Goal: Task Accomplishment & Management: Use online tool/utility

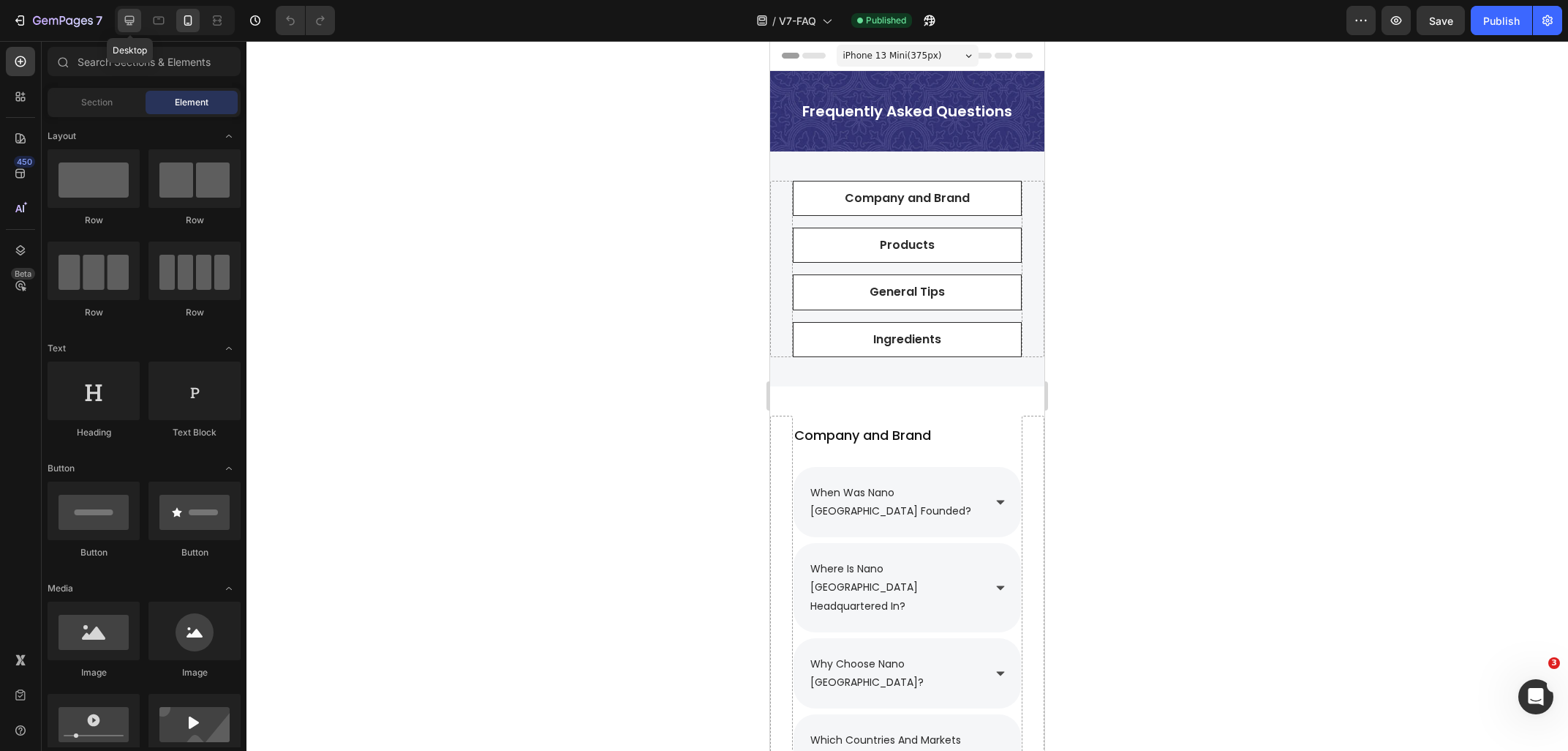
click at [131, 26] on icon at bounding box center [130, 20] width 15 height 15
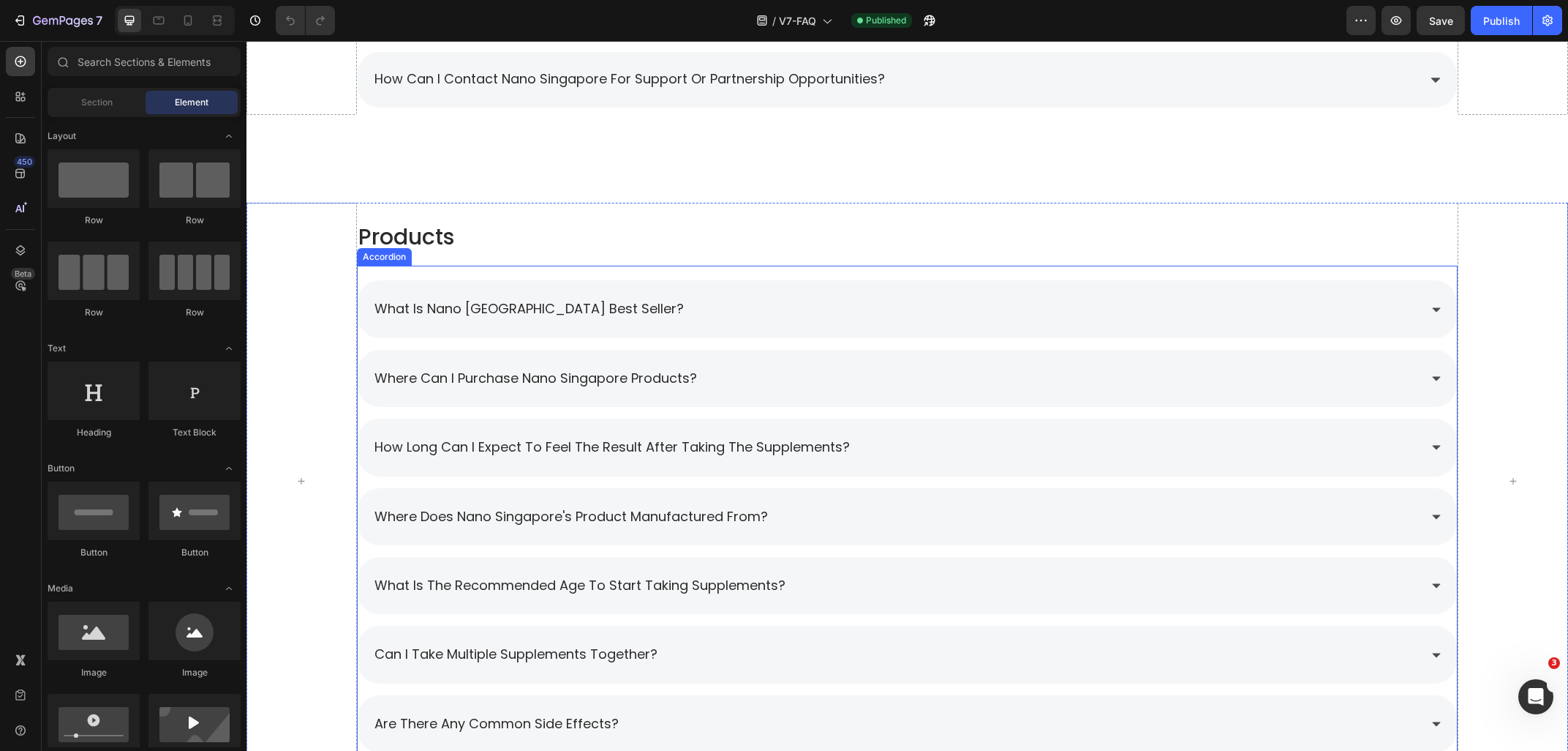
scroll to position [863, 0]
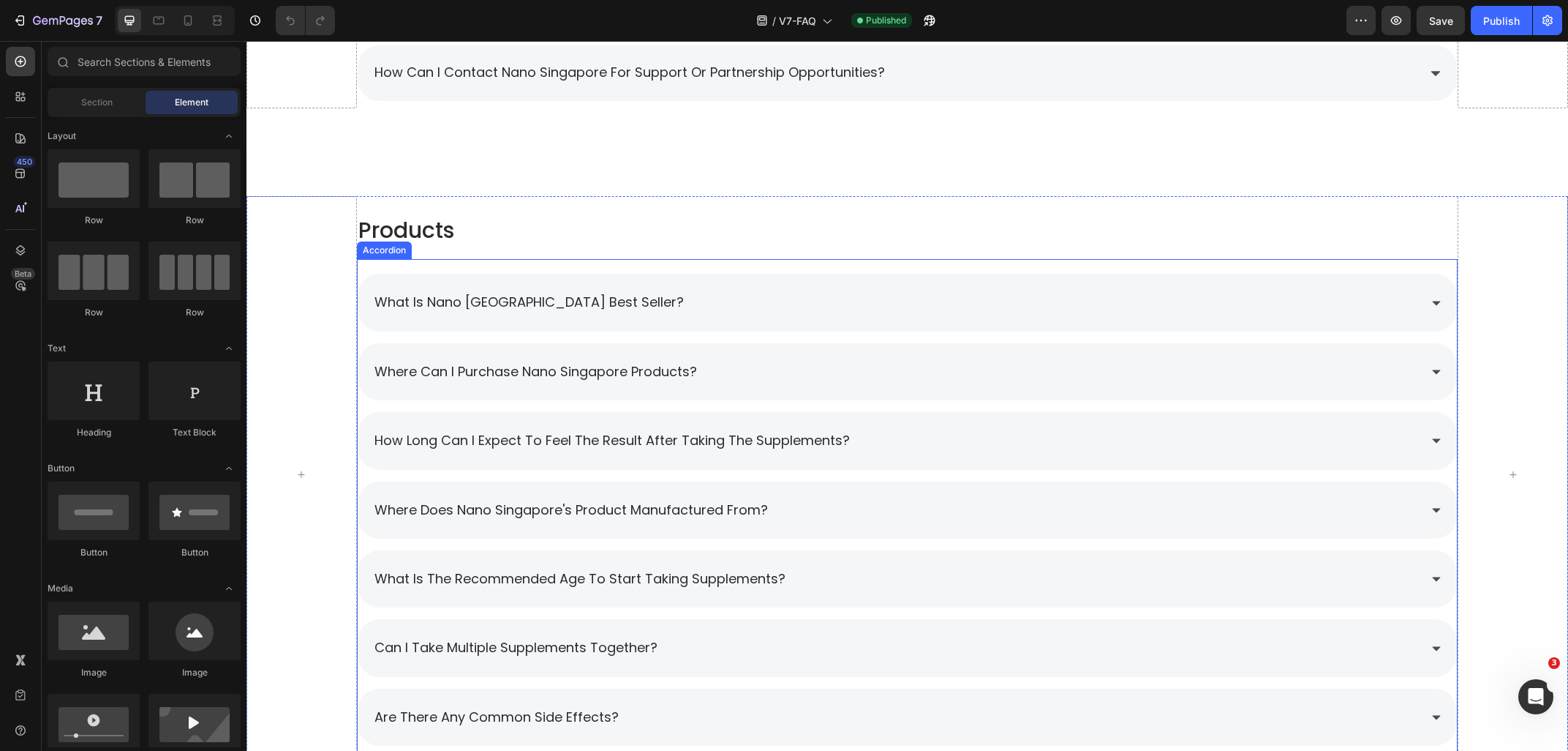
click at [711, 301] on div "what is nano [GEOGRAPHIC_DATA] best seller?" at bounding box center [896, 302] width 1047 height 28
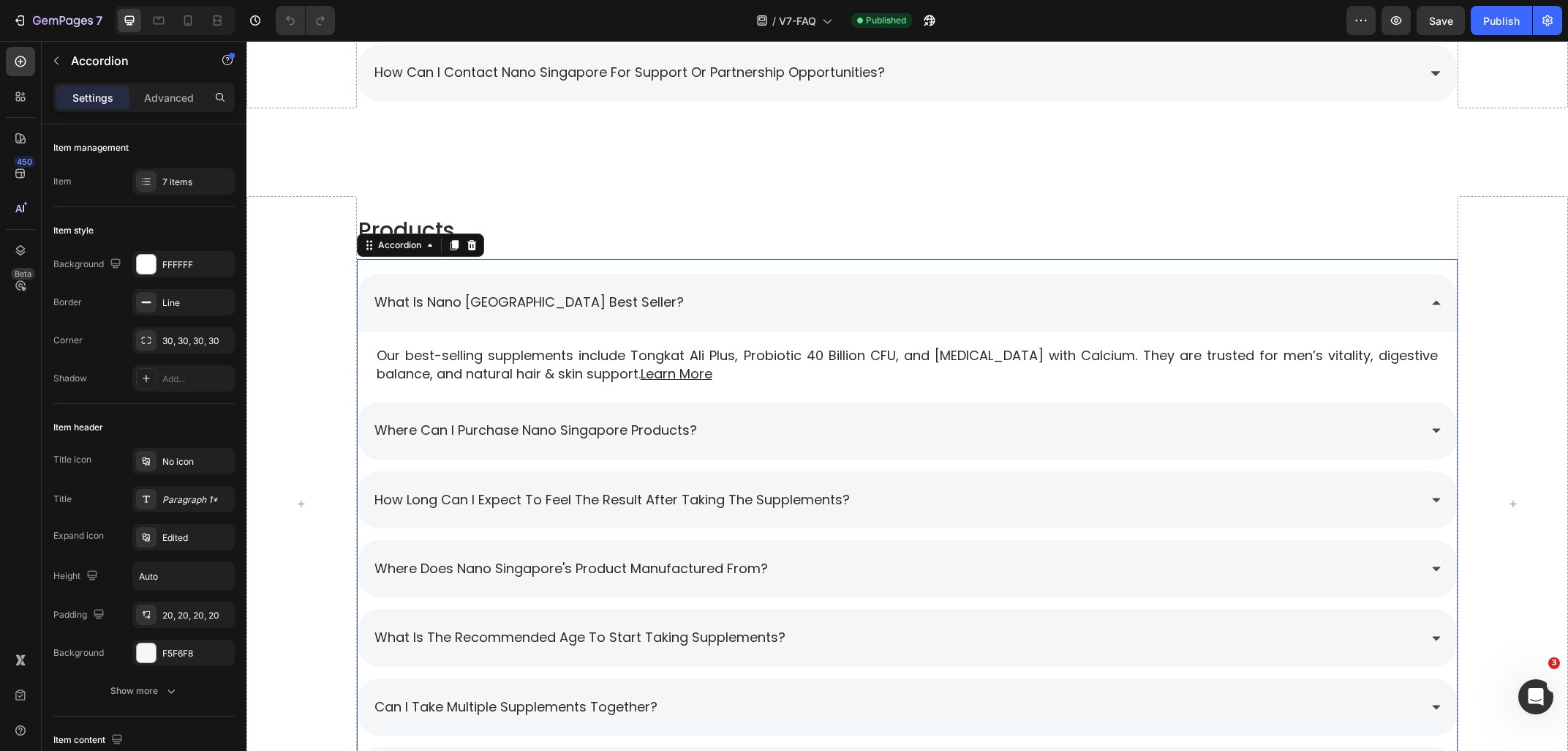
click at [711, 301] on div "what is nano [GEOGRAPHIC_DATA] best seller?" at bounding box center [896, 302] width 1047 height 28
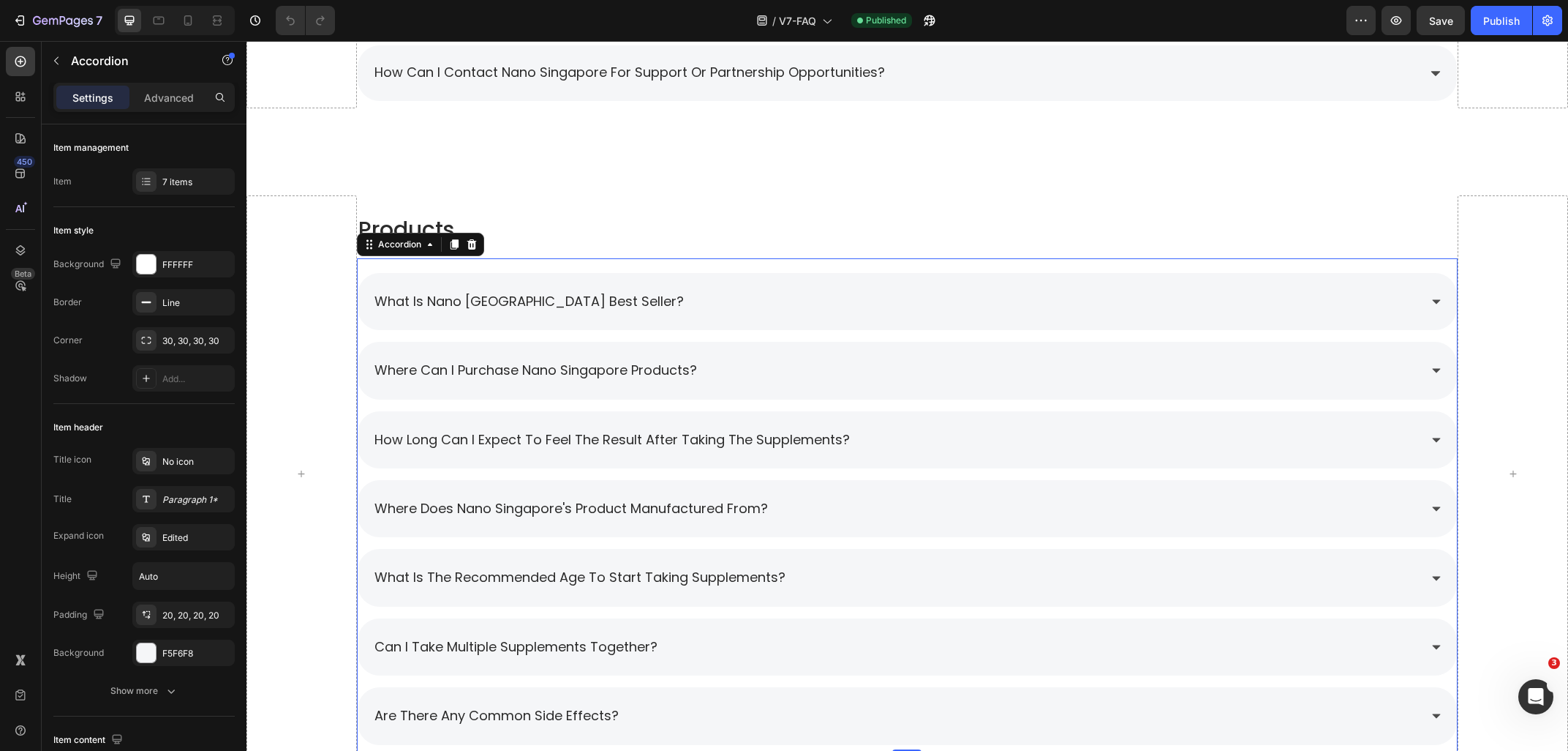
click at [748, 307] on div "what is nano [GEOGRAPHIC_DATA] best seller?" at bounding box center [896, 302] width 1047 height 28
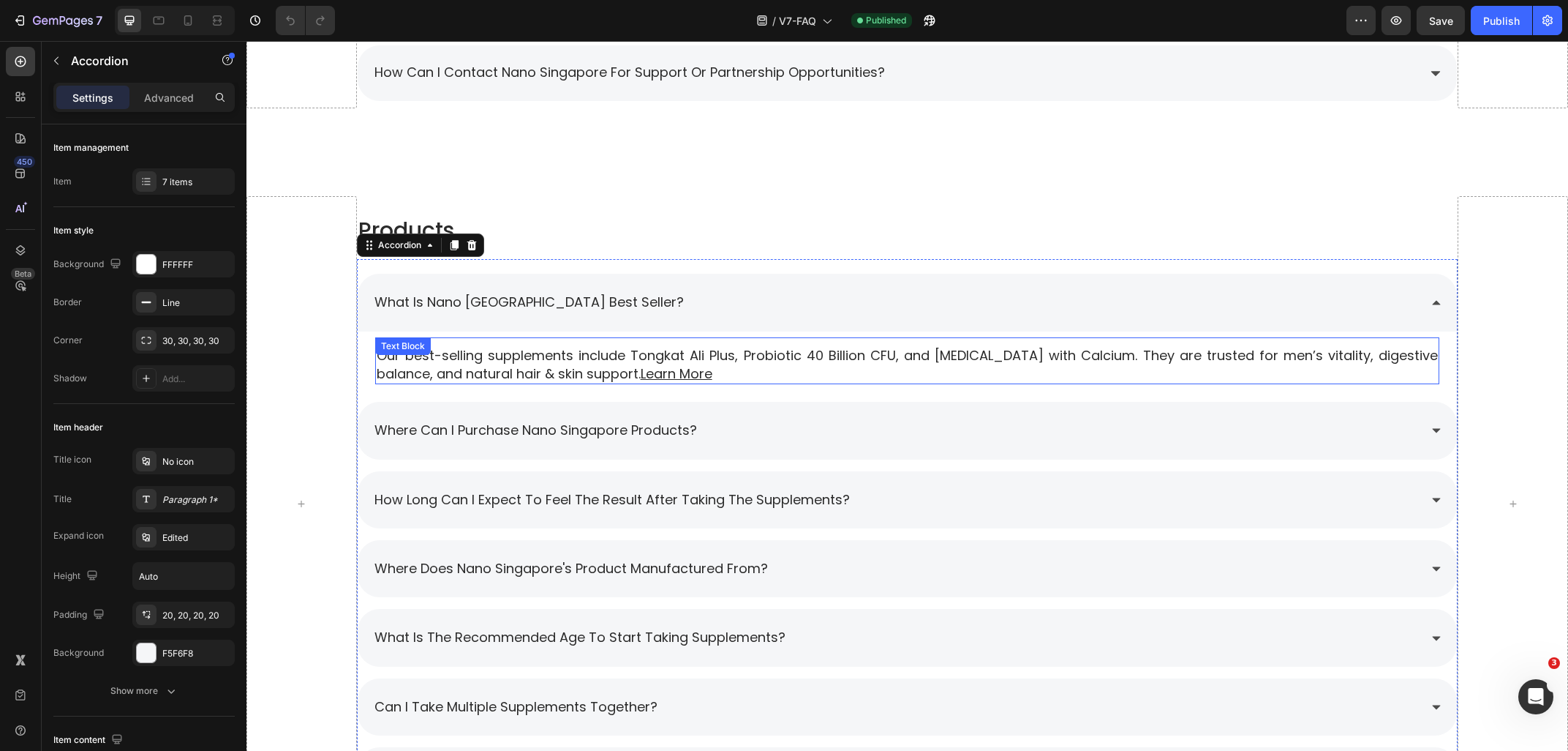
click at [640, 371] on u "Learn More" at bounding box center [676, 373] width 71 height 19
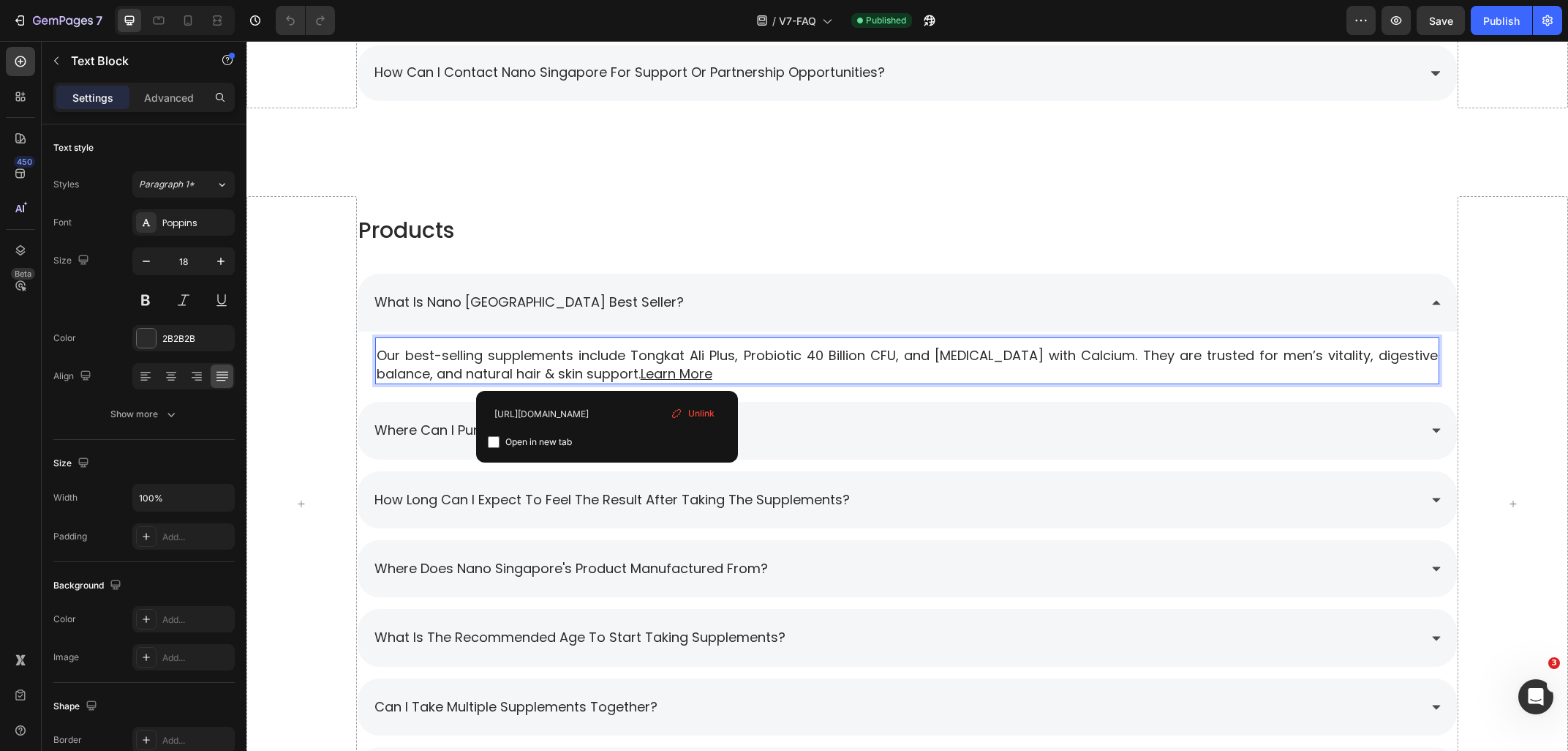
click at [640, 371] on u "Learn More" at bounding box center [676, 373] width 71 height 19
click at [589, 418] on input "[URL][DOMAIN_NAME]" at bounding box center [607, 414] width 238 height 24
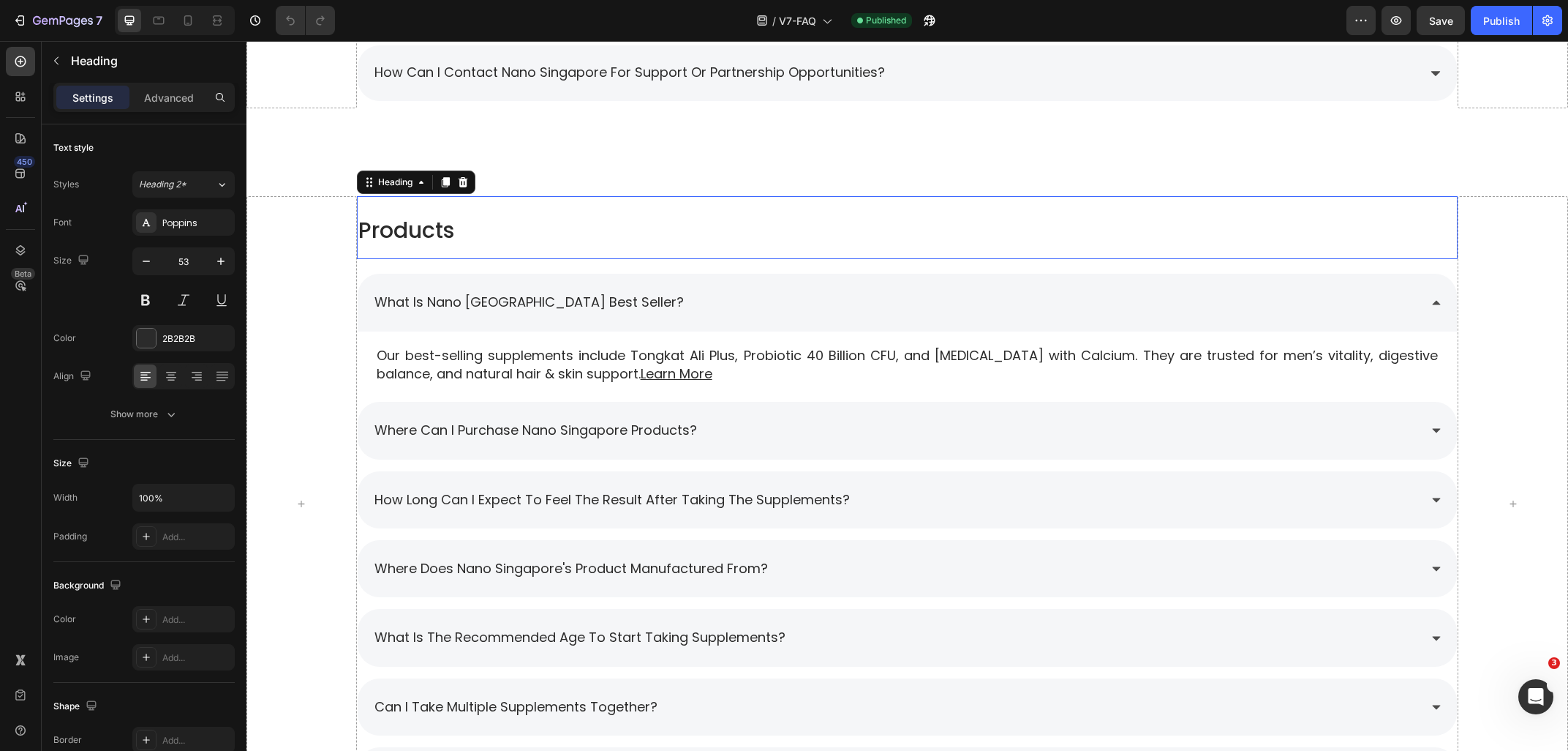
click at [726, 245] on h2 "Products" at bounding box center [907, 228] width 1102 height 63
click at [706, 299] on div "what is nano [GEOGRAPHIC_DATA] best seller?" at bounding box center [896, 302] width 1047 height 28
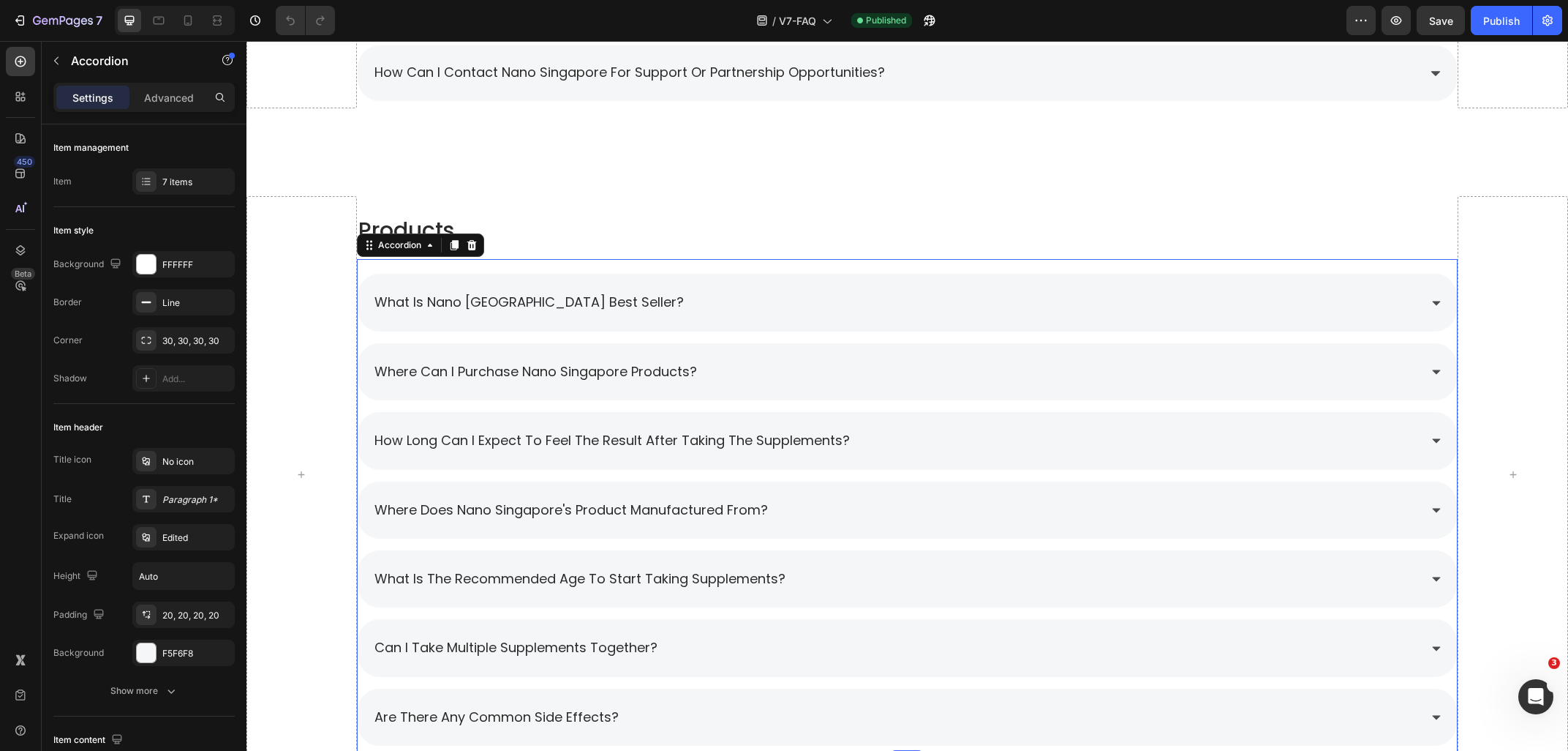
click at [706, 299] on div "what is nano [GEOGRAPHIC_DATA] best seller?" at bounding box center [896, 302] width 1047 height 28
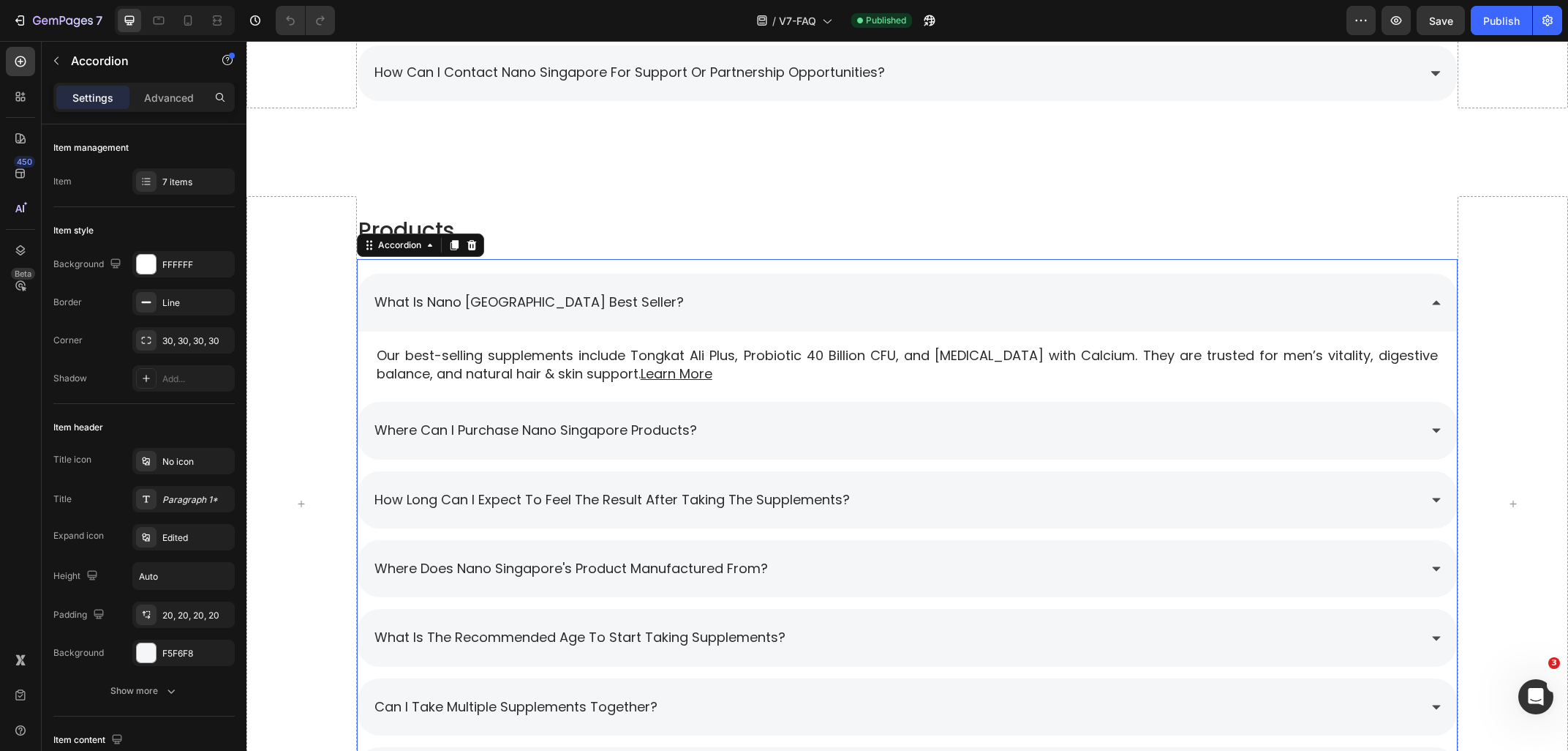
click at [706, 299] on div "what is nano [GEOGRAPHIC_DATA] best seller?" at bounding box center [896, 302] width 1047 height 28
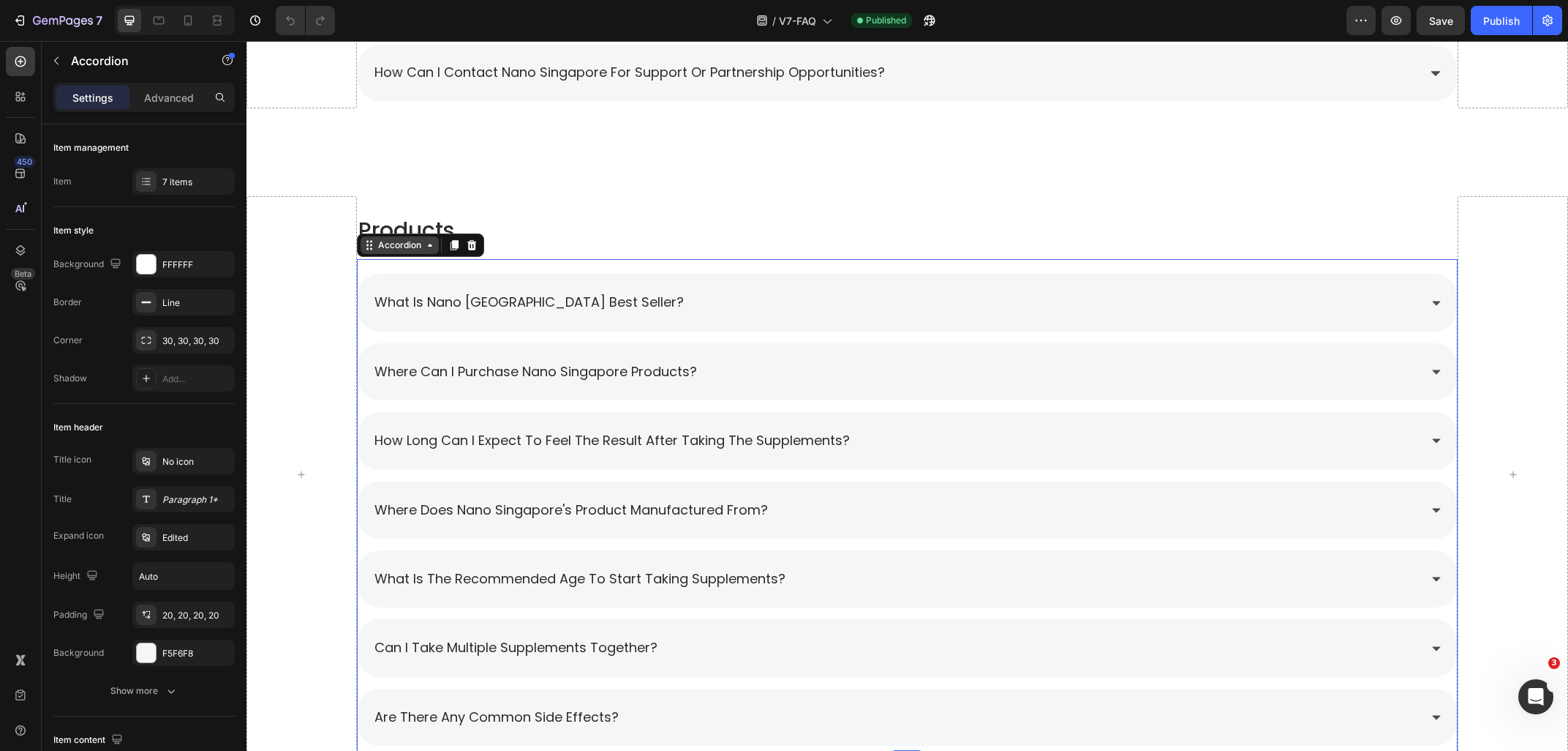
click at [405, 251] on div "Accordion" at bounding box center [400, 245] width 79 height 18
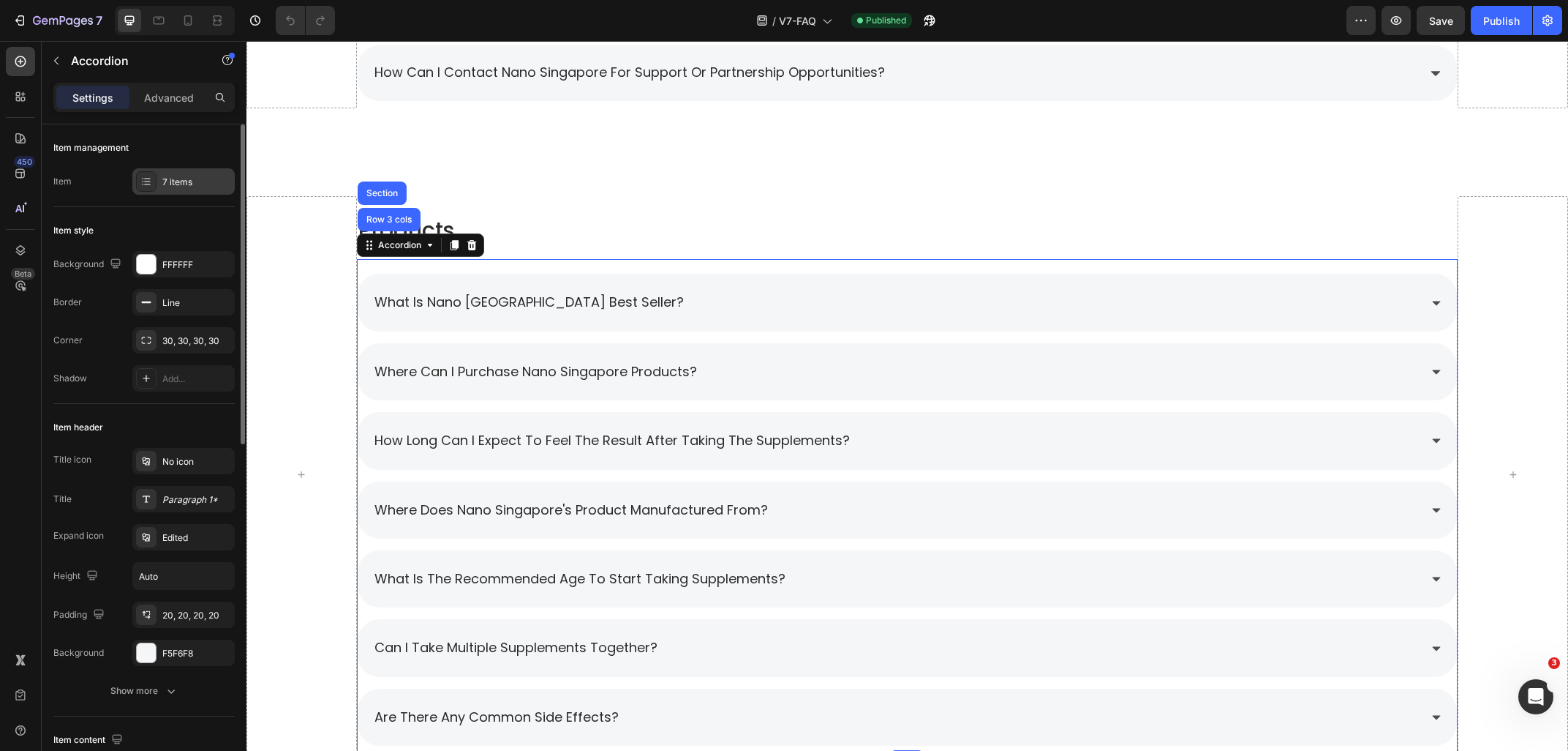
click at [189, 184] on div "7 items" at bounding box center [196, 182] width 69 height 13
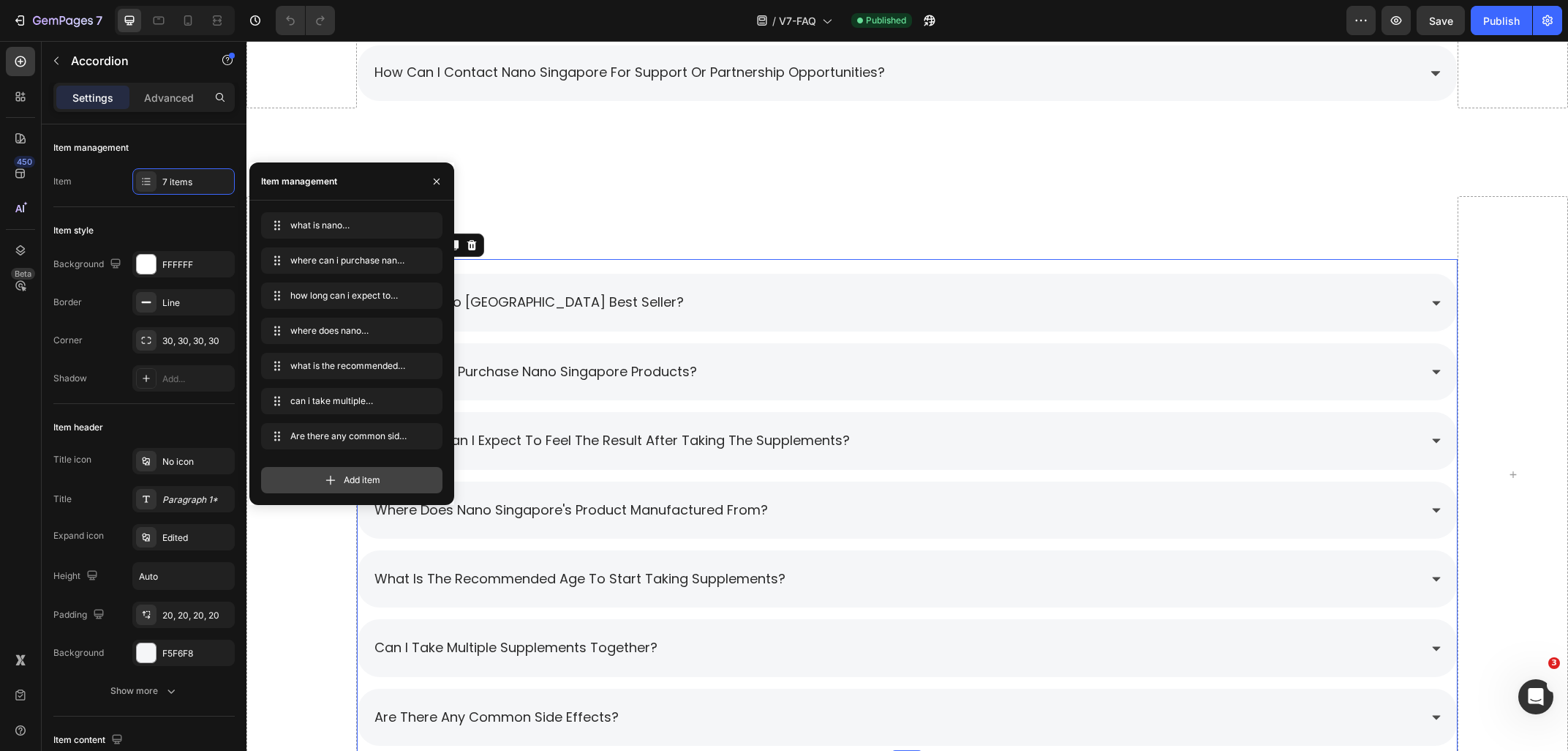
click at [332, 485] on icon at bounding box center [331, 480] width 15 height 15
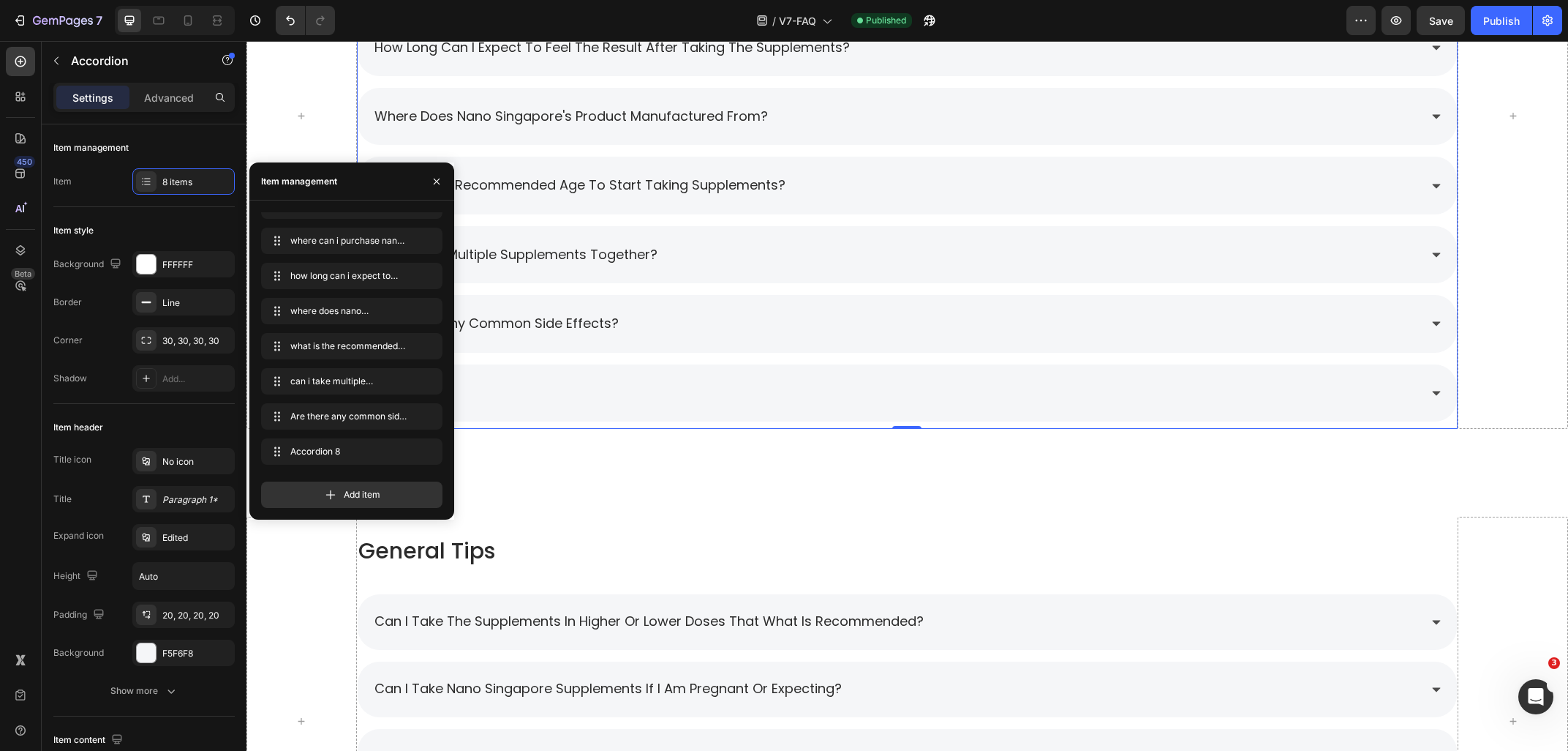
click at [574, 393] on div "accordion 8" at bounding box center [896, 393] width 1047 height 28
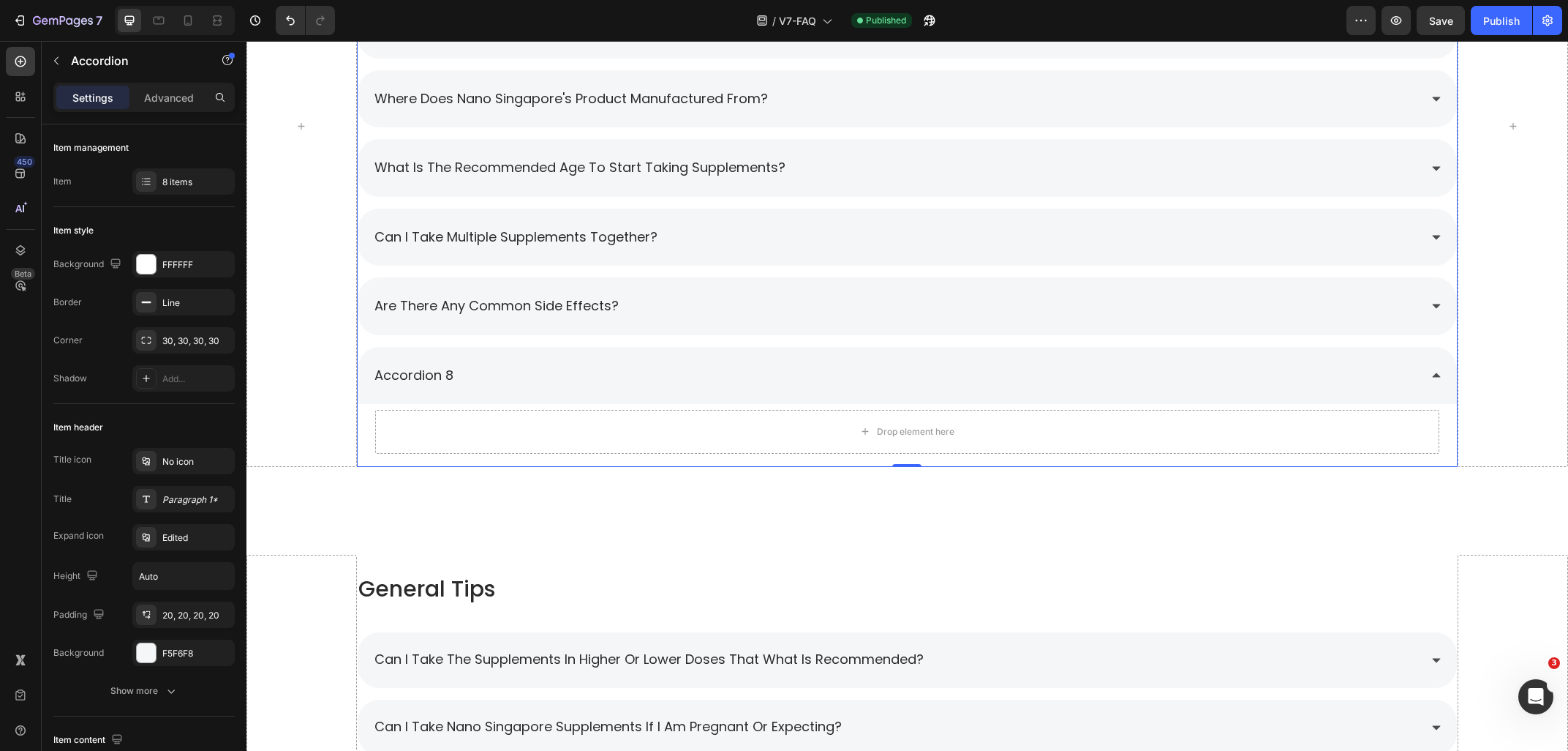
scroll to position [1273, 0]
click at [422, 370] on div "accordion 8" at bounding box center [413, 375] width 84 height 28
click at [445, 376] on p "accordion 8" at bounding box center [413, 374] width 79 height 24
click at [451, 376] on p "accordion 8" at bounding box center [413, 374] width 79 height 24
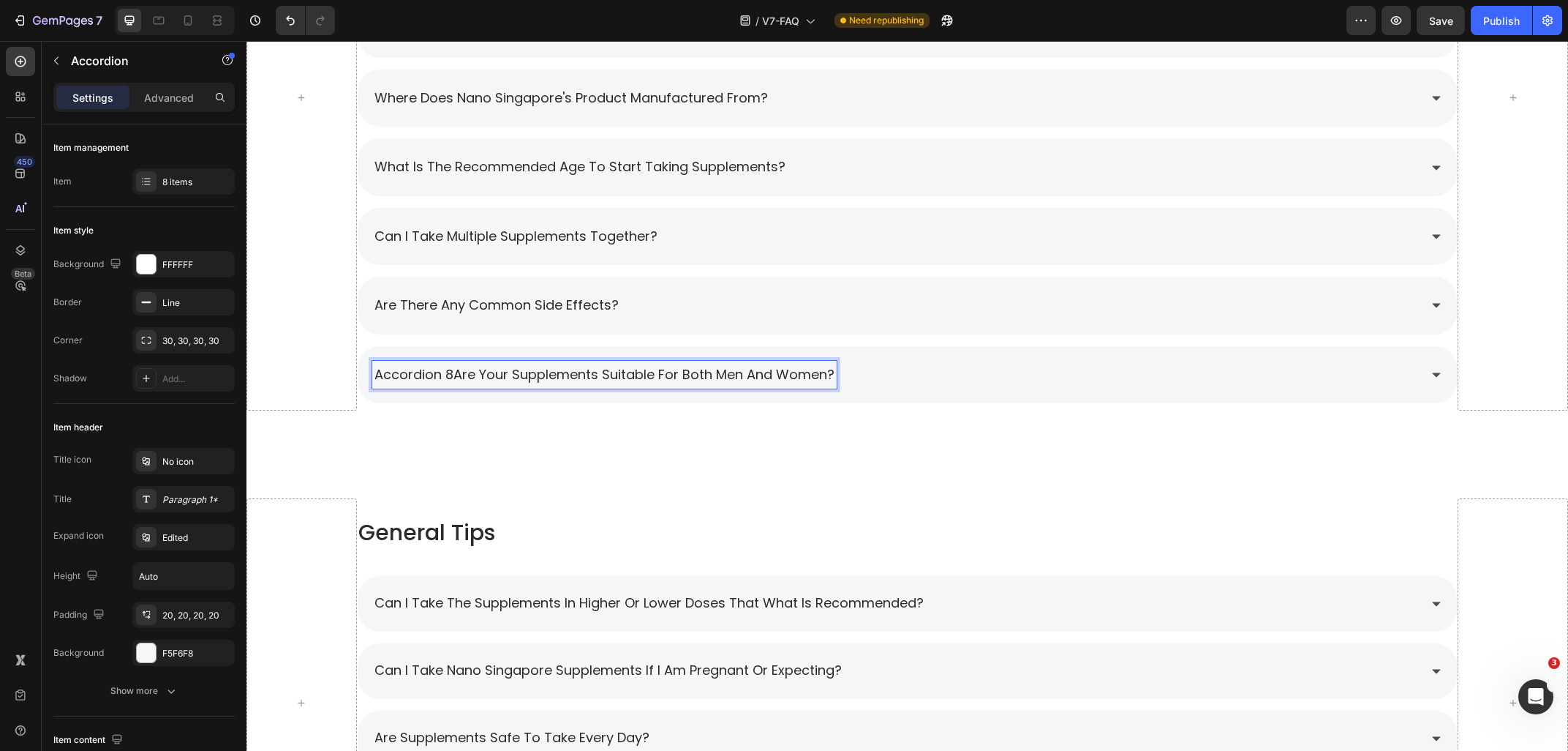
click at [454, 378] on p "accordion 8Are your supplements suitable for both men and women?" at bounding box center [604, 374] width 460 height 24
click at [996, 388] on div "Are Nano [GEOGRAPHIC_DATA] supplements suitable for both men and women?" at bounding box center [896, 375] width 1047 height 28
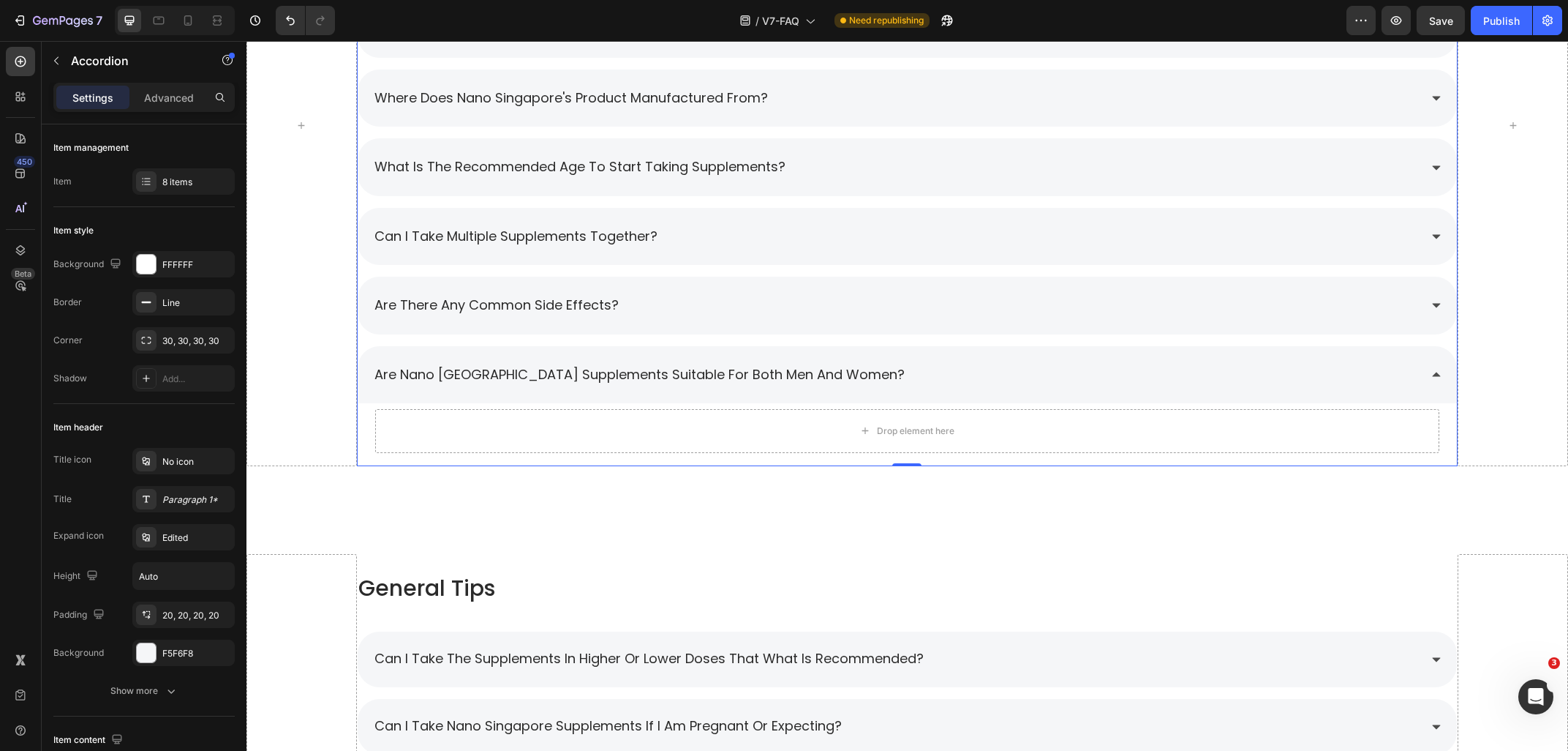
click at [806, 307] on div "are there any common side effects?" at bounding box center [896, 305] width 1047 height 28
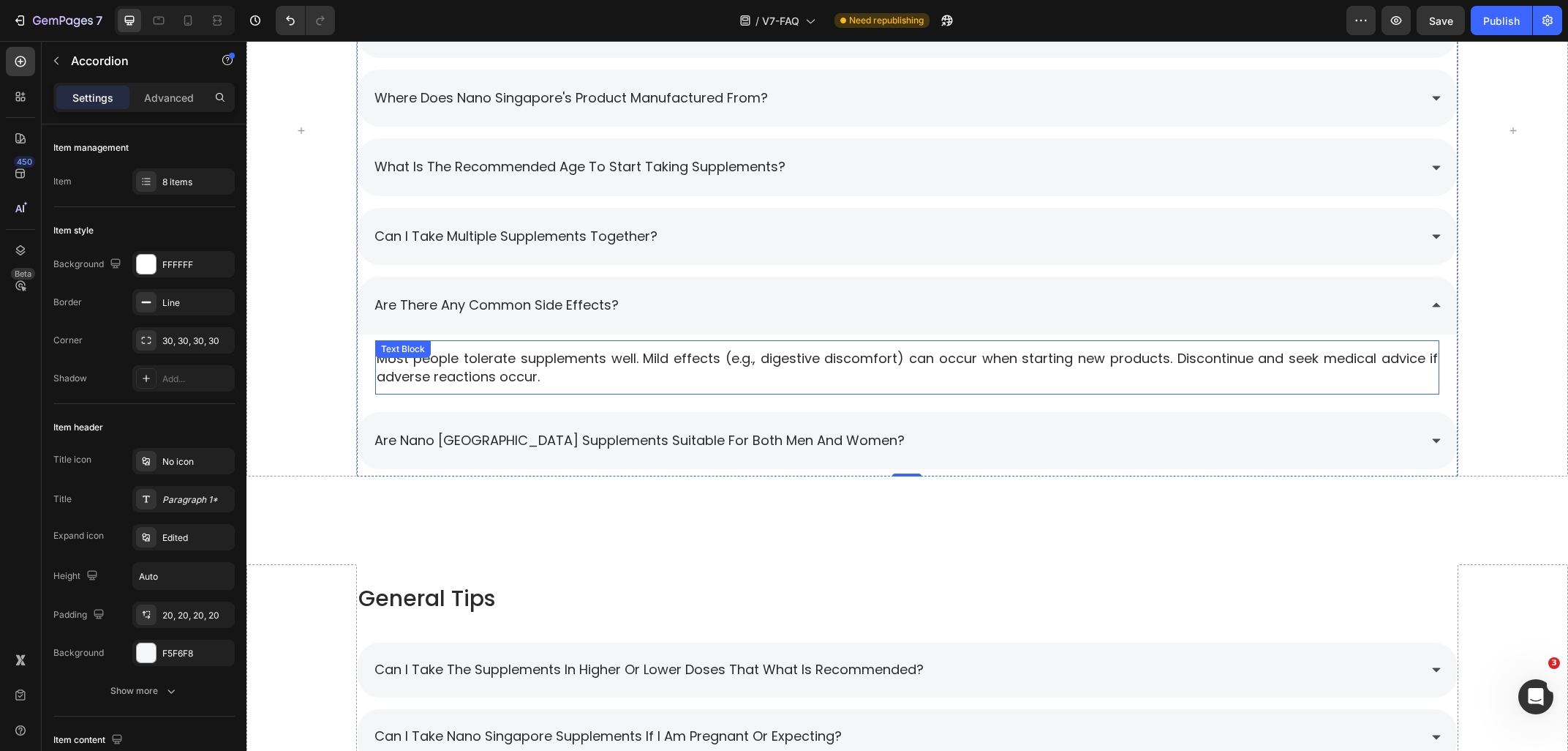
click at [619, 365] on p "Most people tolerate supplements well. Mild effects (e.g., digestive discomfort…" at bounding box center [908, 367] width 1062 height 36
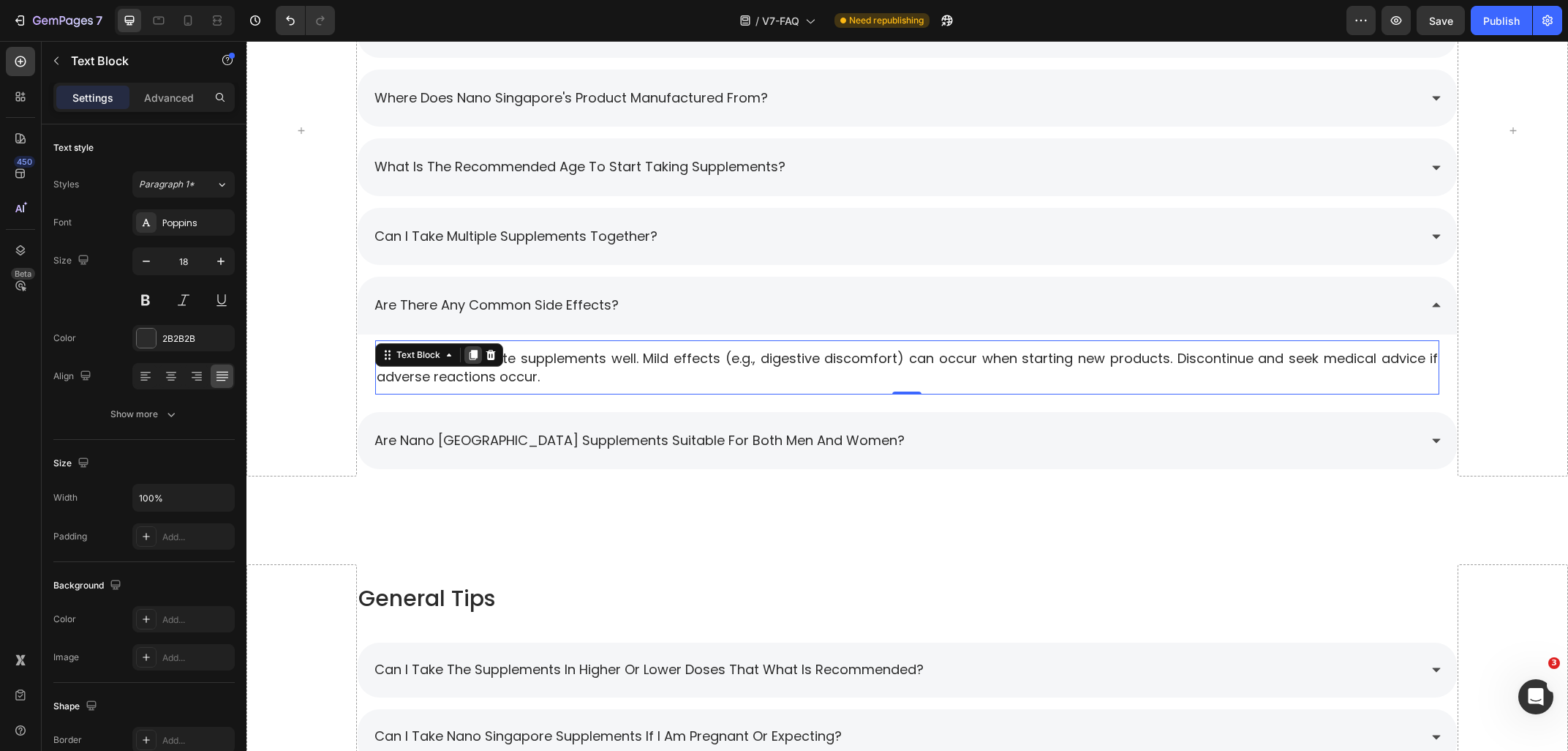
click at [469, 354] on icon at bounding box center [473, 354] width 11 height 11
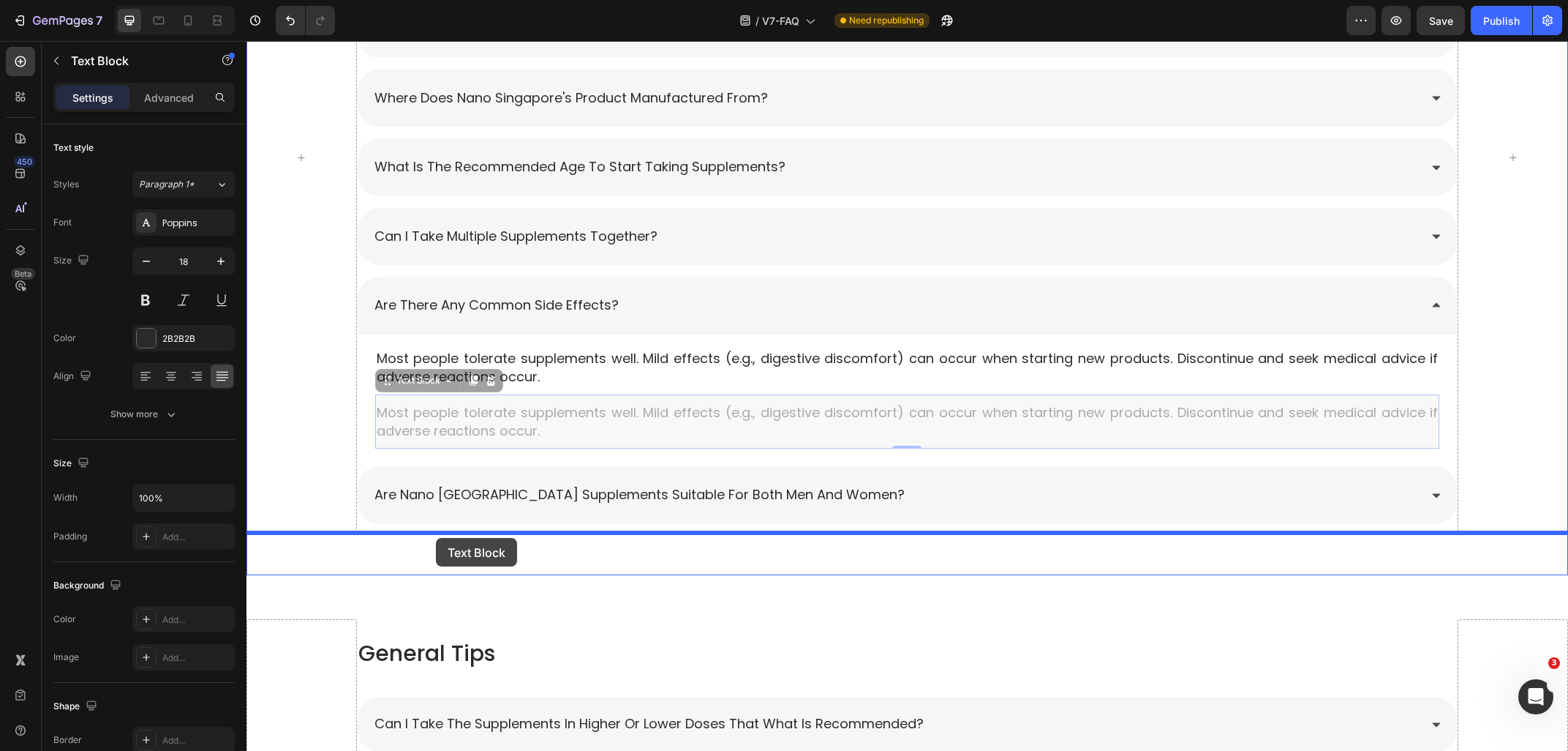
drag, startPoint x: 422, startPoint y: 385, endPoint x: 436, endPoint y: 538, distance: 153.6
click at [436, 538] on div "Header Company and Brand Button Products Button Row General Tips Button Ingredi…" at bounding box center [907, 307] width 1322 height 3079
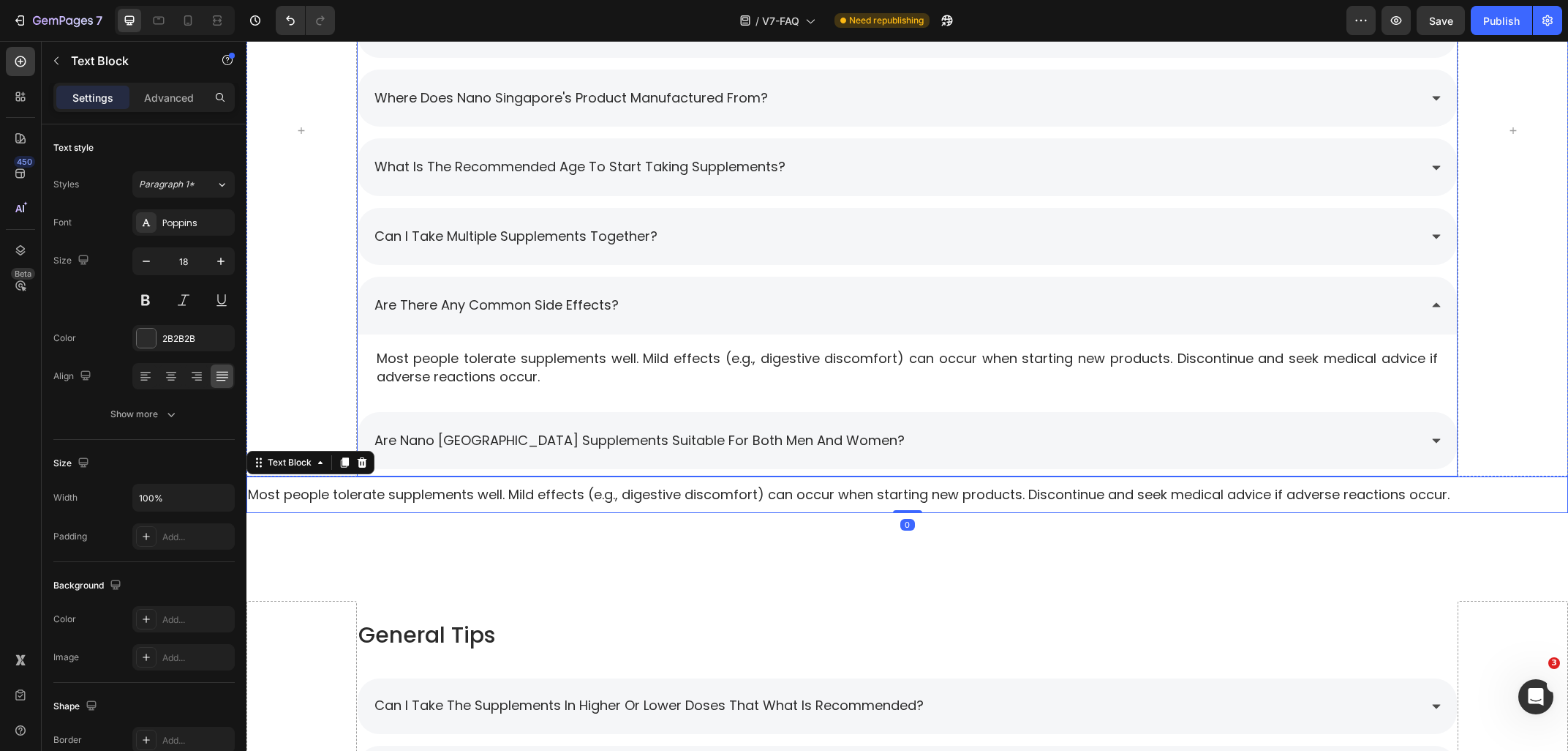
click at [913, 445] on div "Are Nano [GEOGRAPHIC_DATA] supplements suitable for both men and women?" at bounding box center [896, 440] width 1047 height 28
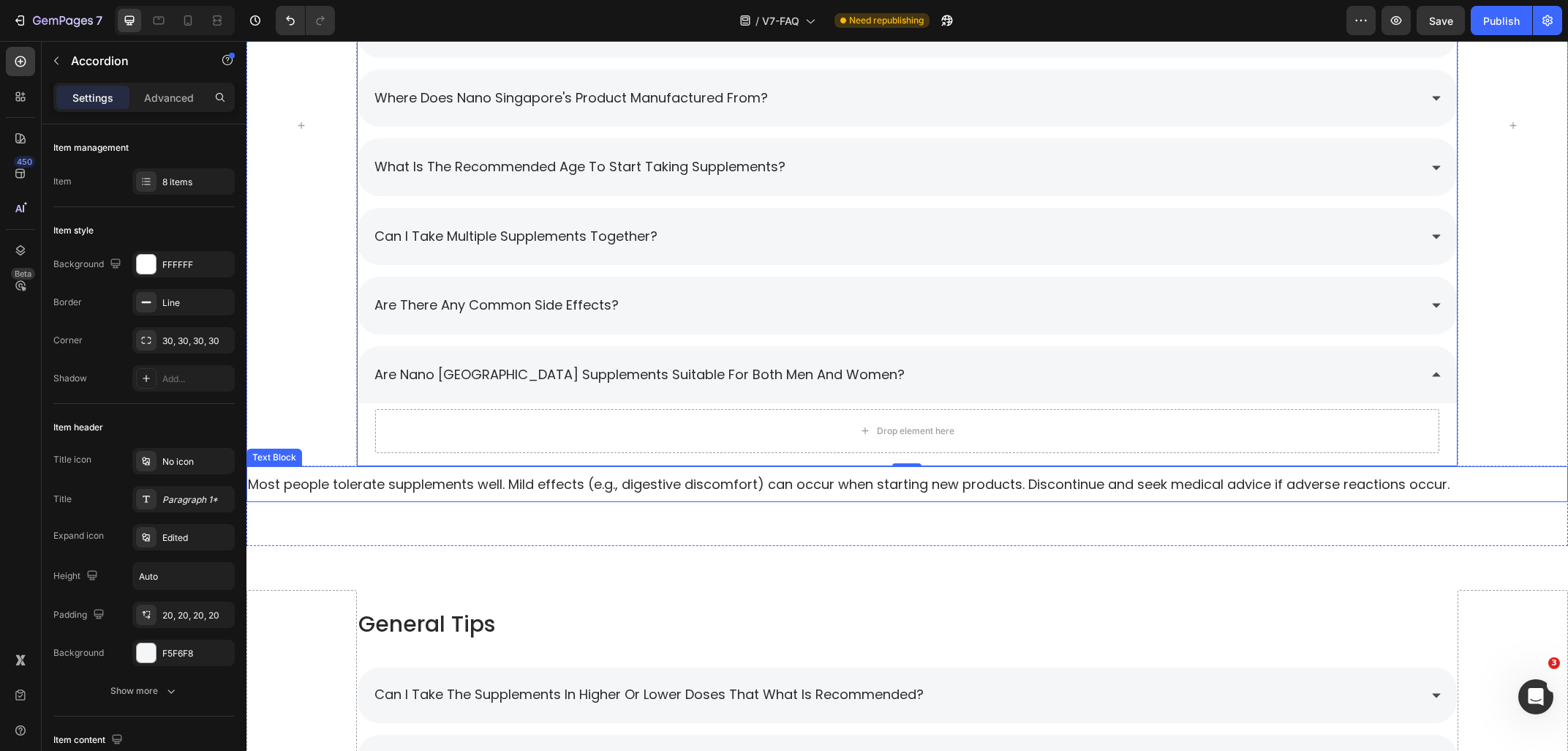
click at [526, 484] on p "Most people tolerate supplements well. Mild effects (e.g., digestive discomfort…" at bounding box center [907, 483] width 1319 height 19
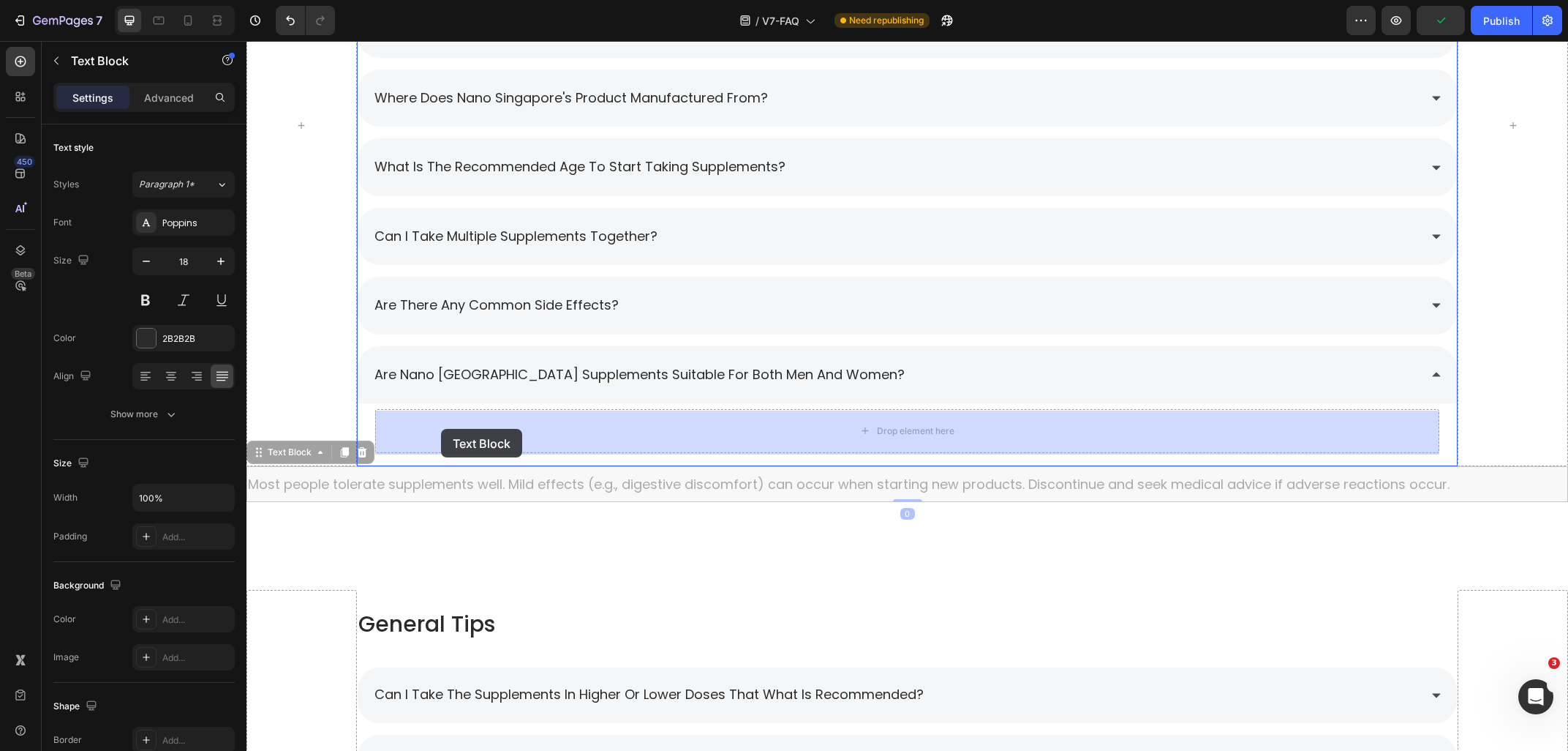
drag, startPoint x: 292, startPoint y: 460, endPoint x: 439, endPoint y: 434, distance: 149.3
click at [441, 429] on div "Header Company and Brand Button Products Button Row General Tips Button Ingredi…" at bounding box center [907, 293] width 1322 height 3050
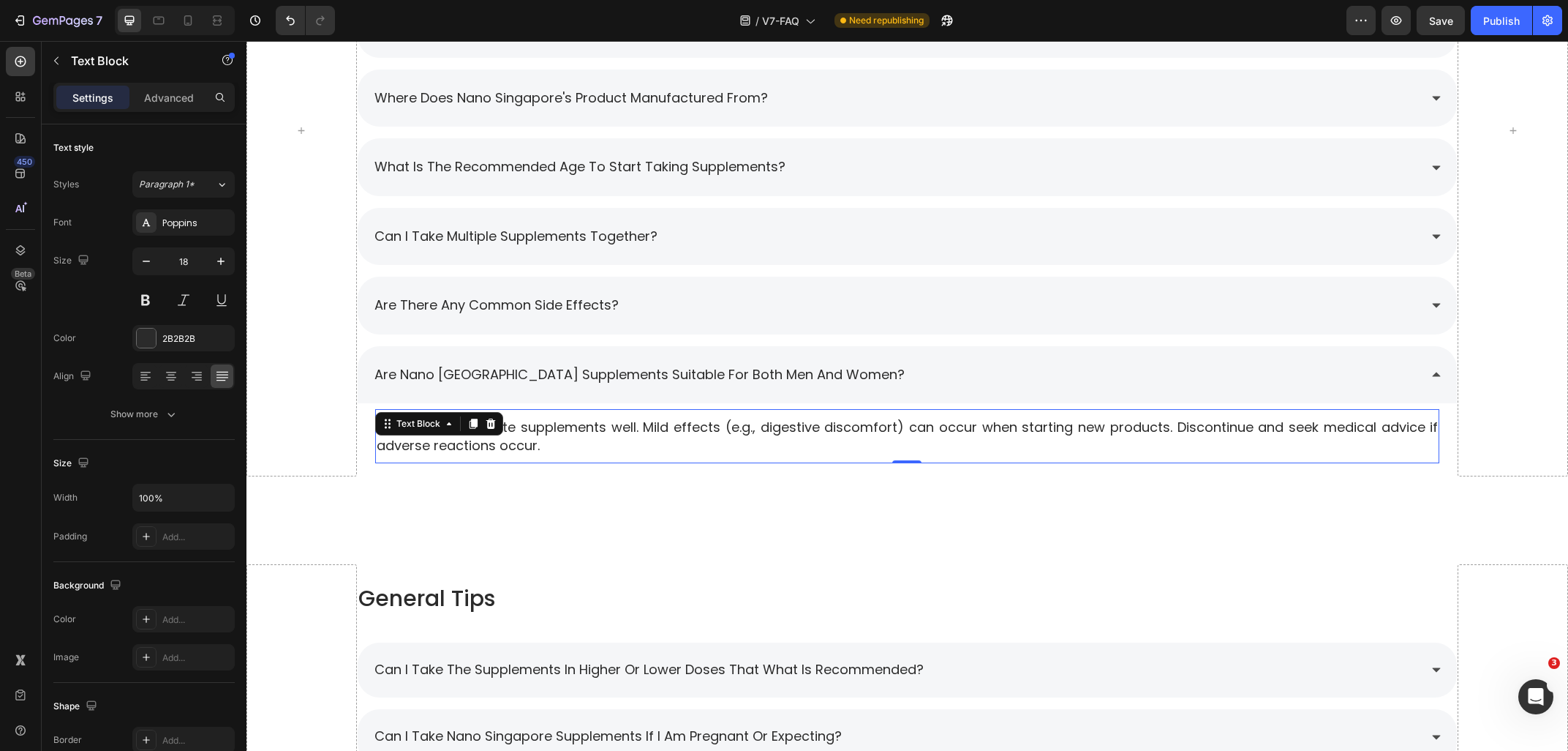
click at [628, 456] on div "Most people tolerate supplements well. Mild effects (e.g., digestive discomfort…" at bounding box center [908, 436] width 1065 height 40
click at [590, 450] on p "Most people tolerate supplements well. Mild effects (e.g., digestive discomfort…" at bounding box center [908, 436] width 1062 height 36
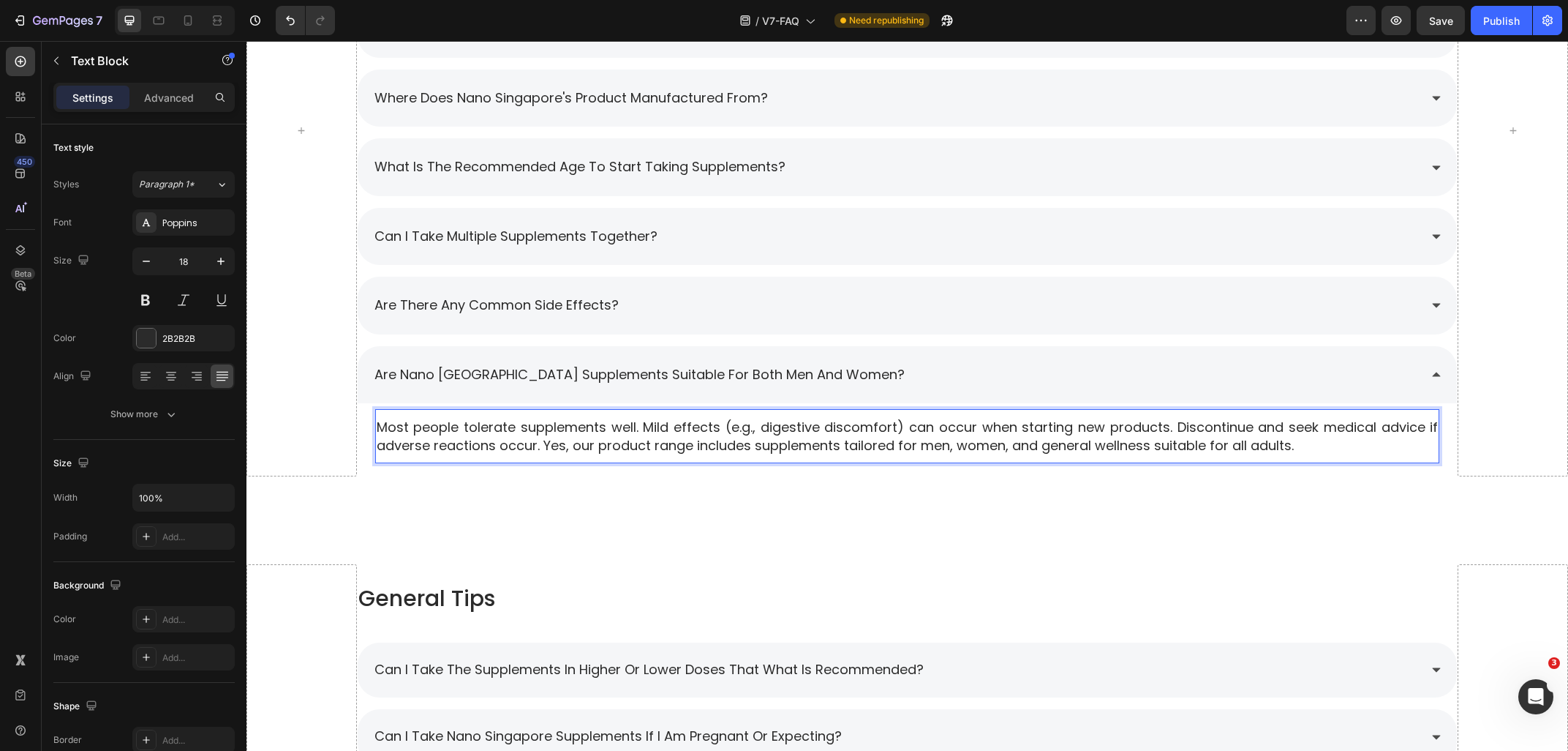
click at [540, 447] on p "Most people tolerate supplements well. Mild effects (e.g., digestive discomfort…" at bounding box center [908, 436] width 1062 height 36
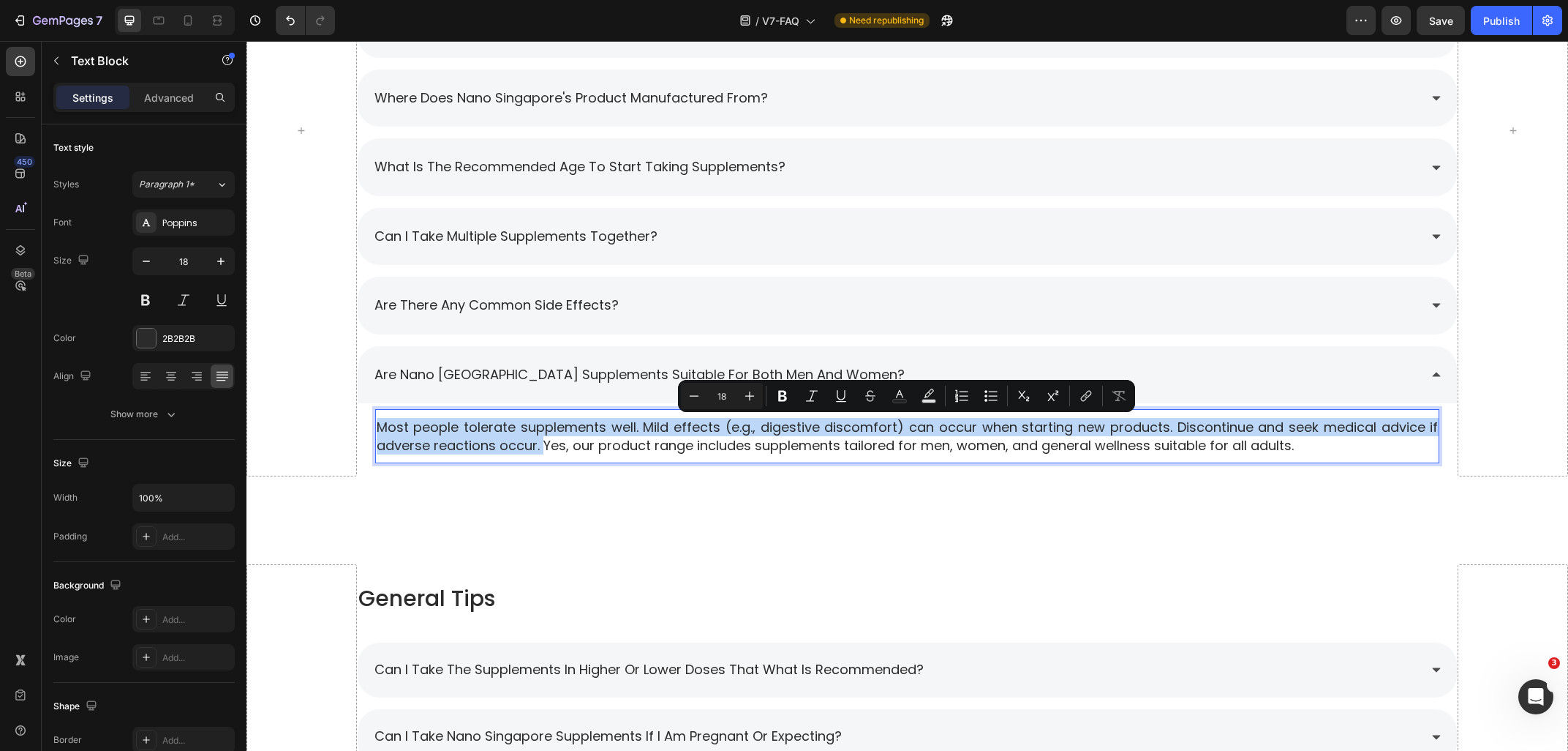
drag, startPoint x: 544, startPoint y: 447, endPoint x: 372, endPoint y: 427, distance: 173.2
click at [375, 427] on div "Most people tolerate supplements well. Mild effects (e.g., digestive discomfort…" at bounding box center [908, 436] width 1065 height 40
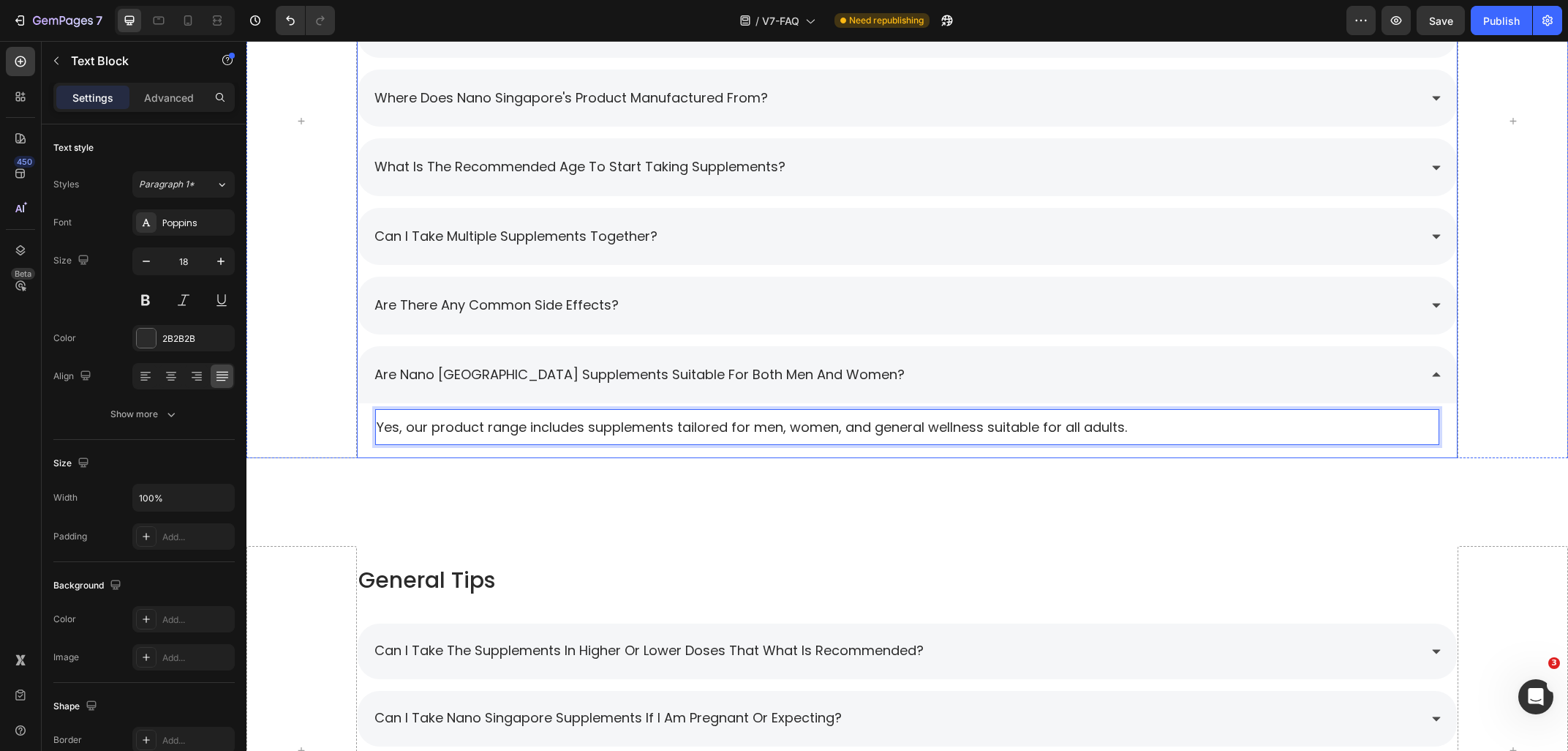
click at [925, 379] on div "Are Nano [GEOGRAPHIC_DATA] supplements suitable for both men and women?" at bounding box center [896, 375] width 1047 height 28
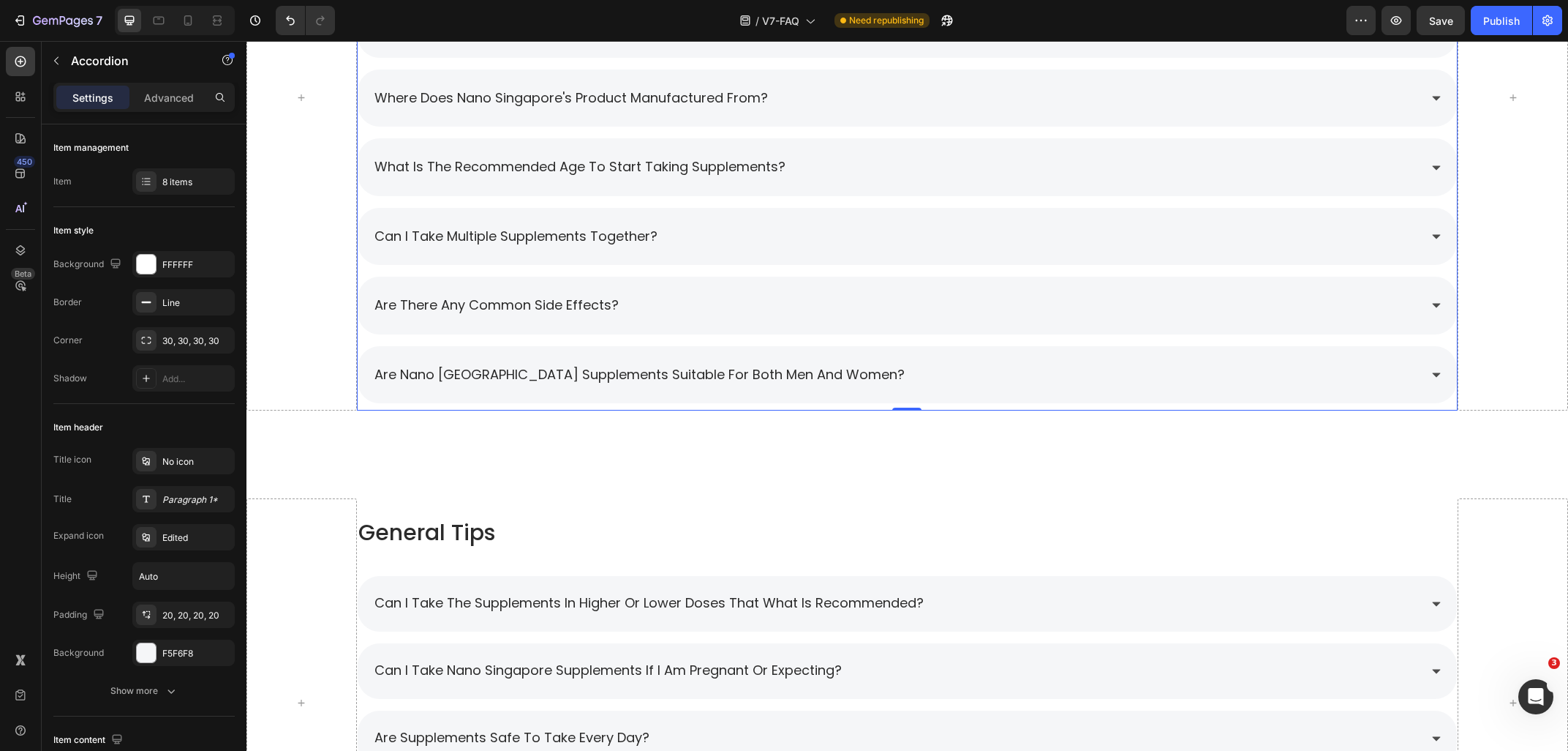
click at [925, 379] on div "Are Nano [GEOGRAPHIC_DATA] supplements suitable for both men and women?" at bounding box center [896, 375] width 1047 height 28
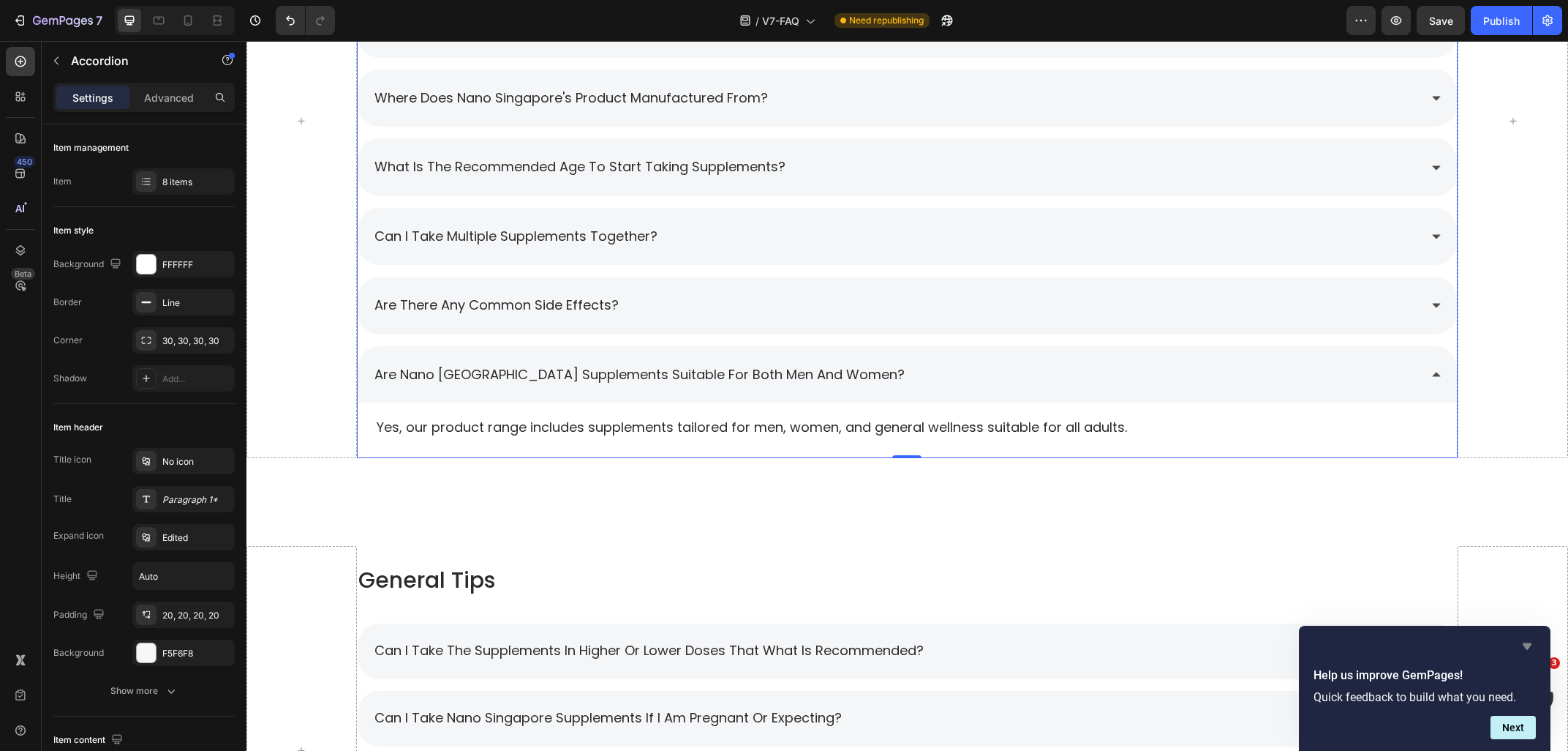
click at [1528, 646] on icon "Hide survey" at bounding box center [1527, 646] width 9 height 6
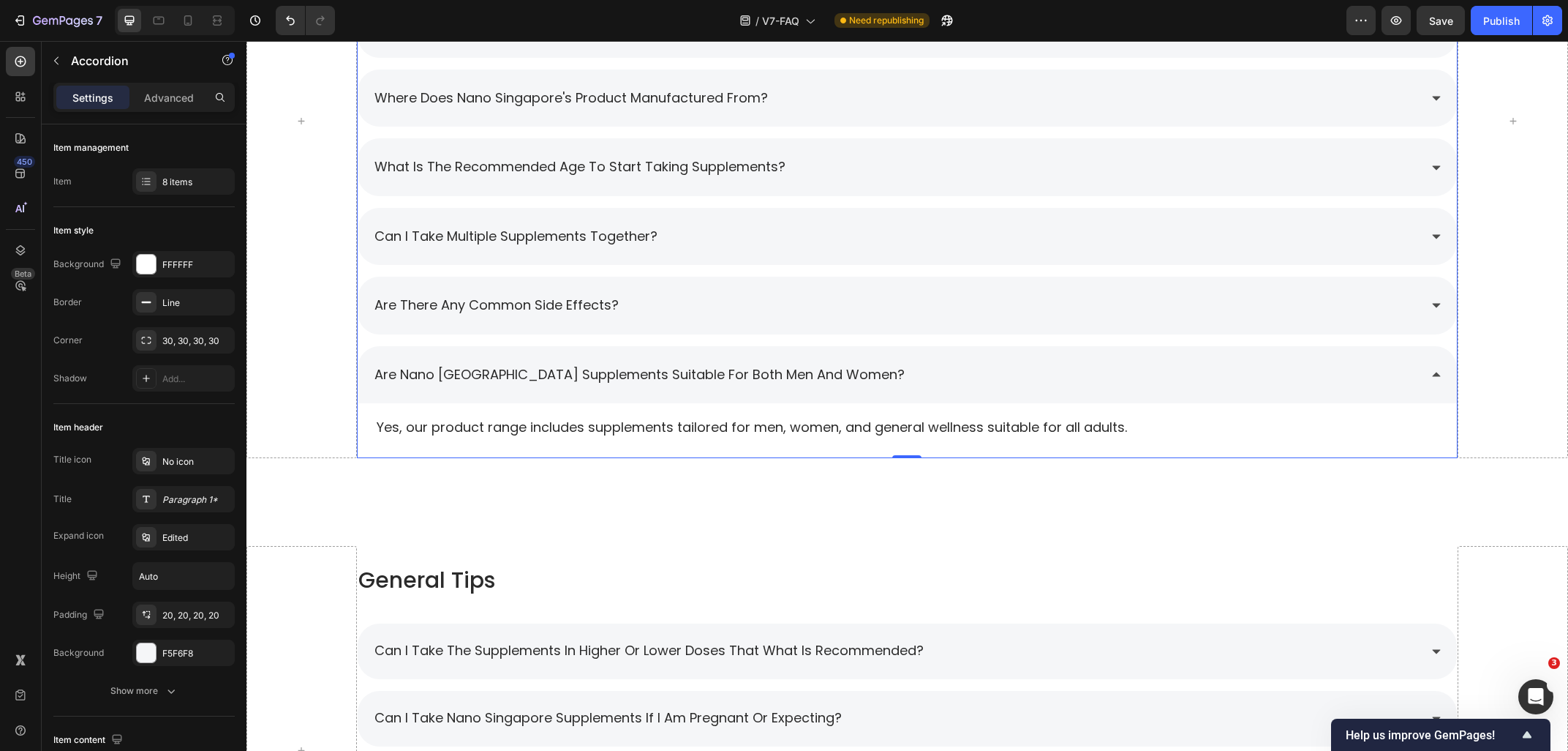
click at [1007, 368] on div "Are Nano [GEOGRAPHIC_DATA] supplements suitable for both men and women?" at bounding box center [896, 375] width 1047 height 28
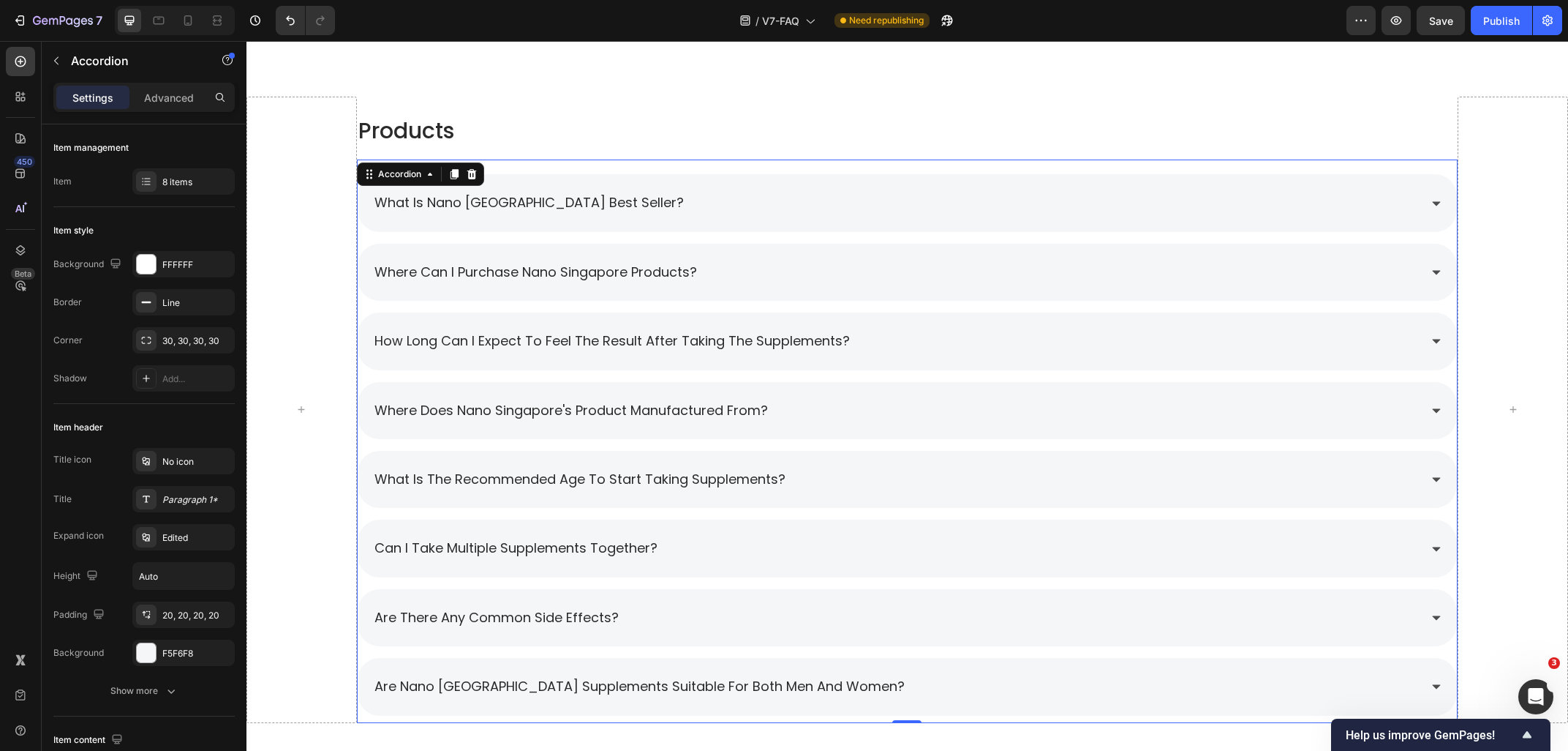
scroll to position [1195, 0]
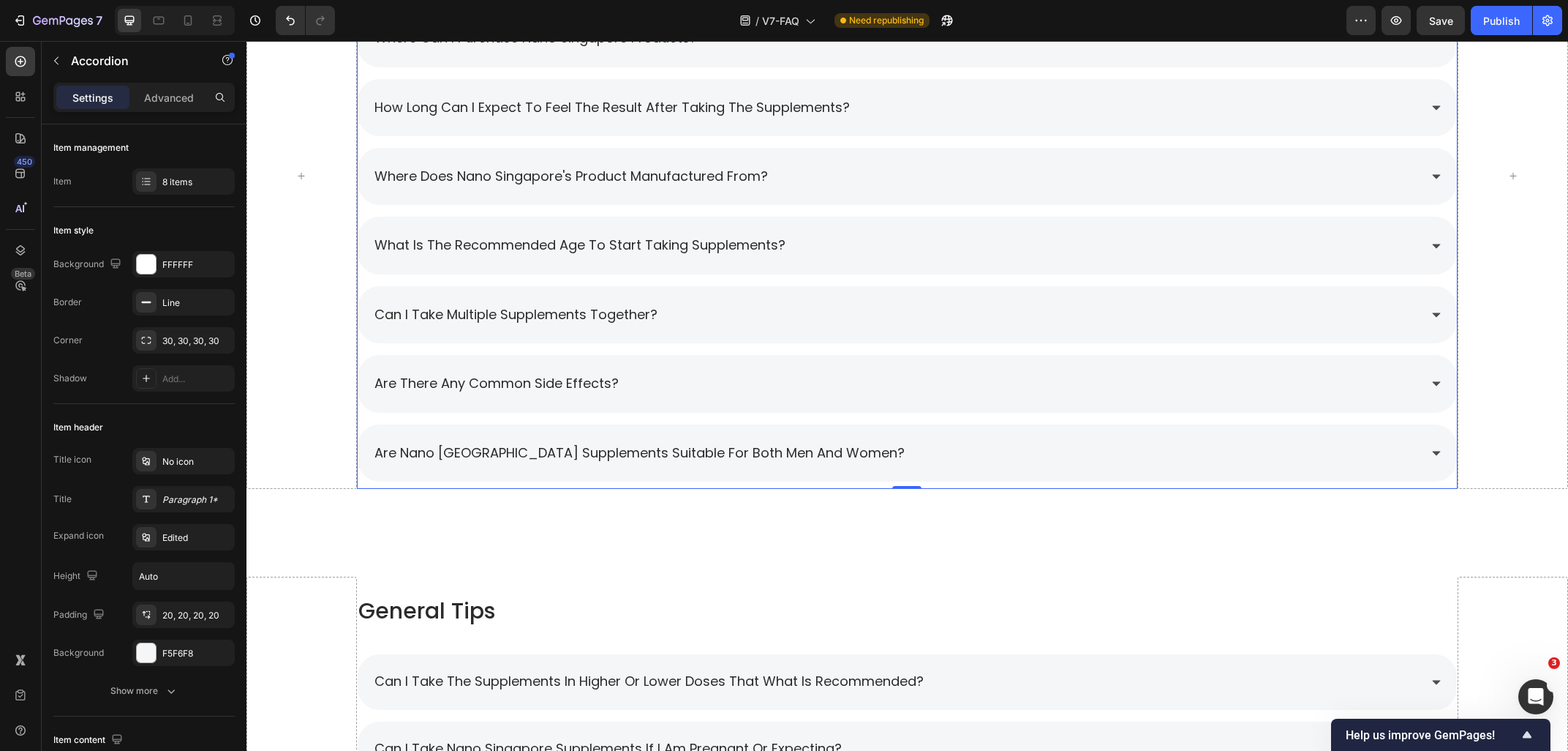
click at [940, 458] on div "Are Nano [GEOGRAPHIC_DATA] supplements suitable for both men and women?" at bounding box center [896, 453] width 1047 height 28
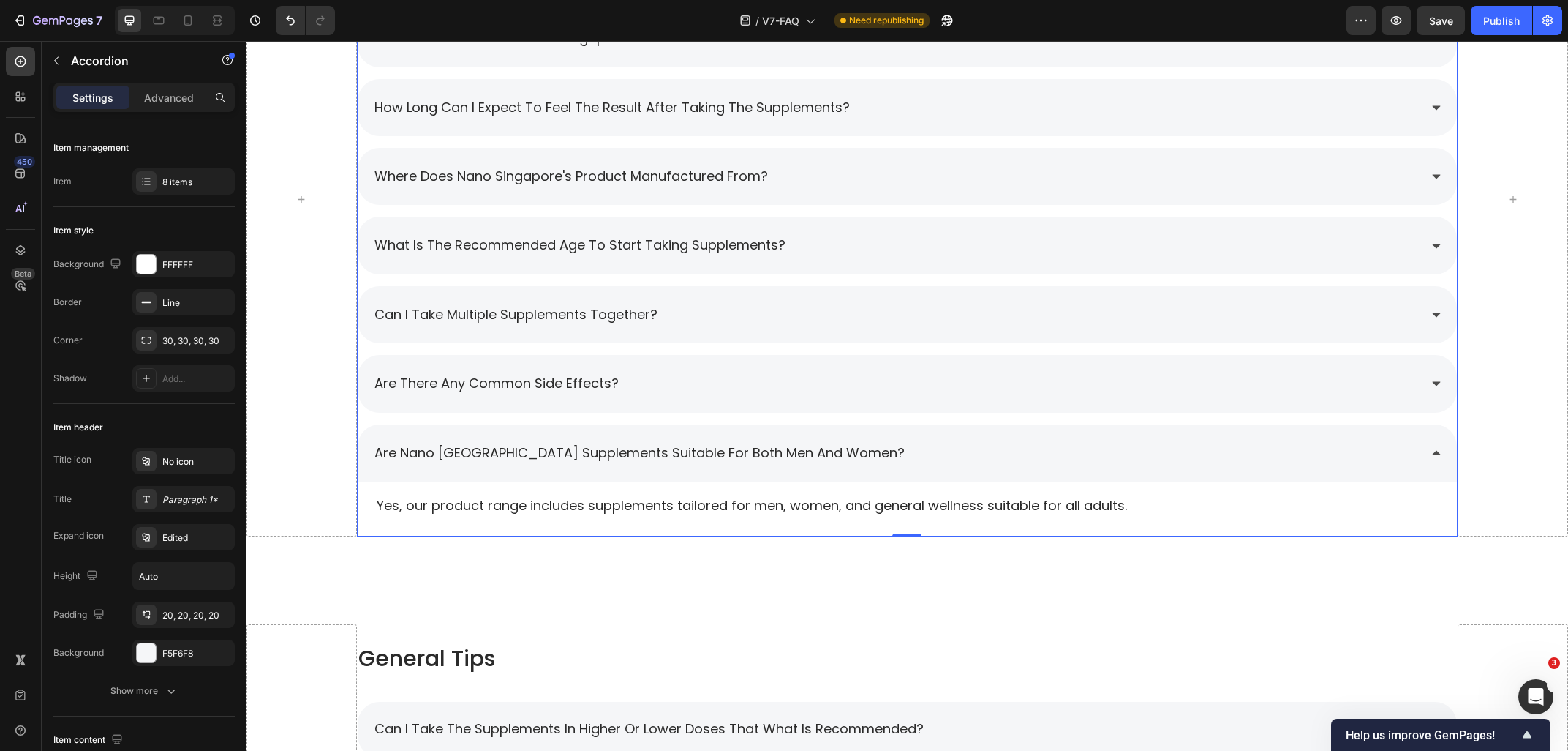
click at [932, 465] on div "Are Nano [GEOGRAPHIC_DATA] supplements suitable for both men and women?" at bounding box center [896, 453] width 1047 height 28
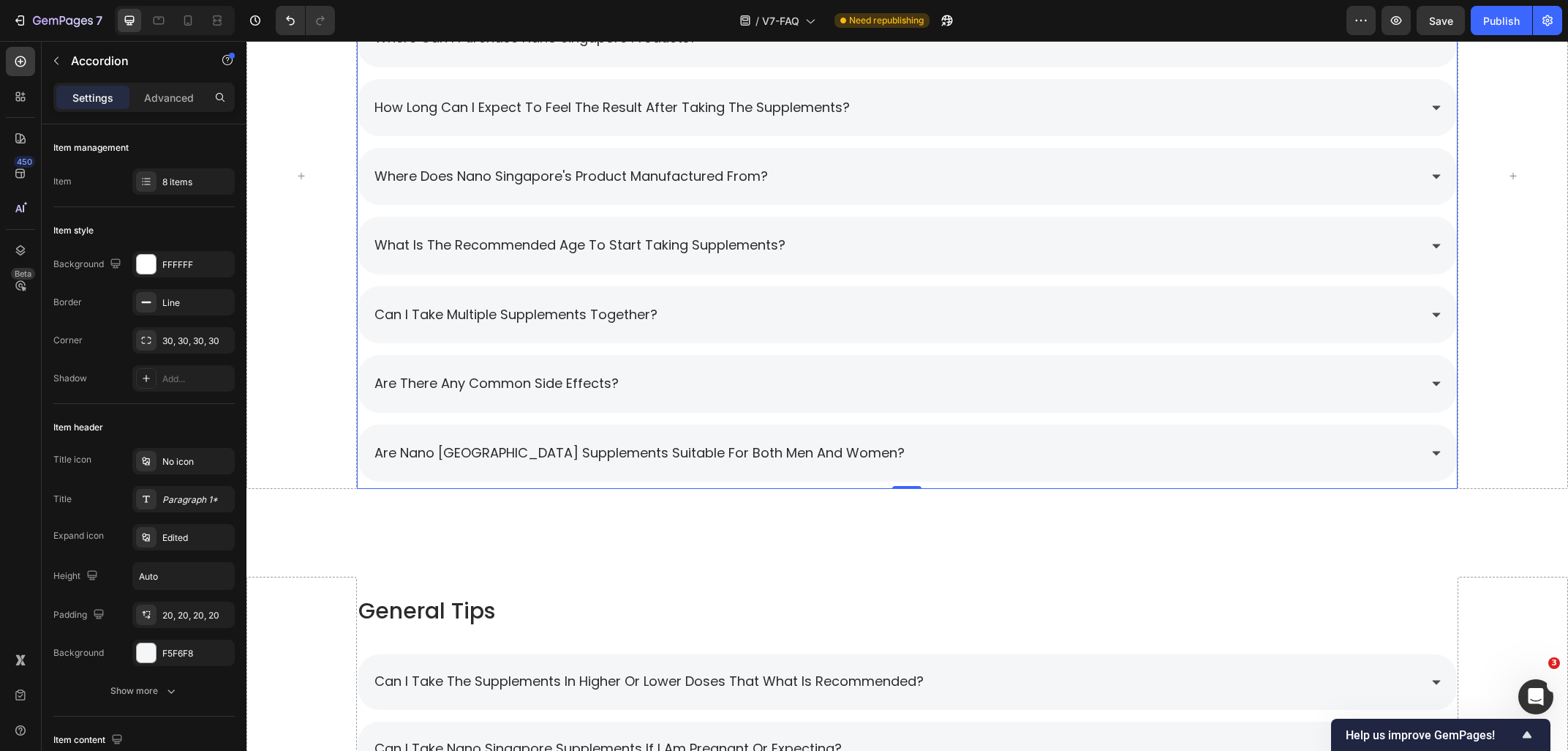
scroll to position [960, 0]
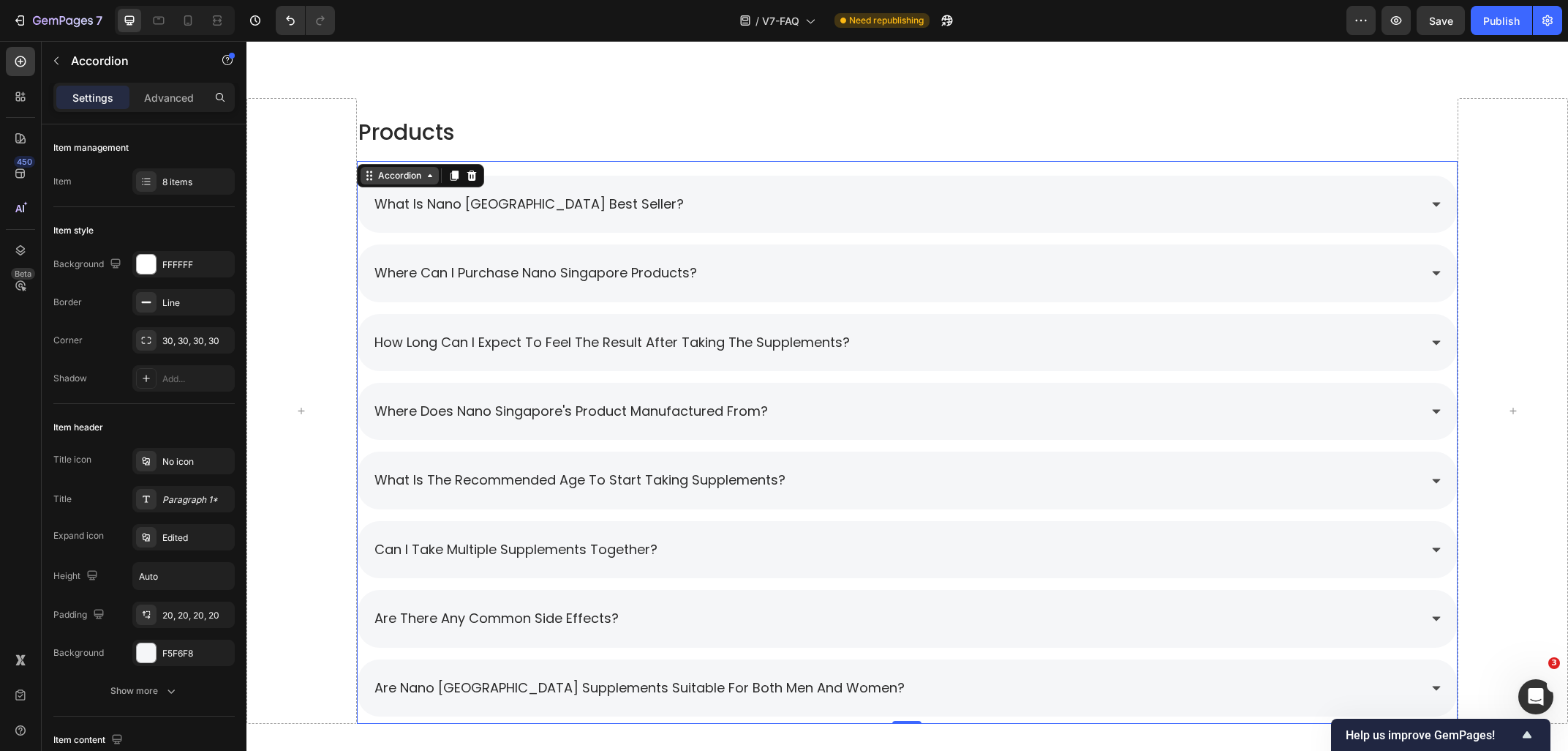
click at [392, 177] on div "Accordion" at bounding box center [400, 175] width 49 height 13
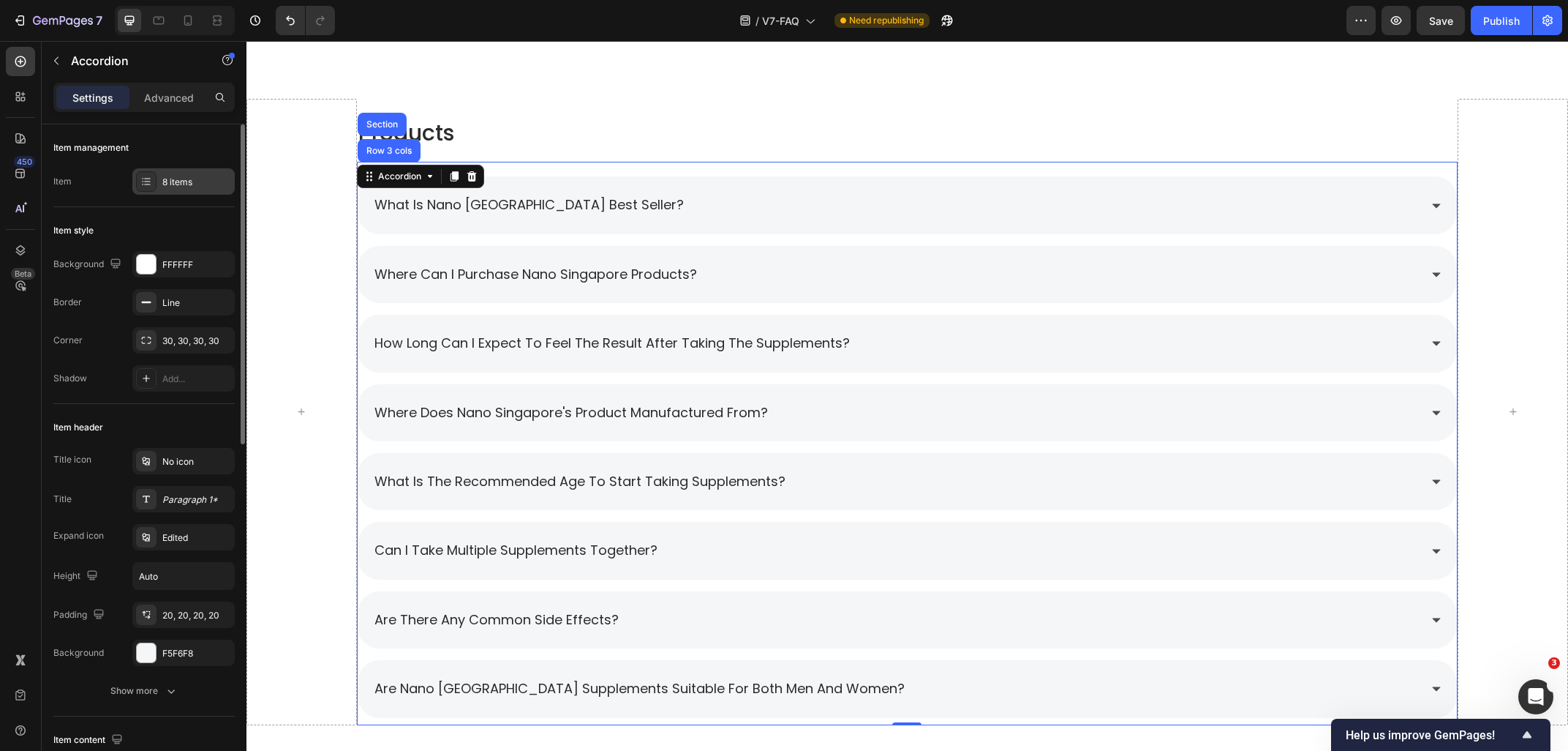
click at [161, 189] on div "8 items" at bounding box center [183, 181] width 102 height 26
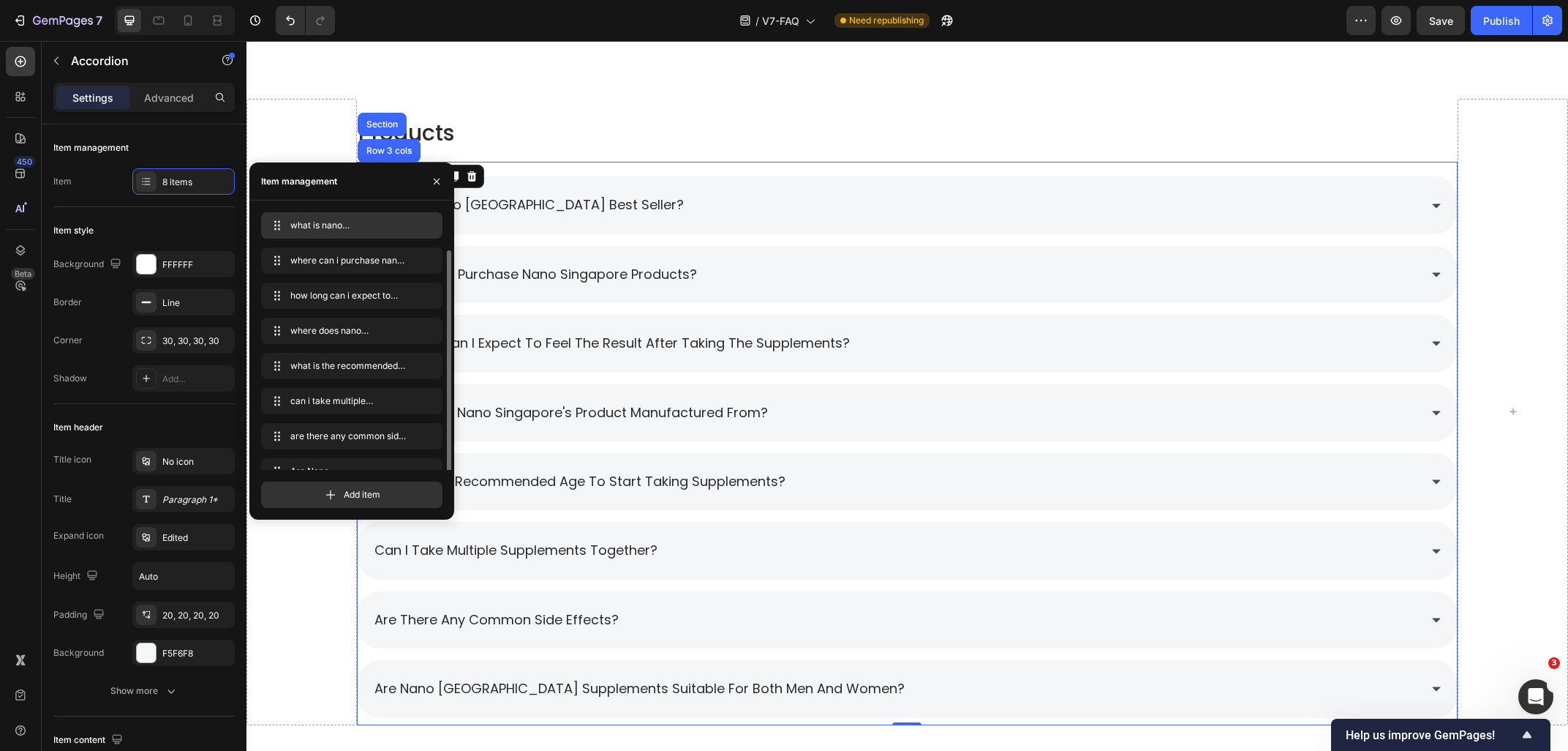
scroll to position [19, 0]
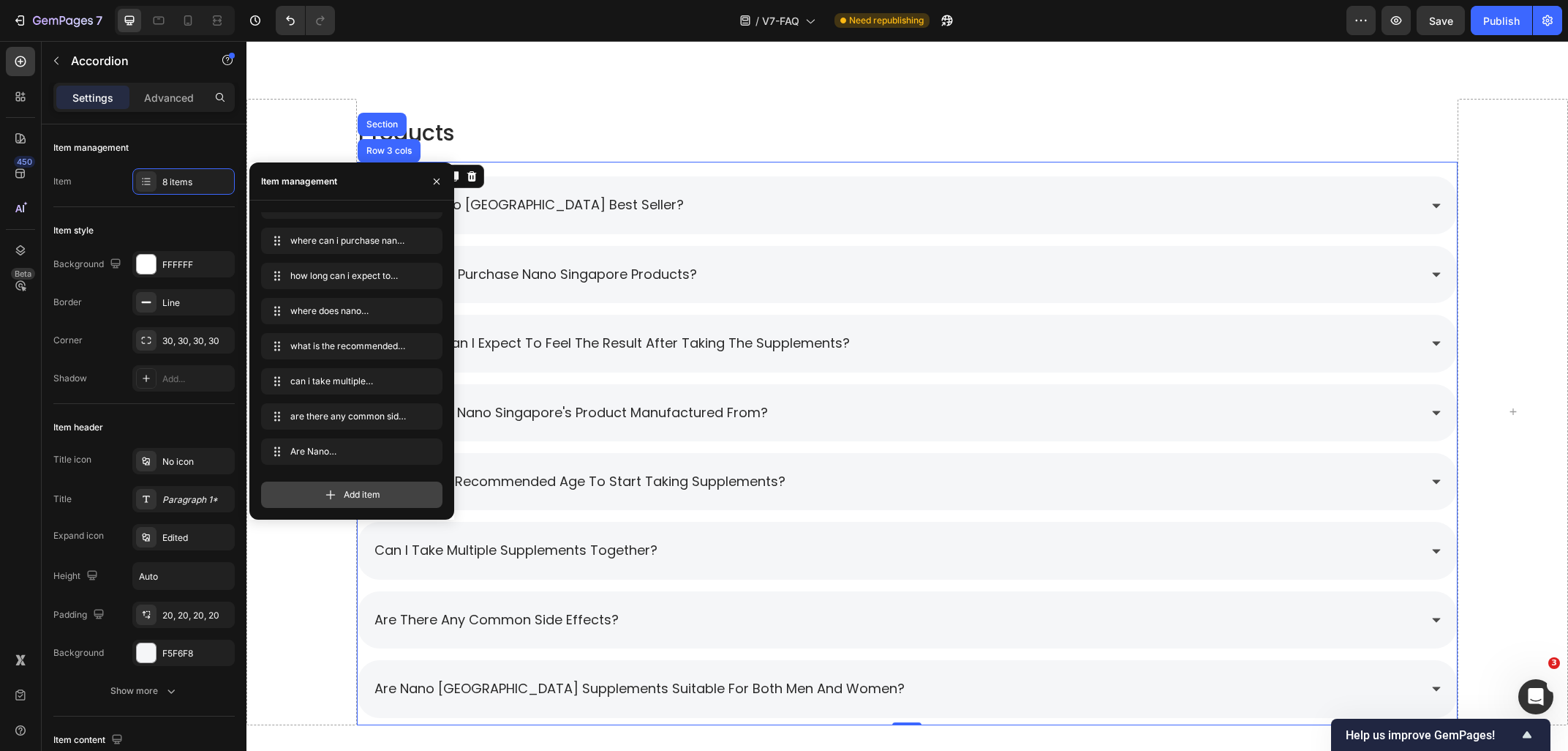
drag, startPoint x: 341, startPoint y: 498, endPoint x: 353, endPoint y: 542, distance: 45.6
click at [341, 498] on div "Add item" at bounding box center [352, 495] width 182 height 26
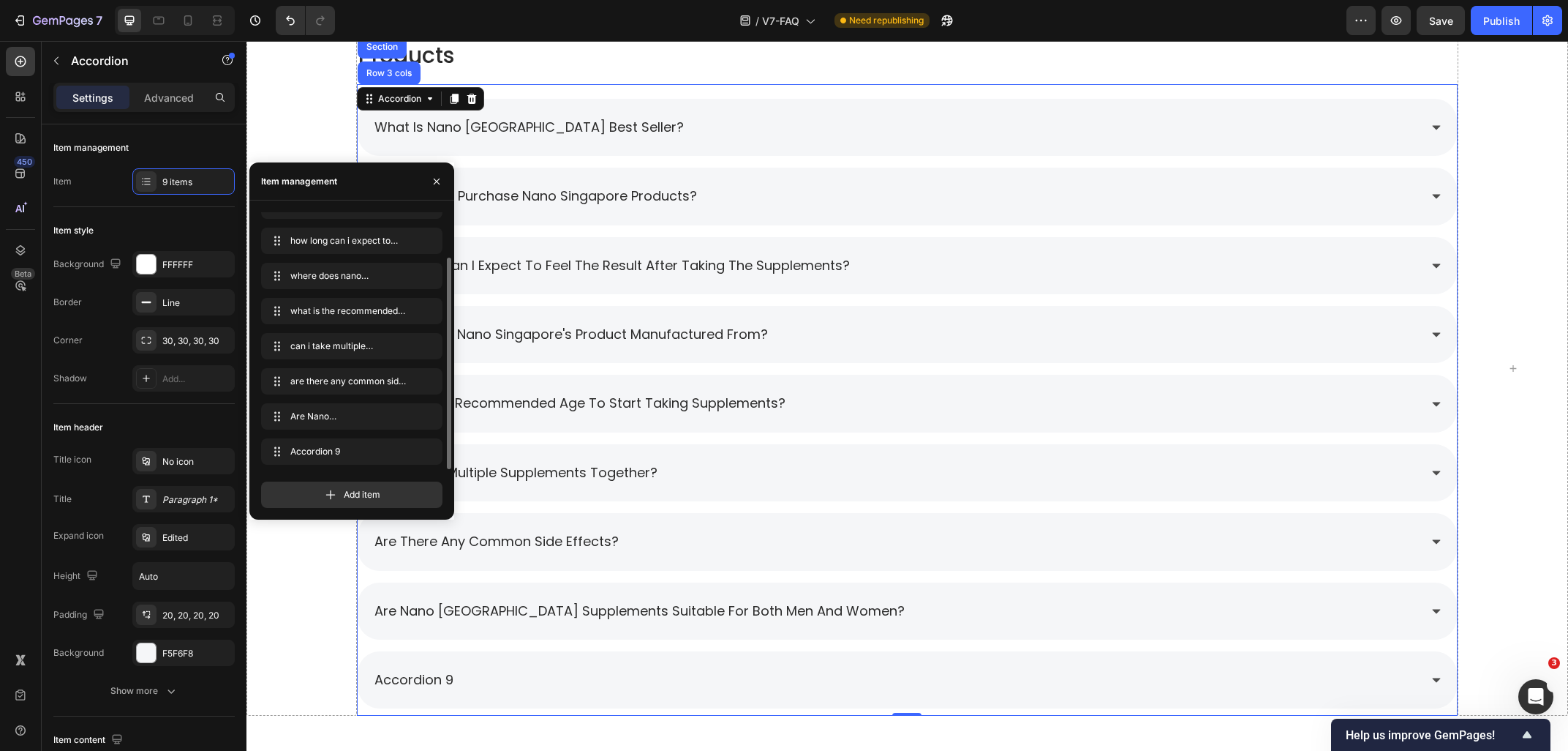
scroll to position [1117, 0]
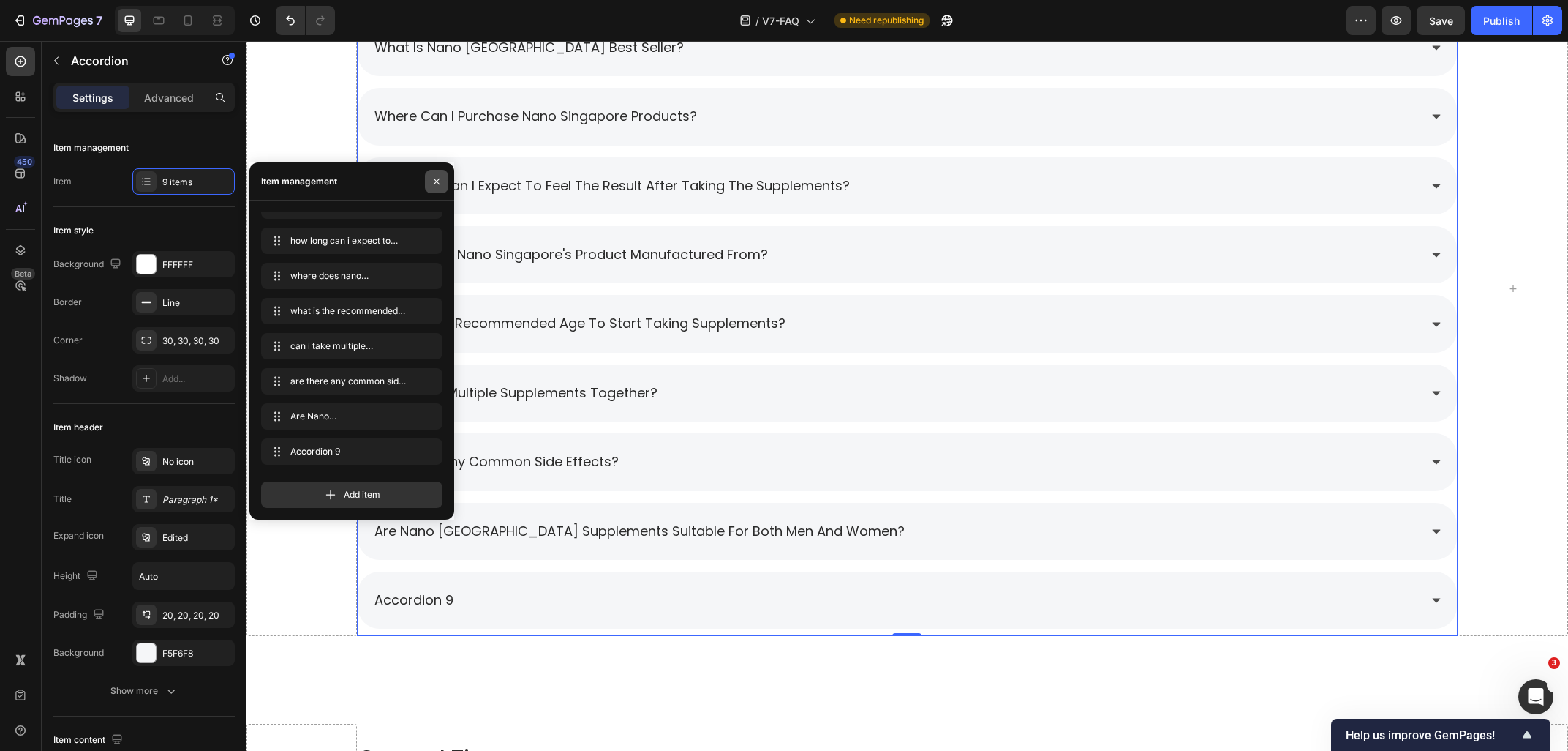
click at [430, 182] on button "button" at bounding box center [436, 181] width 24 height 24
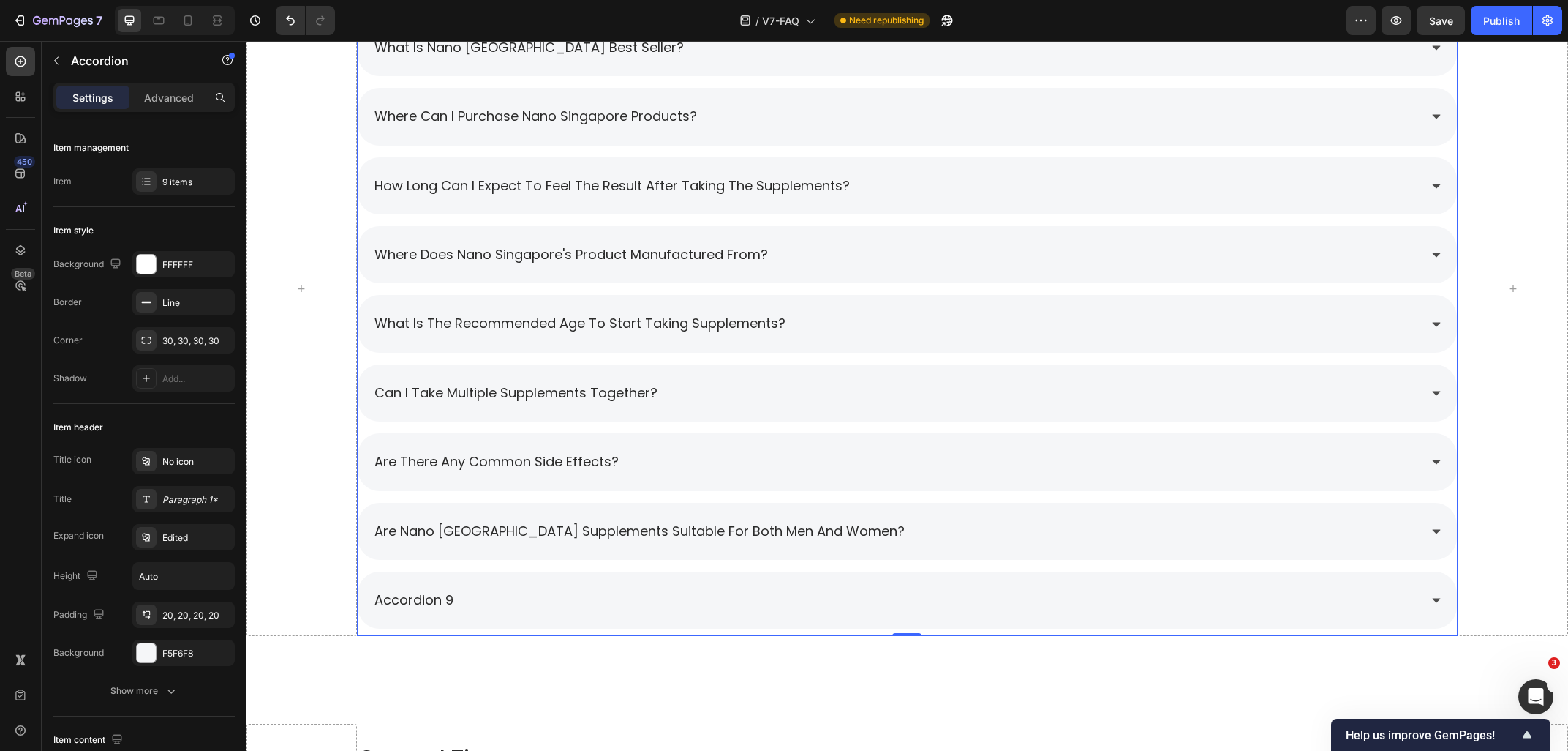
click at [448, 603] on div "accordion 9" at bounding box center [413, 600] width 84 height 28
click at [452, 603] on p "accordion 9" at bounding box center [413, 599] width 79 height 24
click at [912, 551] on div "Are Nano [GEOGRAPHIC_DATA] supplements suitable for both men and women?" at bounding box center [907, 531] width 1100 height 57
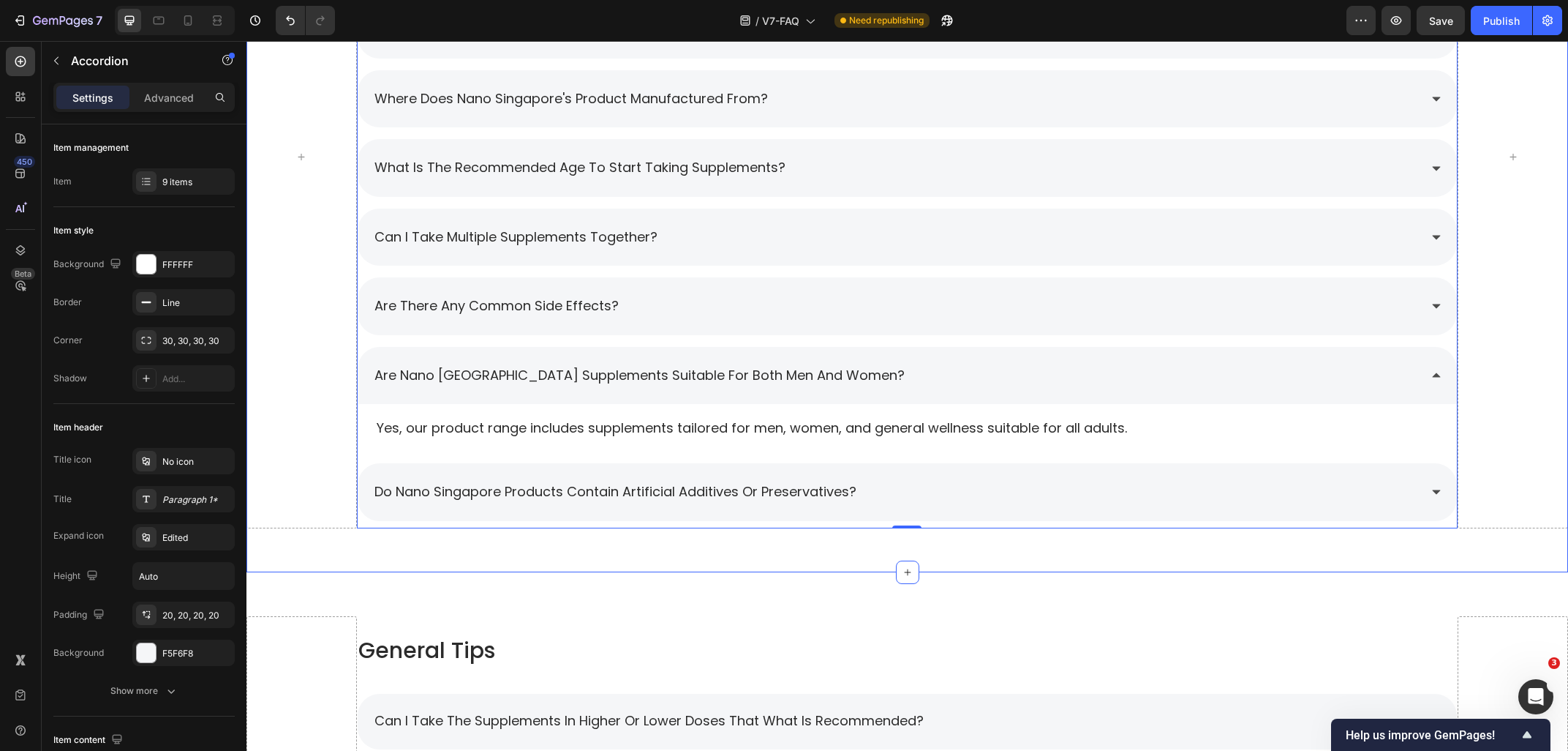
scroll to position [1273, 0]
click at [796, 433] on p "Yes, our product range includes supplements tailored for men, women, and genera…" at bounding box center [908, 427] width 1062 height 19
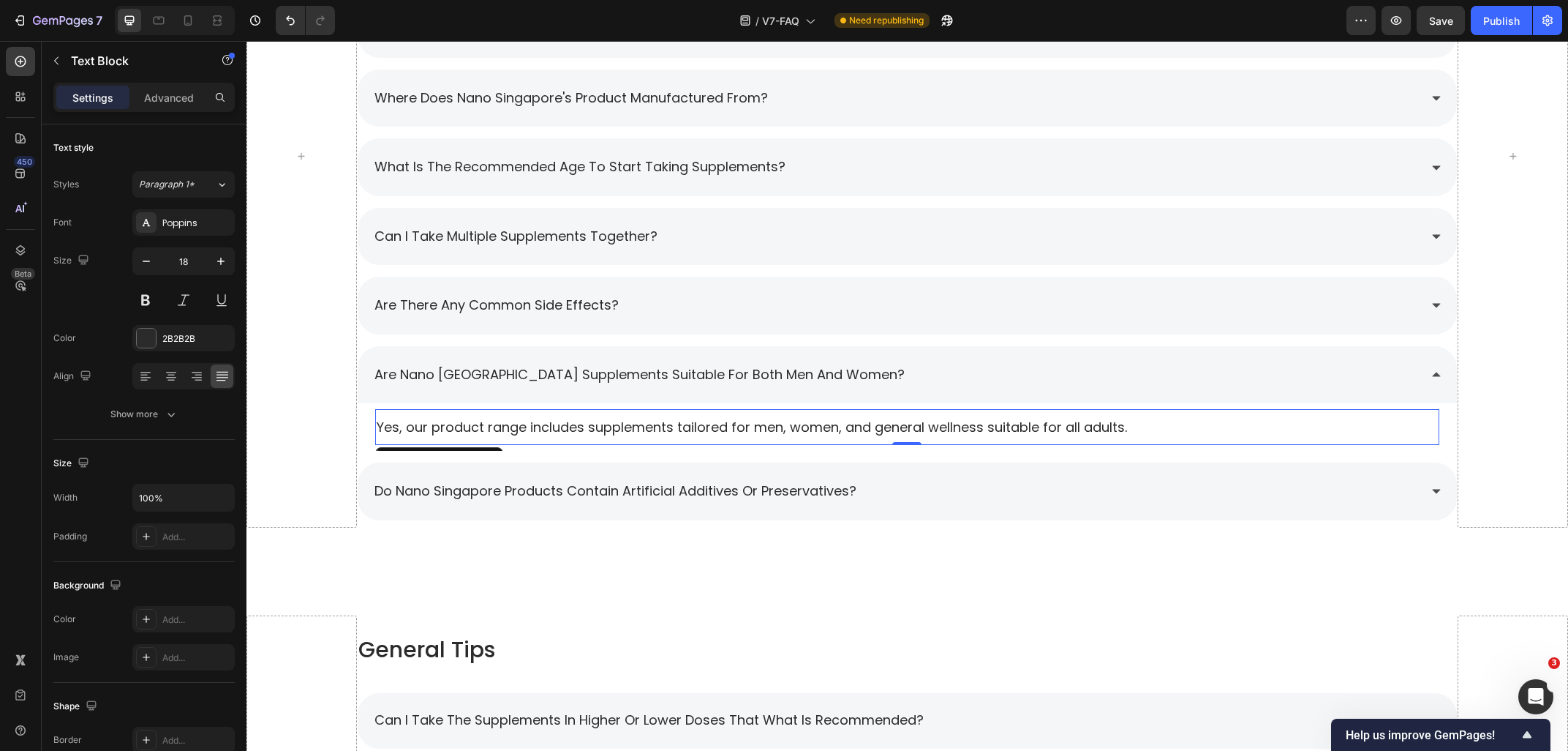
click at [580, 426] on p "Yes, our product range includes supplements tailored for men, women, and genera…" at bounding box center [908, 427] width 1062 height 19
click at [665, 320] on div "are there any common side effects?" at bounding box center [907, 305] width 1100 height 57
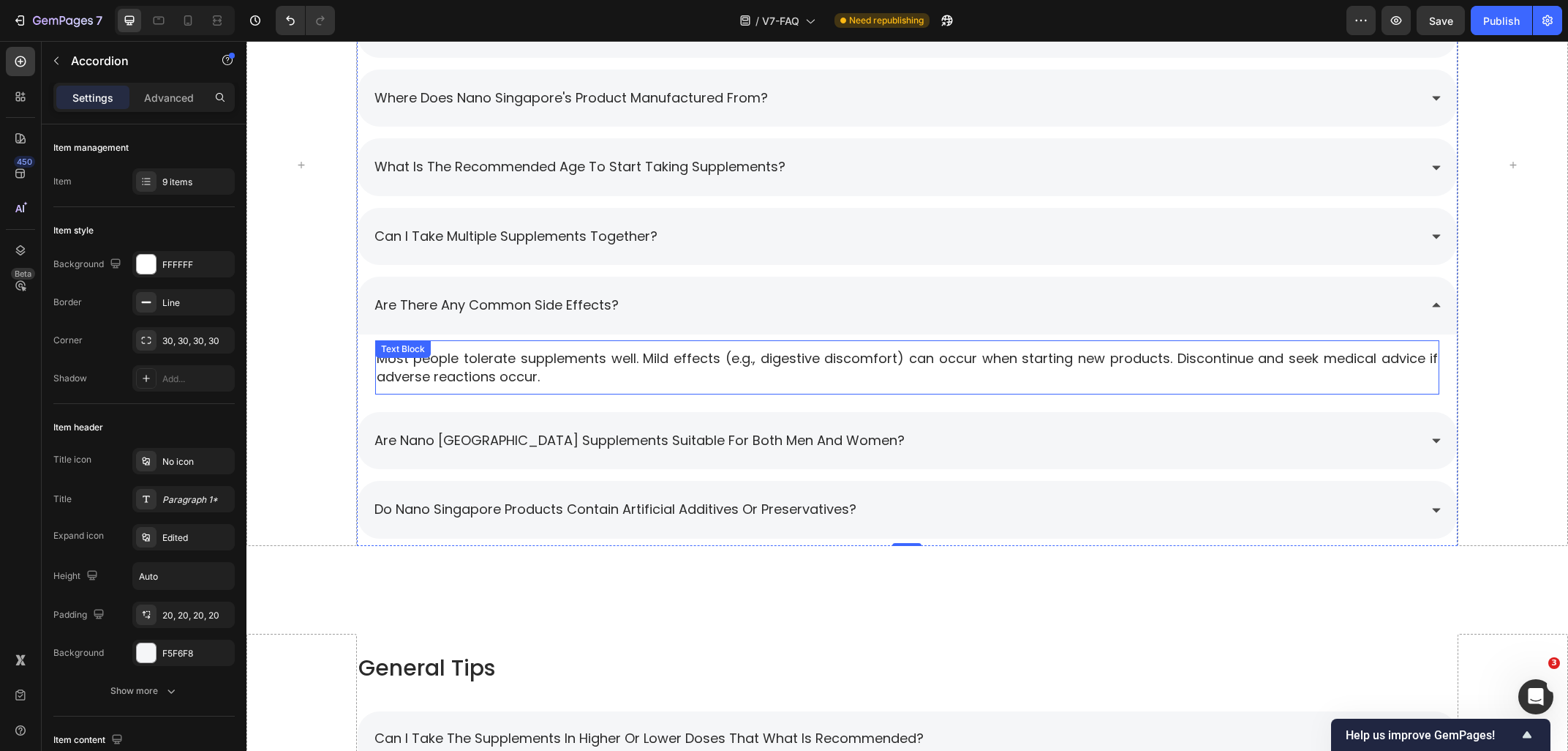
click at [638, 350] on p "Most people tolerate supplements well. Mild effects (e.g., digestive discomfort…" at bounding box center [908, 367] width 1062 height 36
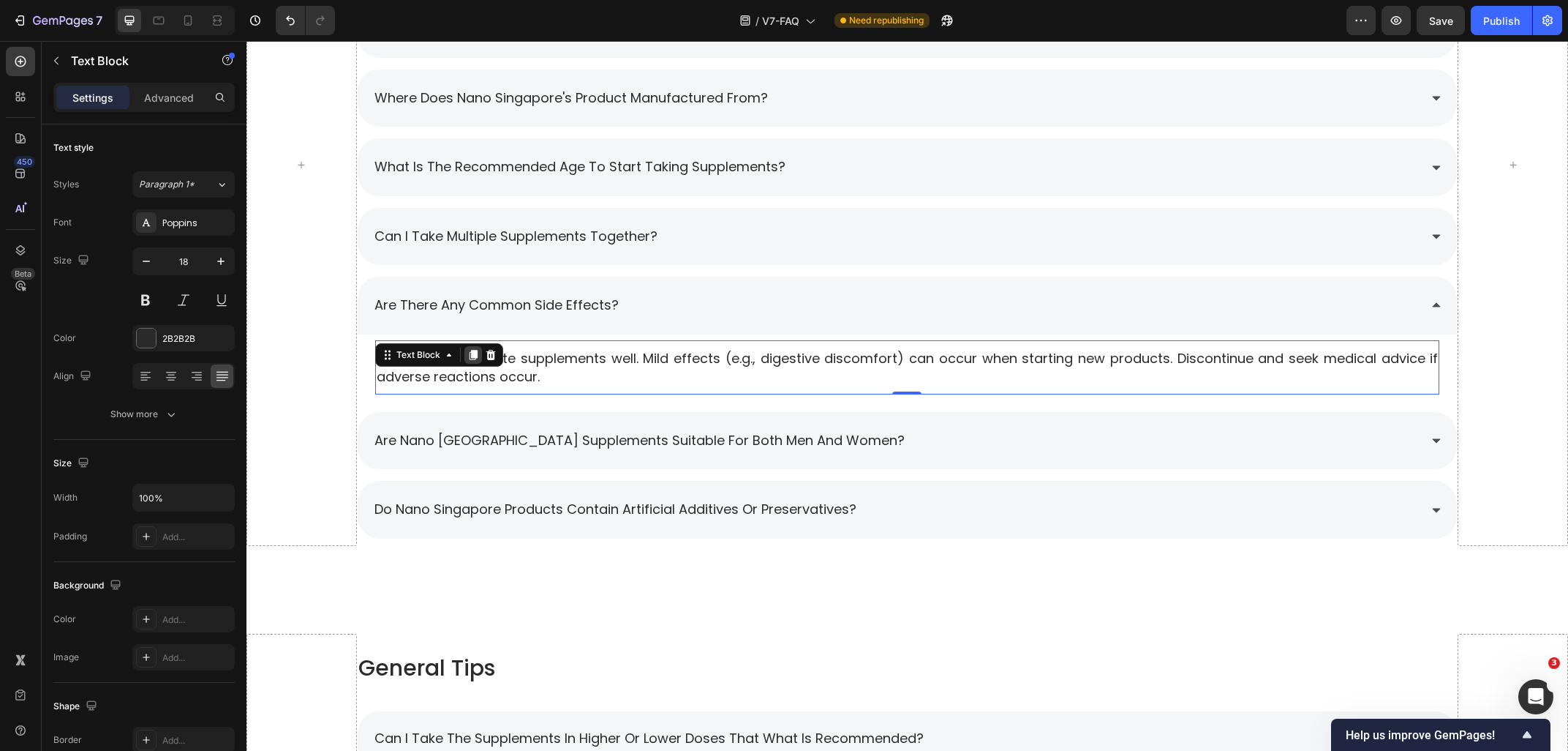
click at [476, 356] on icon at bounding box center [473, 354] width 8 height 11
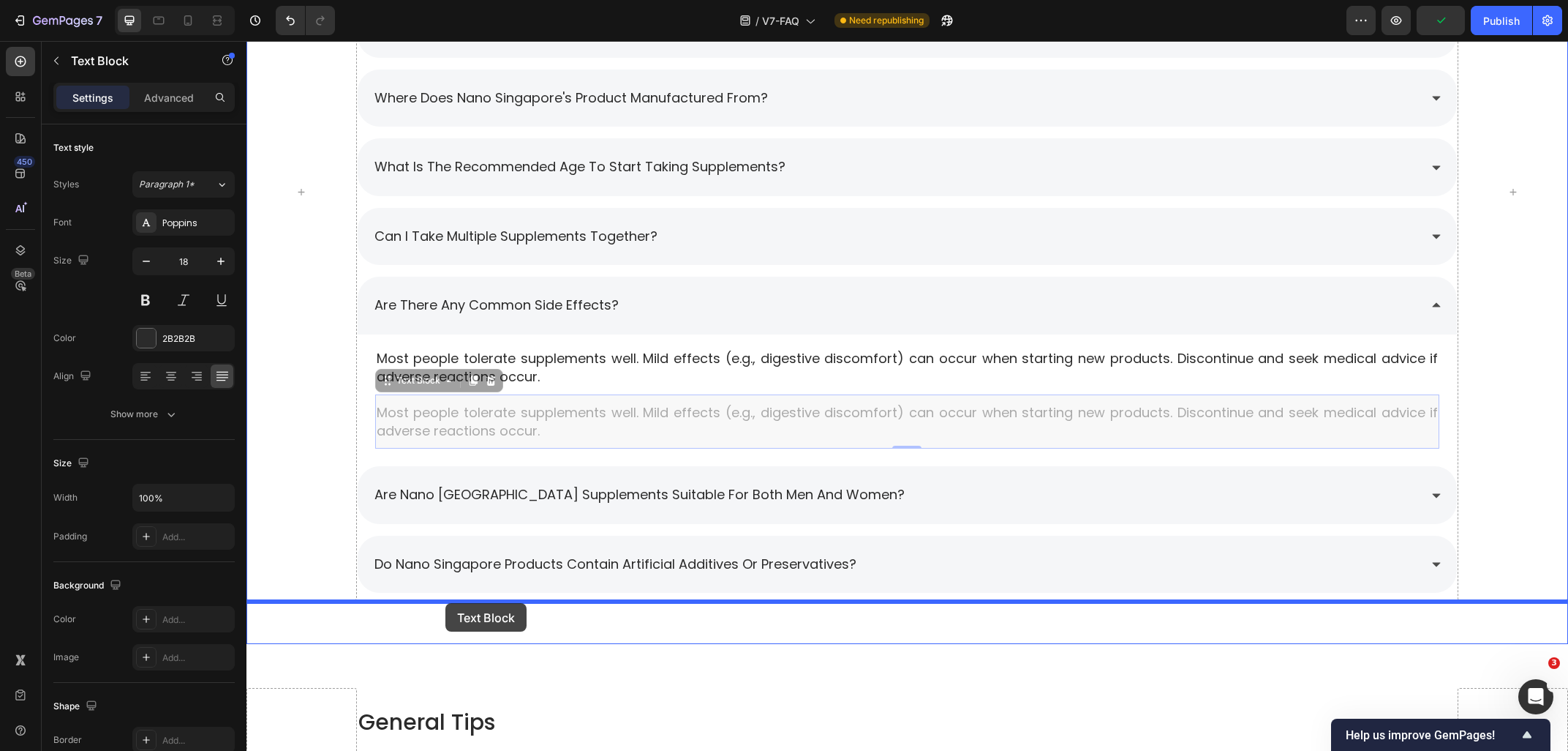
drag, startPoint x: 433, startPoint y: 384, endPoint x: 445, endPoint y: 603, distance: 219.3
click at [445, 603] on div "Header Company and Brand Button Products Button Row General Tips Button Ingredi…" at bounding box center [907, 342] width 1322 height 3148
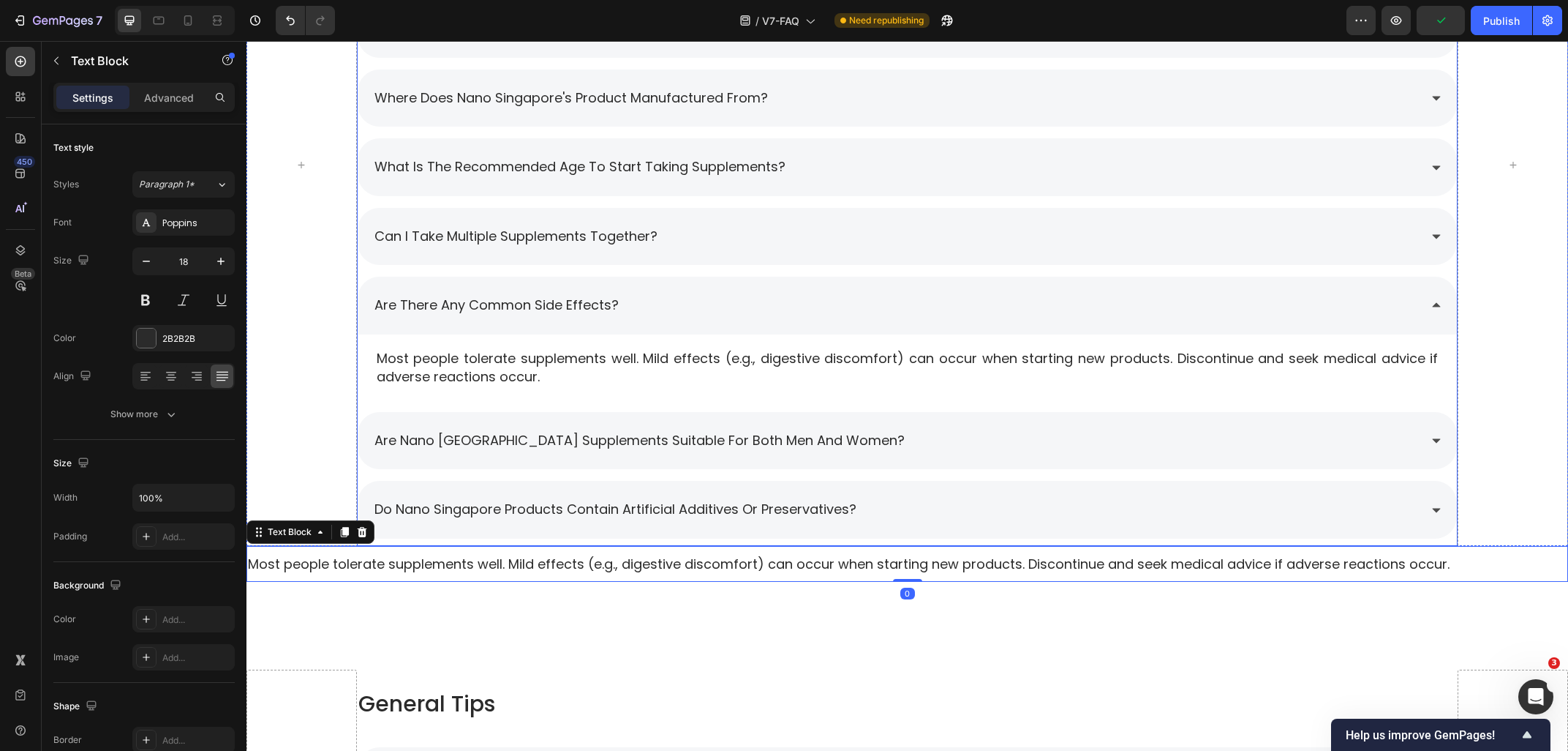
click at [895, 504] on div "Do Nano Singapore products contain artificial additives or preservatives?" at bounding box center [896, 509] width 1047 height 28
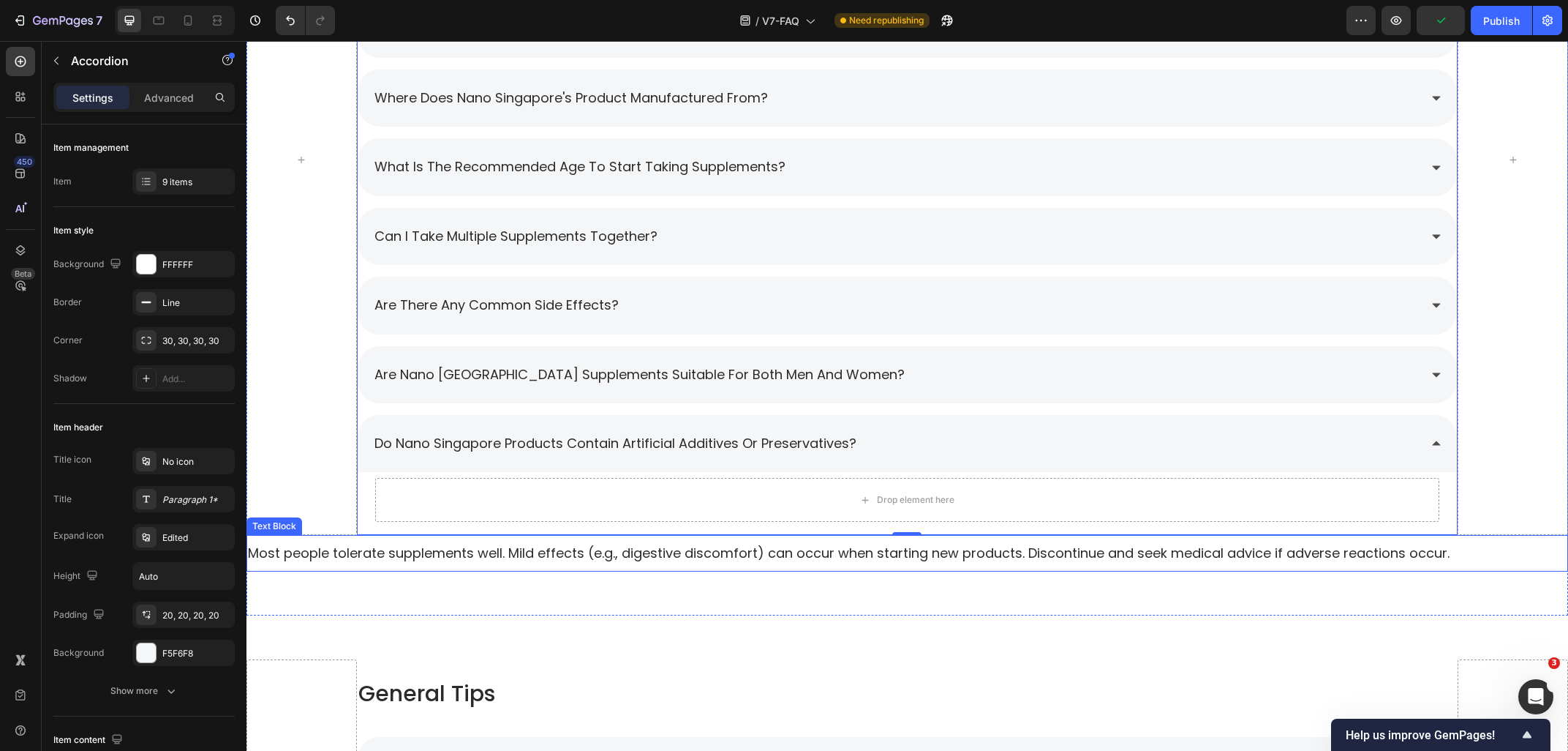
click at [392, 549] on p "Most people tolerate supplements well. Mild effects (e.g., digestive discomfort…" at bounding box center [907, 552] width 1319 height 19
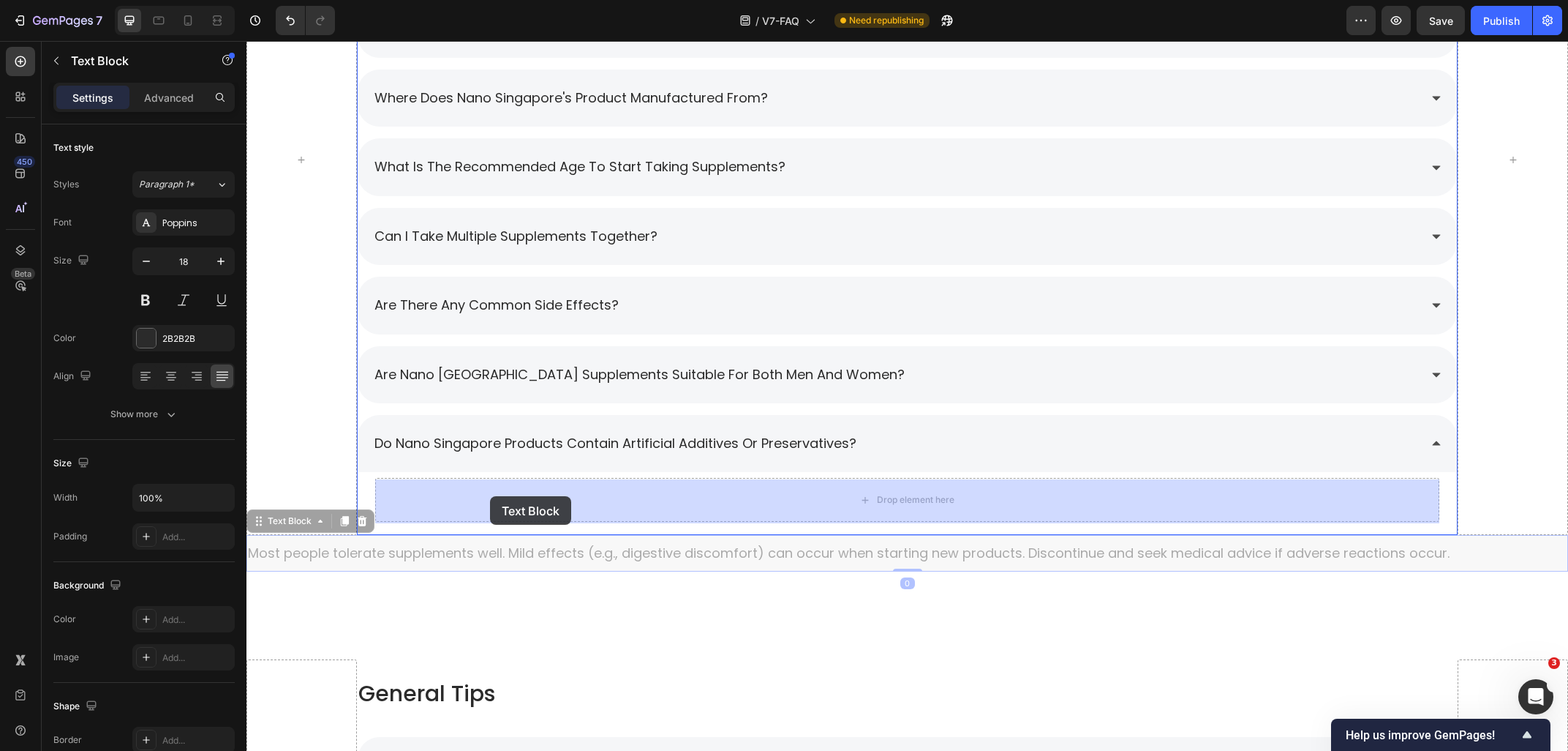
drag, startPoint x: 295, startPoint y: 526, endPoint x: 490, endPoint y: 496, distance: 197.3
click at [490, 496] on div "Header Company and Brand Button Products Button Row General Tips Button Ingredi…" at bounding box center [907, 328] width 1322 height 3120
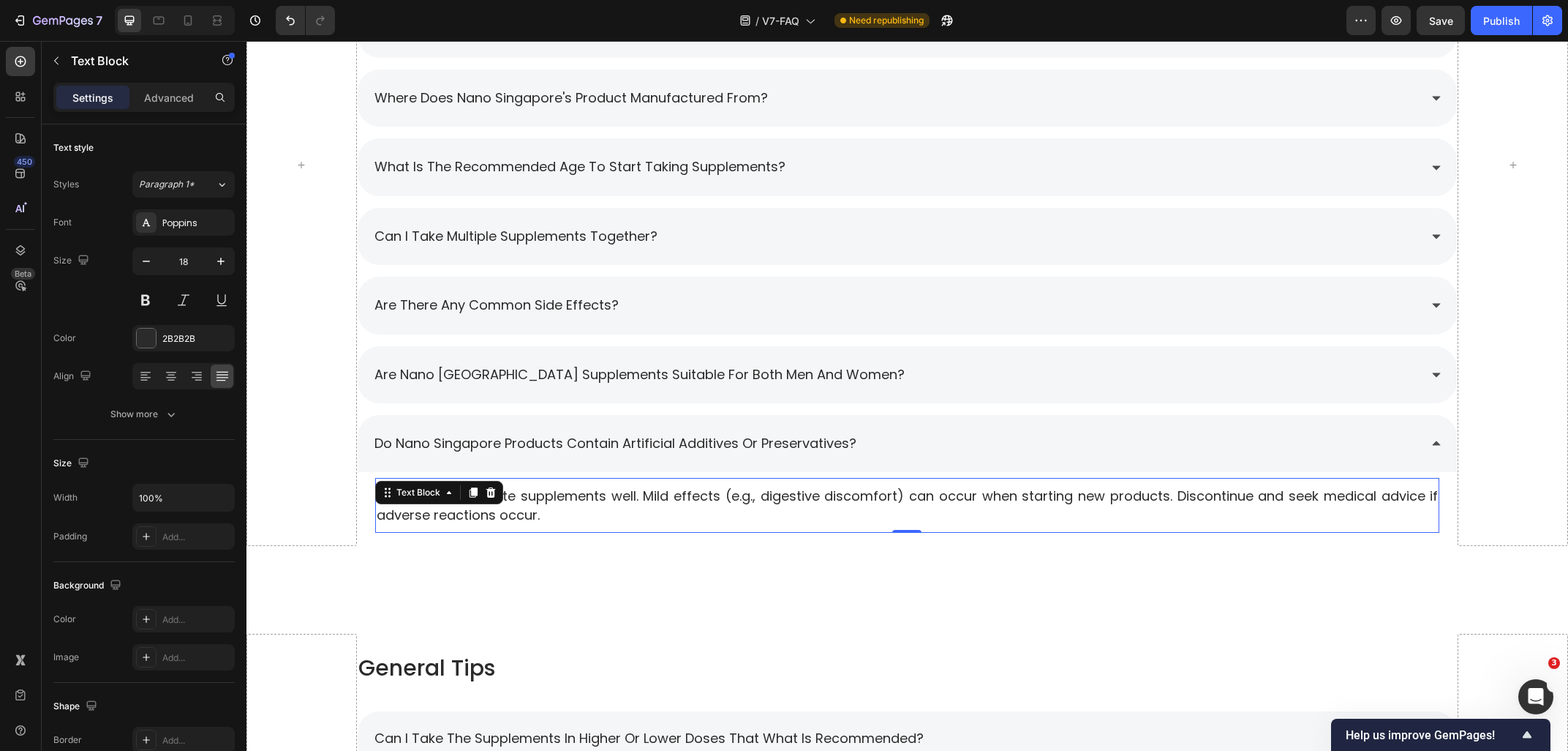
click at [604, 521] on p "Most people tolerate supplements well. Mild effects (e.g., digestive discomfort…" at bounding box center [908, 504] width 1062 height 36
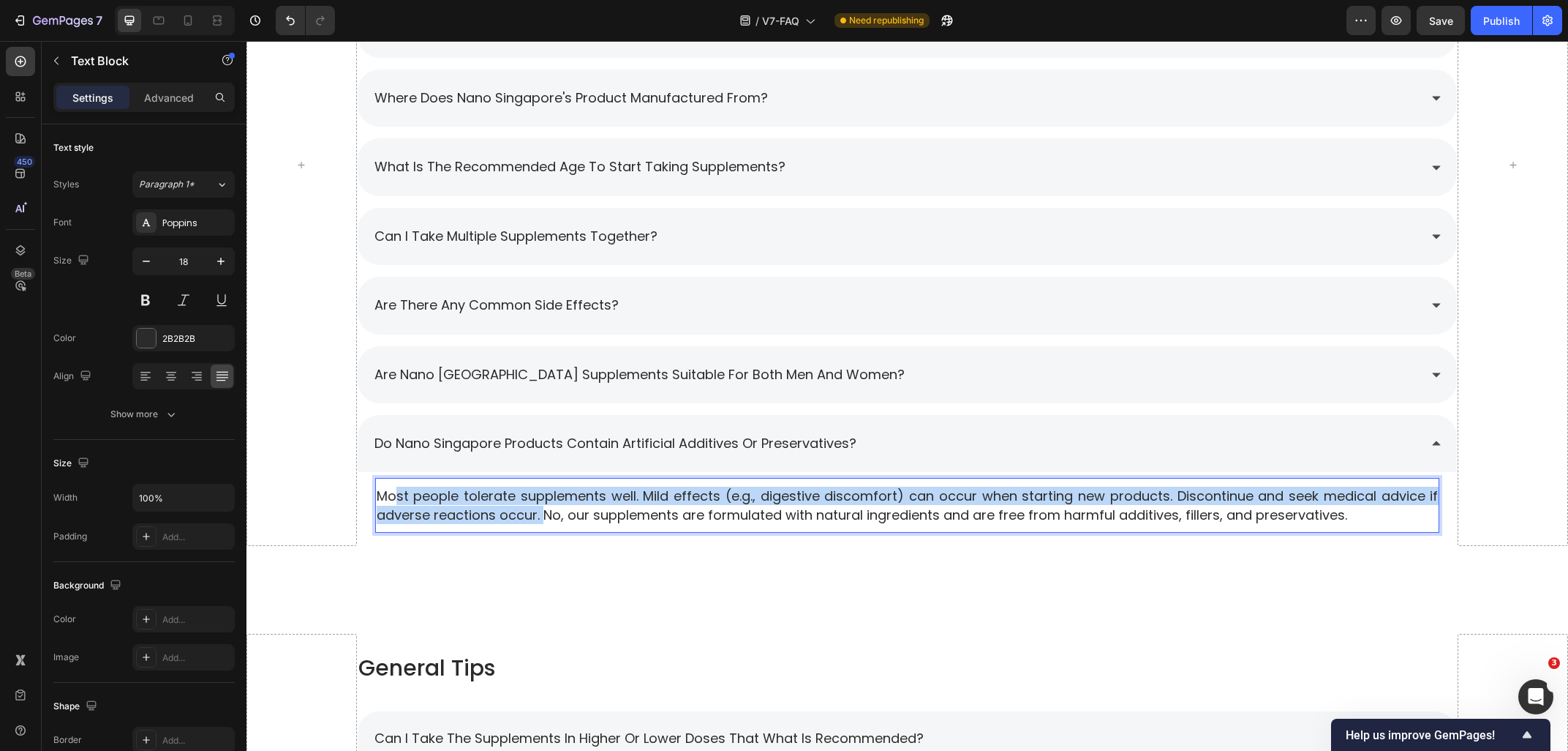
drag, startPoint x: 544, startPoint y: 513, endPoint x: 392, endPoint y: 491, distance: 153.6
click at [392, 491] on p "Most people tolerate supplements well. Mild effects (e.g., digestive discomfort…" at bounding box center [908, 504] width 1062 height 36
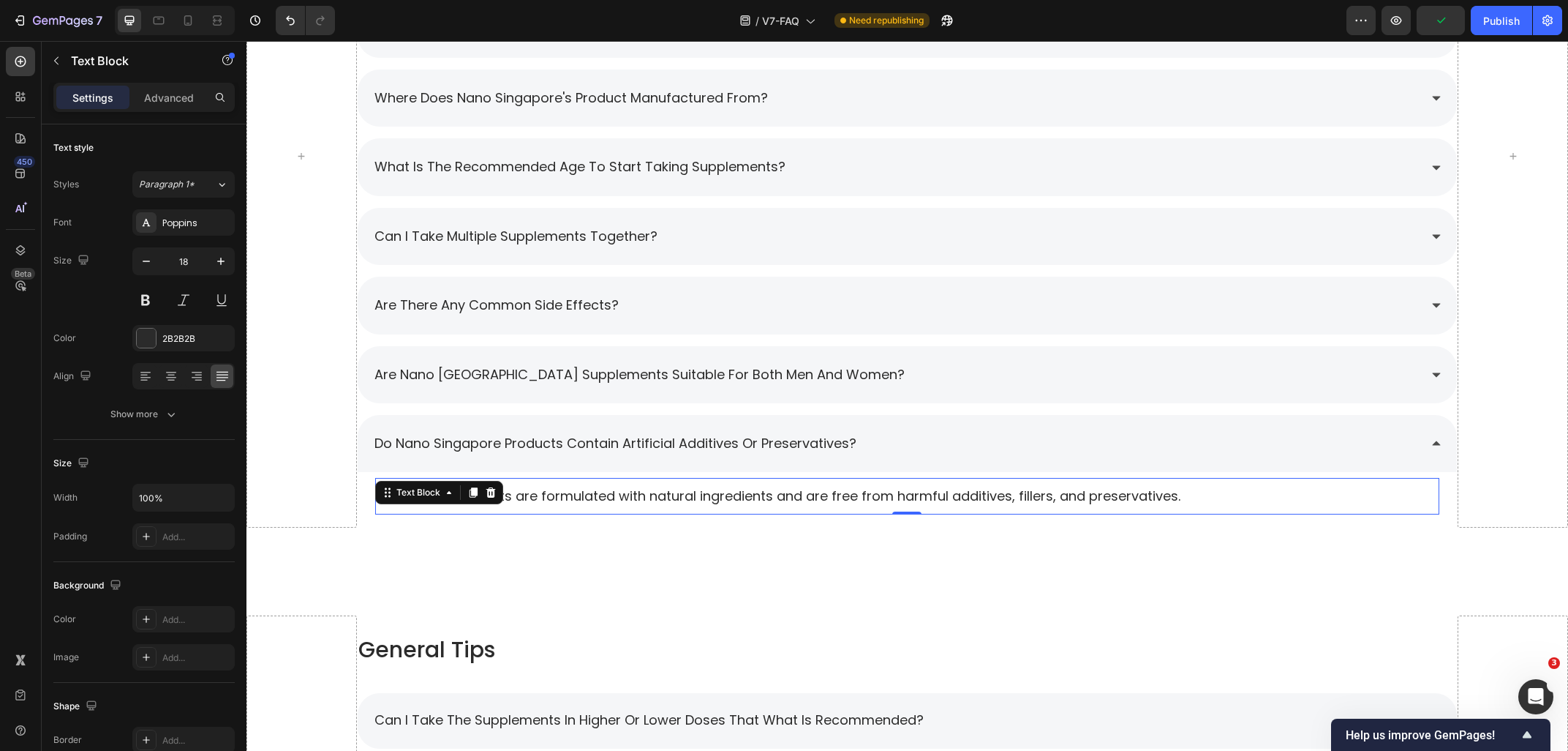
click at [899, 484] on div "No, our supplements are formulated with natural ingredients and are free from h…" at bounding box center [908, 496] width 1065 height 36
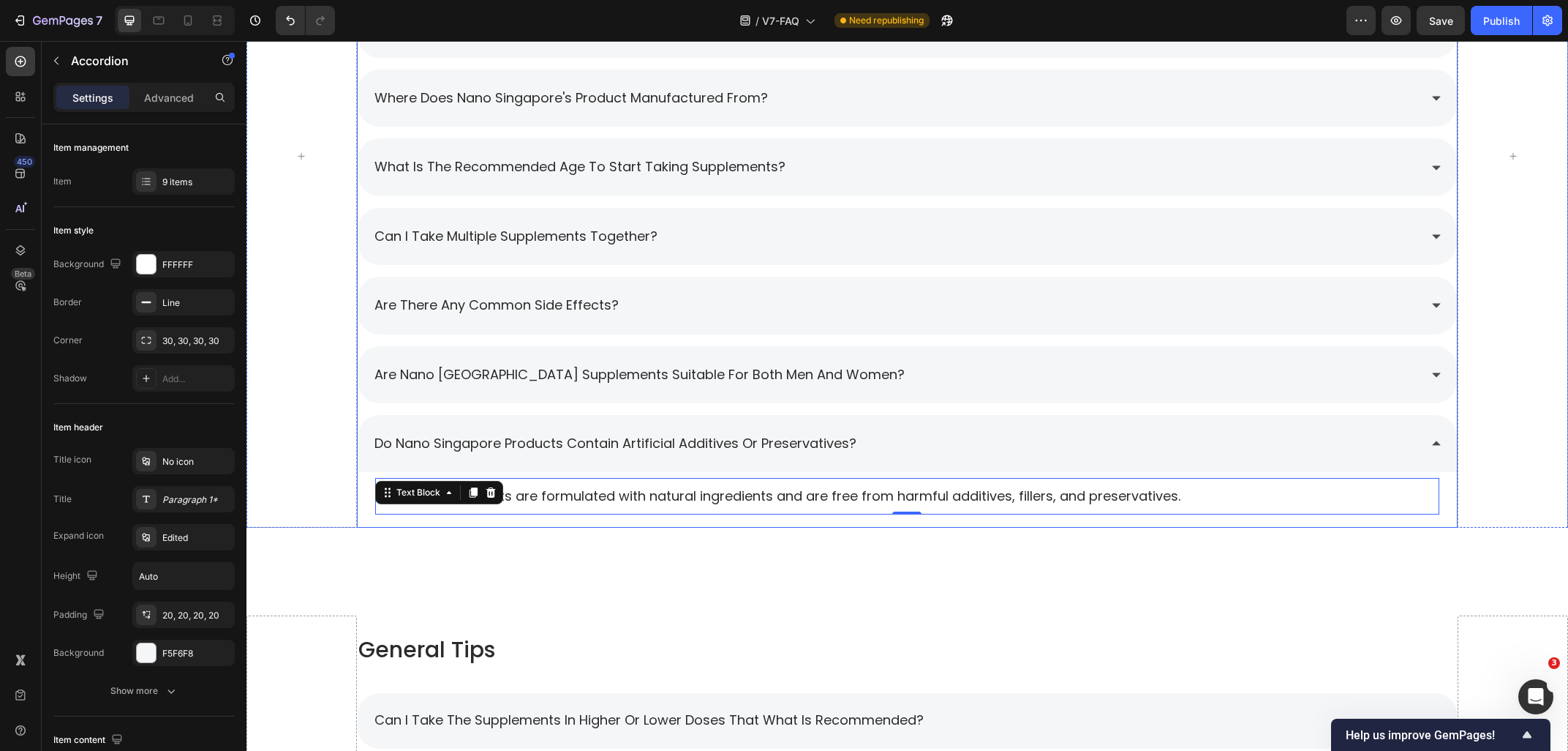
click at [929, 448] on div "Do Nano Singapore products contain artificial additives or preservatives?" at bounding box center [896, 444] width 1047 height 28
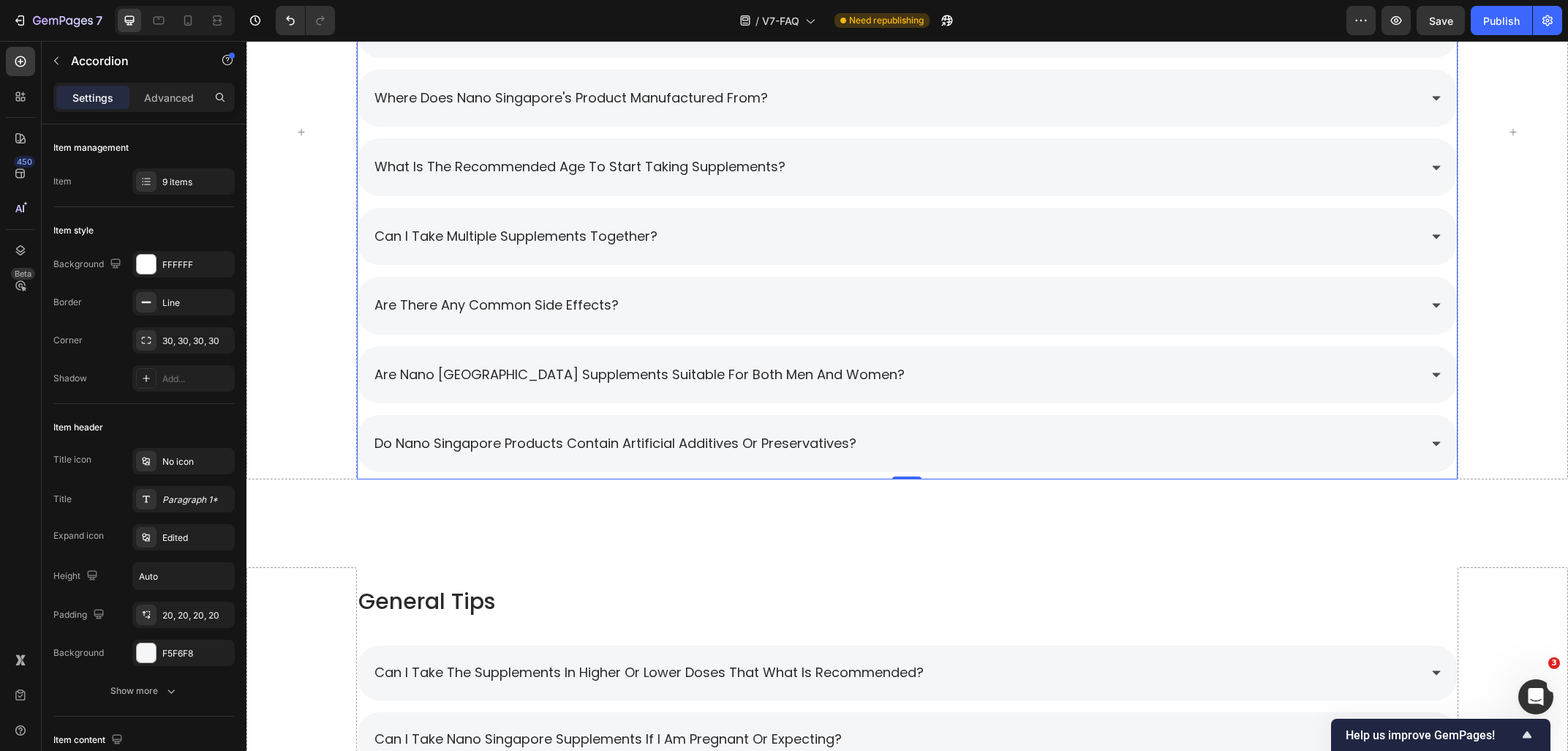
click at [931, 438] on div "Do Nano Singapore products contain artificial additives or preservatives?" at bounding box center [896, 444] width 1047 height 28
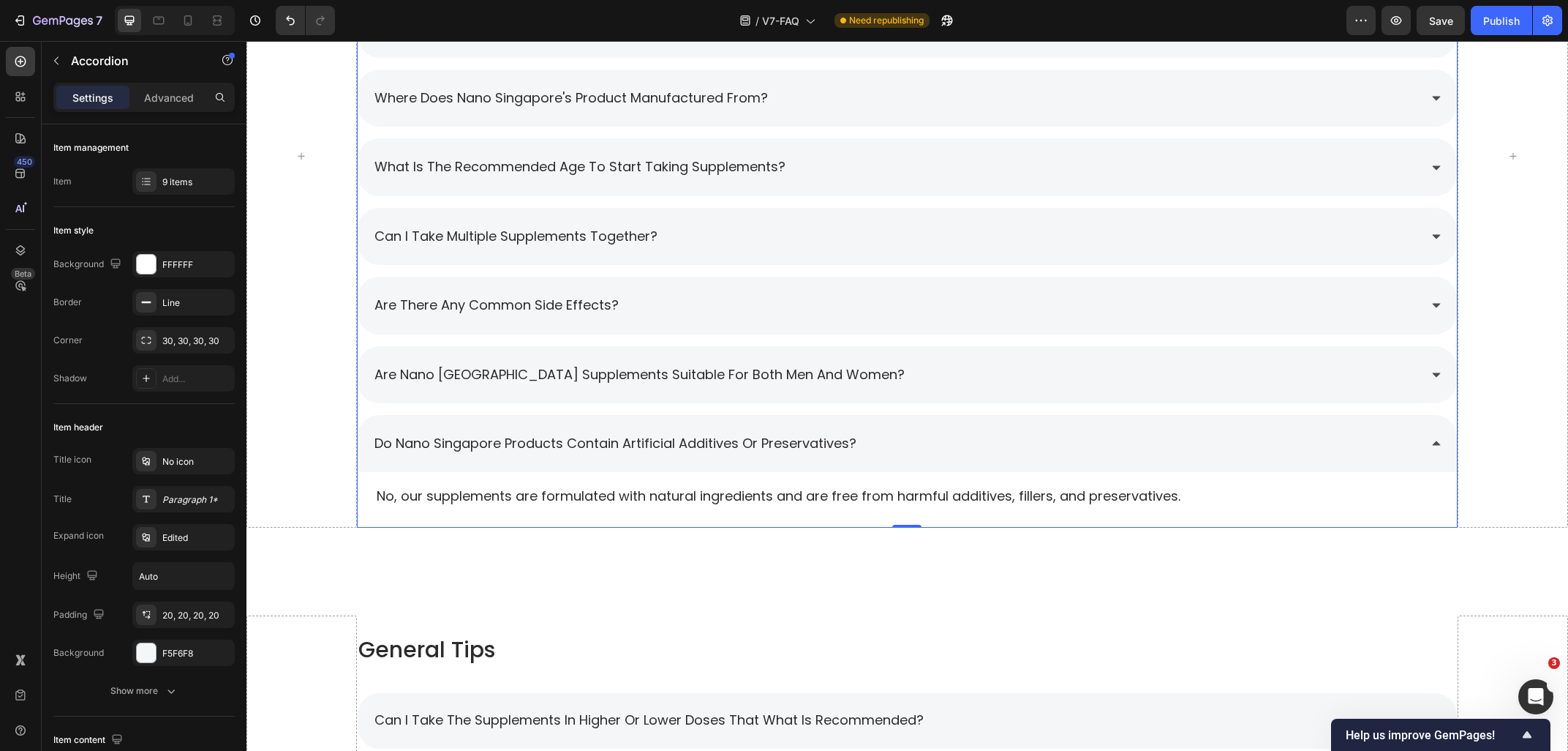
click at [934, 436] on div "Do Nano Singapore products contain artificial additives or preservatives?" at bounding box center [896, 444] width 1047 height 28
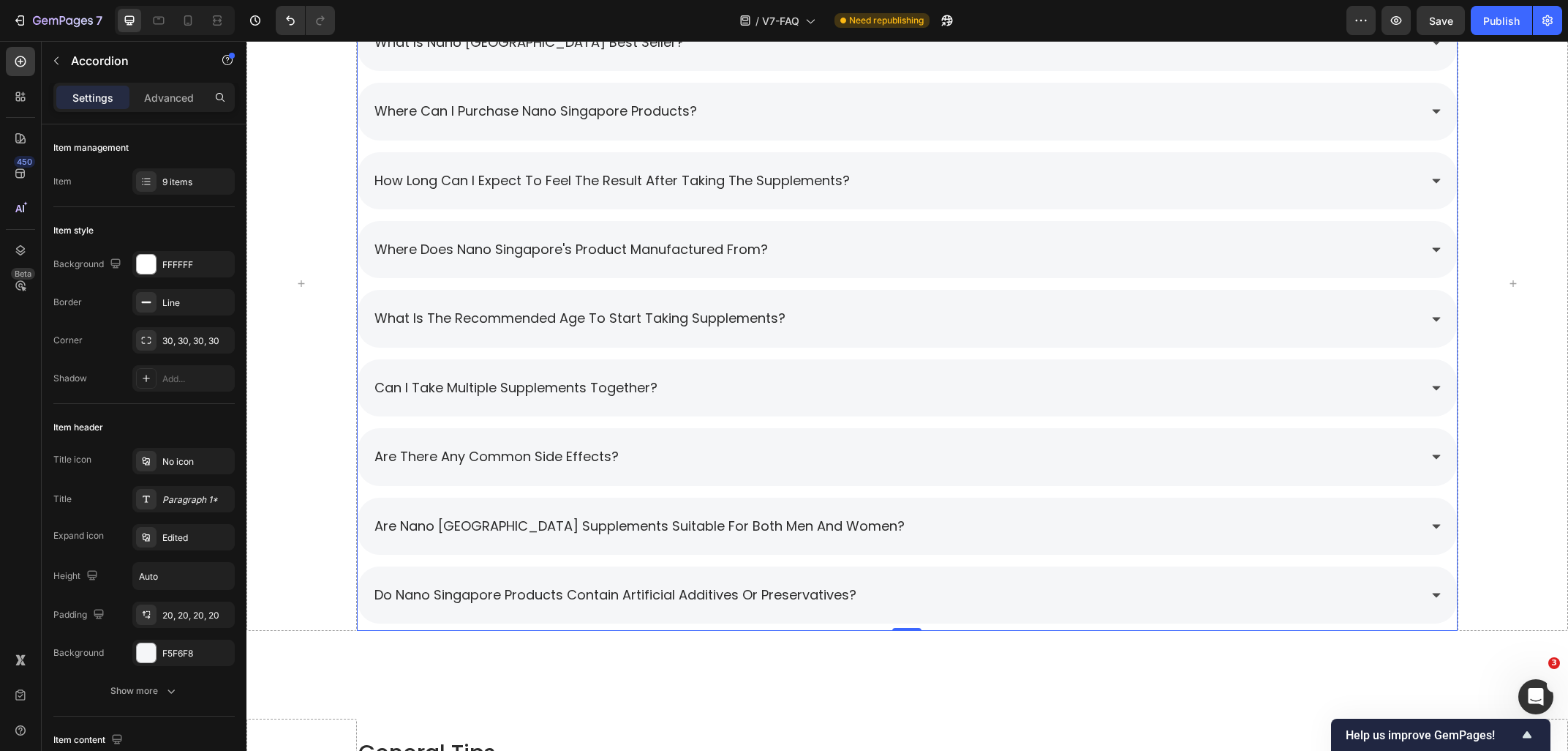
scroll to position [1117, 0]
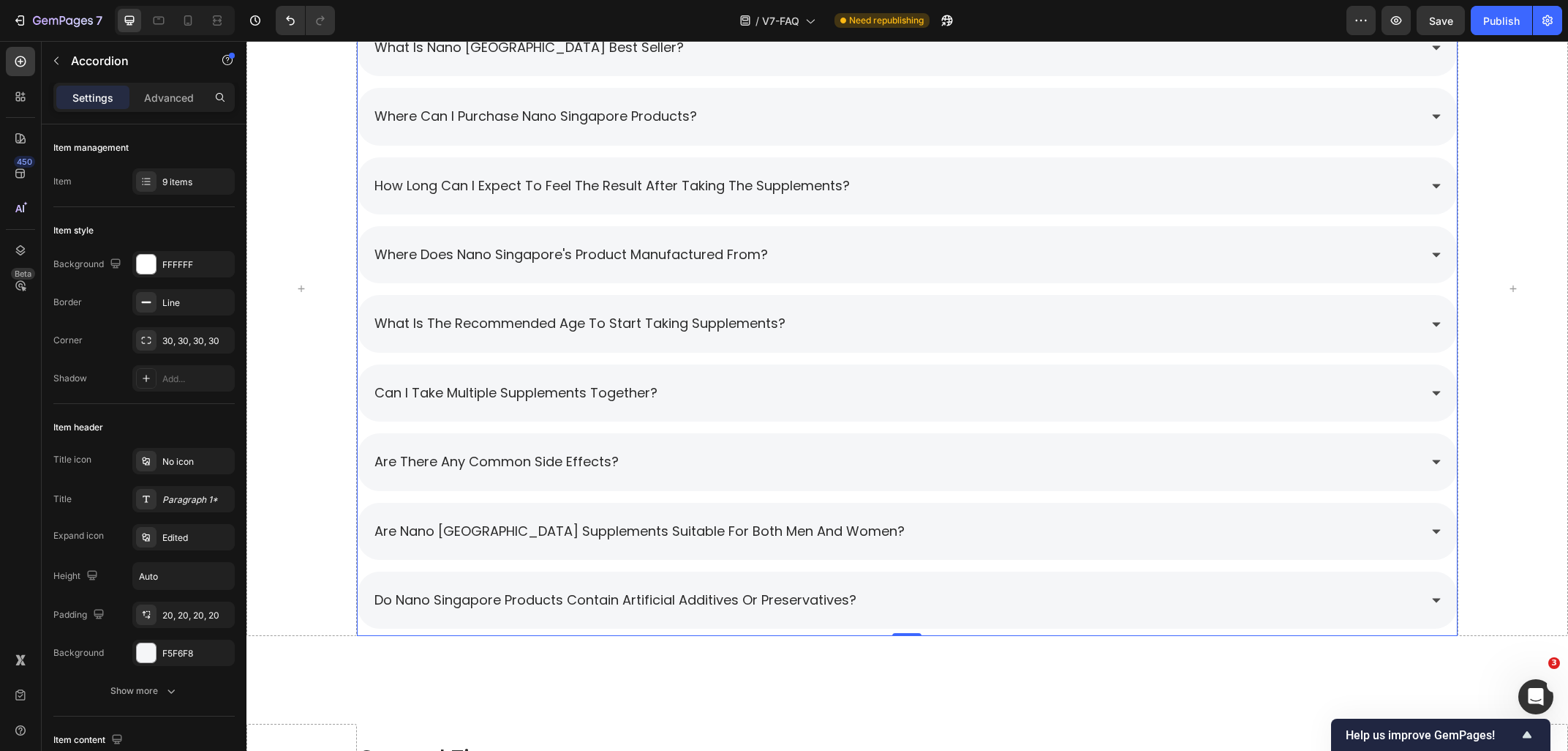
click at [972, 185] on div "how long can i expect to feel the result after taking the supplements?" at bounding box center [896, 186] width 1047 height 28
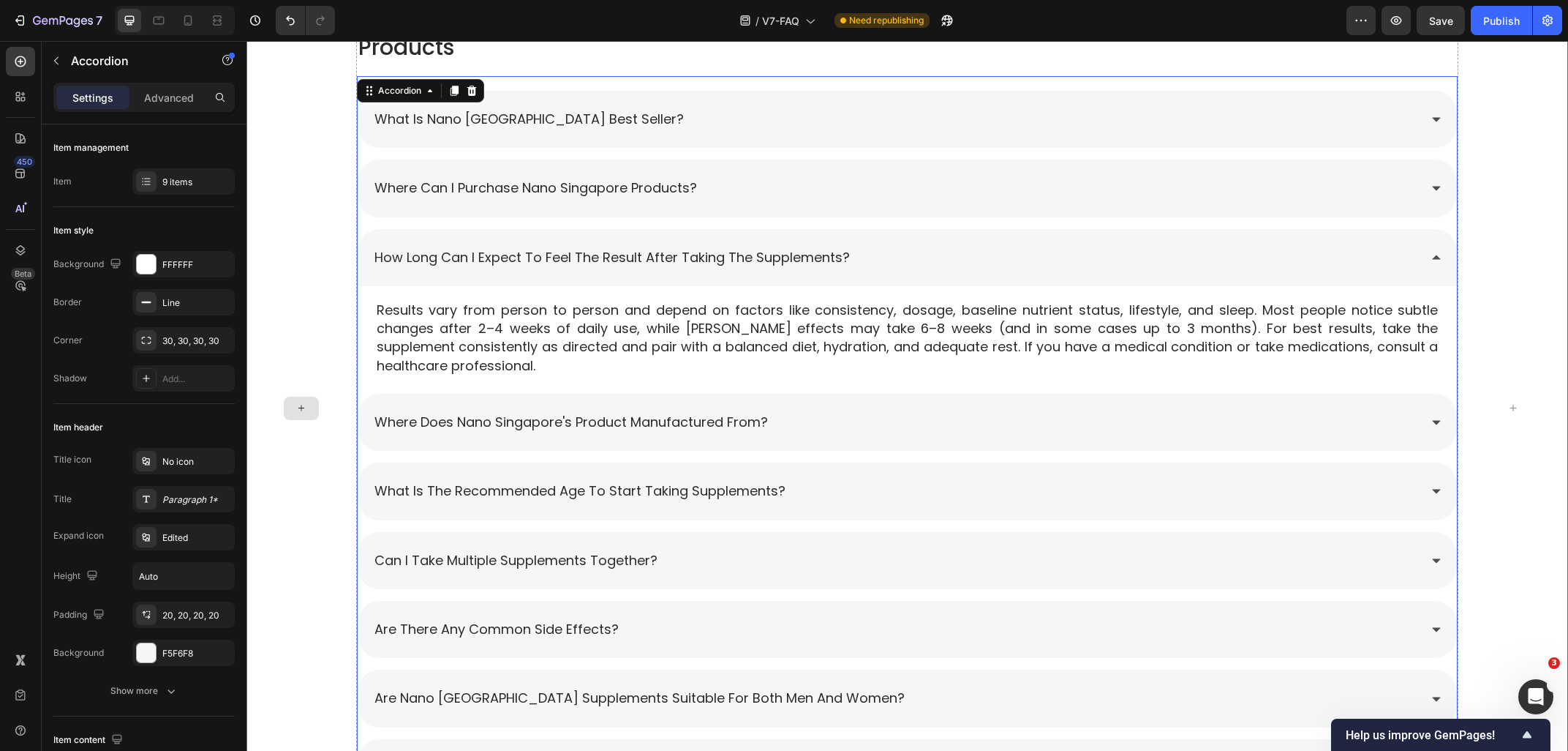
scroll to position [1038, 0]
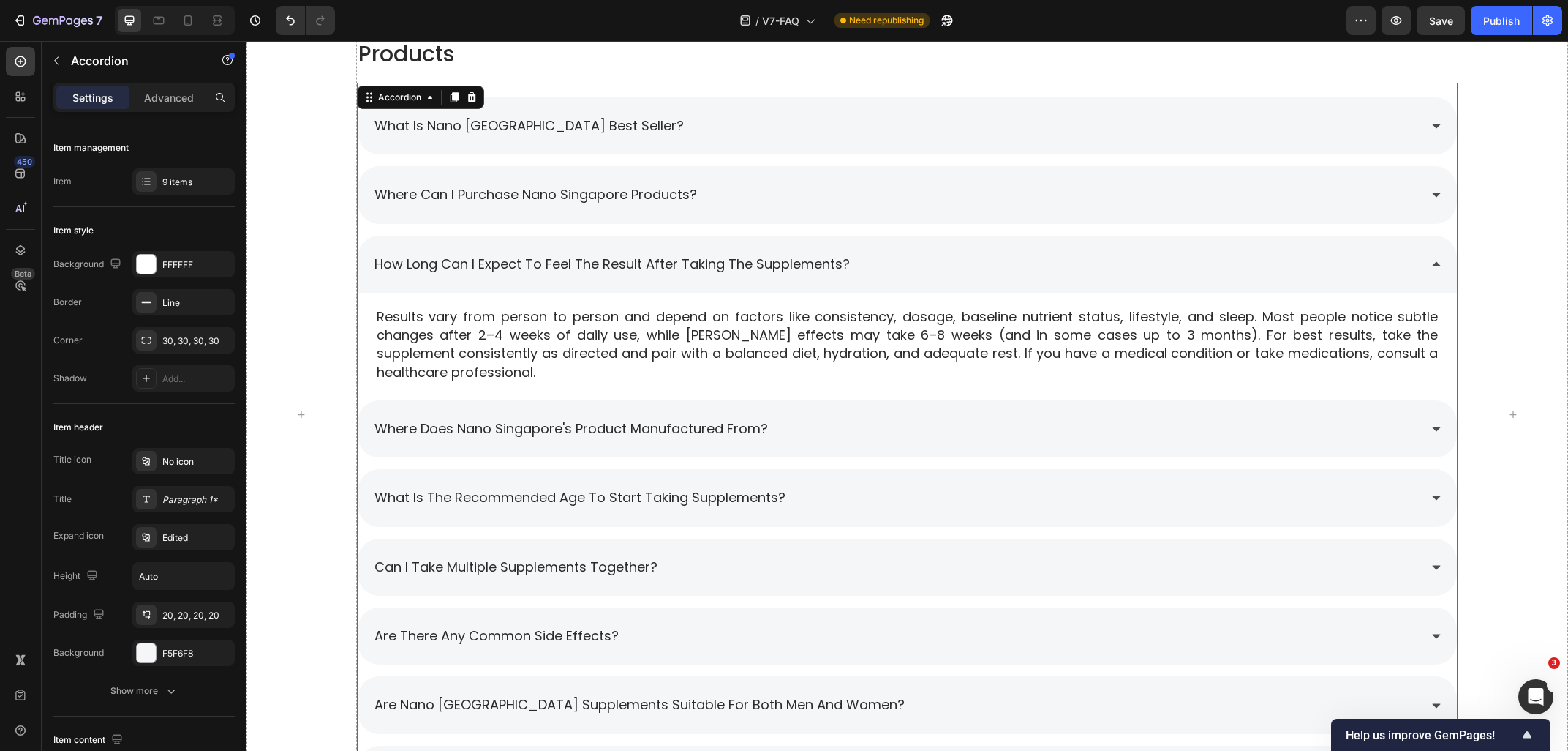
click at [1058, 272] on div "how long can i expect to feel the result after taking the supplements?" at bounding box center [896, 264] width 1047 height 28
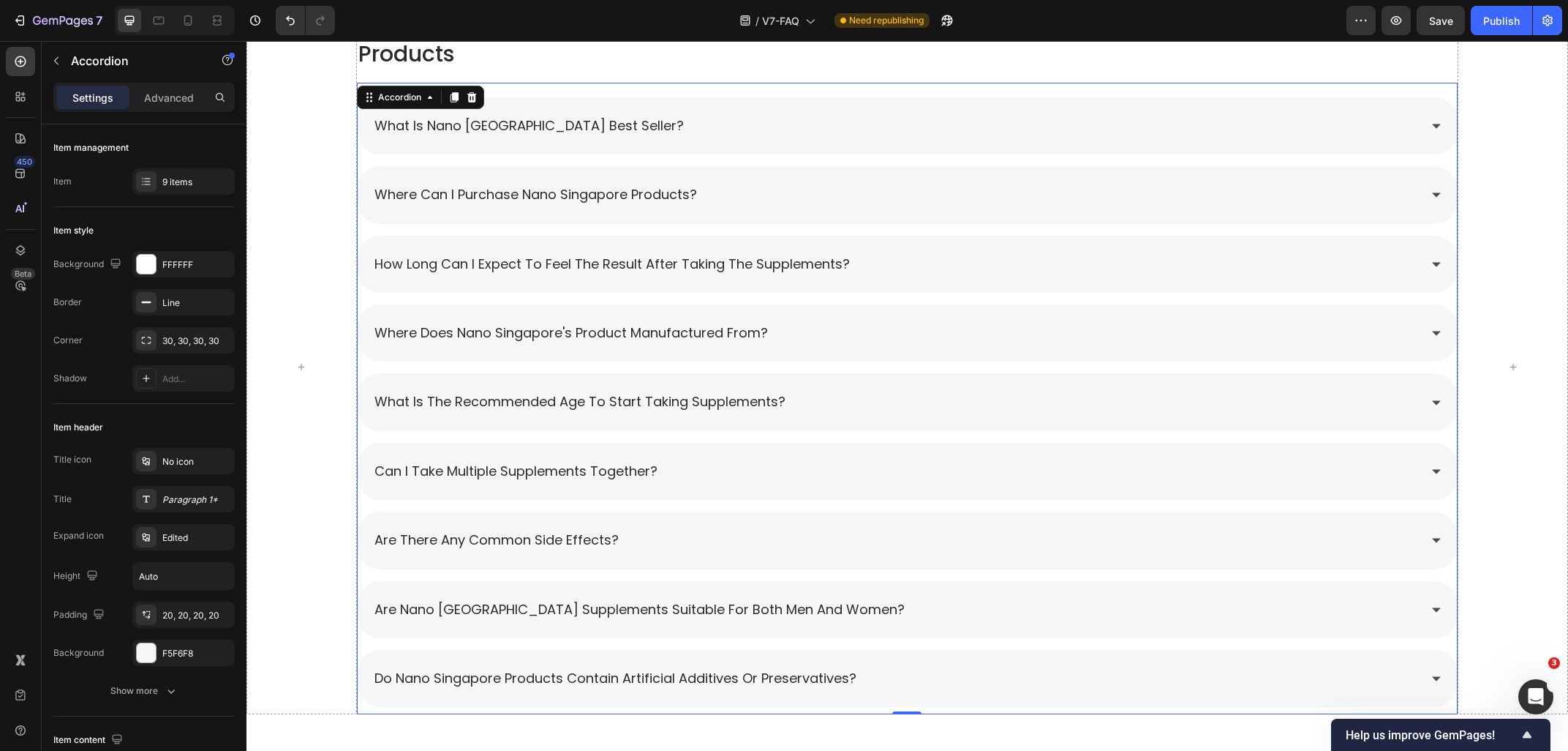
click at [961, 191] on div "where can i purchase nano singapore products?" at bounding box center [896, 195] width 1047 height 28
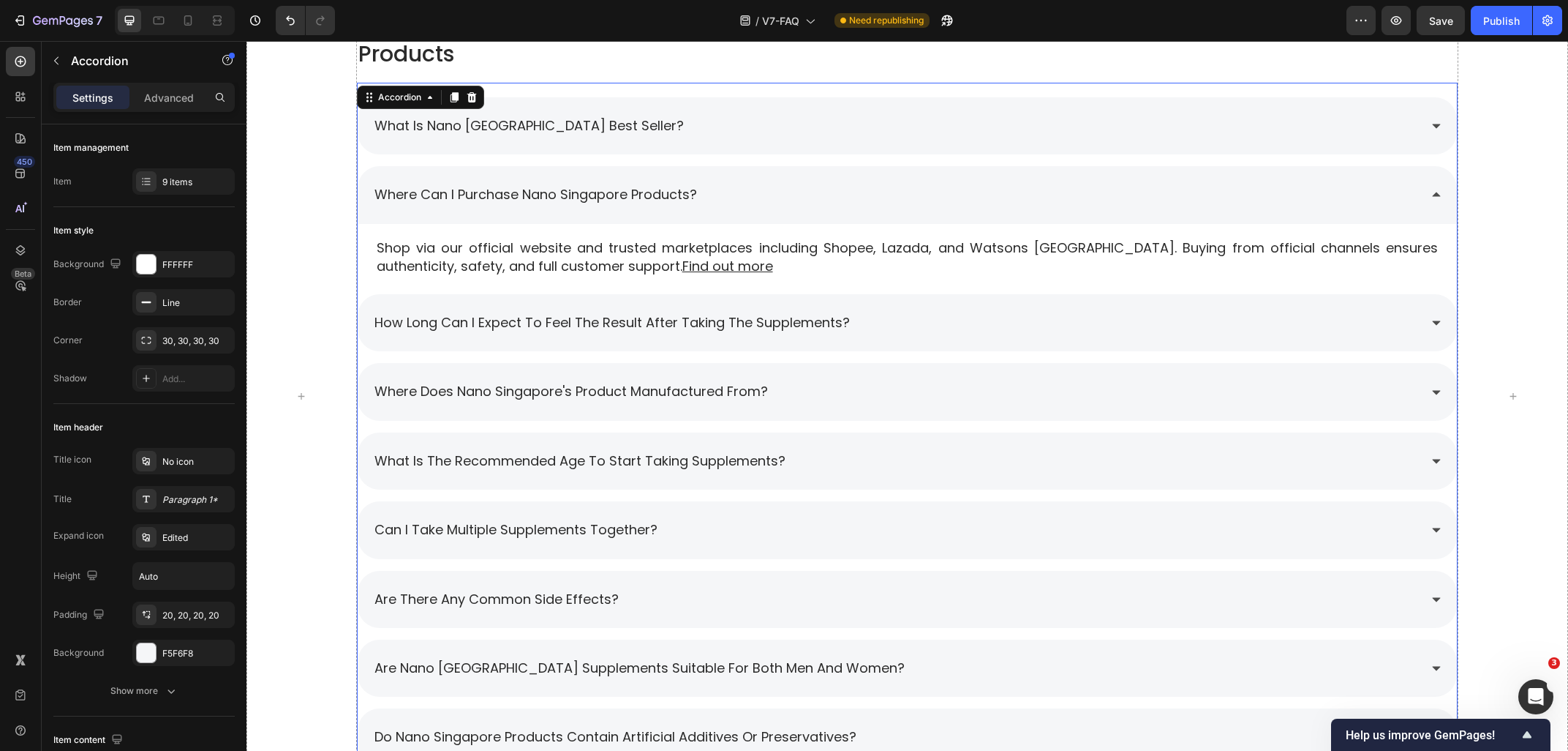
click at [961, 191] on div "where can i purchase nano singapore products?" at bounding box center [896, 195] width 1047 height 28
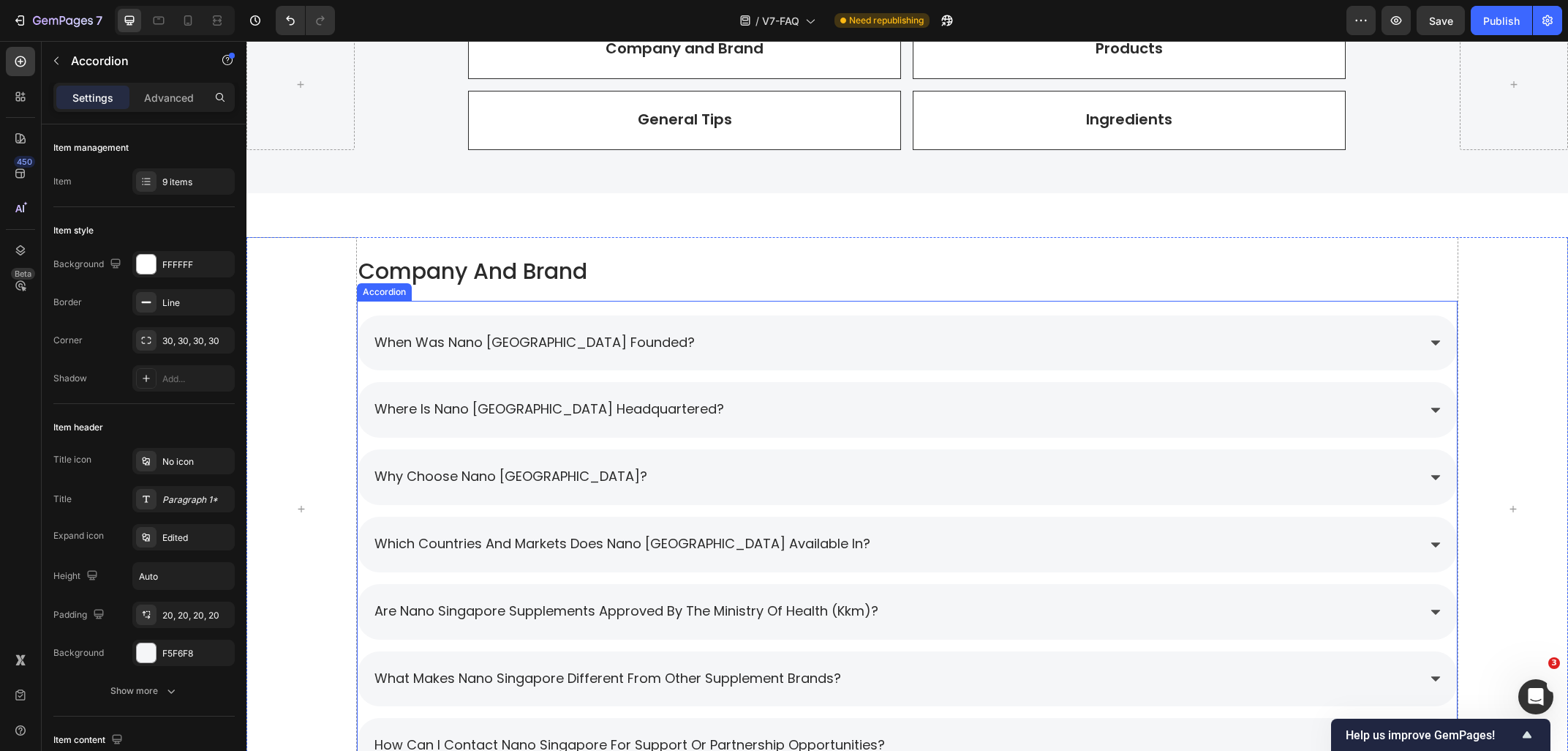
scroll to position [313, 0]
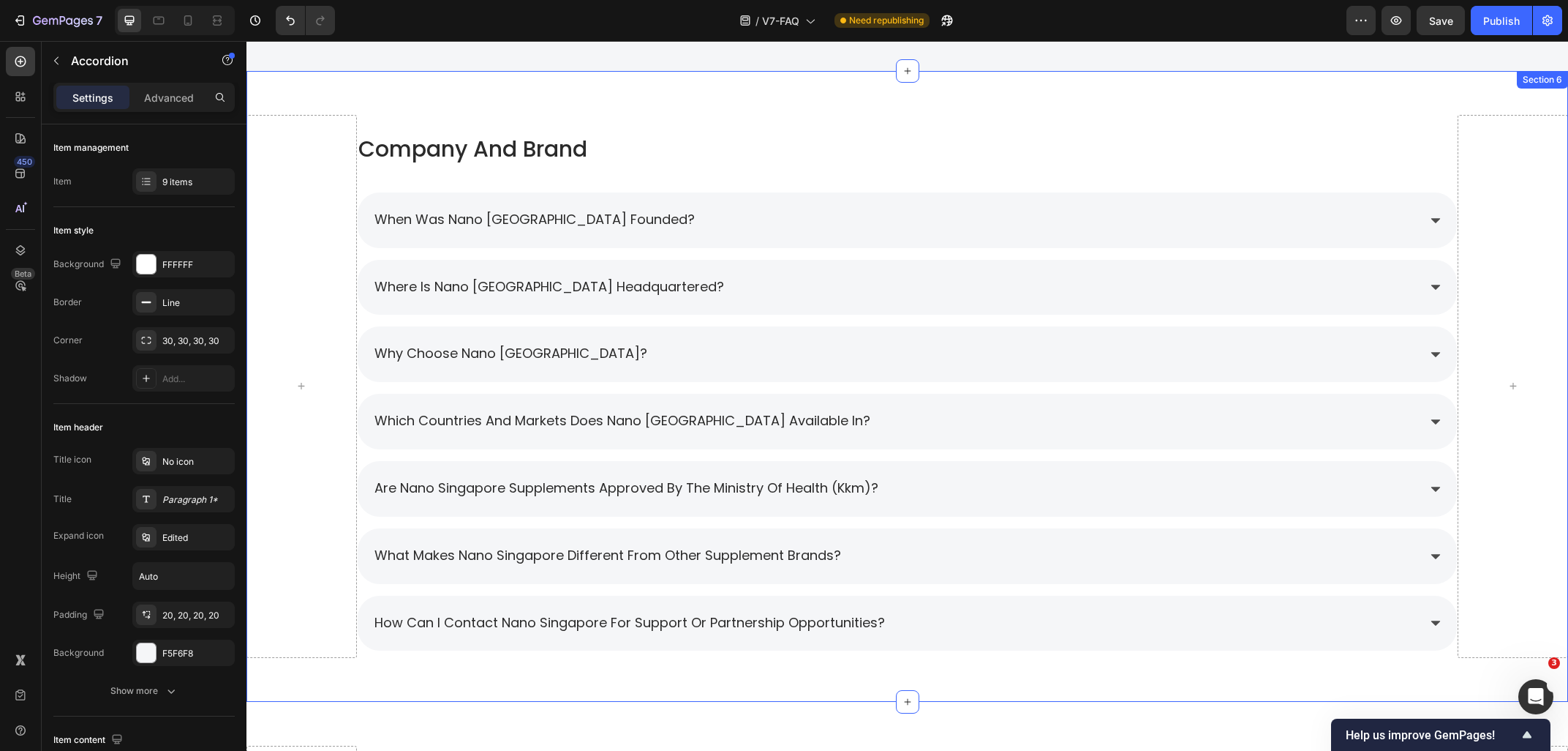
click at [450, 100] on div "company and brand Heading when was nano [GEOGRAPHIC_DATA] founded? where is nan…" at bounding box center [907, 387] width 1322 height 632
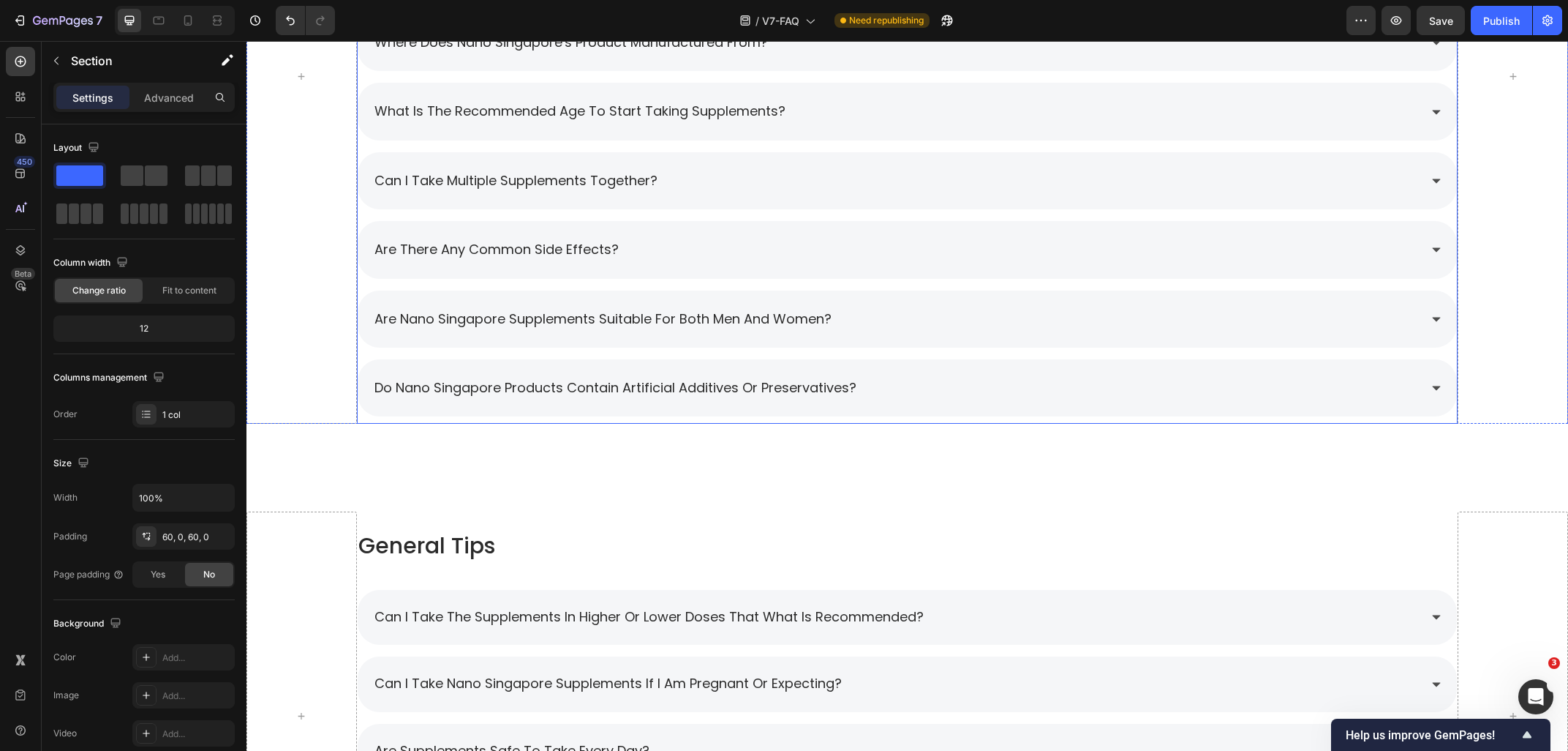
scroll to position [1333, 0]
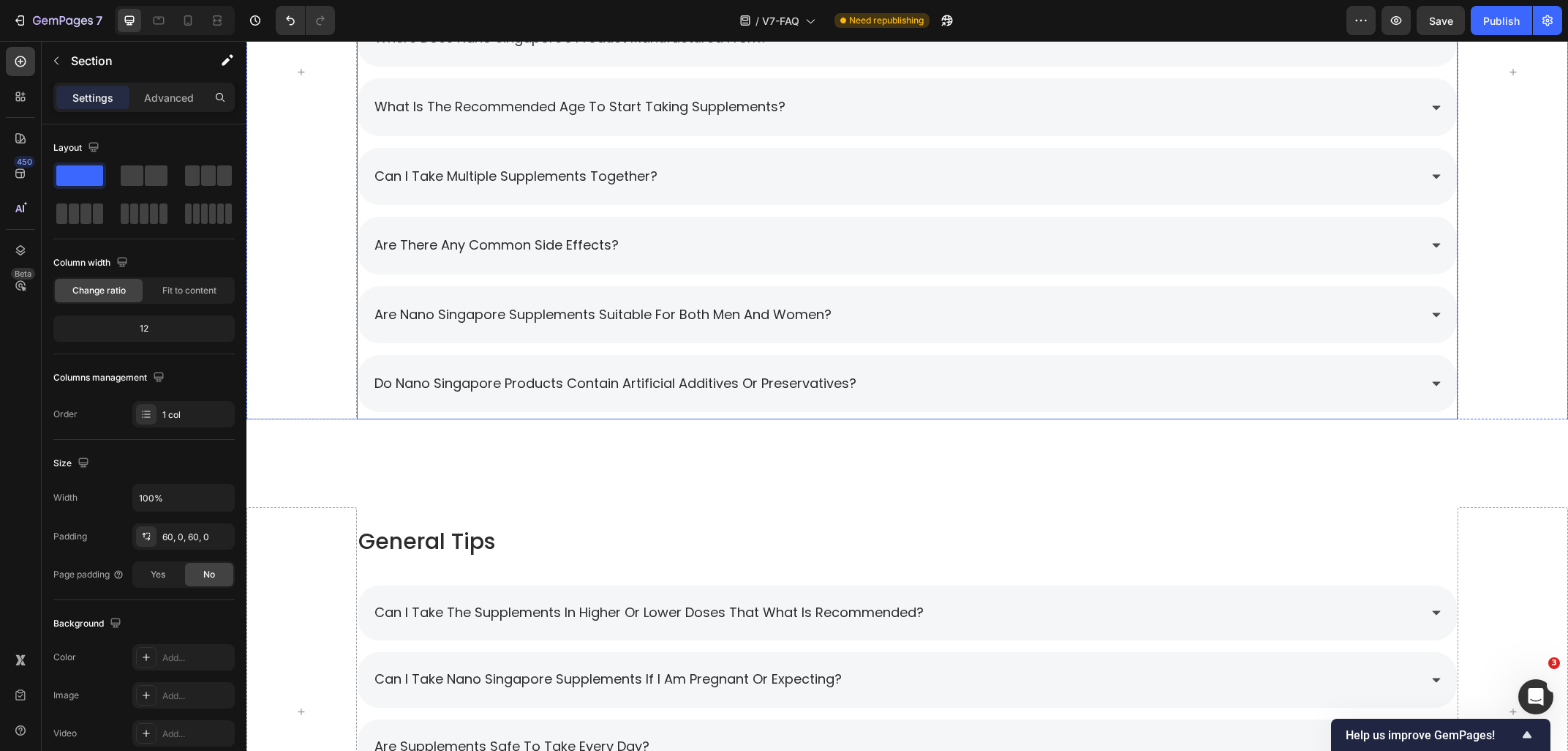
click at [966, 389] on div "do nano singapore products contain artificial additives or preservatives?" at bounding box center [896, 384] width 1047 height 28
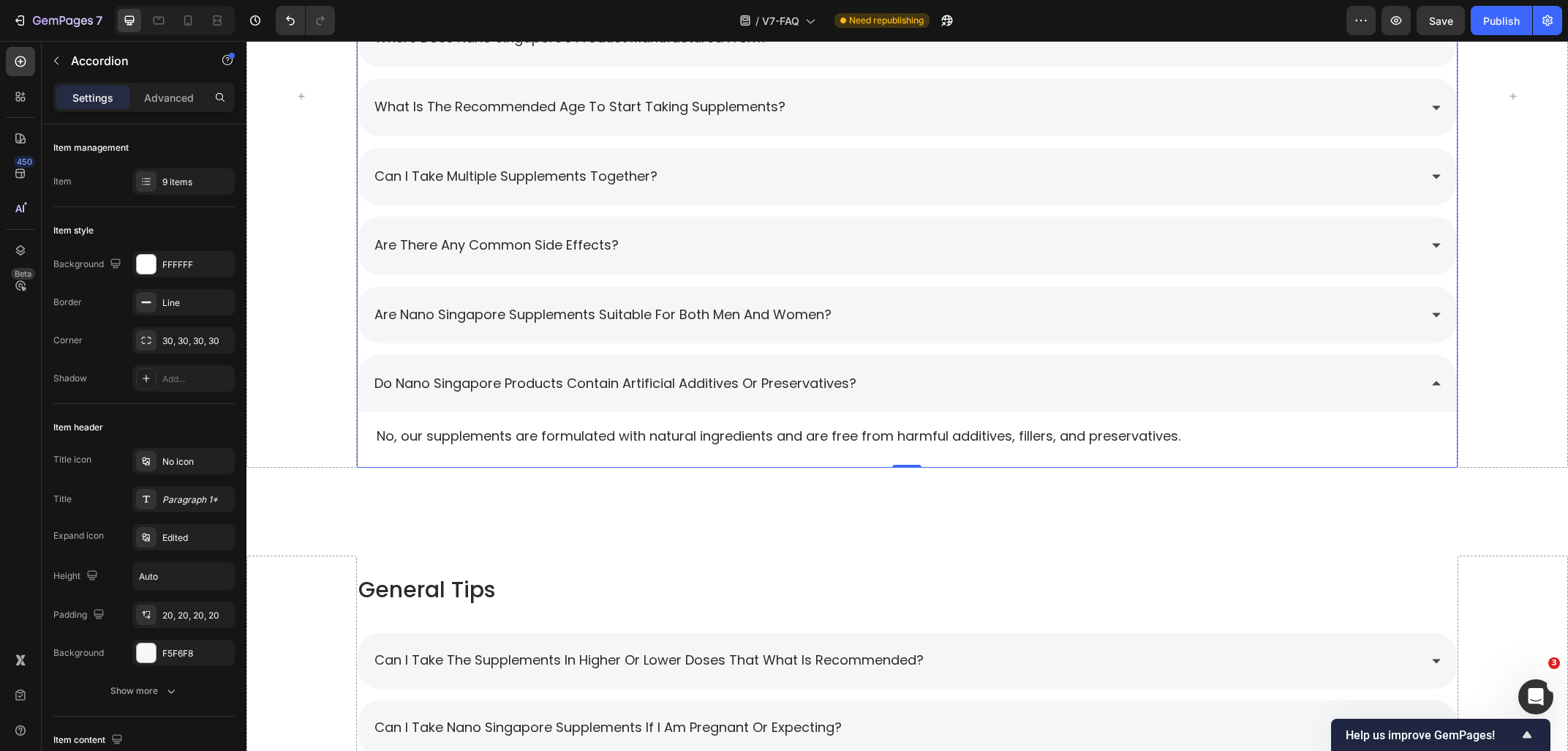
click at [966, 389] on div "do nano singapore products contain artificial additives or preservatives?" at bounding box center [896, 384] width 1047 height 28
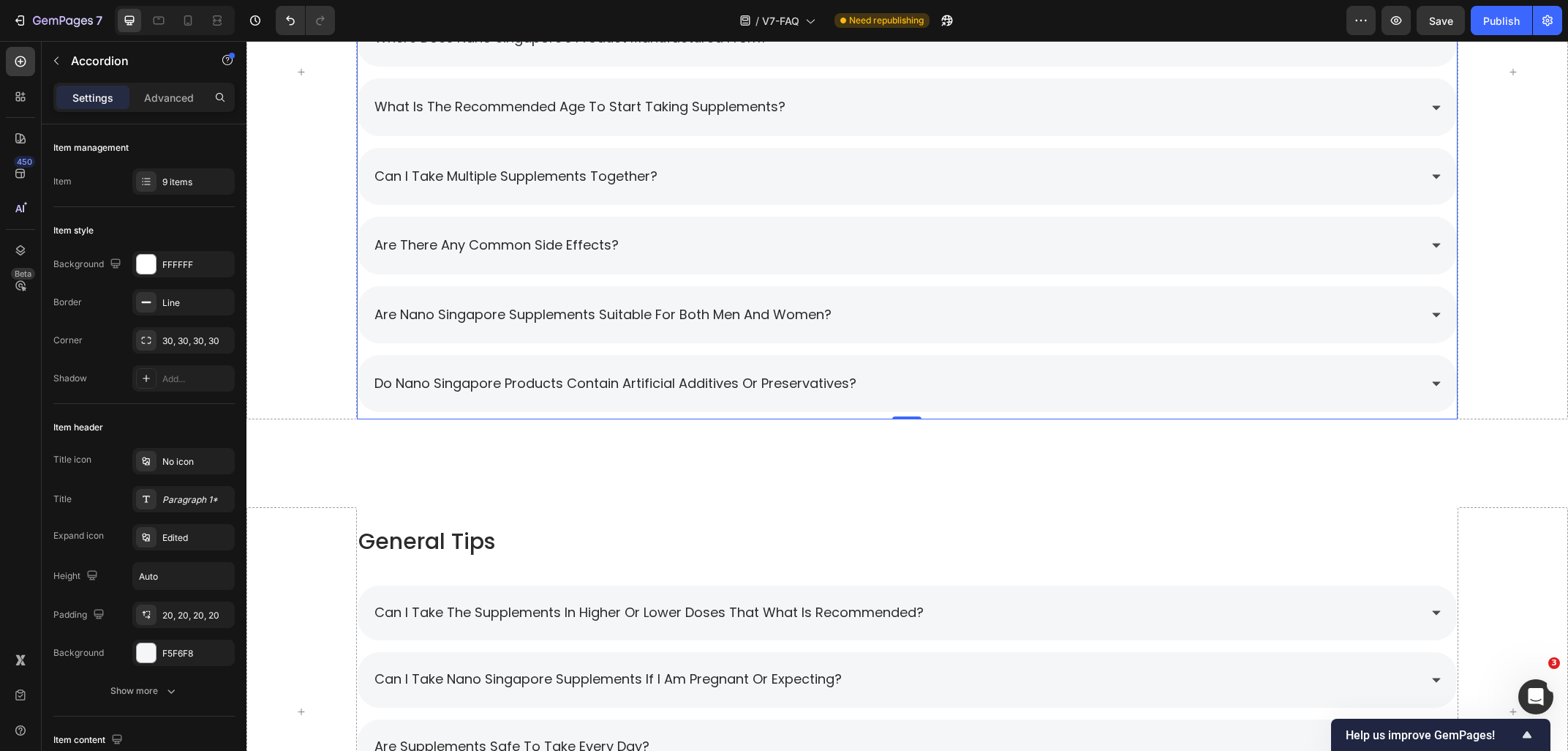
click at [966, 389] on div "do nano singapore products contain artificial additives or preservatives?" at bounding box center [896, 384] width 1047 height 28
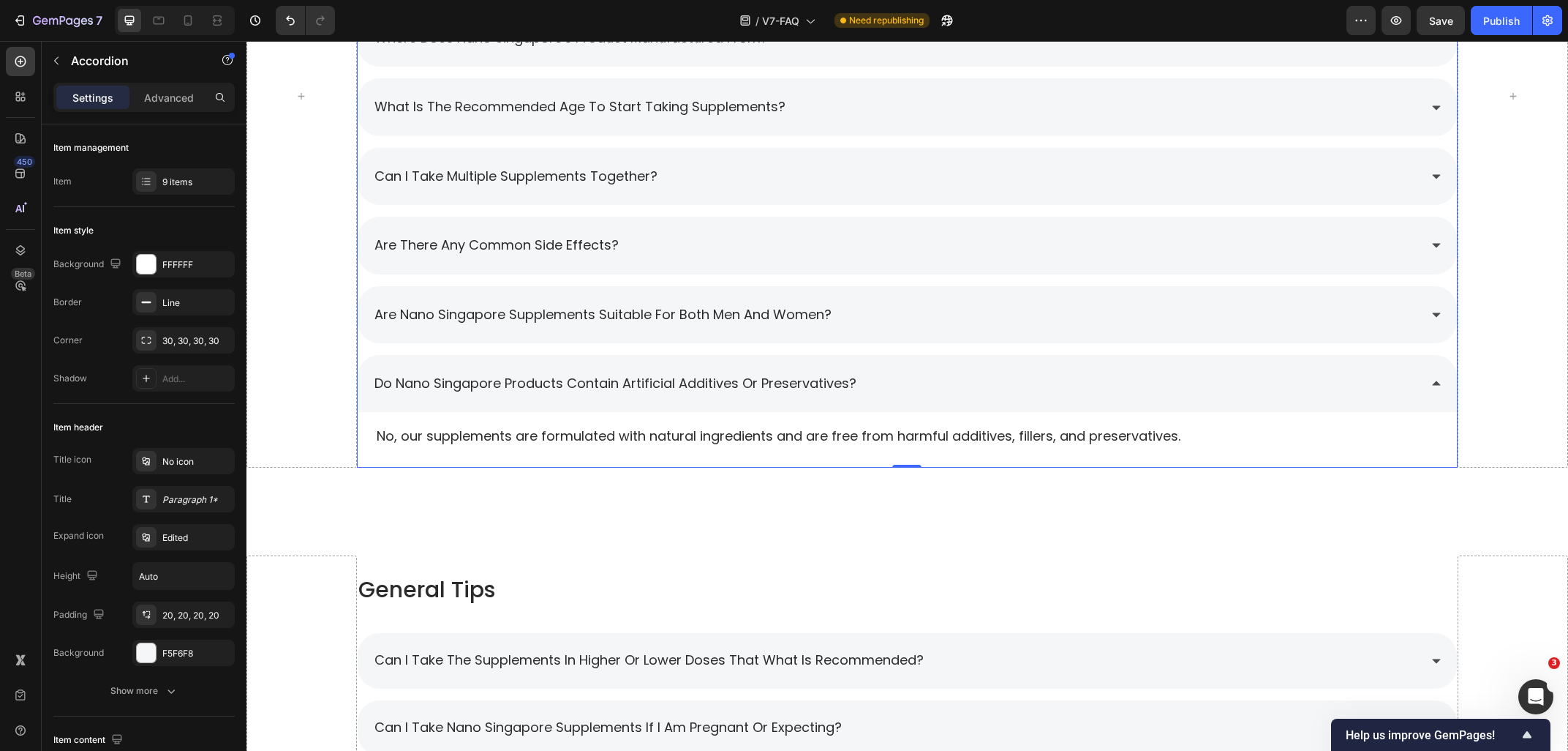
click at [966, 389] on div "do nano singapore products contain artificial additives or preservatives?" at bounding box center [896, 384] width 1047 height 28
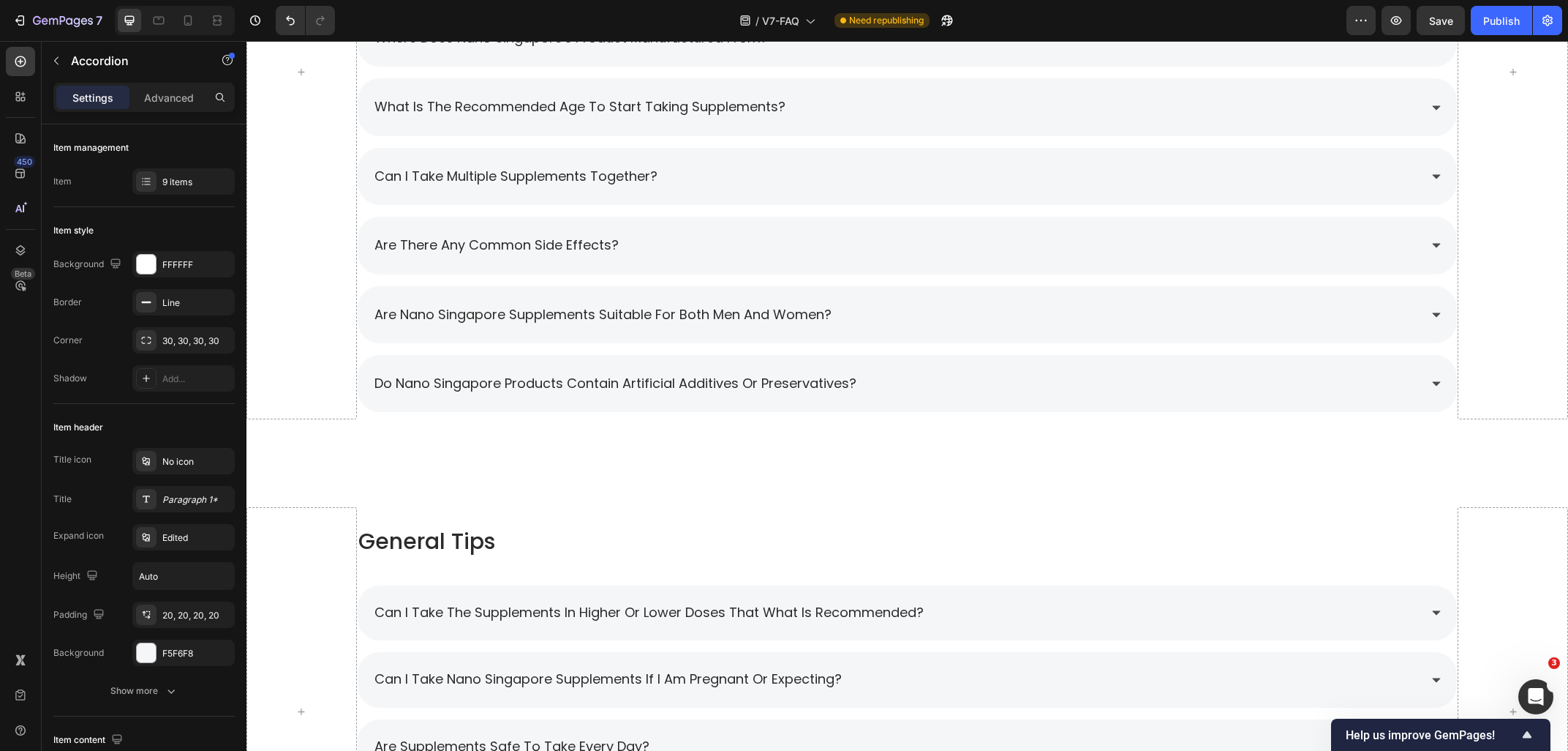
click at [945, 324] on div "are nano singapore supplements suitable for both men and women?" at bounding box center [896, 315] width 1047 height 28
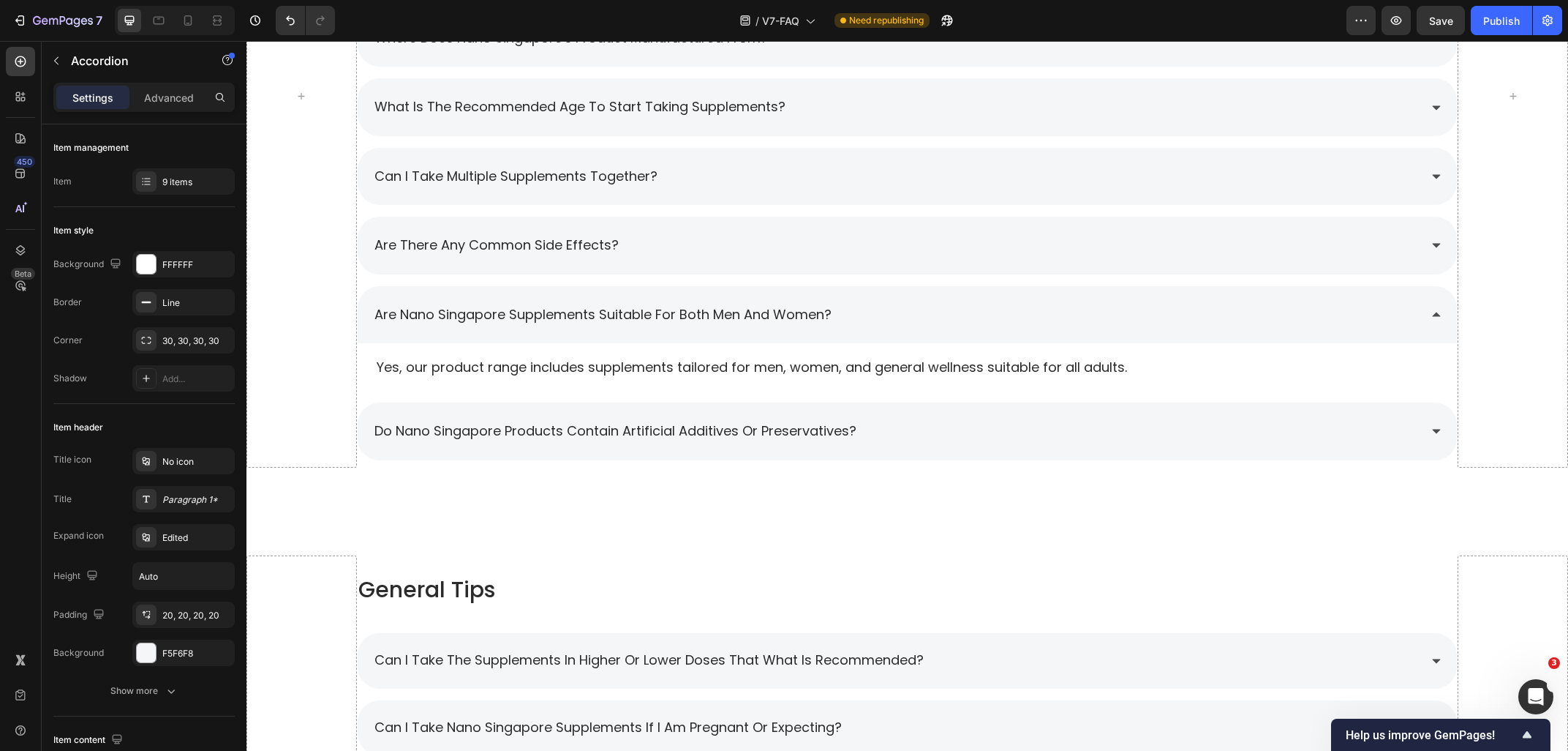
click at [937, 445] on div "do nano singapore products contain artificial additives or preservatives?" at bounding box center [896, 431] width 1047 height 28
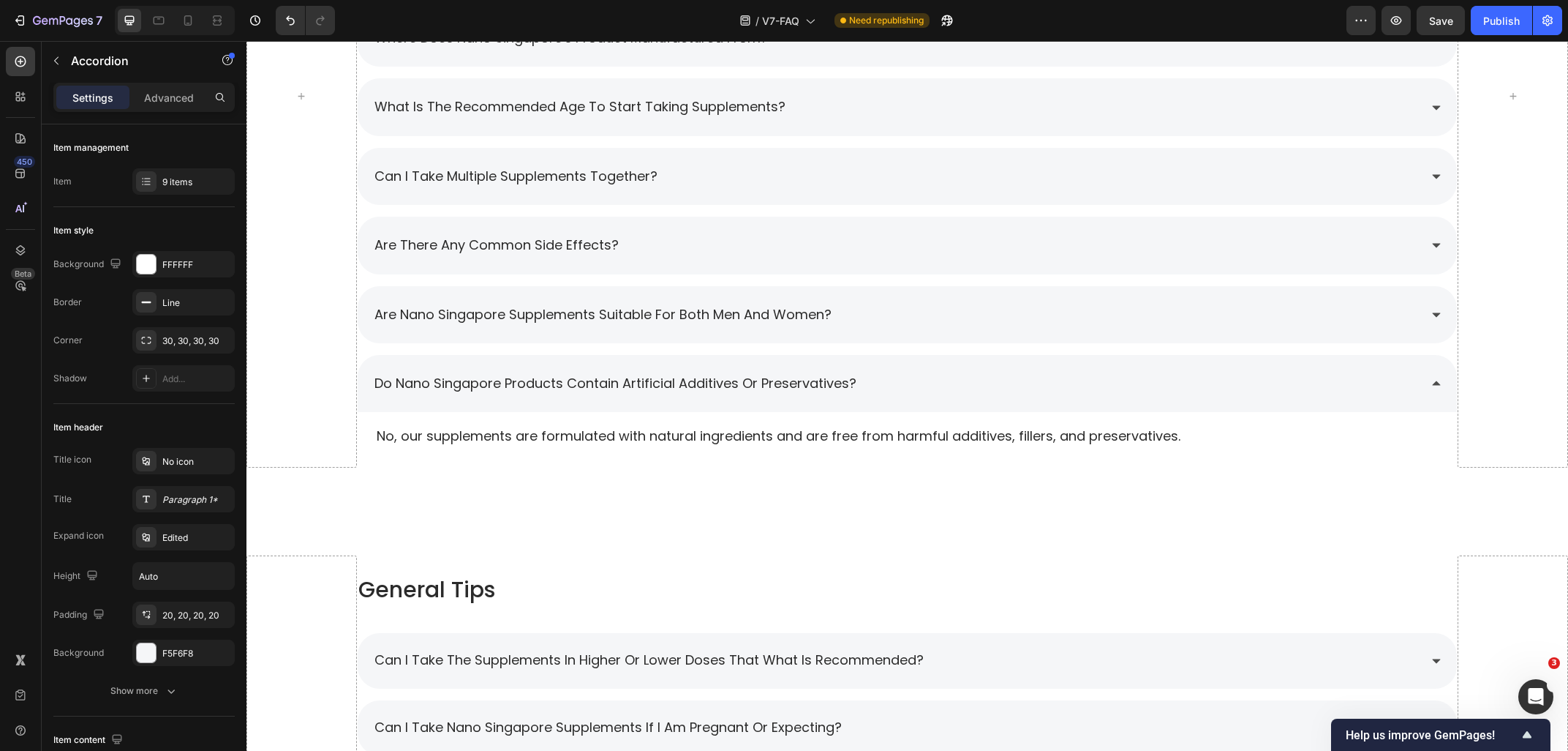
click at [923, 384] on div "do nano singapore products contain artificial additives or preservatives?" at bounding box center [896, 384] width 1047 height 28
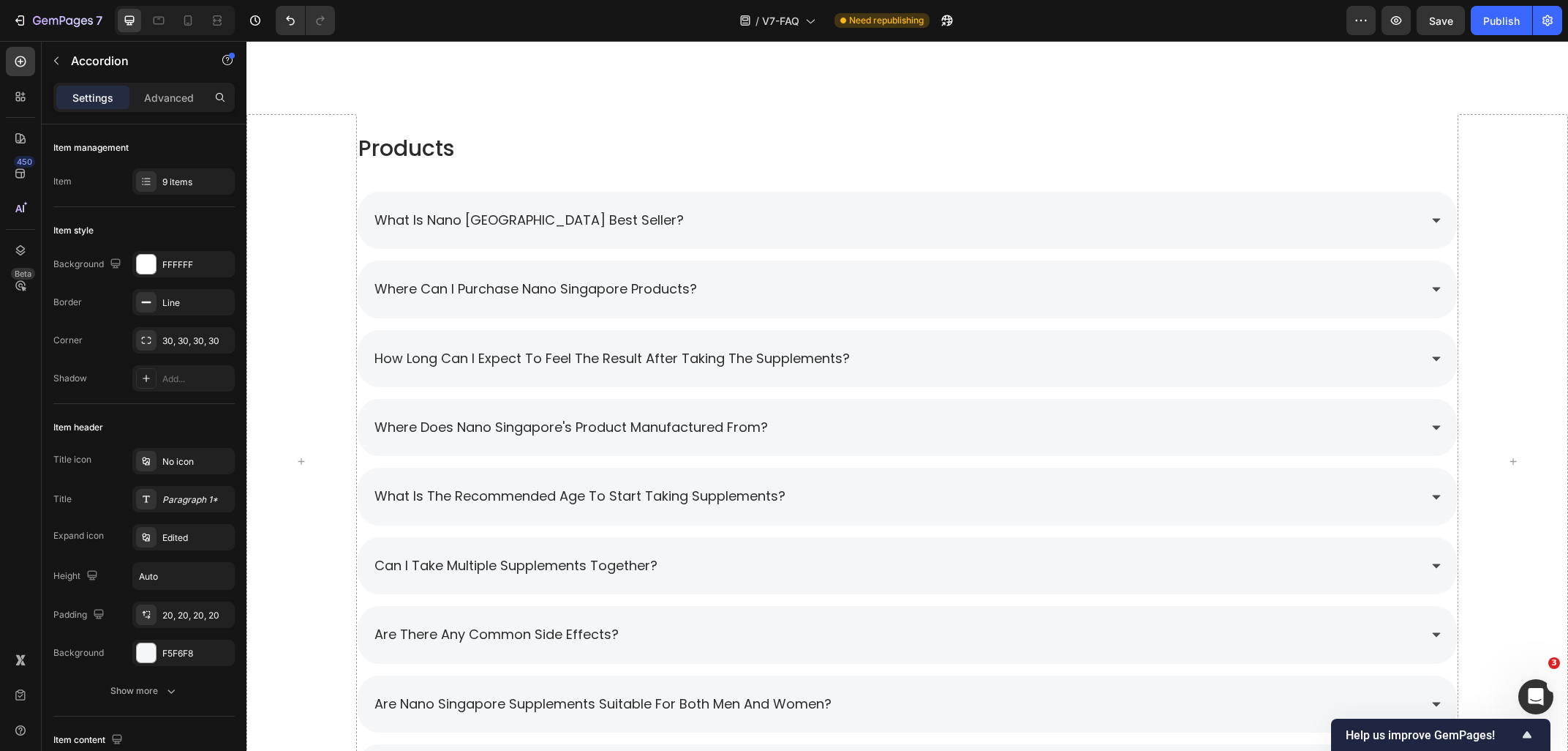
scroll to position [941, 0]
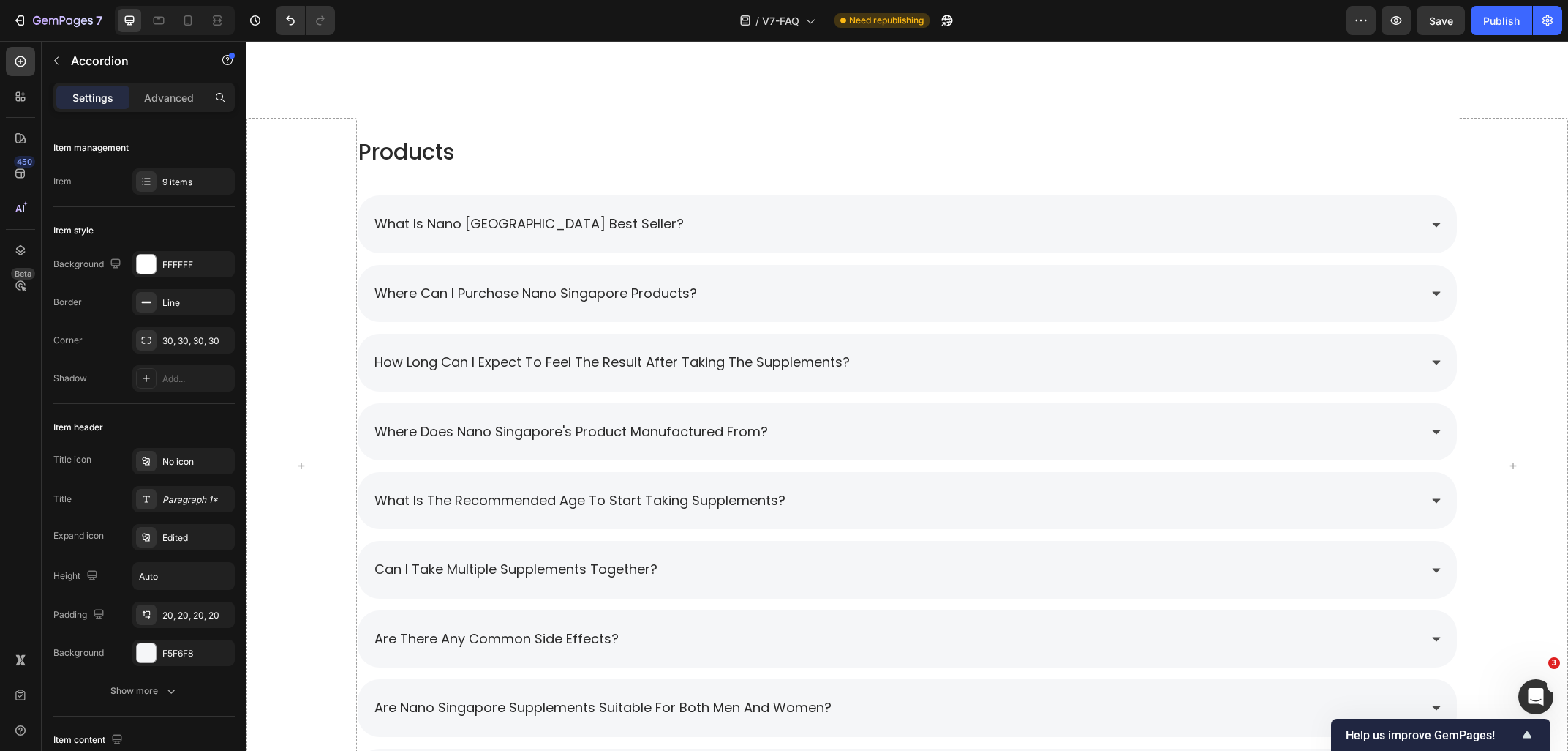
click at [374, 188] on div "what is nano [GEOGRAPHIC_DATA] best seller? where can i purchase nano singapore…" at bounding box center [907, 496] width 1102 height 632
click at [384, 208] on div "what is nano [GEOGRAPHIC_DATA] best seller?" at bounding box center [907, 224] width 1100 height 57
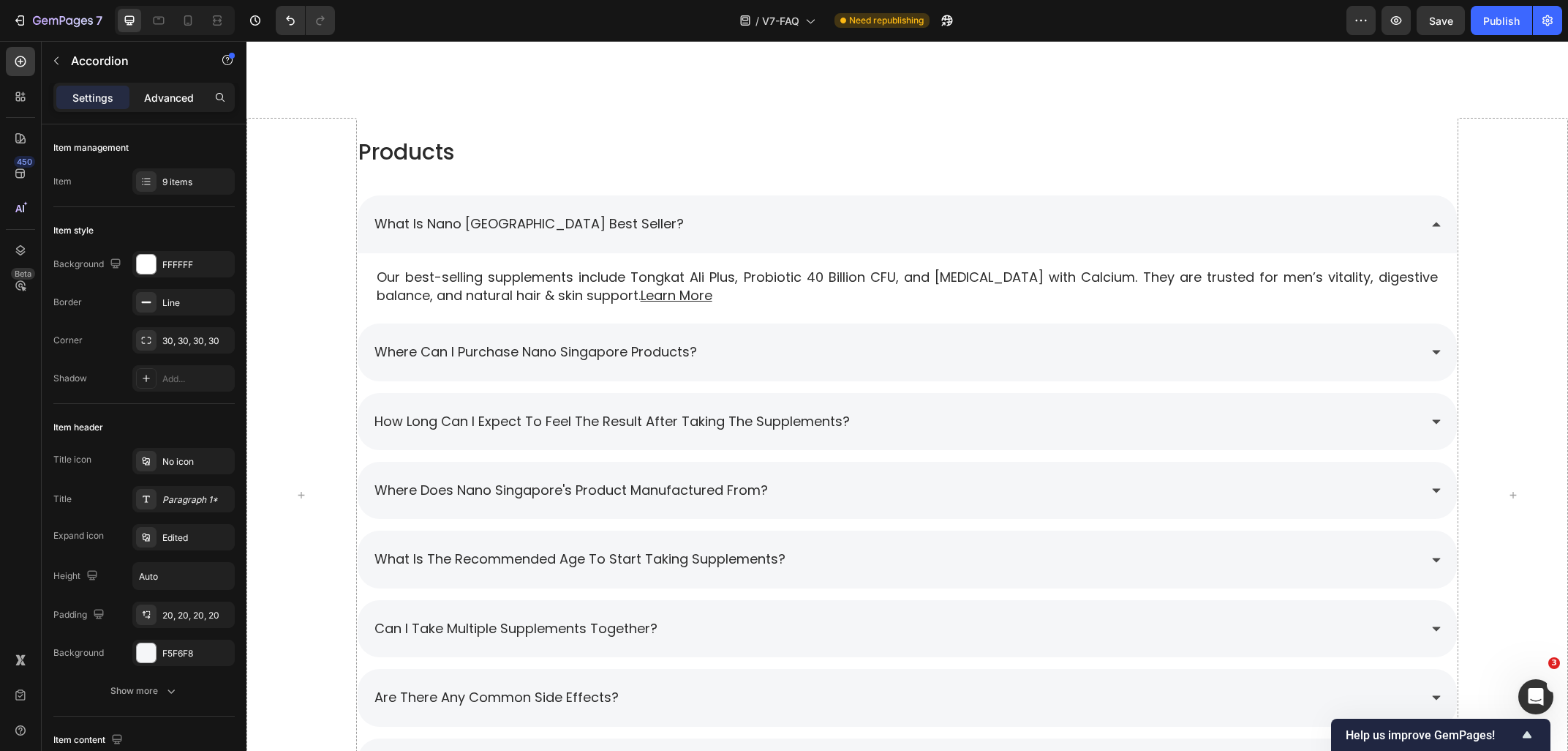
click at [170, 100] on p "Advanced" at bounding box center [169, 97] width 49 height 15
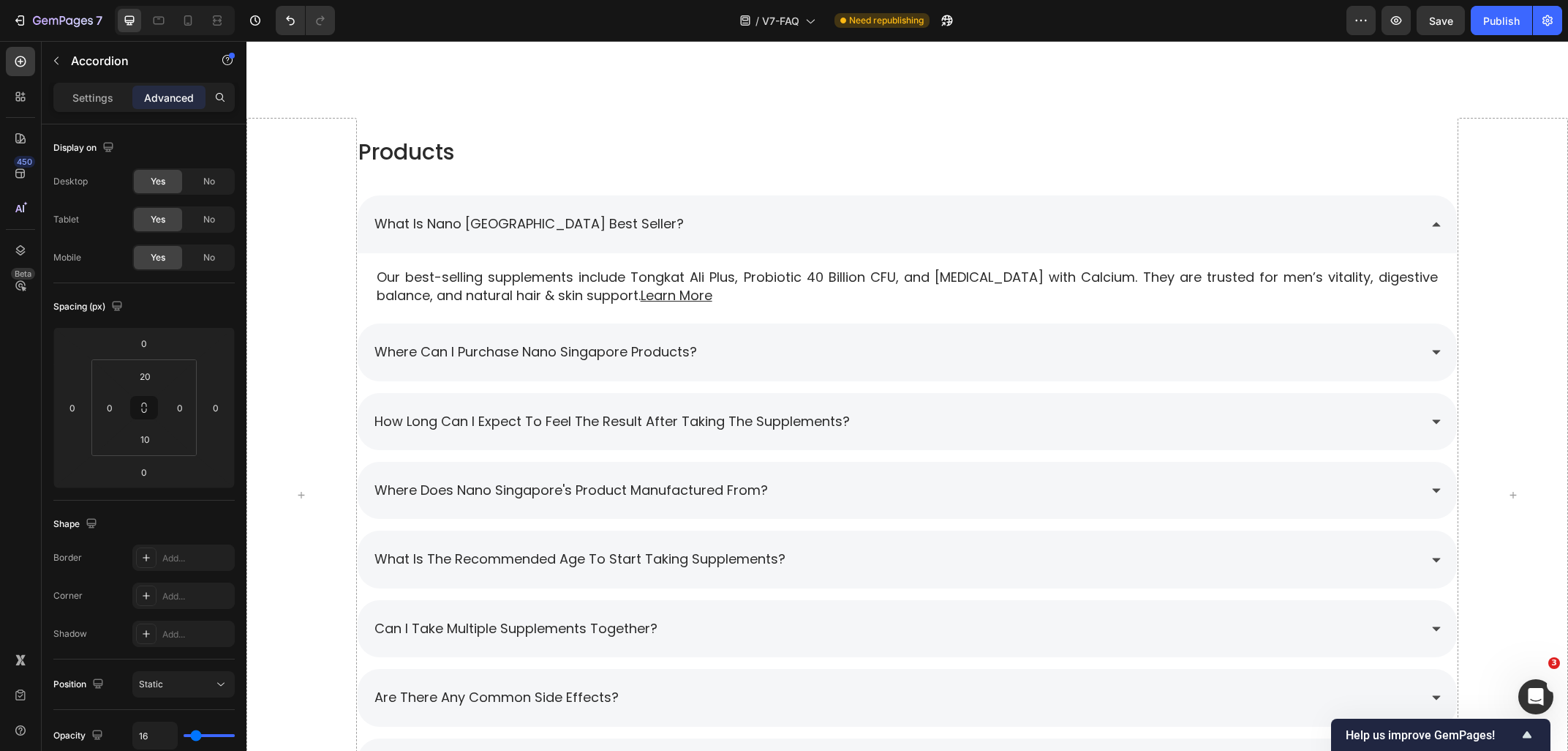
type input "100%"
type input "100"
click at [85, 97] on p "Settings" at bounding box center [92, 97] width 41 height 15
type input "16"
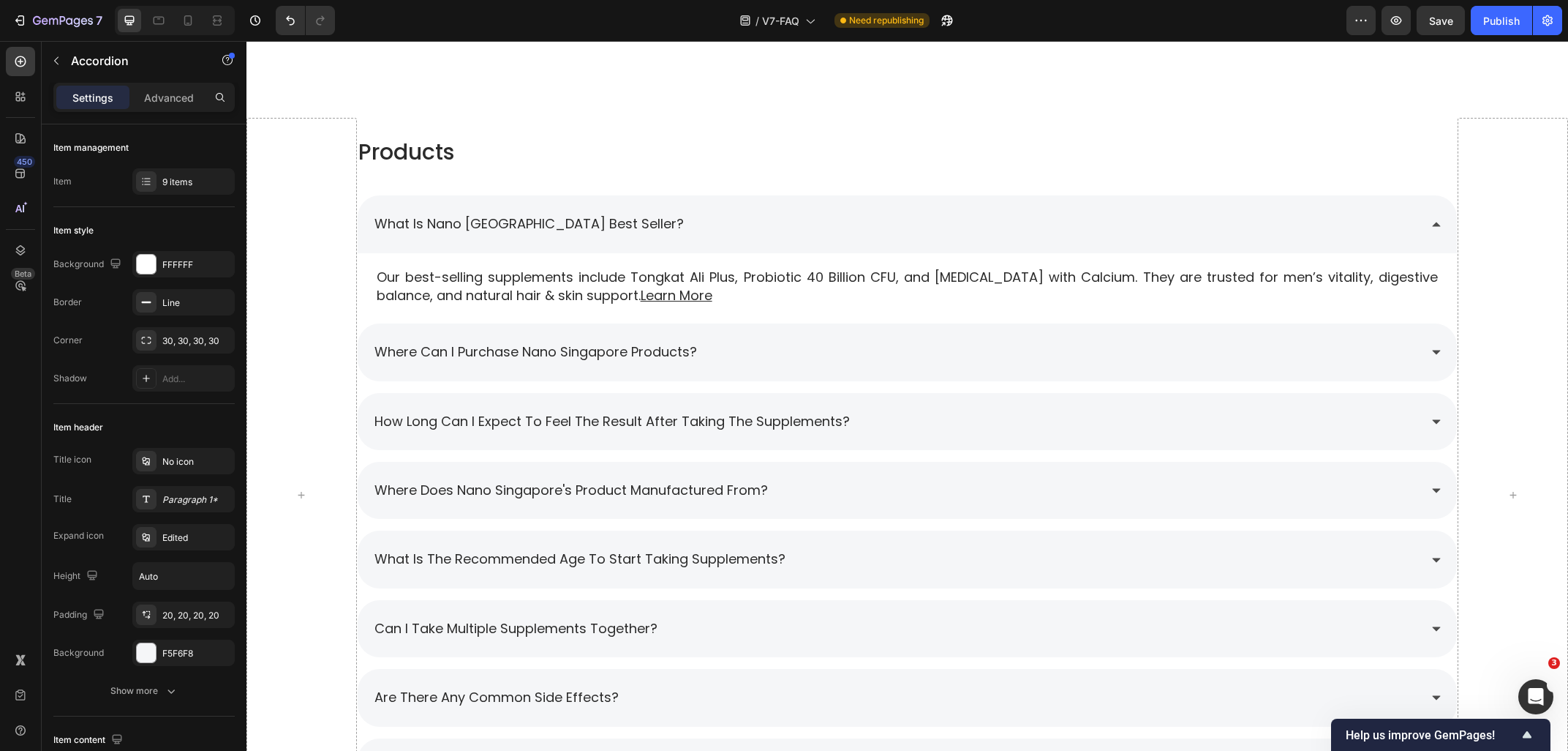
click at [169, 109] on div "Settings Advanced" at bounding box center [144, 97] width 182 height 29
click at [161, 101] on p "Advanced" at bounding box center [169, 97] width 49 height 15
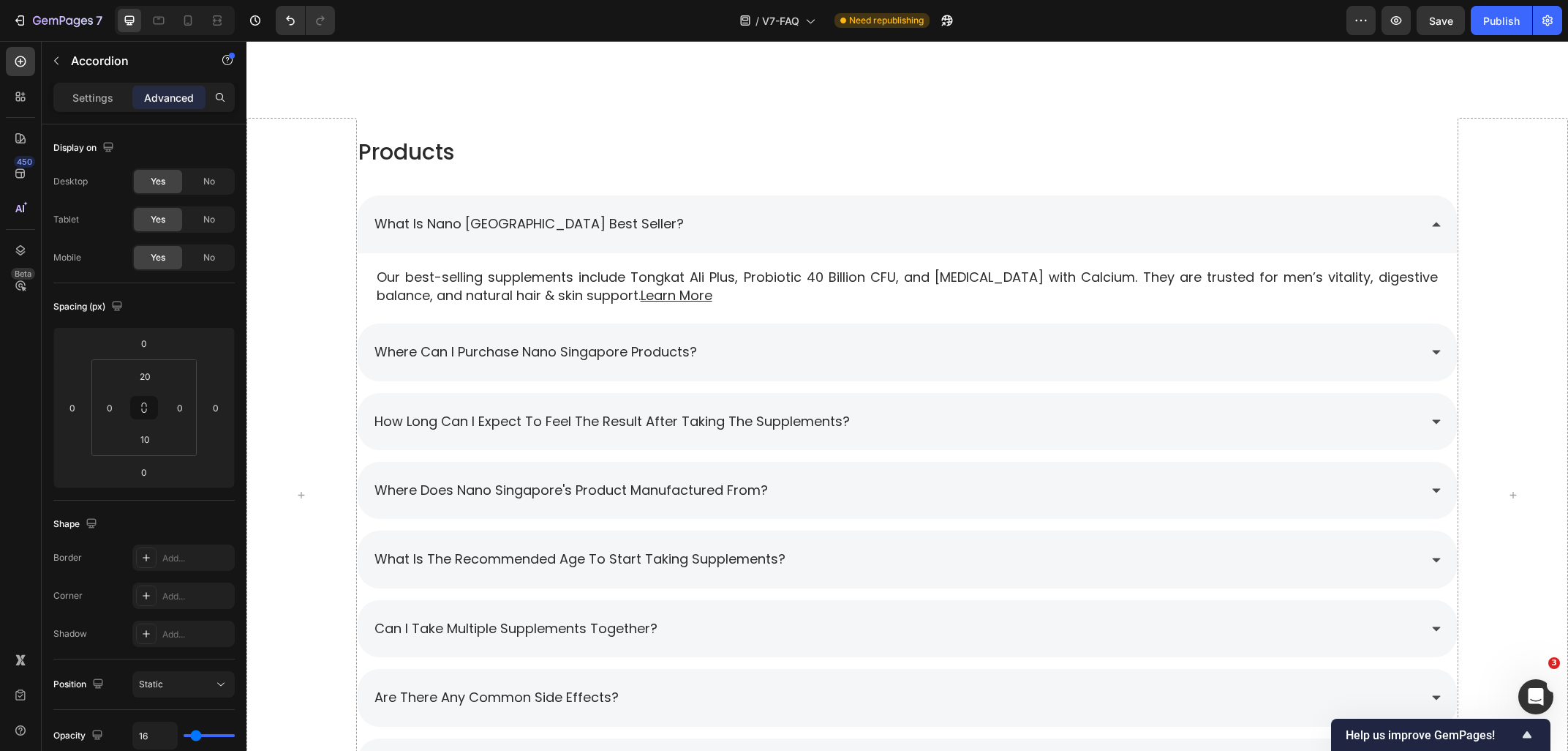
type input "100%"
type input "100"
click at [161, 101] on p "Advanced" at bounding box center [169, 97] width 49 height 15
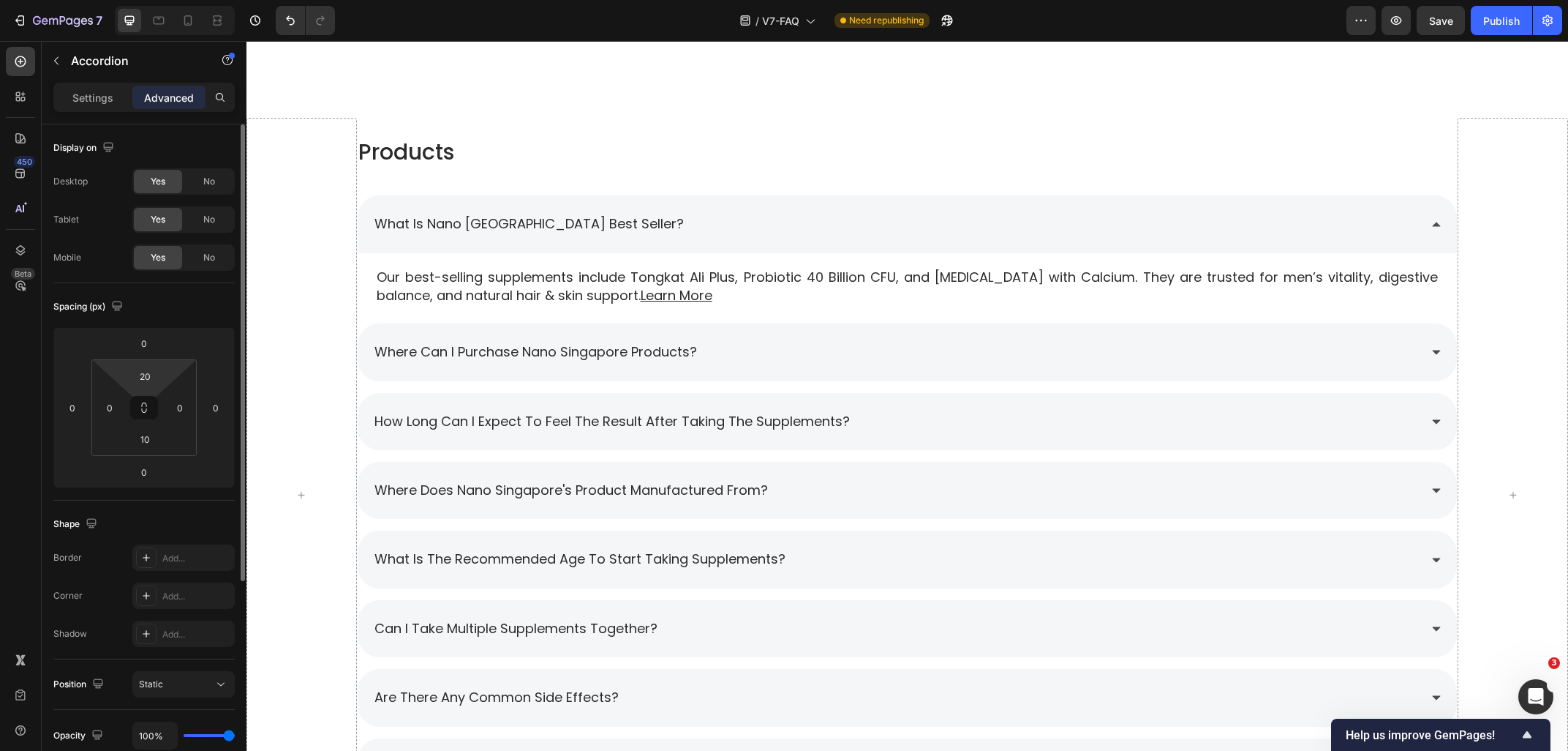
click at [163, 0] on html "7 Version history / V7-FAQ Need republishing Preview Save Publish 450 Beta Sect…" at bounding box center [784, 0] width 1568 height 0
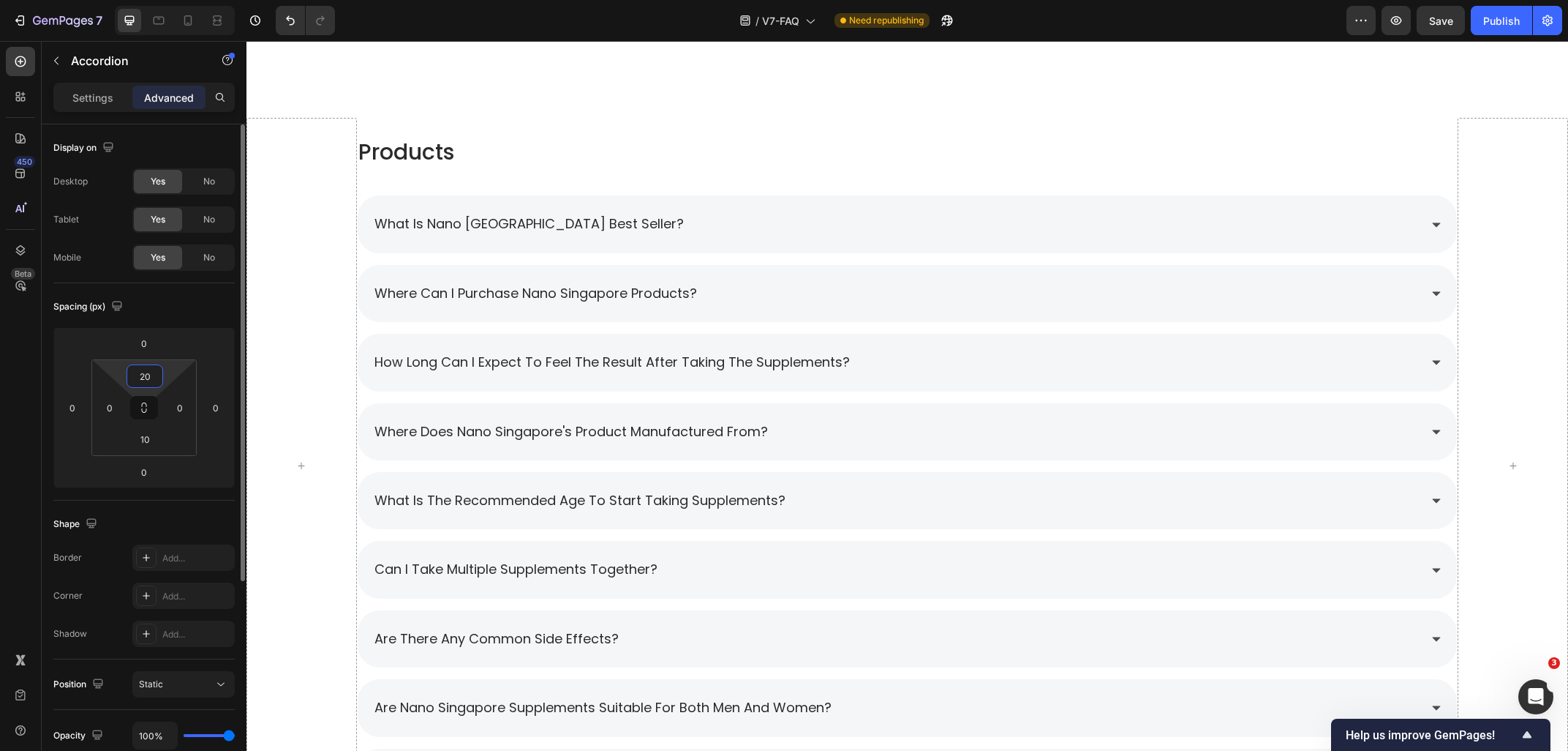
click at [148, 377] on input "20" at bounding box center [145, 376] width 29 height 22
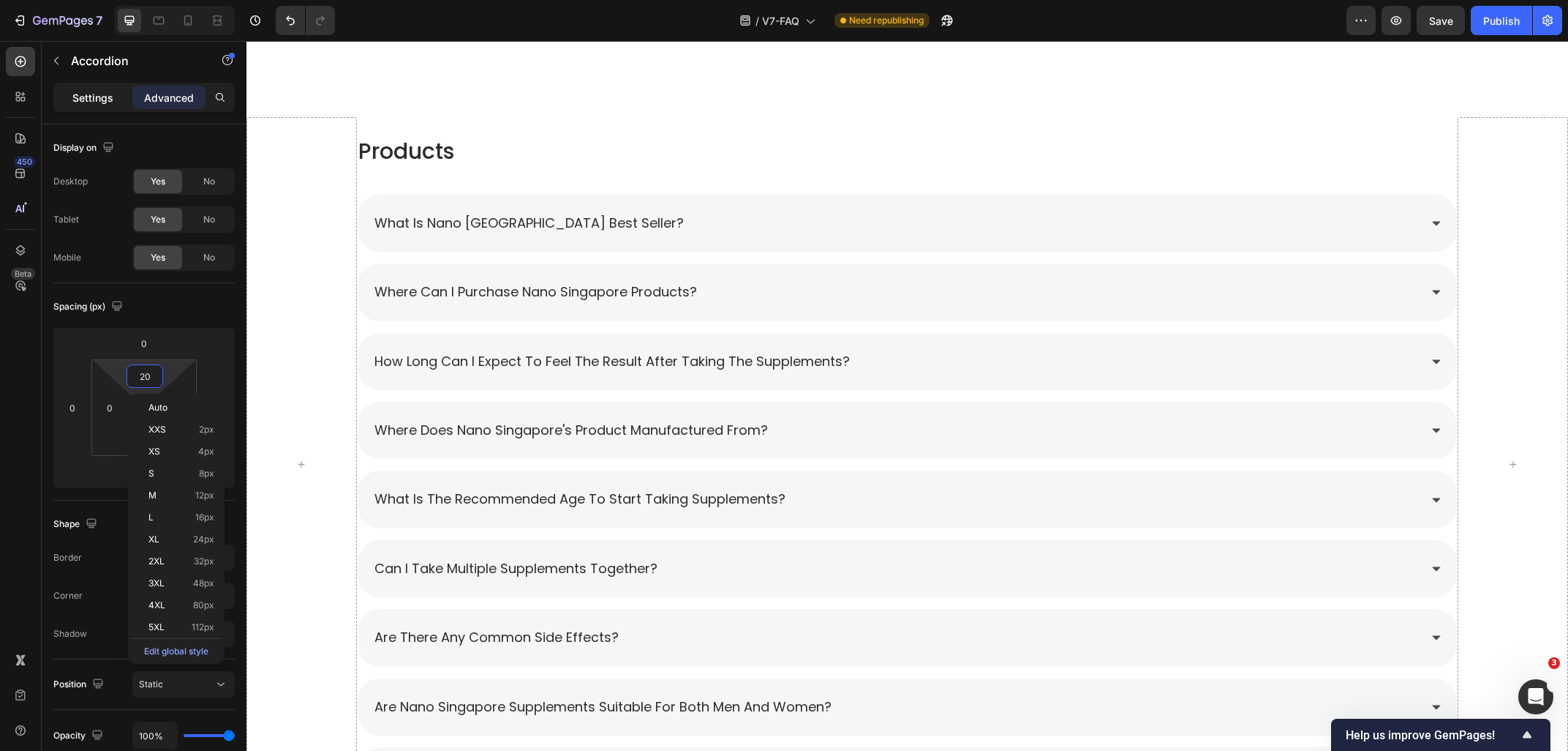
click at [93, 105] on div "Settings" at bounding box center [92, 97] width 73 height 24
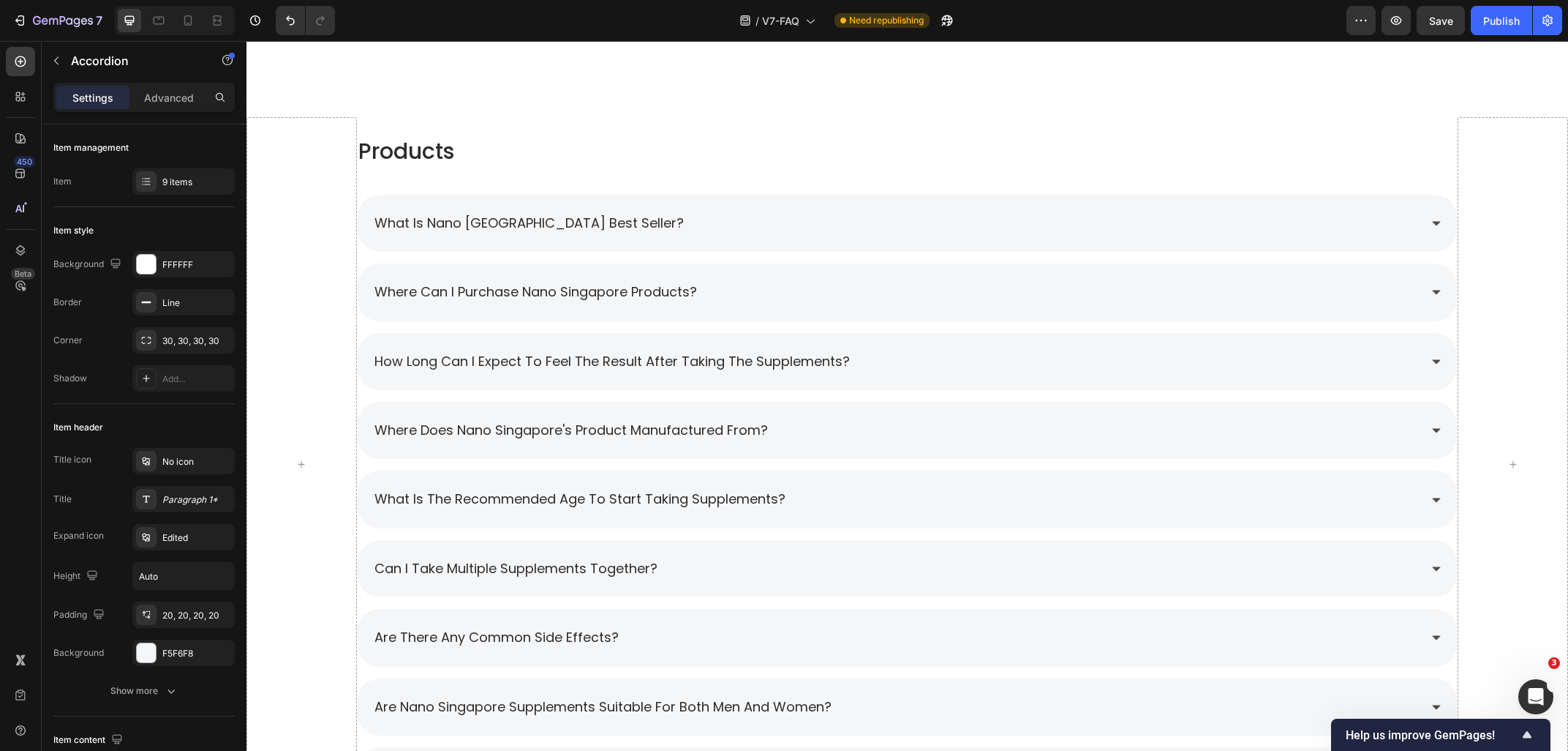
type input "16"
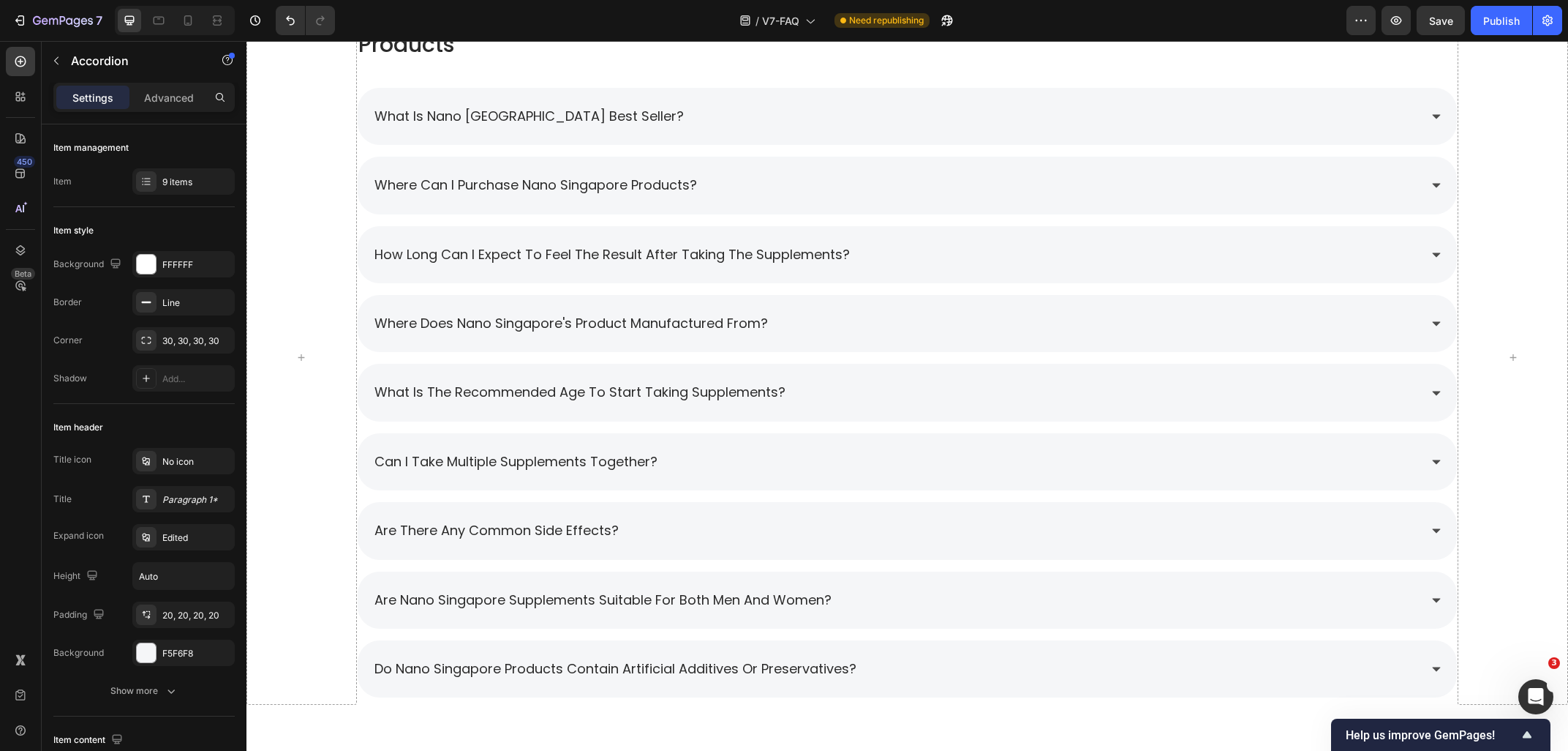
scroll to position [1255, 0]
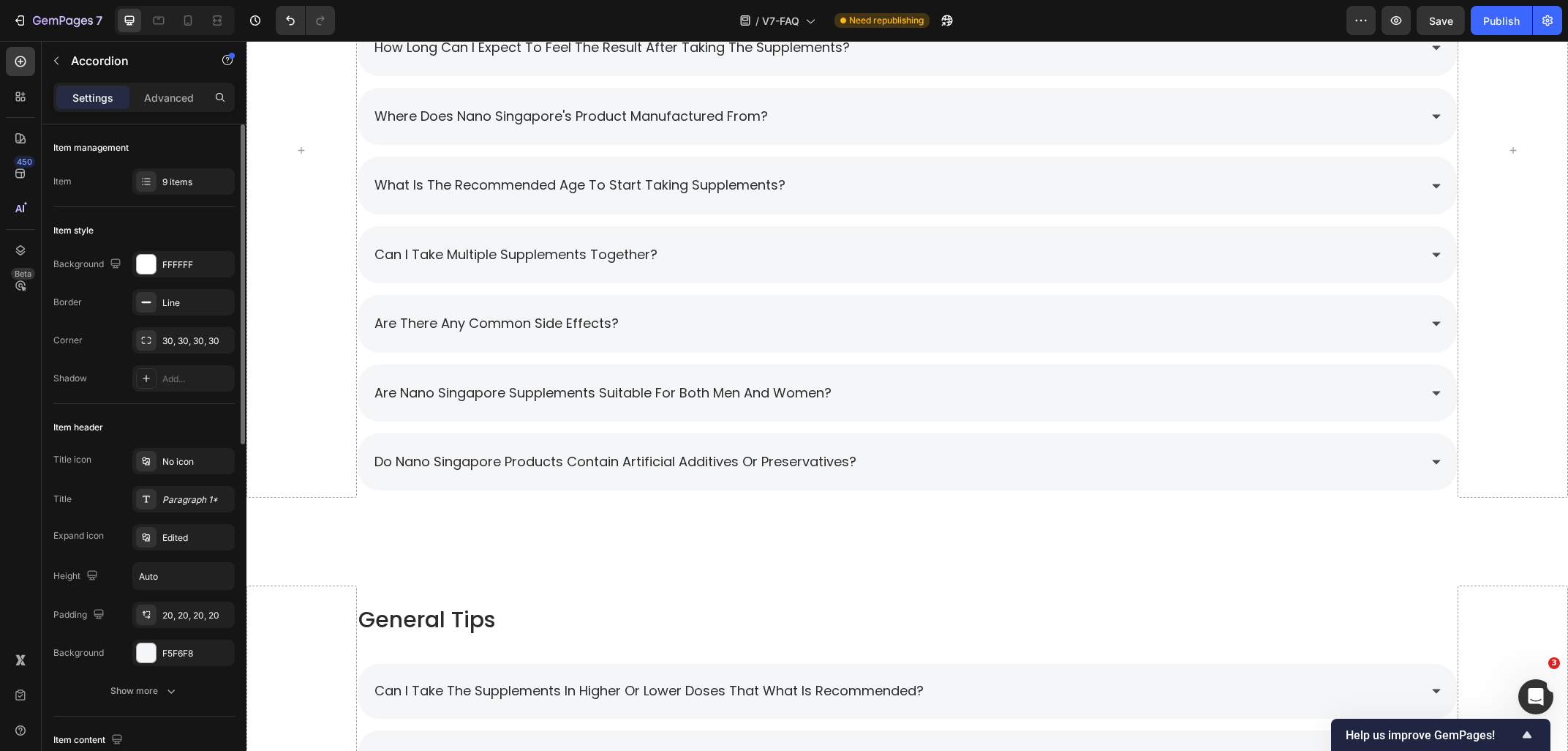
click at [175, 168] on div "Item management Item 9 items" at bounding box center [144, 165] width 182 height 83
click at [174, 175] on div "9 items" at bounding box center [183, 181] width 102 height 26
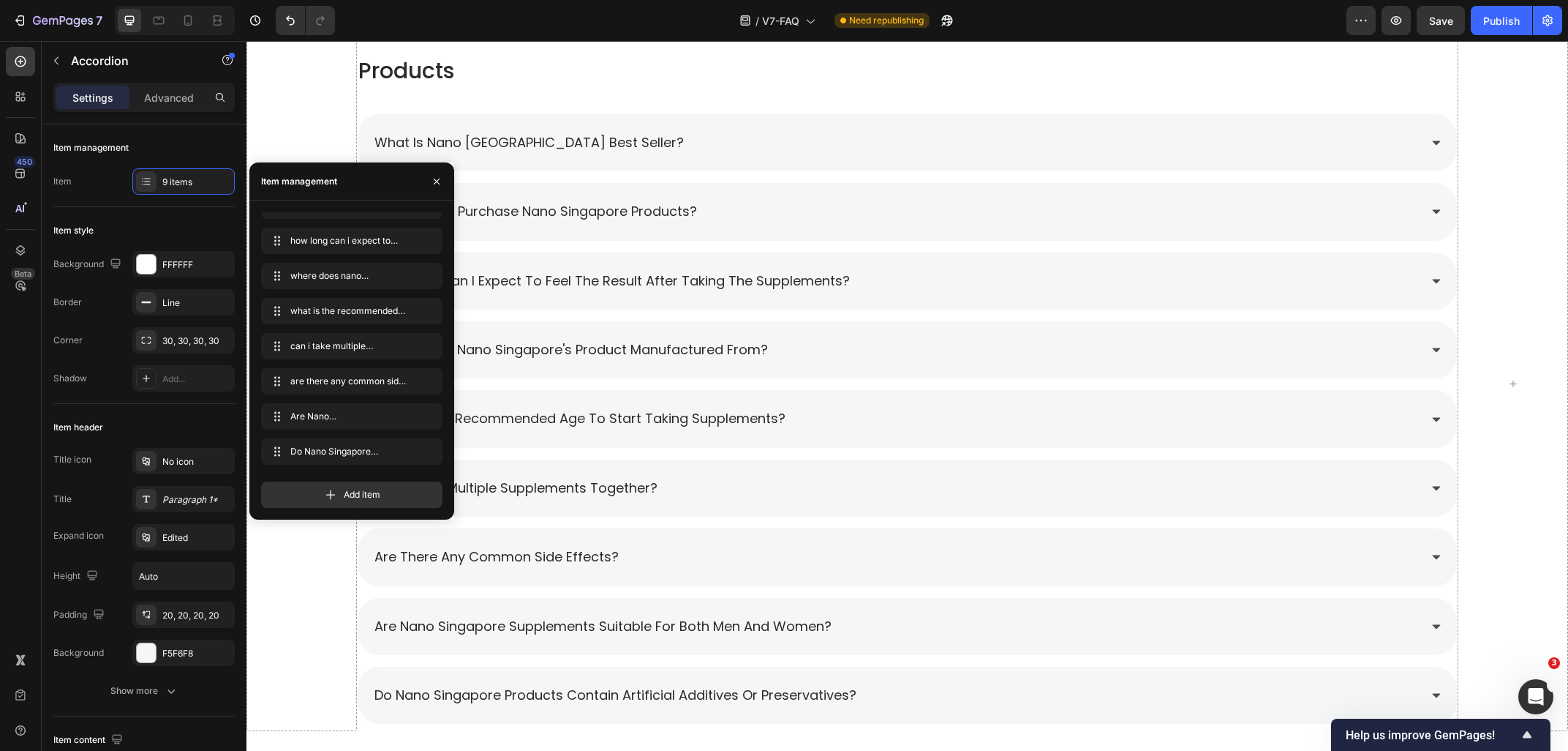
scroll to position [1019, 0]
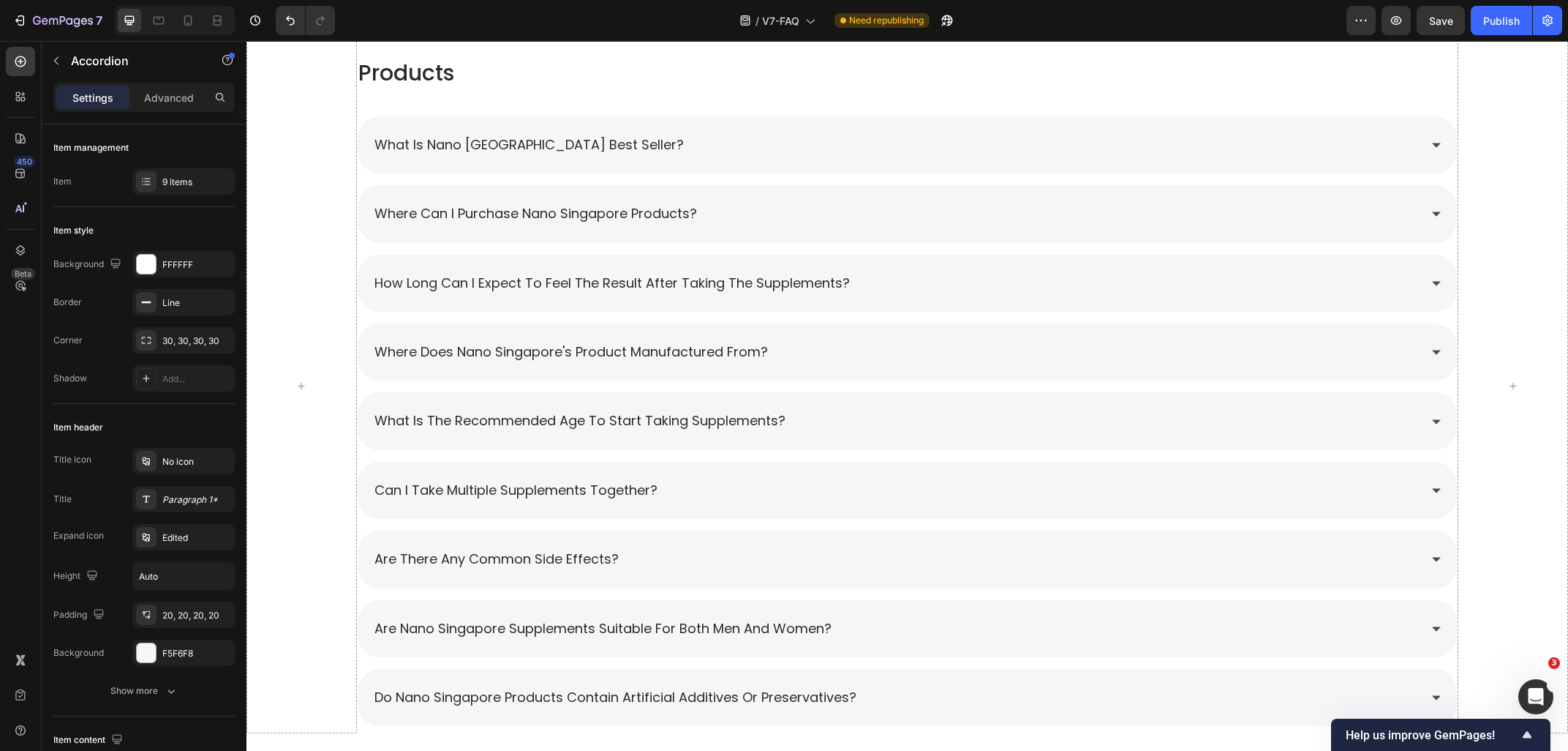
click at [846, 431] on div "what is the recommended age to start taking supplements?" at bounding box center [896, 421] width 1047 height 28
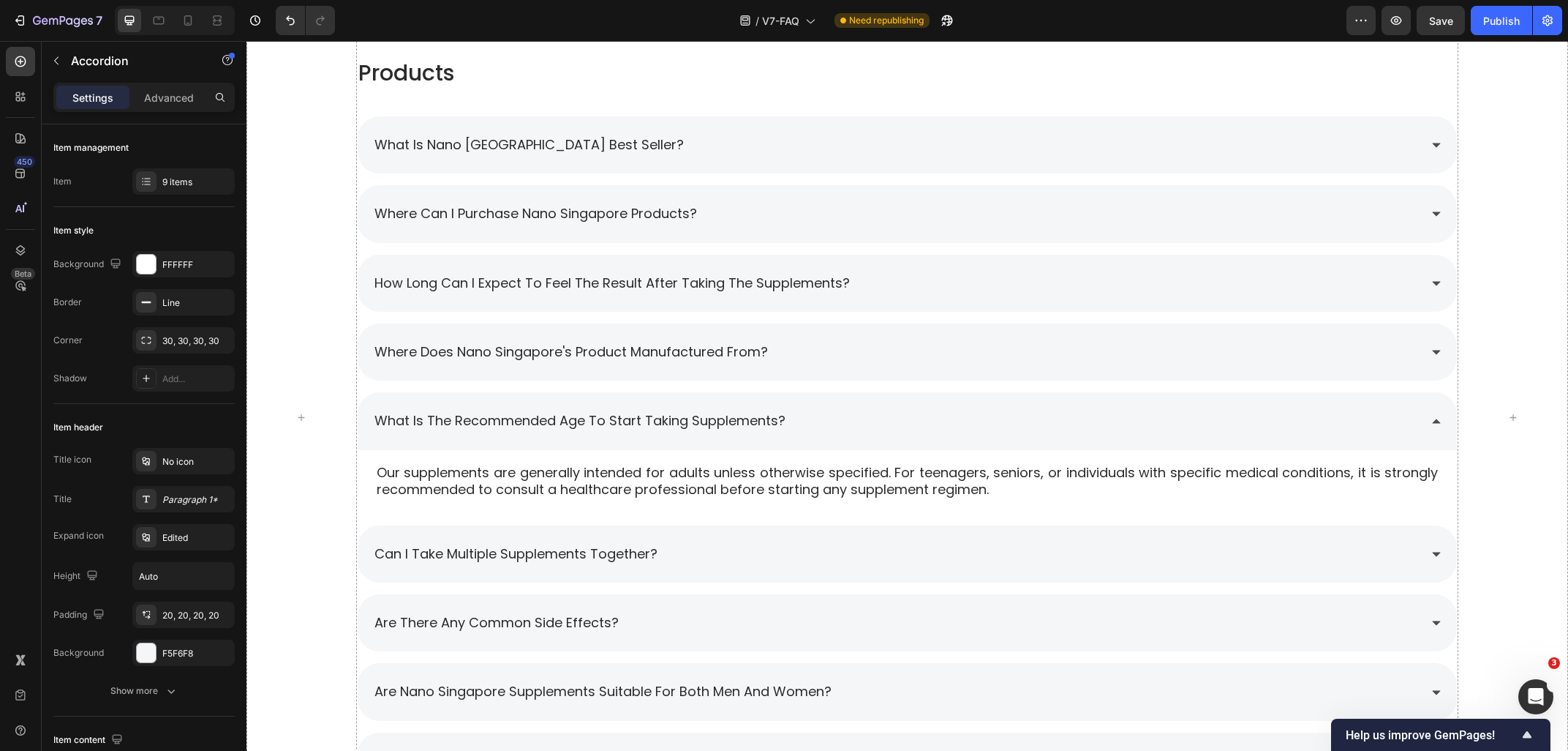
click at [854, 413] on div "what is the recommended age to start taking supplements?" at bounding box center [896, 421] width 1047 height 28
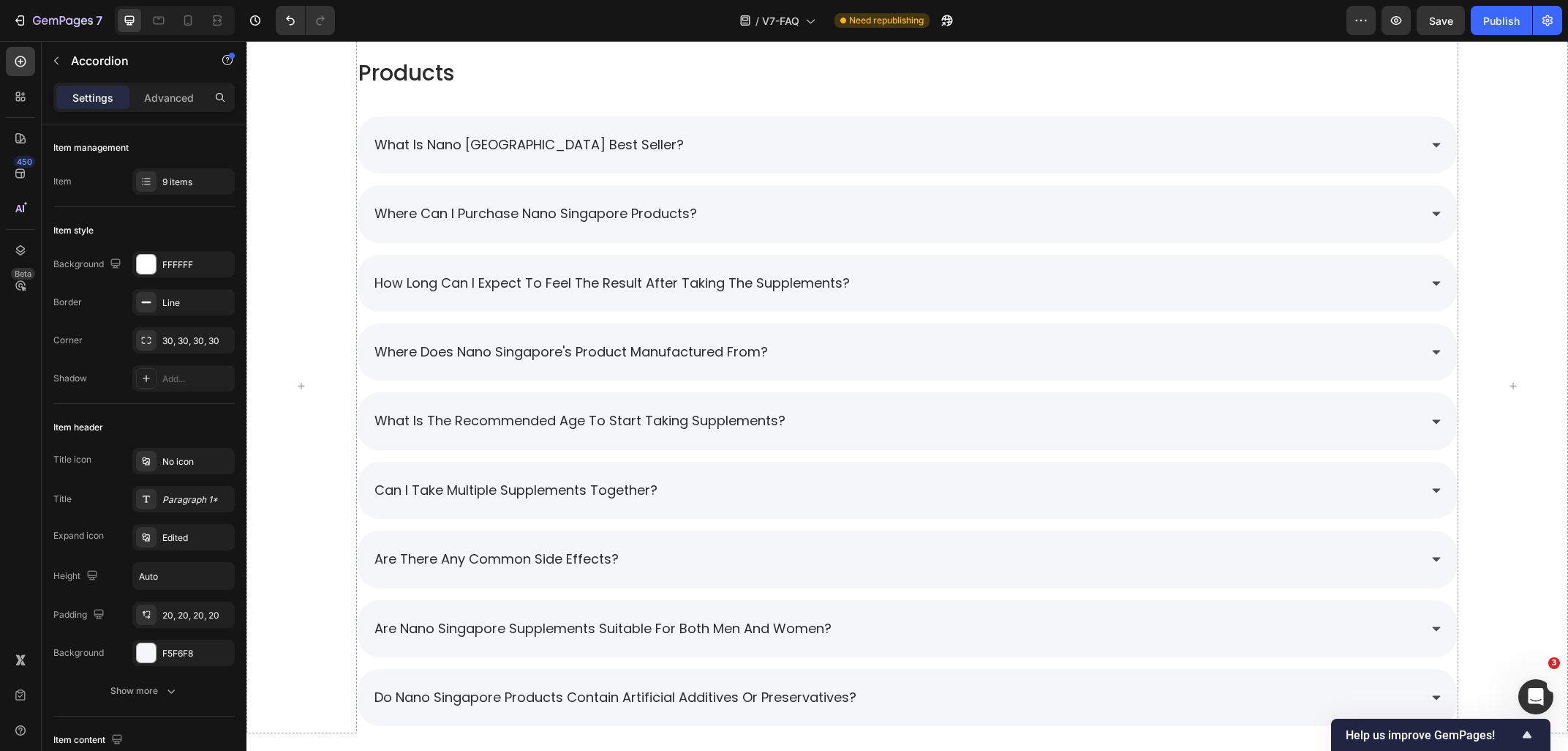
scroll to position [1097, 0]
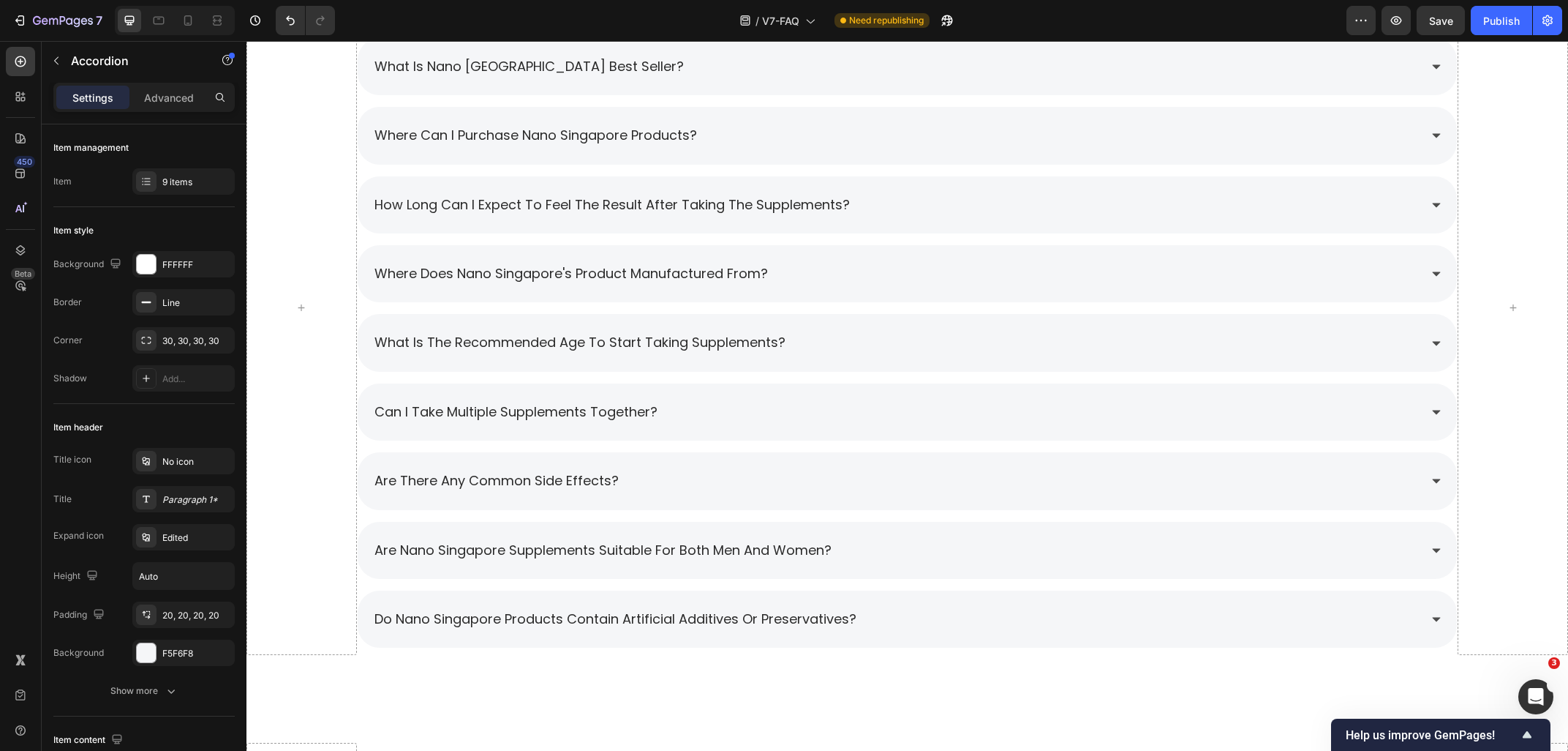
click at [705, 483] on div "are there any common side effects?" at bounding box center [896, 481] width 1047 height 28
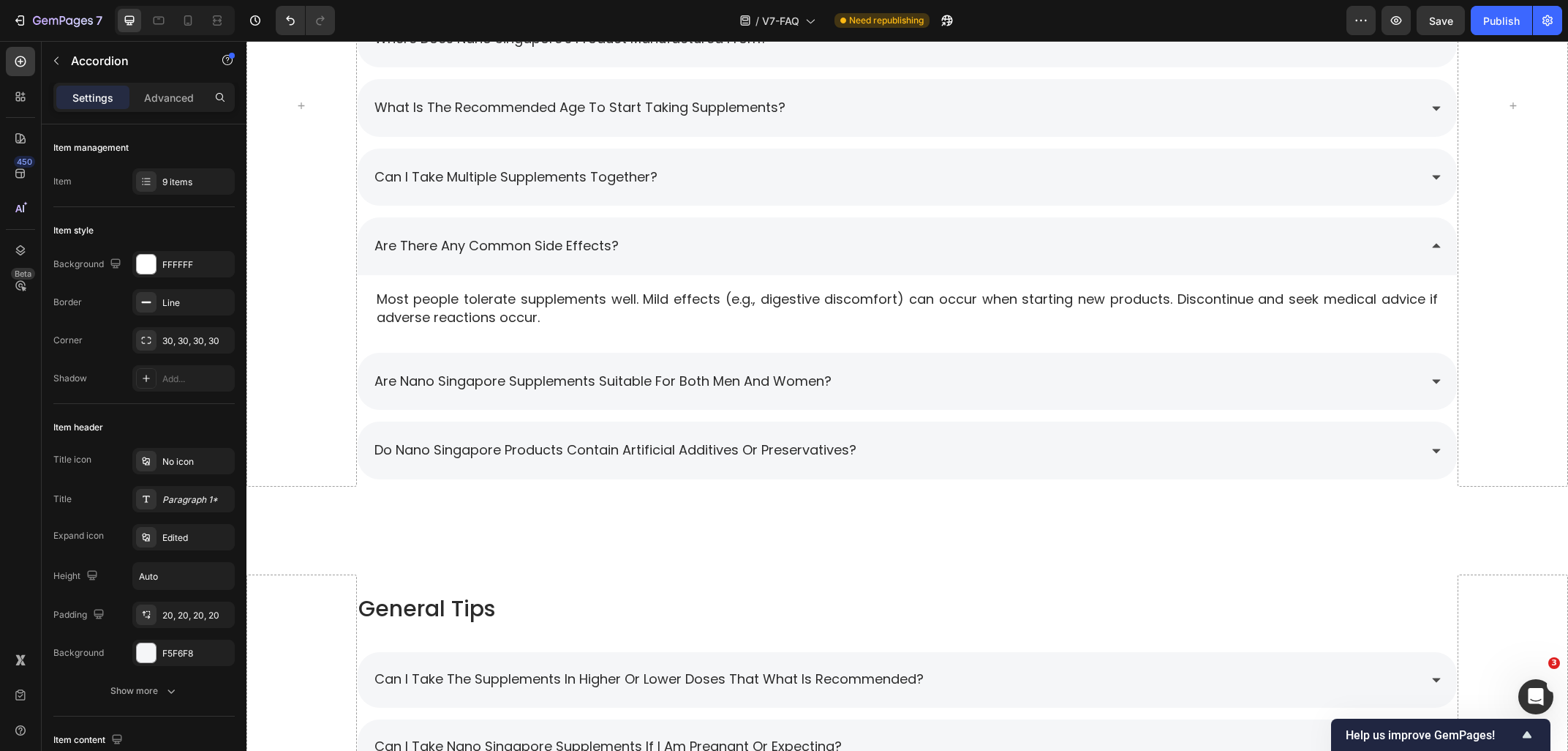
scroll to position [1333, 0]
click at [172, 93] on p "Advanced" at bounding box center [169, 97] width 49 height 15
type input "100%"
type input "100"
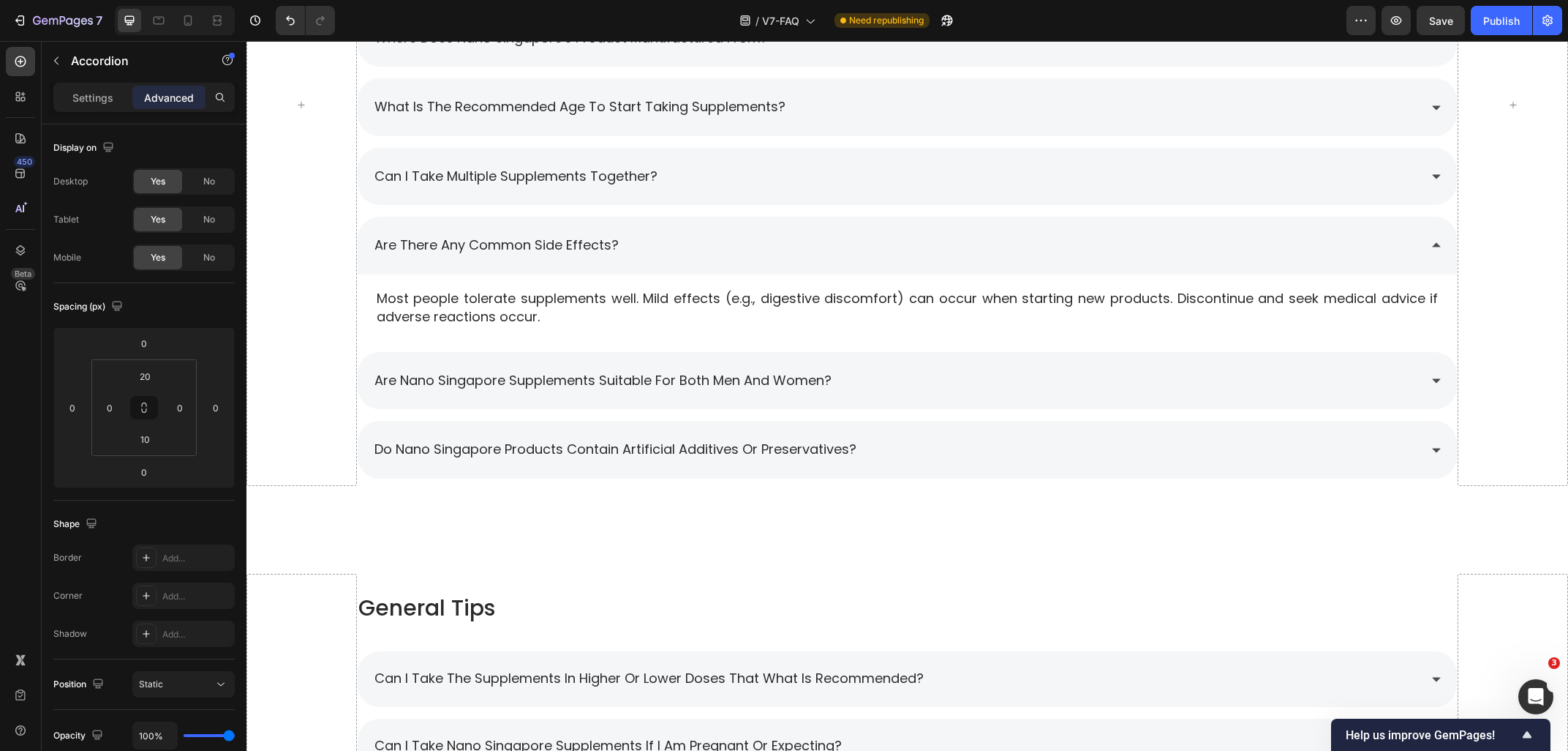
click at [727, 247] on div "are there any common side effects?" at bounding box center [896, 245] width 1047 height 28
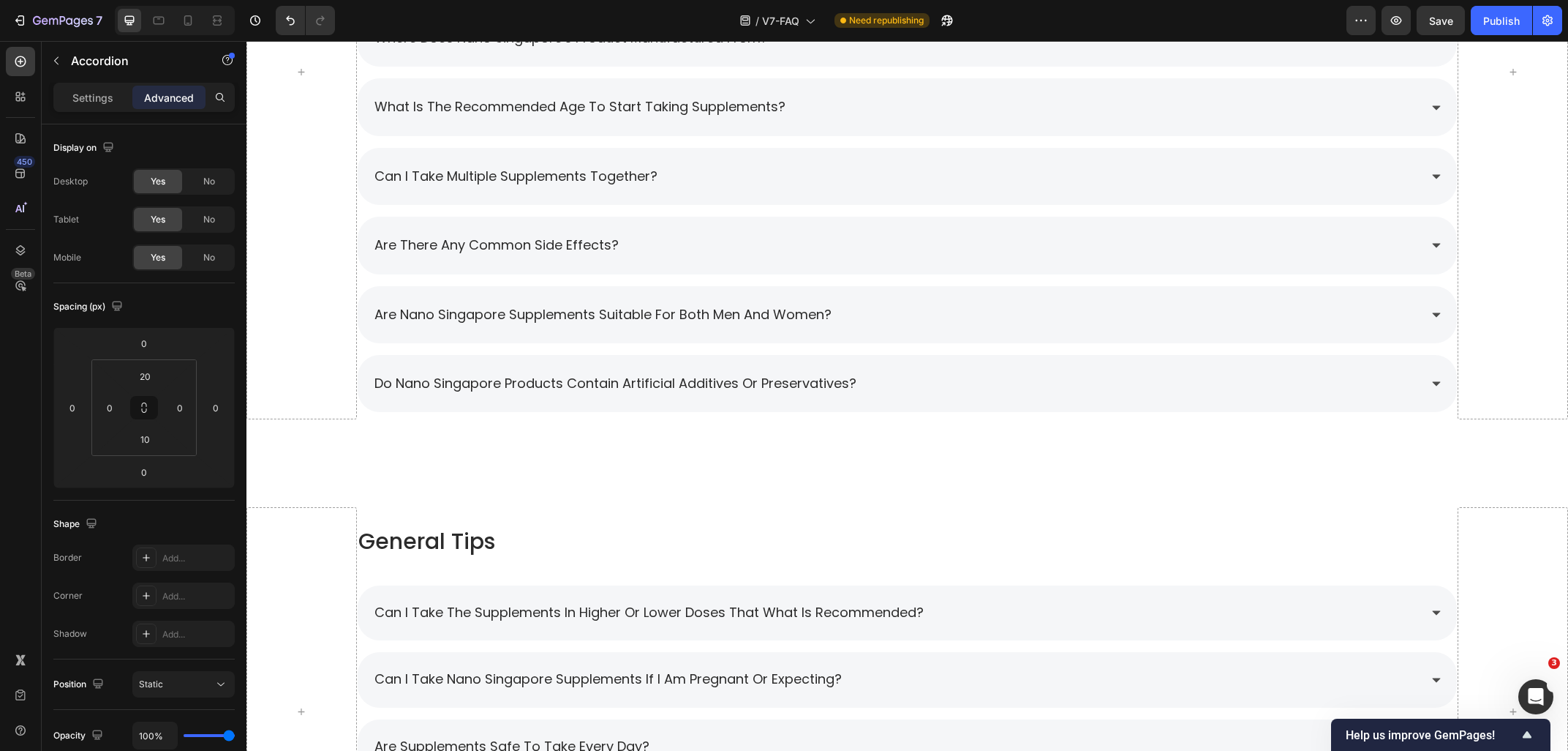
click at [923, 313] on div "are nano singapore supplements suitable for both men and women?" at bounding box center [896, 315] width 1047 height 28
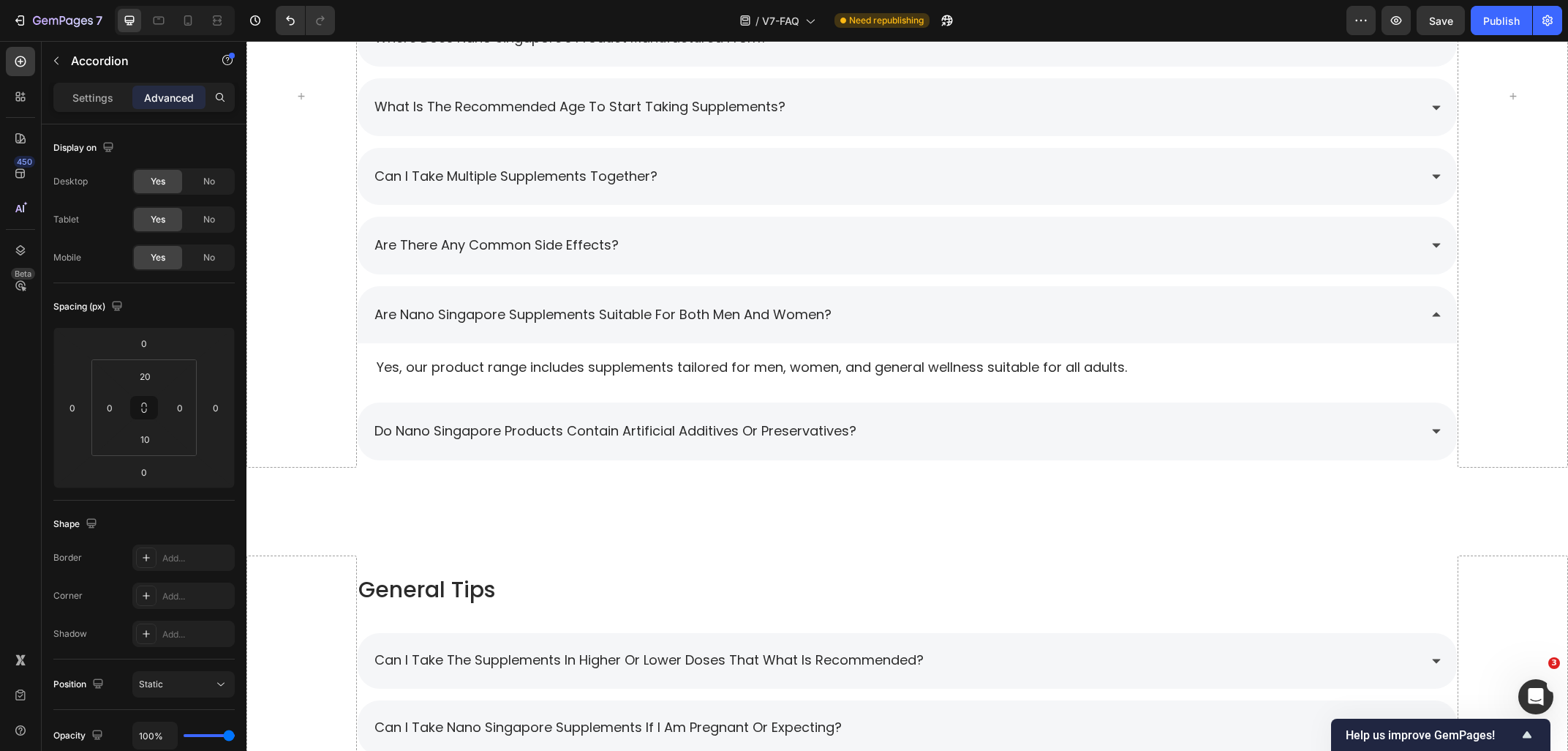
click at [923, 313] on div "are nano singapore supplements suitable for both men and women?" at bounding box center [896, 315] width 1047 height 28
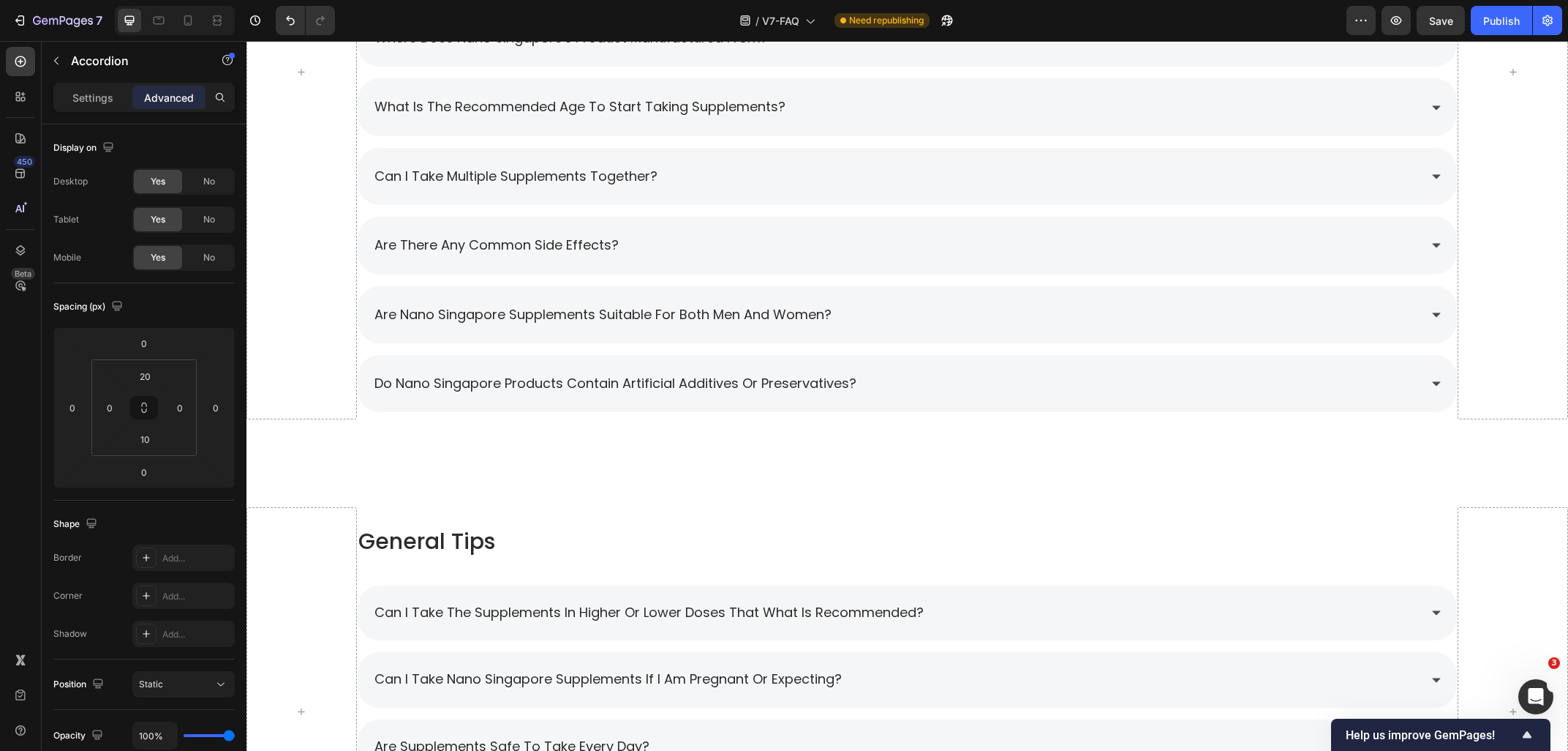
click at [372, 209] on div "what is nano [GEOGRAPHIC_DATA] best seller? where can i purchase nano singapore…" at bounding box center [907, 107] width 1102 height 610
click at [90, 108] on div "Settings" at bounding box center [92, 97] width 73 height 24
type input "16"
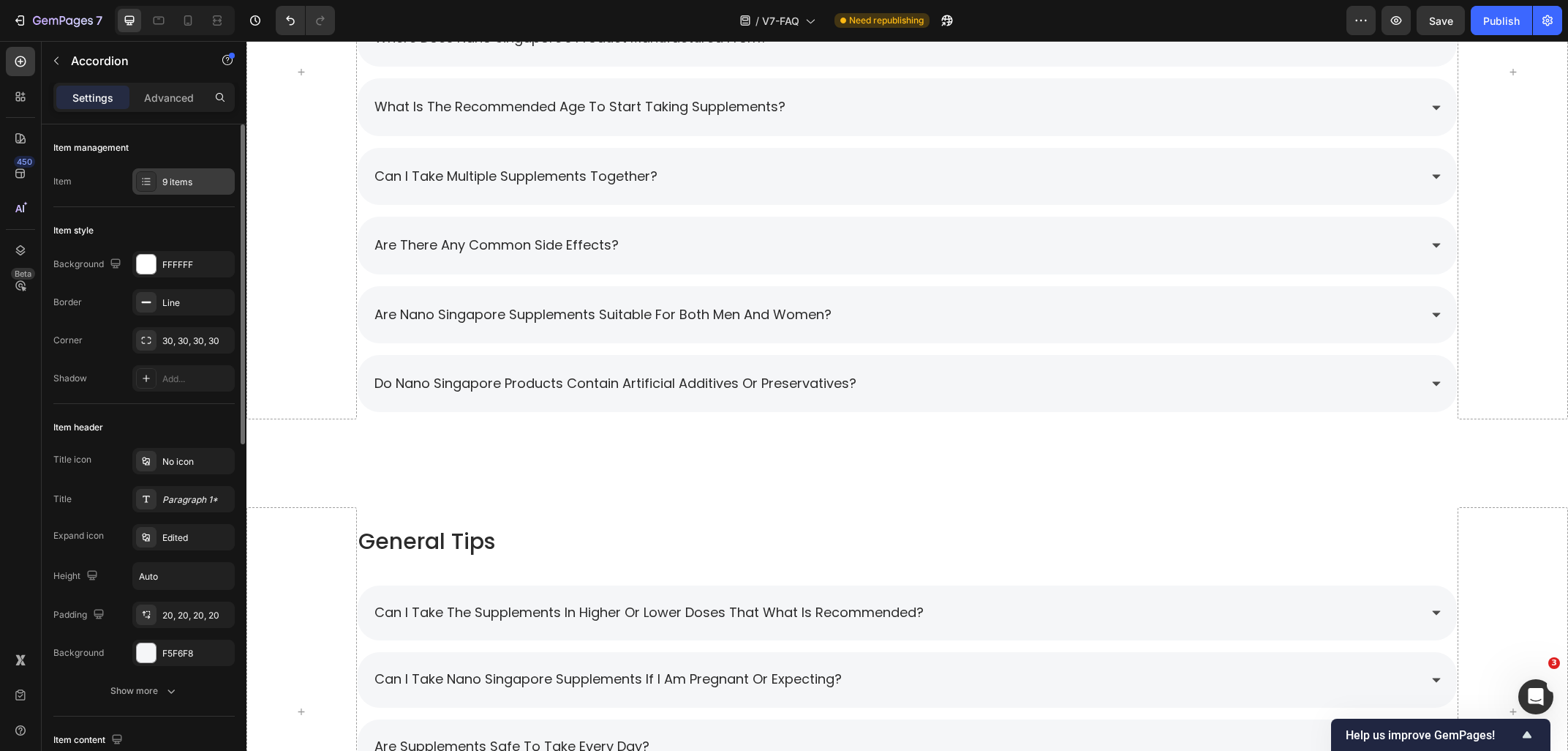
click at [163, 181] on div "9 items" at bounding box center [196, 182] width 69 height 13
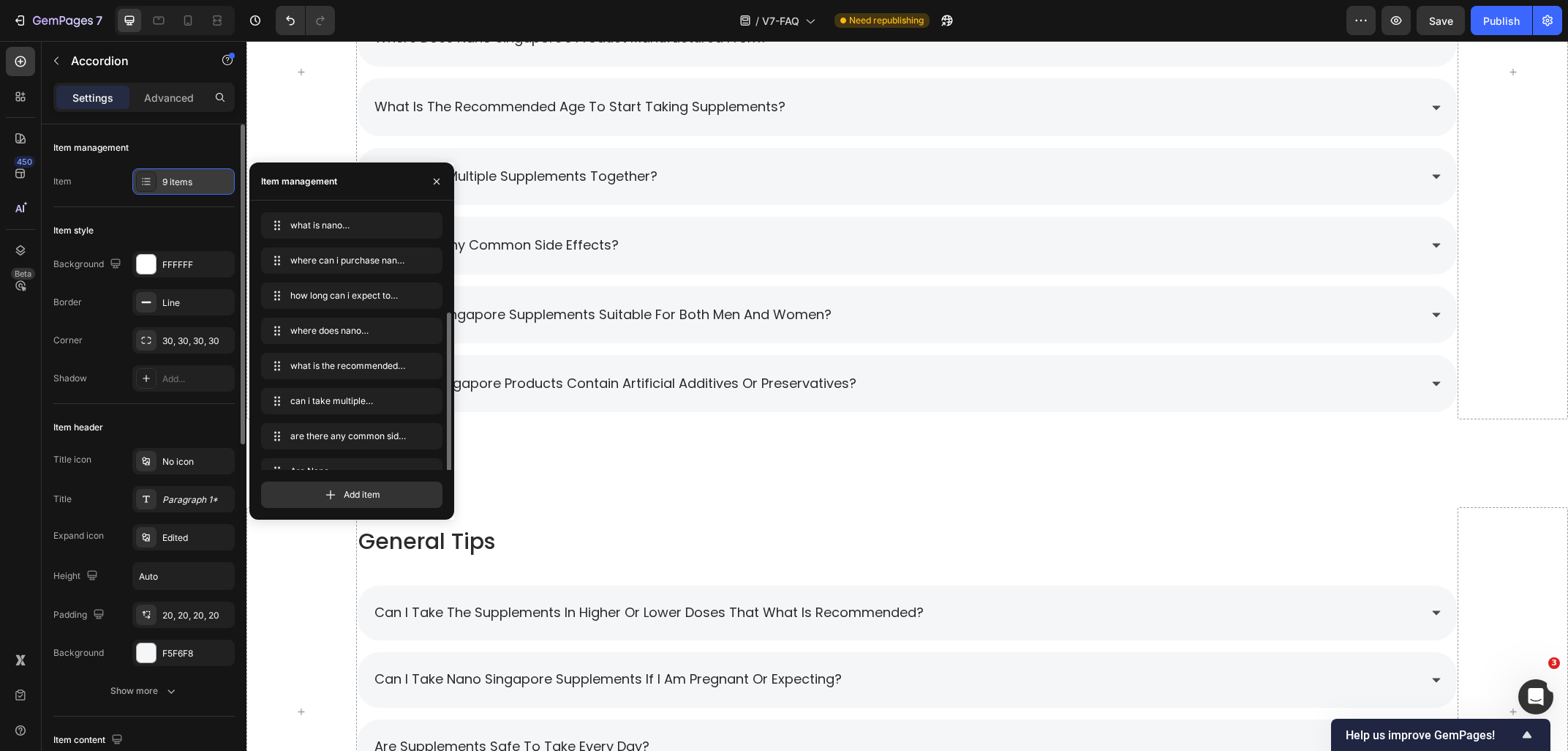
scroll to position [55, 0]
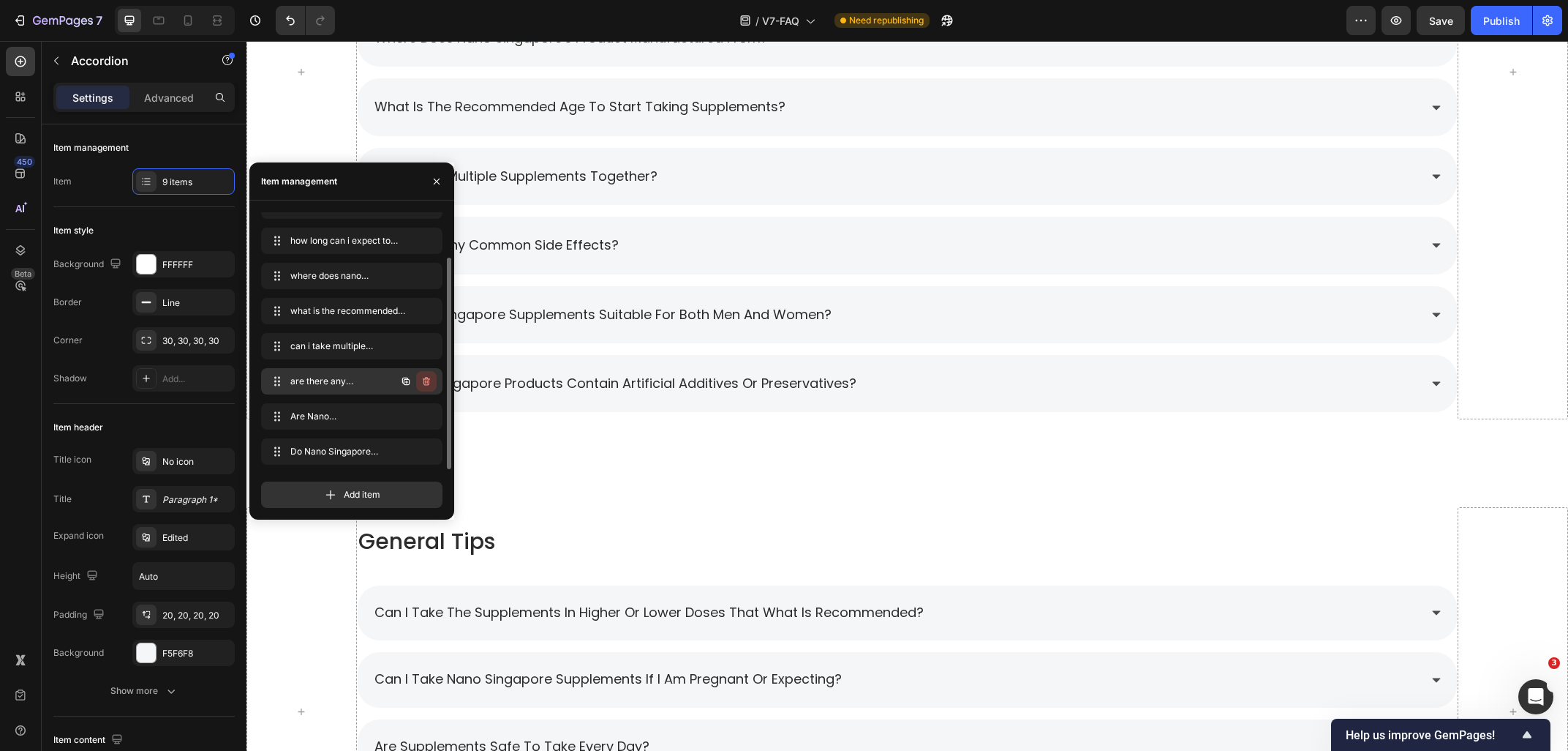
click at [428, 380] on icon "button" at bounding box center [426, 381] width 11 height 11
click at [428, 380] on div "Delete" at bounding box center [416, 381] width 27 height 13
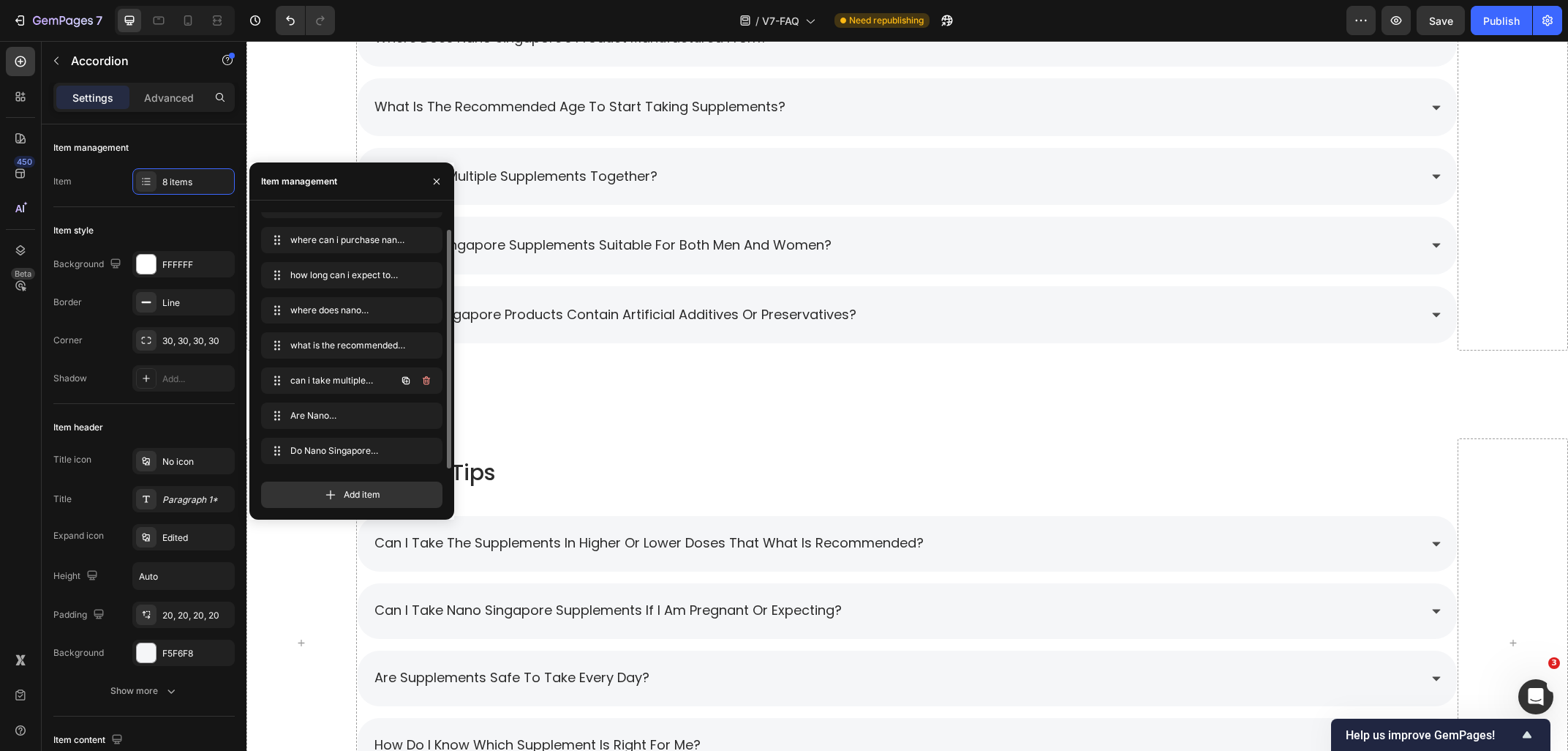
scroll to position [19, 0]
click at [665, 380] on div "Products Heading what is nano [GEOGRAPHIC_DATA] best seller? where can i purcha…" at bounding box center [907, 38] width 1322 height 714
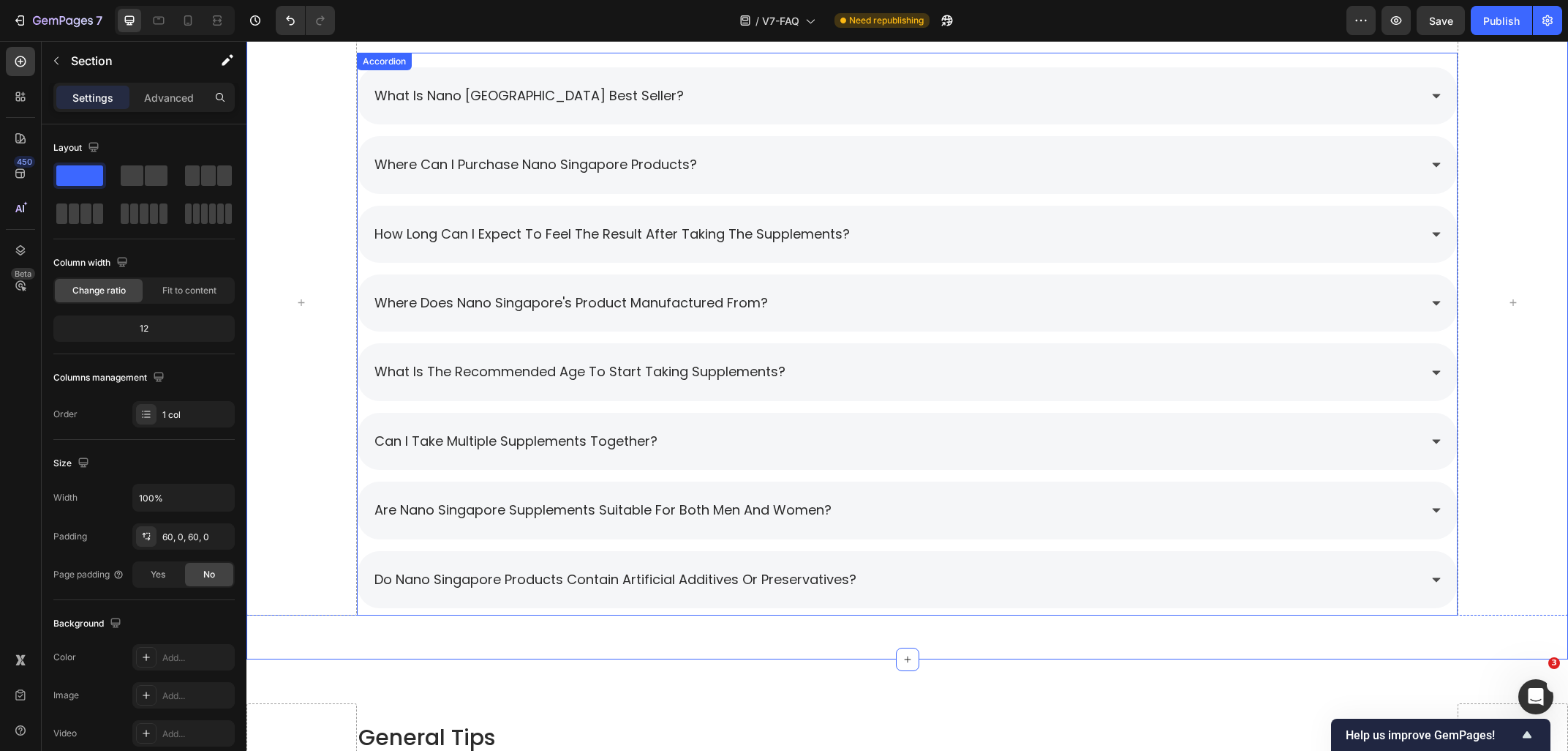
scroll to position [1019, 0]
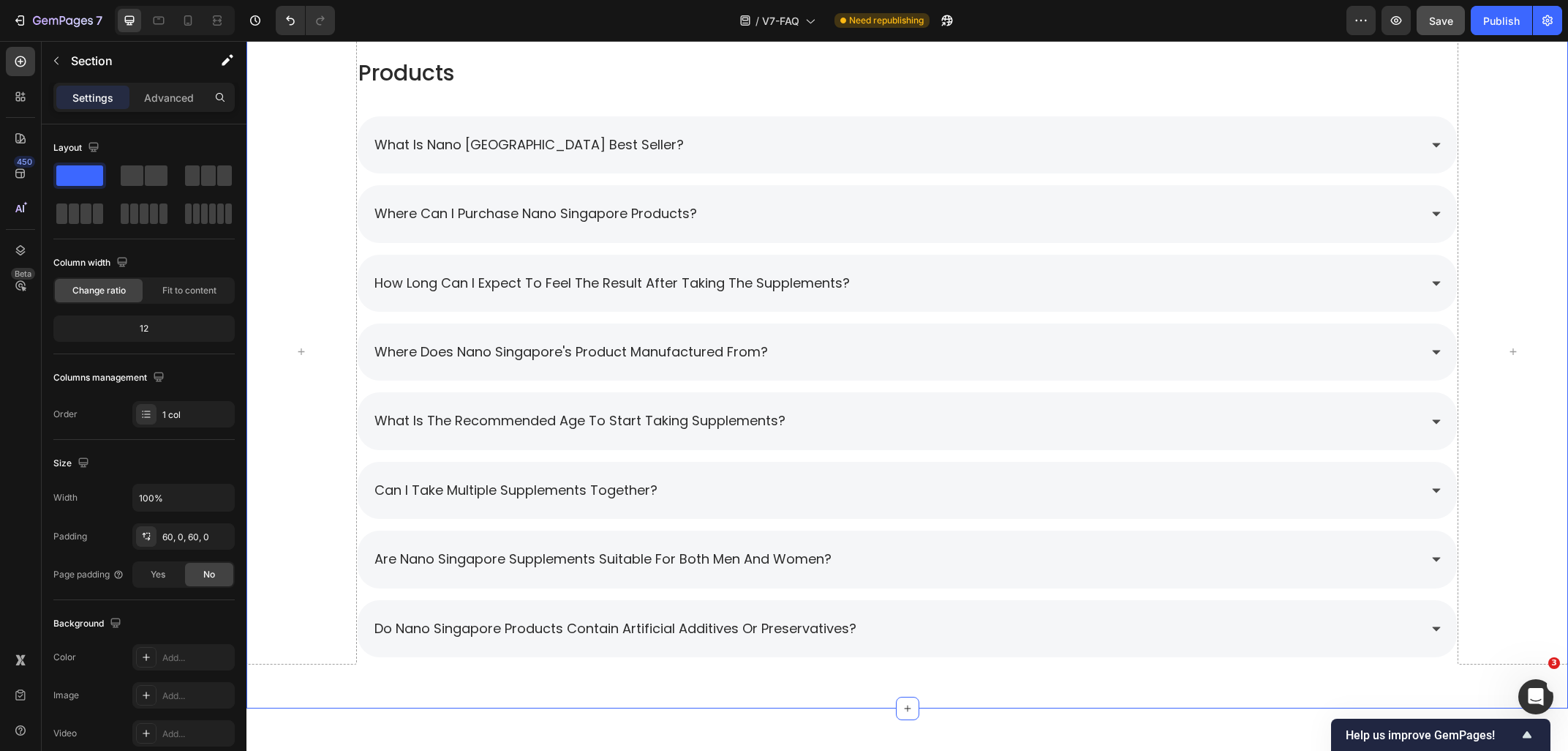
click at [1444, 24] on span "Save" at bounding box center [1442, 20] width 24 height 12
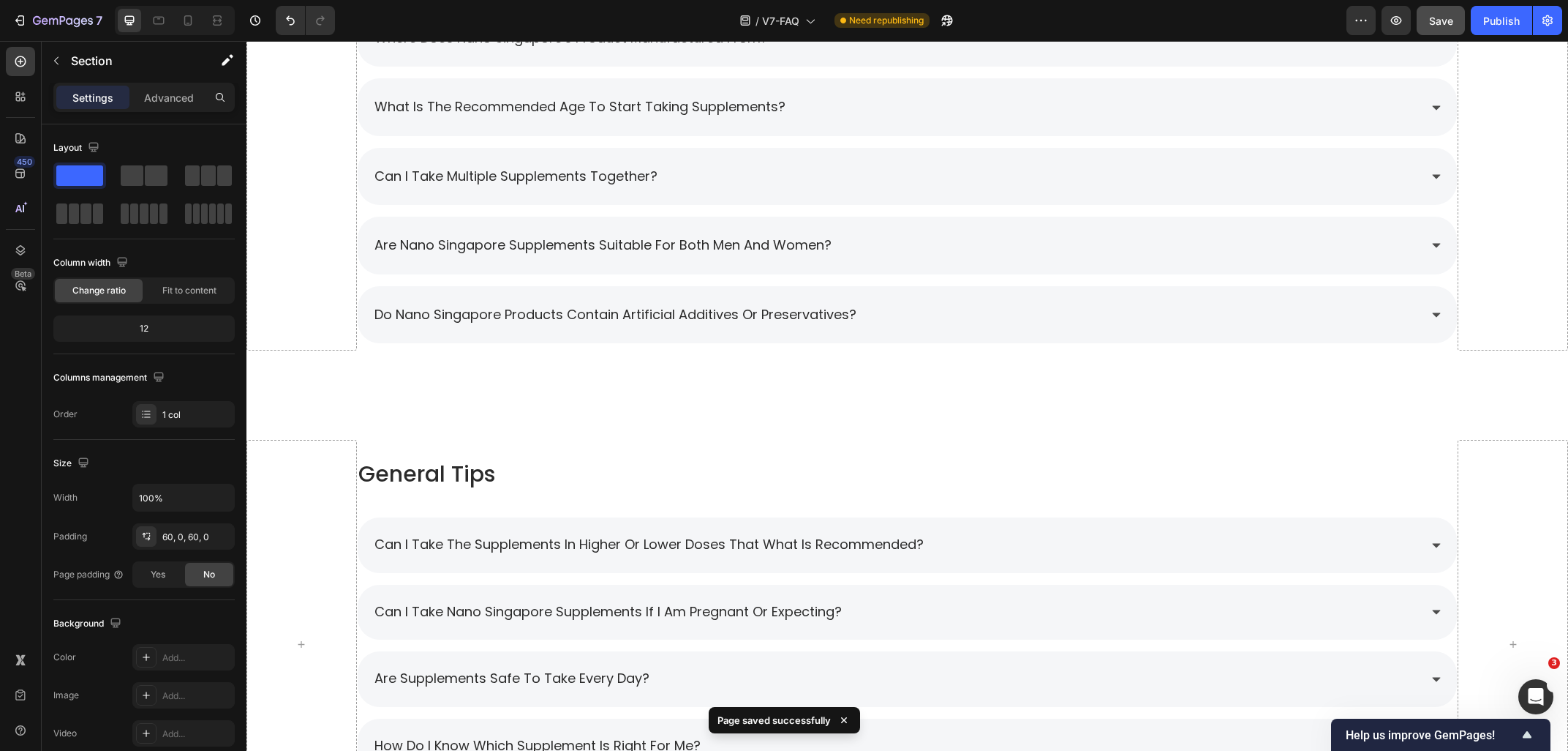
scroll to position [1097, 0]
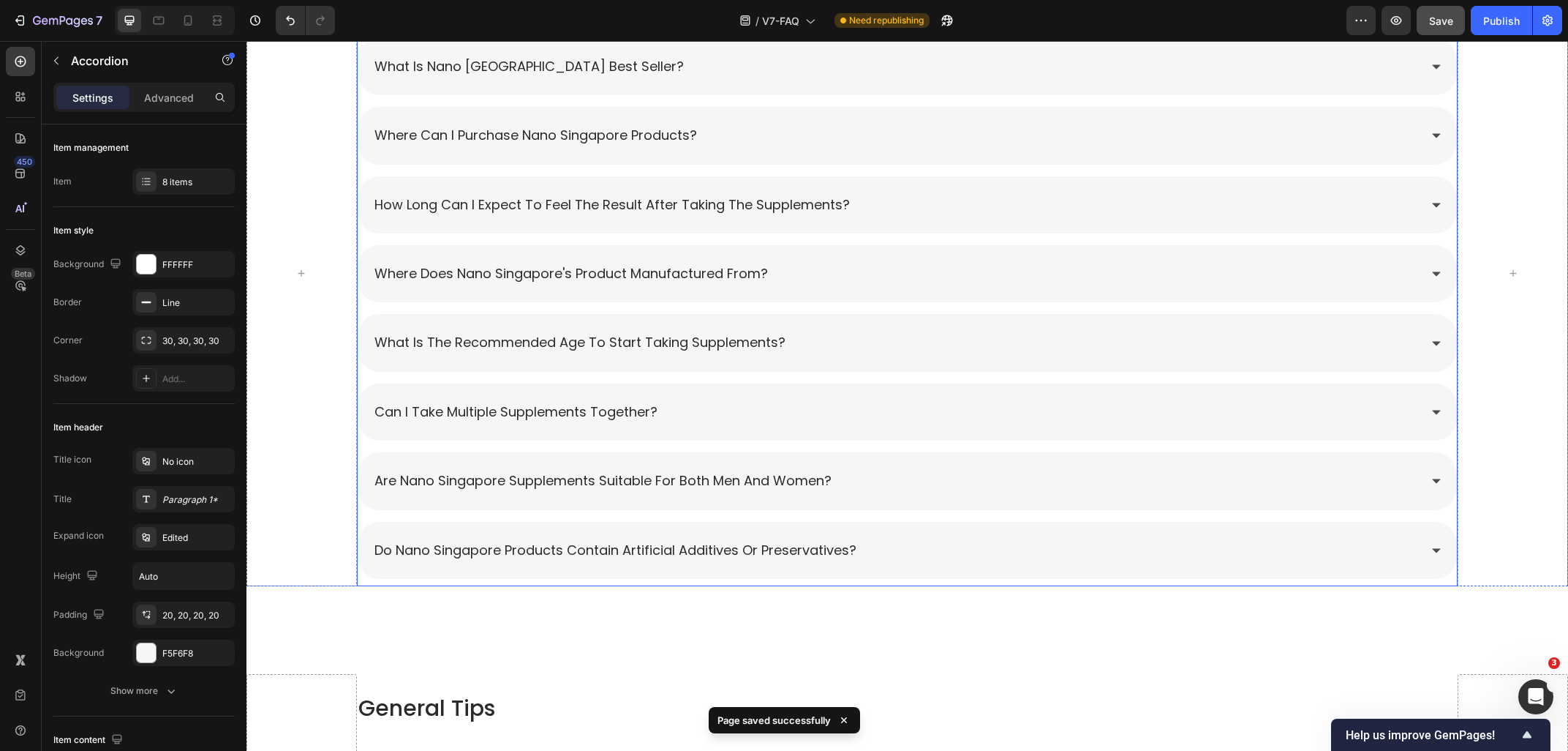
click at [587, 475] on p "are nano singapore supplements suitable for both men and women?" at bounding box center [603, 480] width 457 height 24
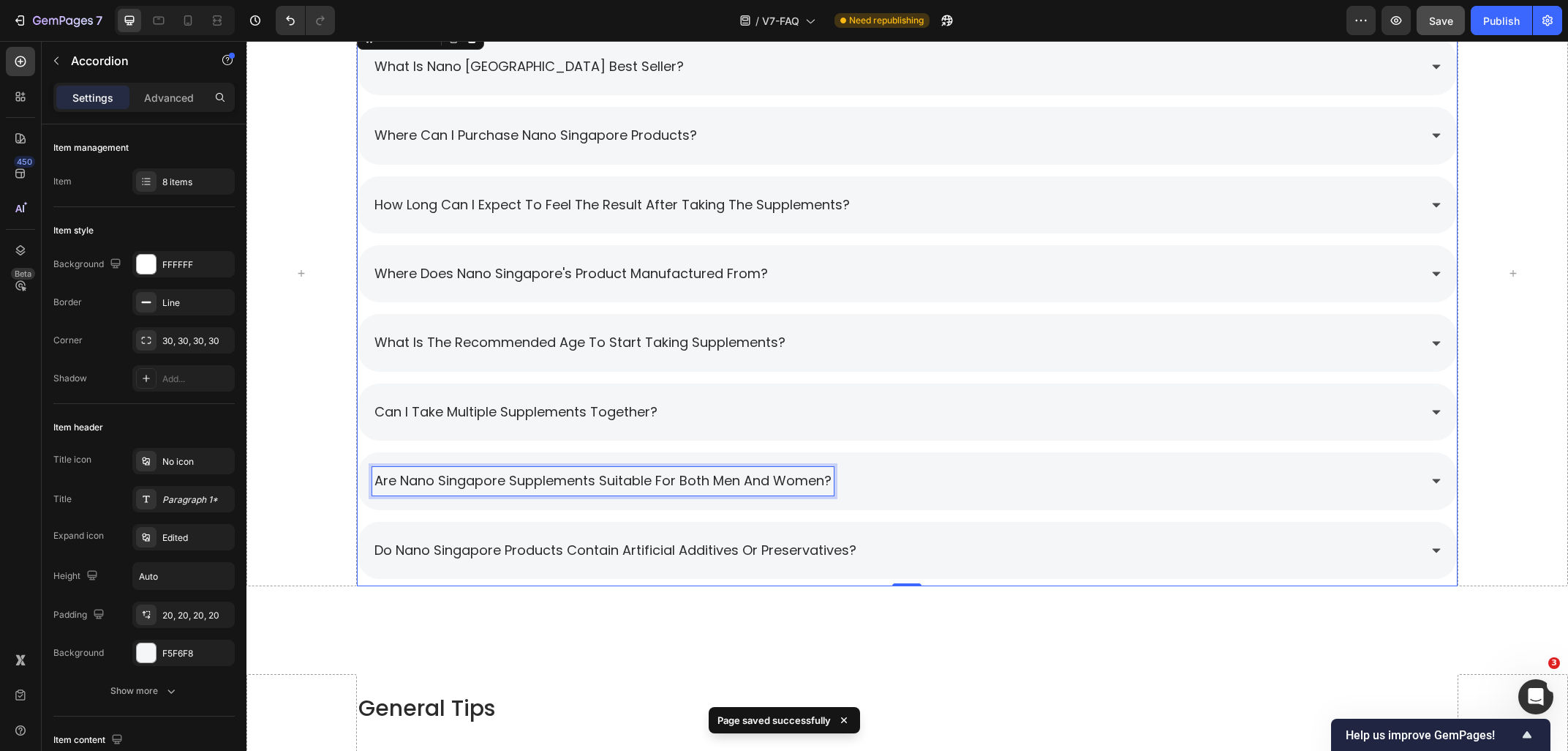
click at [587, 475] on p "are nano singapore supplements suitable for both men and women?" at bounding box center [603, 480] width 457 height 24
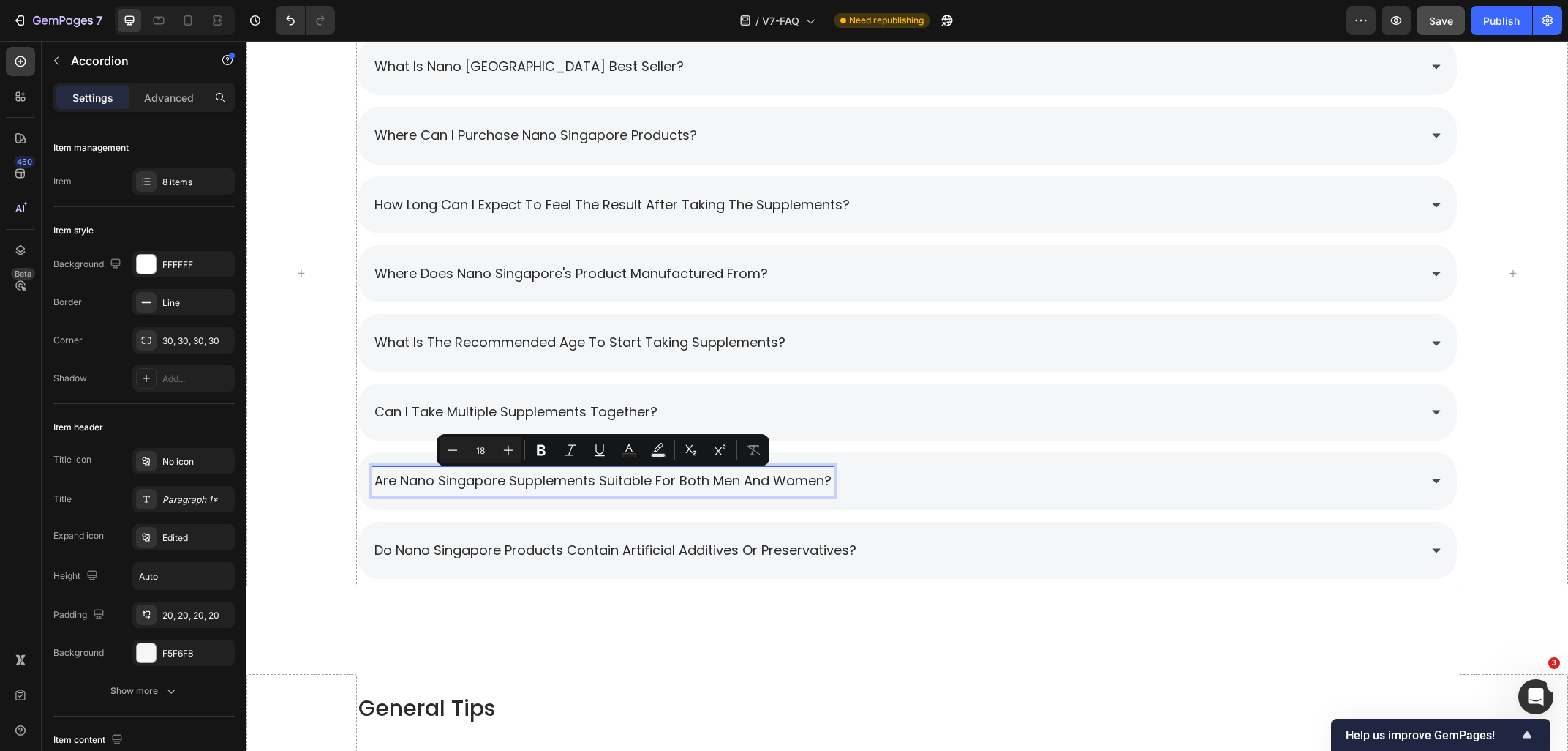
click at [516, 403] on span "can i take multiple supplements together?" at bounding box center [516, 411] width 283 height 19
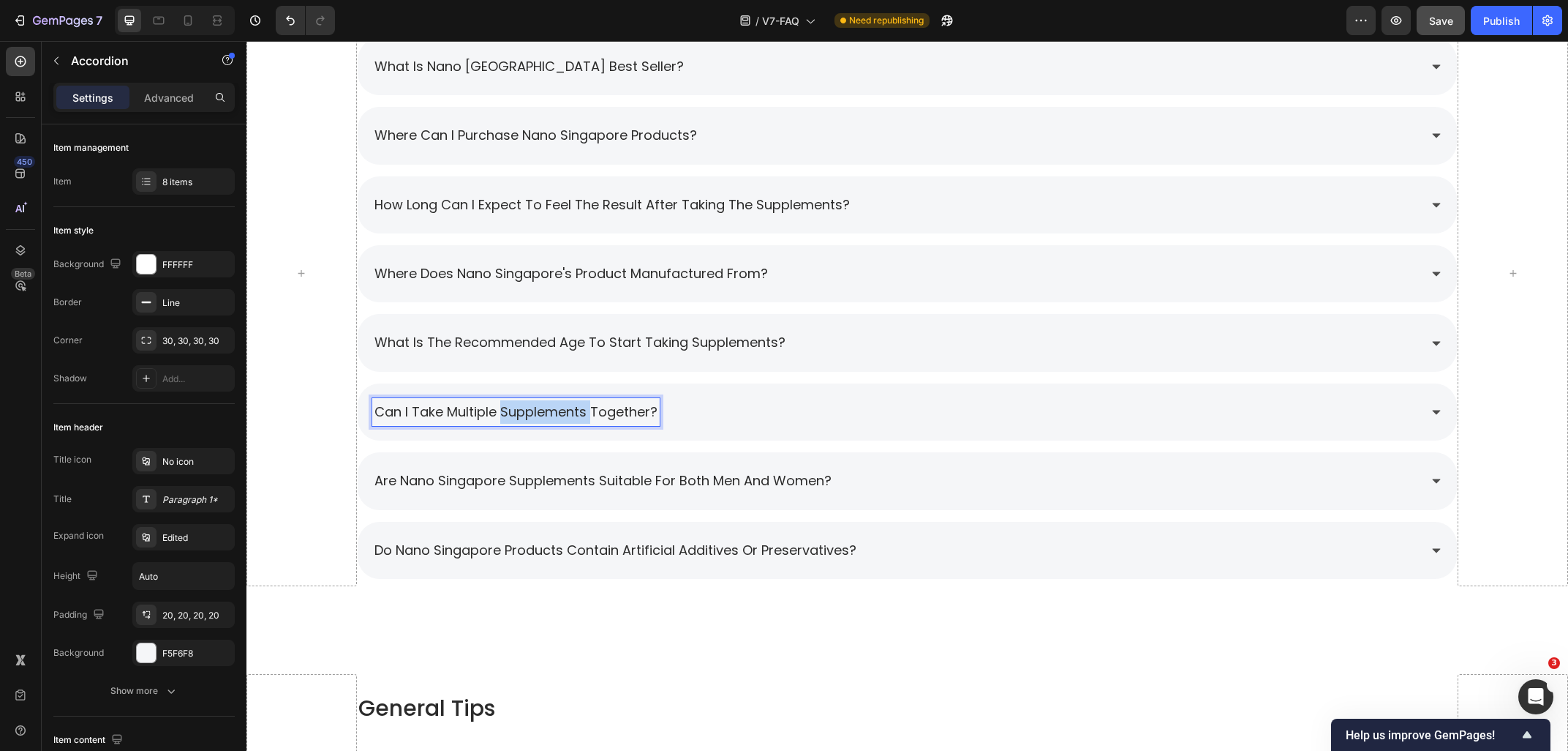
click at [516, 403] on span "can i take multiple supplements together?" at bounding box center [516, 411] width 283 height 19
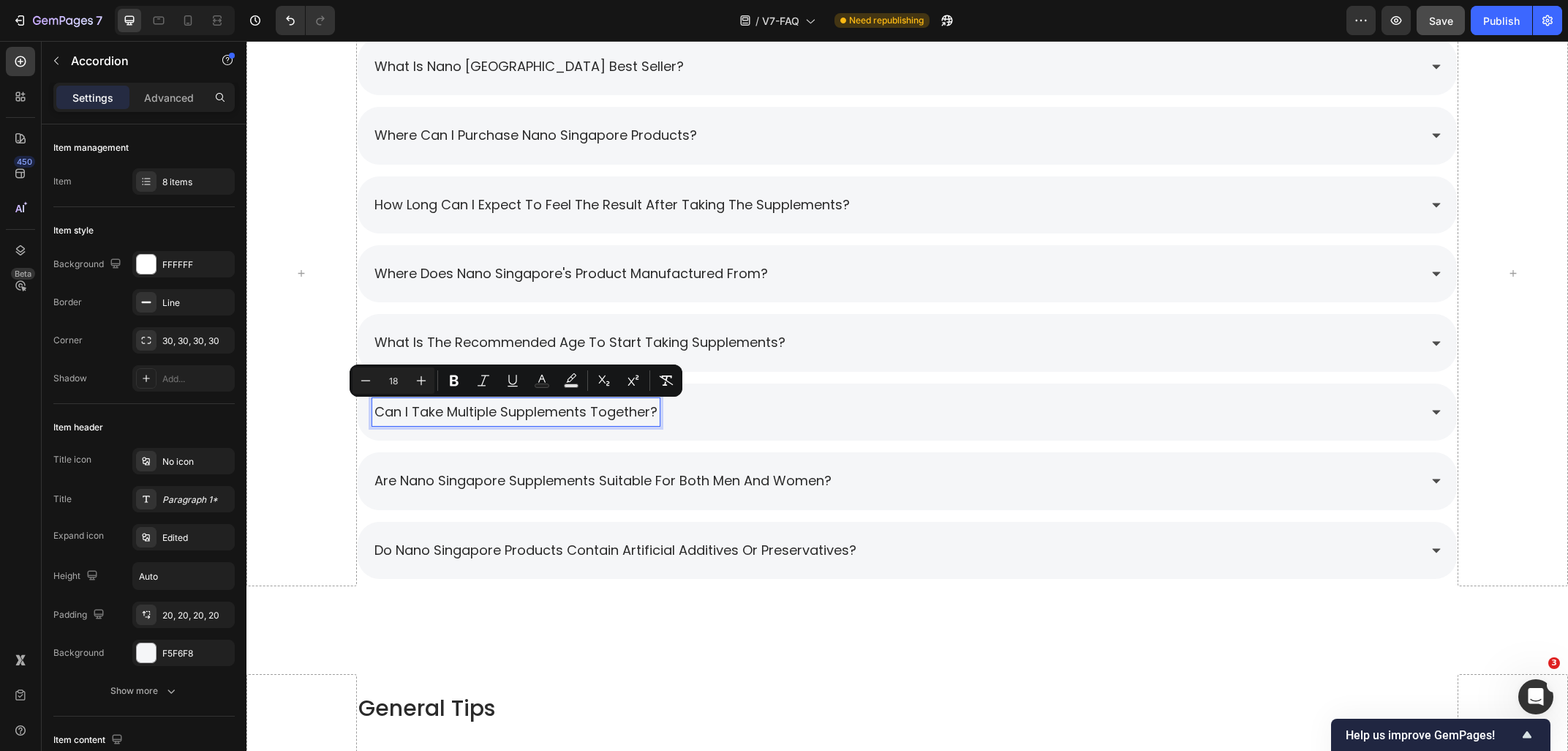
click at [147, 27] on div at bounding box center [175, 20] width 120 height 29
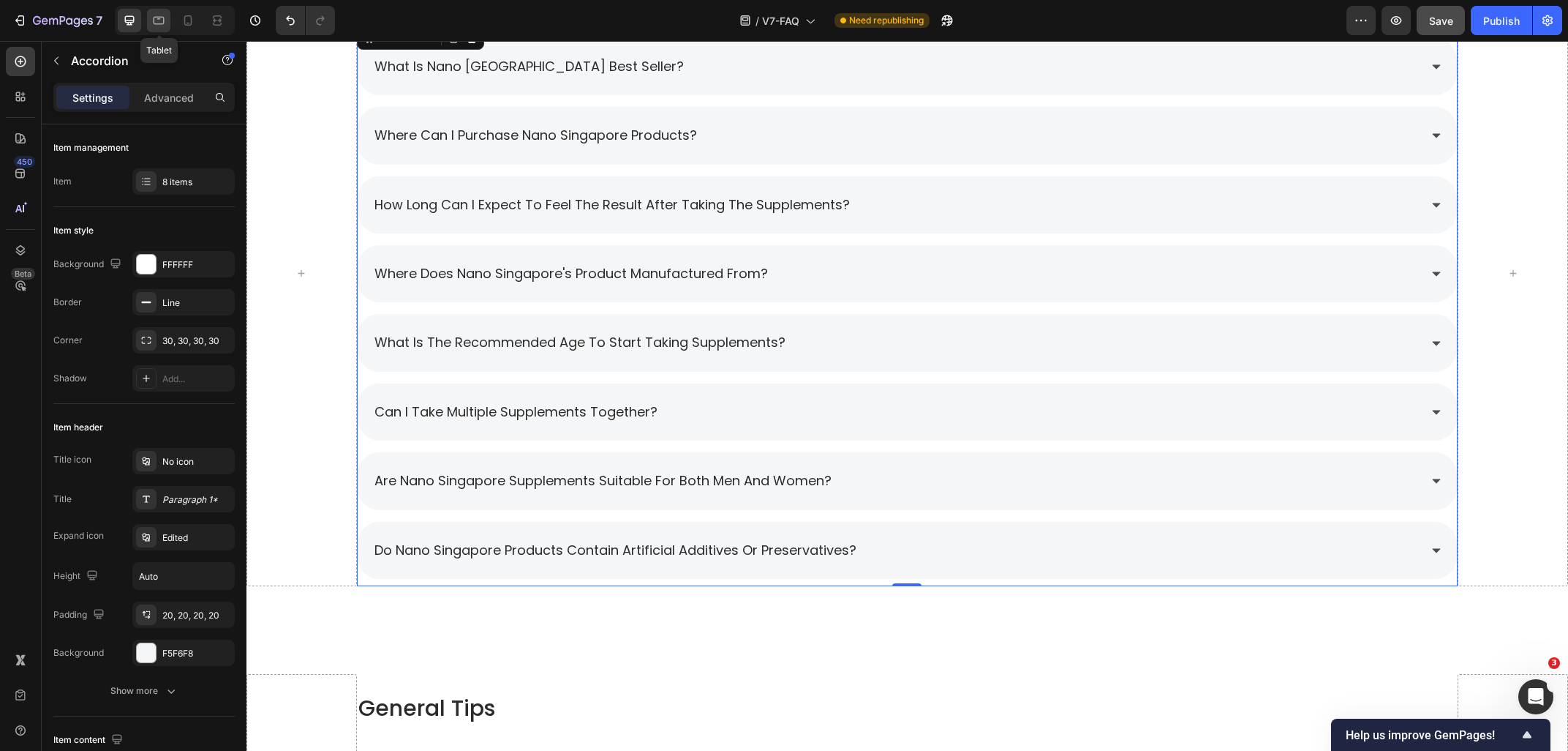
click at [152, 26] on icon at bounding box center [159, 20] width 15 height 15
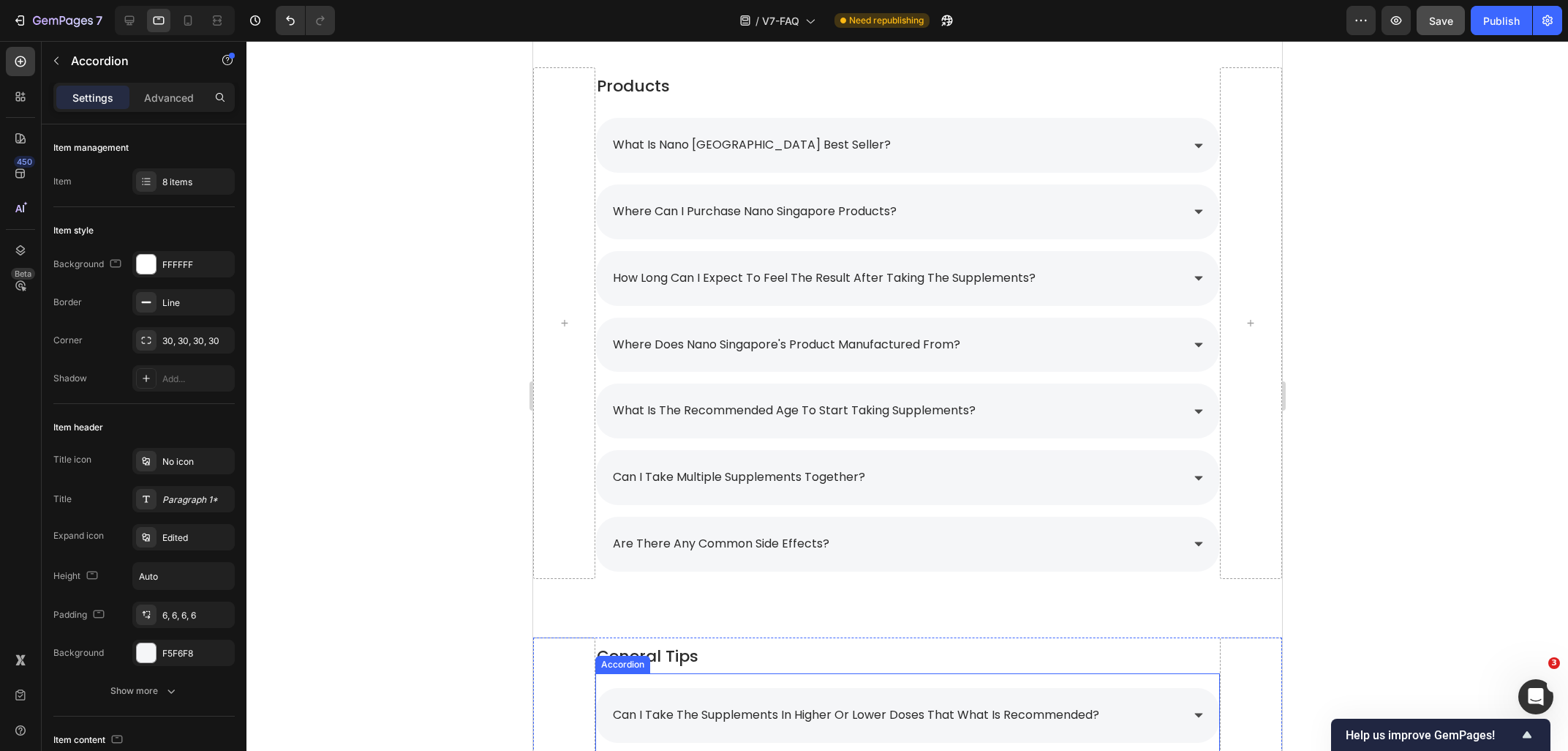
scroll to position [732, 0]
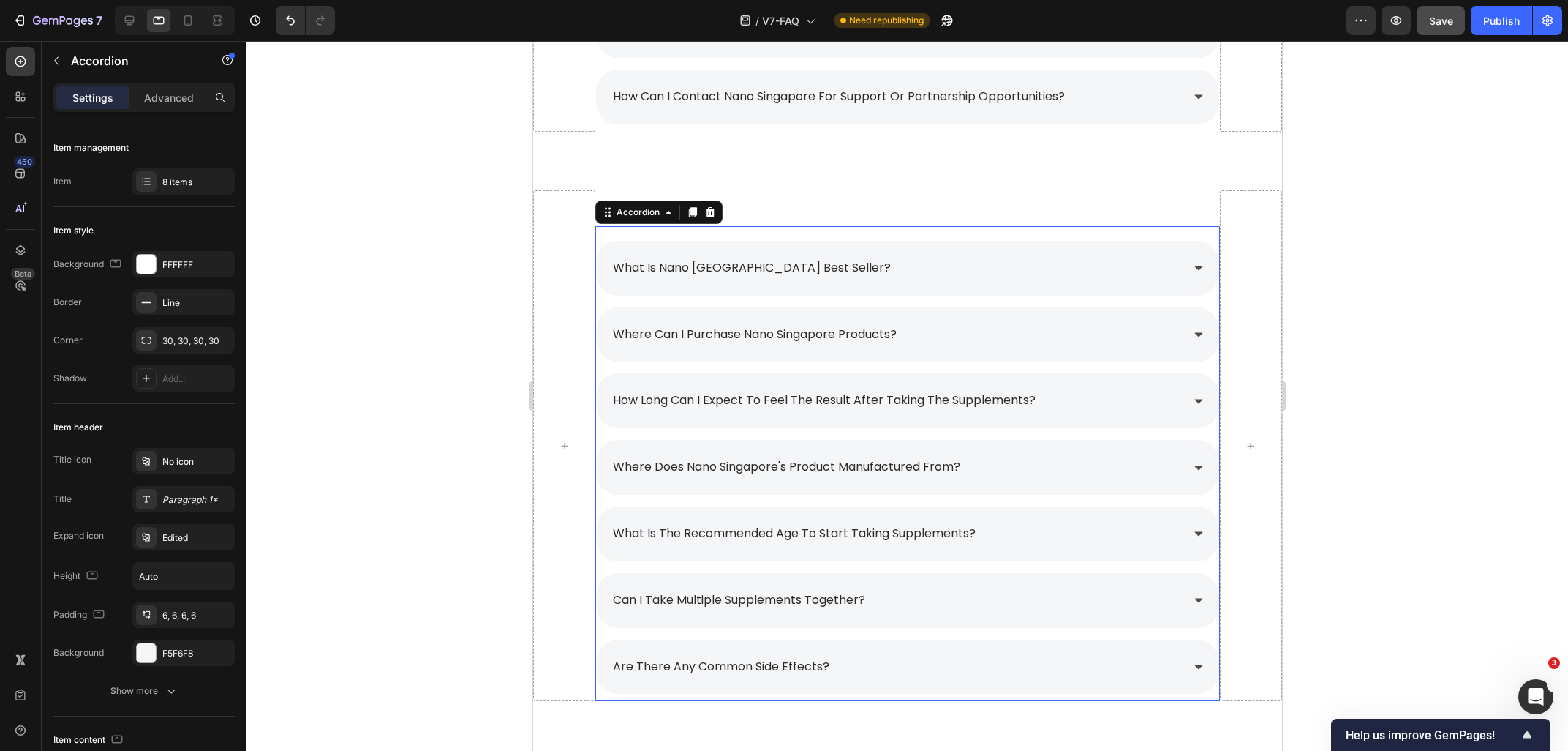
click at [696, 231] on div "what is nano [GEOGRAPHIC_DATA] best seller? where can i purchase nano singapore…" at bounding box center [906, 464] width 624 height 475
click at [173, 178] on div "7 items" at bounding box center [196, 182] width 69 height 13
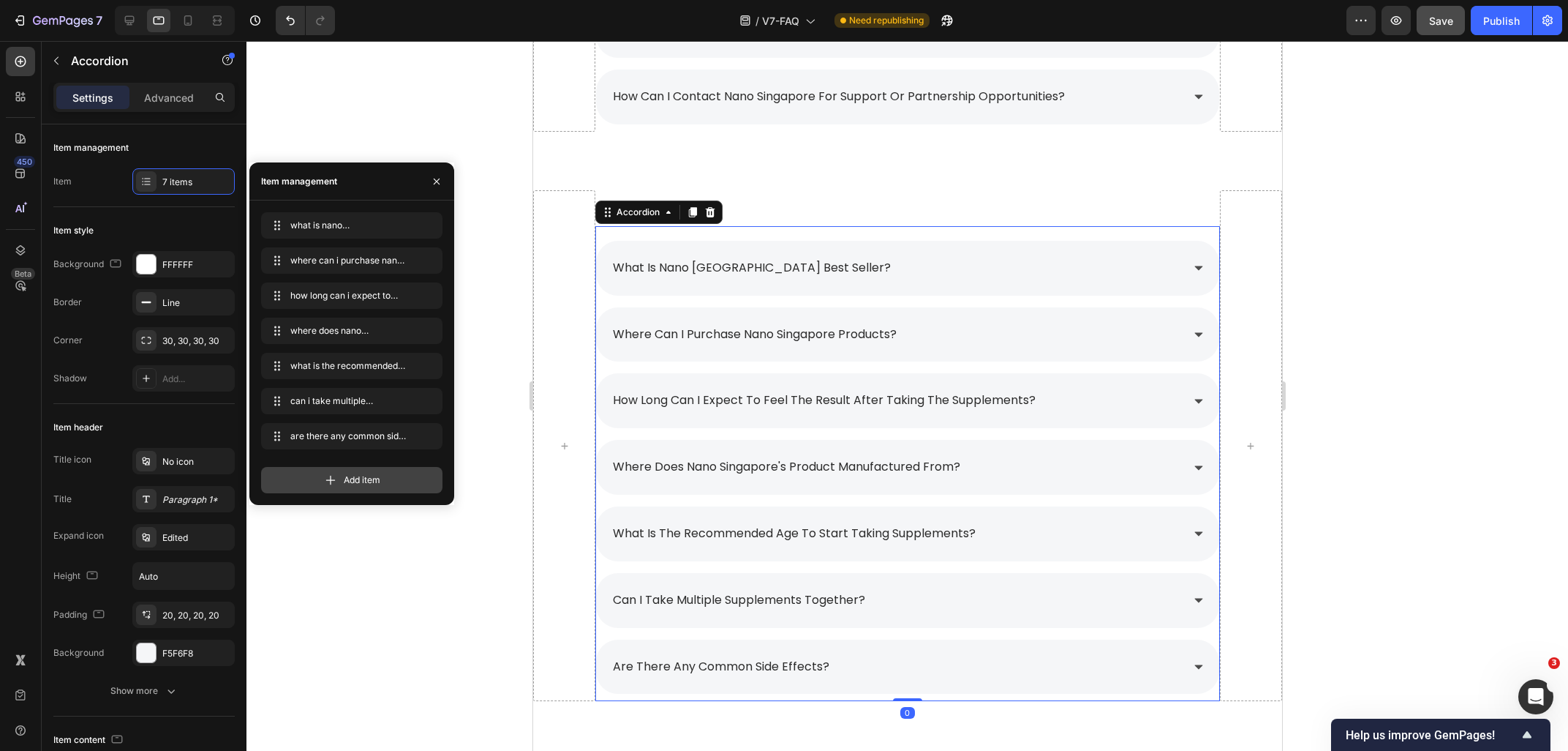
click at [335, 470] on div "Add item" at bounding box center [352, 480] width 182 height 26
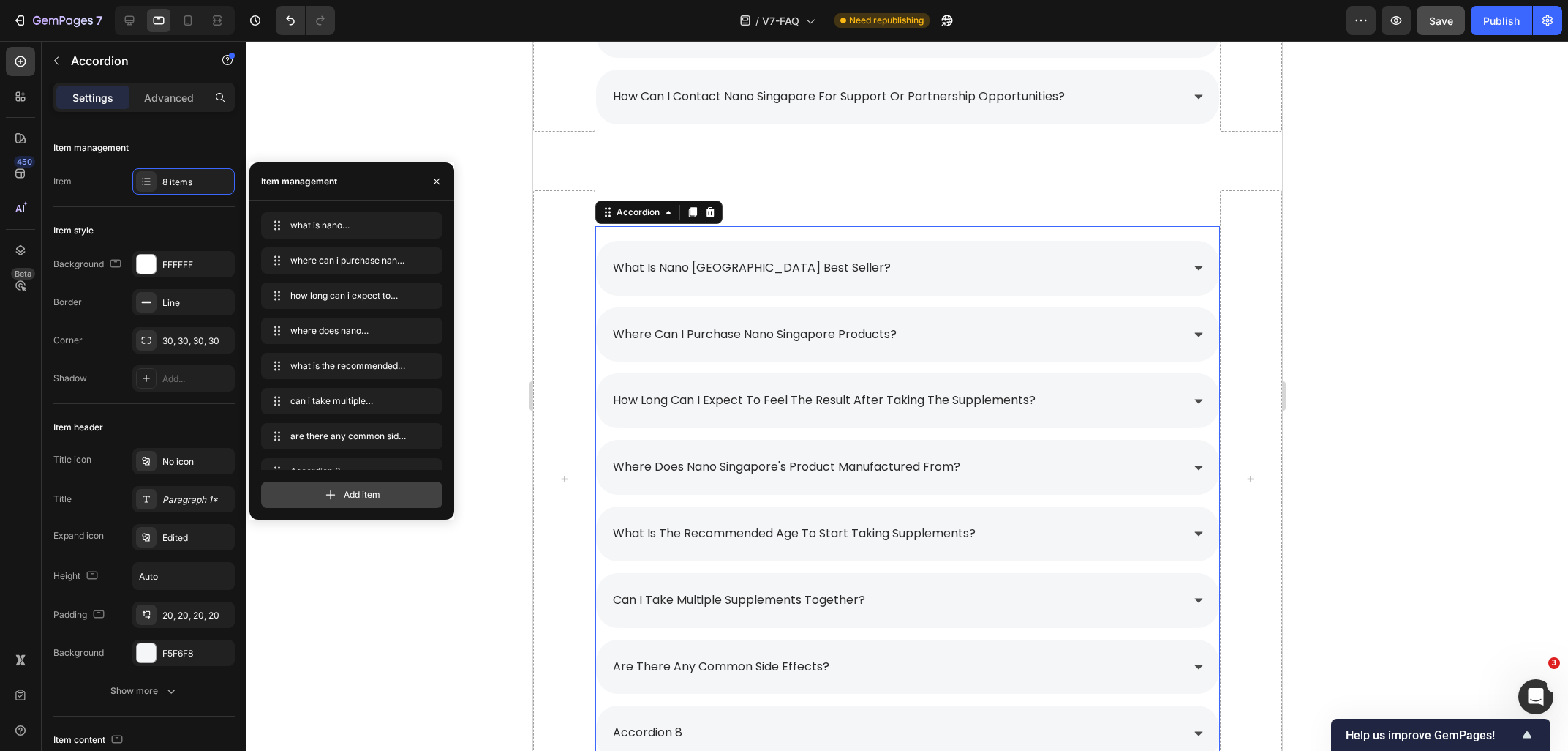
scroll to position [19, 0]
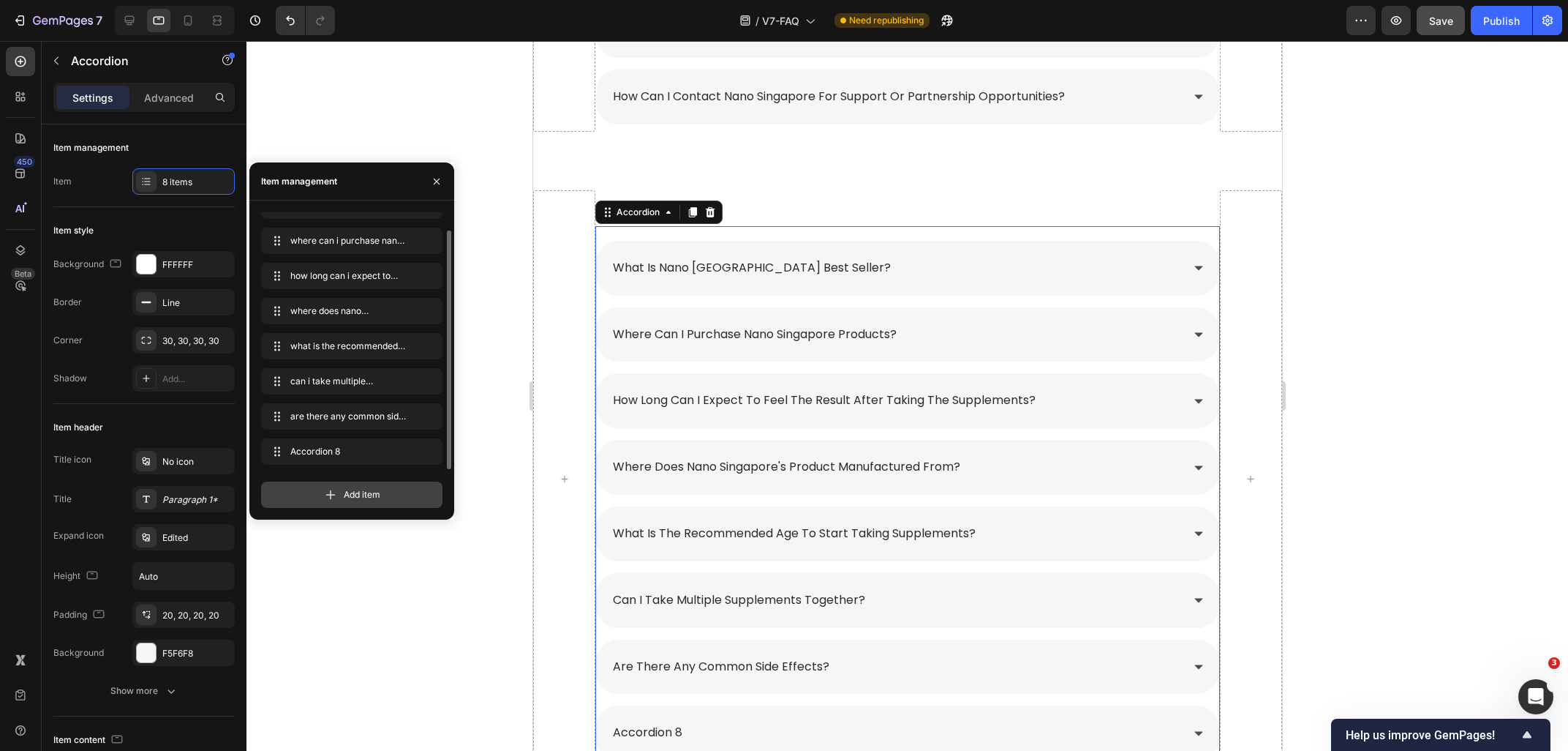
click at [336, 498] on icon at bounding box center [331, 495] width 15 height 15
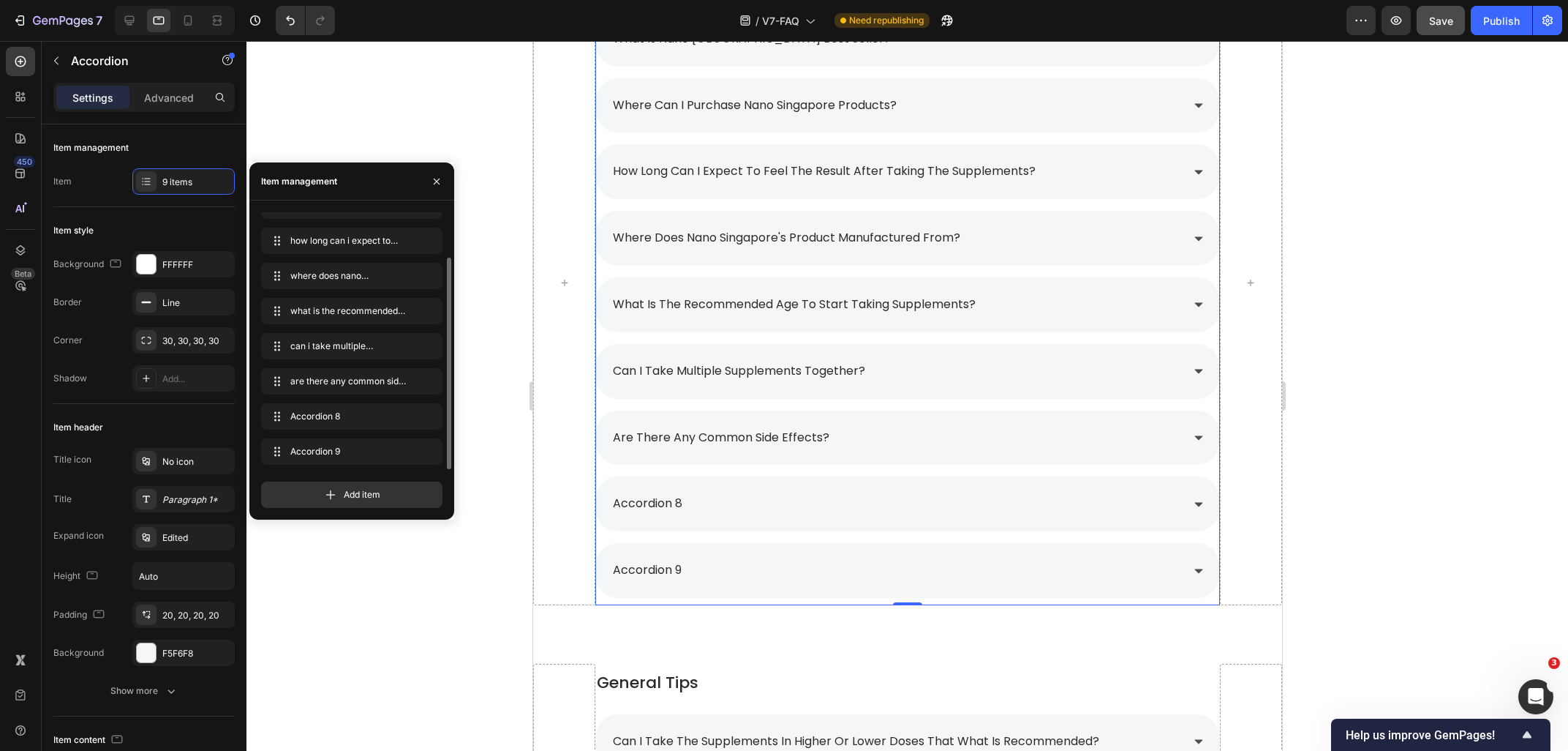
scroll to position [1046, 0]
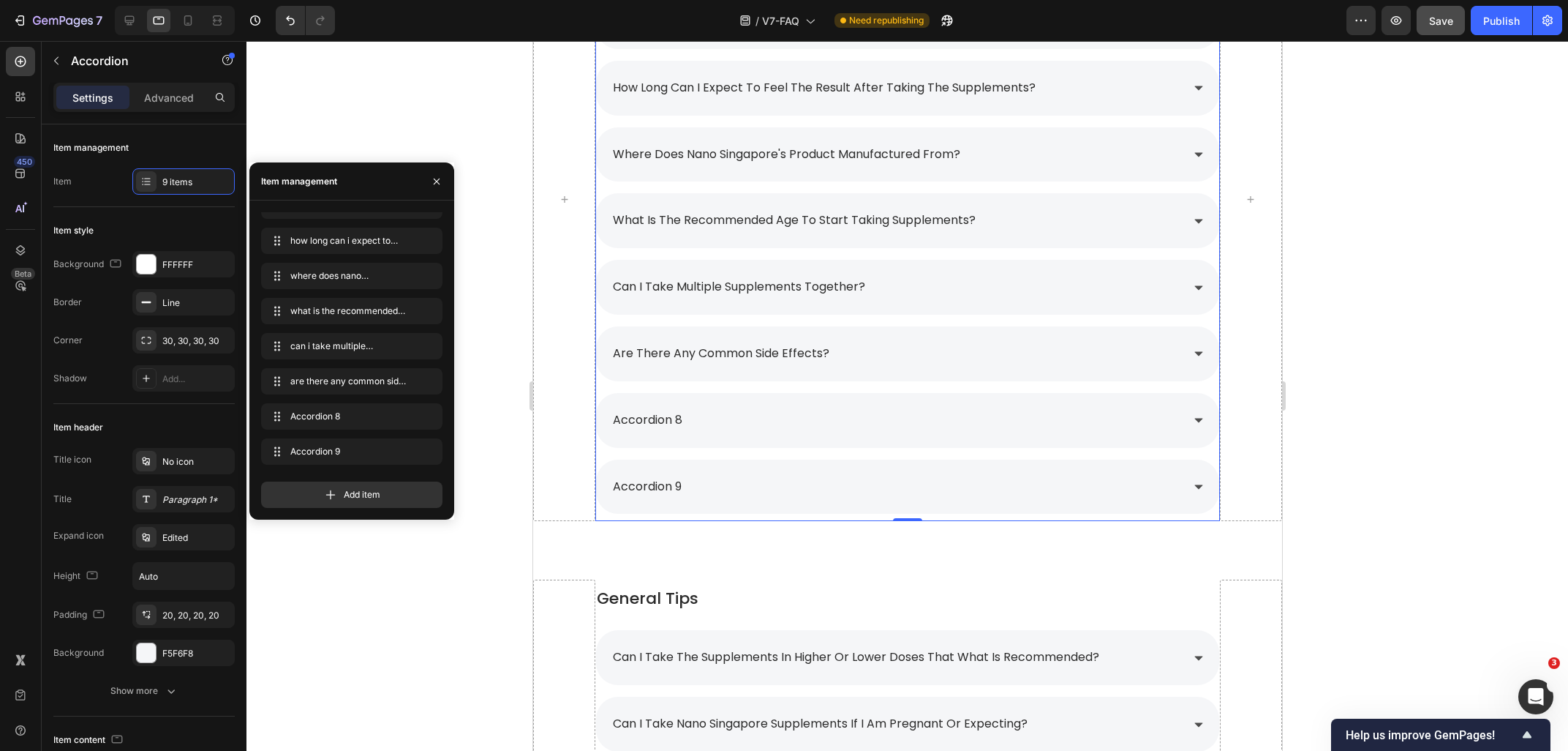
click at [669, 424] on div "accordion 8" at bounding box center [646, 420] width 74 height 26
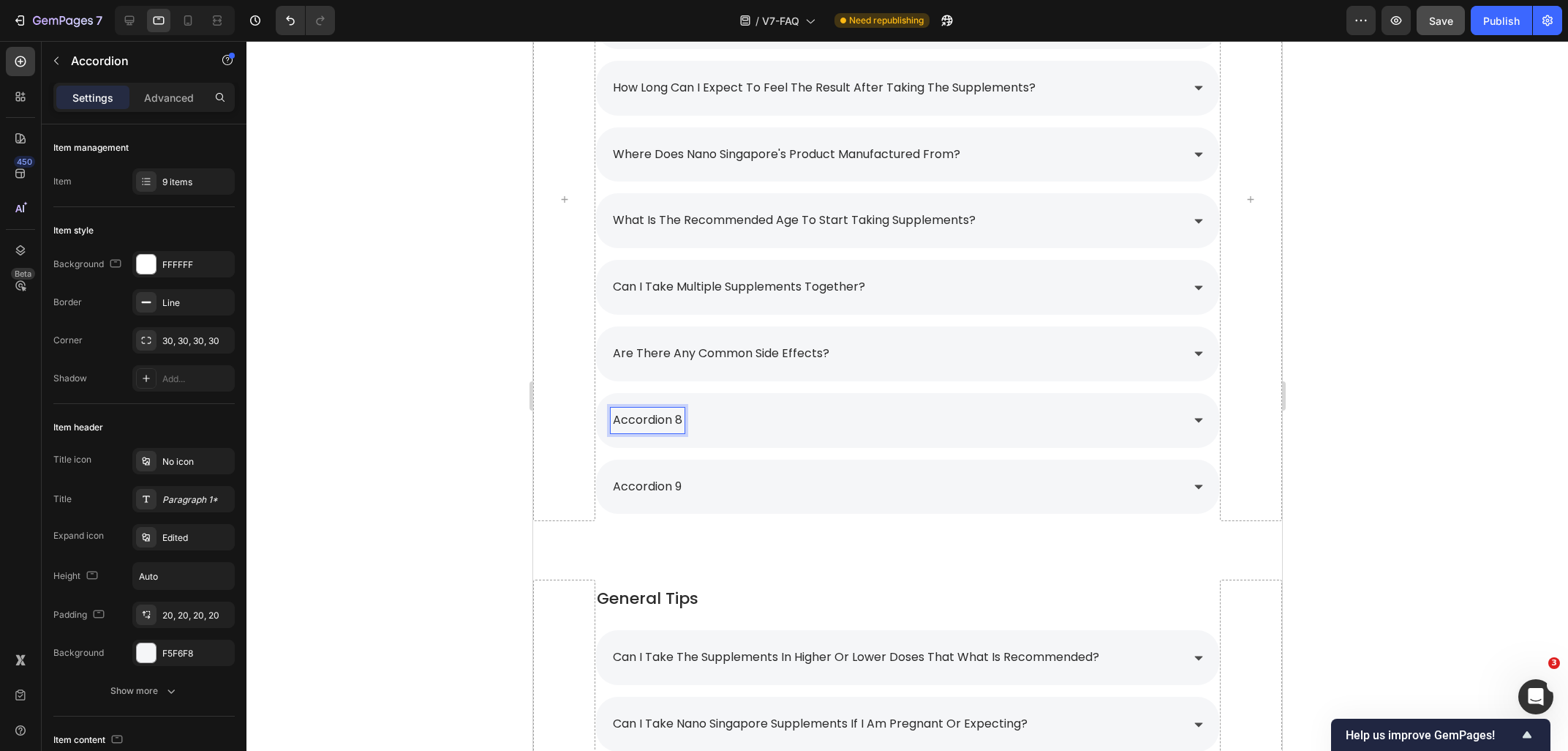
click at [680, 422] on p "accordion 8" at bounding box center [647, 420] width 70 height 21
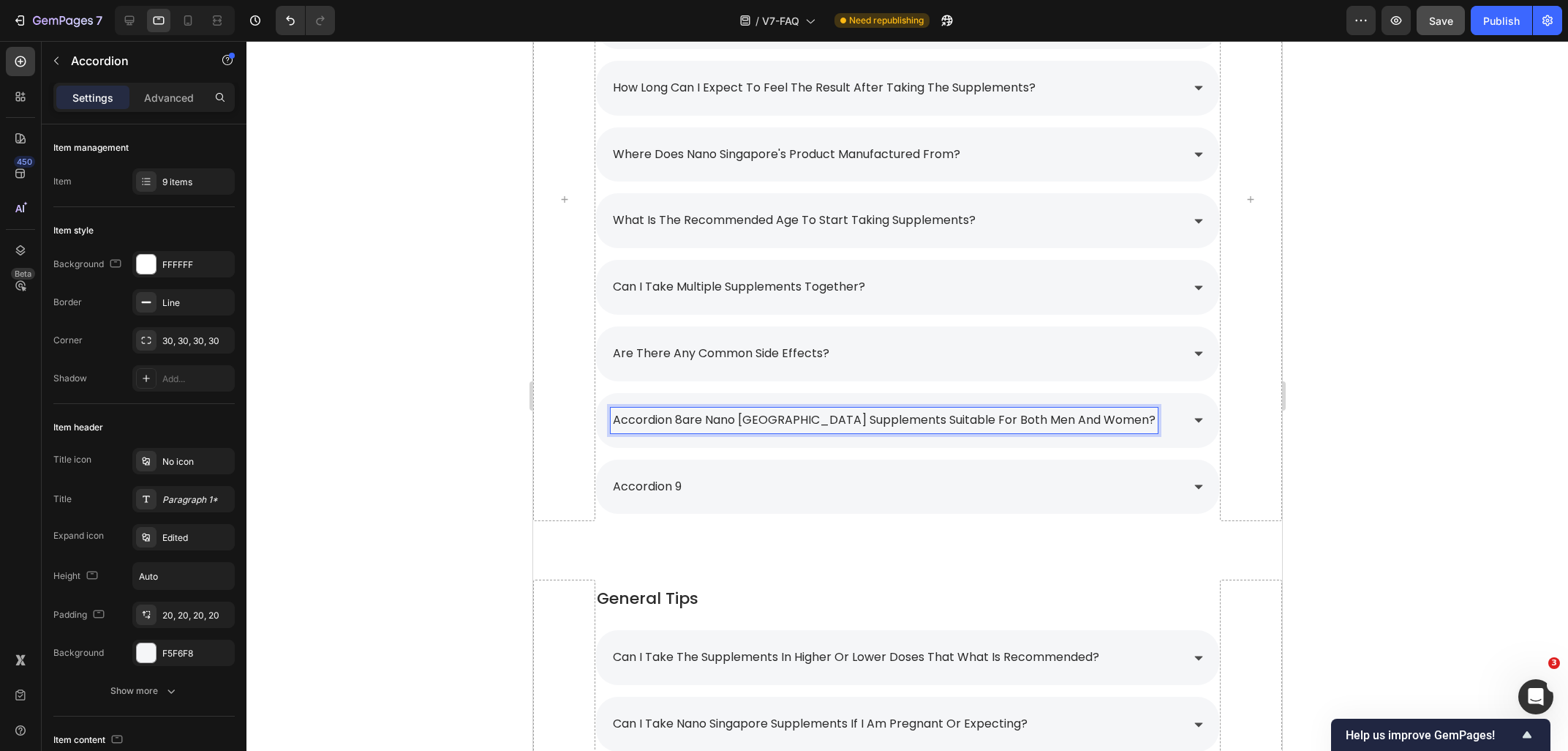
click at [680, 425] on p "accordion 8are nano [GEOGRAPHIC_DATA] supplements suitable for both men and wom…" at bounding box center [883, 420] width 542 height 21
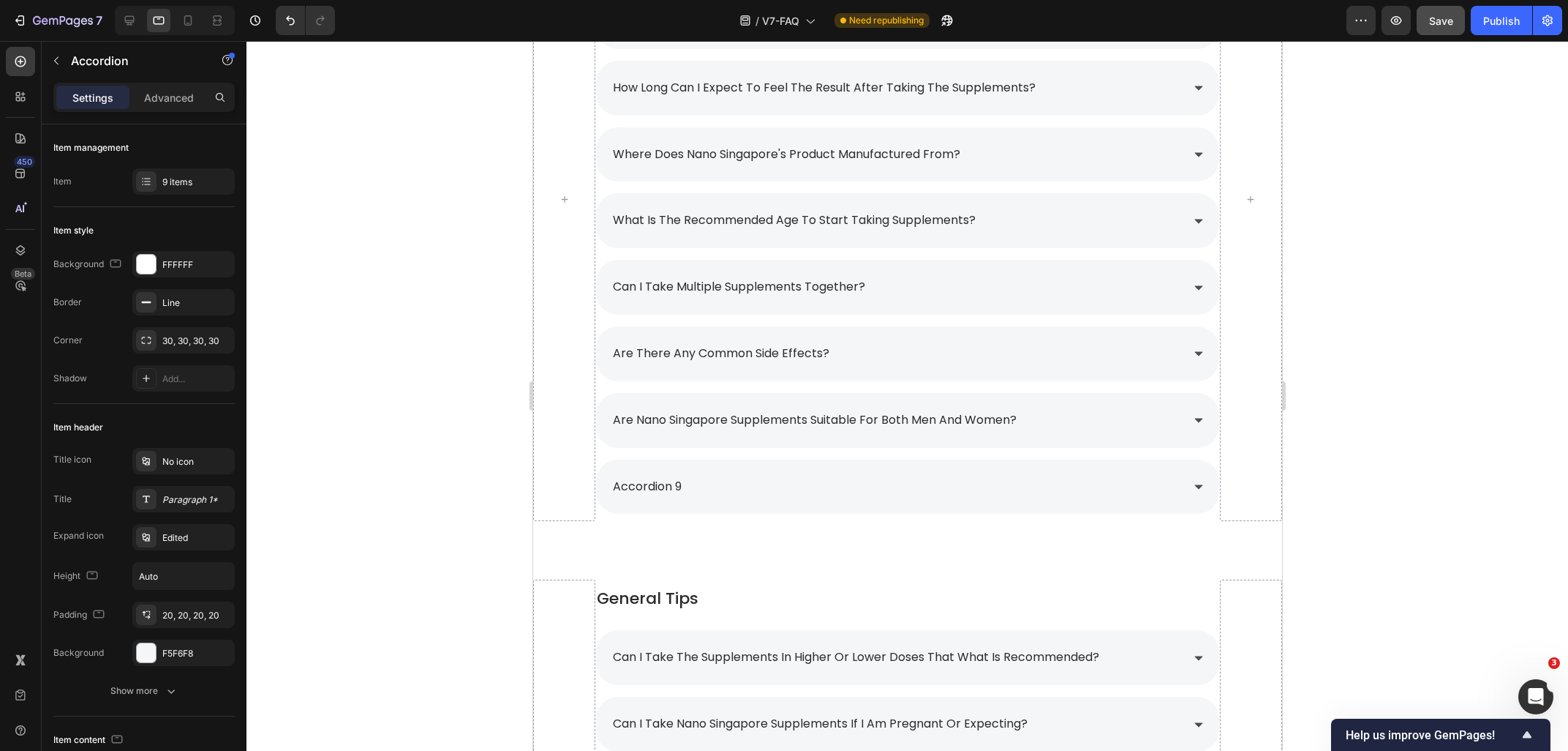
click at [435, 447] on div at bounding box center [907, 396] width 1322 height 710
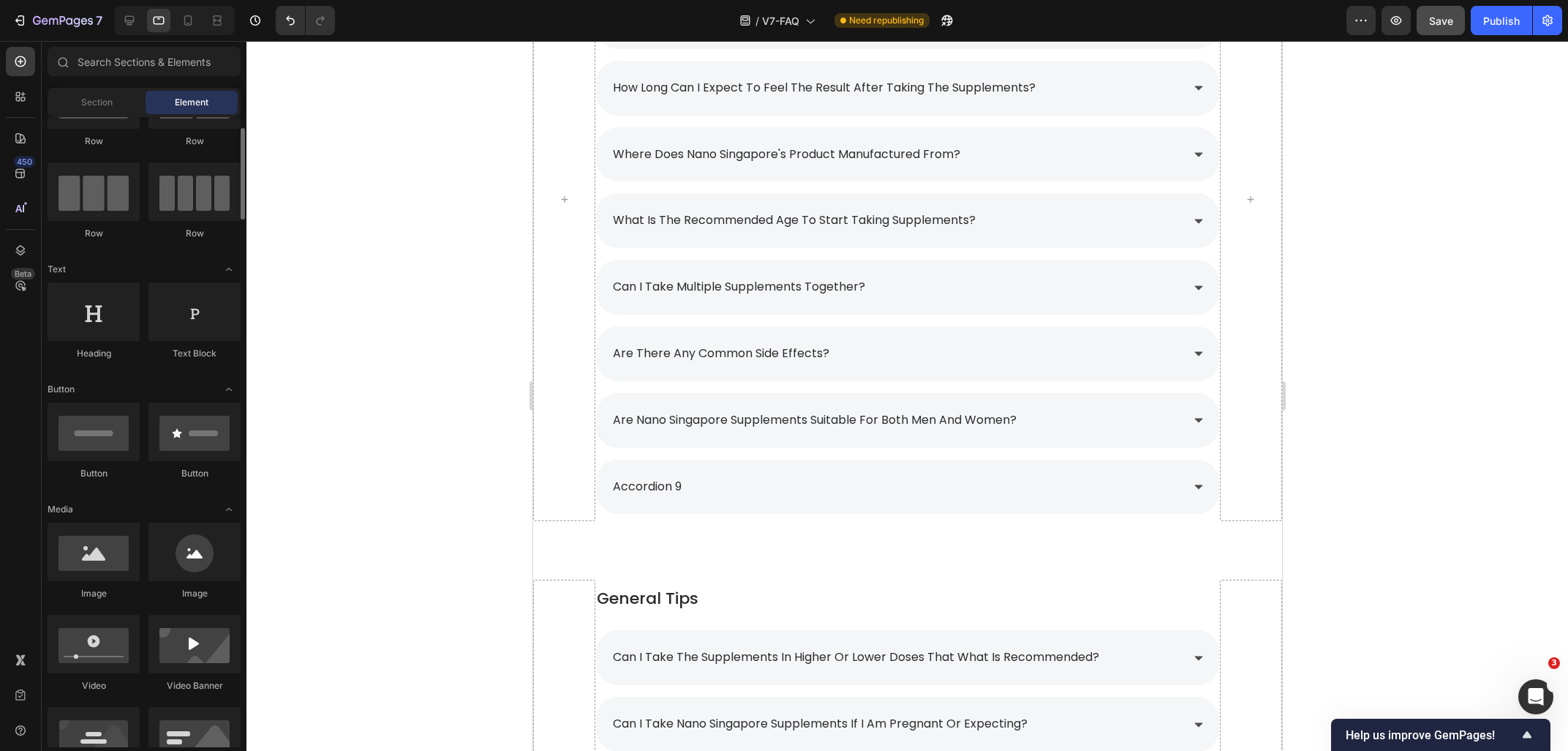
click at [131, 36] on div "7 Version history / V7-FAQ Need republishing Preview Save Publish" at bounding box center [784, 20] width 1568 height 41
click at [128, 28] on div at bounding box center [129, 20] width 24 height 24
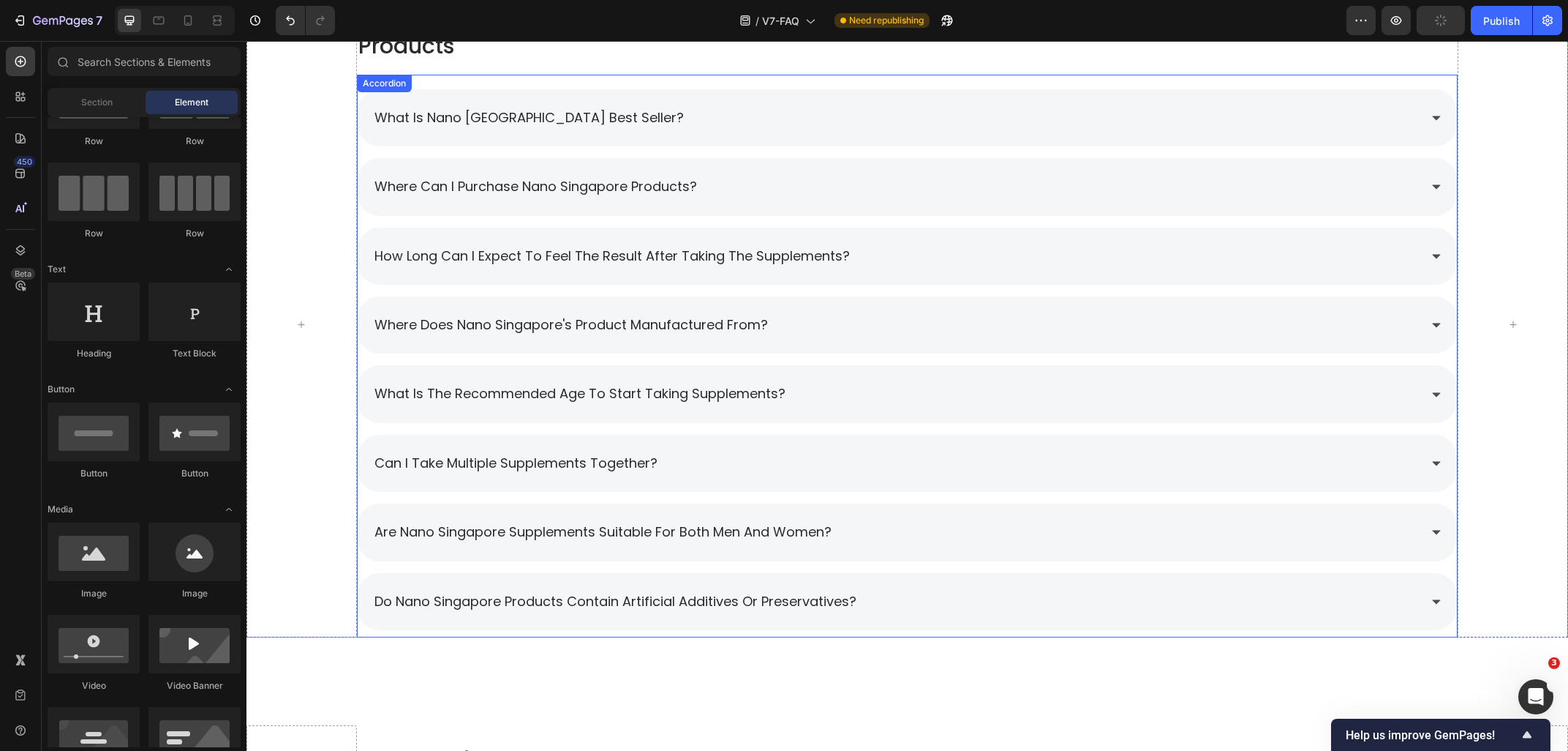
click at [511, 609] on p "do nano singapore products contain artificial additives or preservatives?" at bounding box center [615, 601] width 482 height 24
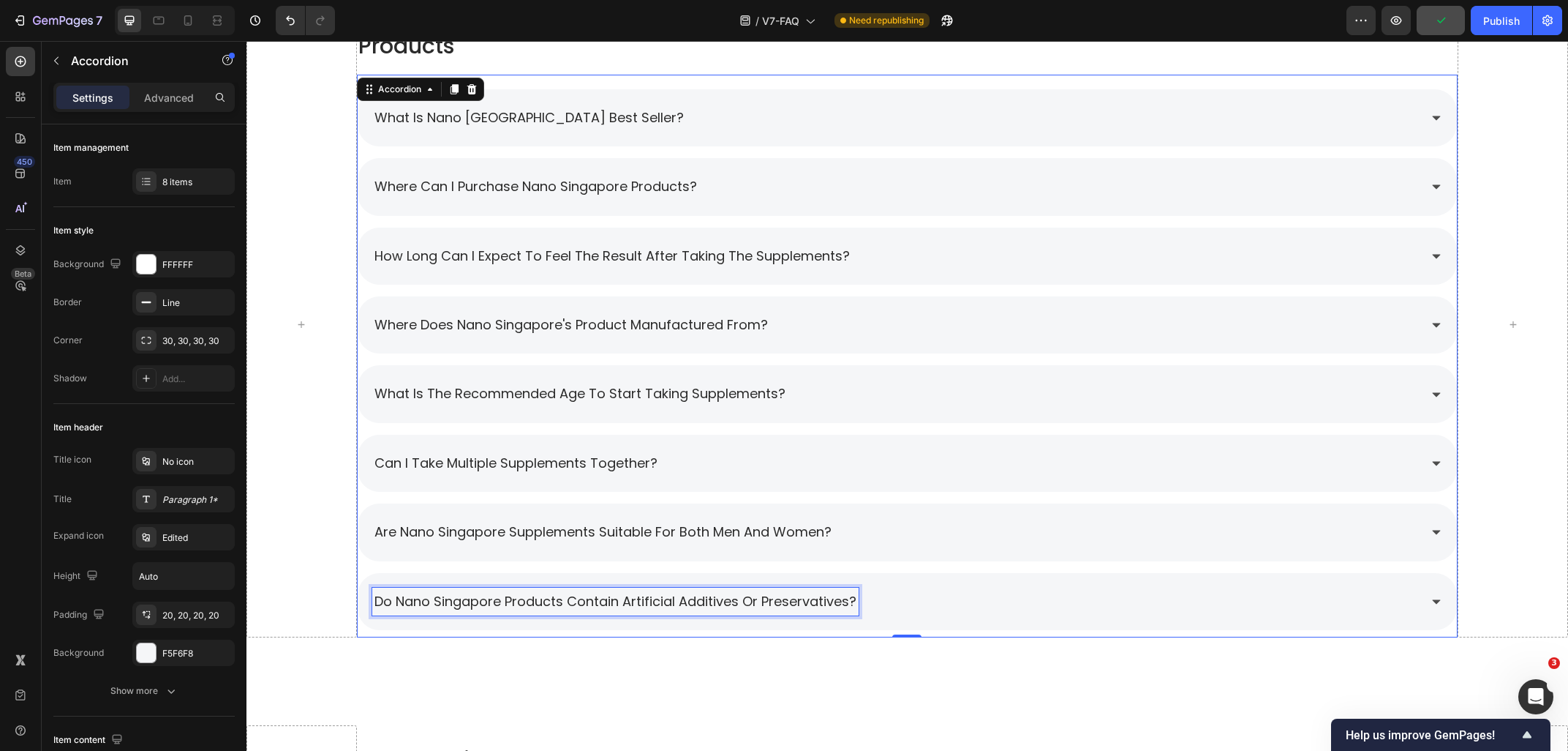
click at [511, 609] on p "do nano singapore products contain artificial additives or preservatives?" at bounding box center [615, 601] width 482 height 24
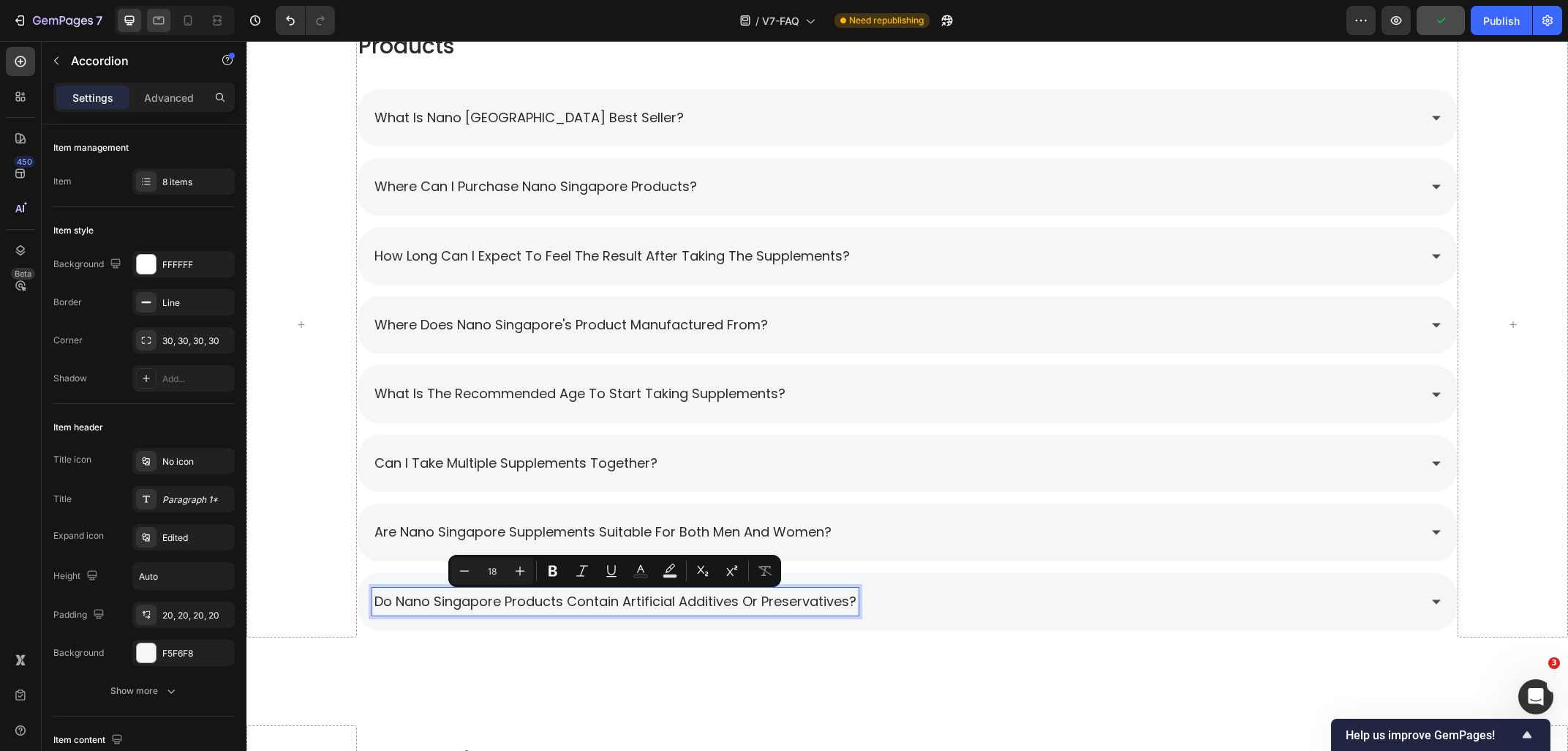
click at [155, 29] on div at bounding box center [158, 20] width 24 height 24
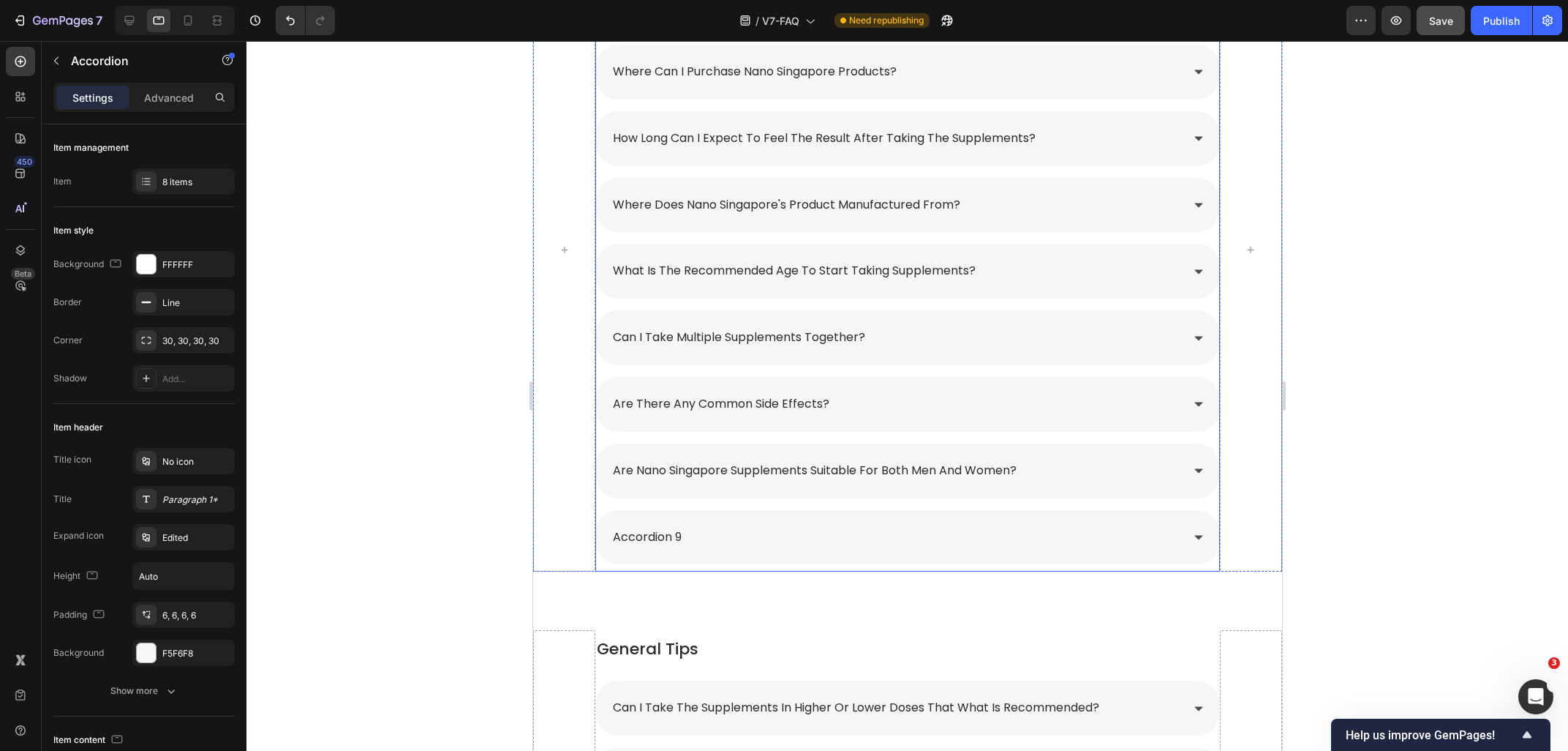
scroll to position [995, 0]
click at [681, 540] on p "accordion 9" at bounding box center [646, 538] width 69 height 21
click at [450, 543] on div at bounding box center [907, 396] width 1322 height 710
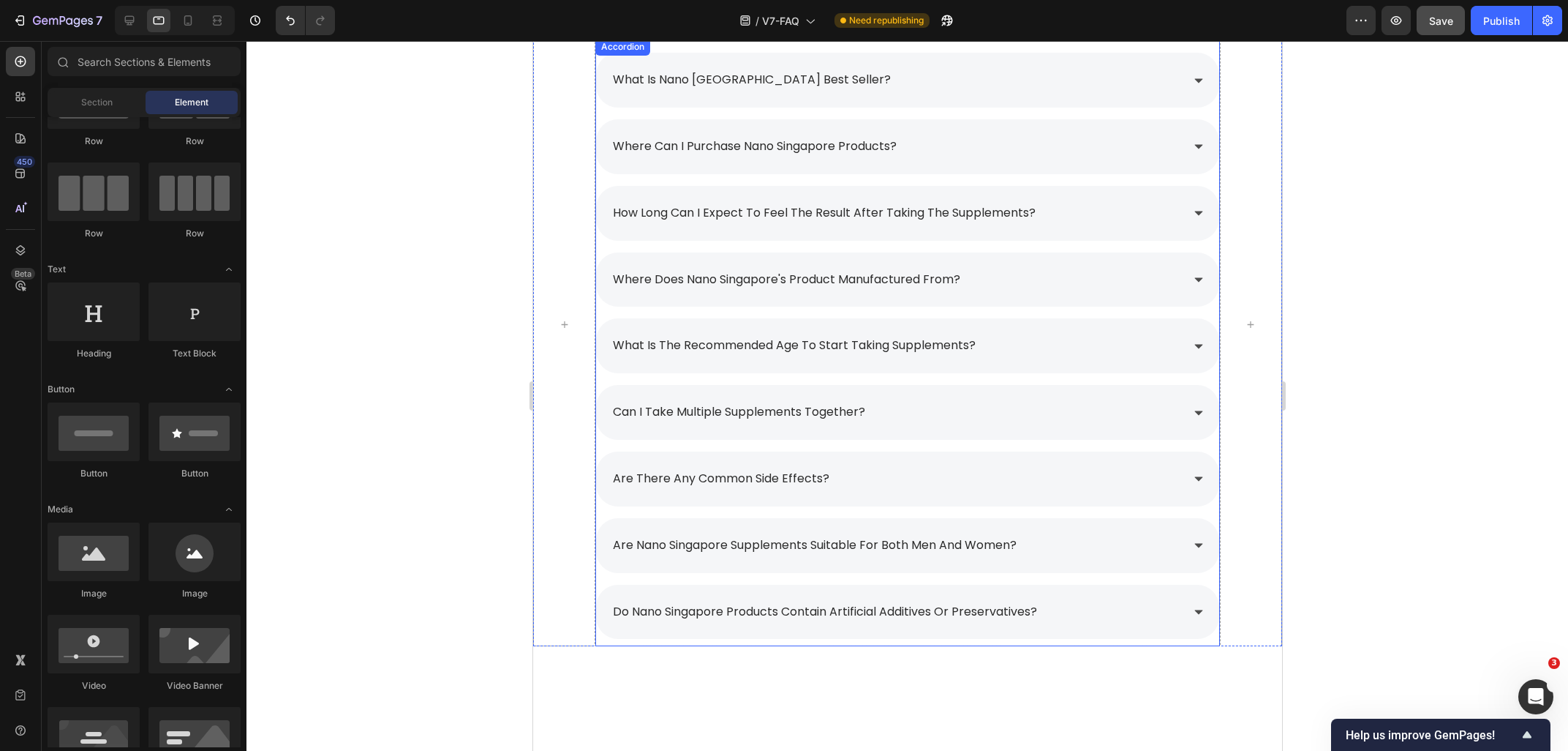
scroll to position [838, 0]
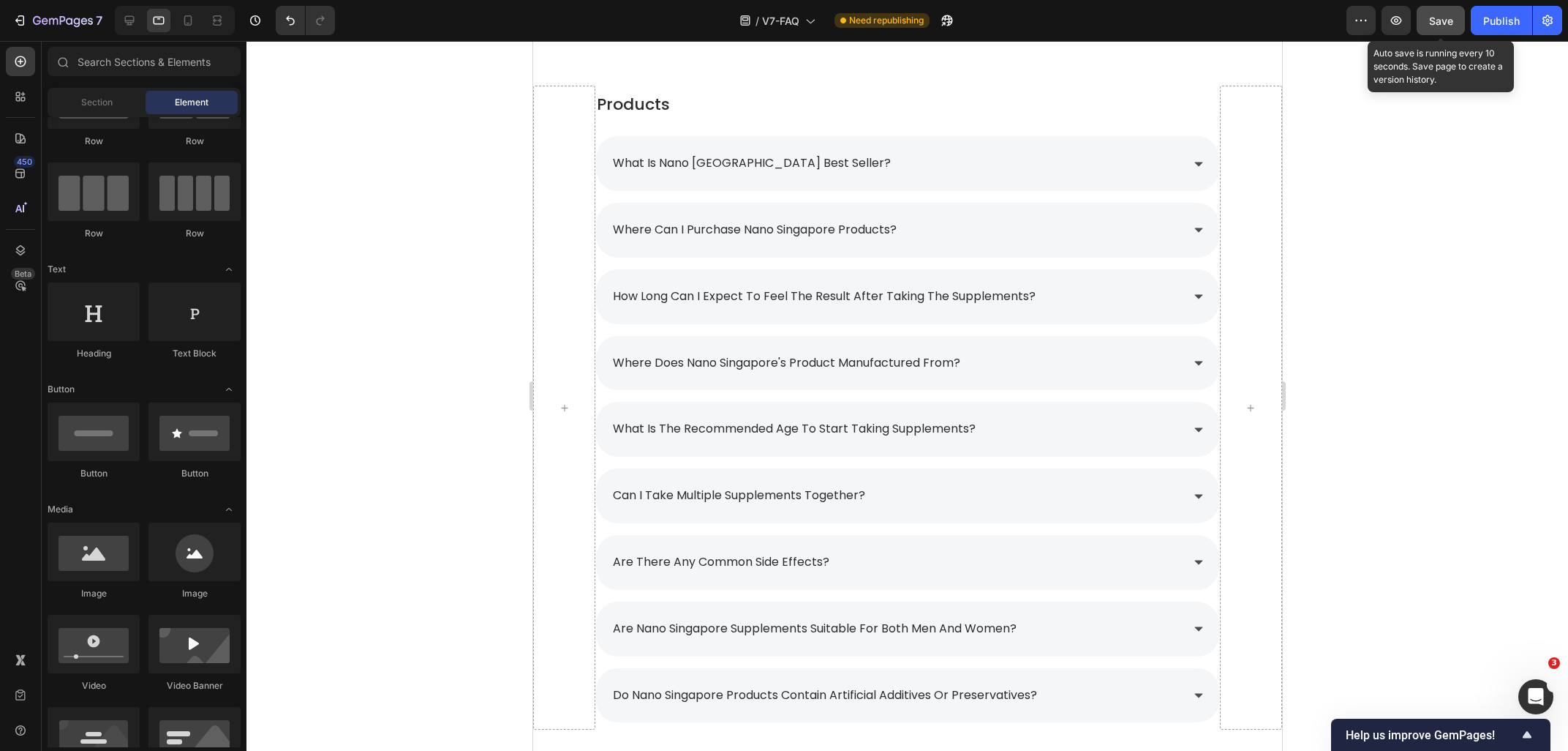
click at [1432, 15] on span "Save" at bounding box center [1442, 20] width 24 height 12
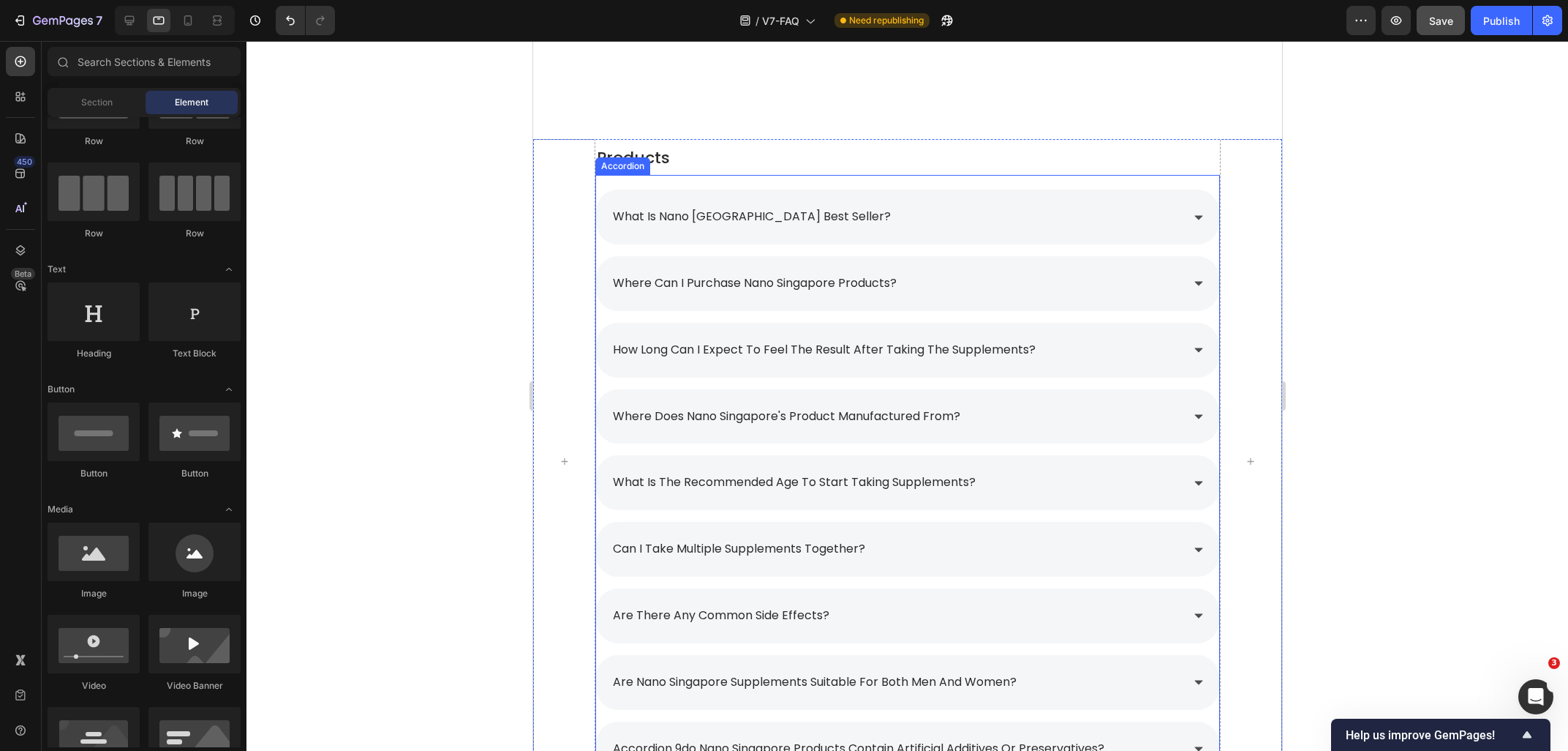
scroll to position [1097, 0]
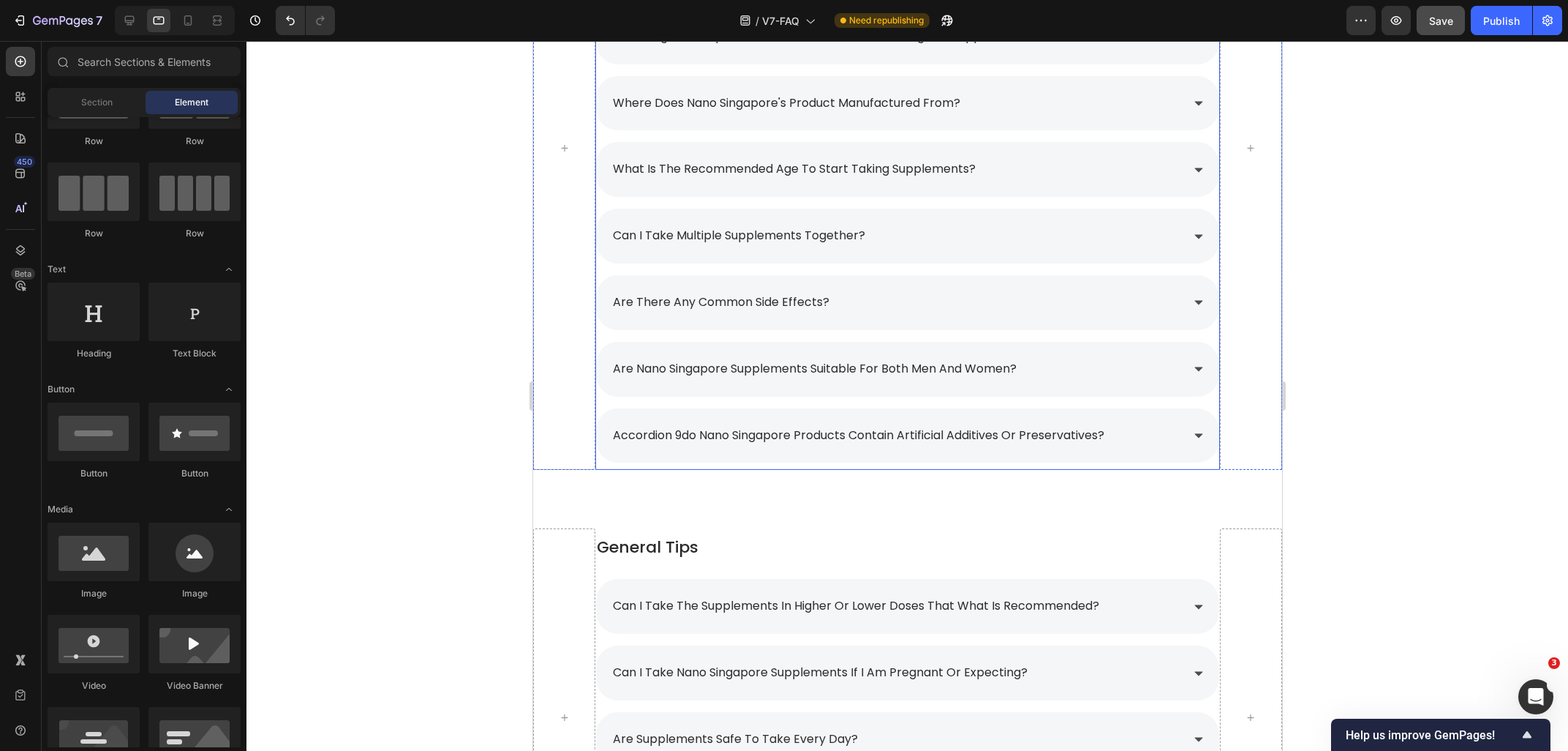
click at [730, 435] on p "accordion 9do nano singapore products contain artificial additives or preservat…" at bounding box center [858, 436] width 491 height 21
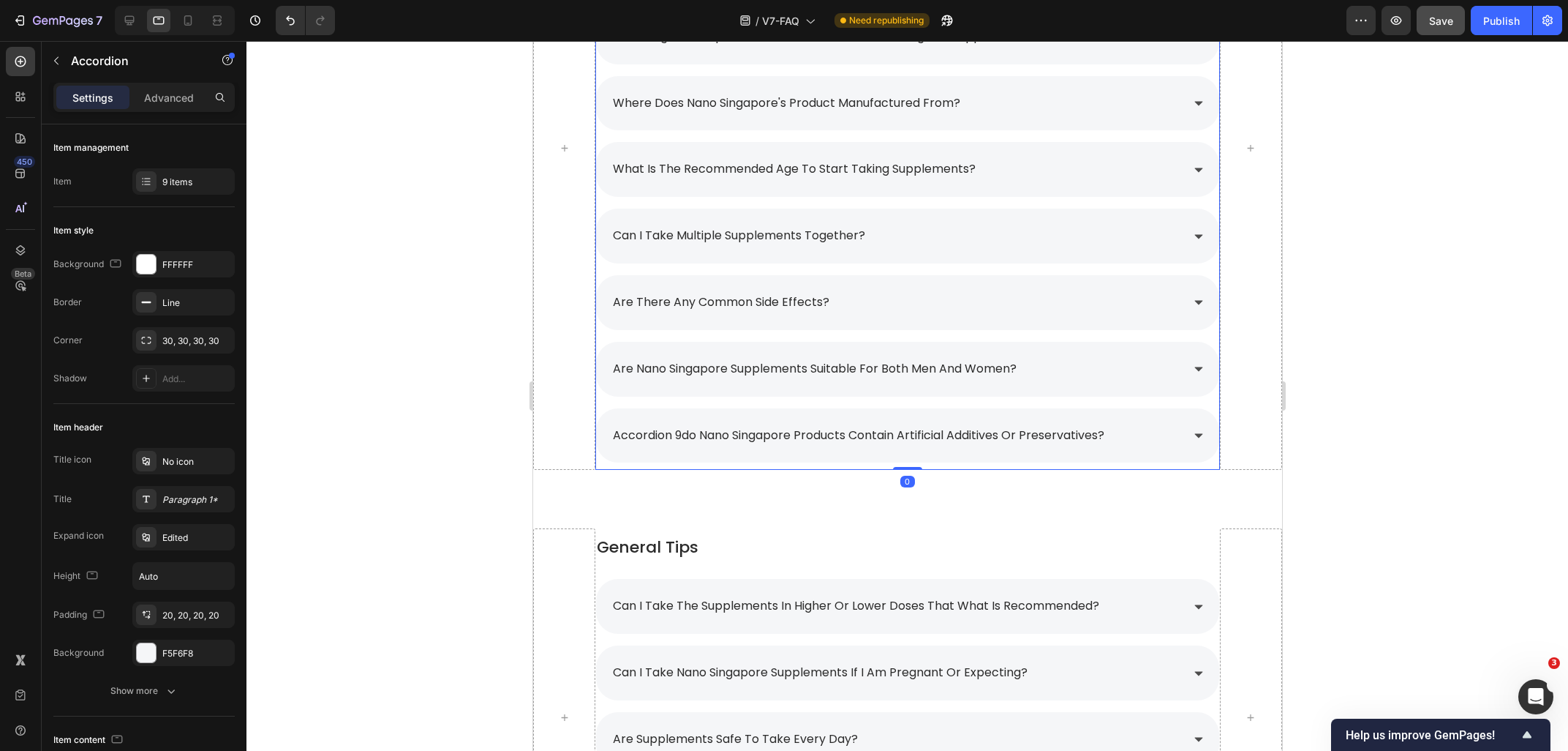
click at [684, 441] on p "accordion 9do nano singapore products contain artificial additives or preservat…" at bounding box center [858, 436] width 491 height 21
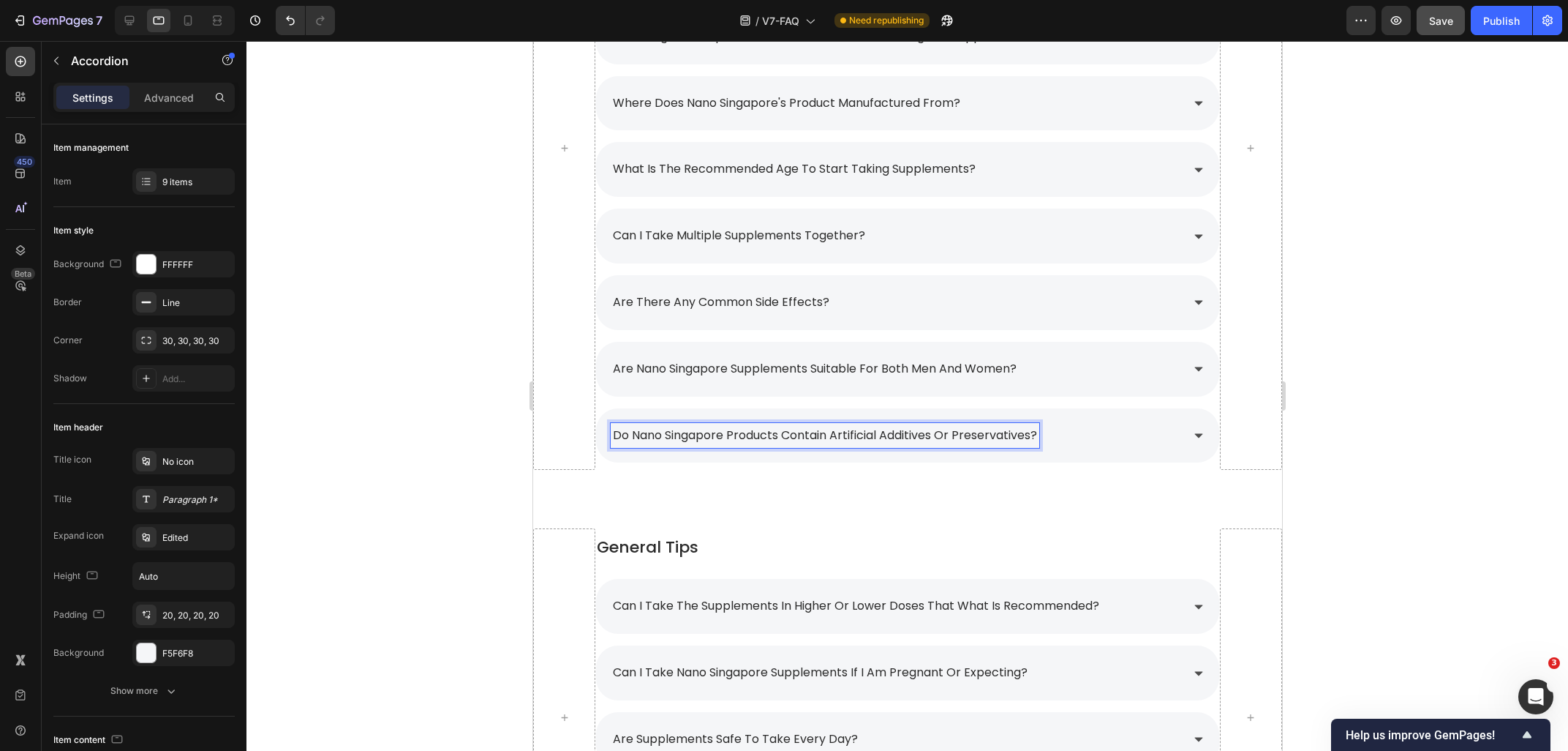
click at [422, 418] on div at bounding box center [907, 396] width 1322 height 710
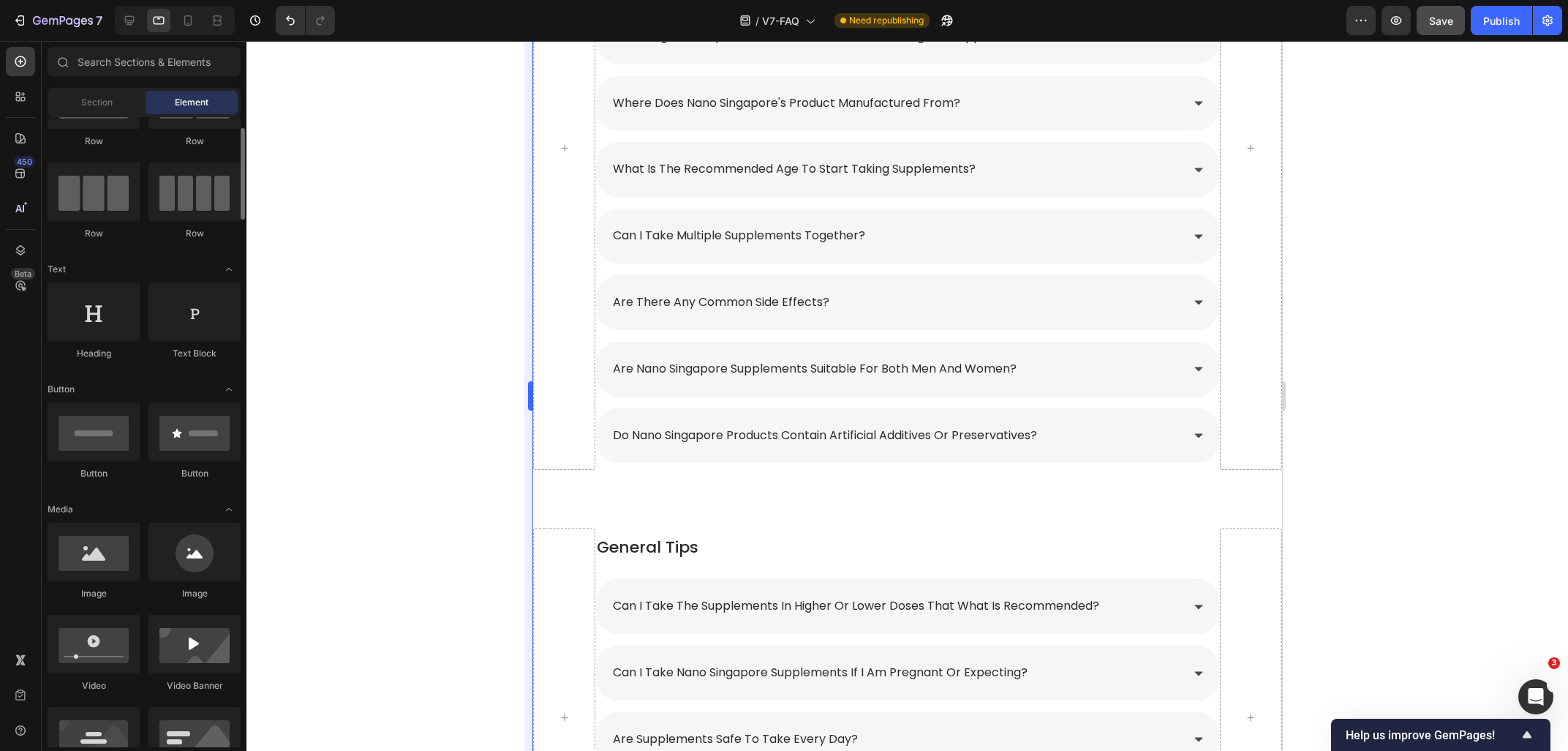
scroll to position [79, 0]
click at [890, 313] on div "are there any common side effects?" at bounding box center [894, 303] width 570 height 26
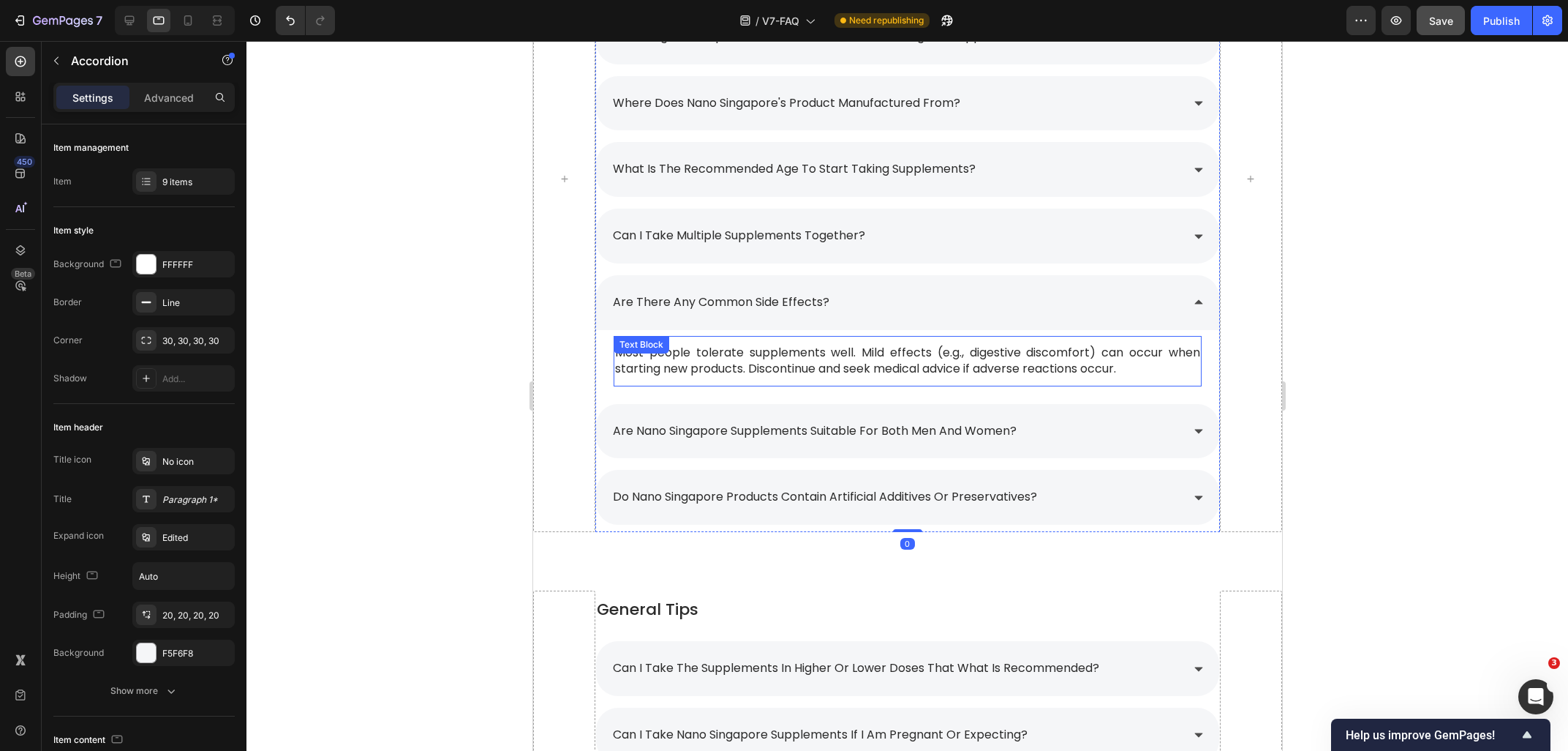
click at [831, 357] on p "Most people tolerate supplements well. Mild effects (e.g., digestive discomfort…" at bounding box center [906, 361] width 585 height 33
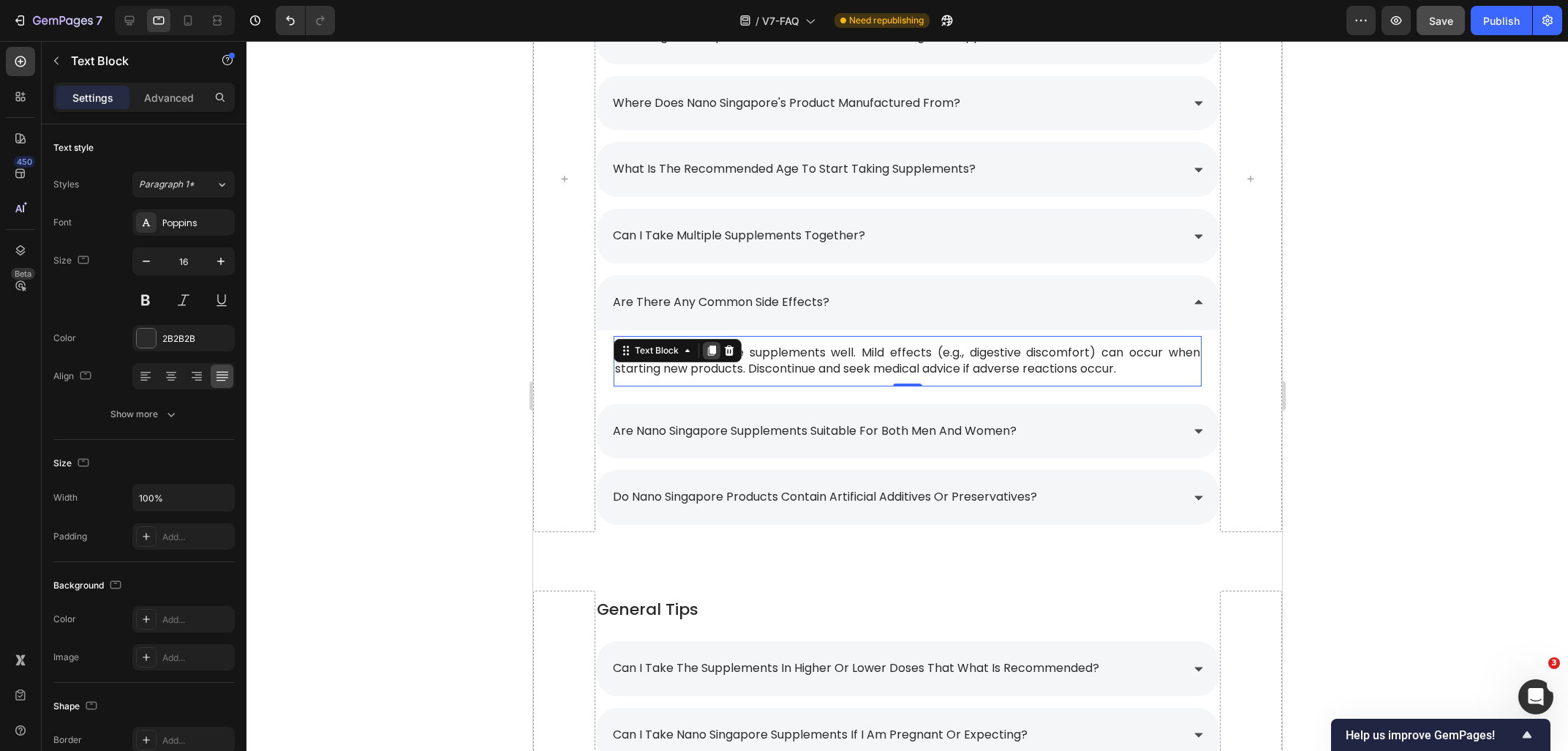
click at [713, 355] on icon at bounding box center [711, 350] width 11 height 11
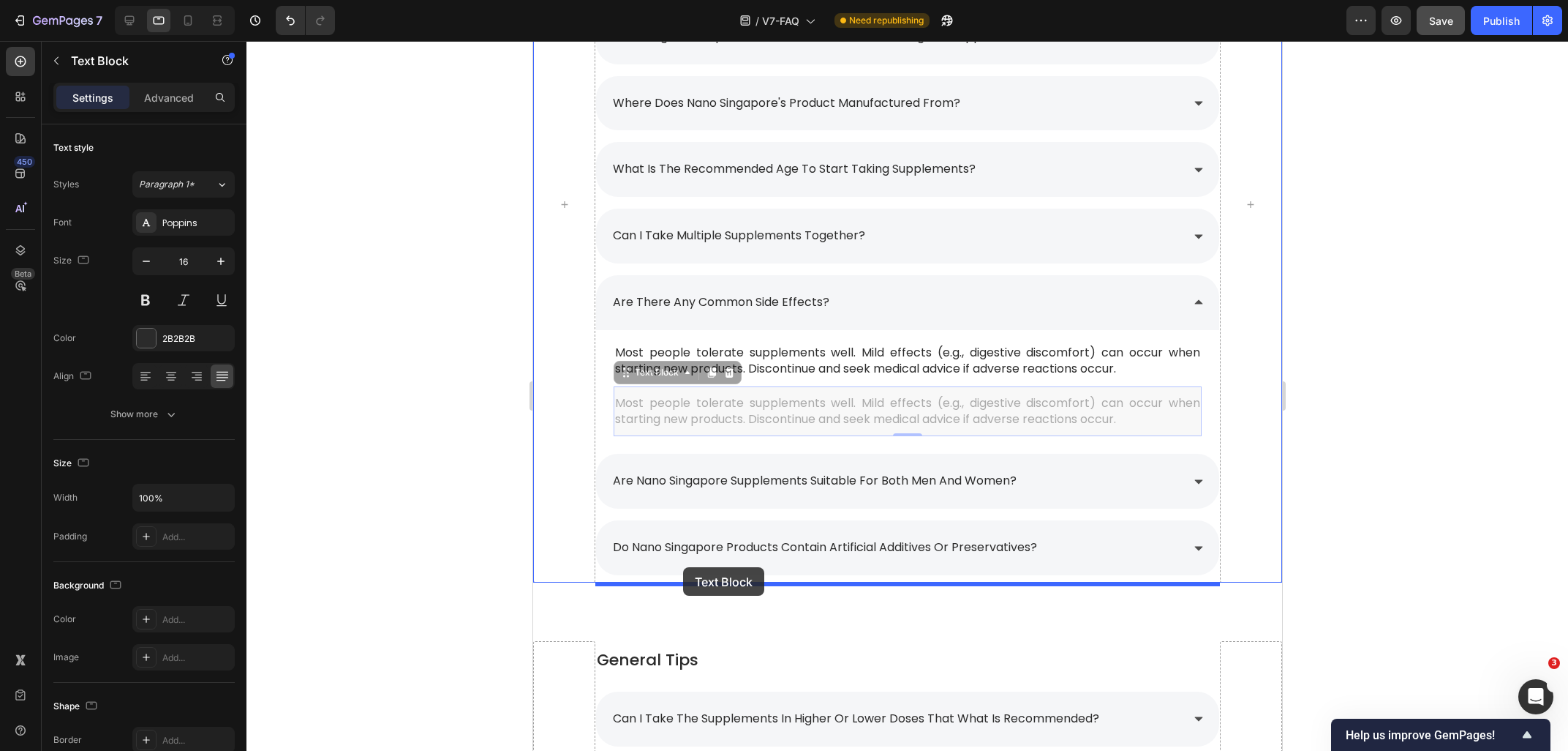
drag, startPoint x: 655, startPoint y: 376, endPoint x: 681, endPoint y: 572, distance: 197.7
click at [681, 572] on div "iPad Pro ( 1024 px) iPhone 13 Mini iPhone 13 Pro iPhone 11 Pro Max iPhone 15 Pr…" at bounding box center [907, 370] width 749 height 2854
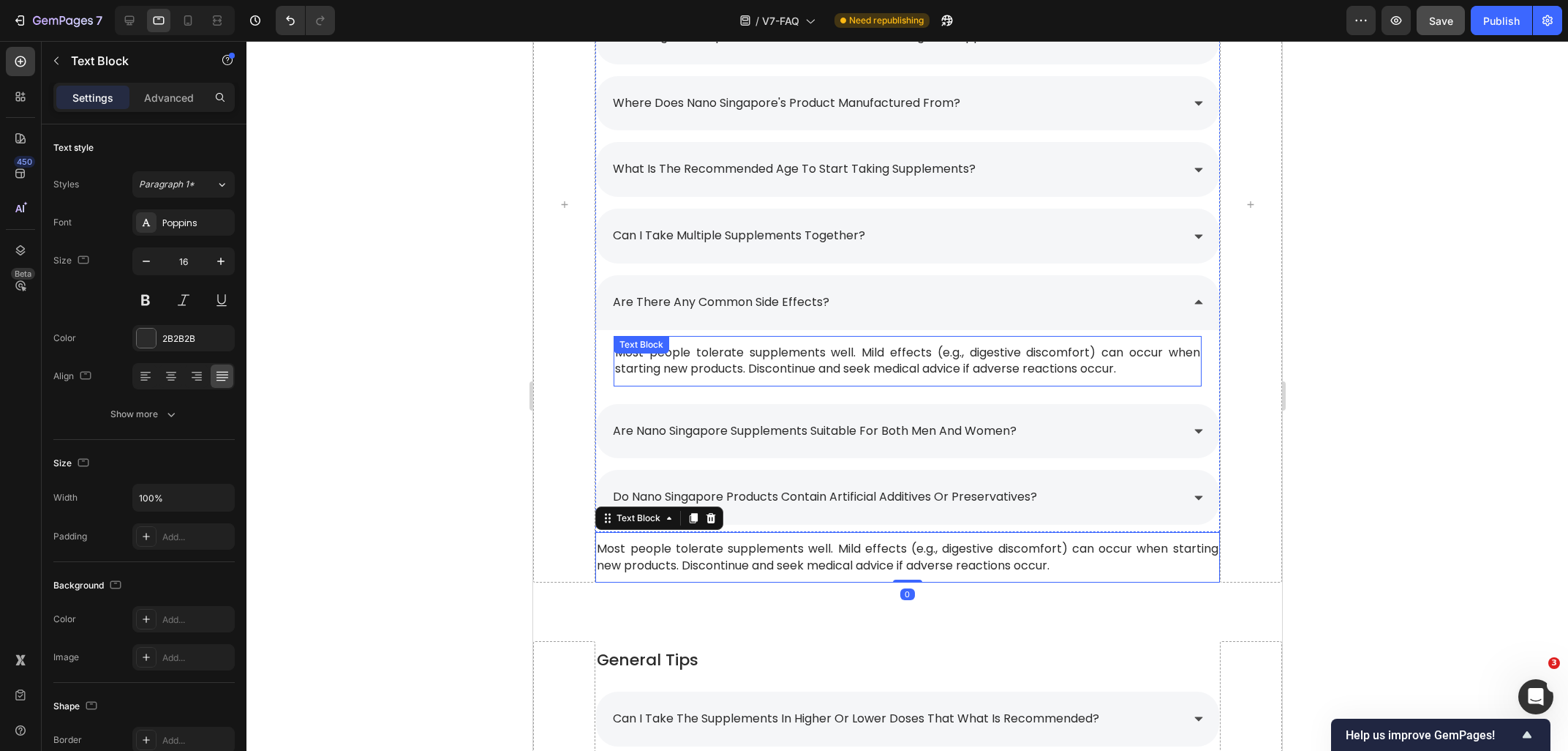
click at [679, 385] on div "Most people tolerate supplements well. Mild effects (e.g., digestive discomfort…" at bounding box center [906, 361] width 587 height 50
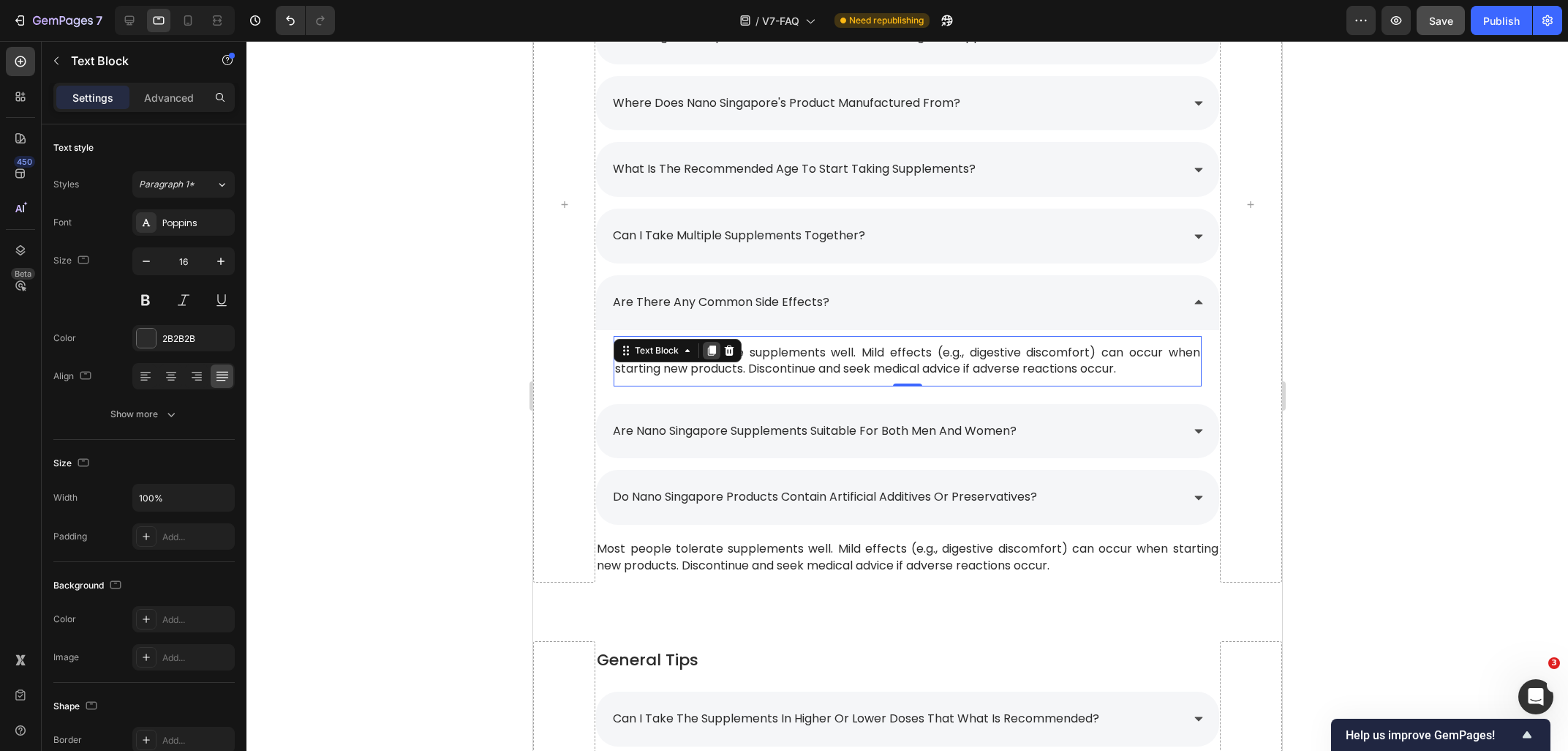
click at [705, 355] on div at bounding box center [711, 350] width 18 height 18
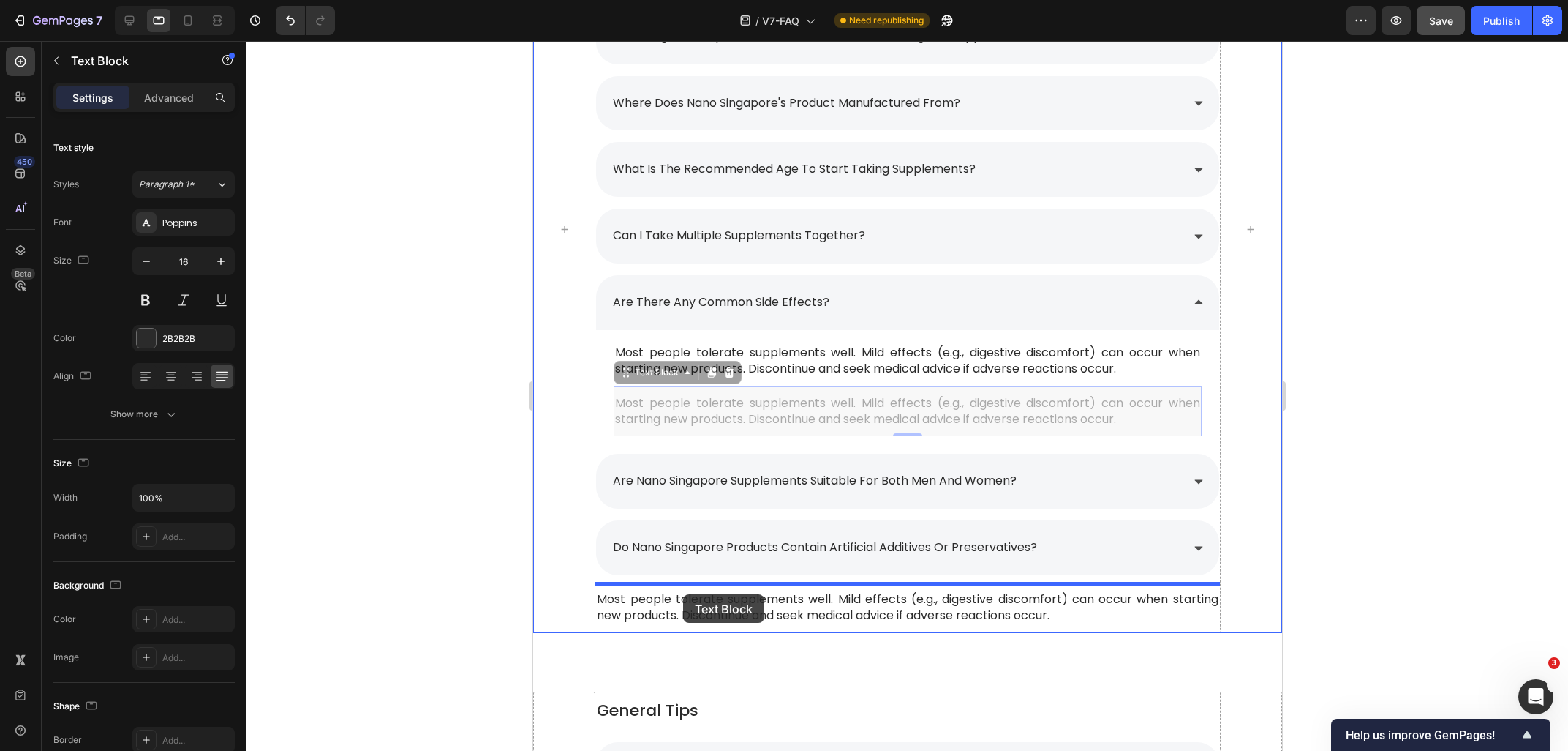
drag, startPoint x: 653, startPoint y: 378, endPoint x: 683, endPoint y: 594, distance: 218.1
click at [683, 594] on div "iPad Pro ( 1024 px) iPhone 13 Mini iPhone 13 Pro iPhone 11 Pro Max iPhone 15 Pr…" at bounding box center [907, 395] width 749 height 2904
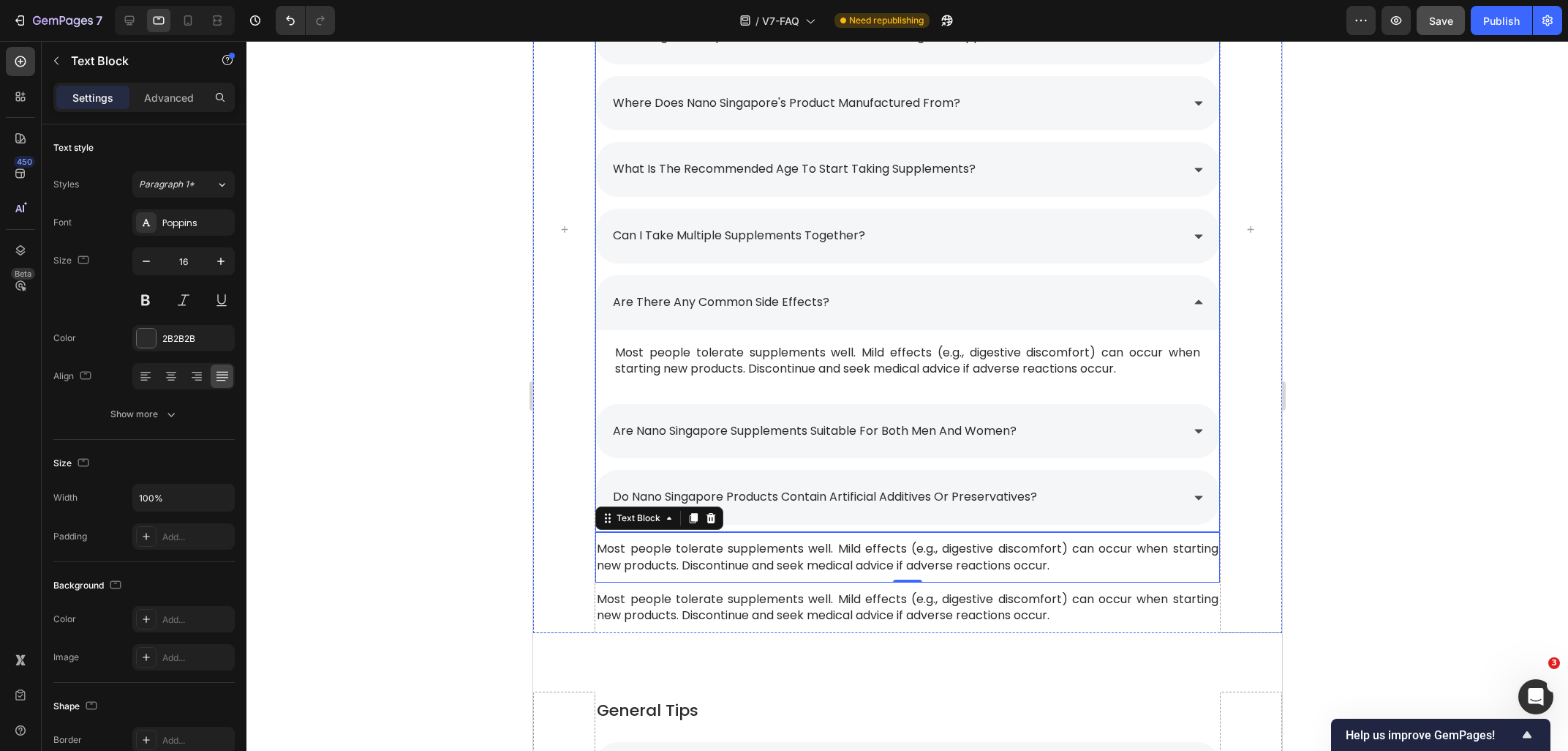
click at [1030, 430] on div "are nano singapore supplements suitable for both men and women?" at bounding box center [894, 431] width 570 height 26
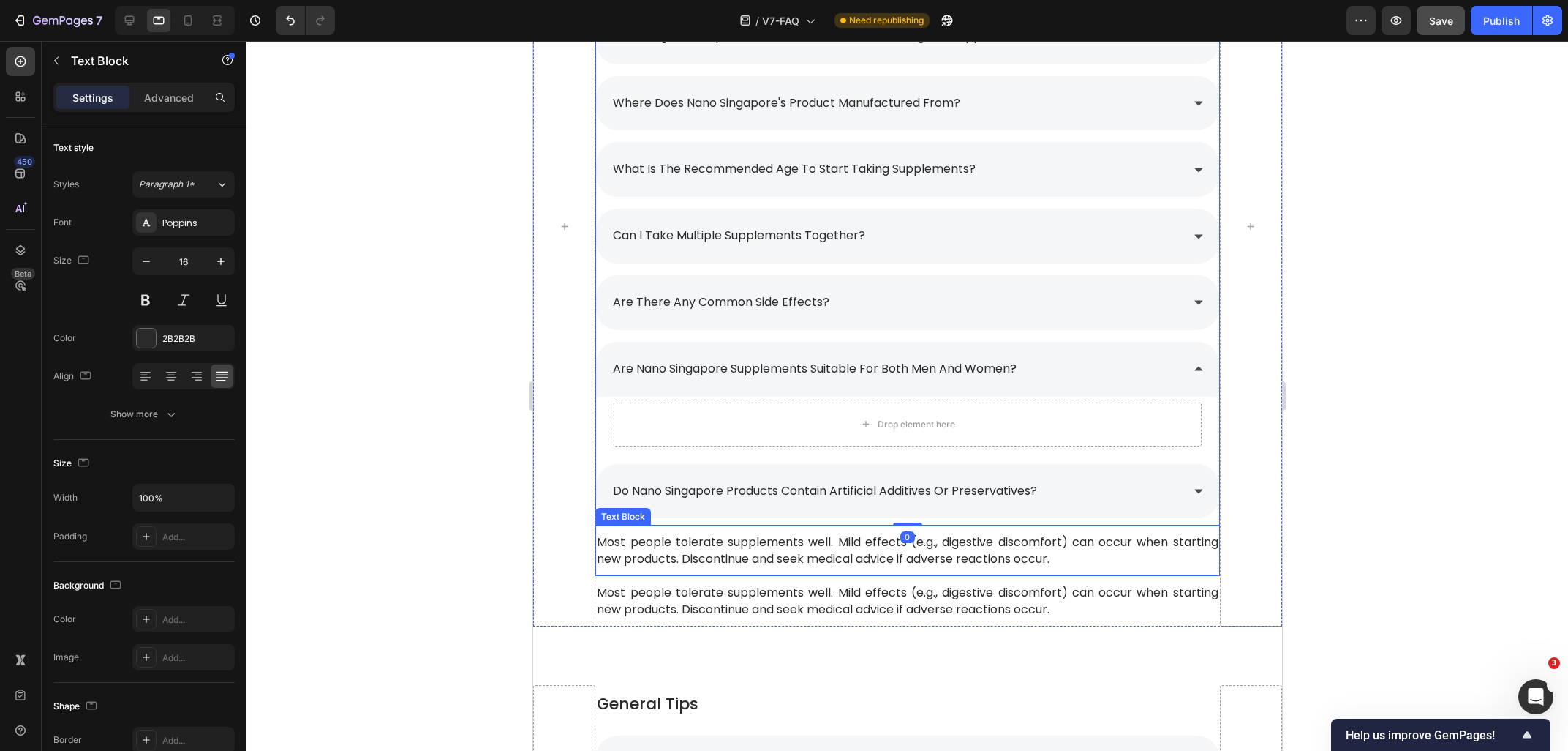
click at [653, 559] on p "Most people tolerate supplements well. Mild effects (e.g., digestive discomfort…" at bounding box center [906, 551] width 621 height 33
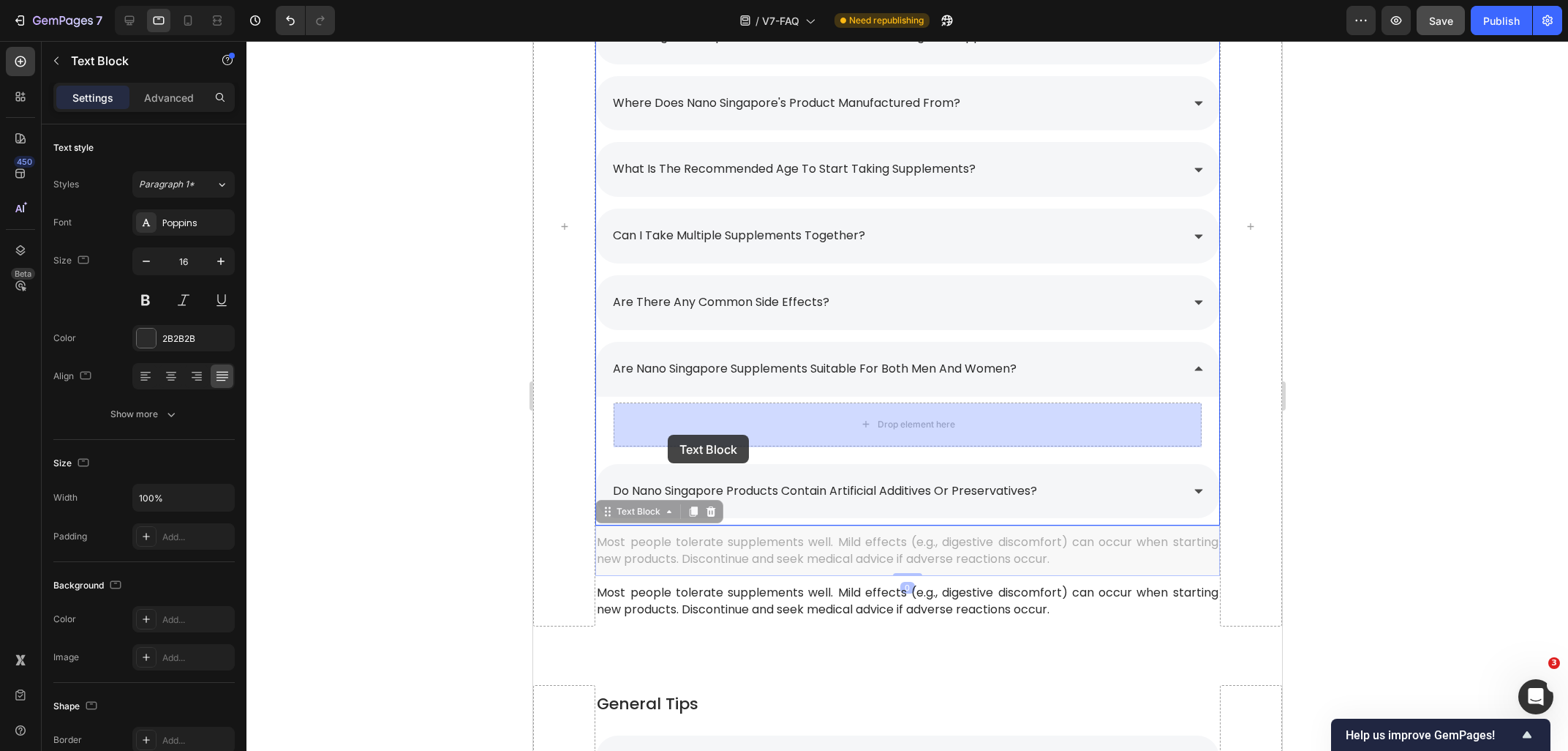
drag, startPoint x: 632, startPoint y: 515, endPoint x: 667, endPoint y: 435, distance: 87.3
click at [667, 435] on div "iPad Pro ( 1024 px) iPhone 13 Mini iPhone 13 Pro iPhone 11 Pro Max iPhone 15 Pr…" at bounding box center [907, 392] width 749 height 2898
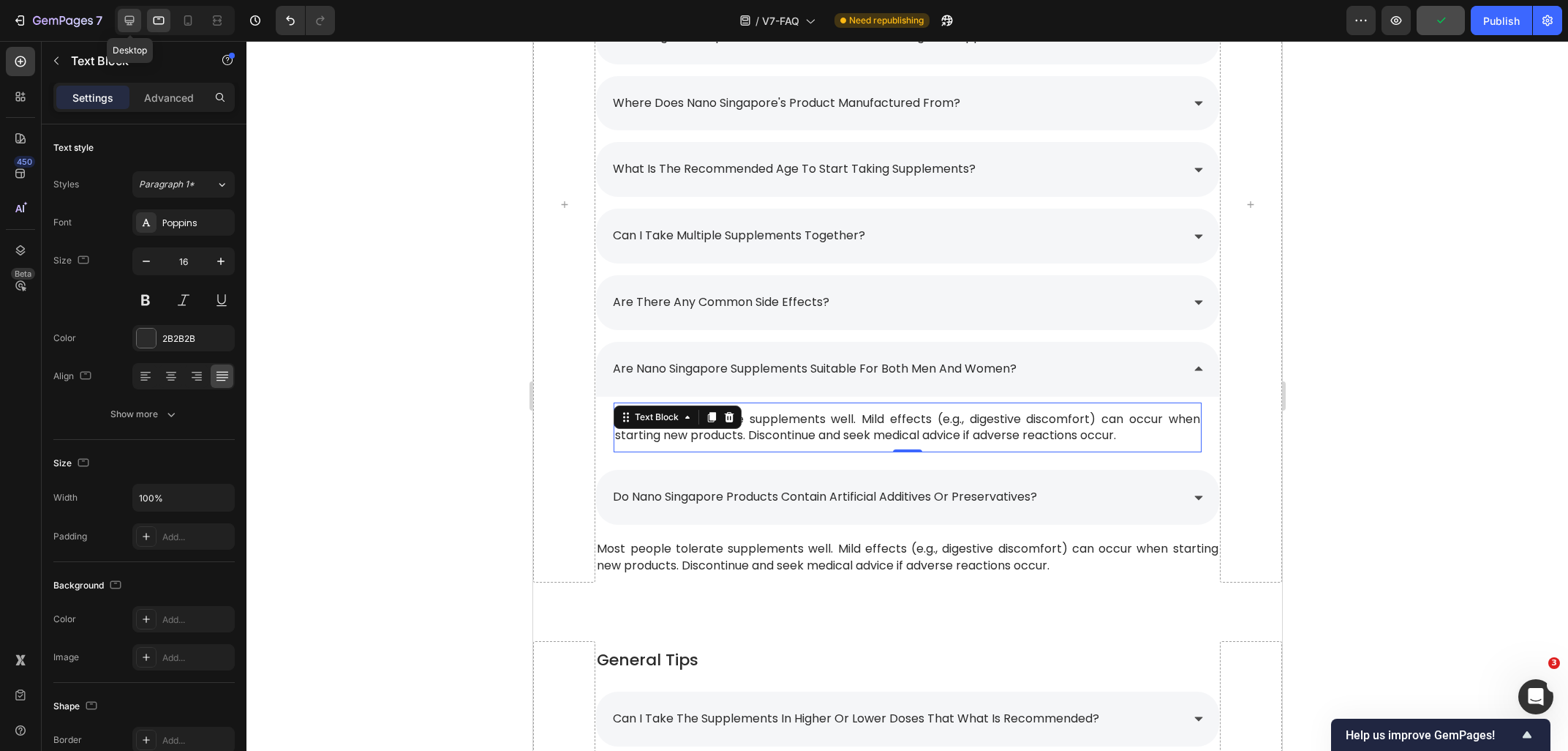
click at [135, 29] on div at bounding box center [129, 20] width 24 height 24
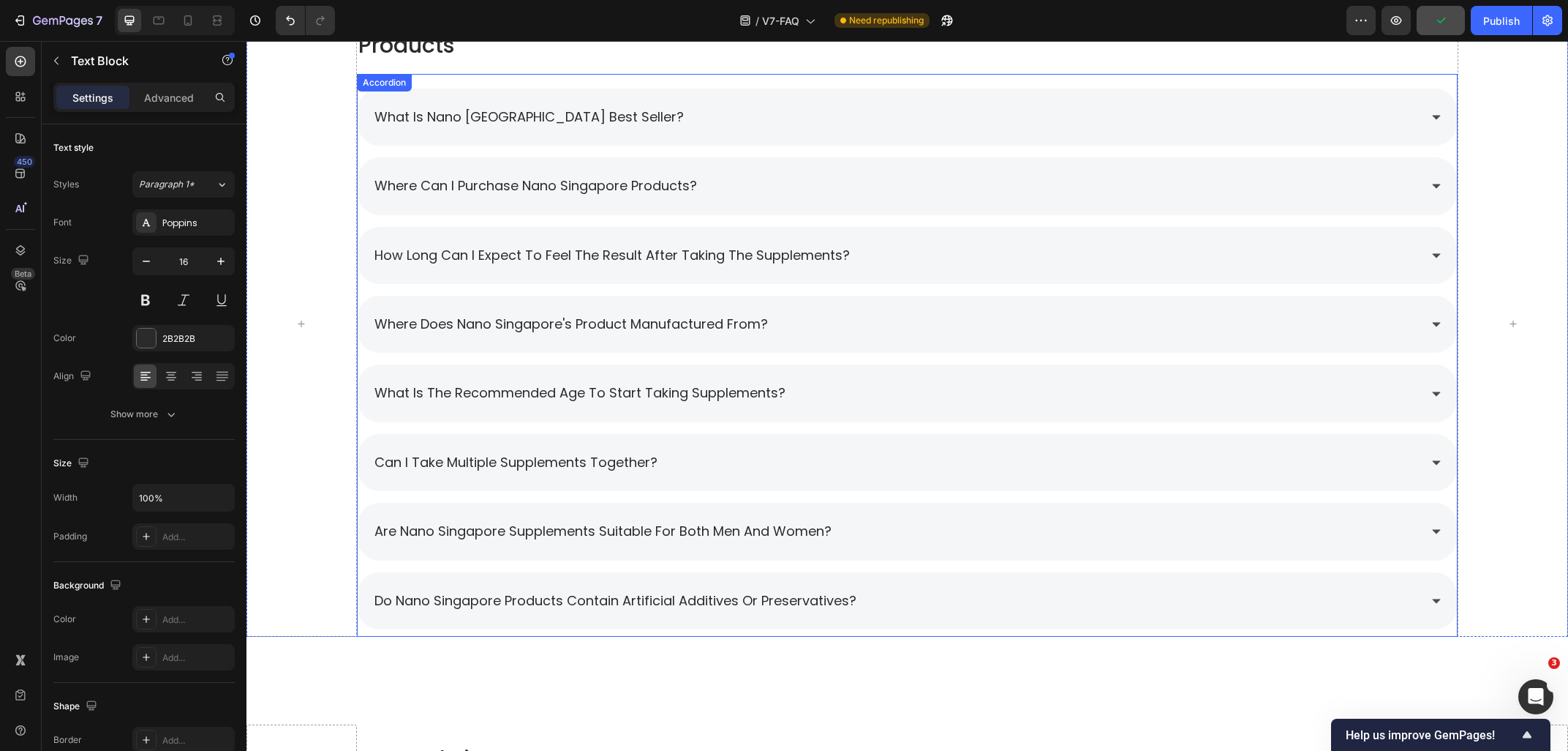
click at [975, 536] on div "are nano singapore supplements suitable for both men and women?" at bounding box center [896, 531] width 1047 height 28
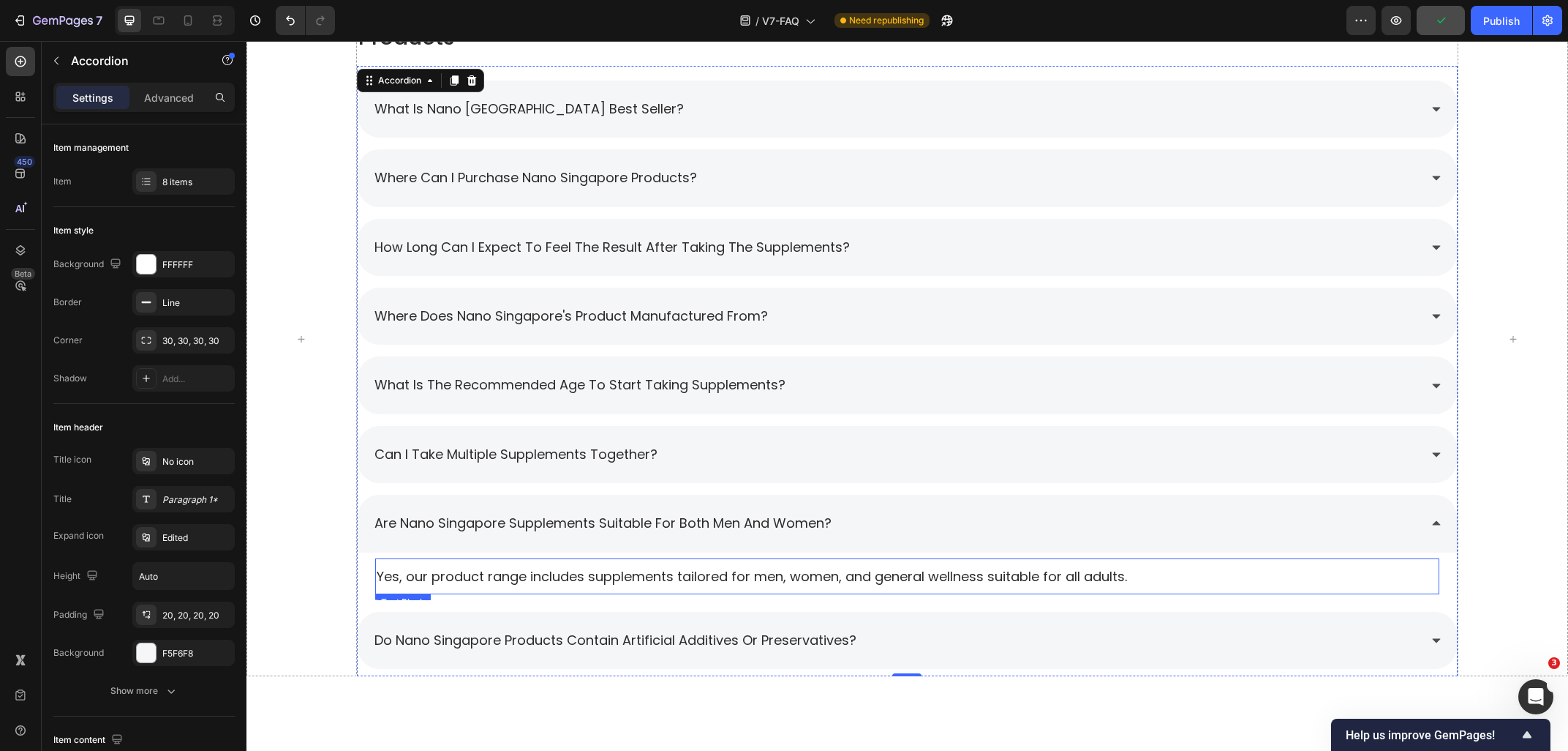
scroll to position [1282, 0]
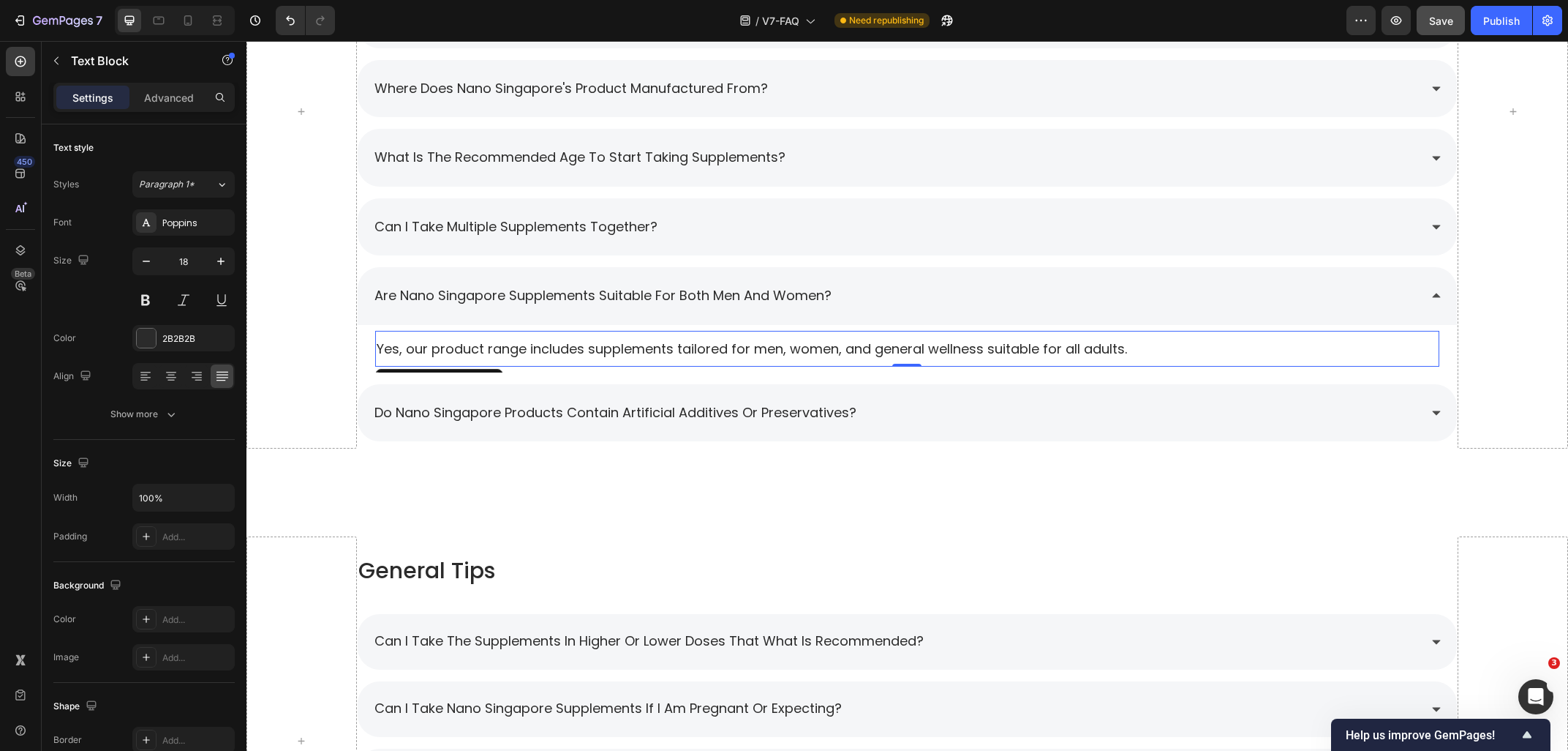
click at [610, 355] on p "Yes, our product range includes supplements tailored for men, women, and genera…" at bounding box center [908, 349] width 1062 height 19
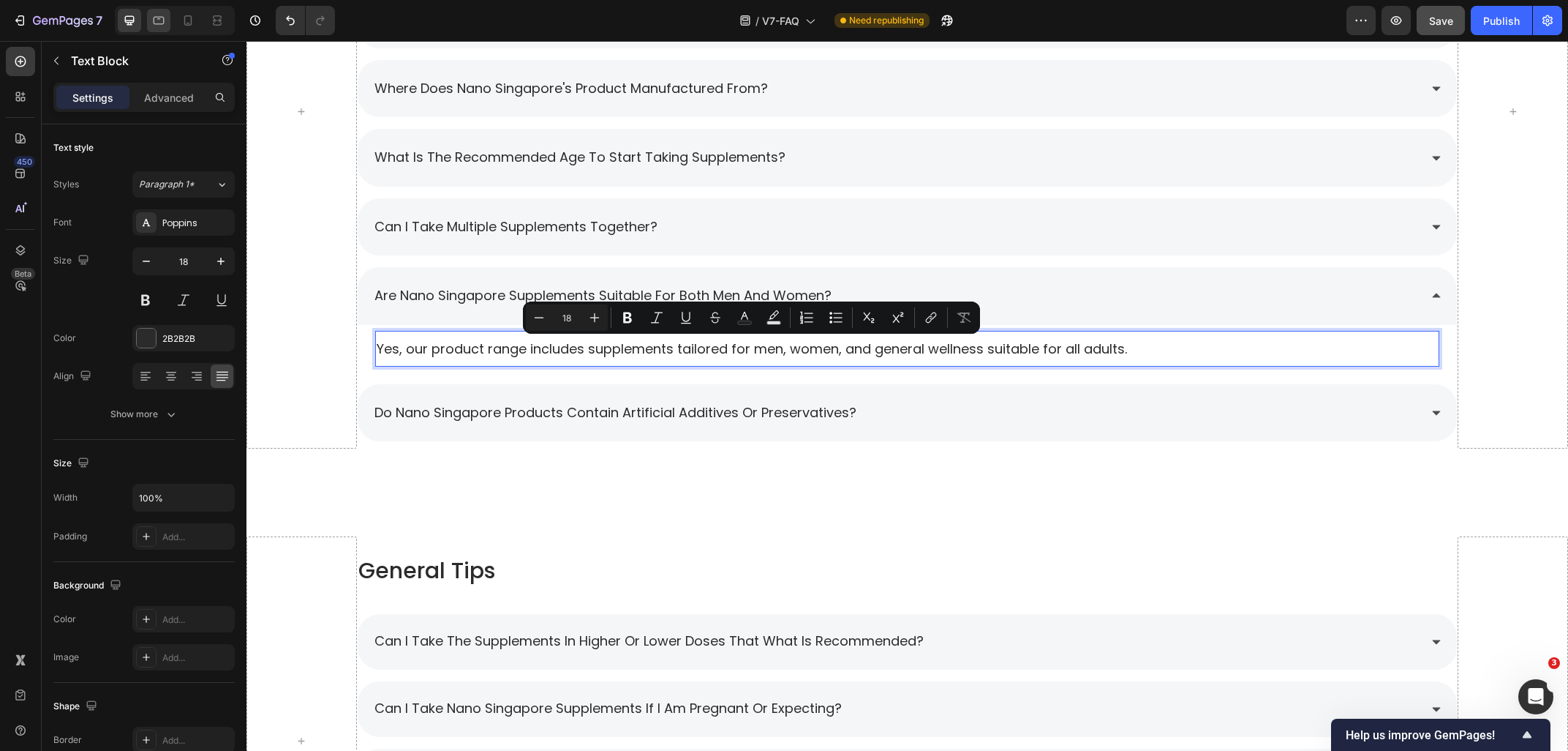
click at [158, 22] on icon at bounding box center [159, 20] width 15 height 15
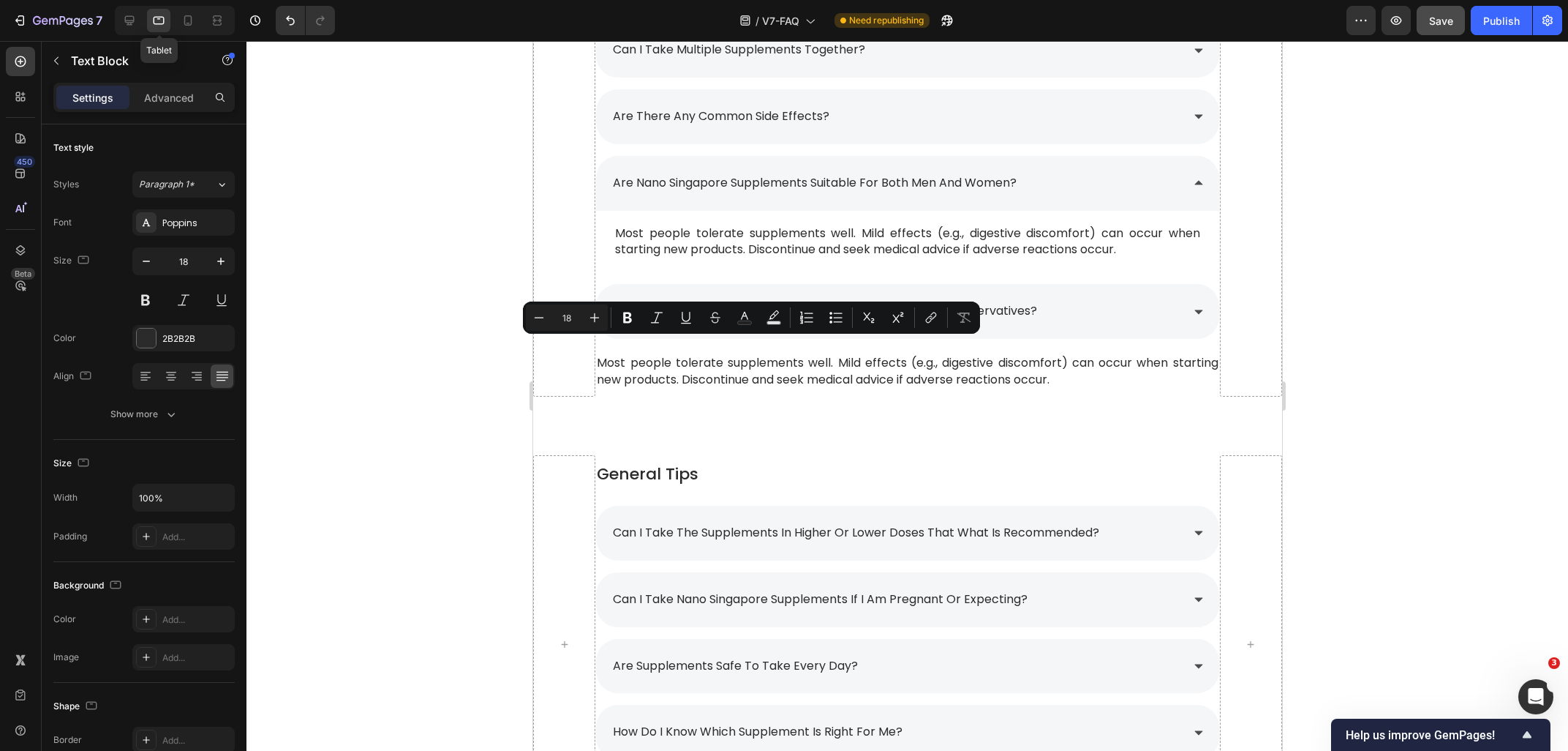
type input "16"
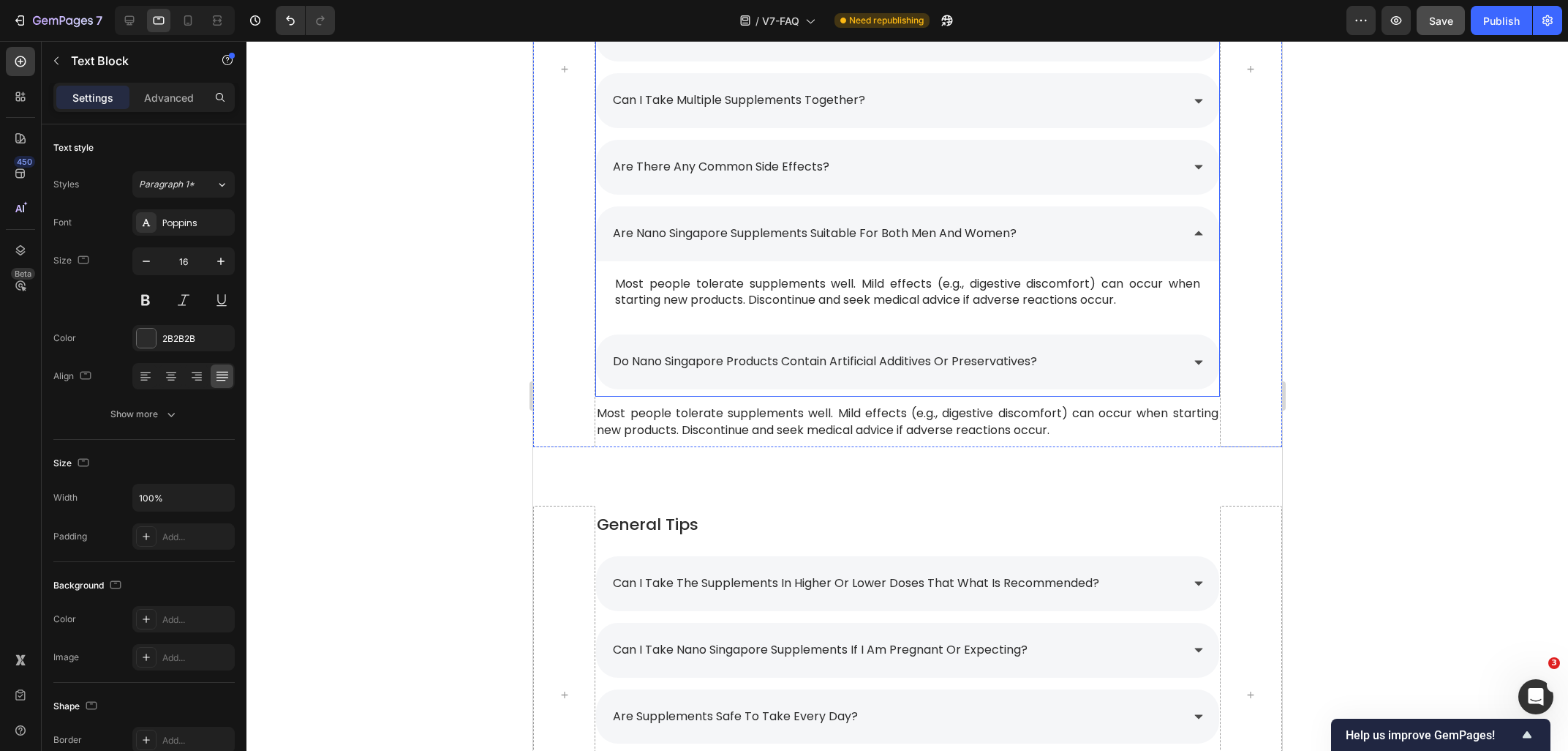
scroll to position [1230, 0]
click at [968, 316] on div "Most people tolerate supplements well. Mild effects (e.g., digestive discomfort…" at bounding box center [906, 294] width 587 height 50
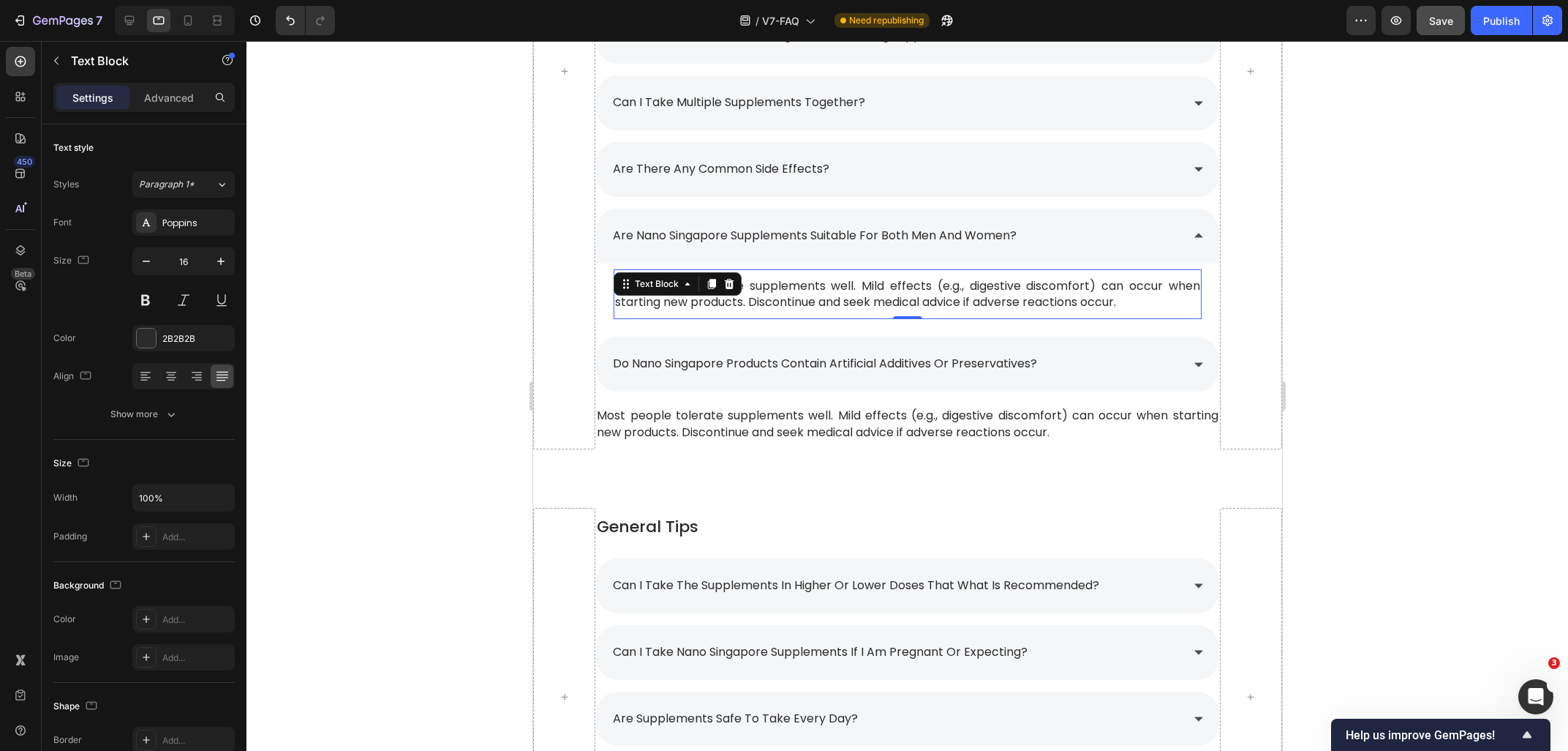
click at [1122, 306] on p "Most people tolerate supplements well. Mild effects (e.g., digestive discomfort…" at bounding box center [906, 294] width 585 height 33
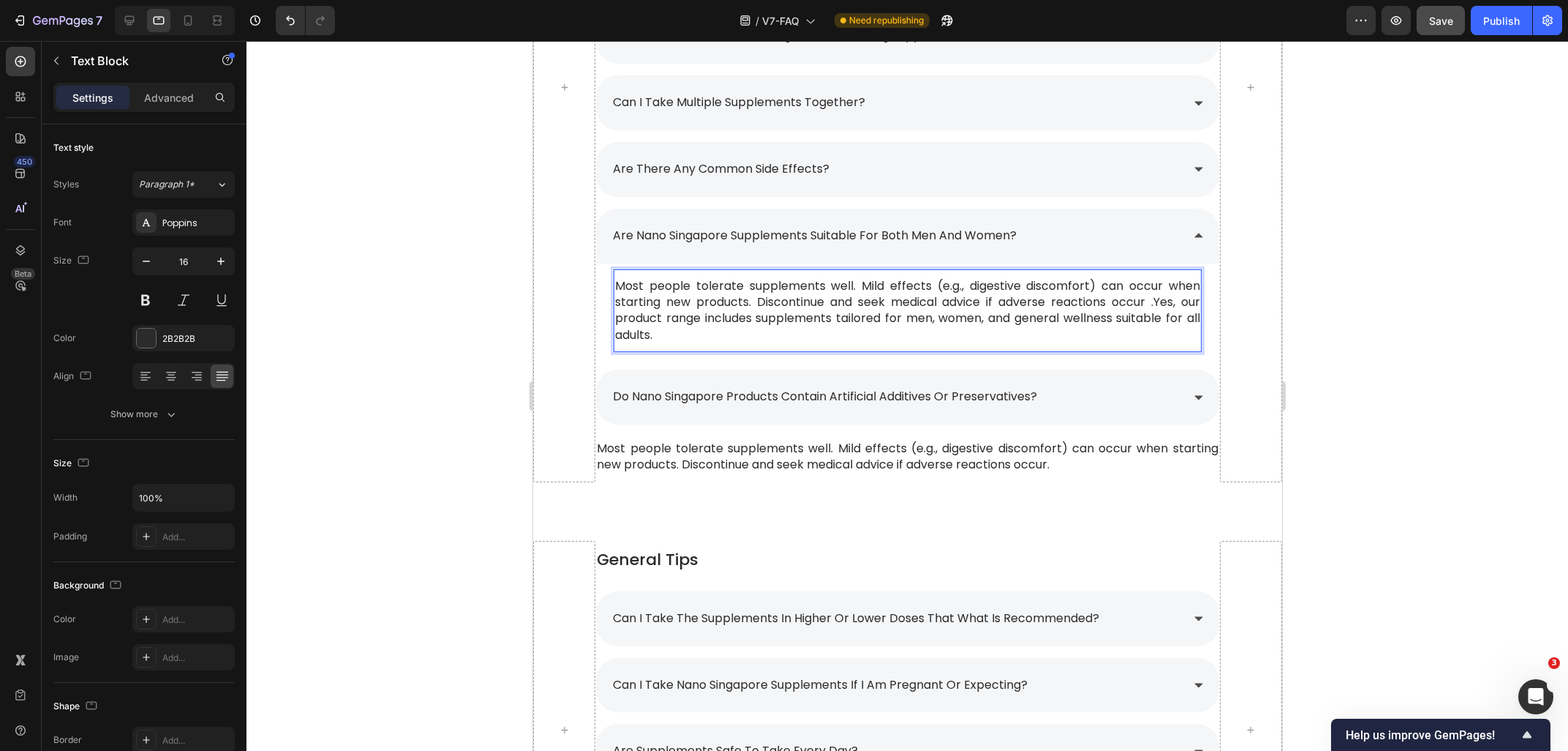
click at [1156, 311] on p "Most people tolerate supplements well. Mild effects (e.g., digestive discomfort…" at bounding box center [906, 311] width 585 height 66
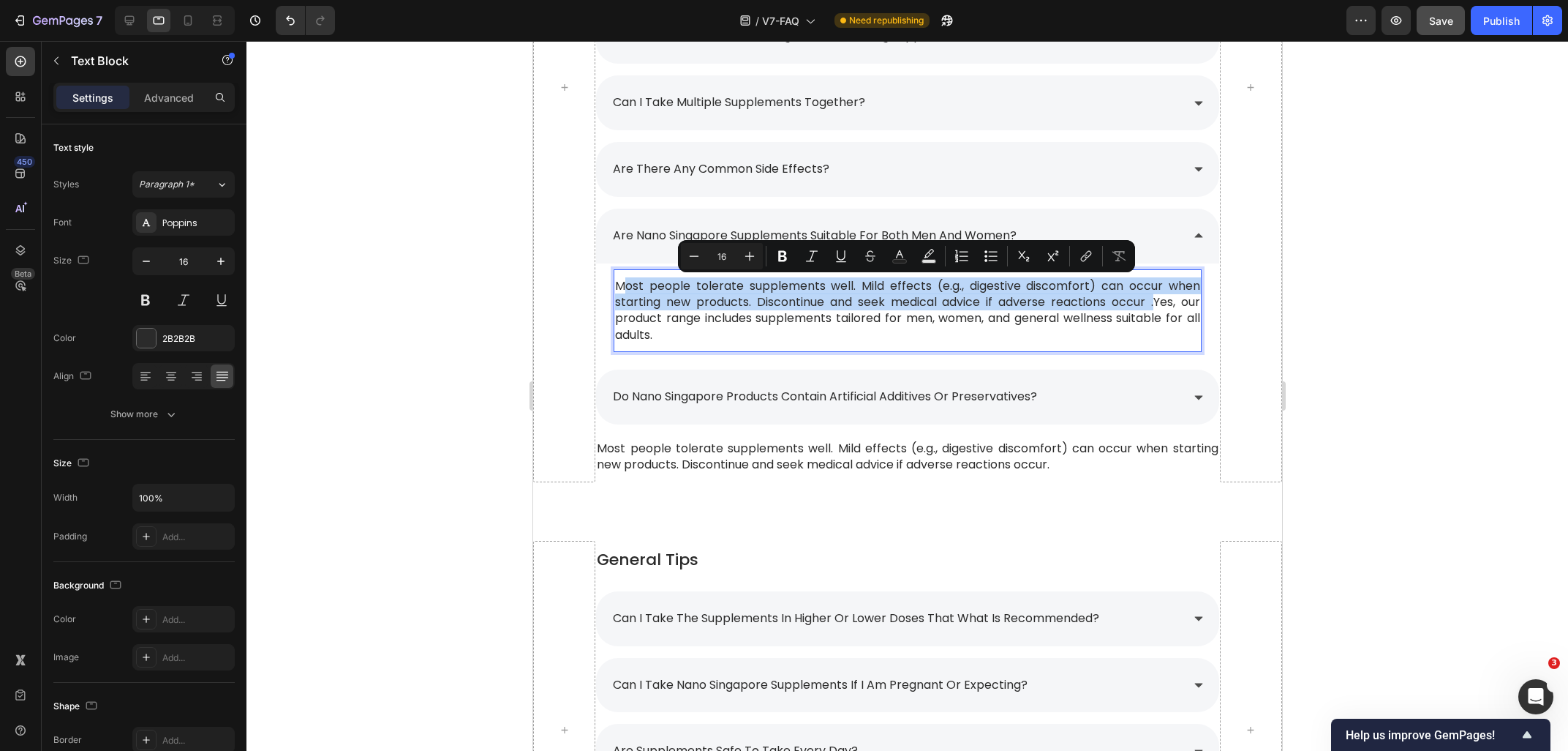
drag, startPoint x: 1154, startPoint y: 309, endPoint x: 623, endPoint y: 285, distance: 531.5
click at [623, 285] on p "Most people tolerate supplements well. Mild effects (e.g., digestive discomfort…" at bounding box center [906, 311] width 585 height 66
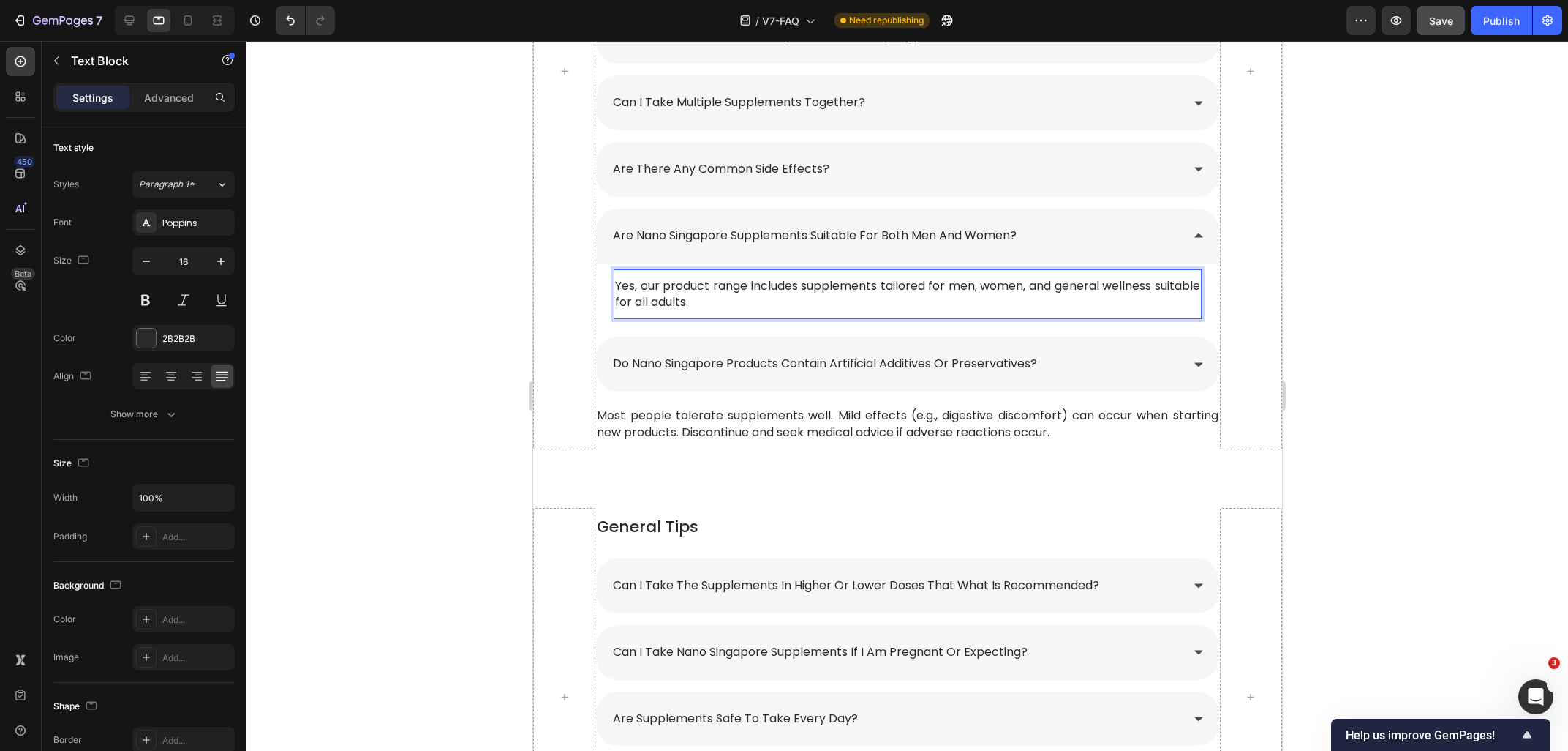
click at [1428, 324] on div at bounding box center [907, 396] width 1322 height 710
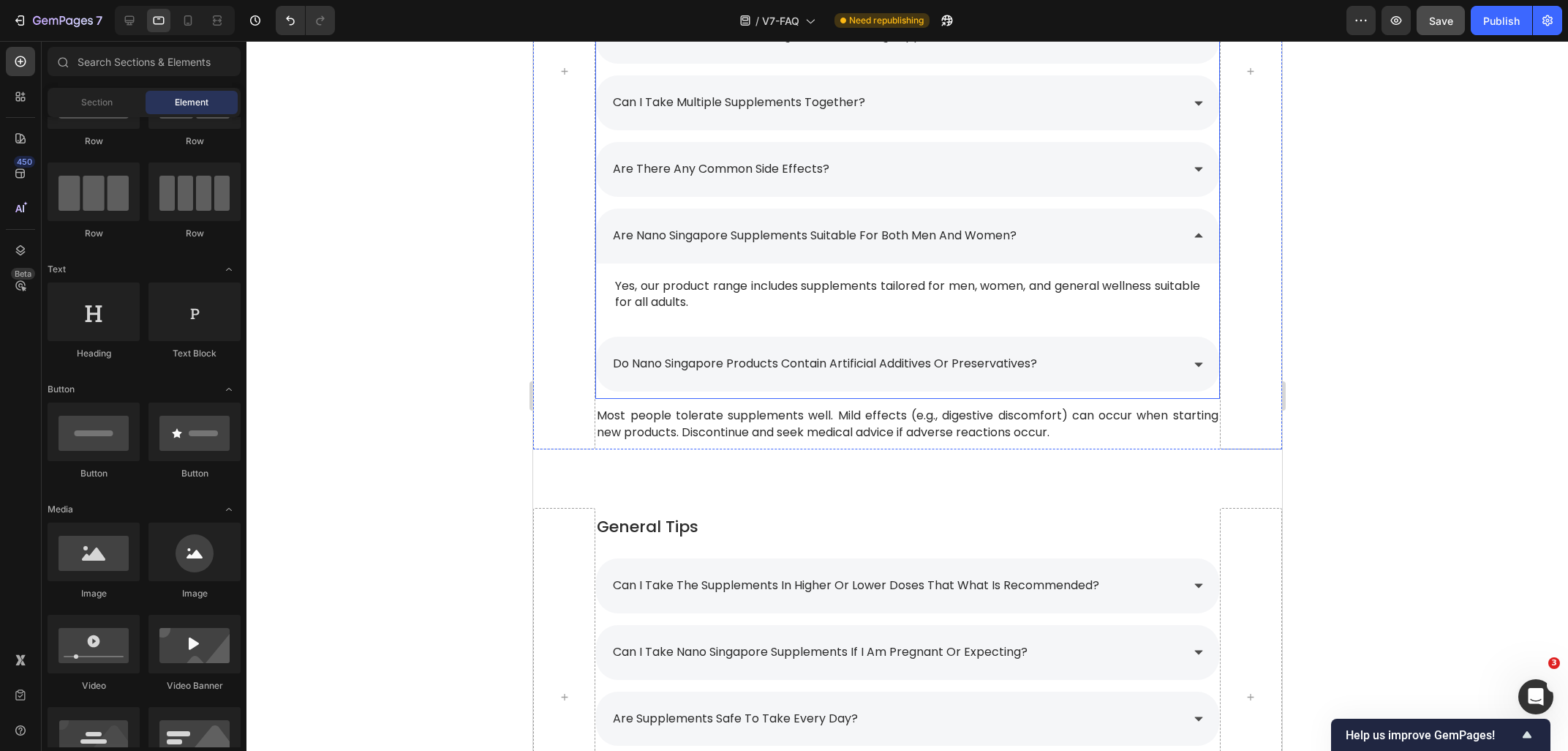
click at [1134, 248] on div "are nano singapore supplements suitable for both men and women?" at bounding box center [894, 236] width 570 height 26
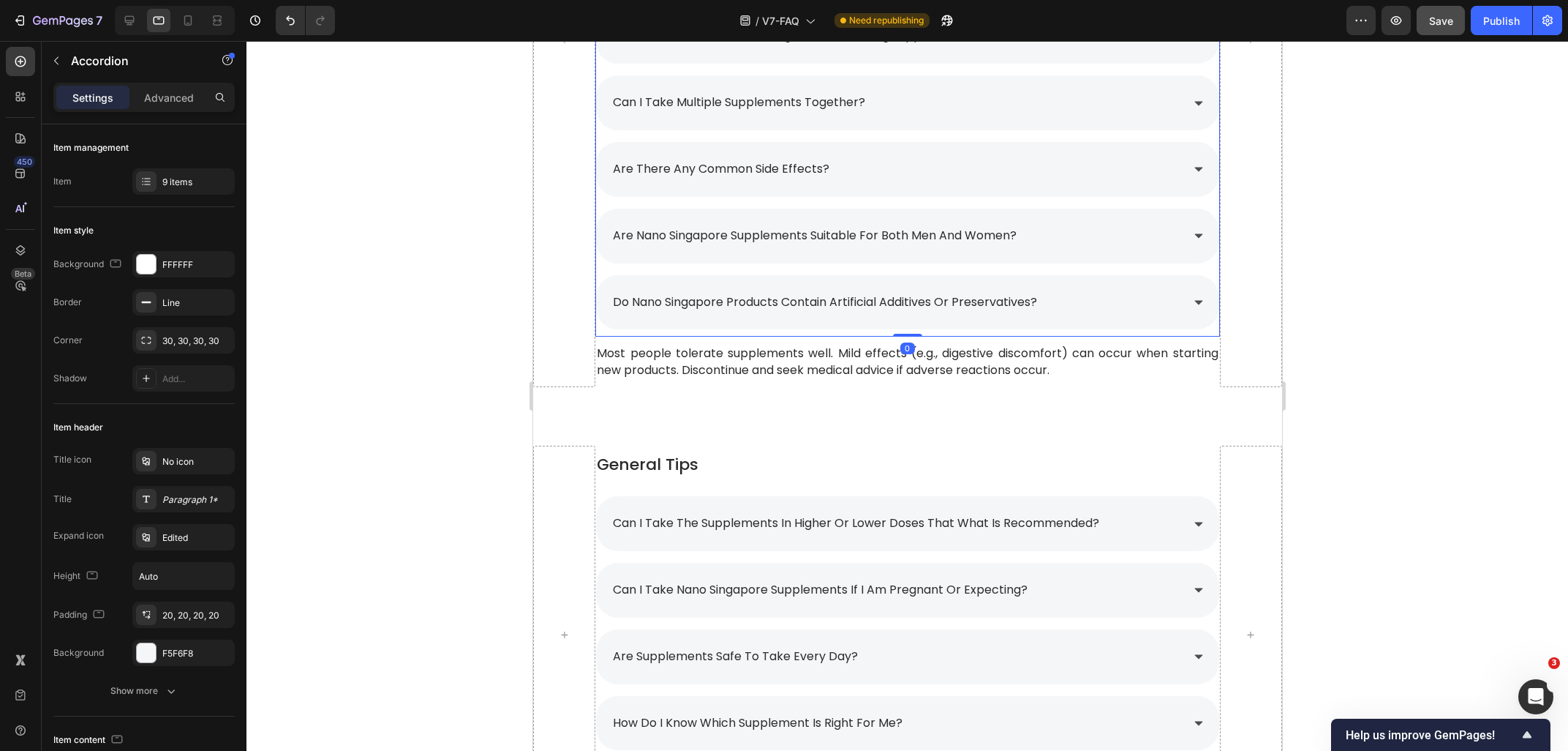
click at [1121, 243] on div "are nano singapore supplements suitable for both men and women?" at bounding box center [894, 236] width 570 height 26
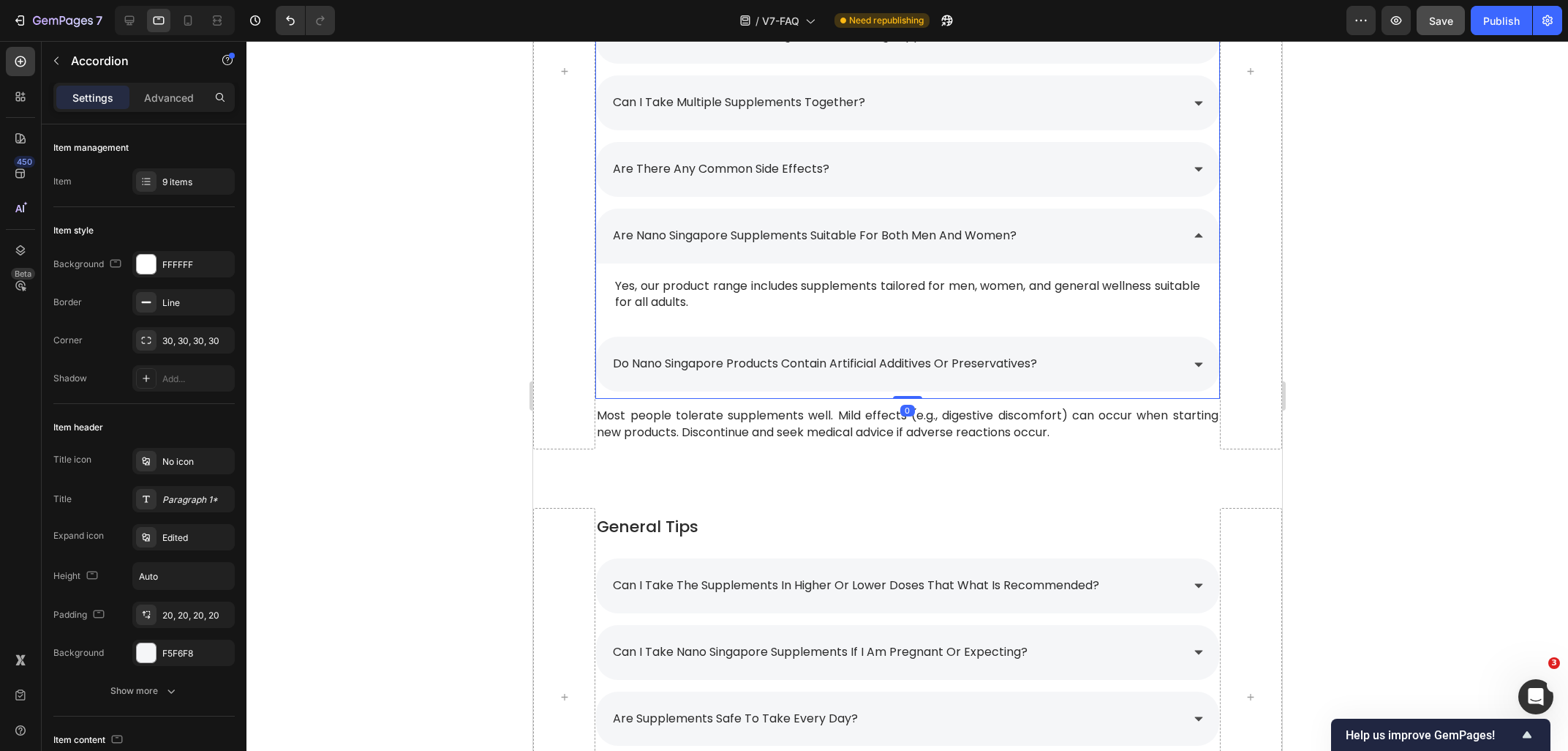
click at [1121, 243] on div "are nano singapore supplements suitable for both men and women?" at bounding box center [894, 236] width 570 height 26
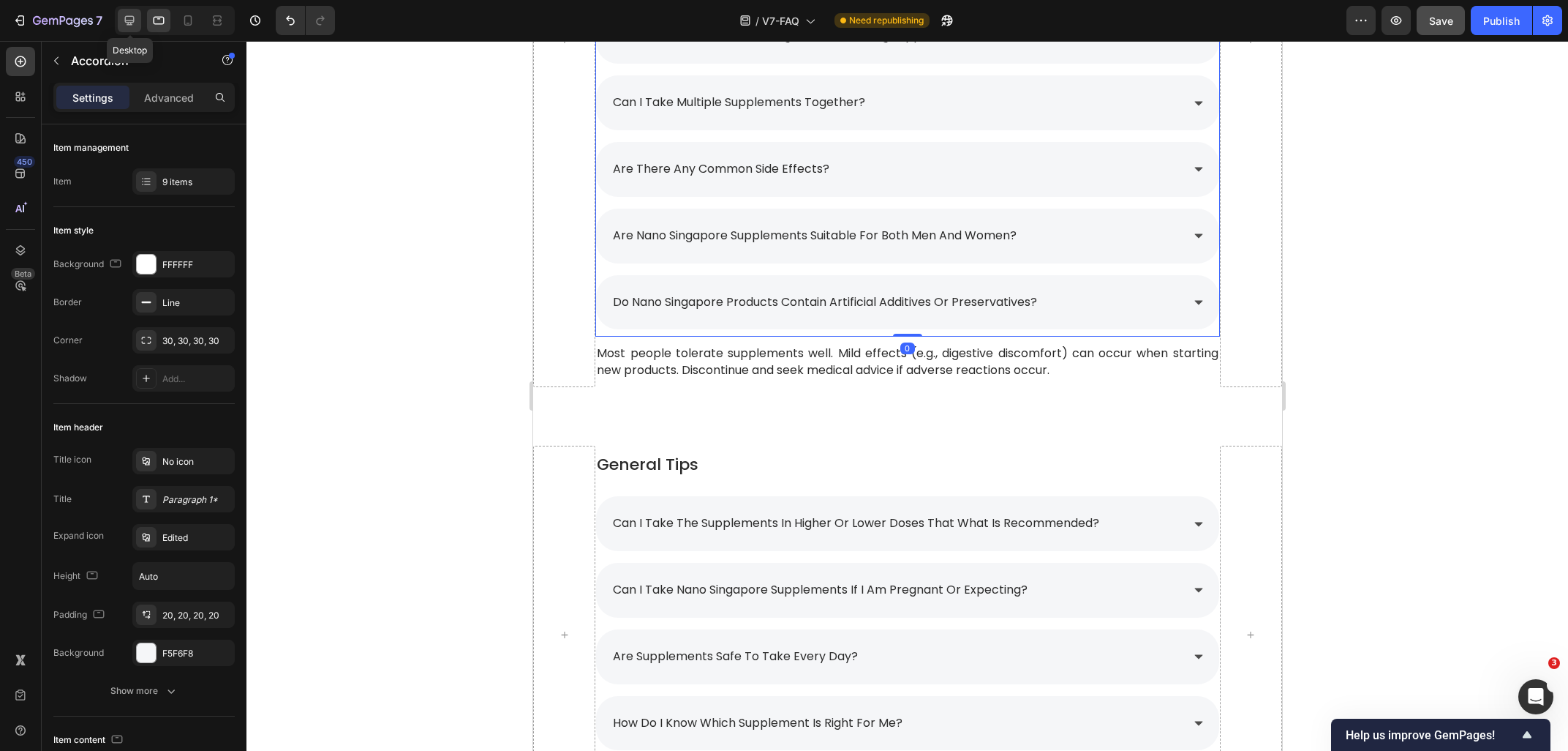
click at [131, 21] on icon at bounding box center [130, 20] width 15 height 15
type input "8"
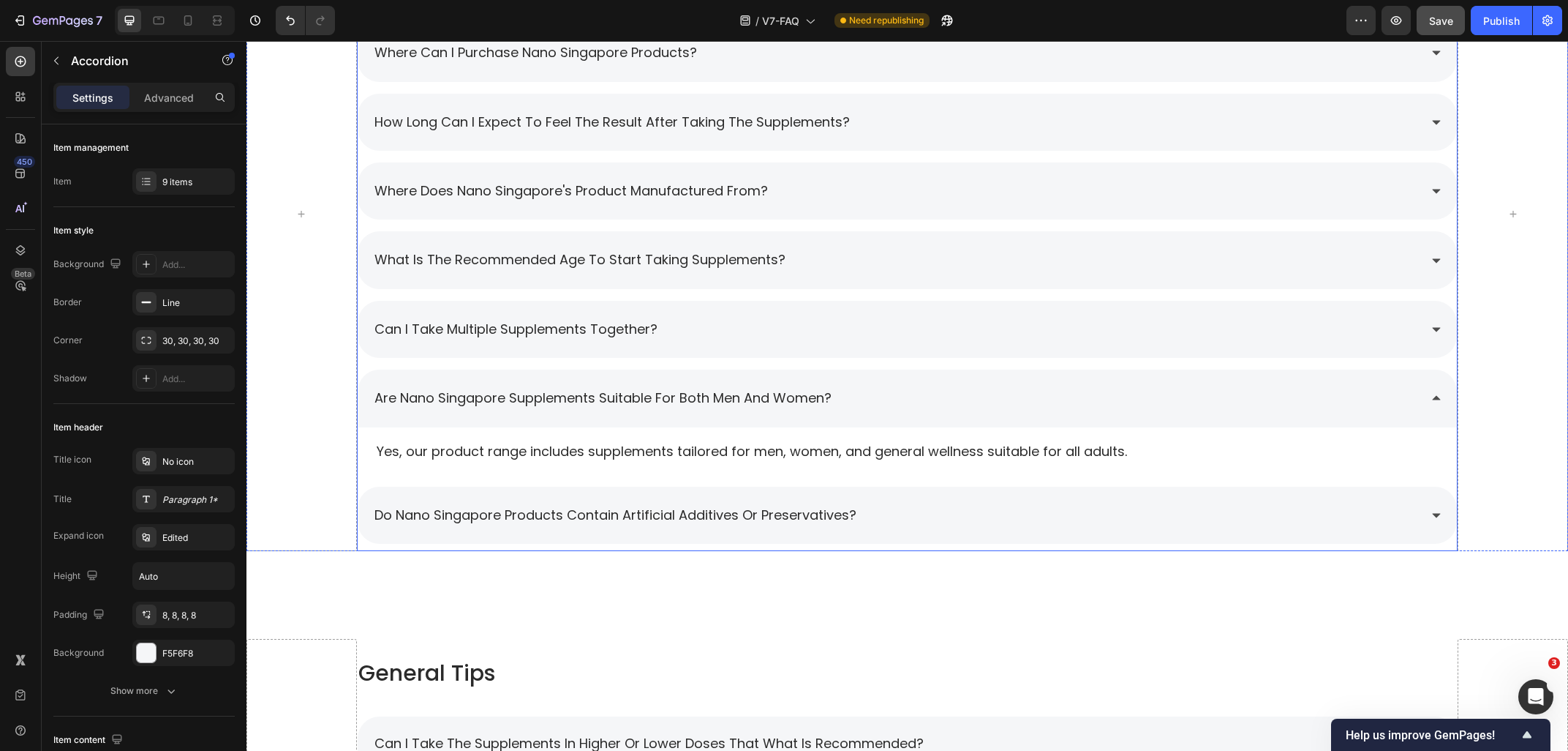
scroll to position [1179, 0]
click at [967, 397] on div "are nano singapore supplements suitable for both men and women?" at bounding box center [896, 399] width 1047 height 28
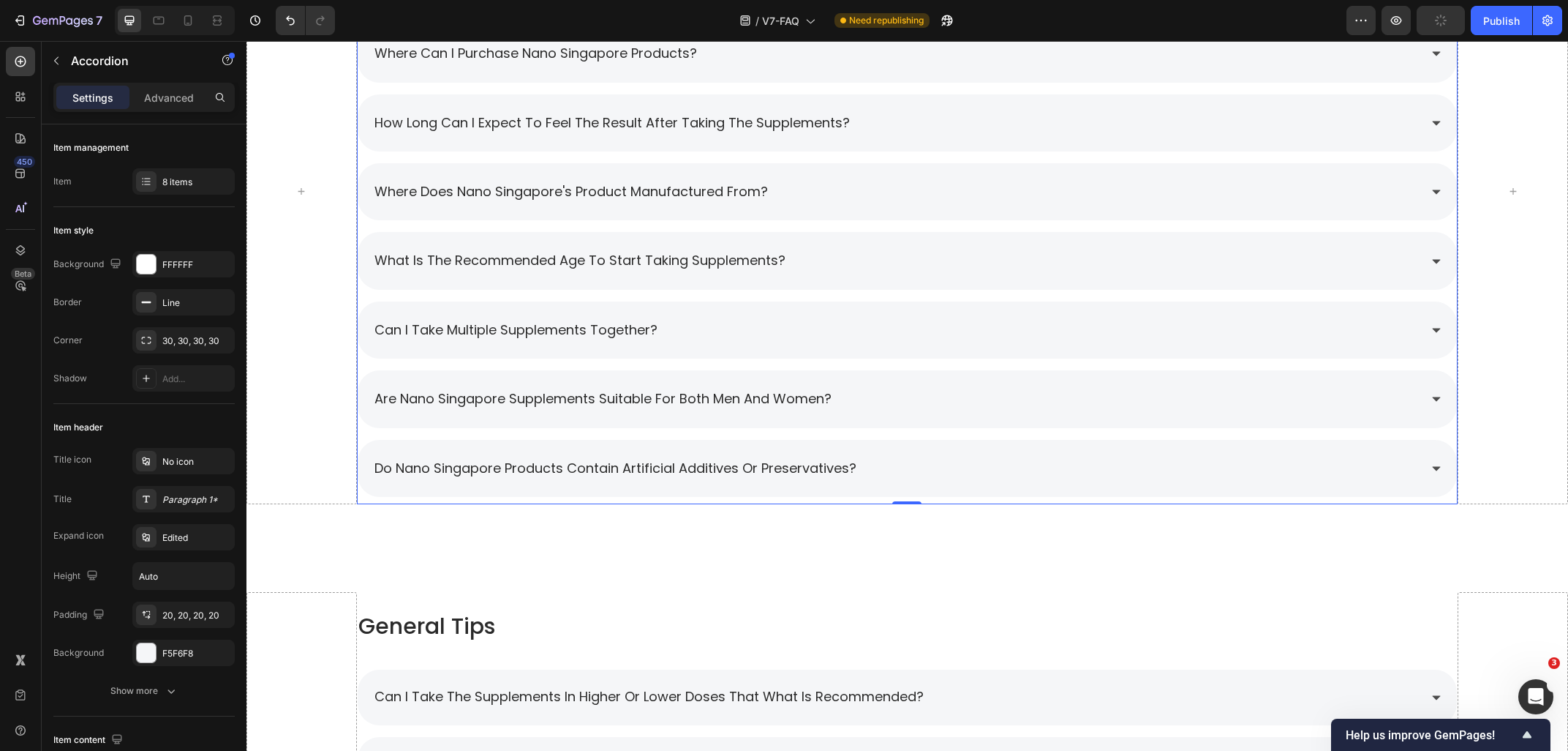
click at [939, 460] on div "do nano singapore products contain artificial additives or preservatives?" at bounding box center [896, 468] width 1047 height 28
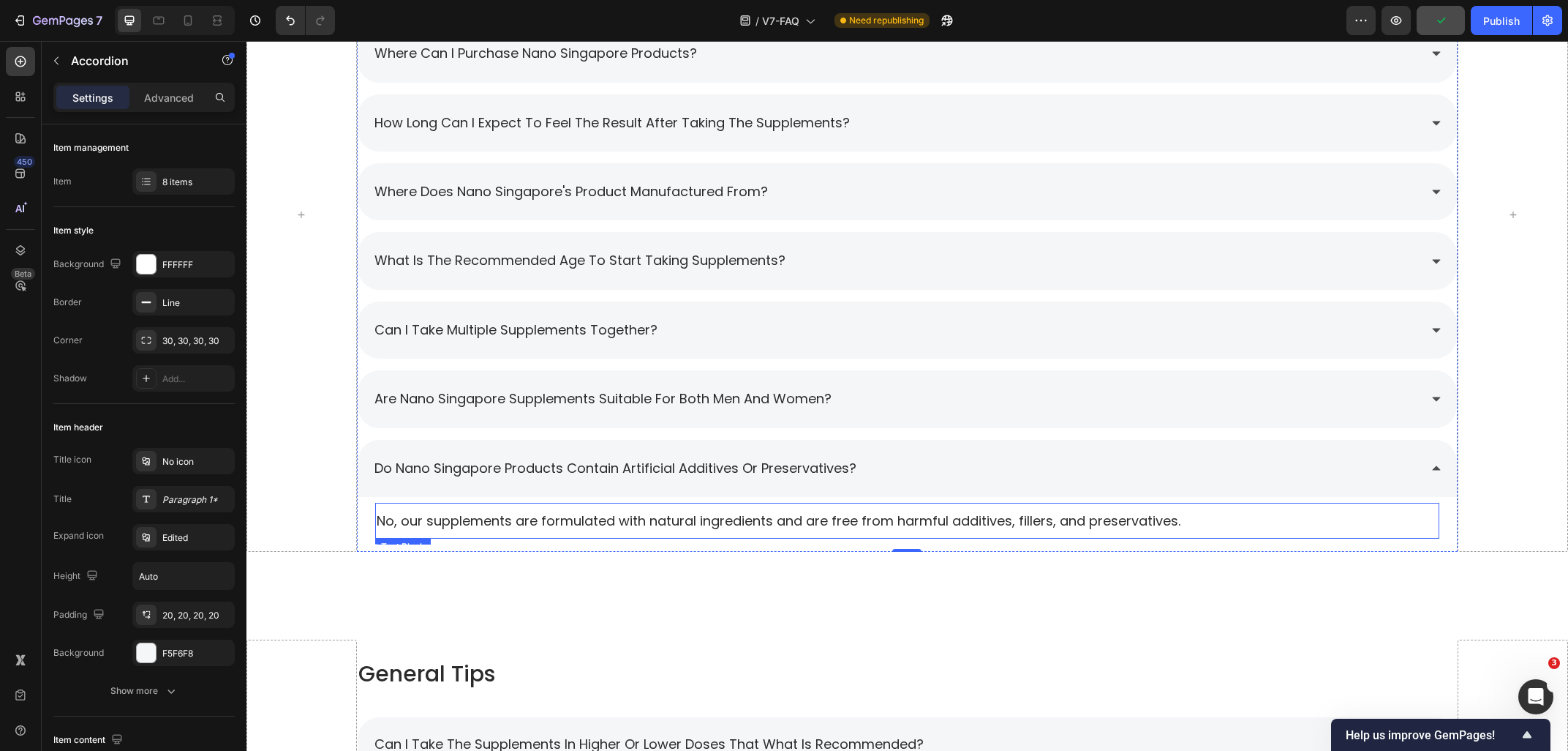
click at [792, 517] on p "No, our supplements are formulated with natural ingredients and are free from h…" at bounding box center [908, 521] width 1062 height 19
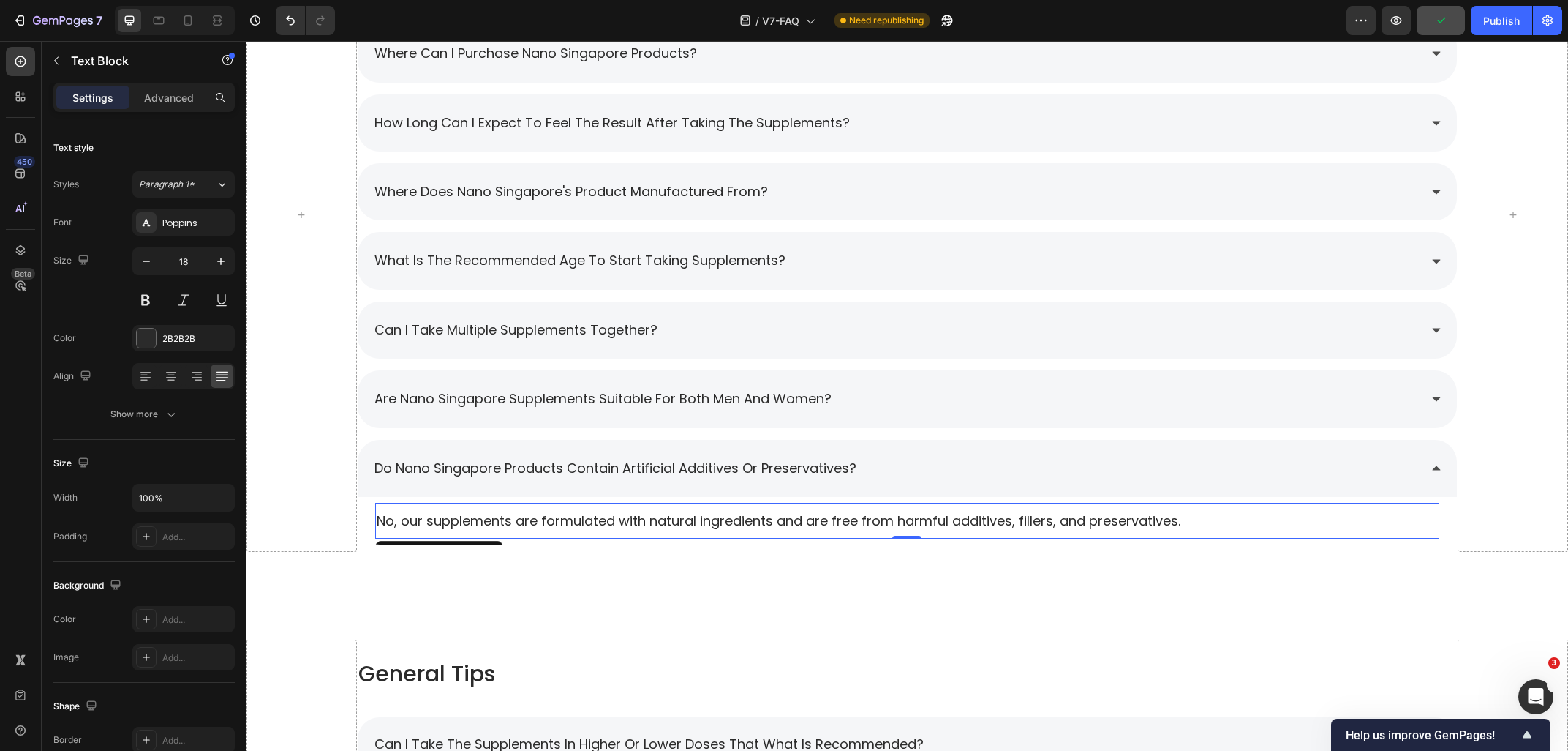
click at [792, 517] on p "No, our supplements are formulated with natural ingredients and are free from h…" at bounding box center [908, 521] width 1062 height 19
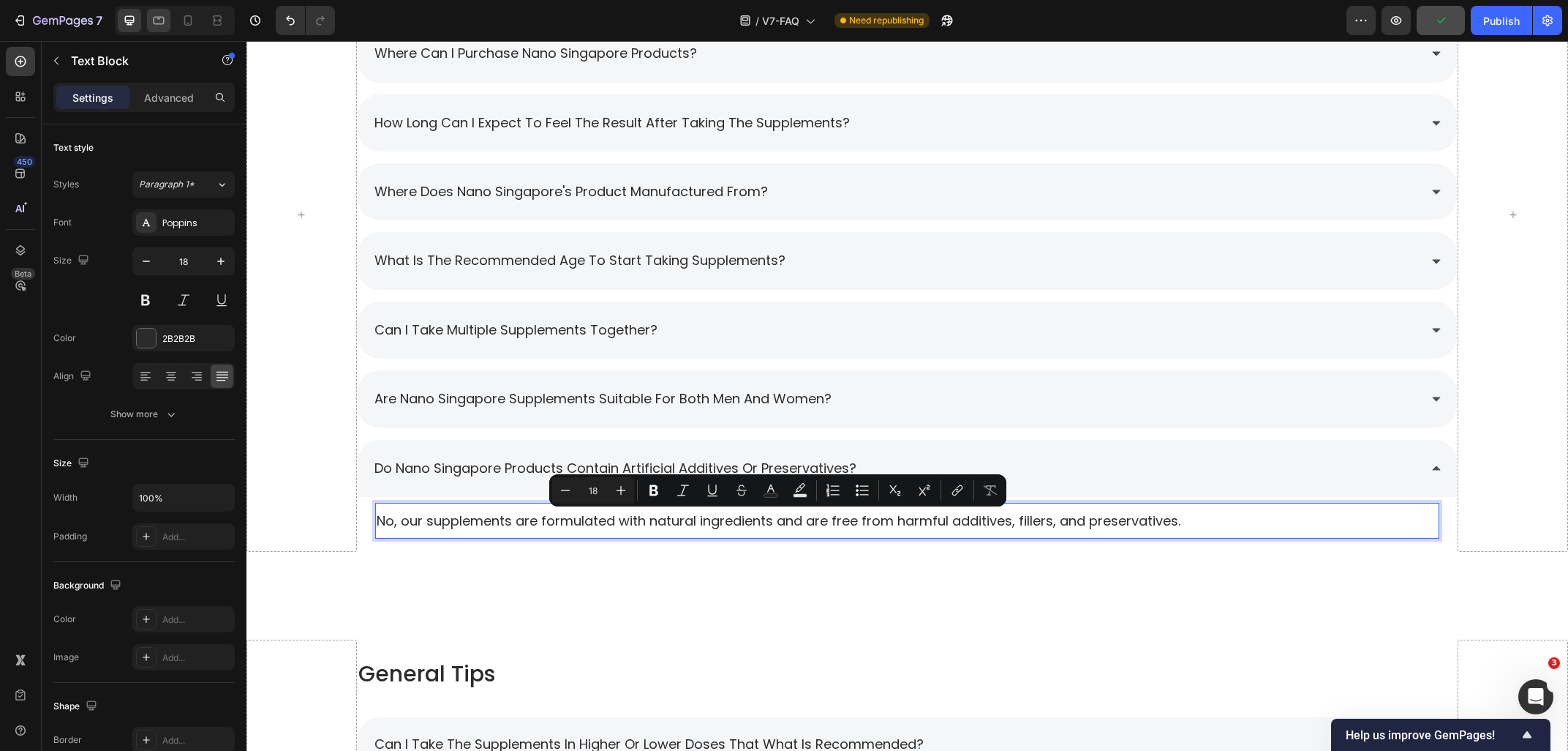
click at [163, 22] on icon at bounding box center [159, 20] width 15 height 15
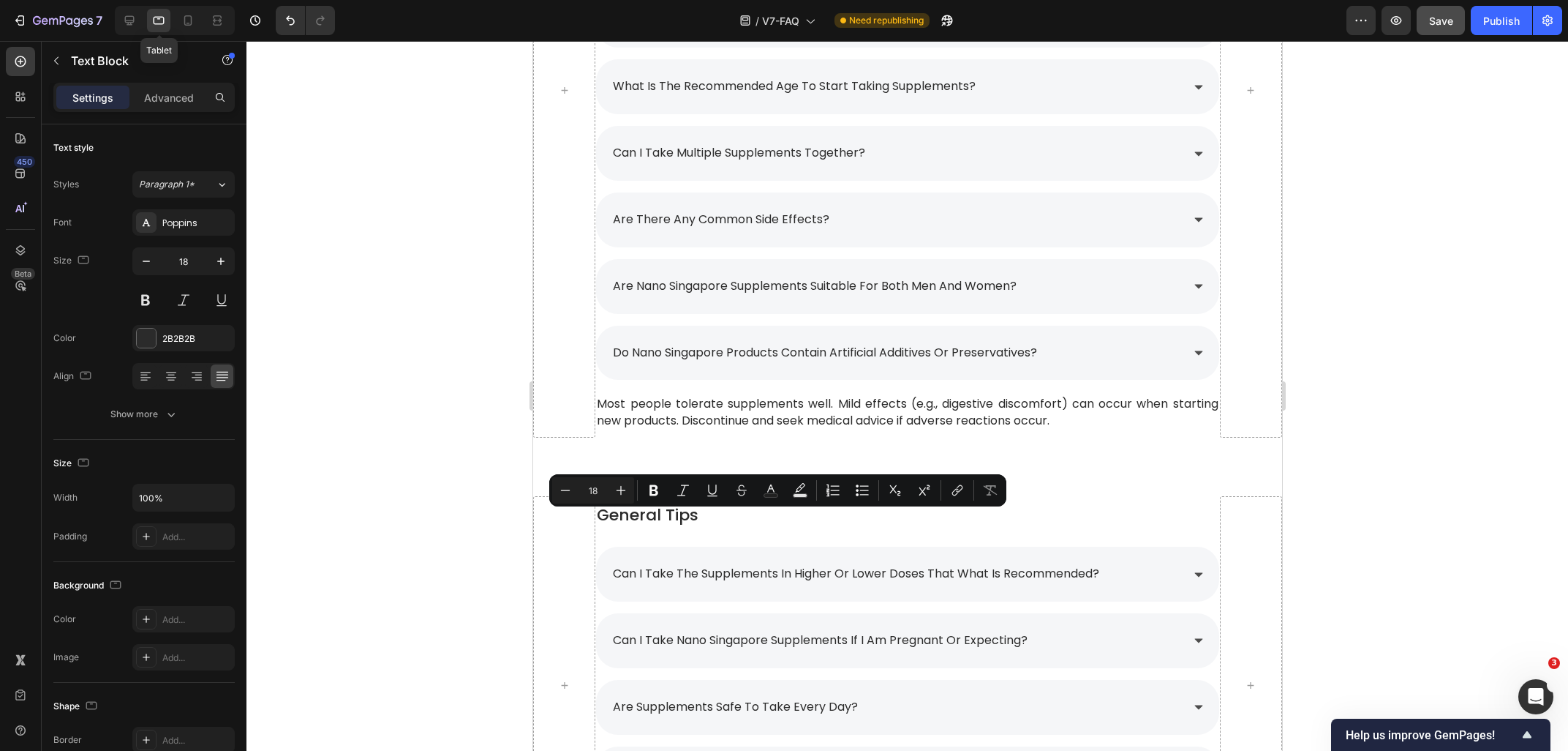
type input "16"
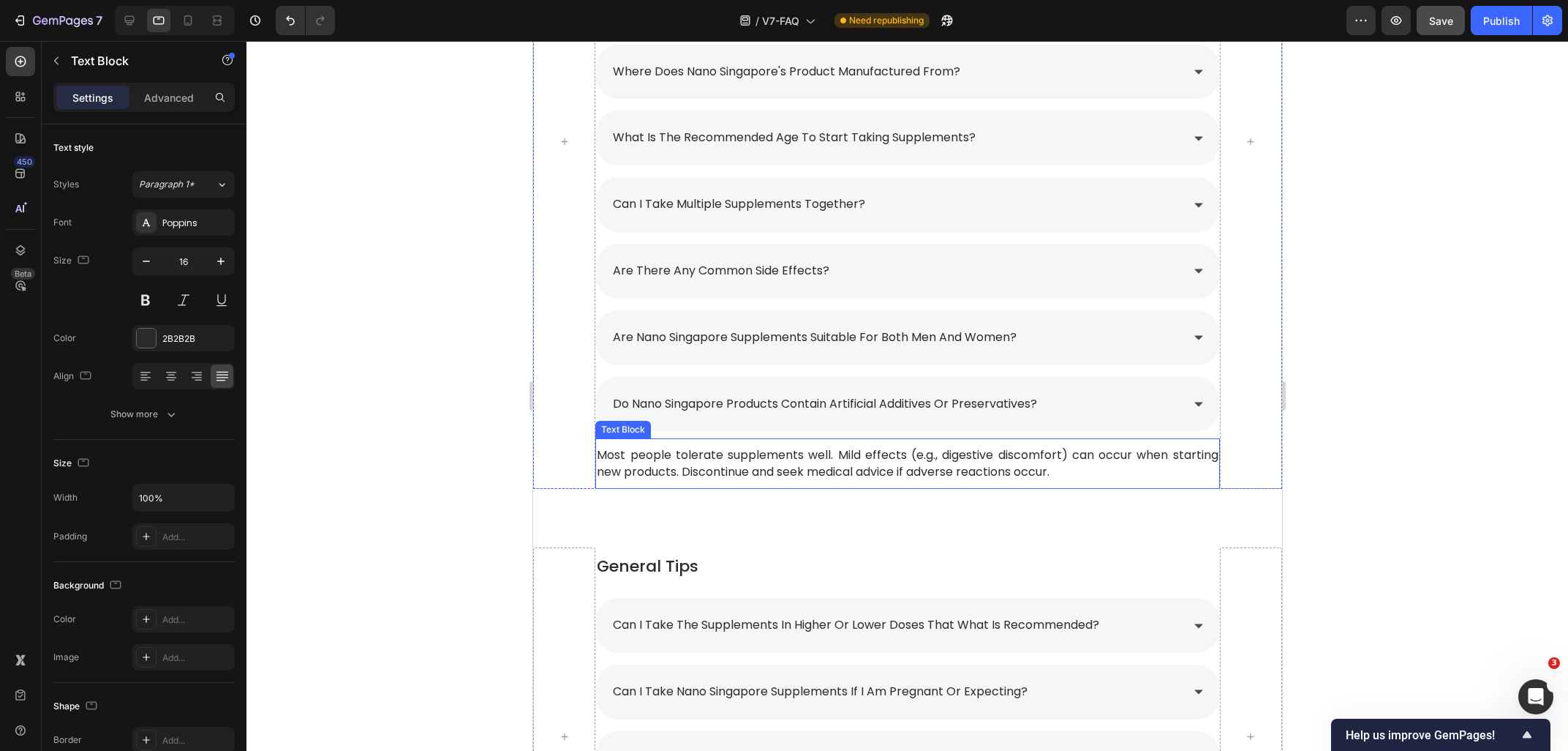
scroll to position [1128, 0]
click at [1073, 467] on p "Most people tolerate supplements well. Mild effects (e.g., digestive discomfort…" at bounding box center [906, 464] width 621 height 33
click at [1089, 470] on p "Most people tolerate supplements well. Mild effects (e.g., digestive discomfort…" at bounding box center [906, 464] width 621 height 33
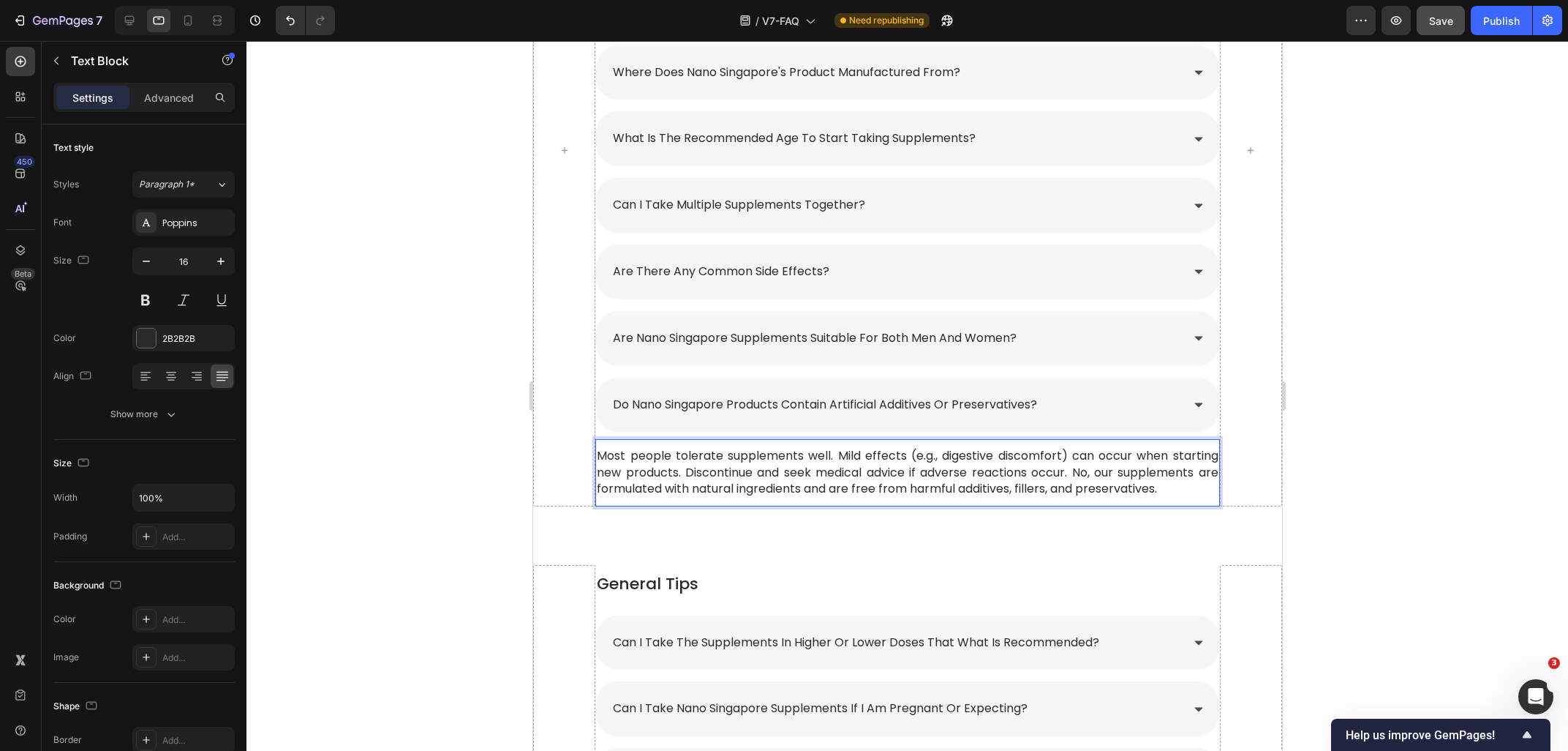
click at [1079, 478] on p "Most people tolerate supplements well. Mild effects (e.g., digestive discomfort…" at bounding box center [906, 472] width 621 height 49
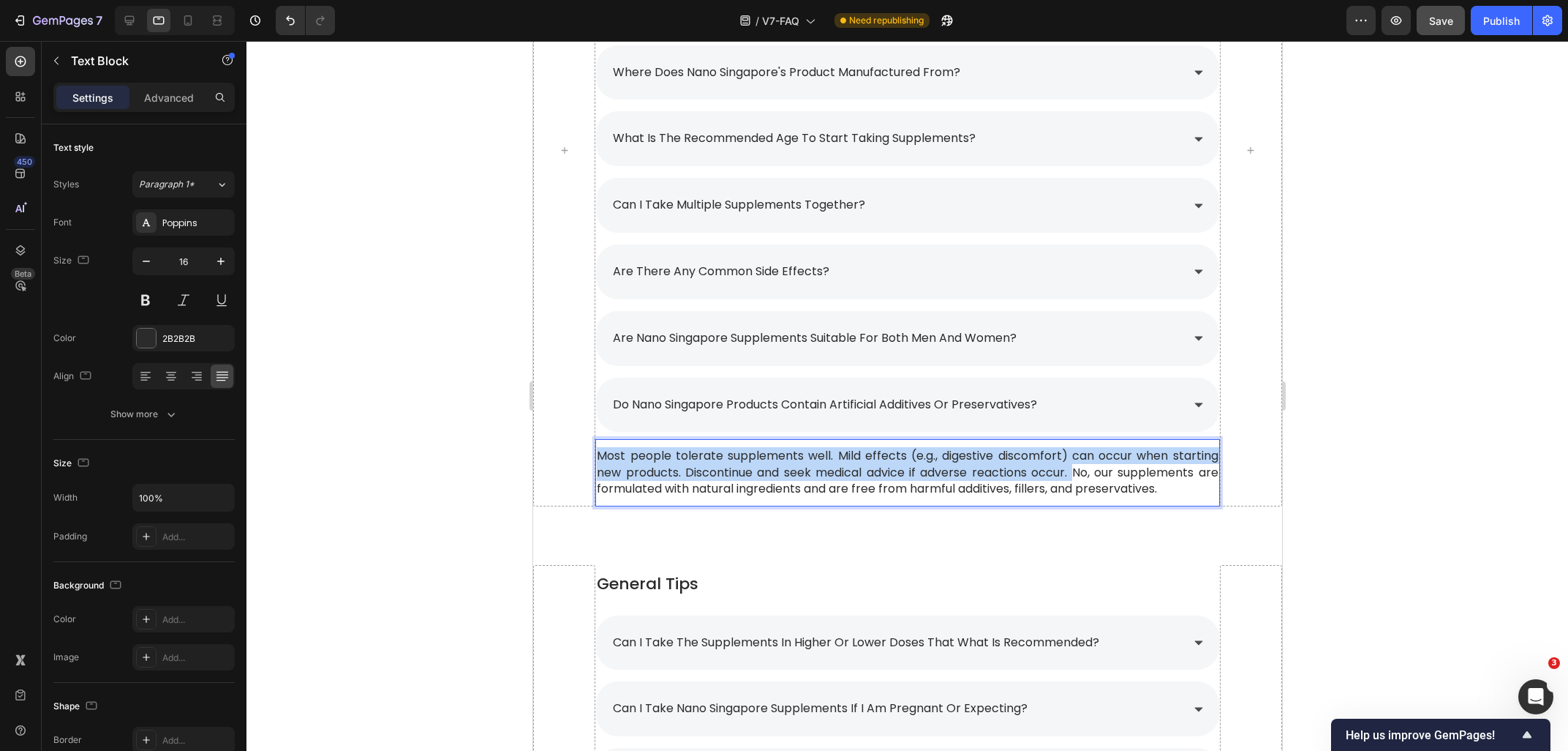
drag, startPoint x: 1073, startPoint y: 477, endPoint x: 598, endPoint y: 453, distance: 475.6
click at [598, 453] on p "Most people tolerate supplements well. Mild effects (e.g., digestive discomfort…" at bounding box center [906, 472] width 621 height 49
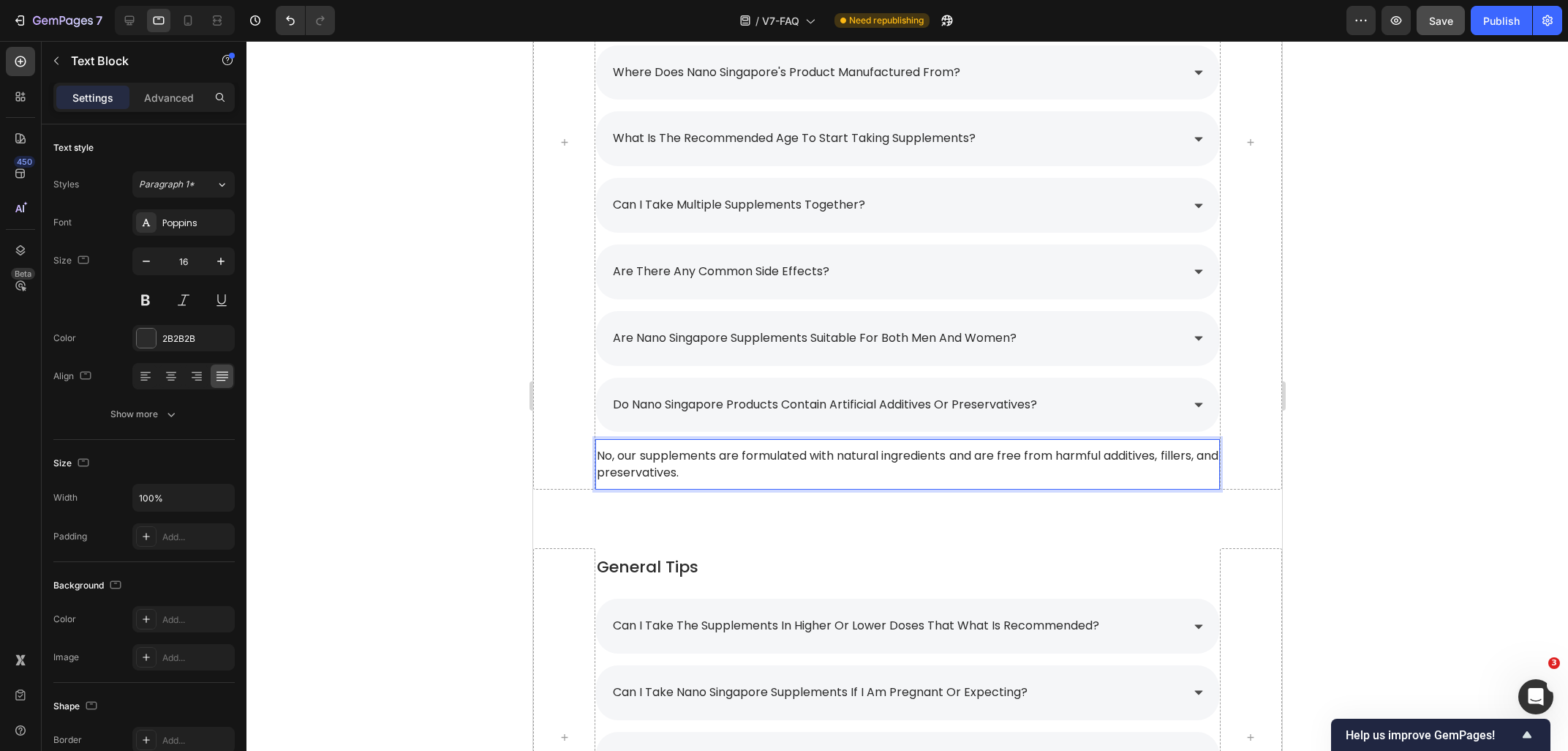
drag, startPoint x: 1399, startPoint y: 453, endPoint x: 1387, endPoint y: 453, distance: 12.0
click at [1399, 453] on div at bounding box center [907, 396] width 1322 height 710
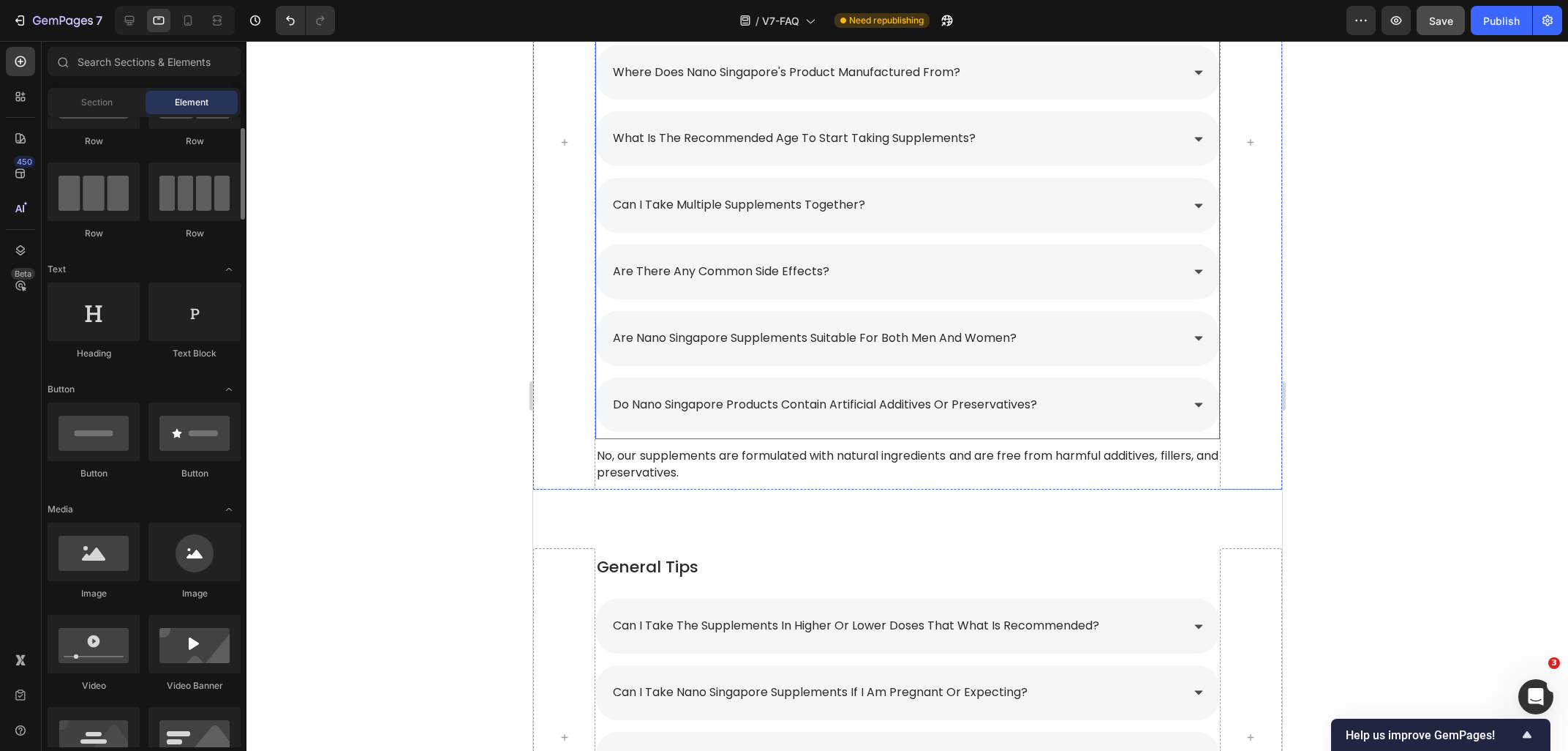
click at [1163, 421] on div "do nano singapore products contain artificial additives or preservatives?" at bounding box center [906, 406] width 623 height 55
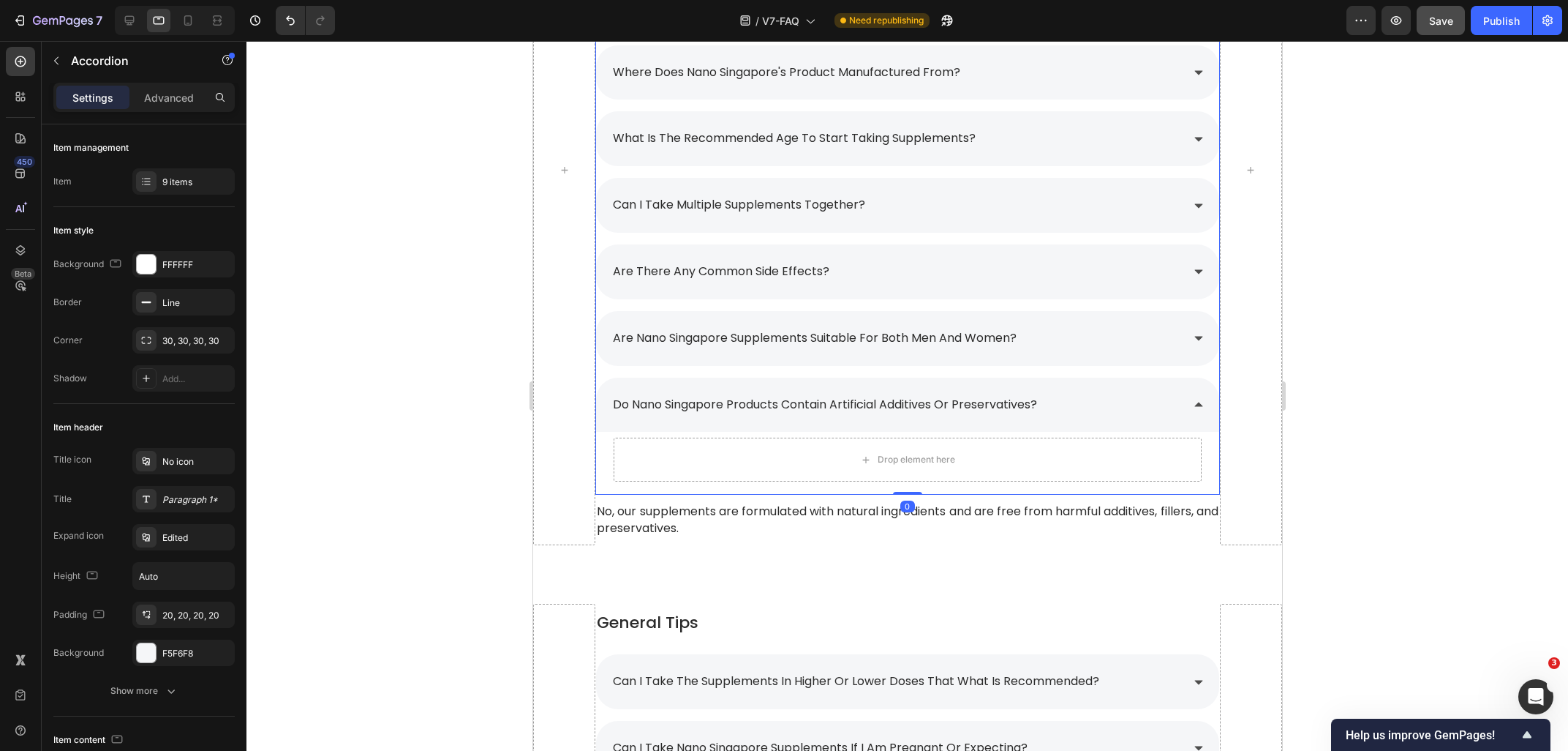
click at [727, 519] on p "No, our supplements are formulated with natural ingredients and are free from h…" at bounding box center [906, 520] width 621 height 33
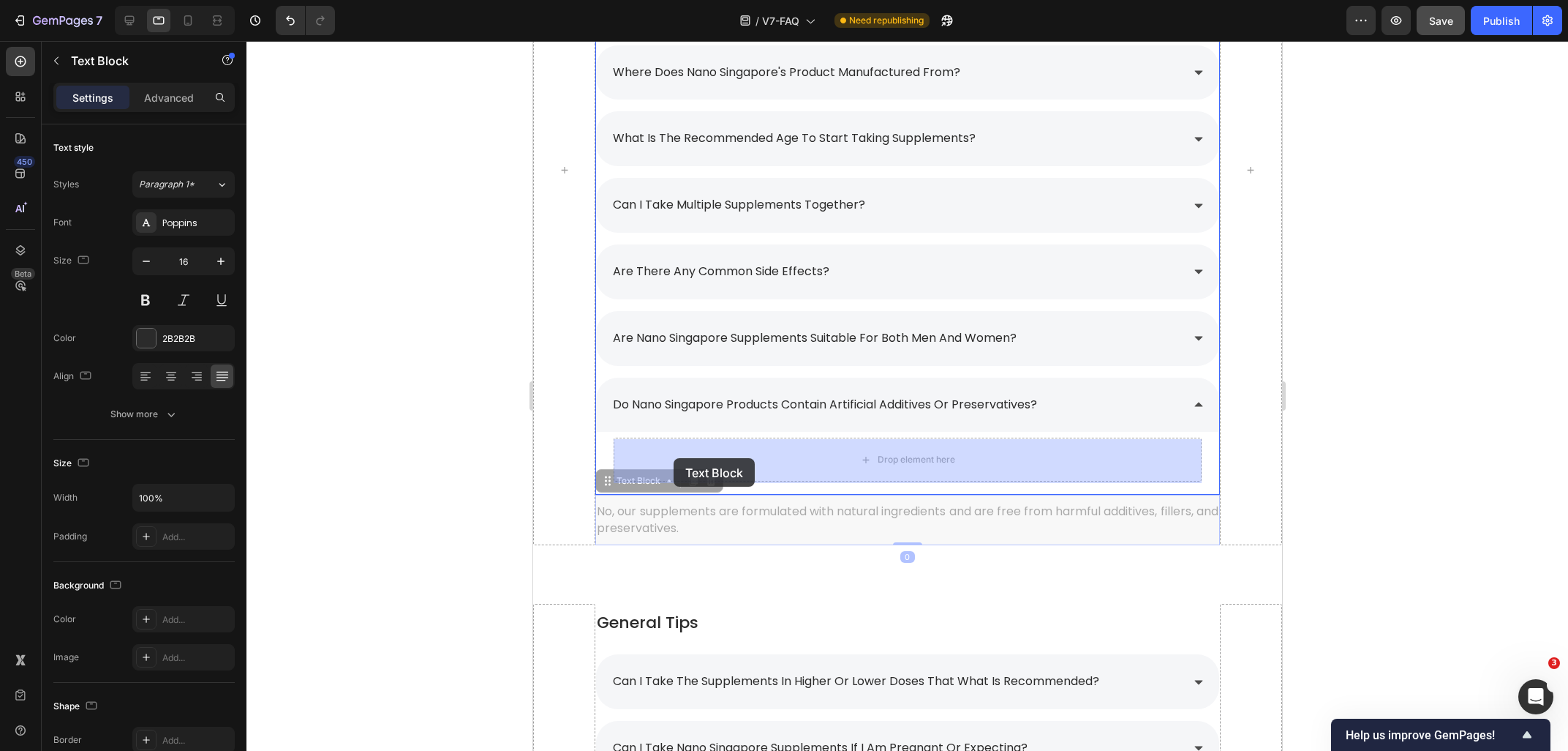
drag, startPoint x: 642, startPoint y: 483, endPoint x: 673, endPoint y: 458, distance: 39.8
click at [673, 458] on div "iPad Pro ( 1024 px) iPhone 13 Mini iPhone 13 Pro iPhone 11 Pro Max iPhone 15 Pr…" at bounding box center [907, 336] width 749 height 2847
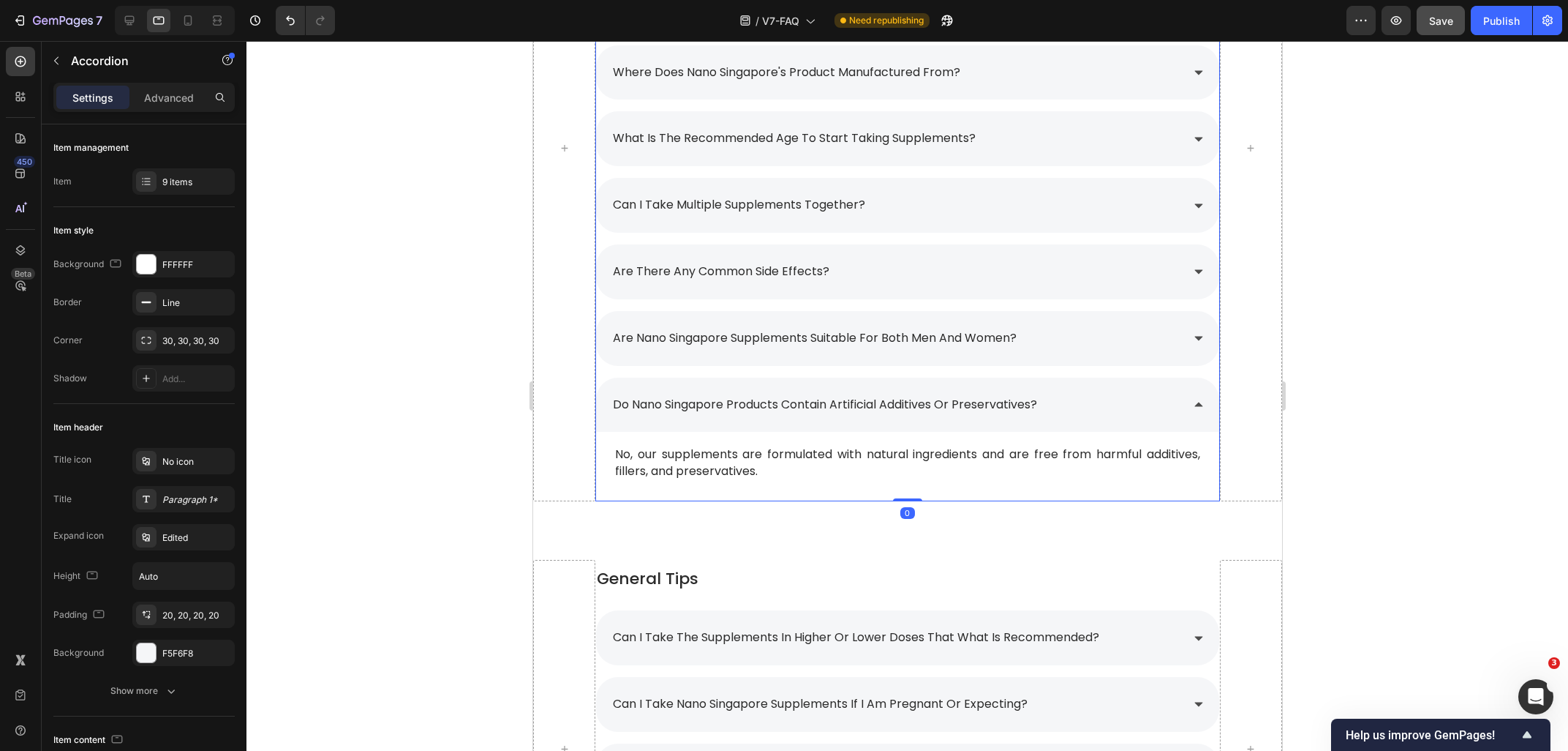
click at [1146, 407] on div "do nano singapore products contain artificial additives or preservatives?" at bounding box center [894, 406] width 570 height 26
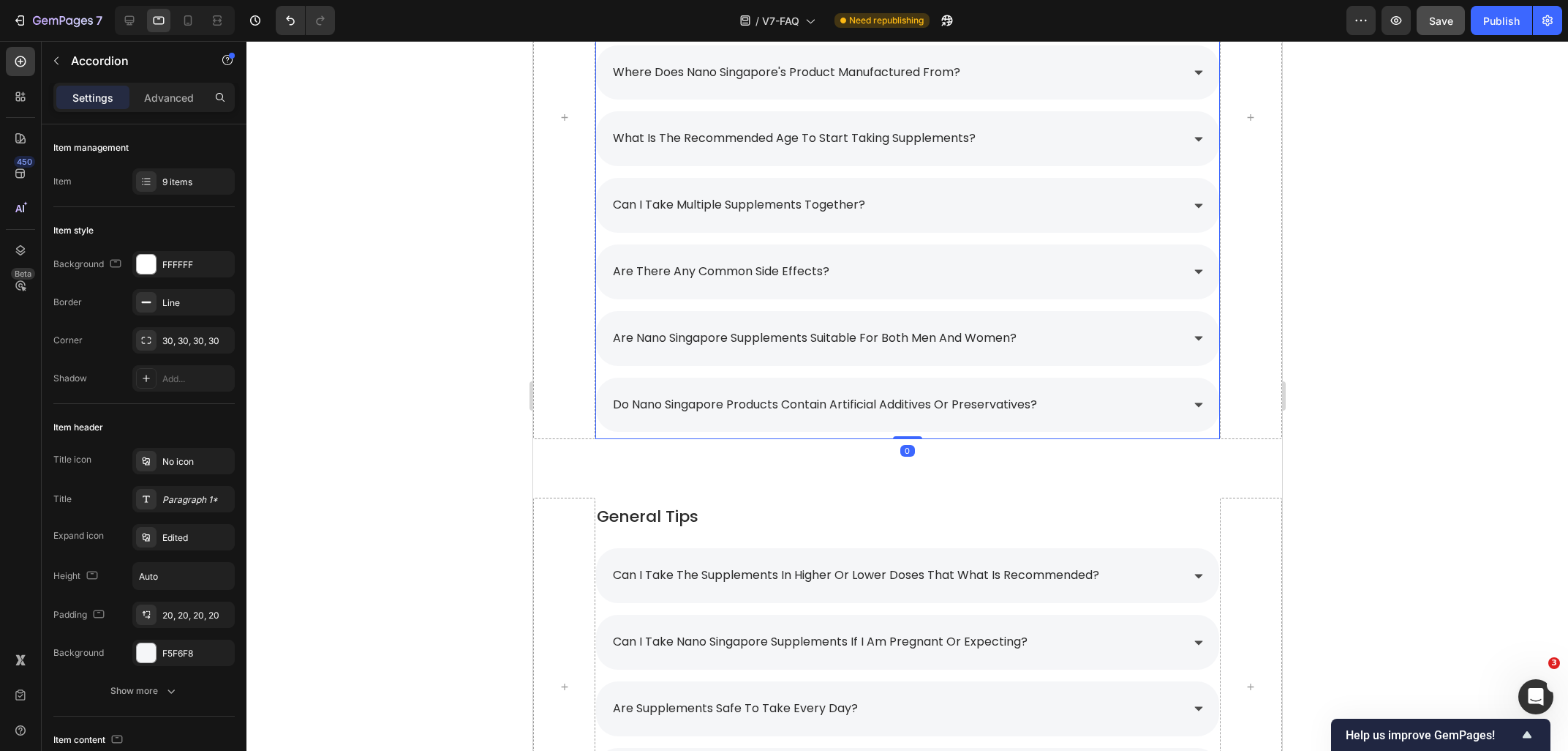
click at [1146, 407] on div "do nano singapore products contain artificial additives or preservatives?" at bounding box center [894, 406] width 570 height 26
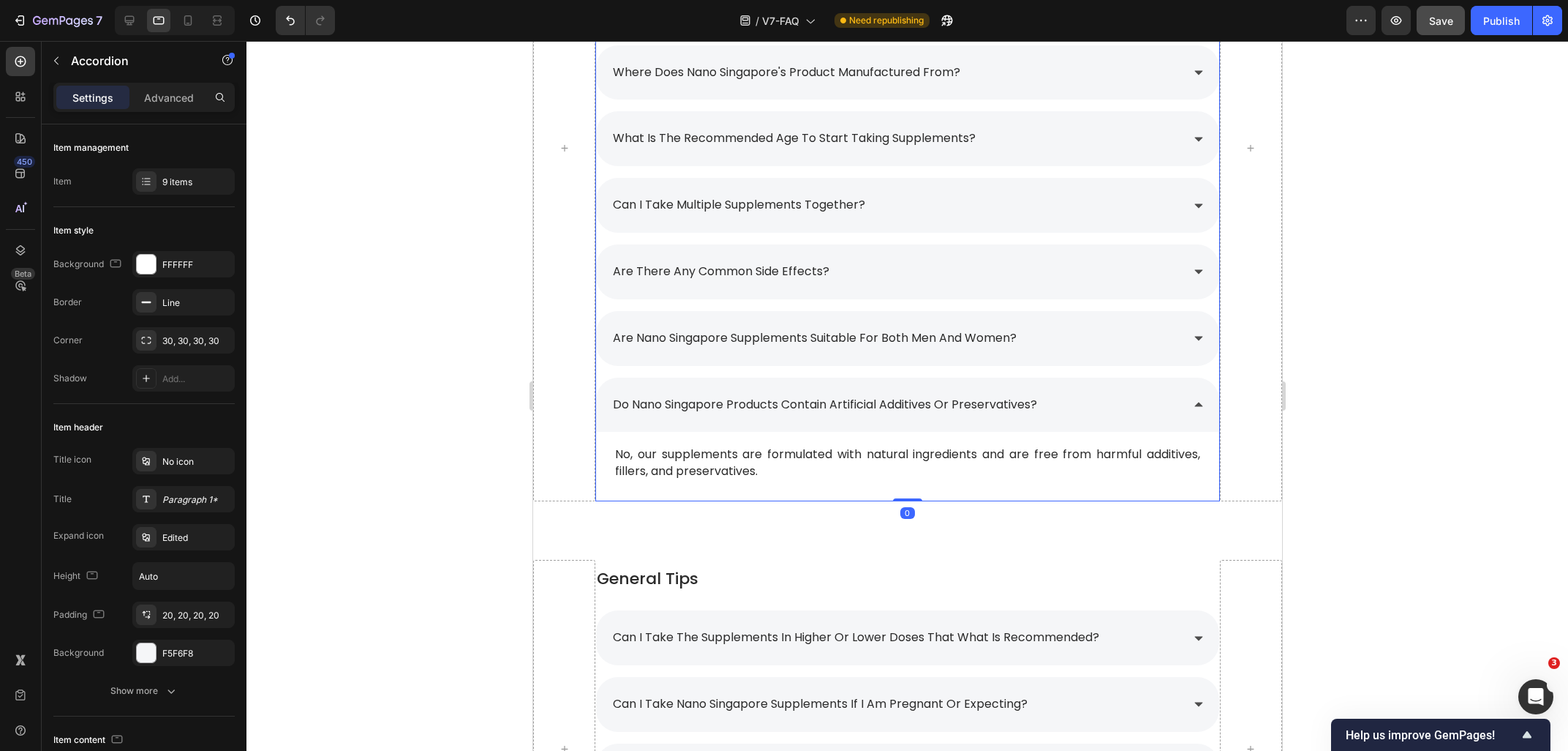
click at [1146, 407] on div "do nano singapore products contain artificial additives or preservatives?" at bounding box center [894, 406] width 570 height 26
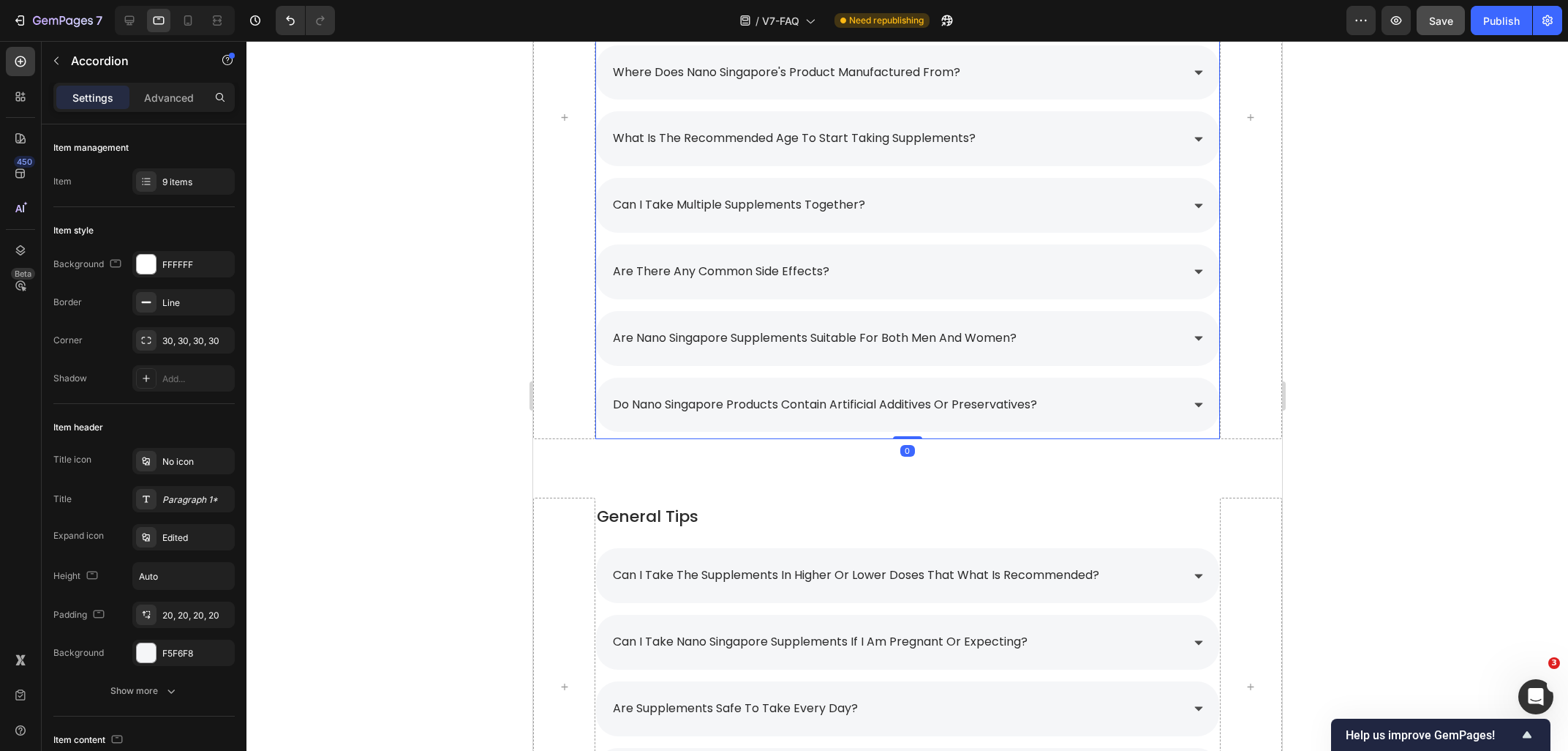
click at [1119, 348] on div "are nano singapore supplements suitable for both men and women?" at bounding box center [894, 338] width 570 height 26
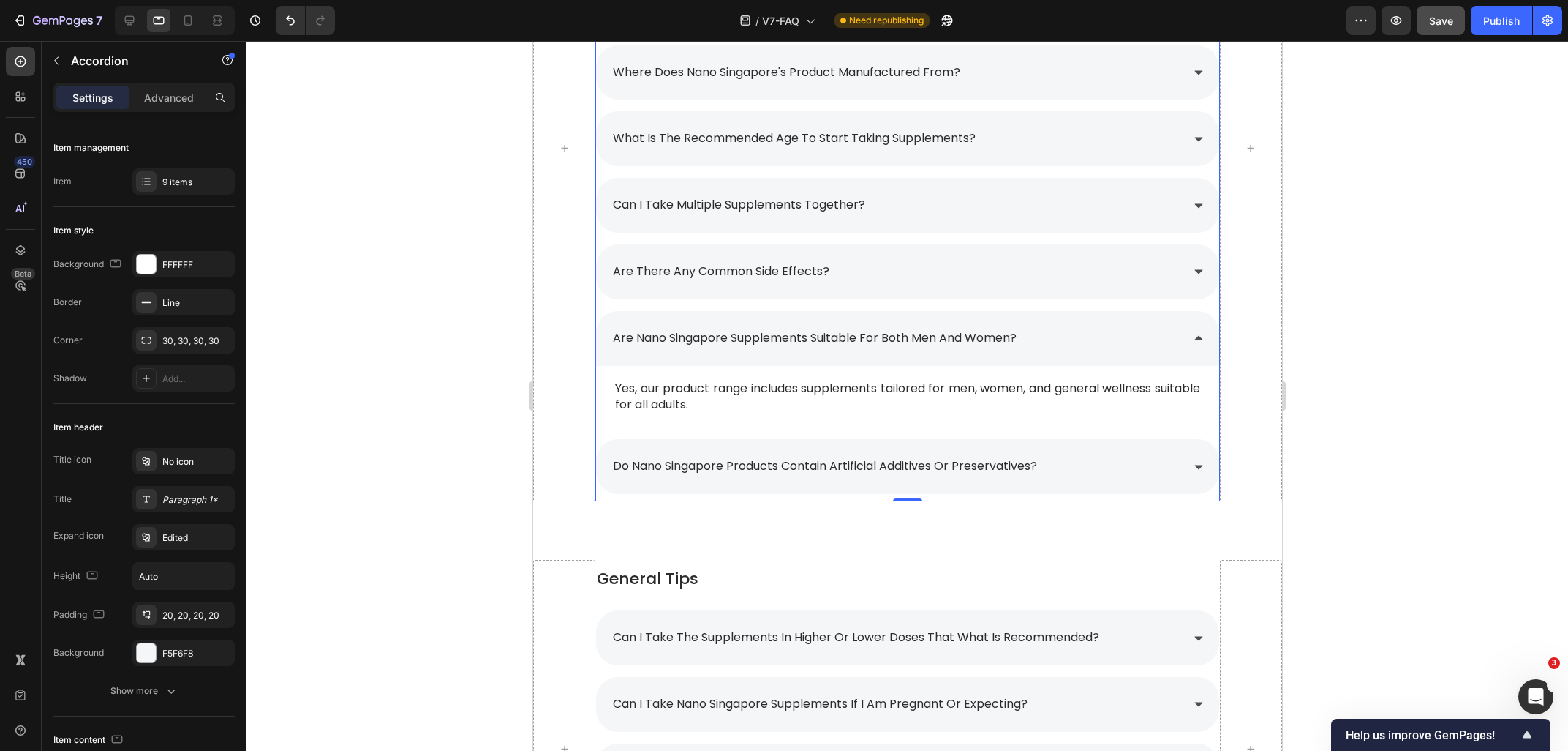
click at [1119, 348] on div "are nano singapore supplements suitable for both men and women?" at bounding box center [894, 338] width 570 height 26
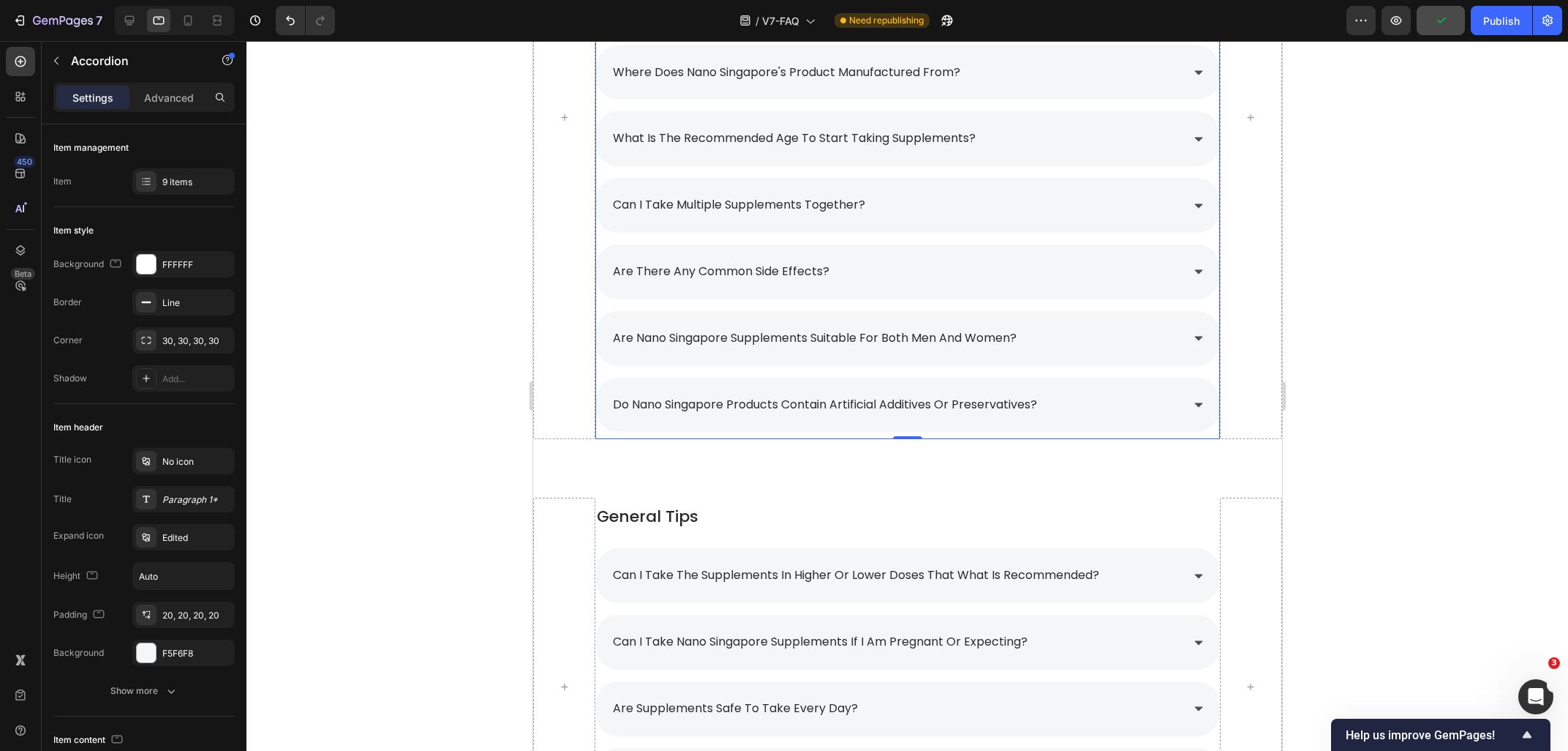
click at [1036, 258] on div "are there any common side effects?" at bounding box center [906, 272] width 623 height 55
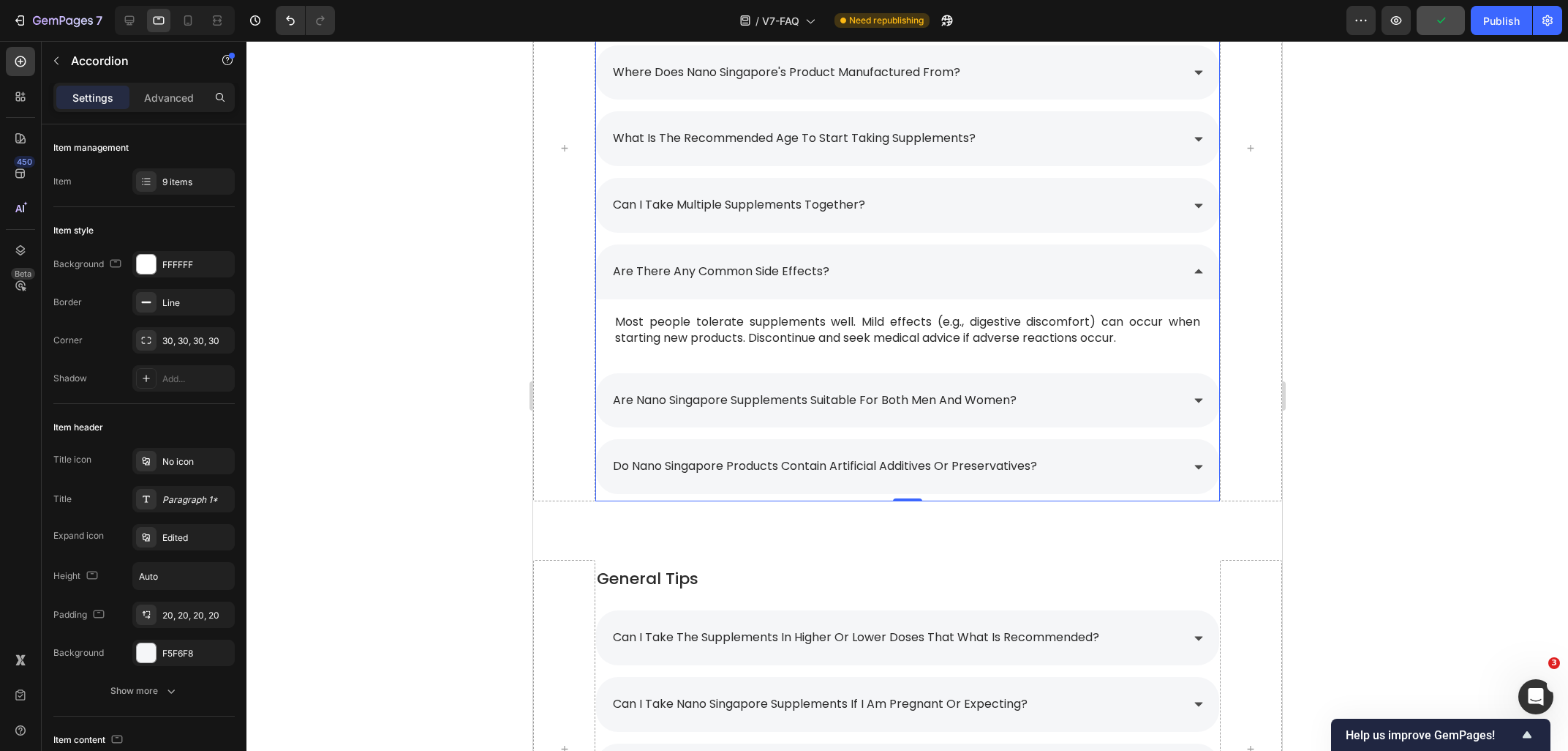
click at [1036, 258] on div "are there any common side effects?" at bounding box center [906, 272] width 623 height 55
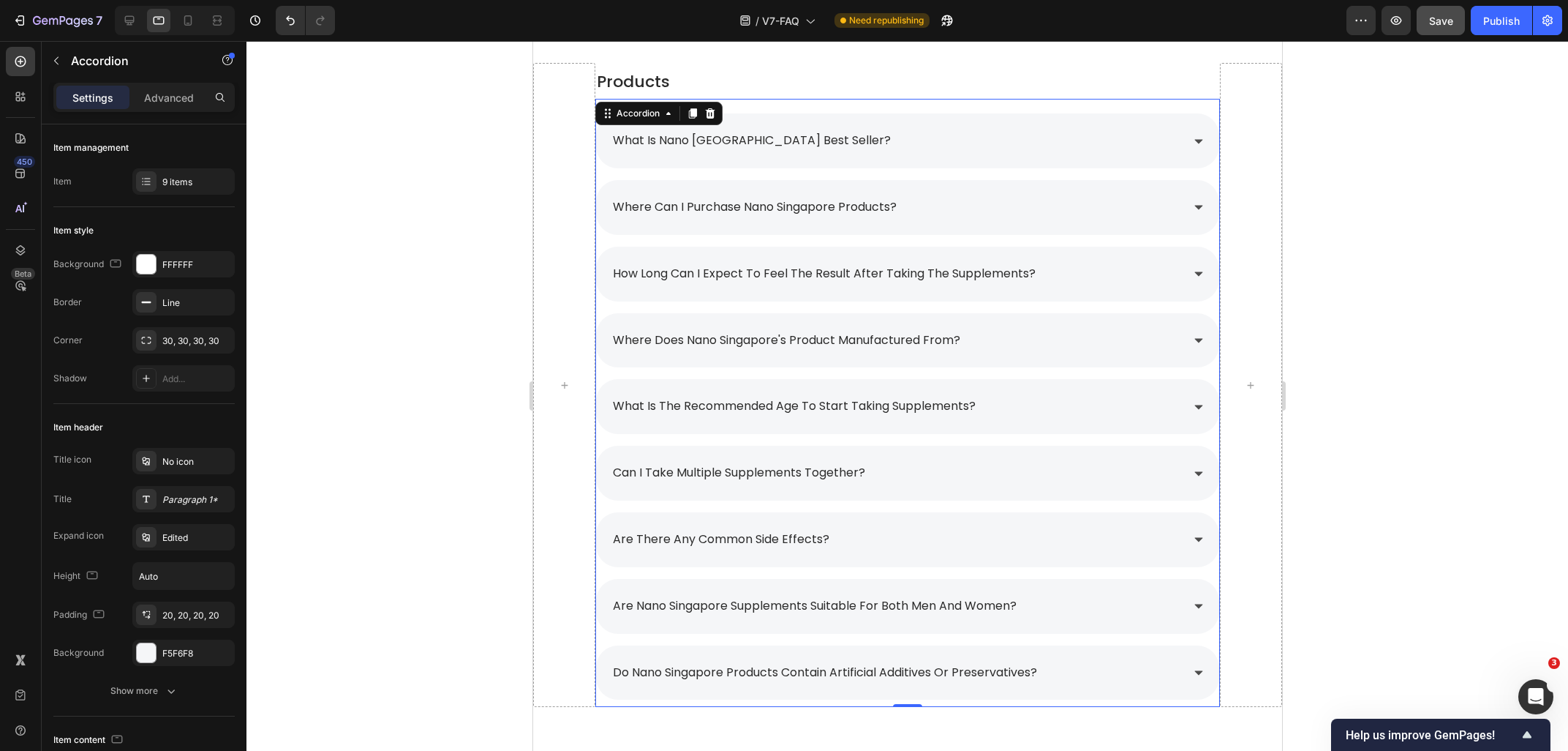
scroll to position [971, 0]
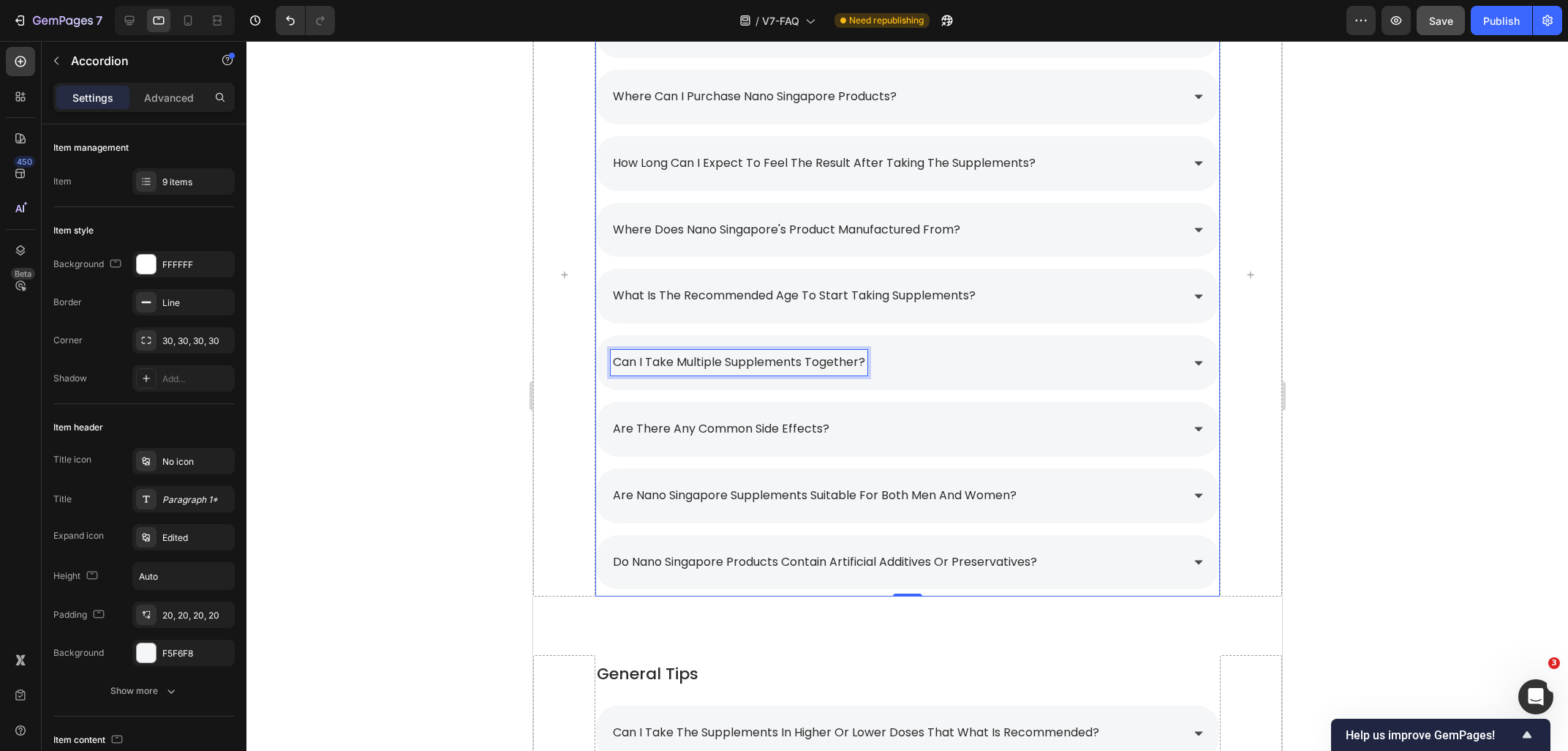
click at [734, 364] on p "can i take multiple supplements together?" at bounding box center [738, 363] width 252 height 21
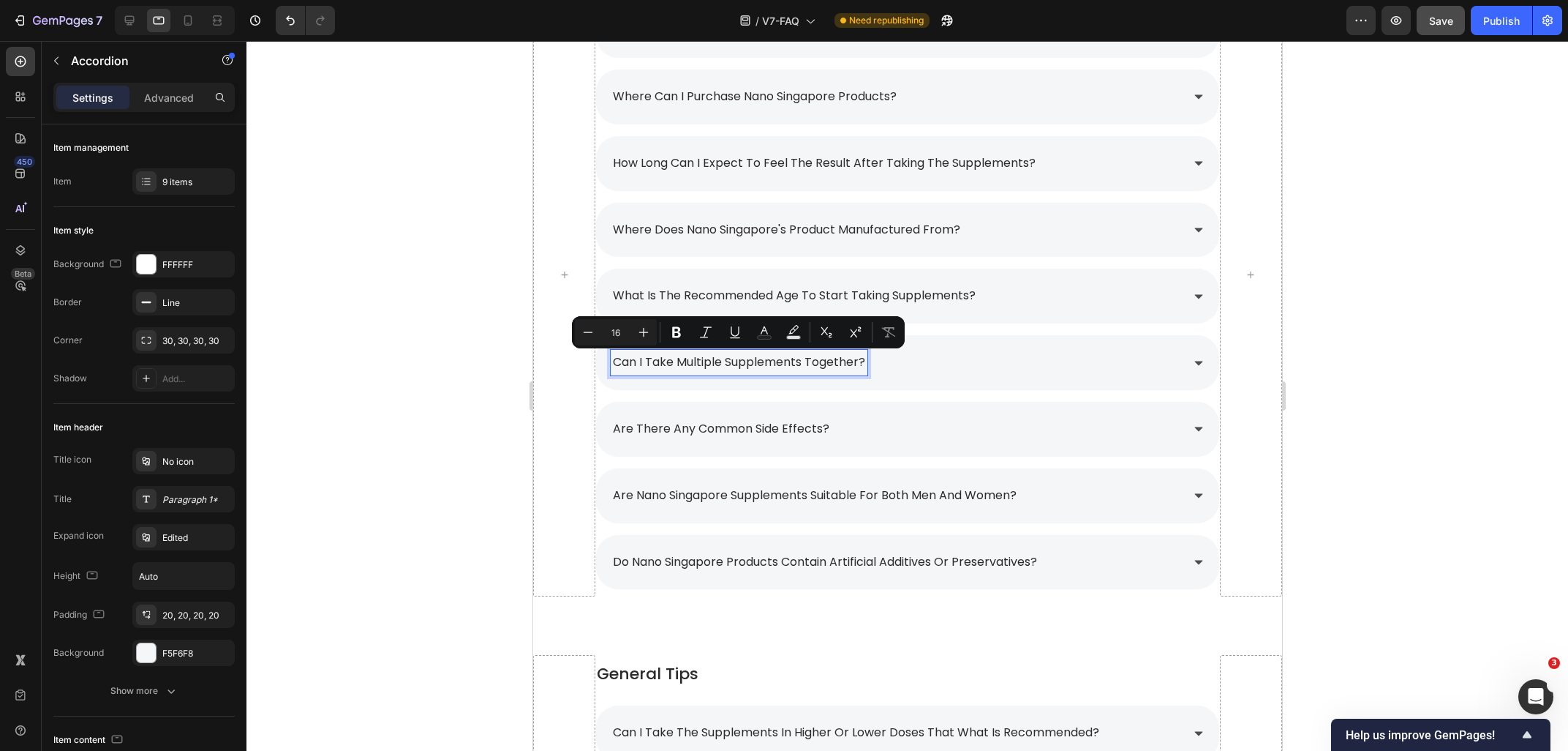
click at [680, 427] on p "are there any common side effects?" at bounding box center [720, 429] width 216 height 21
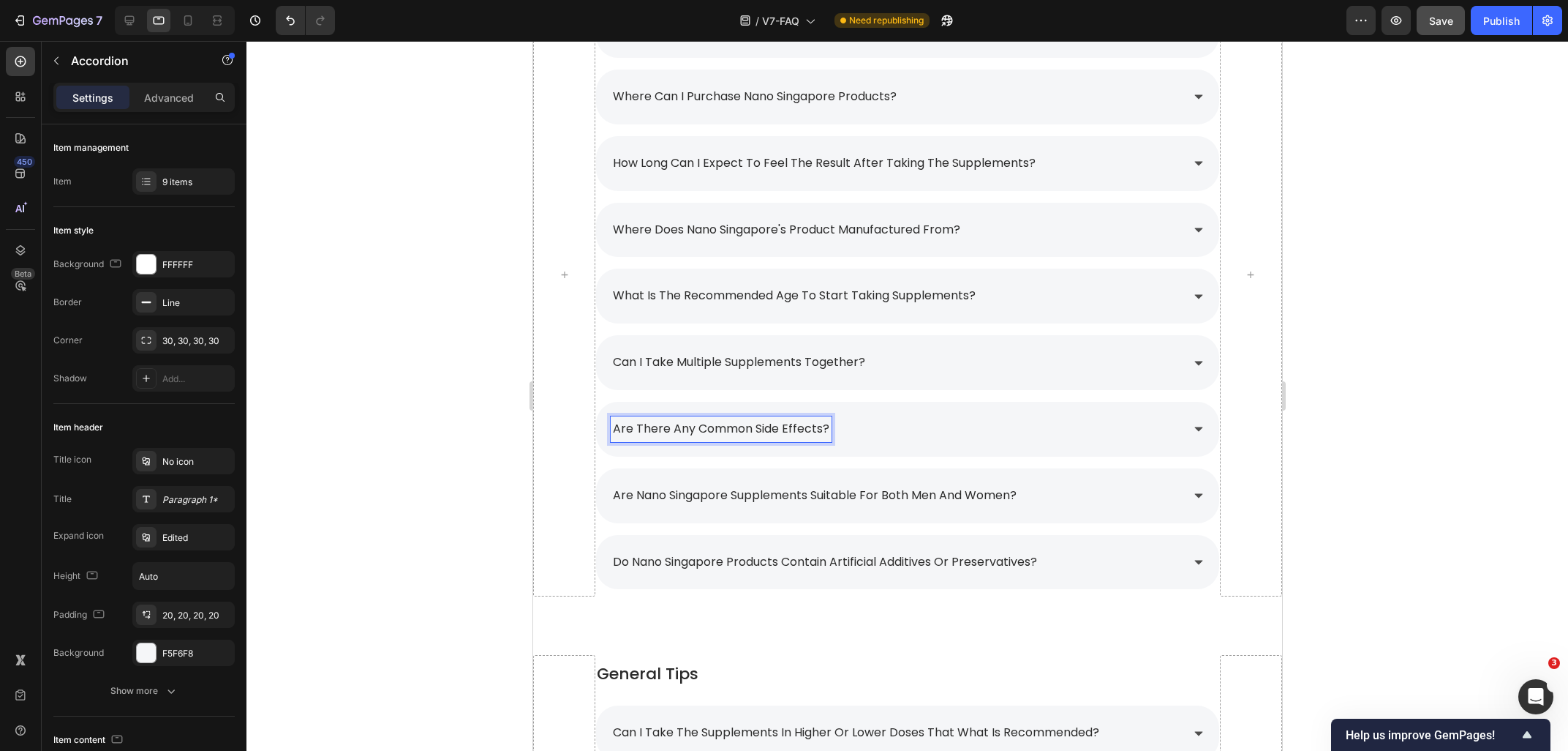
click at [680, 427] on p "are there any common side effects?" at bounding box center [720, 429] width 216 height 21
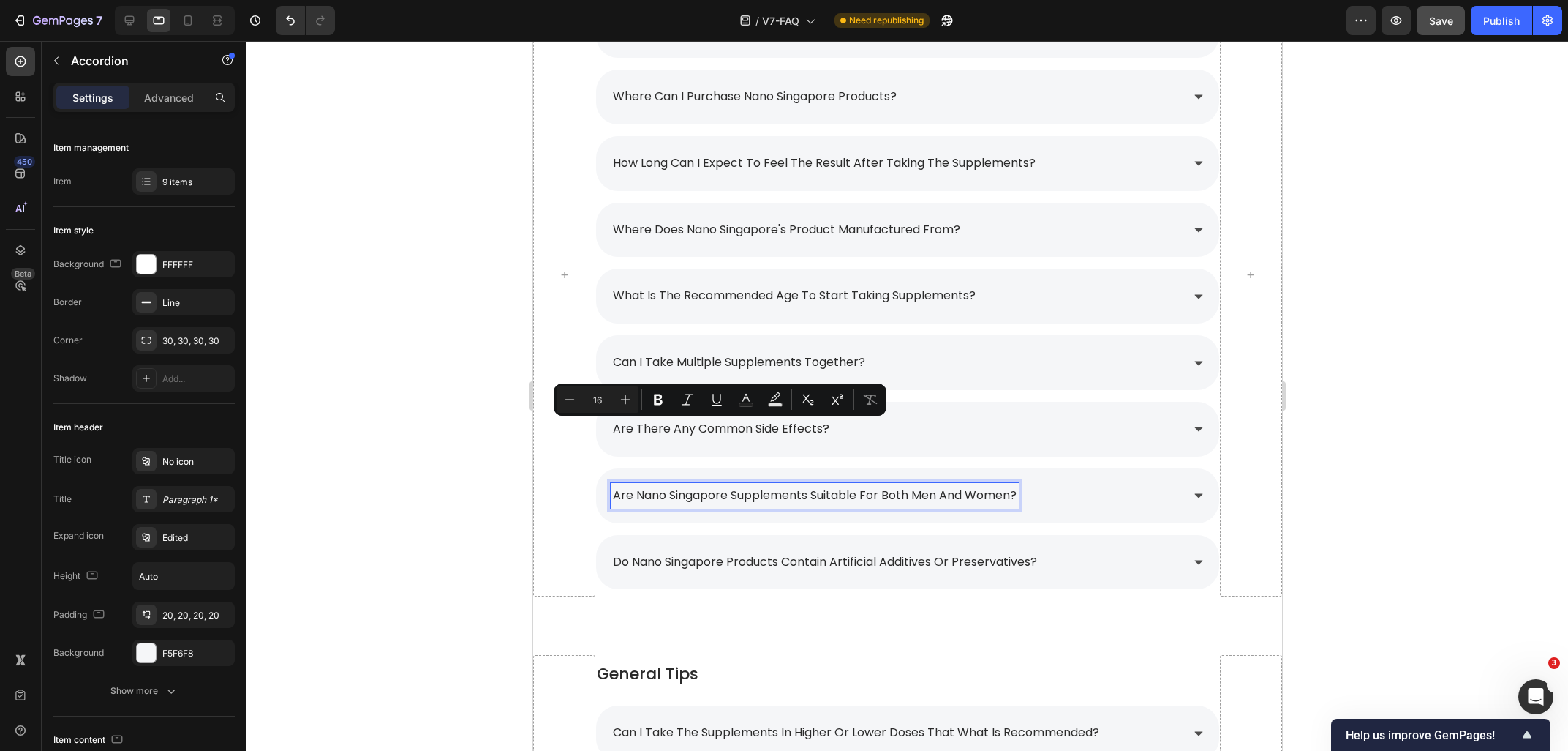
click at [692, 490] on p "are nano singapore supplements suitable for both men and women?" at bounding box center [814, 496] width 404 height 21
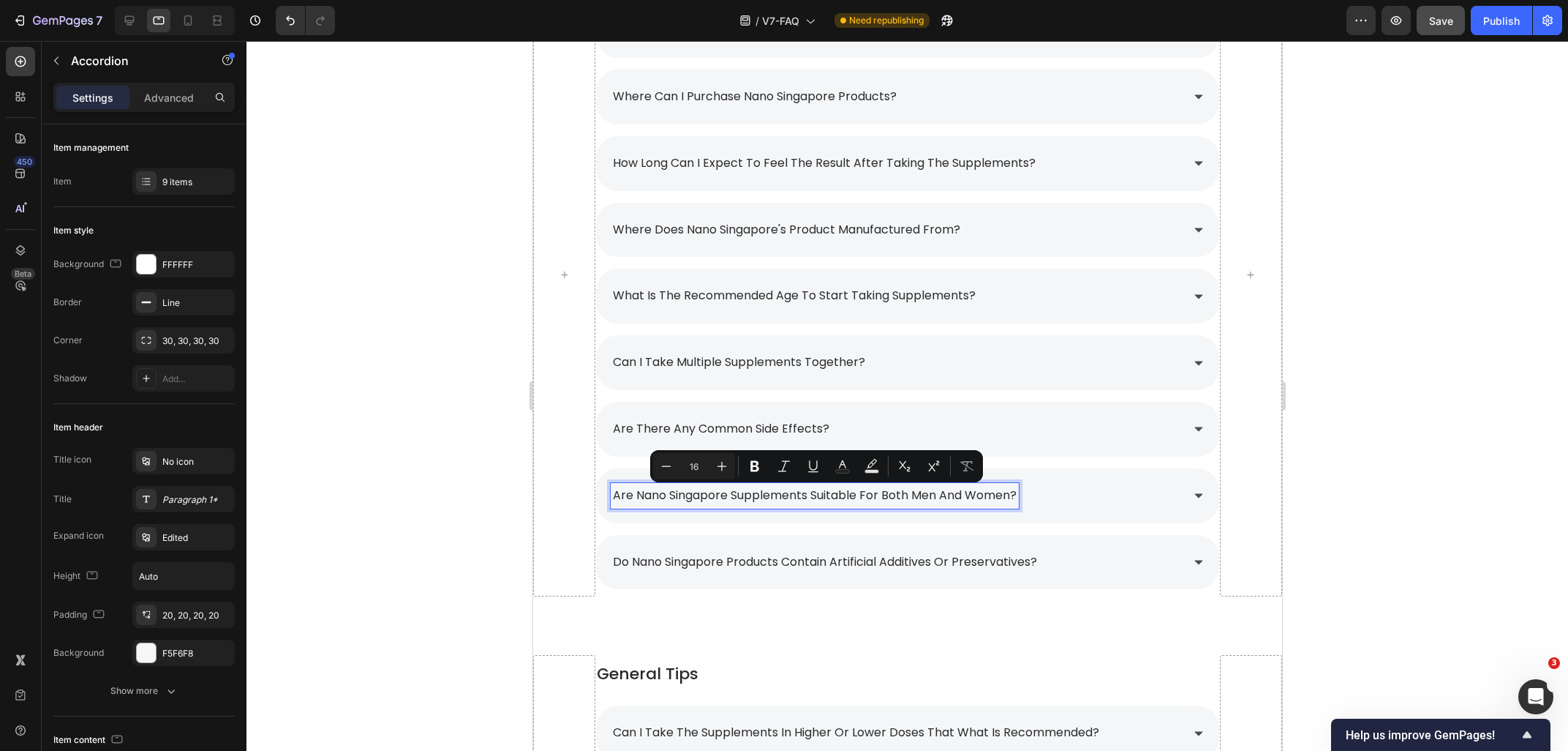
click at [713, 572] on p "do nano singapore products contain artificial additives or preservatives?" at bounding box center [824, 562] width 424 height 21
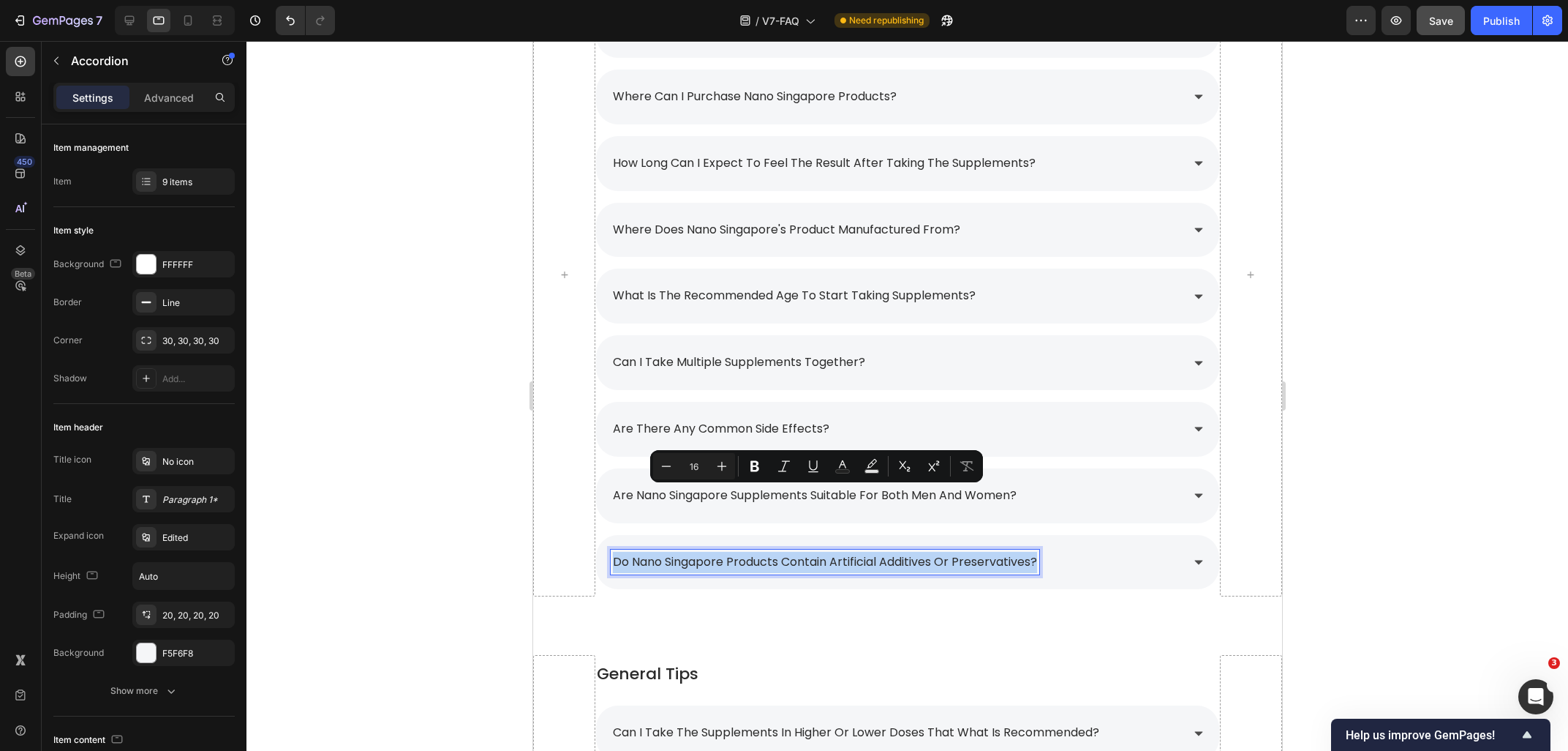
click at [713, 572] on p "do nano singapore products contain artificial additives or preservatives?" at bounding box center [824, 562] width 424 height 21
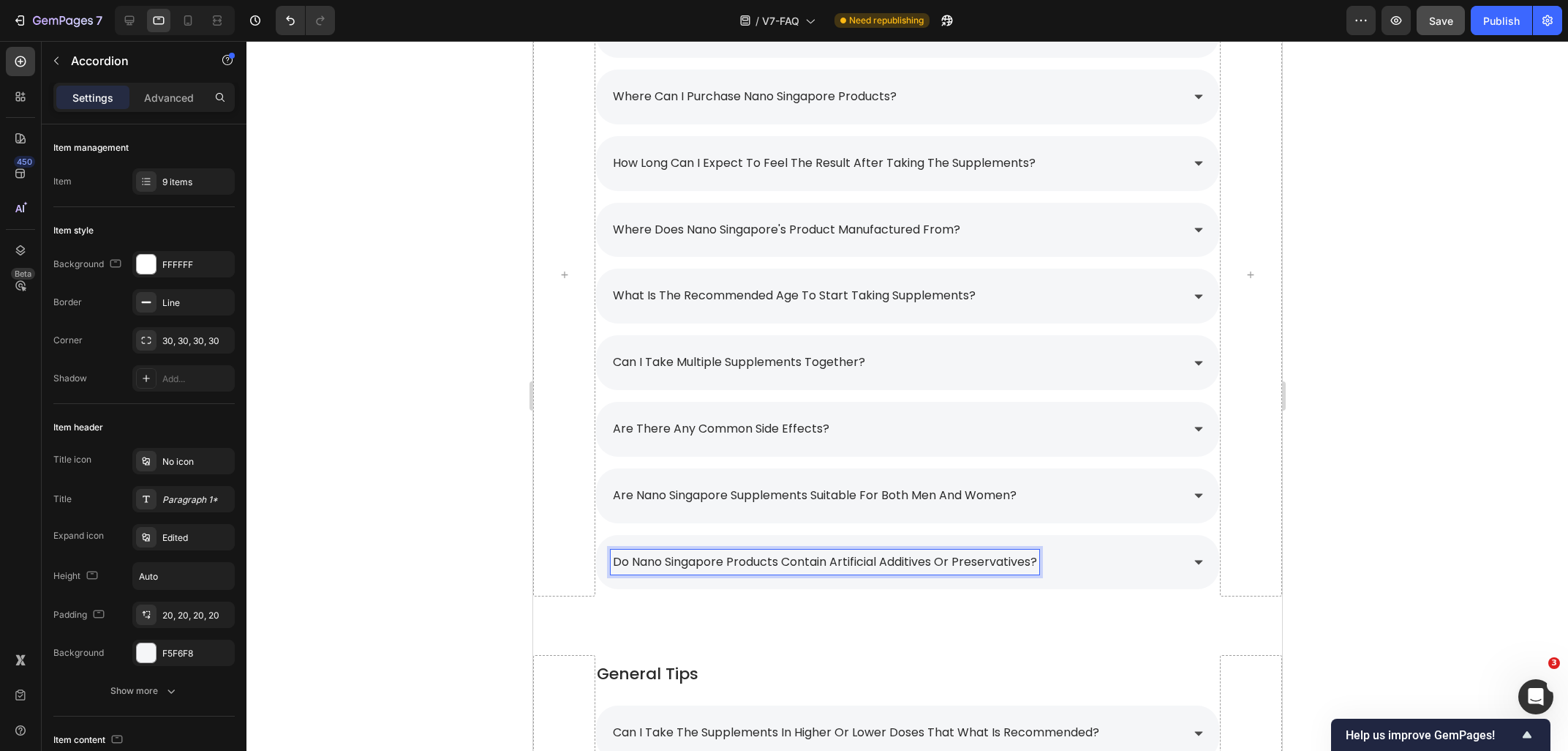
click at [713, 572] on p "do nano singapore products contain artificial additives or preservatives?" at bounding box center [824, 562] width 424 height 21
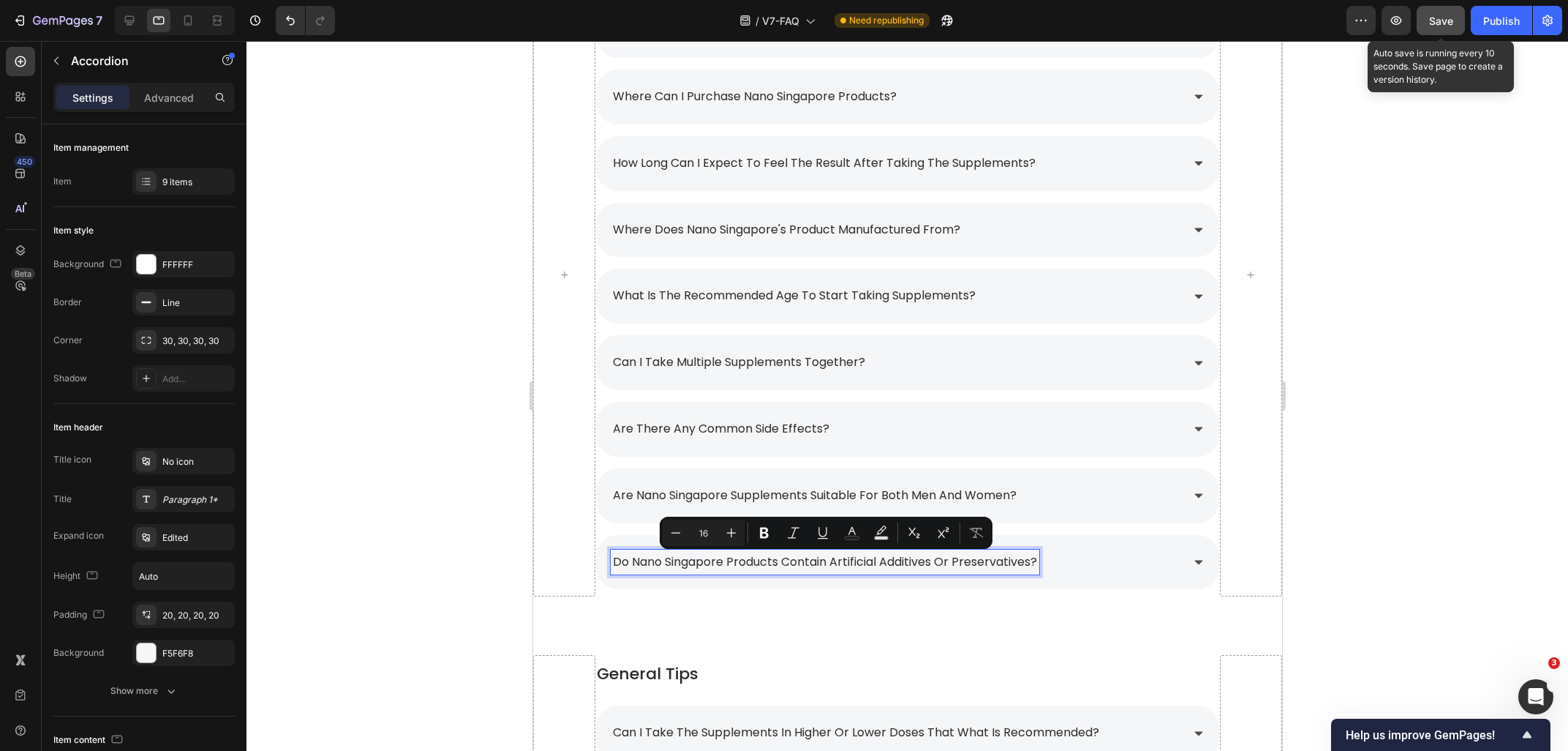
click at [1447, 26] on span "Save" at bounding box center [1442, 20] width 24 height 12
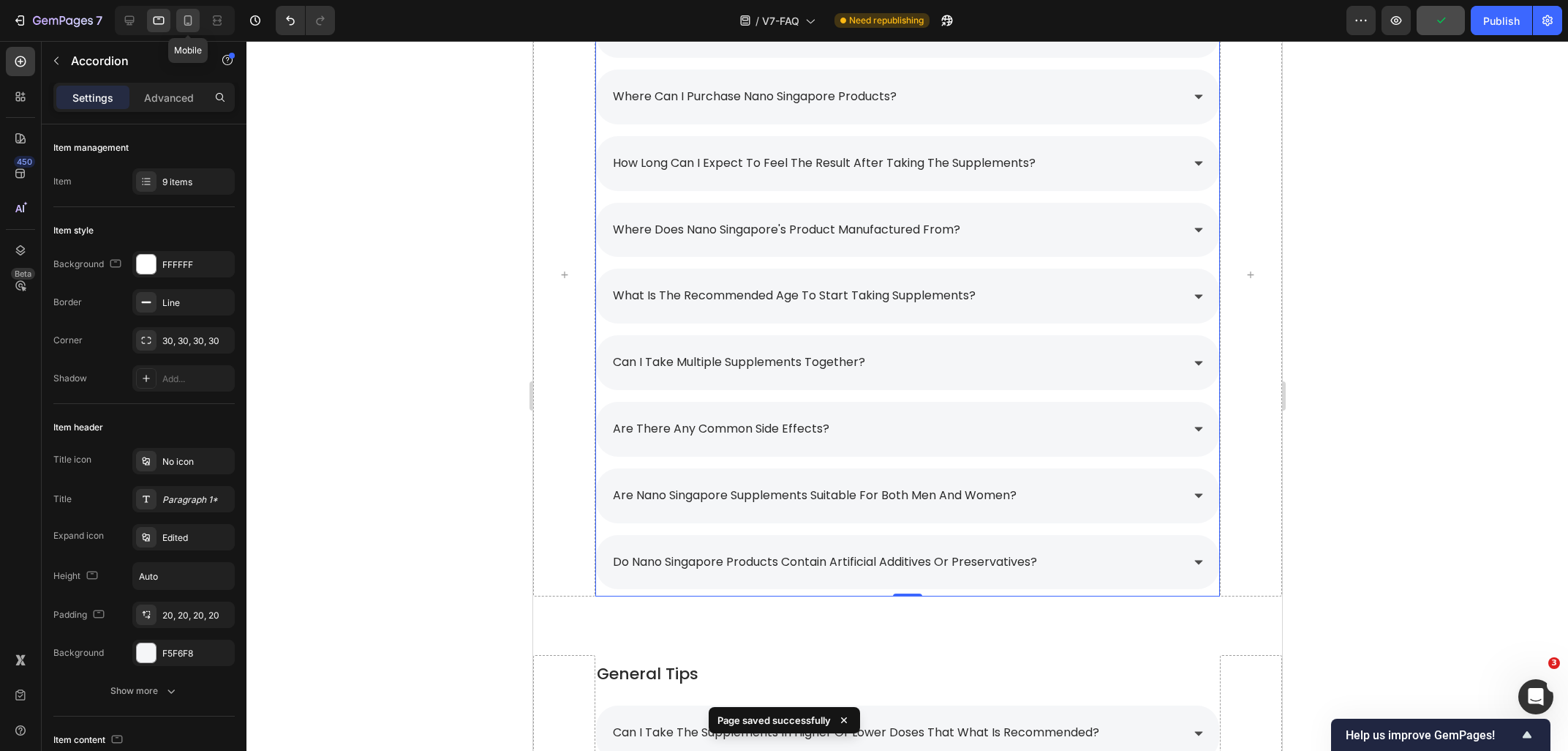
click at [197, 23] on div at bounding box center [187, 20] width 24 height 24
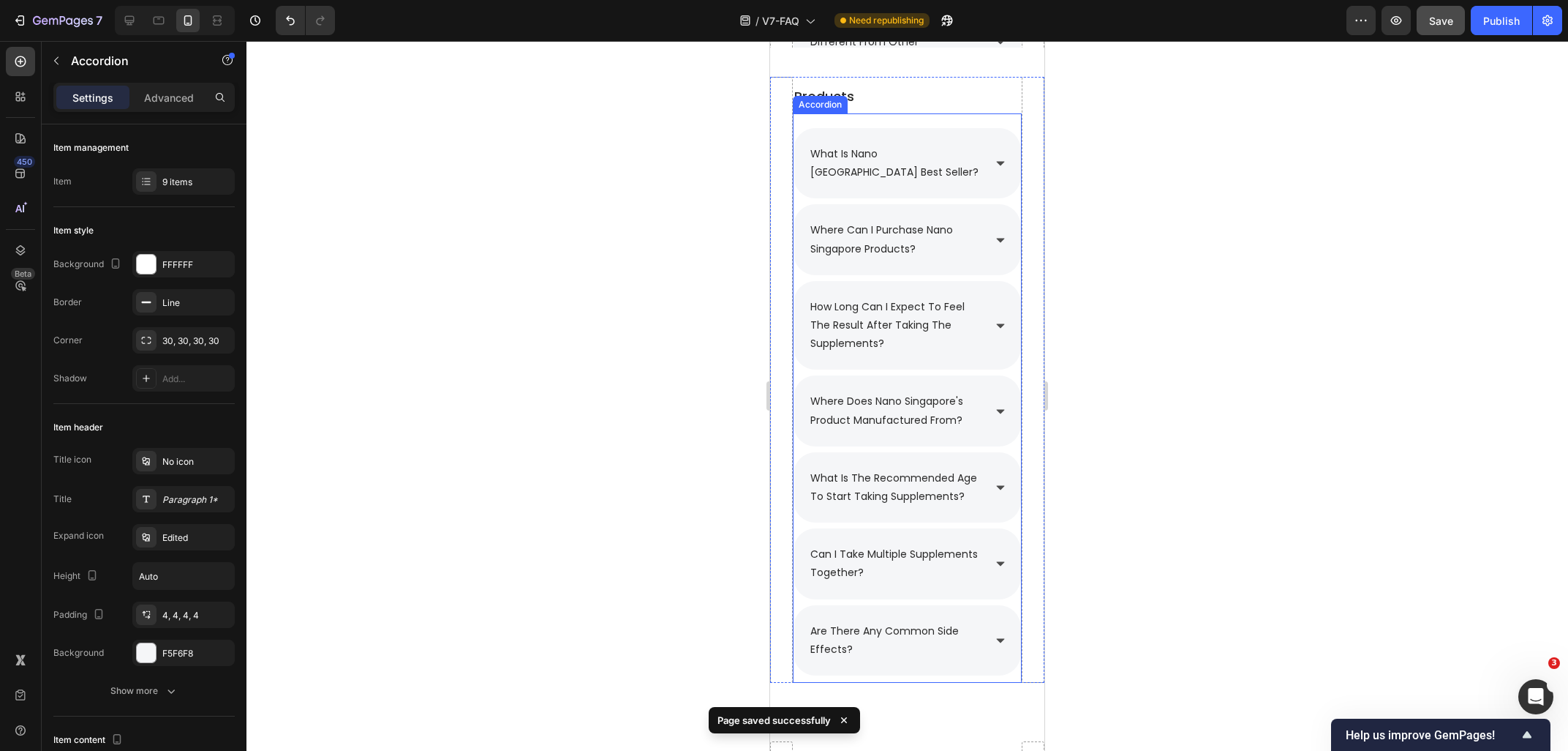
scroll to position [920, 0]
click at [827, 114] on div "what is nano [GEOGRAPHIC_DATA] best seller? where can i purchase nano singapore…" at bounding box center [907, 399] width 229 height 569
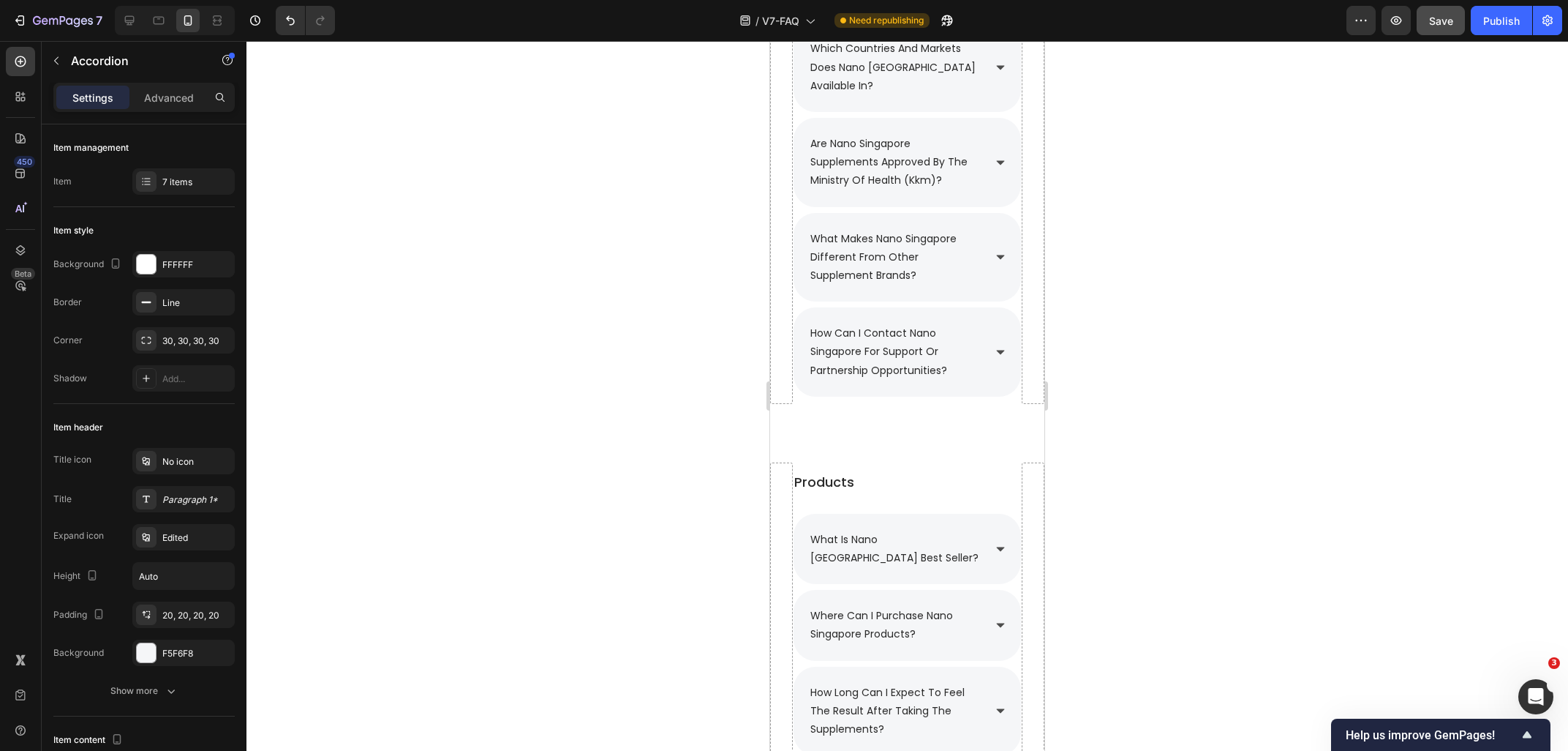
scroll to position [941, 0]
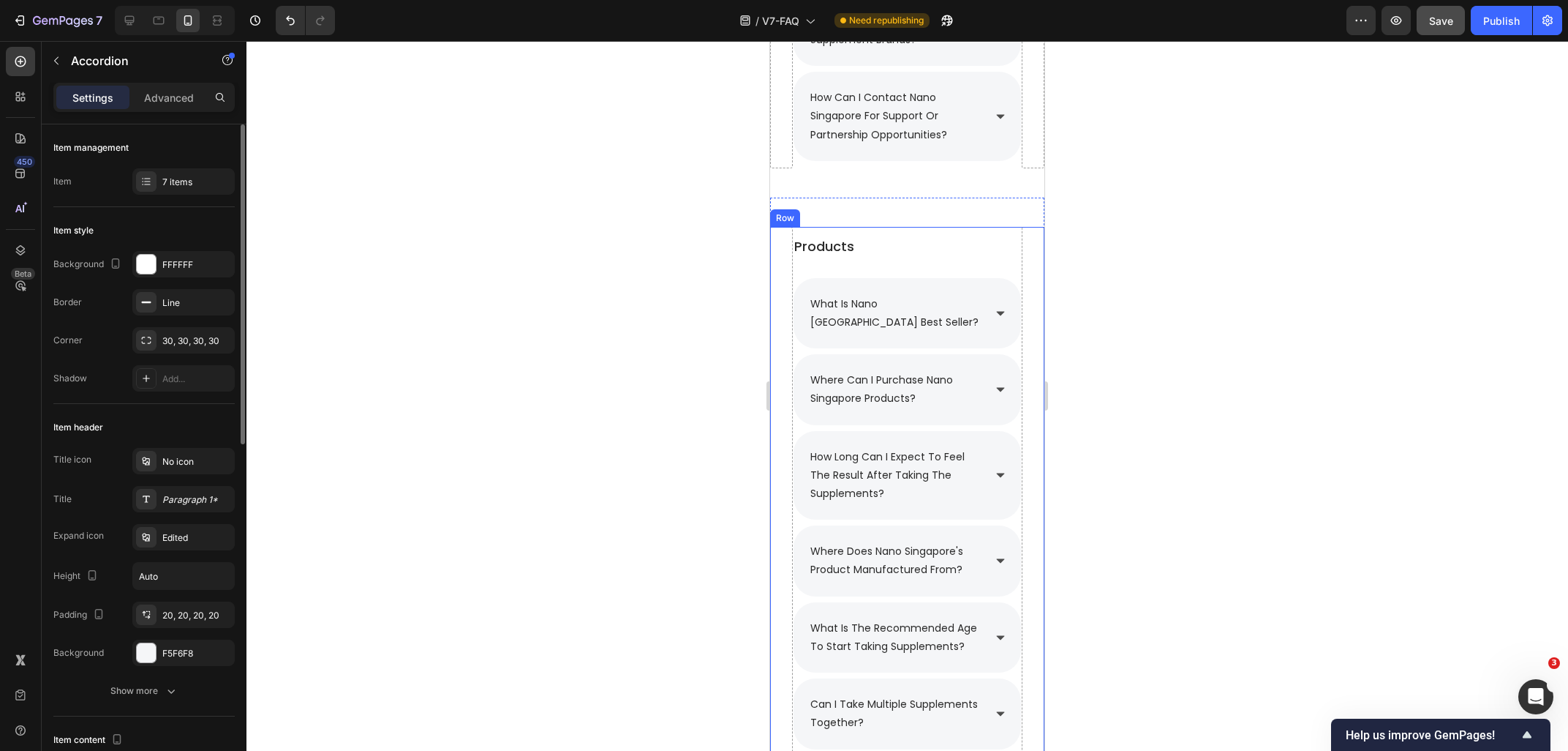
click at [170, 195] on div "Item management Item 7 items" at bounding box center [144, 165] width 182 height 83
click at [176, 182] on div "7 items" at bounding box center [196, 182] width 69 height 13
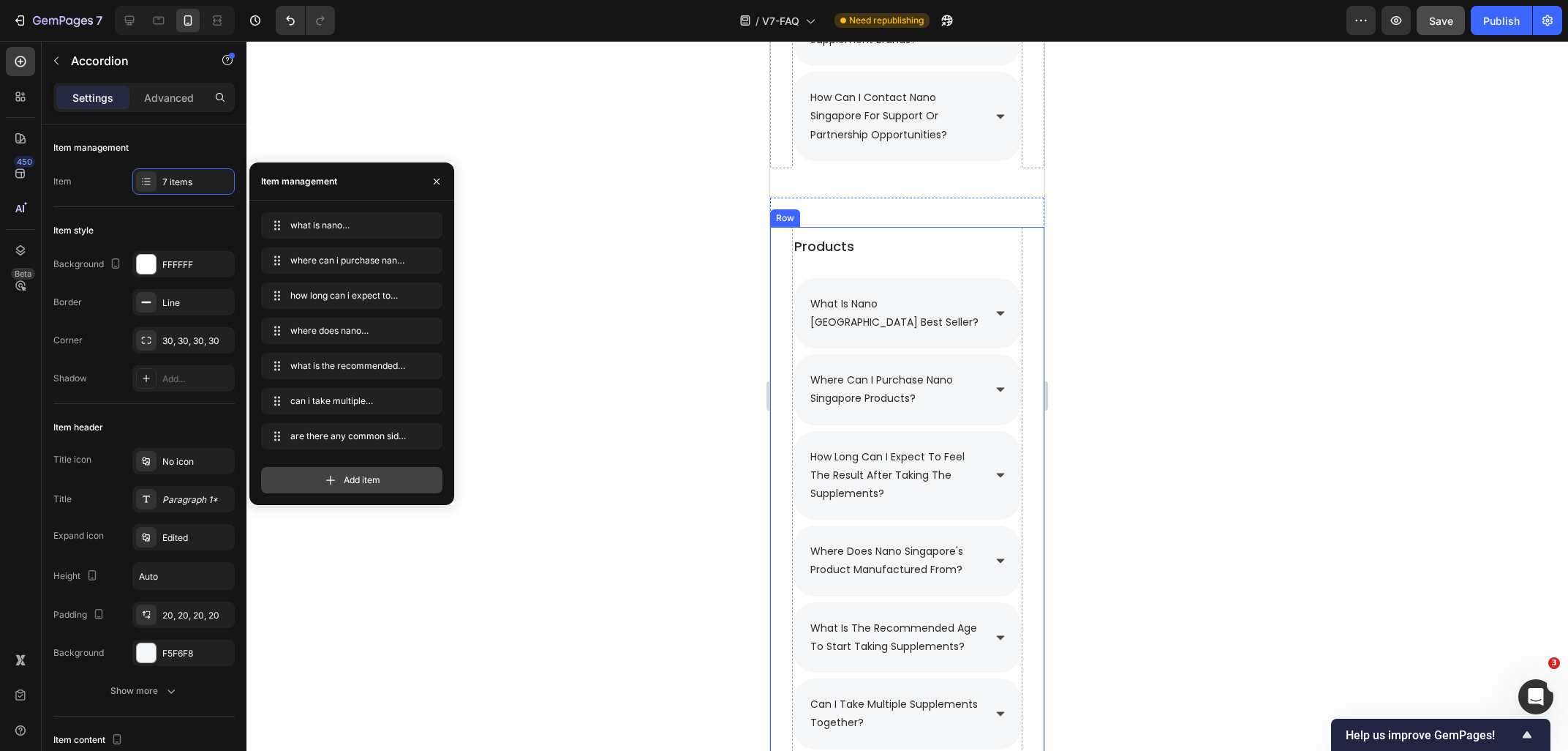
click at [353, 478] on span "Add item" at bounding box center [362, 480] width 36 height 13
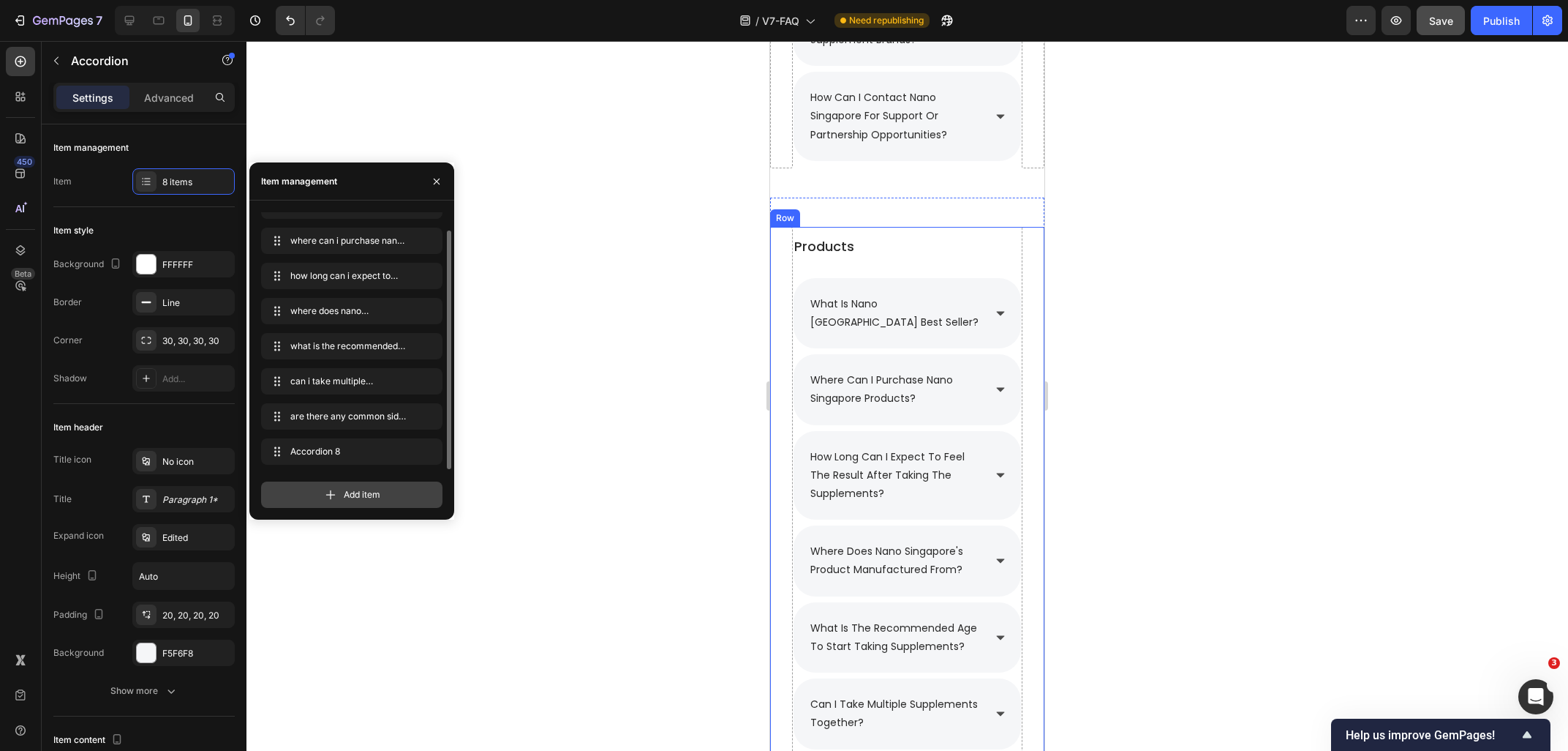
click at [349, 497] on span "Add item" at bounding box center [362, 495] width 36 height 13
click at [159, 26] on icon at bounding box center [159, 20] width 15 height 15
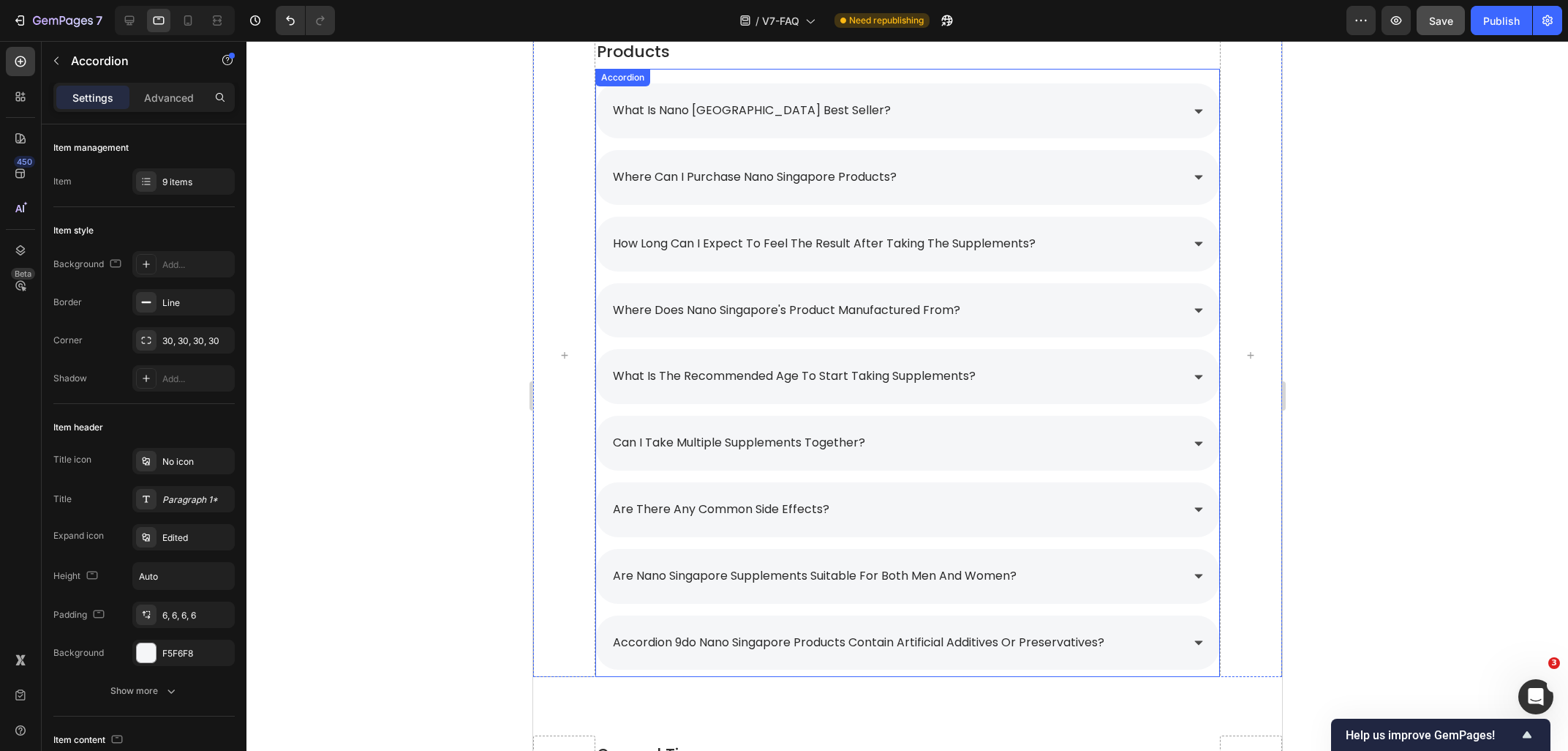
scroll to position [890, 0]
click at [769, 579] on p "are nano singapore supplements suitable for both men and women?" at bounding box center [814, 577] width 404 height 21
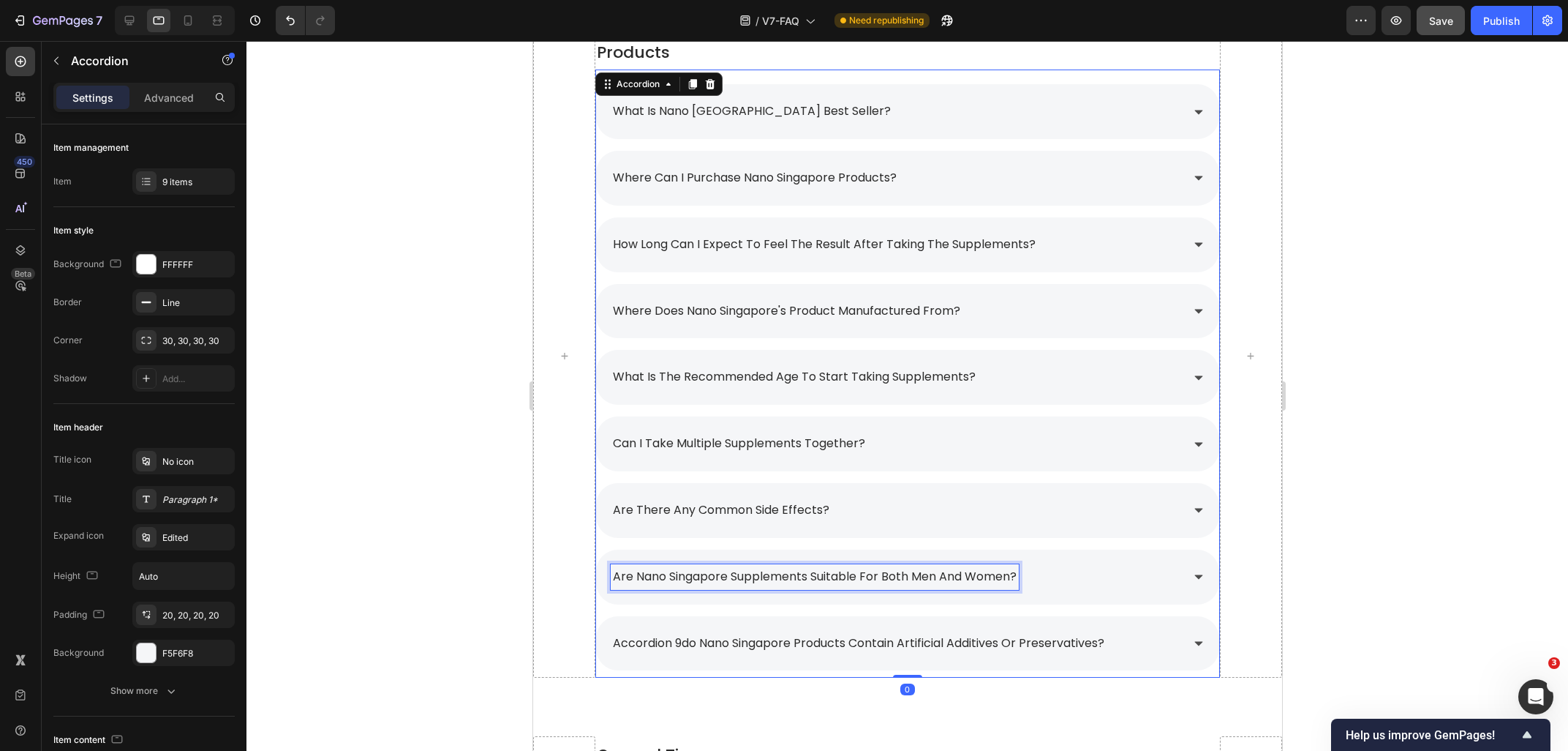
click at [769, 579] on p "are nano singapore supplements suitable for both men and women?" at bounding box center [814, 577] width 404 height 21
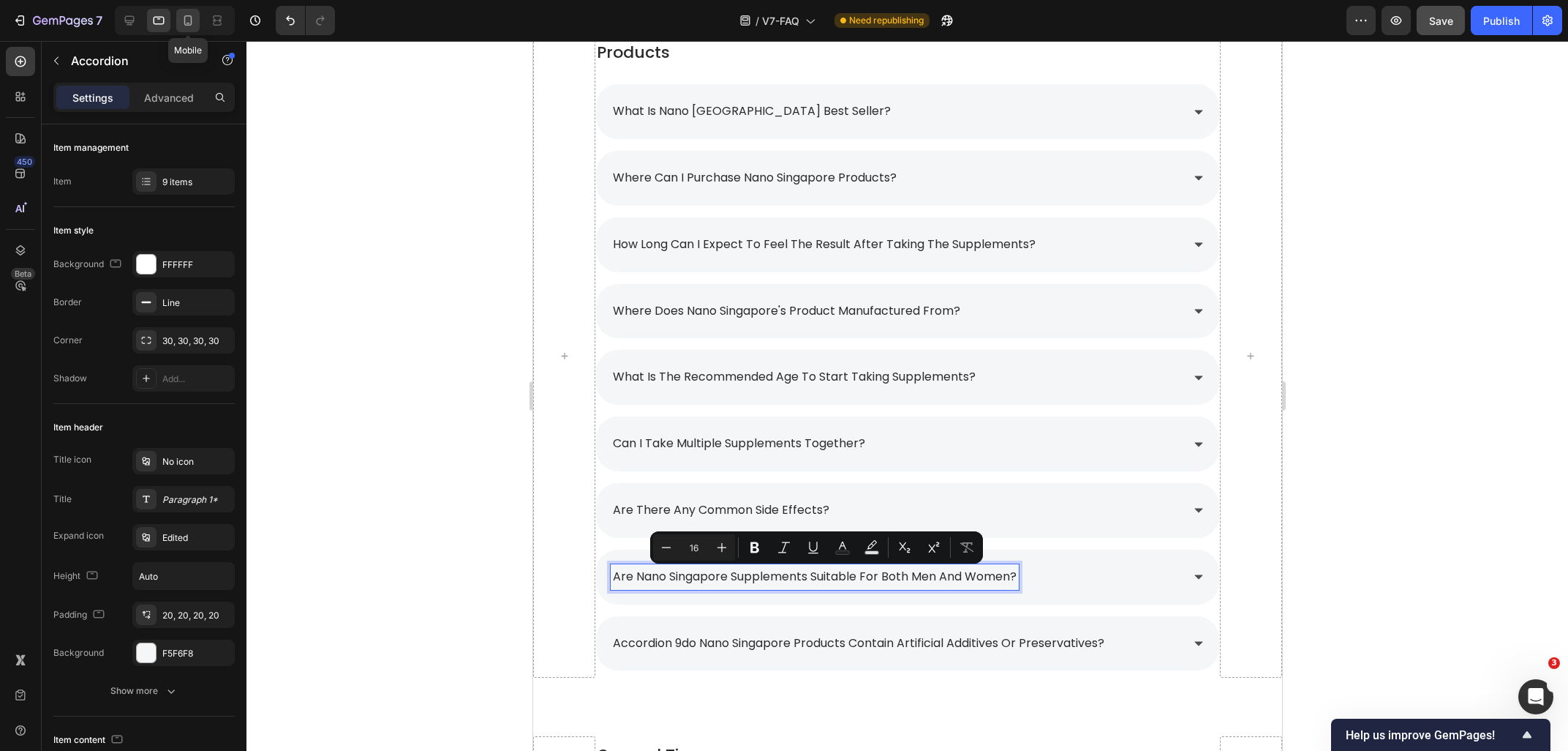
click at [185, 29] on div at bounding box center [187, 20] width 24 height 24
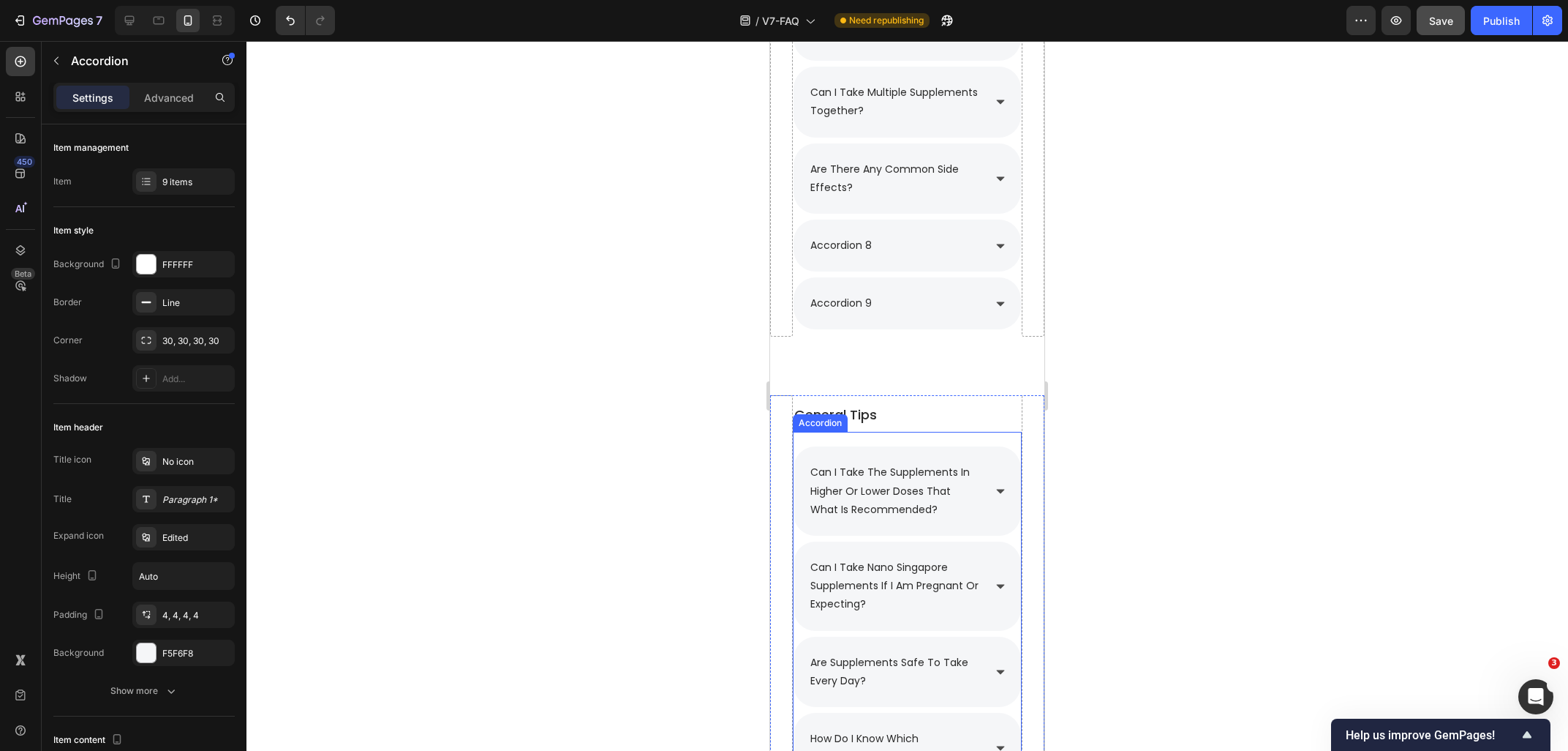
scroll to position [1311, 0]
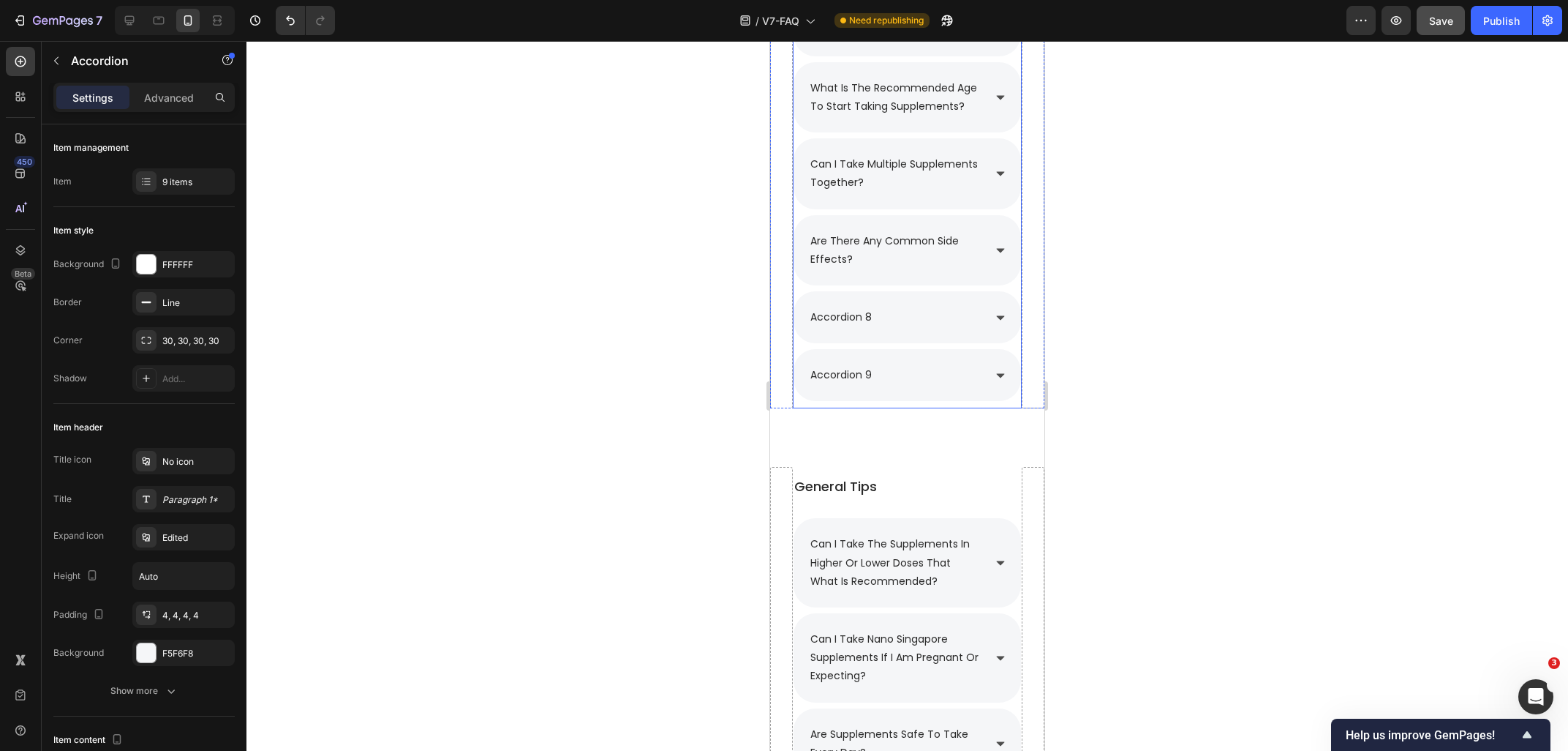
click at [863, 324] on div "accordion 8" at bounding box center [841, 317] width 66 height 23
click at [873, 322] on div "accordion 8" at bounding box center [841, 317] width 66 height 23
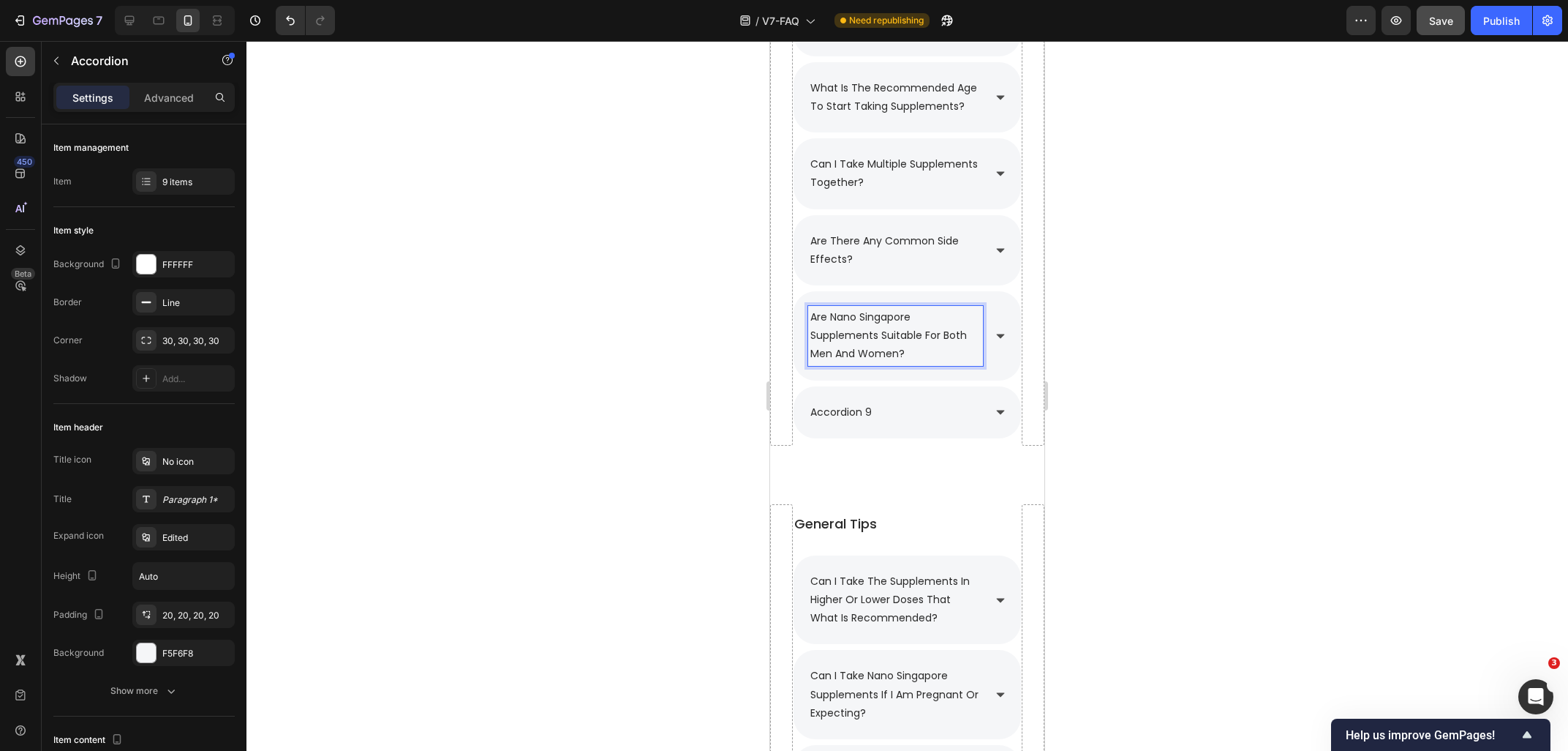
click at [1232, 379] on div at bounding box center [907, 396] width 1322 height 710
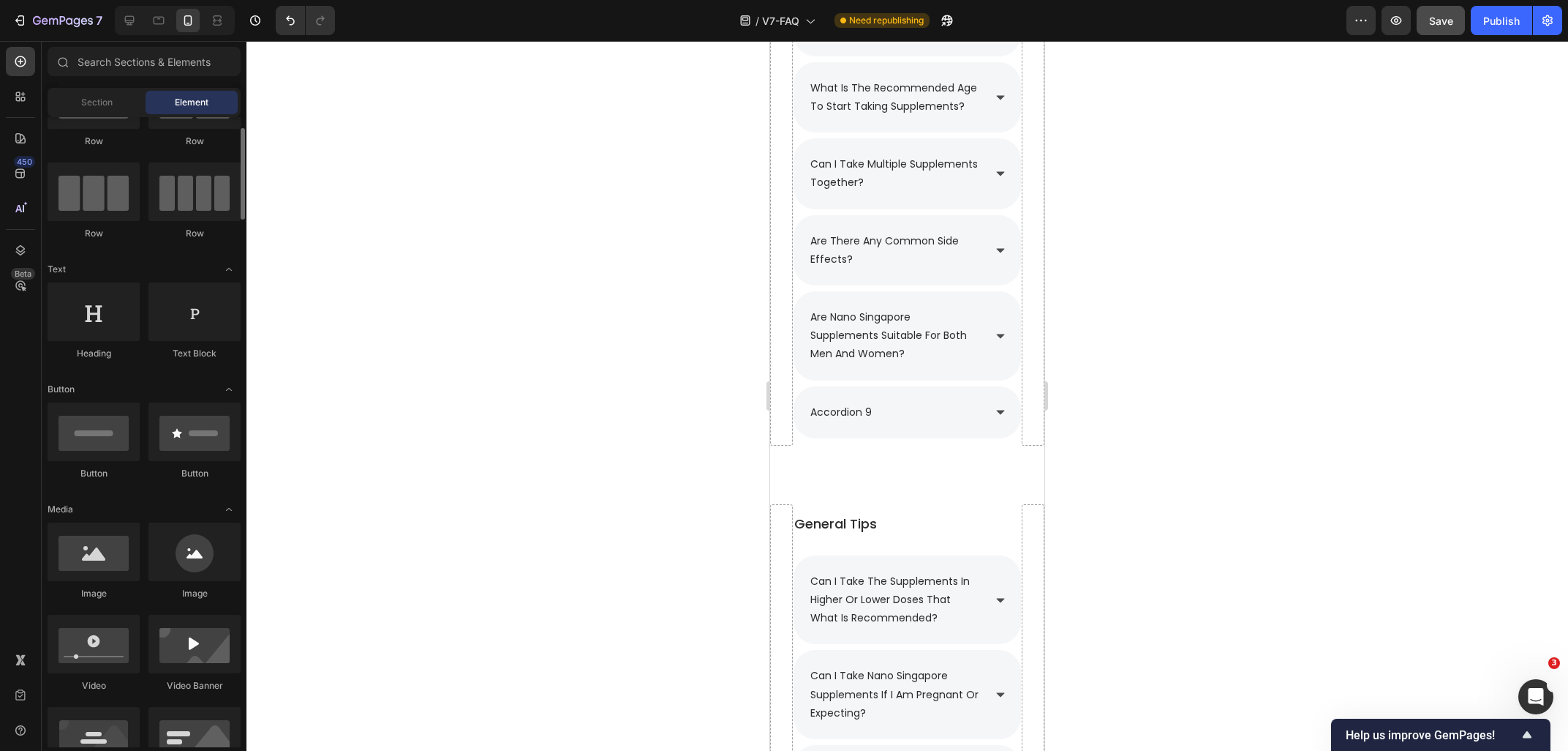
scroll to position [79, 0]
click at [995, 337] on icon at bounding box center [1000, 336] width 11 height 11
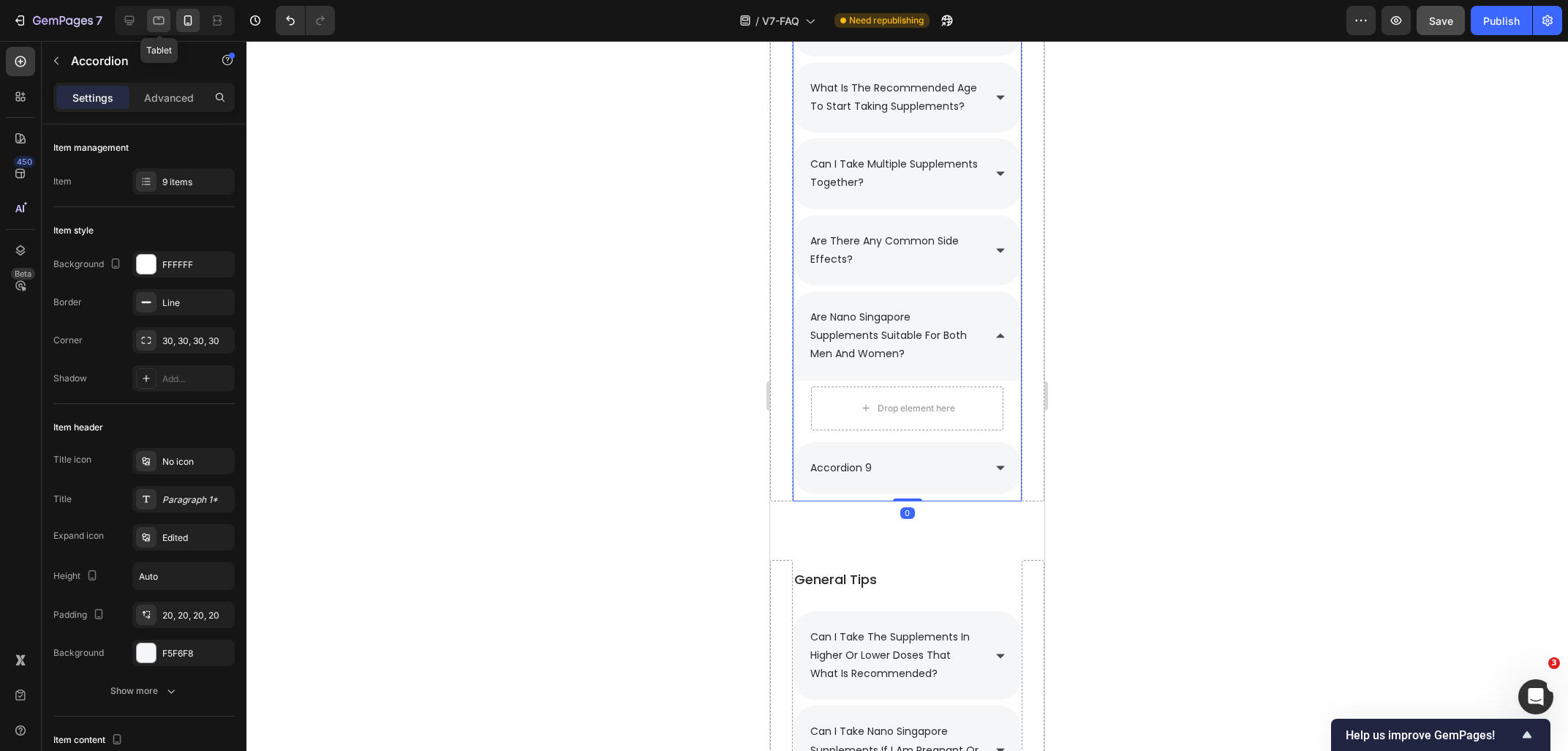
click at [156, 25] on icon at bounding box center [159, 20] width 15 height 15
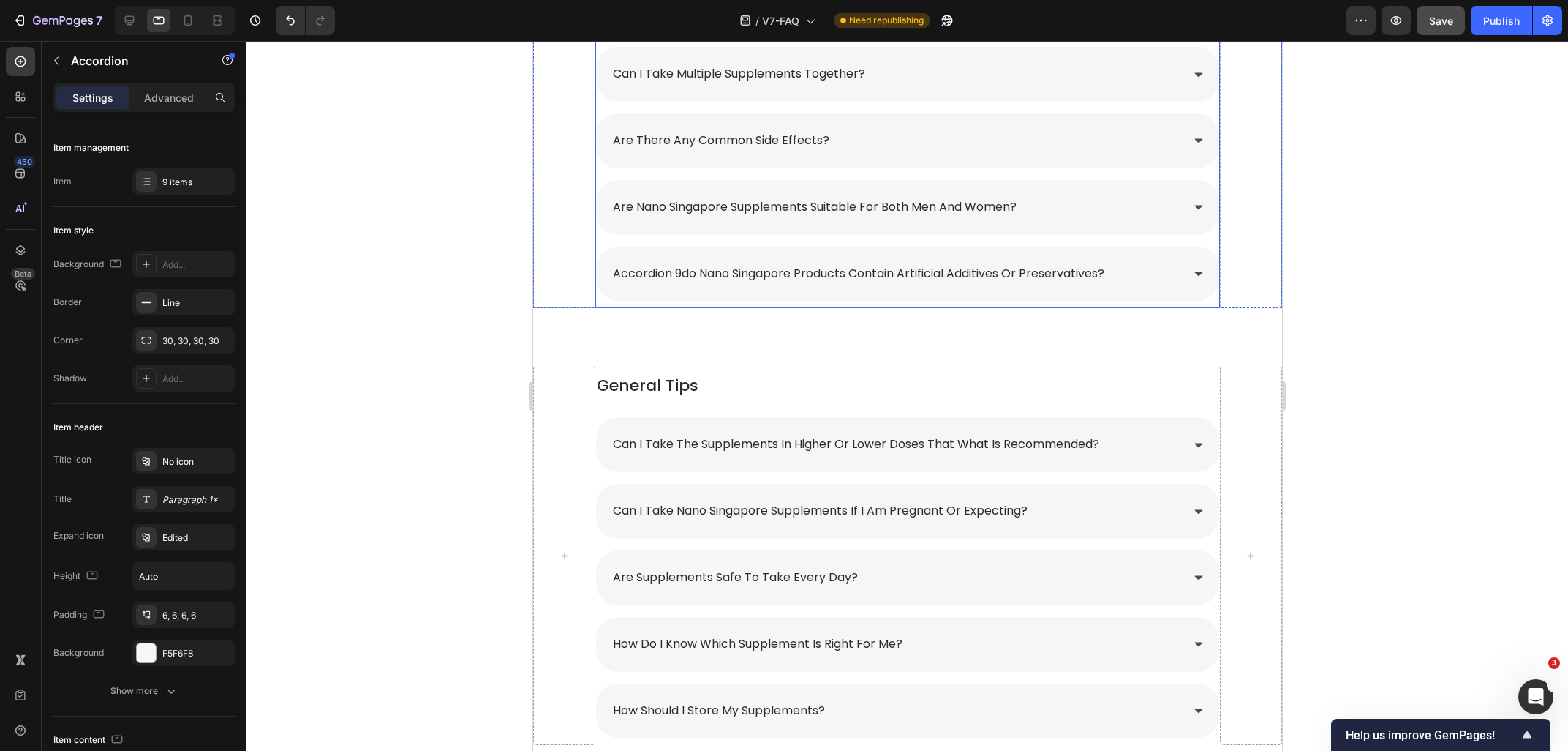
scroll to position [1259, 0]
click at [681, 279] on p "accordion 9do nano singapore products contain artificial additives or preservat…" at bounding box center [858, 275] width 491 height 21
click at [683, 278] on p "accordion 9do nano singapore products contain artificial additives or preservat…" at bounding box center [858, 275] width 491 height 21
click at [1416, 305] on div at bounding box center [907, 396] width 1322 height 710
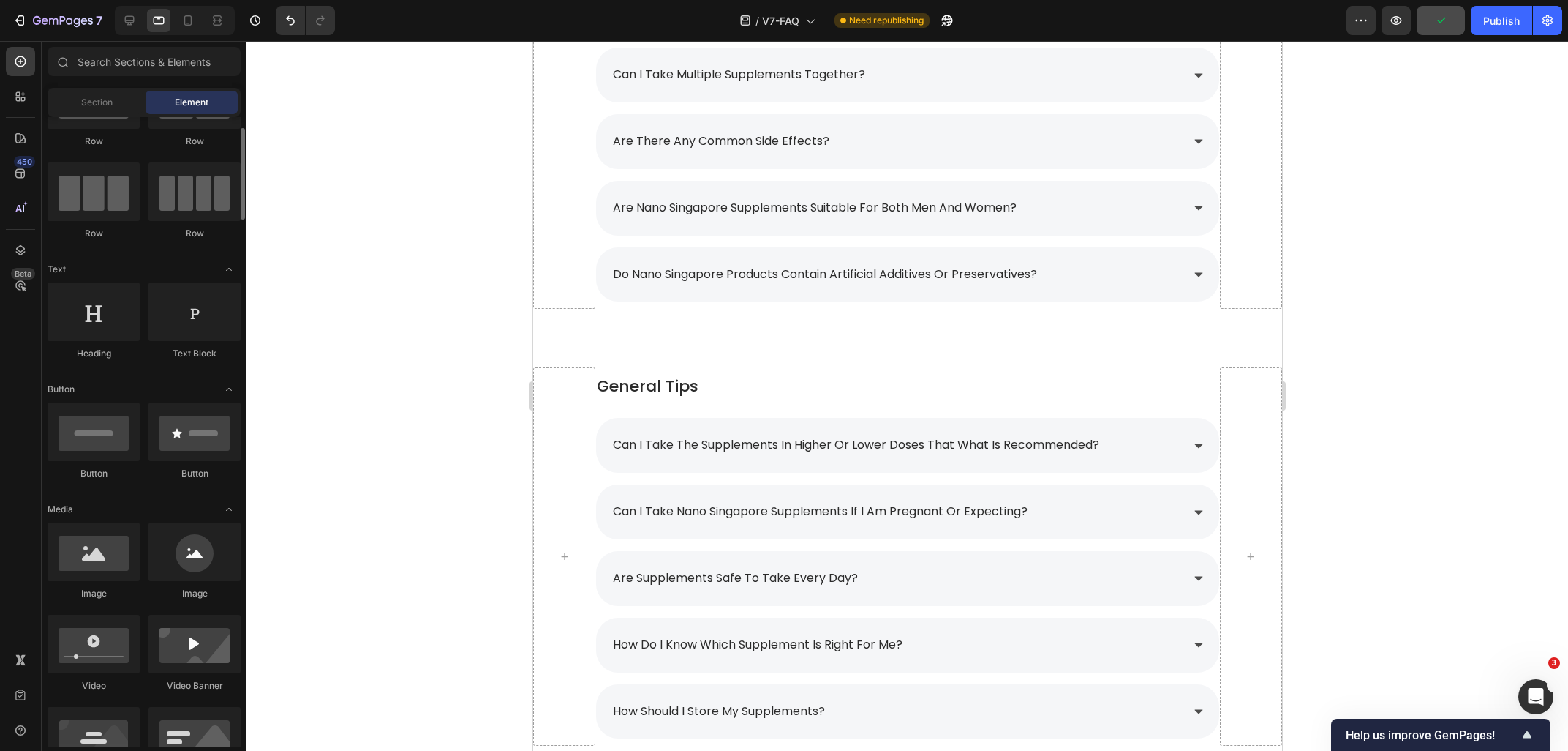
scroll to position [79, 0]
click at [747, 273] on p "do nano singapore products contain artificial additives or preservatives?" at bounding box center [824, 275] width 424 height 21
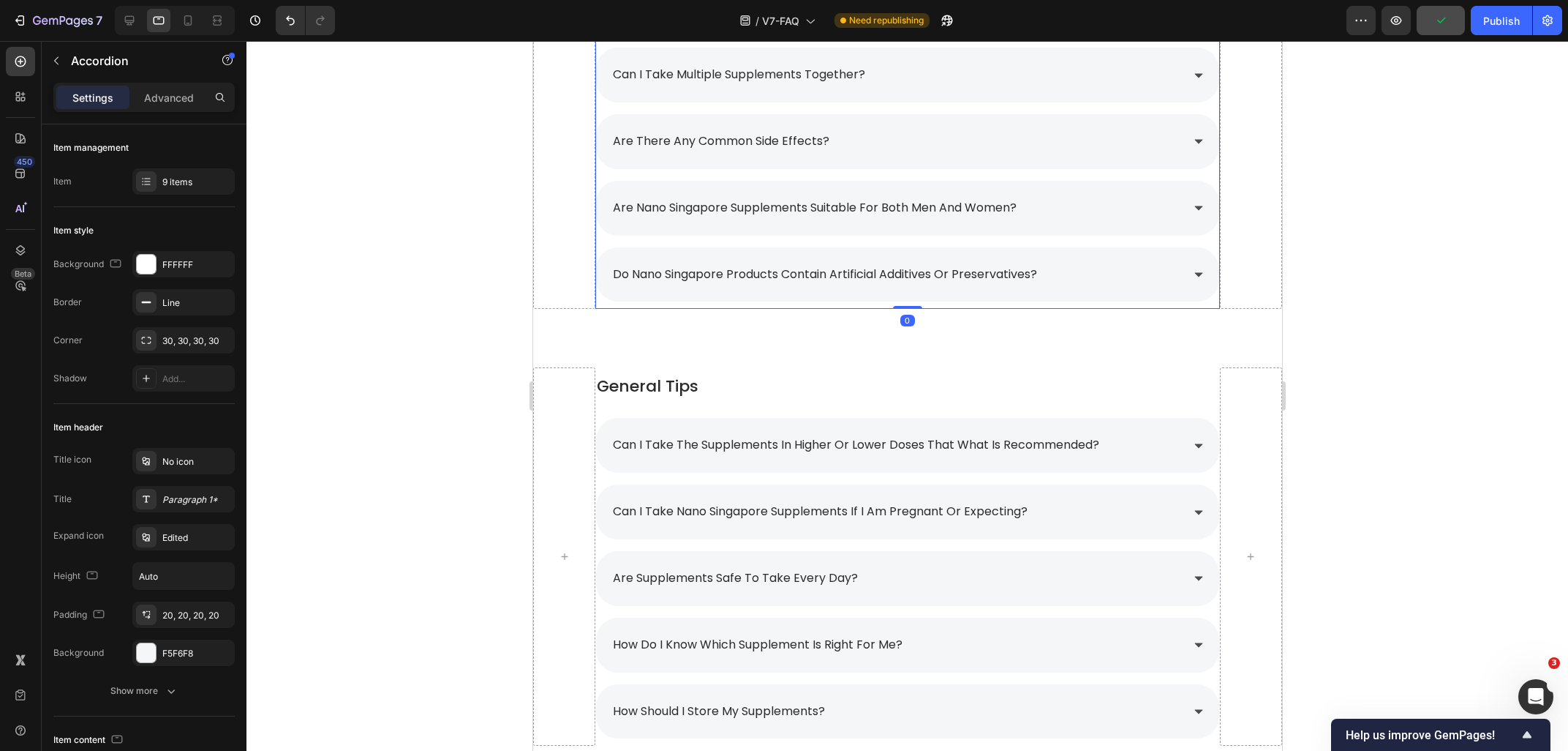
click at [747, 273] on p "do nano singapore products contain artificial additives or preservatives?" at bounding box center [824, 275] width 424 height 21
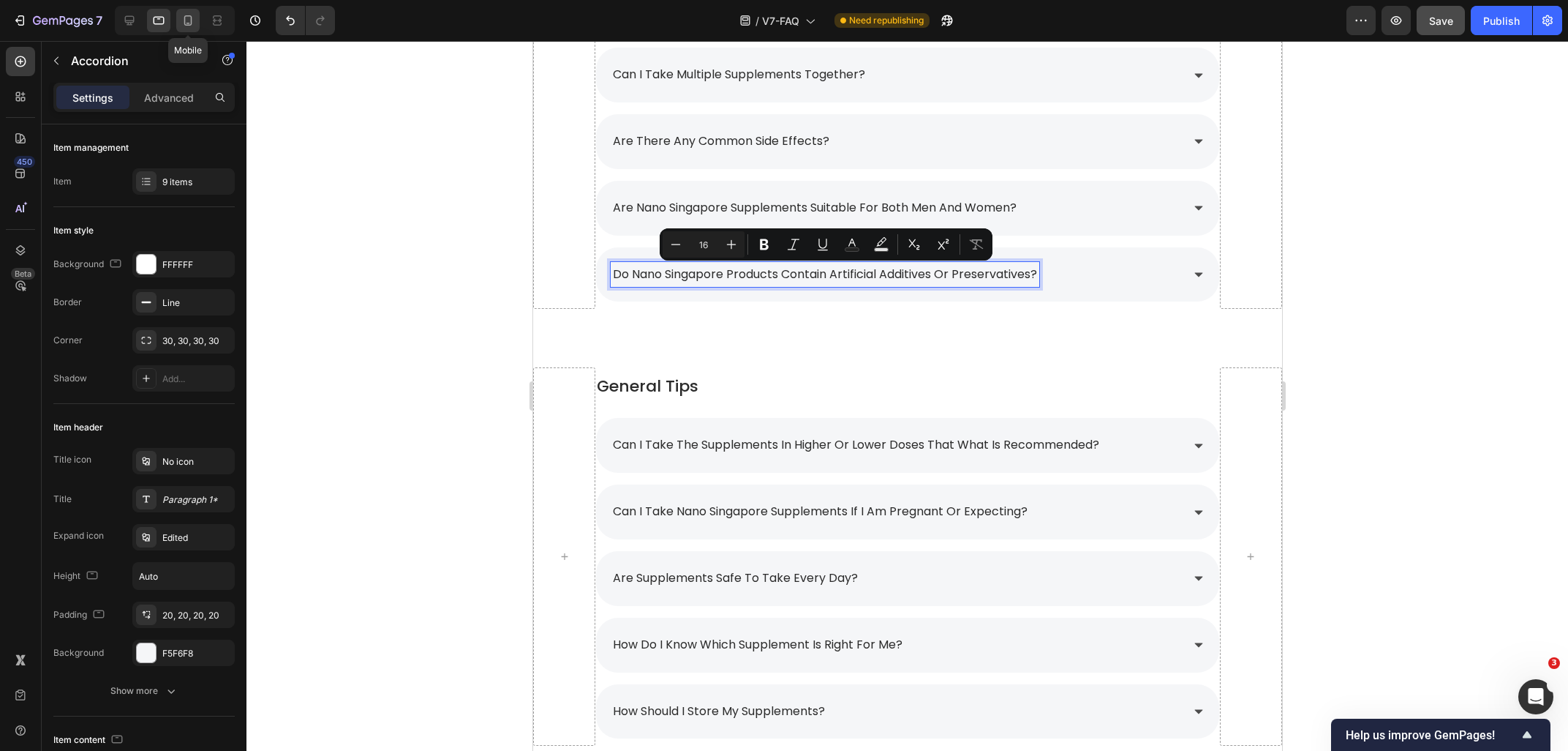
click at [188, 28] on div at bounding box center [187, 20] width 24 height 24
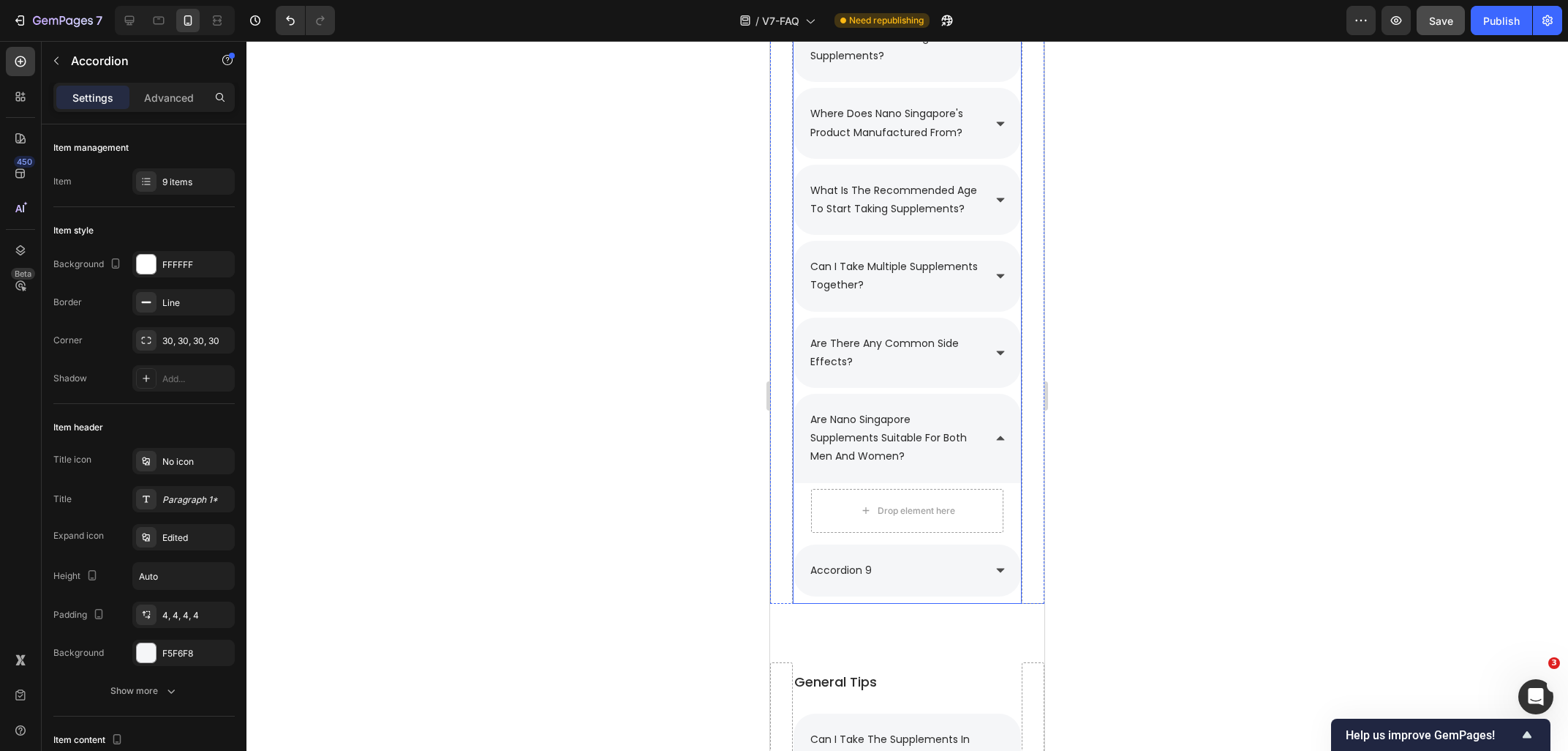
scroll to position [1208, 0]
click at [859, 573] on p "accordion 9" at bounding box center [842, 571] width 62 height 19
click at [866, 573] on p "accordion 9" at bounding box center [842, 571] width 62 height 19
click at [870, 573] on p "accordion 9" at bounding box center [842, 571] width 62 height 19
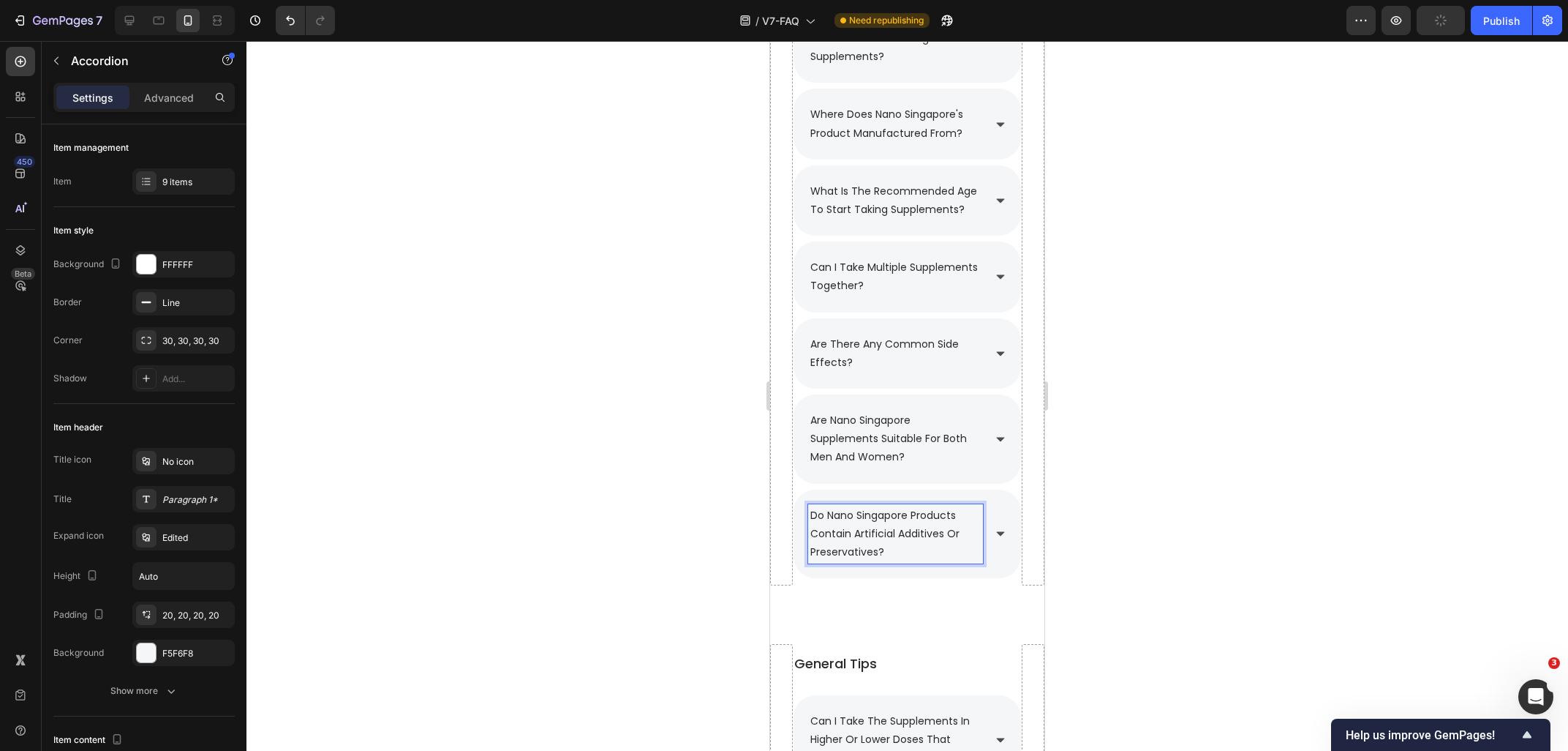
click at [1297, 457] on div at bounding box center [907, 396] width 1322 height 710
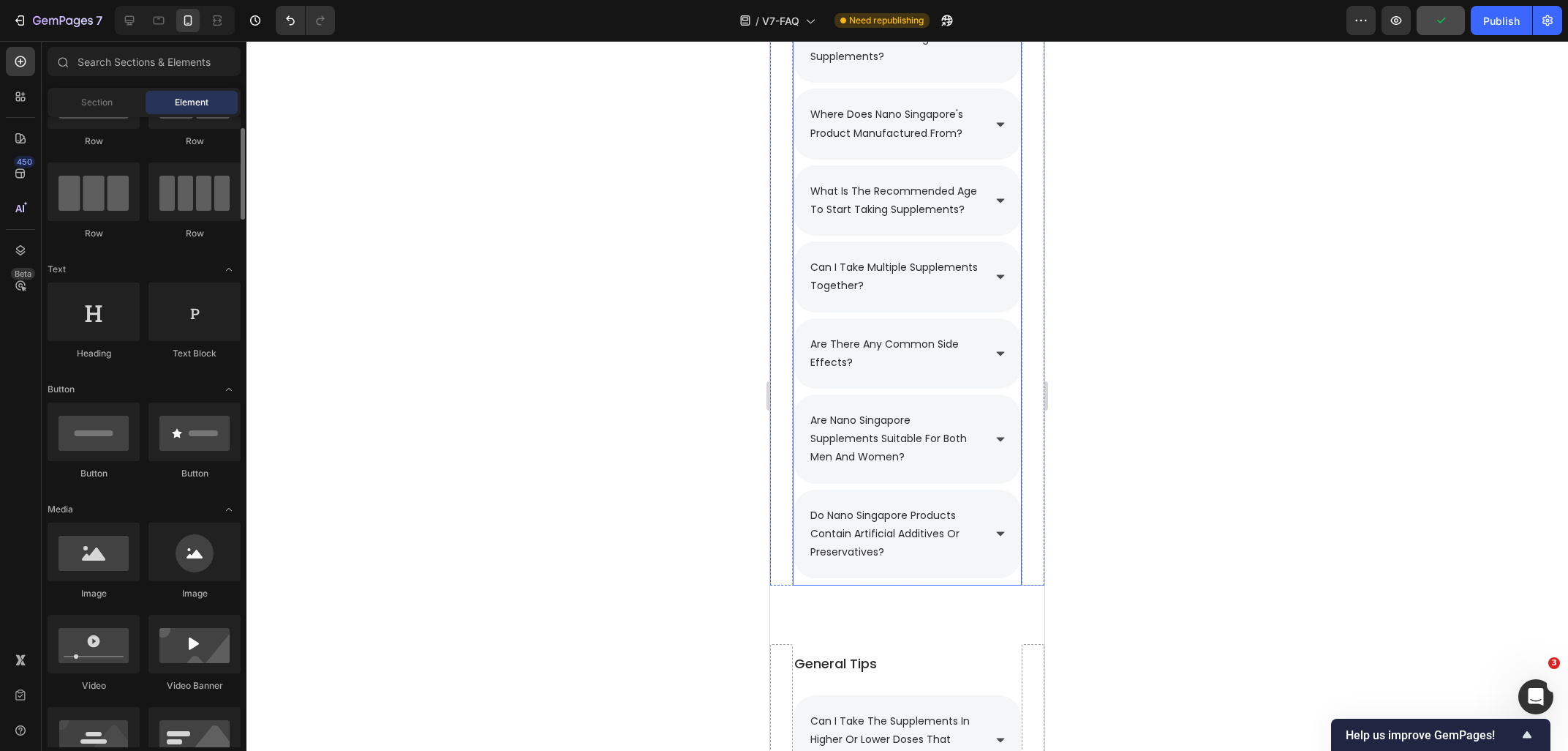
click at [985, 454] on div "are nano singapore supplements suitable for both men and women?" at bounding box center [907, 439] width 228 height 89
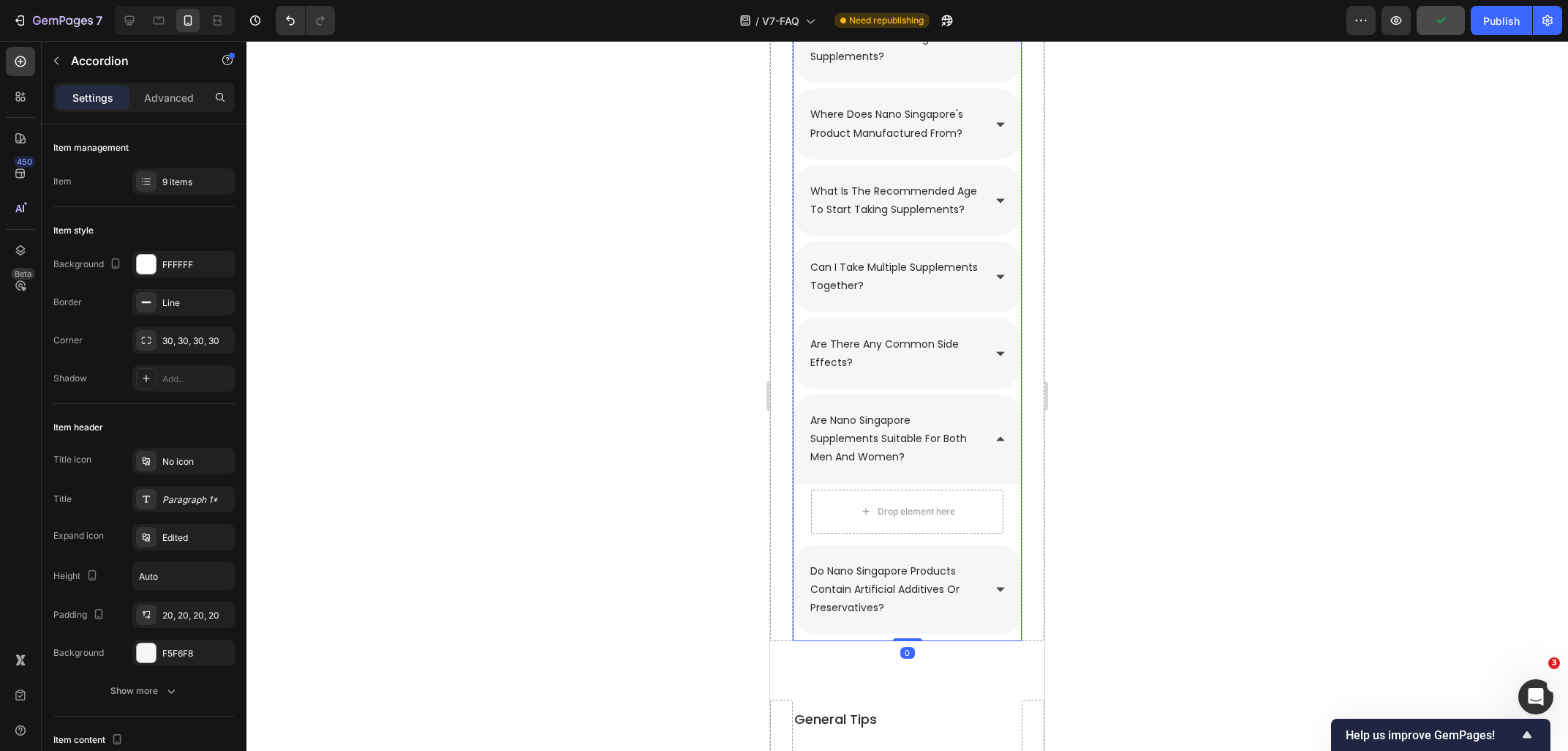
click at [986, 454] on div "are nano singapore supplements suitable for both men and women?" at bounding box center [907, 439] width 228 height 89
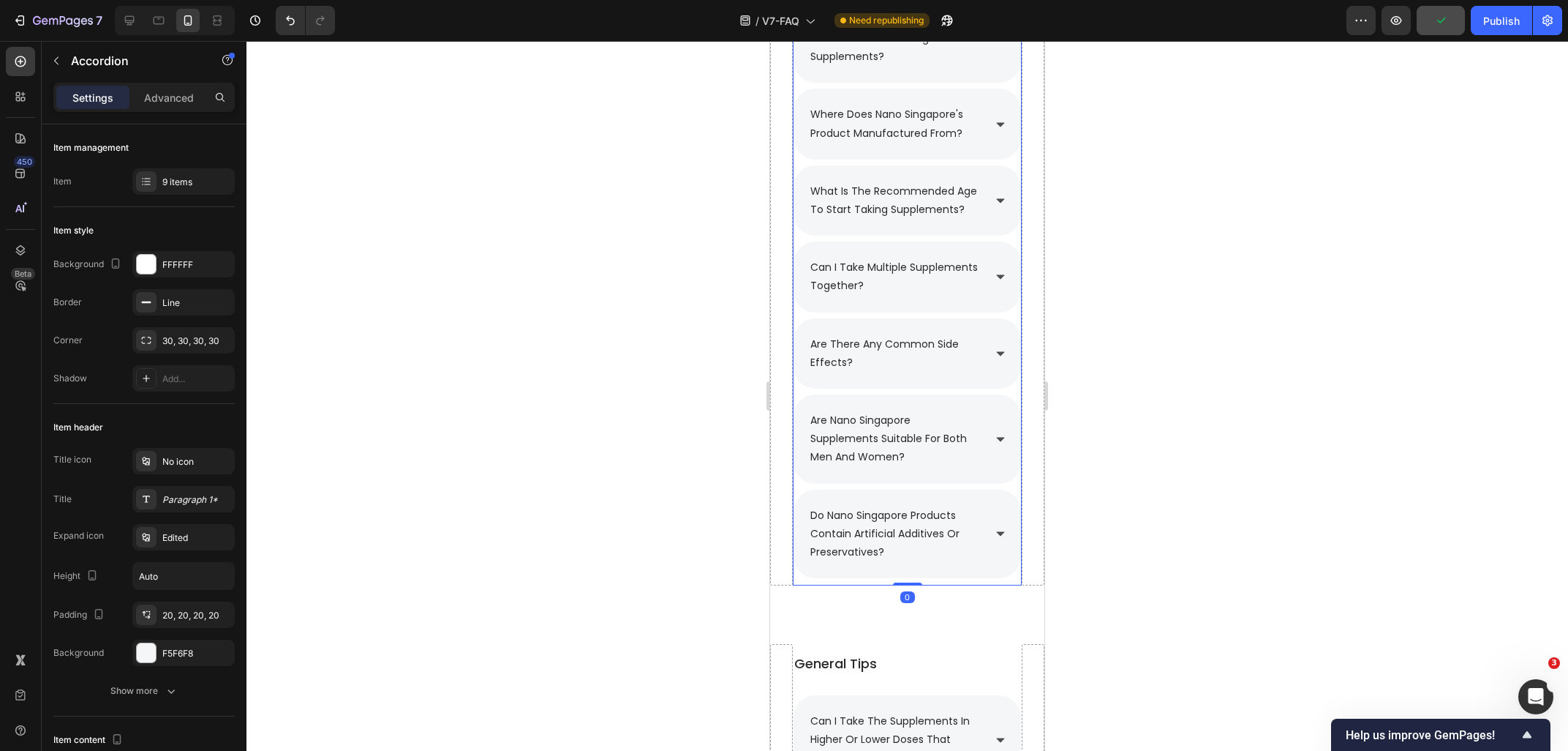
click at [1009, 364] on div "are there any common side effects?" at bounding box center [907, 353] width 228 height 71
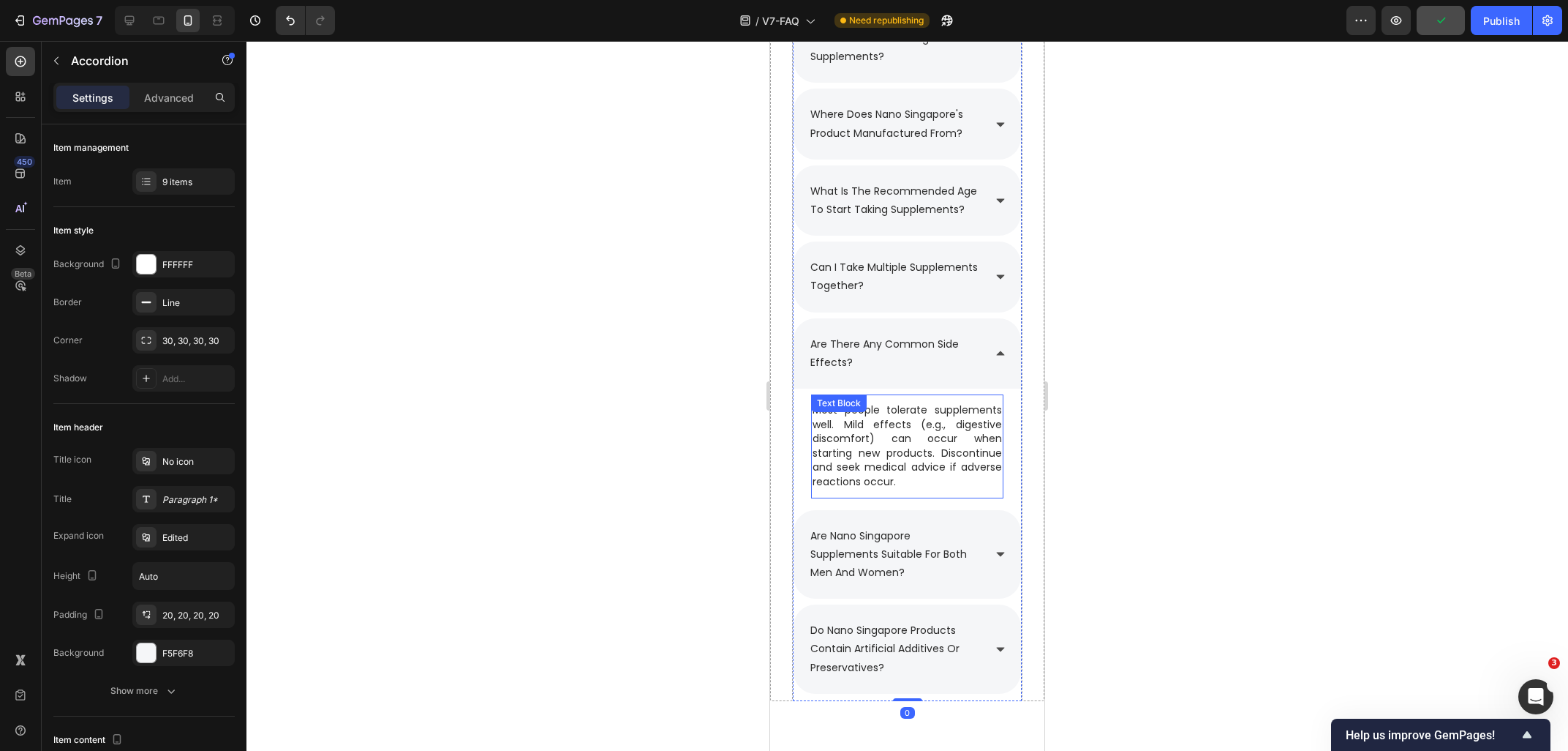
click at [869, 426] on p "Most people tolerate supplements well. Mild effects (e.g., digestive discomfort…" at bounding box center [907, 446] width 190 height 86
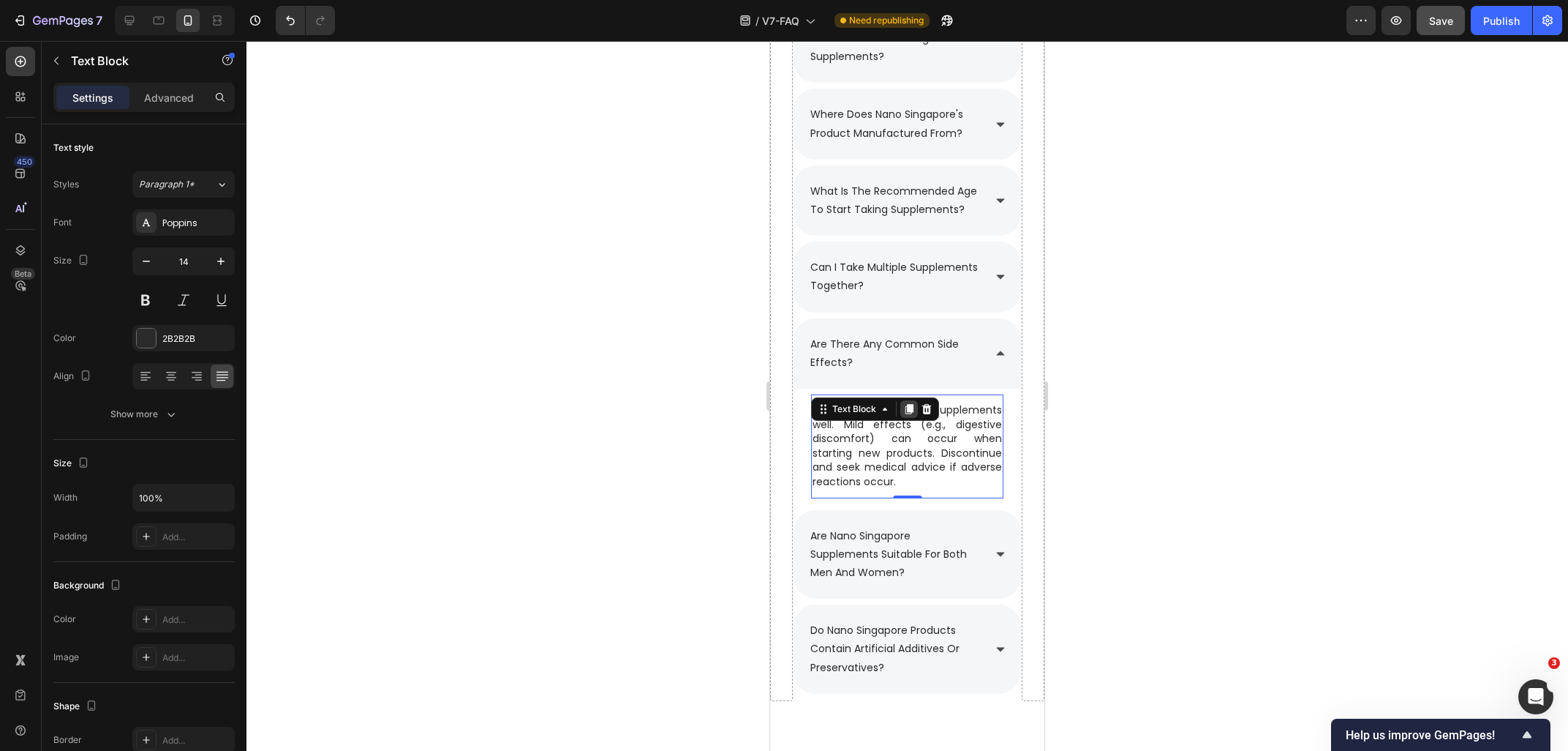
click at [909, 415] on icon at bounding box center [909, 409] width 11 height 11
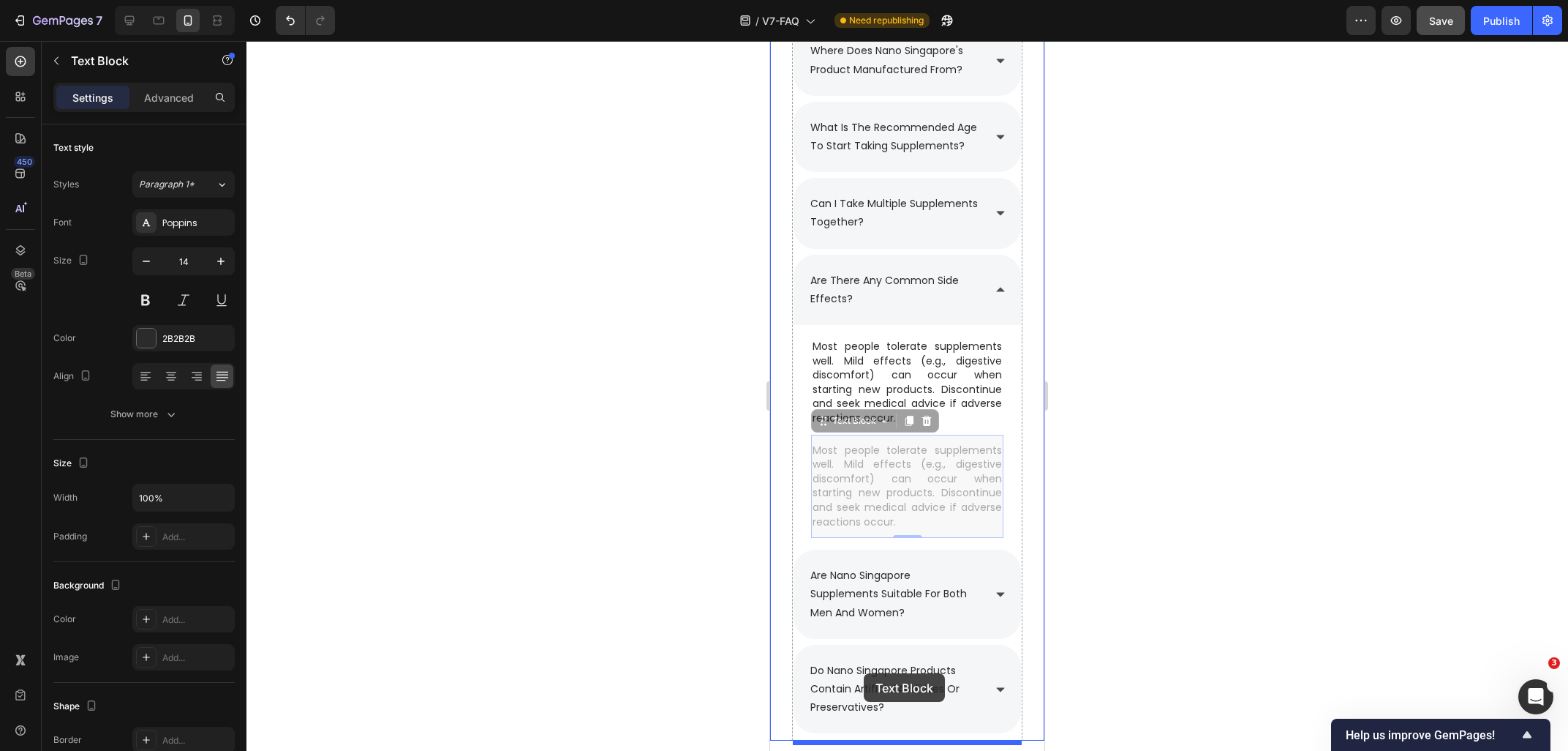
scroll to position [1364, 0]
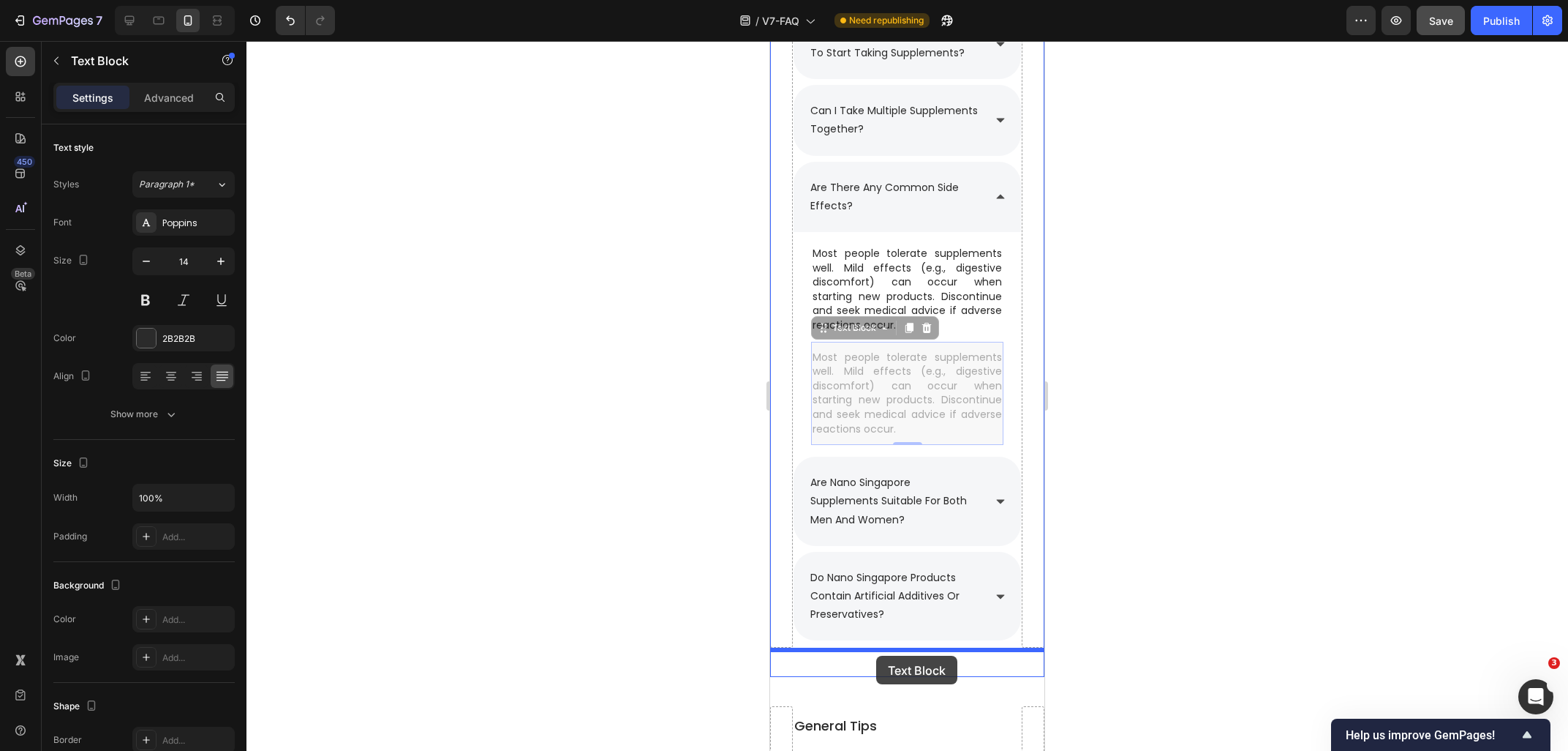
drag, startPoint x: 850, startPoint y: 489, endPoint x: 876, endPoint y: 655, distance: 168.0
click at [876, 655] on div "iPhone 13 Mini ( 375 px) iPhone 13 Mini iPhone 13 Pro iPhone 11 Pro Max iPhone …" at bounding box center [907, 327] width 274 height 3300
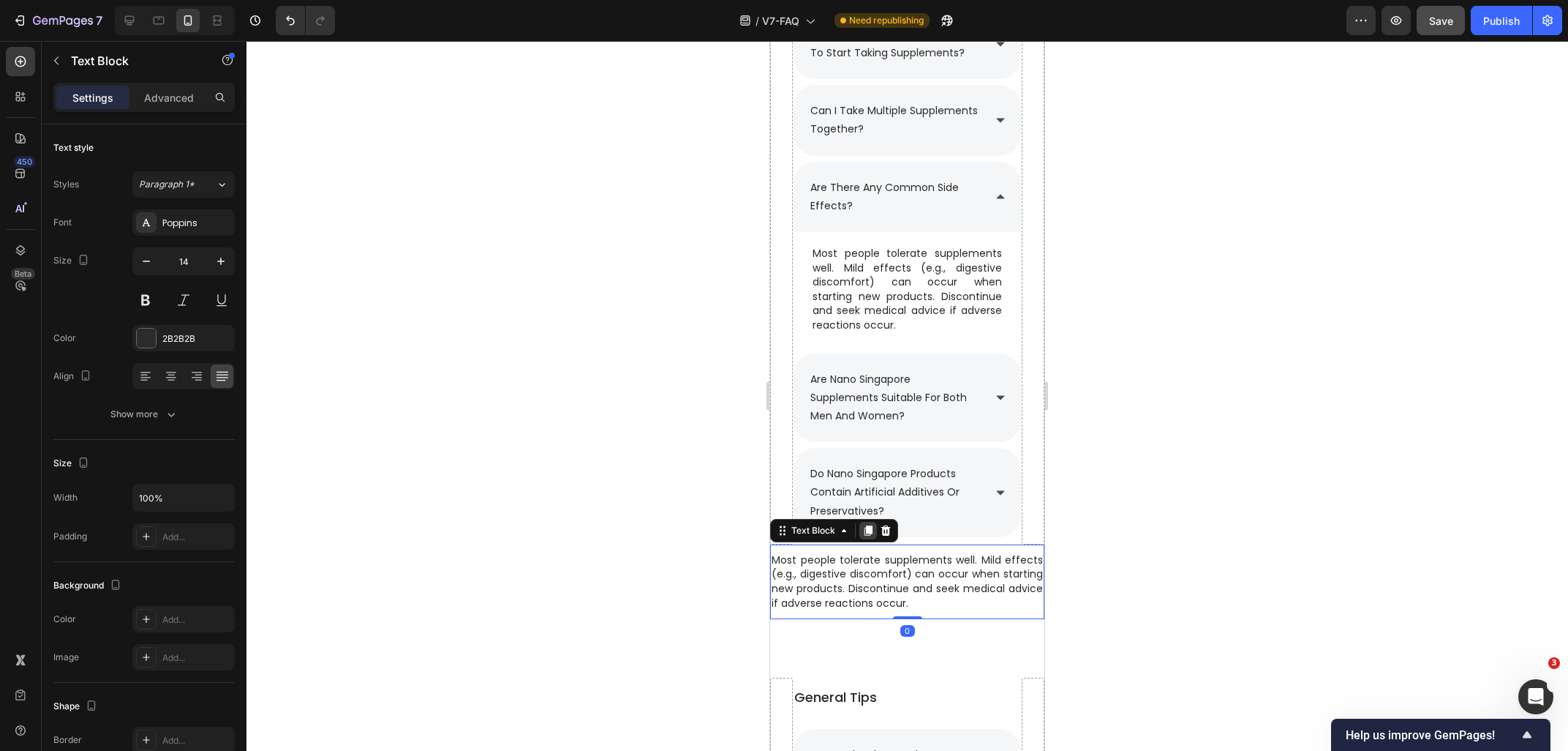
click at [868, 536] on icon at bounding box center [868, 530] width 11 height 11
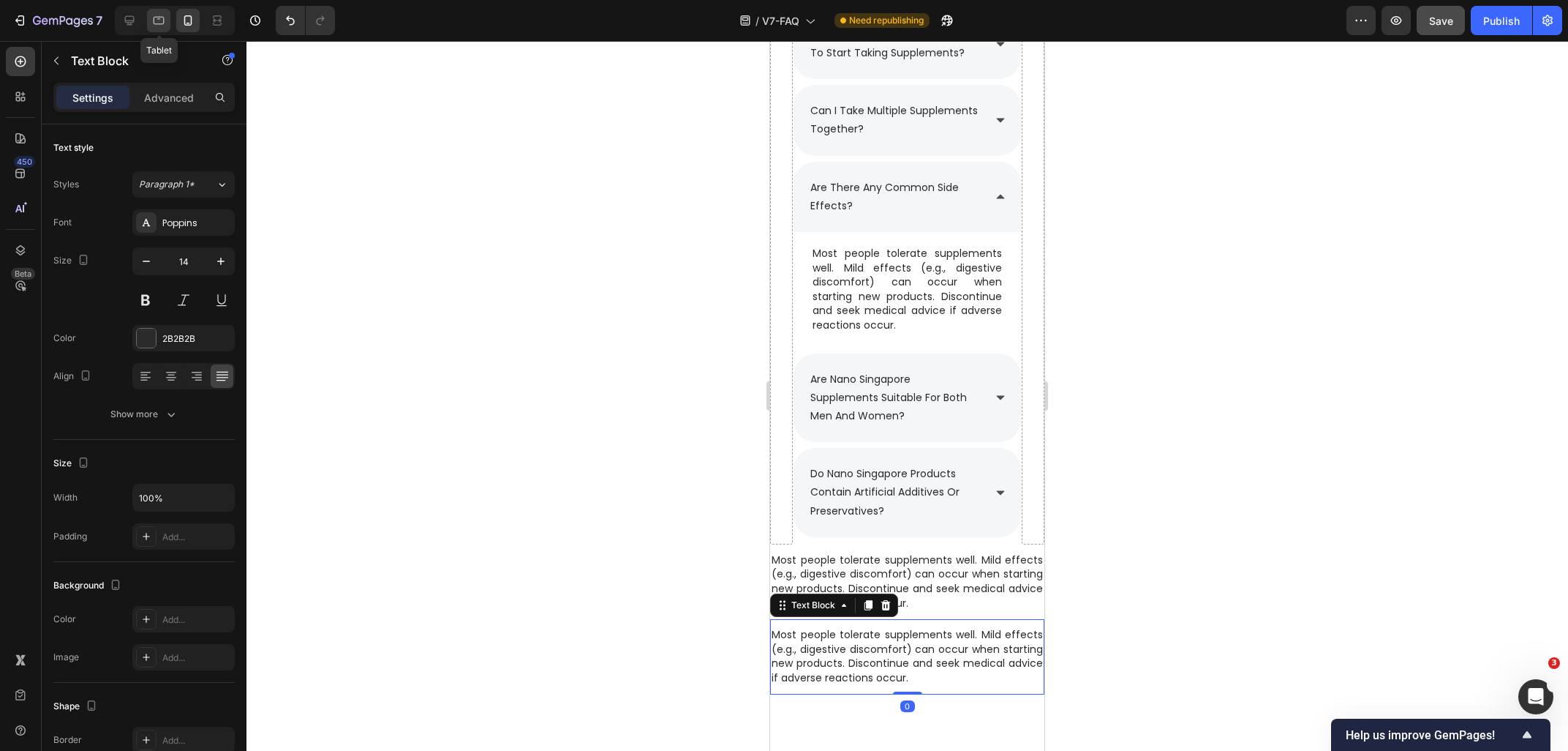
click at [165, 28] on div at bounding box center [158, 20] width 24 height 24
type input "16"
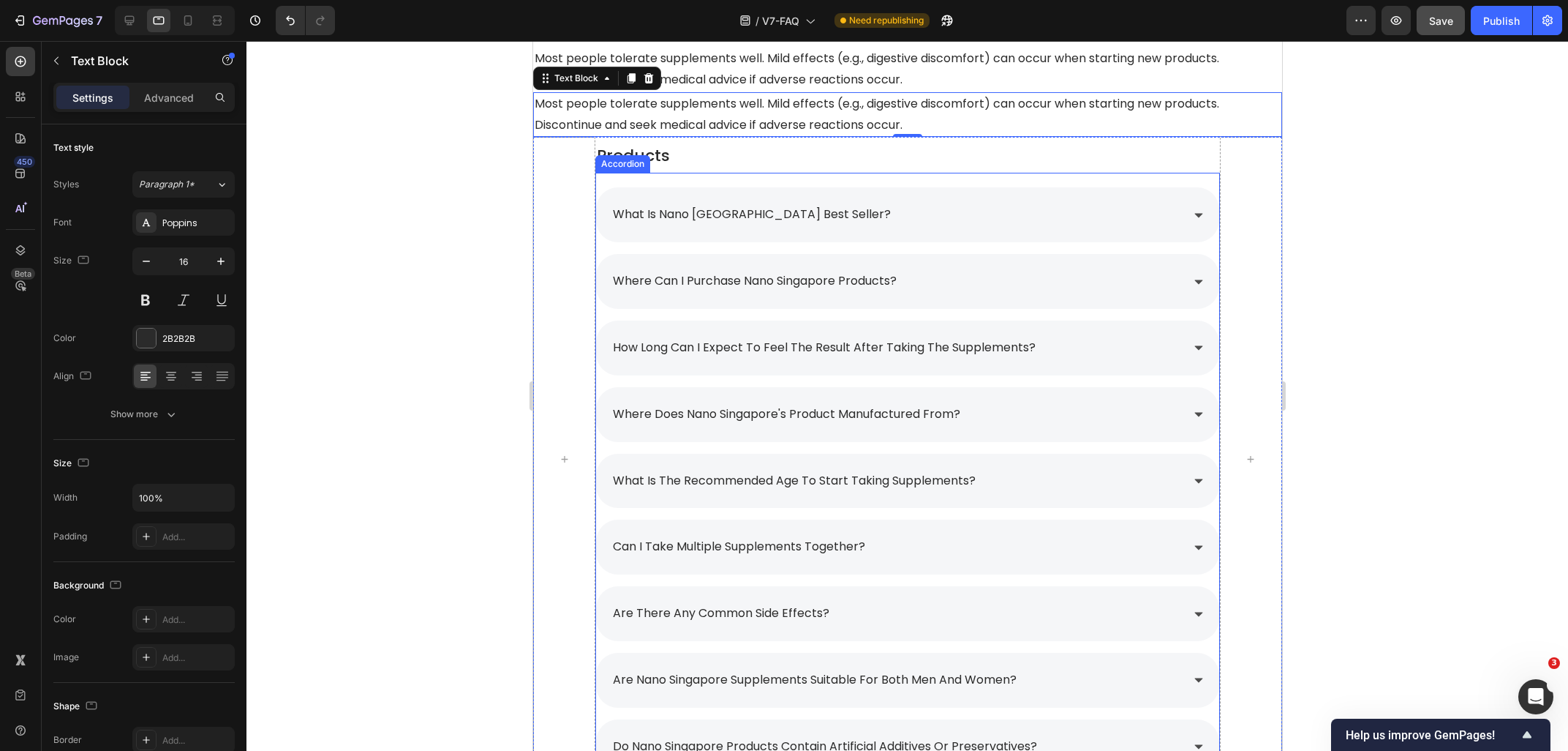
scroll to position [1190, 0]
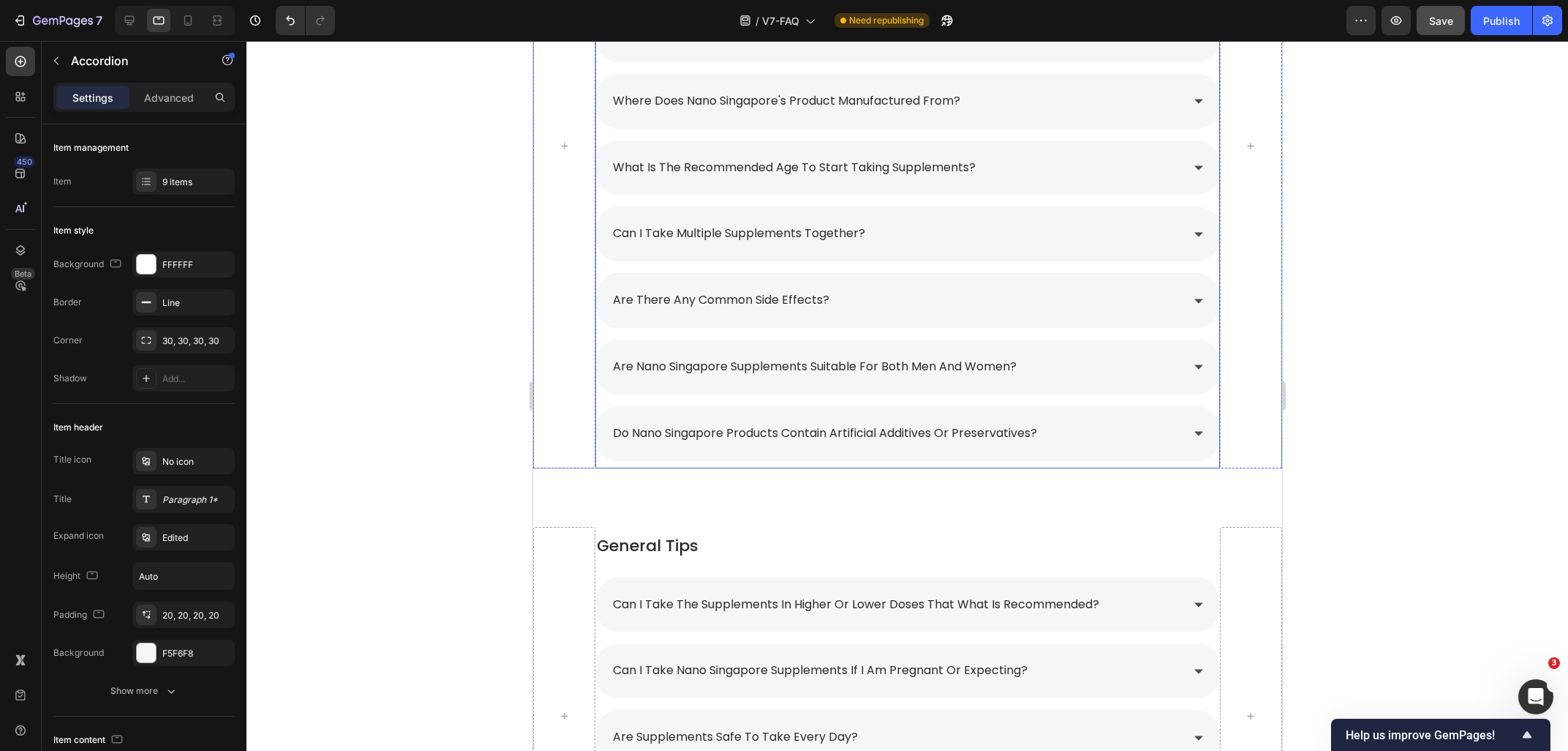
click at [1083, 365] on div "are nano singapore supplements suitable for both men and women?" at bounding box center [894, 367] width 570 height 26
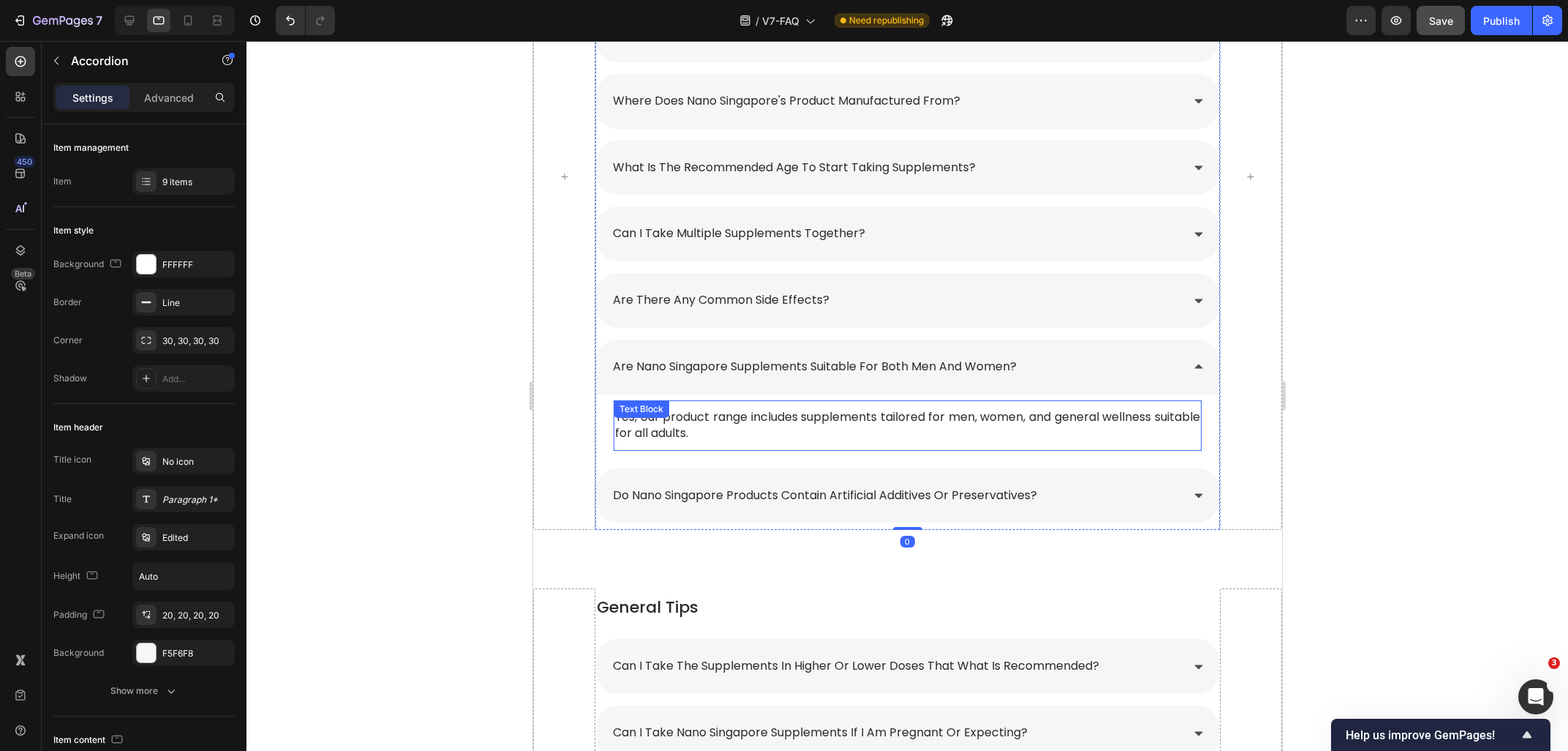
click at [764, 418] on p "Yes, our product range includes supplements tailored for men, women, and genera…" at bounding box center [906, 425] width 585 height 33
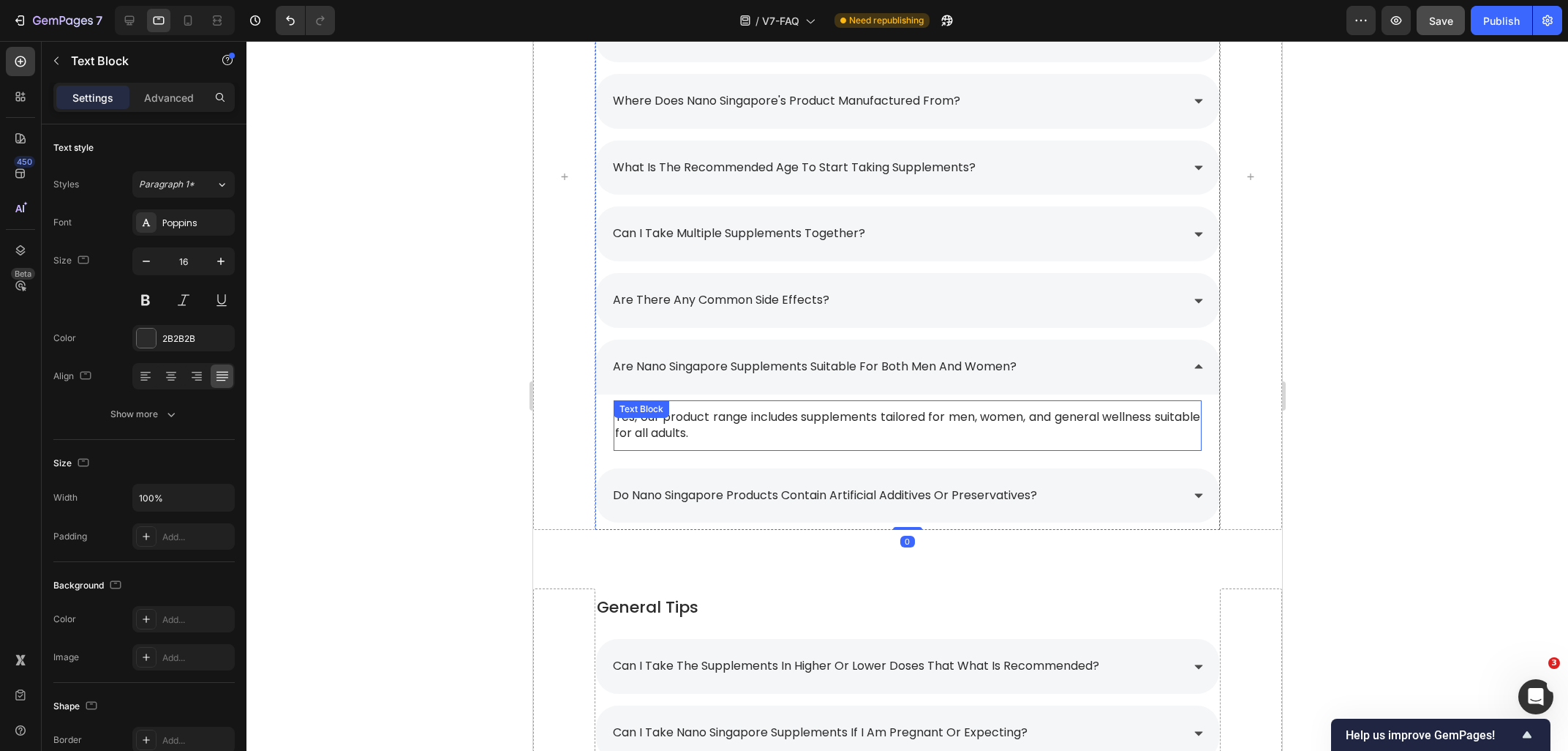
click at [764, 418] on p "Yes, our product range includes supplements tailored for men, women, and genera…" at bounding box center [906, 425] width 585 height 33
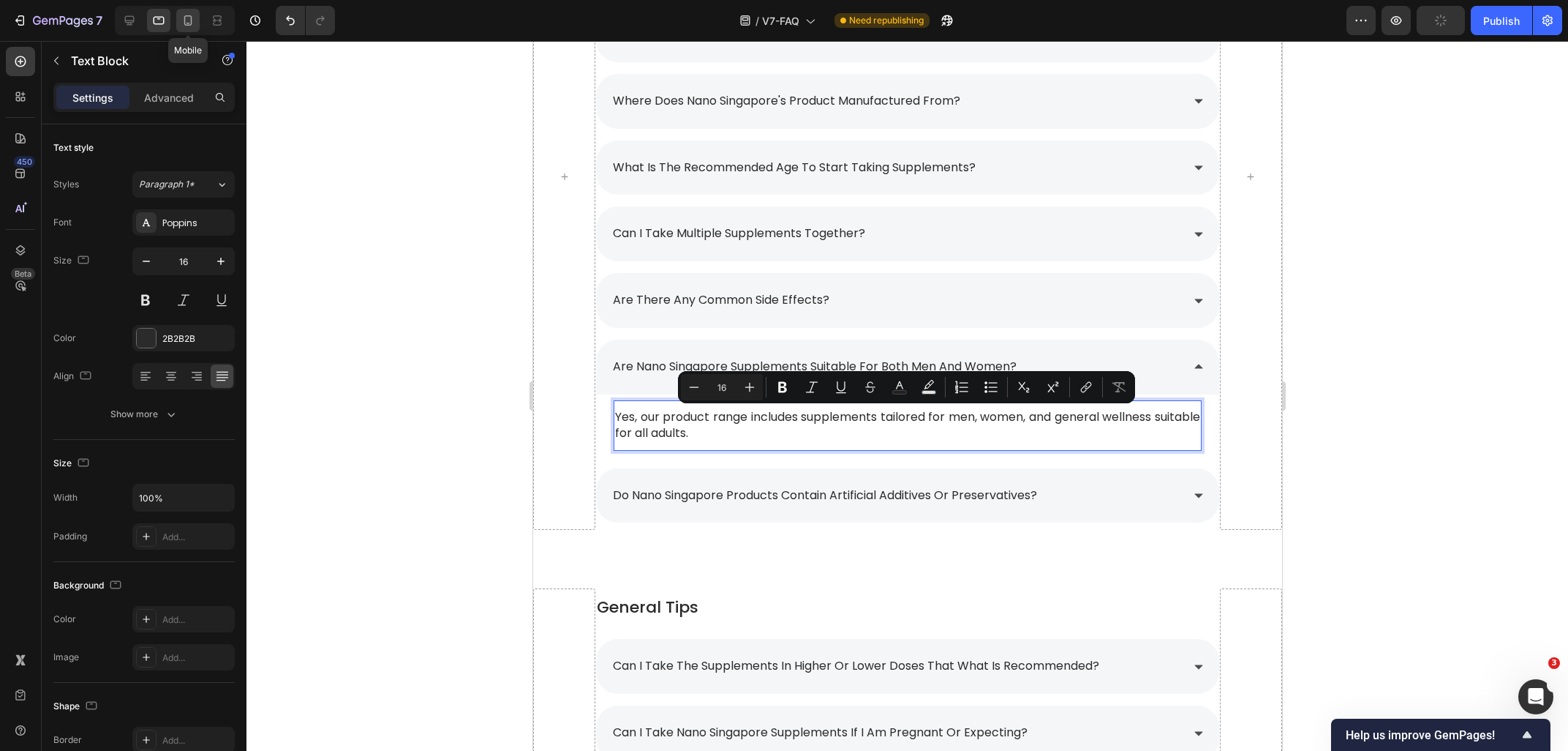
click at [186, 26] on icon at bounding box center [188, 20] width 8 height 11
type input "14"
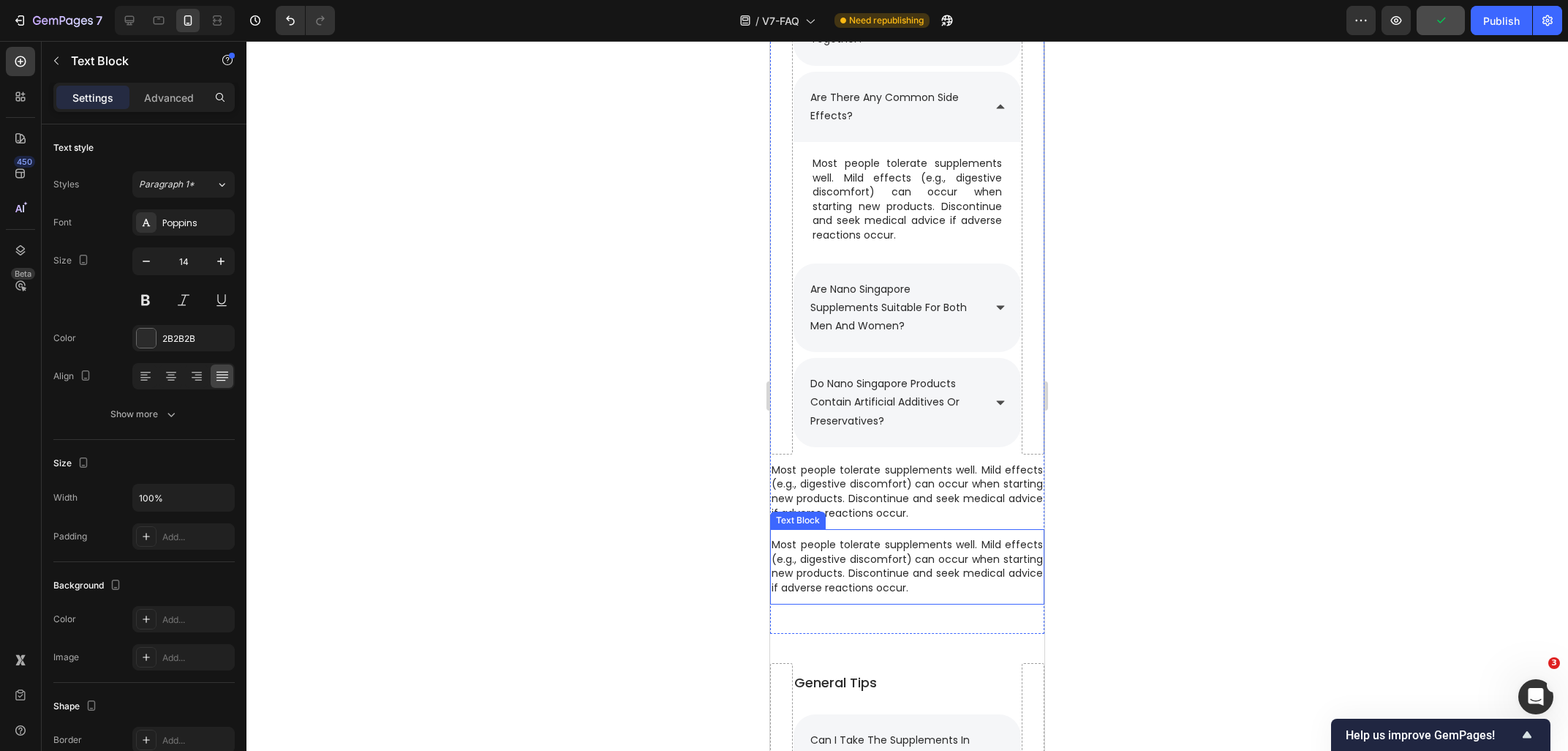
scroll to position [1453, 0]
click at [894, 502] on p "Most people tolerate supplements well. Mild effects (e.g., digestive discomfort…" at bounding box center [907, 492] width 272 height 57
click at [926, 515] on p "Most people tolerate supplements well. Mild effects (e.g., digestive discomfort…" at bounding box center [907, 492] width 272 height 57
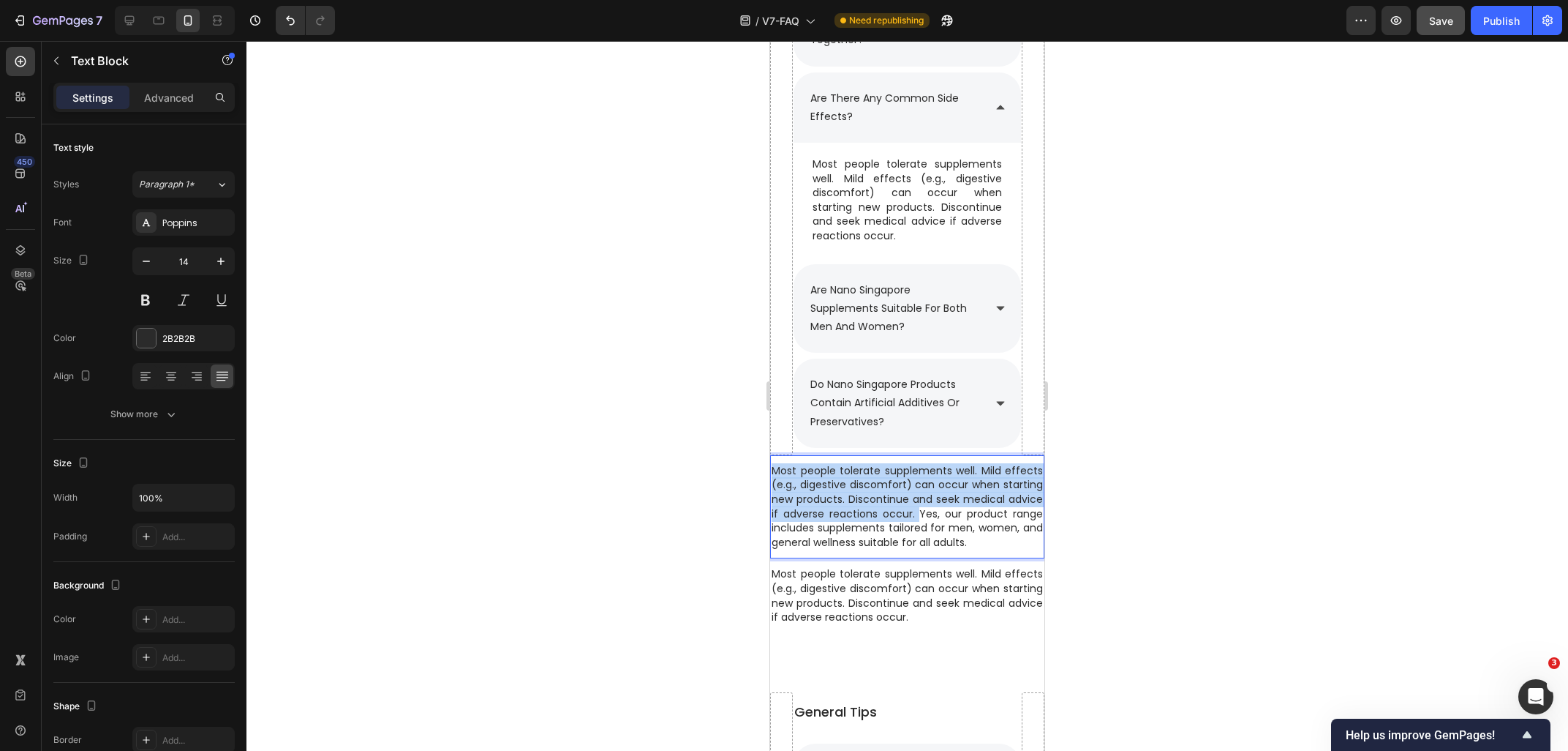
drag, startPoint x: 923, startPoint y: 520, endPoint x: 766, endPoint y: 470, distance: 164.8
click at [770, 470] on div "Most people tolerate supplements well. Mild effects (e.g., digestive discomfort…" at bounding box center [907, 507] width 274 height 89
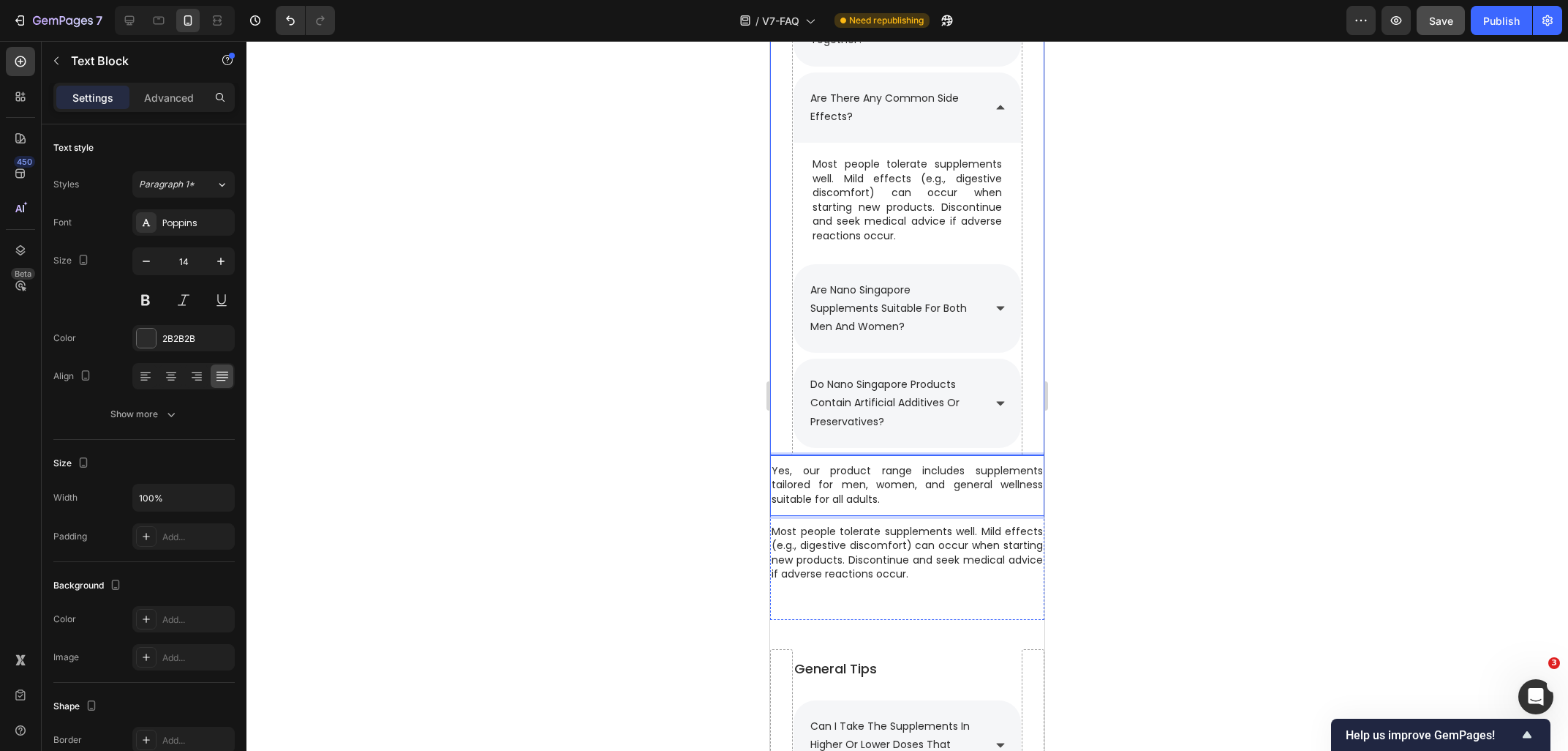
click at [1223, 442] on div at bounding box center [907, 396] width 1322 height 710
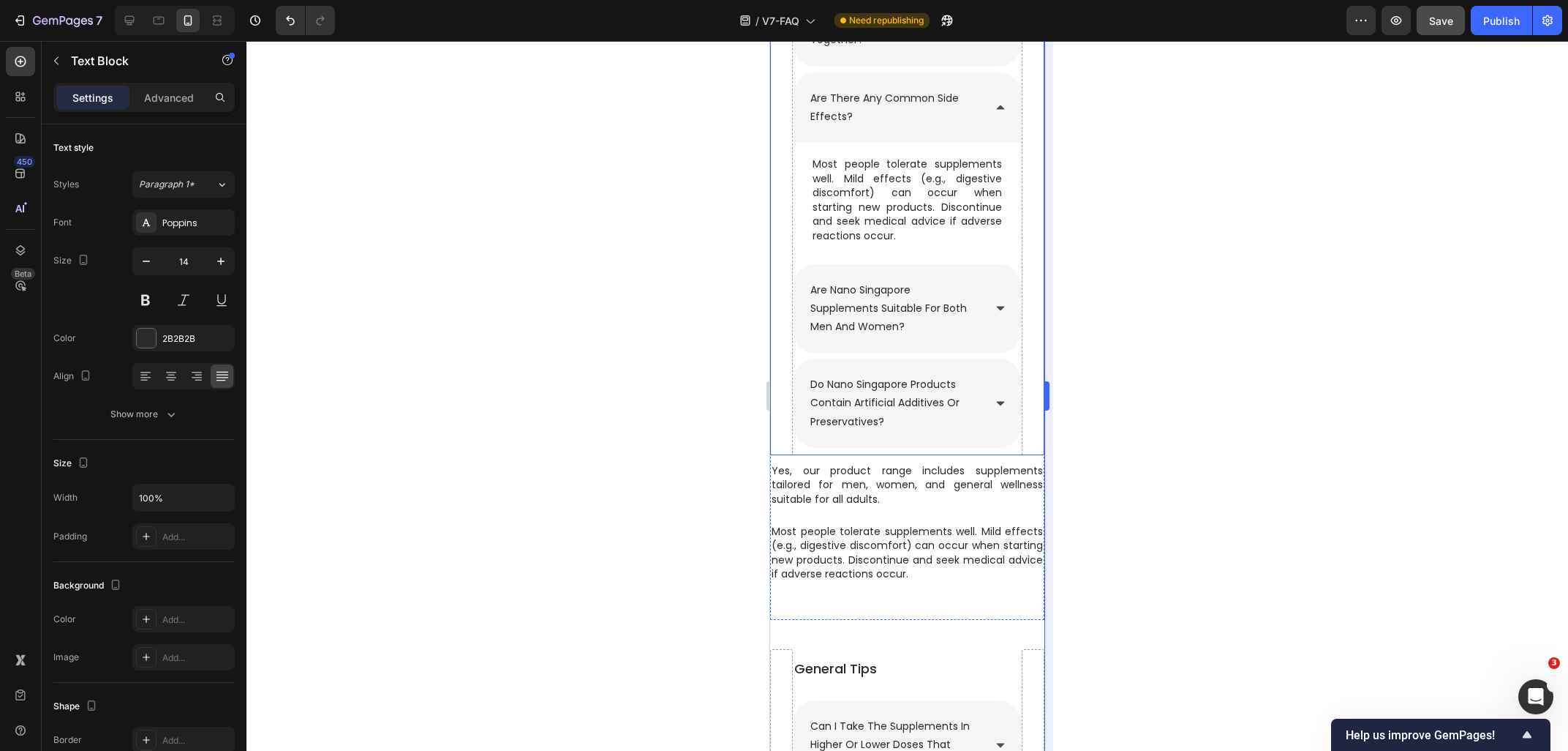
scroll to position [79, 0]
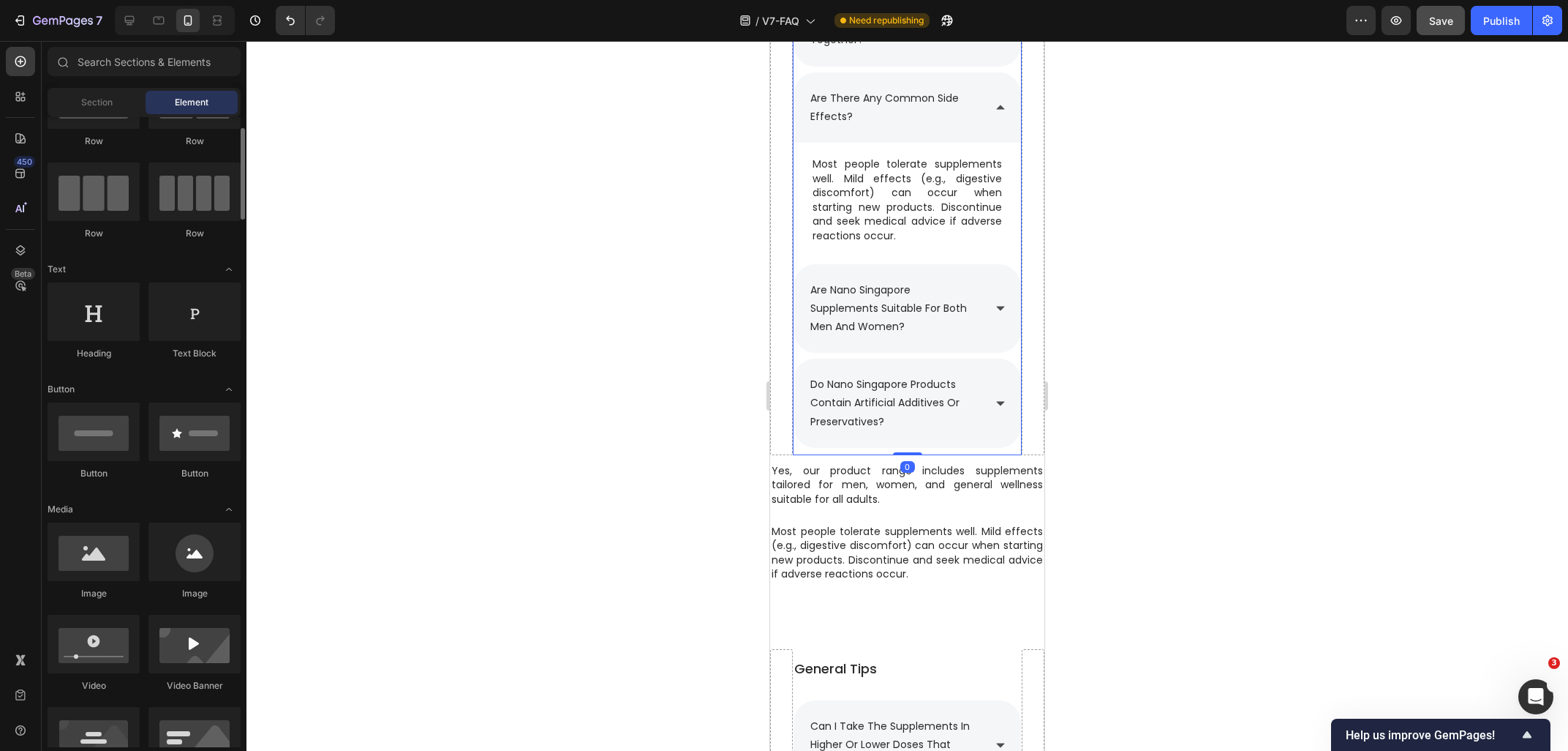
click at [1000, 311] on icon at bounding box center [1000, 308] width 8 height 4
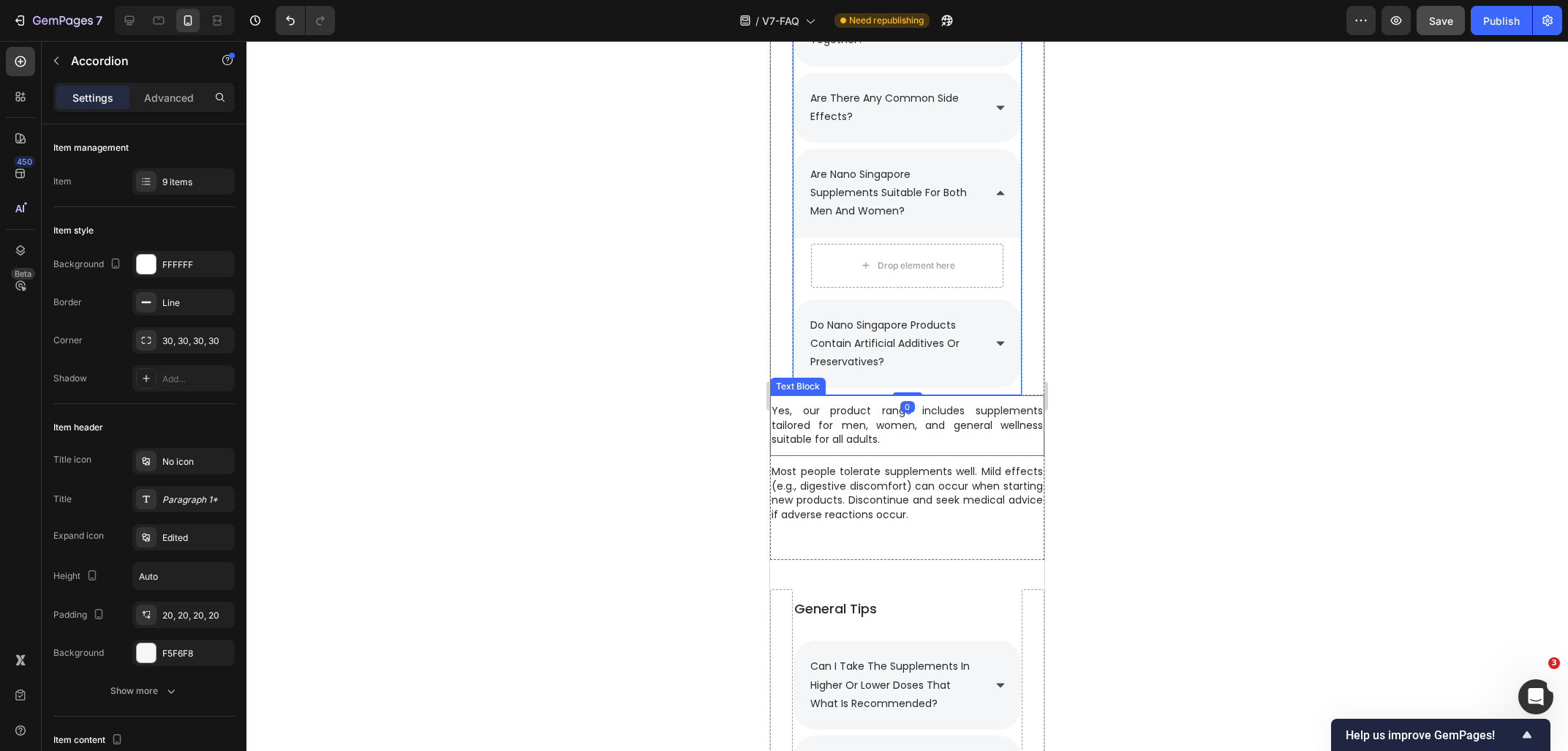
click at [888, 436] on p "Yes, our product range includes supplements tailored for men, women, and genera…" at bounding box center [907, 425] width 272 height 43
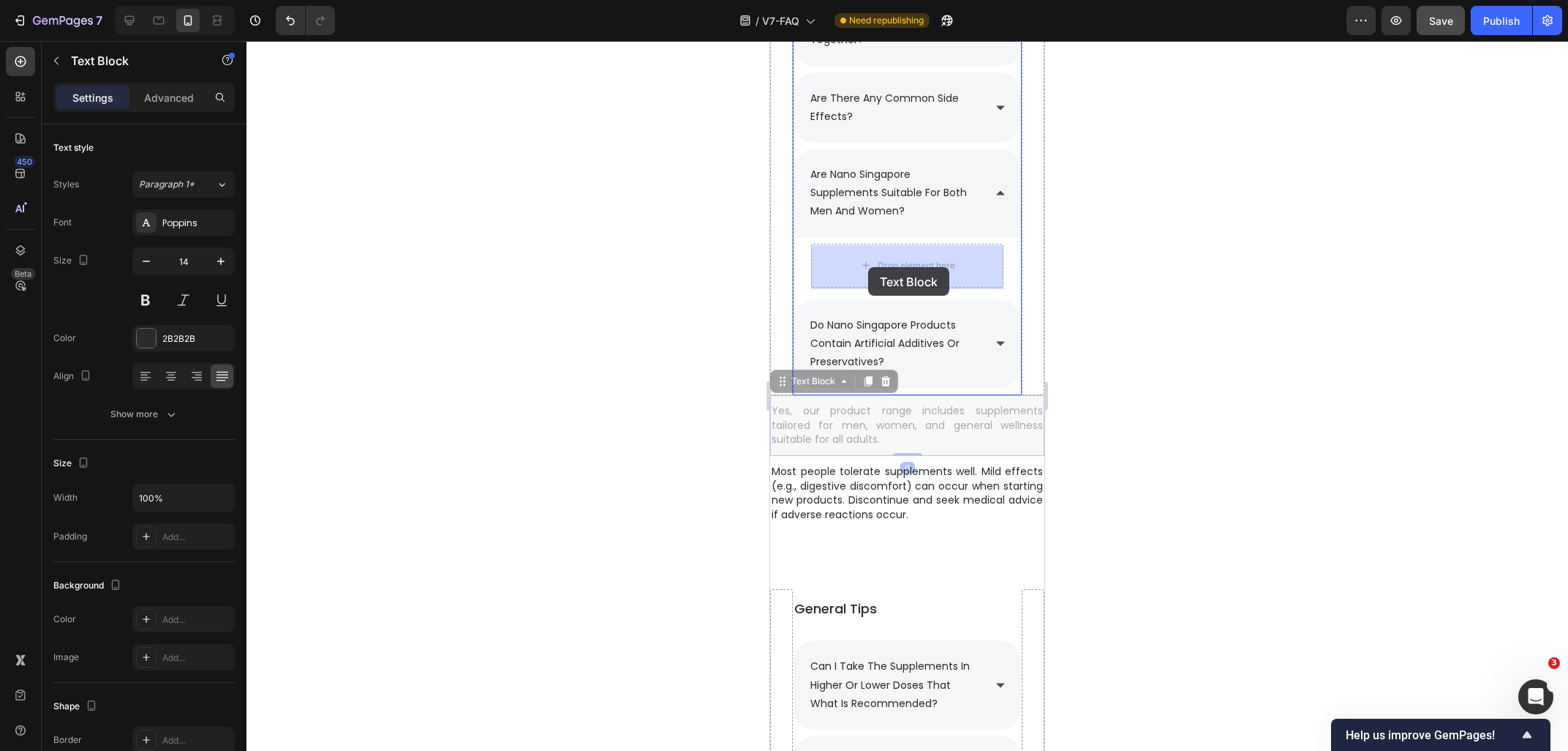
drag, startPoint x: 822, startPoint y: 385, endPoint x: 868, endPoint y: 273, distance: 121.1
click at [868, 267] on div "iPhone 13 Mini ( 375 px) iPhone 13 Mini iPhone 13 Pro iPhone 11 Pro Max iPhone …" at bounding box center [907, 214] width 274 height 3252
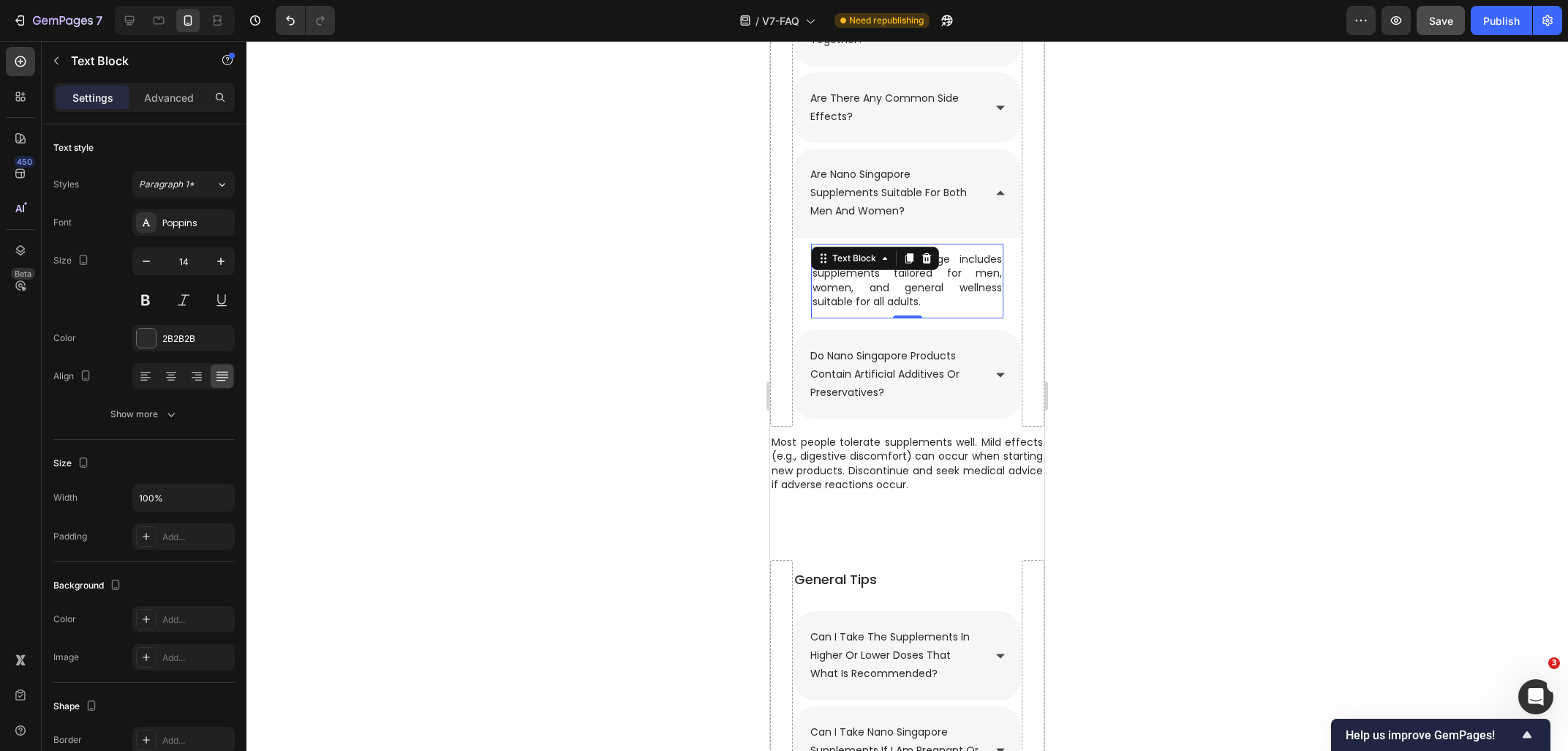
click at [1146, 281] on div at bounding box center [907, 396] width 1322 height 710
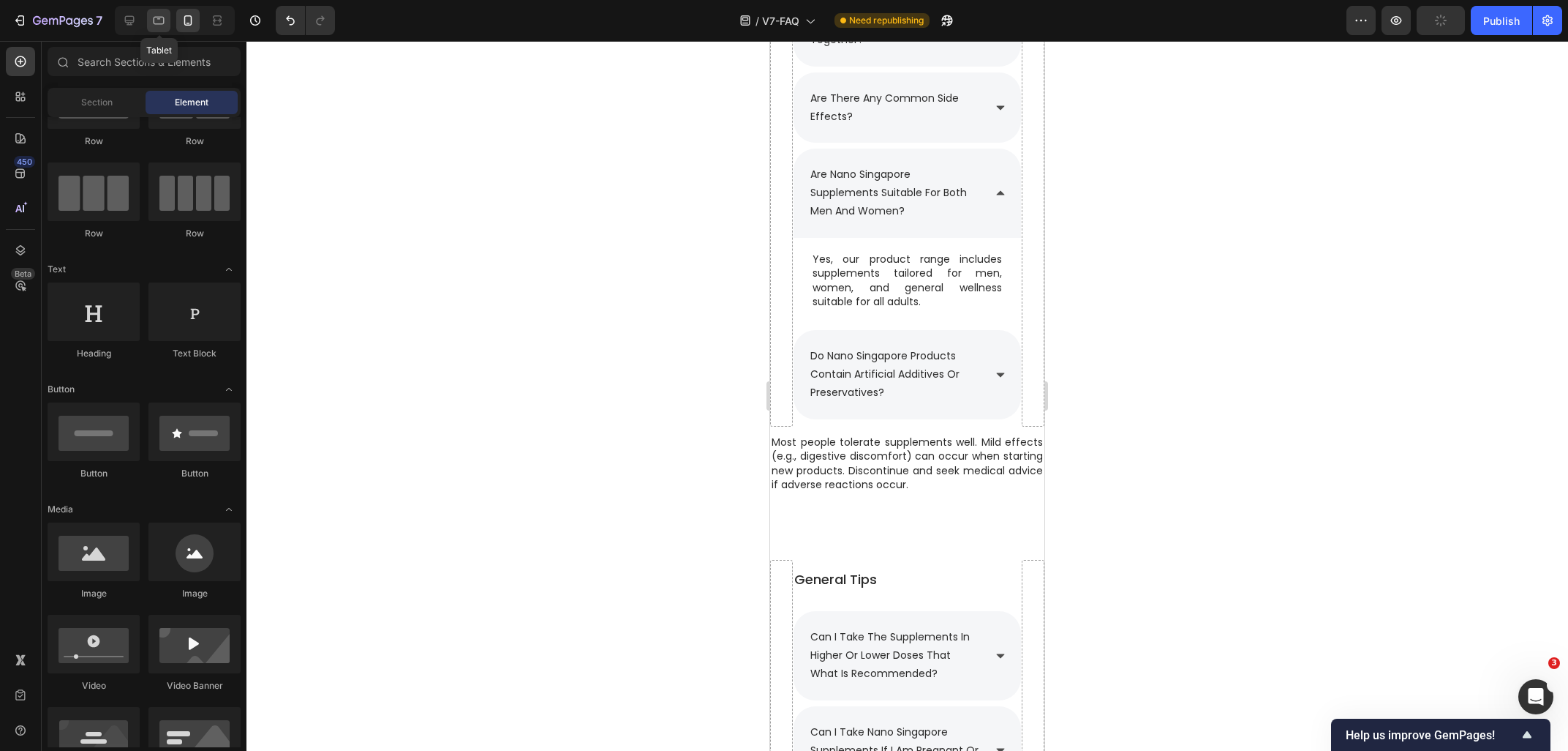
click at [166, 21] on icon at bounding box center [159, 20] width 15 height 15
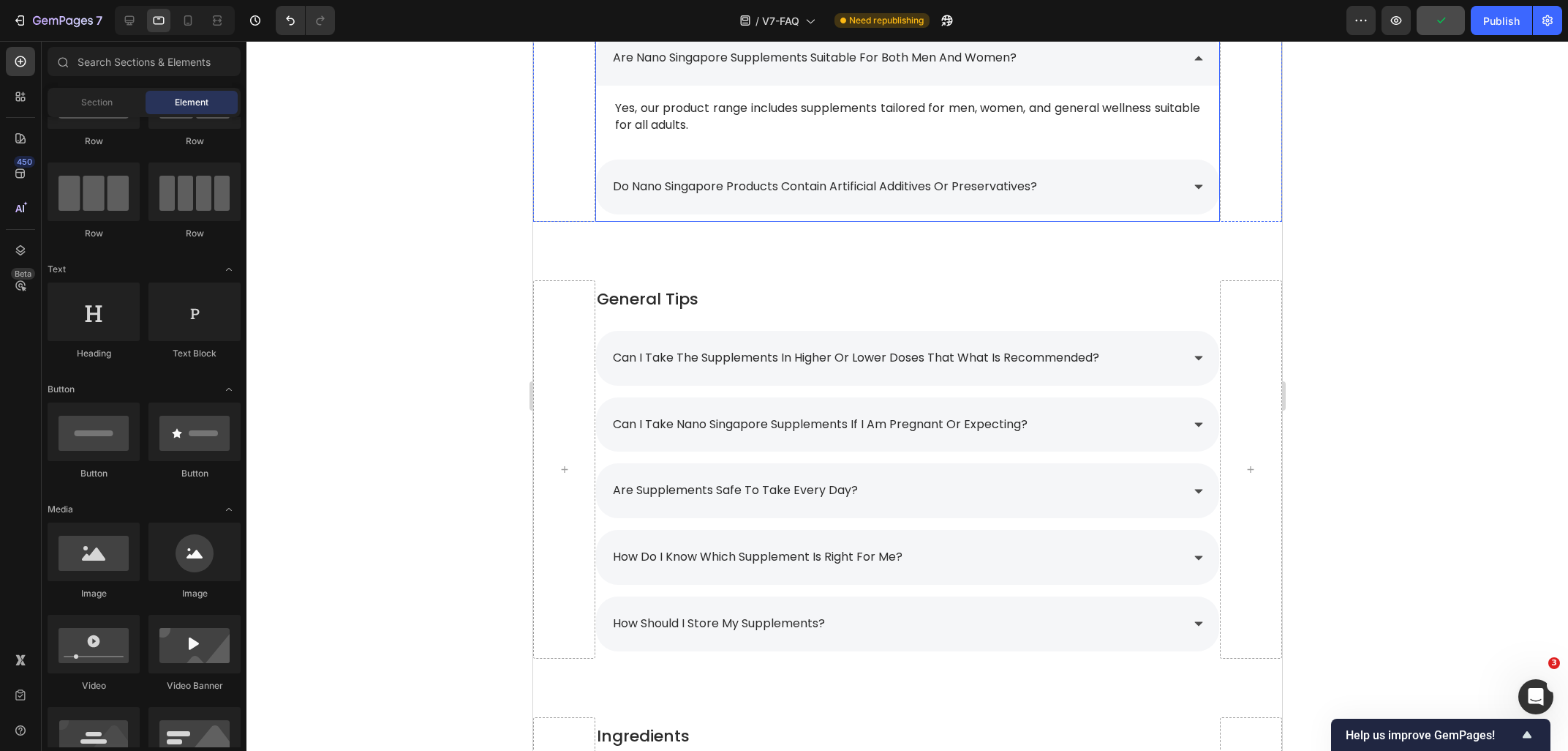
click at [1101, 191] on div "do nano singapore products contain artificial additives or preservatives?" at bounding box center [894, 187] width 570 height 26
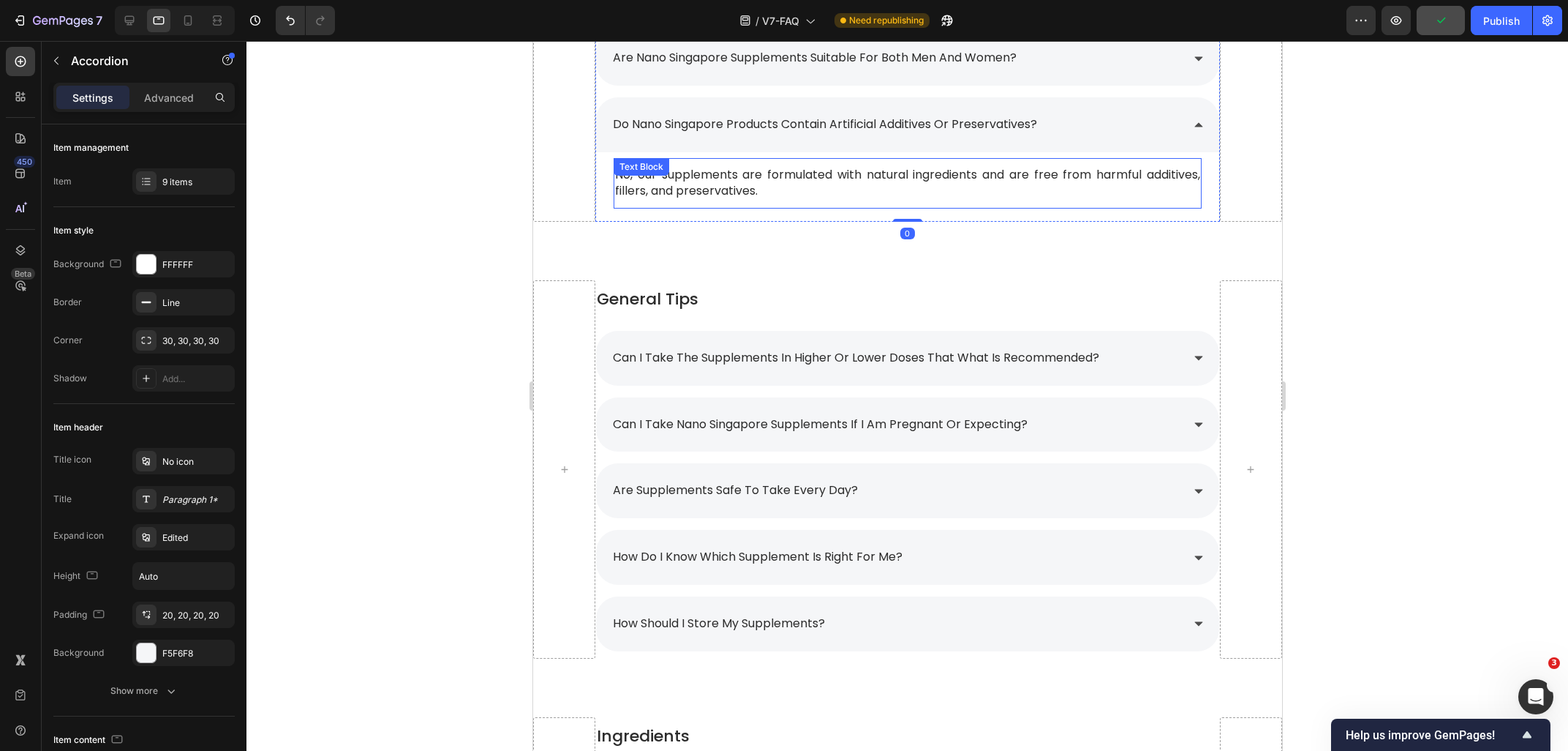
click at [709, 181] on p "No, our supplements are formulated with natural ingredients and are free from h…" at bounding box center [906, 183] width 585 height 33
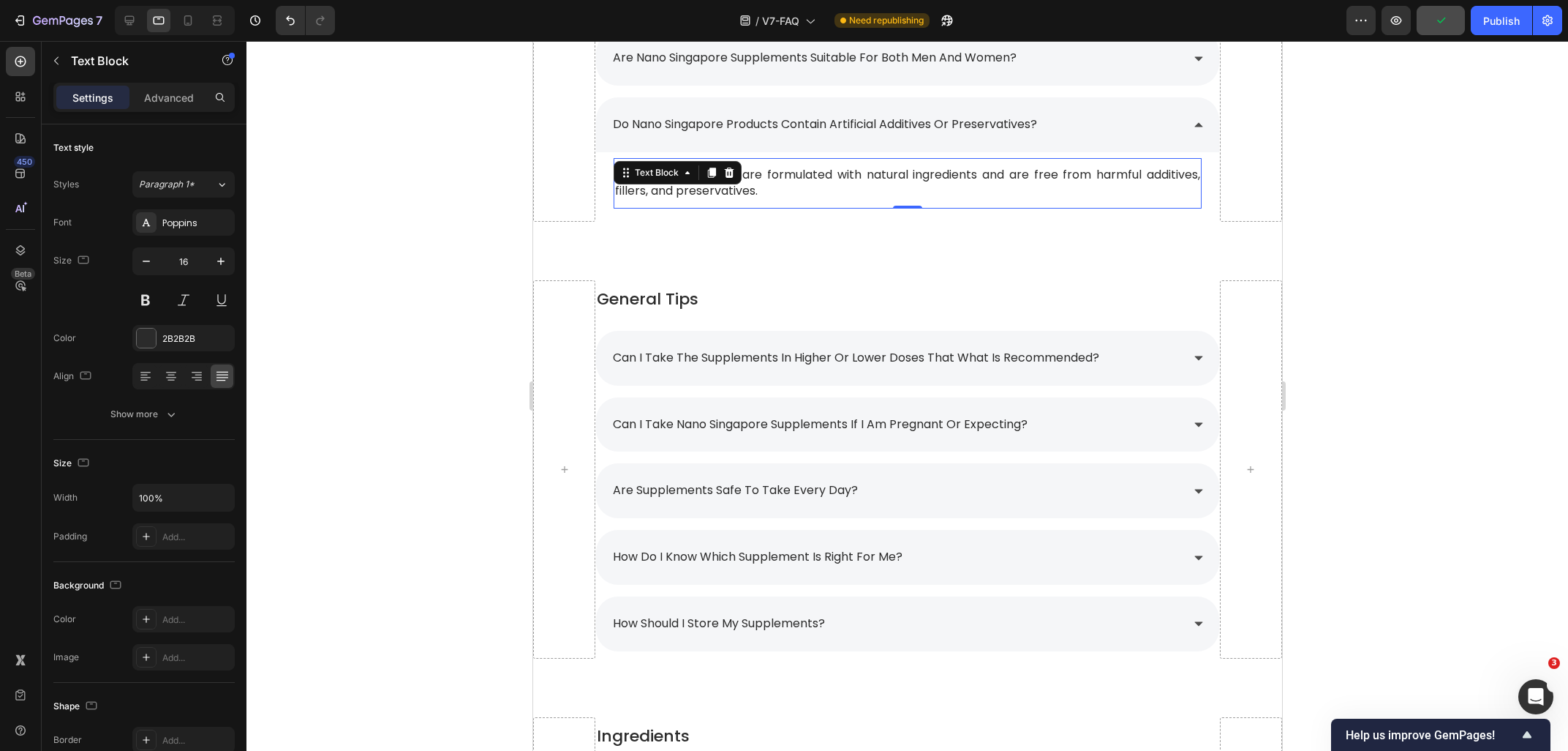
click at [709, 181] on div at bounding box center [711, 173] width 18 height 18
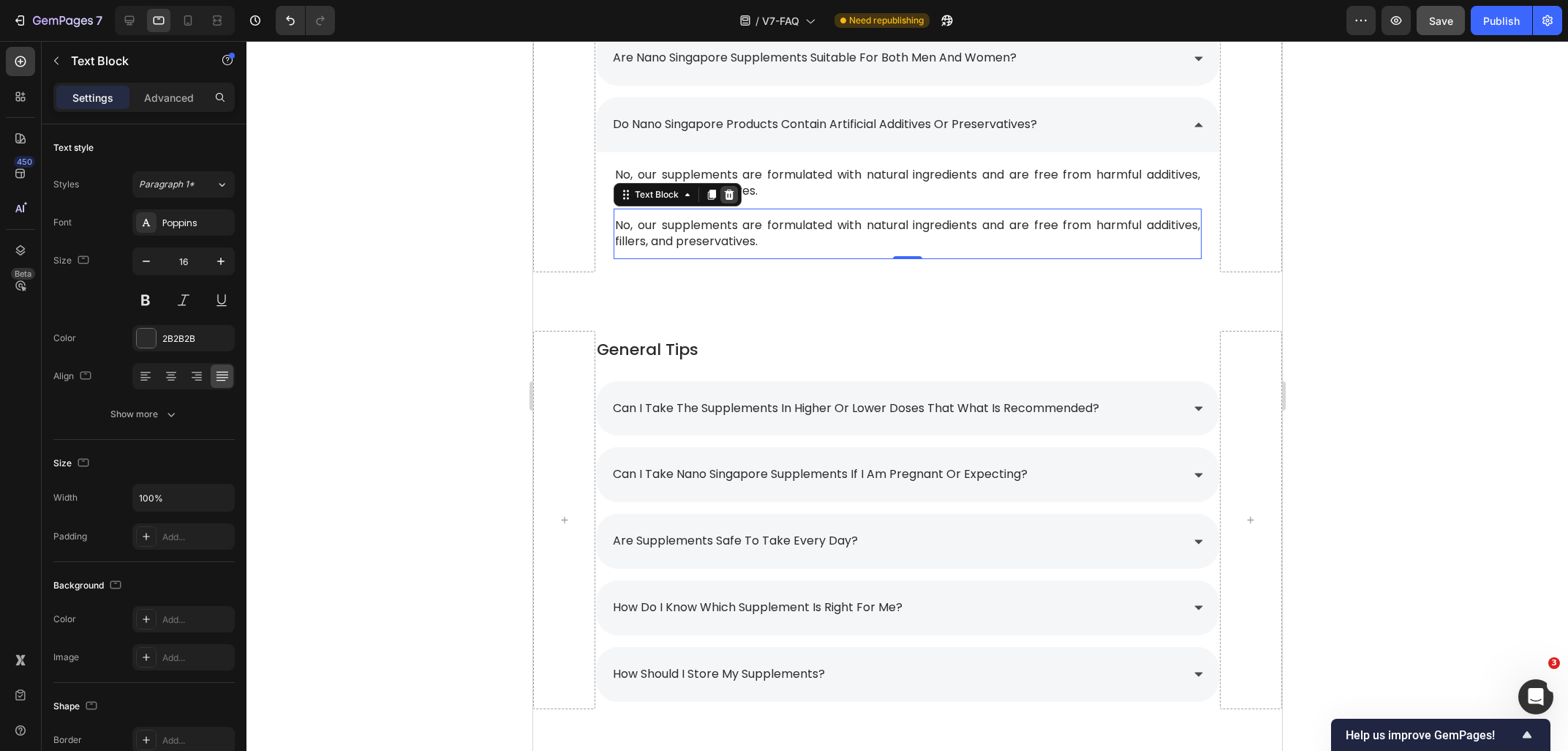
click at [729, 195] on icon at bounding box center [729, 195] width 10 height 11
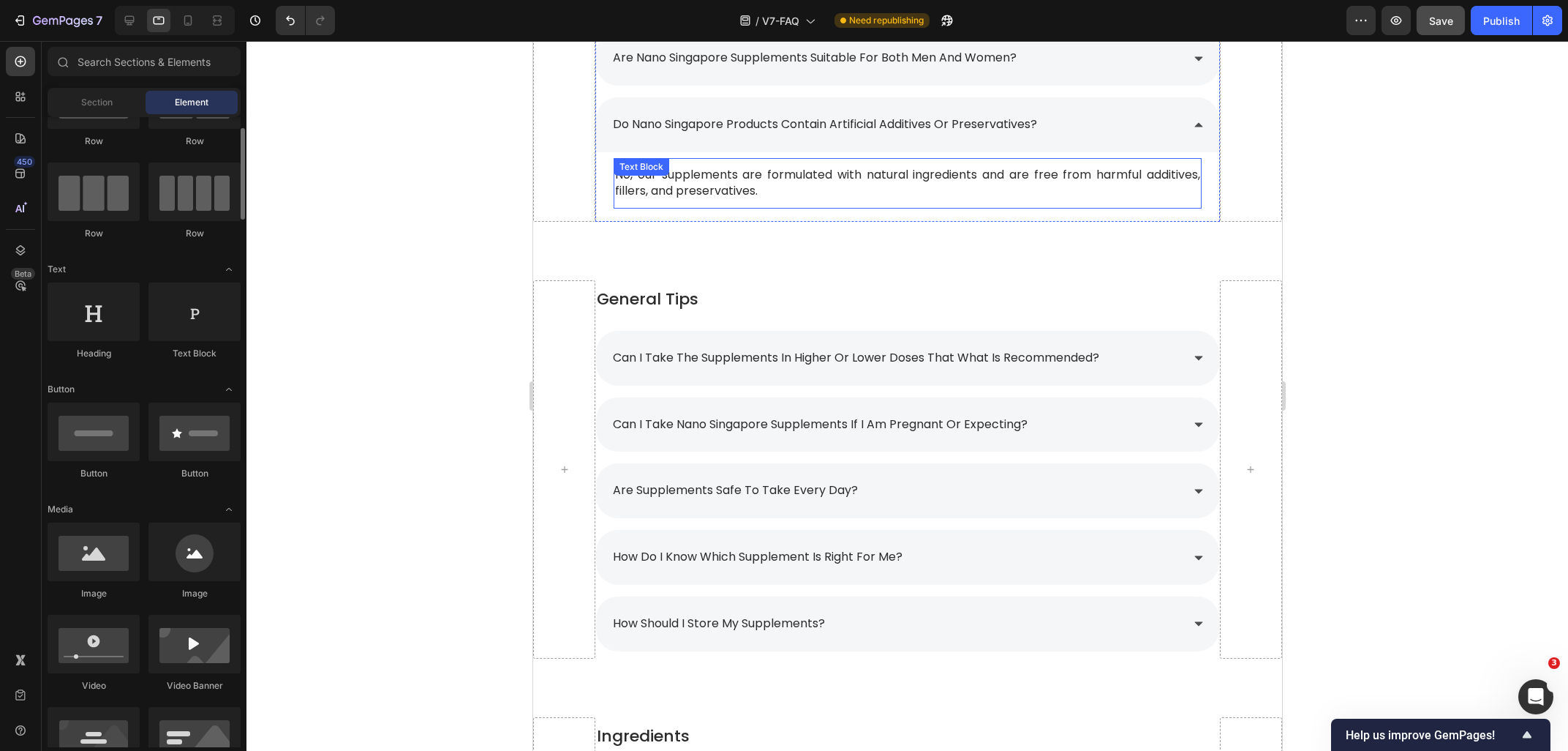
click at [786, 181] on p "No, our supplements are formulated with natural ingredients and are free from h…" at bounding box center [906, 183] width 585 height 33
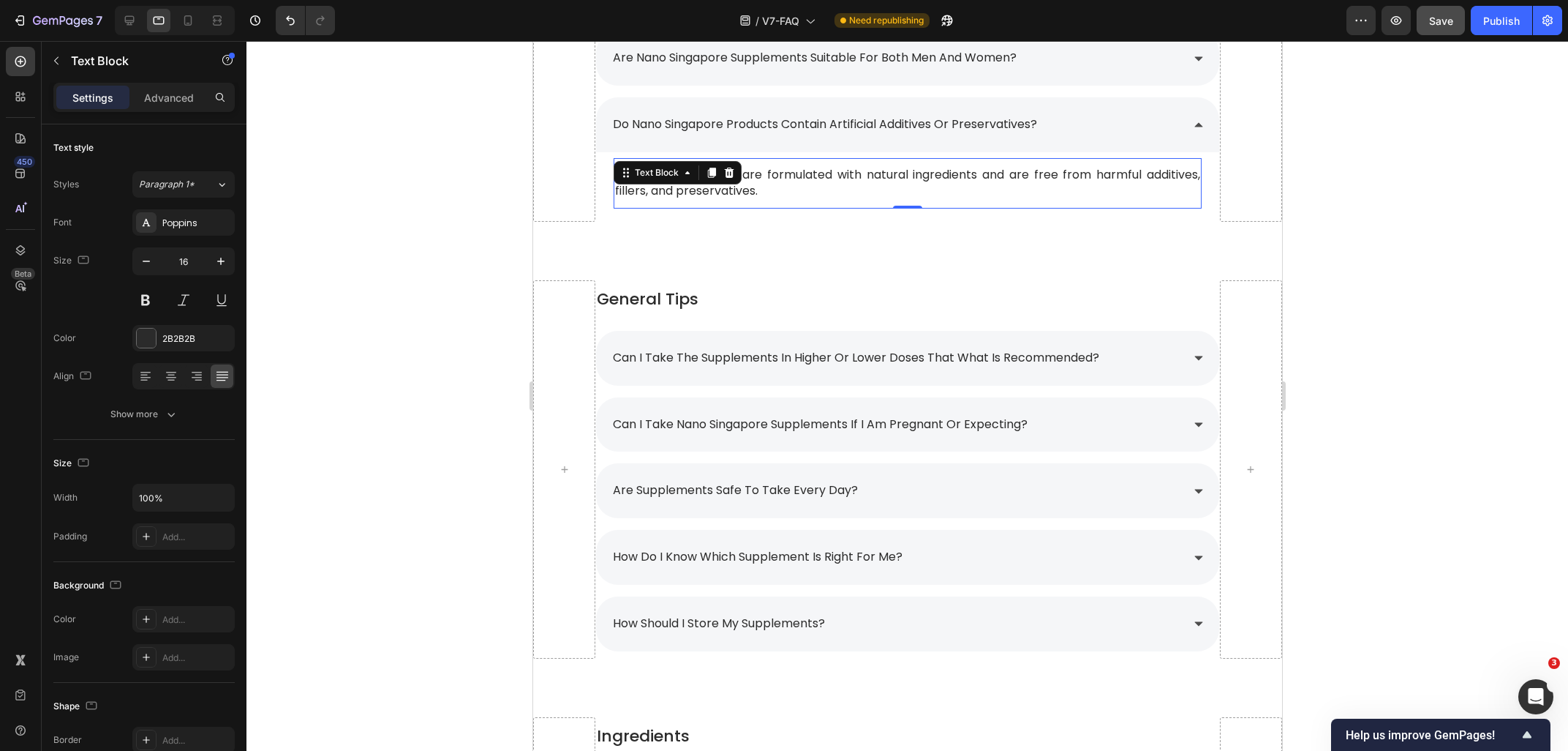
click at [786, 181] on p "No, our supplements are formulated with natural ingredients and are free from h…" at bounding box center [906, 183] width 585 height 33
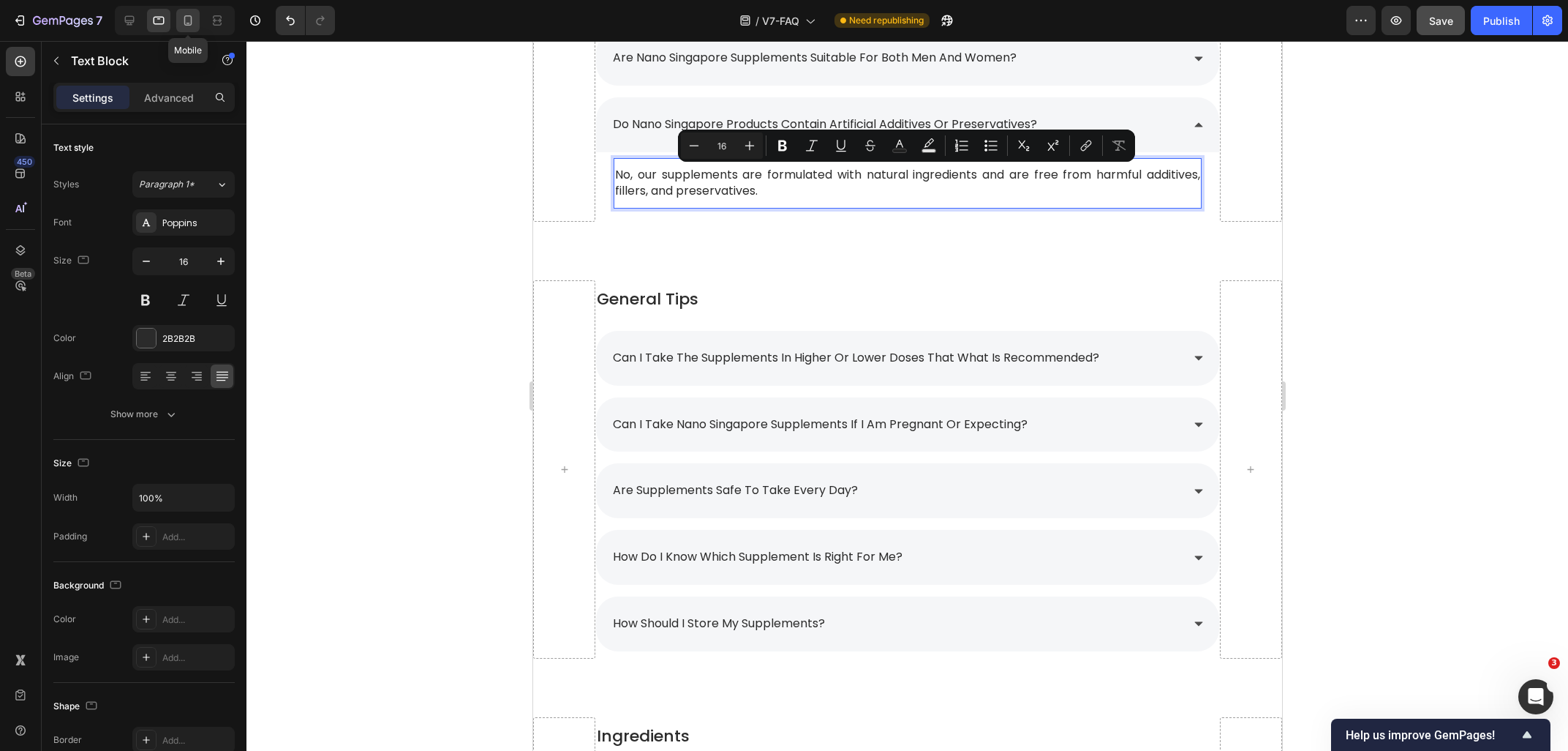
click at [191, 28] on div at bounding box center [187, 20] width 24 height 24
type input "14"
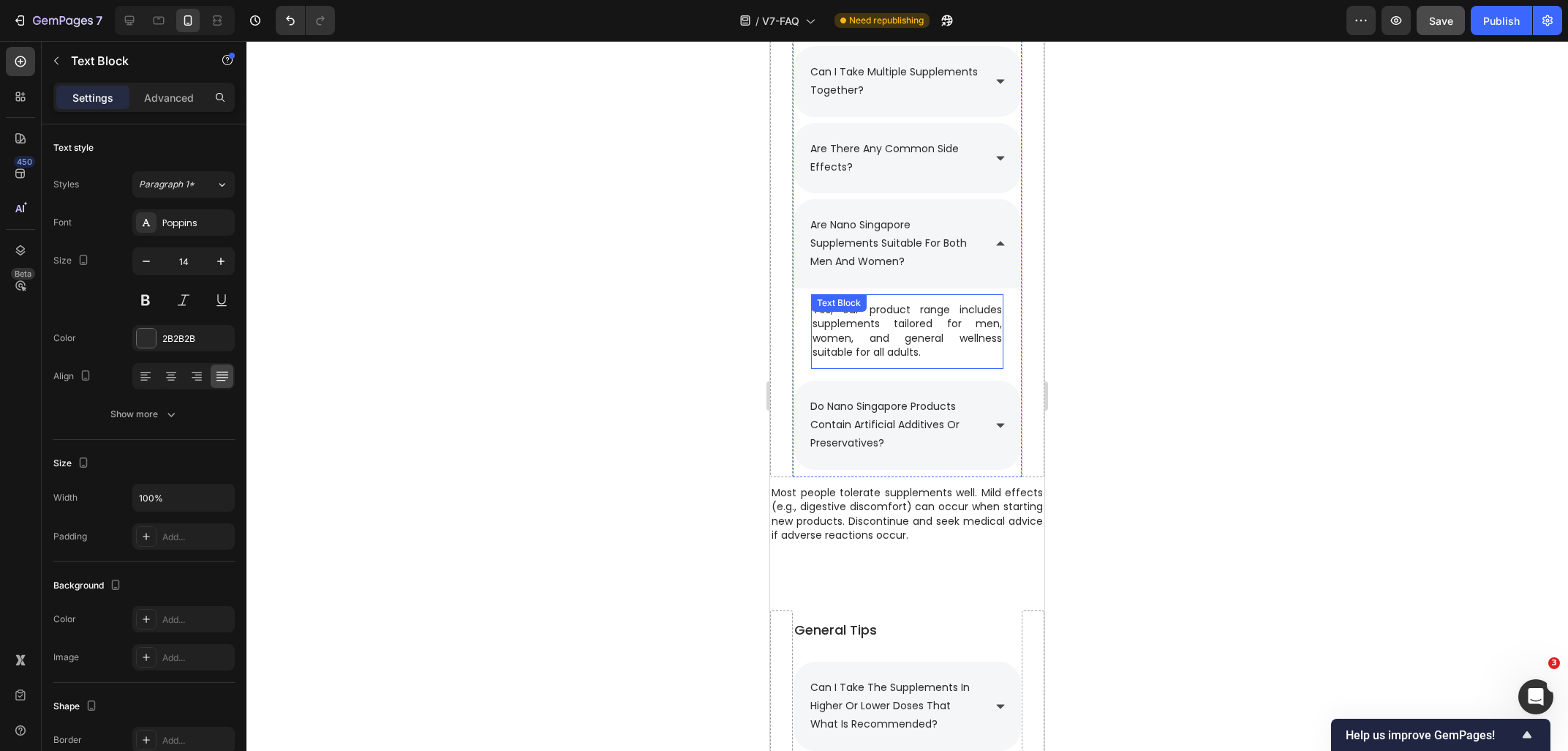
scroll to position [1402, 0]
drag, startPoint x: 924, startPoint y: 513, endPoint x: 929, endPoint y: 522, distance: 10.3
click at [924, 513] on p "Most people tolerate supplements well. Mild effects (e.g., digestive discomfort…" at bounding box center [907, 515] width 272 height 57
click at [932, 539] on p "Most people tolerate supplements well. Mild effects (e.g., digestive discomfort…" at bounding box center [907, 515] width 272 height 57
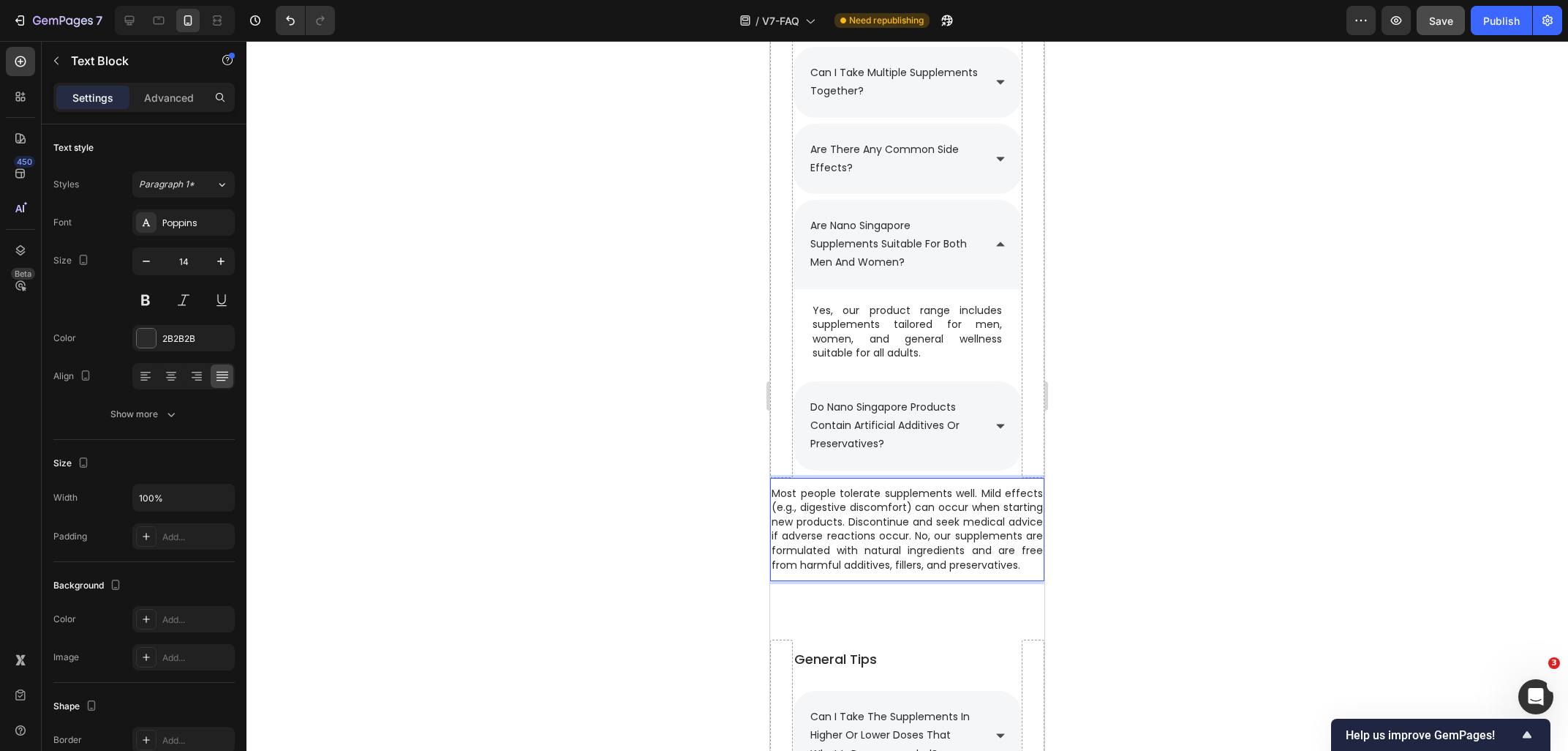
click at [912, 546] on p "Most people tolerate supplements well. Mild effects (e.g., digestive discomfort…" at bounding box center [907, 530] width 272 height 86
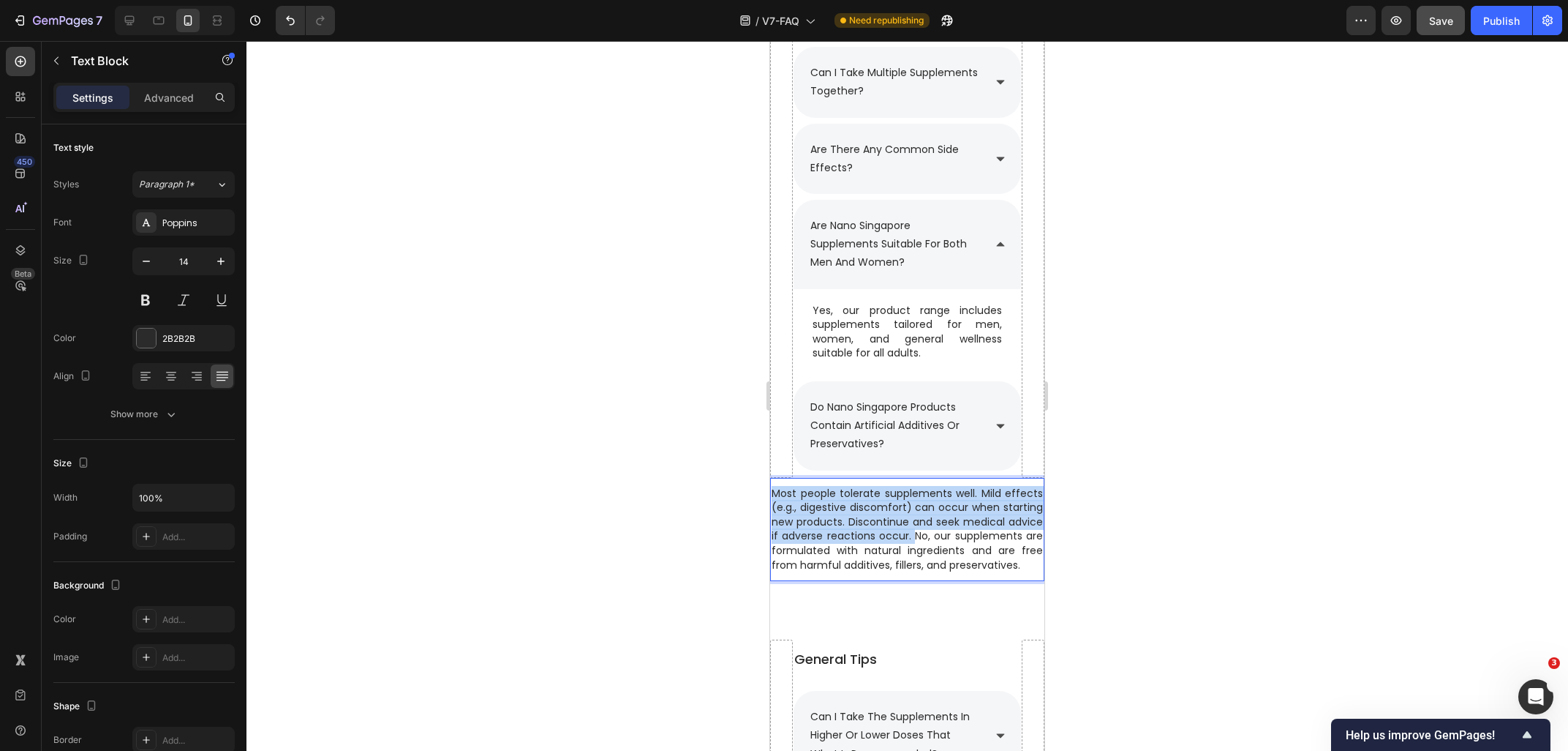
drag, startPoint x: 913, startPoint y: 541, endPoint x: 769, endPoint y: 490, distance: 152.8
click at [770, 490] on div "Most people tolerate supplements well. Mild effects (e.g., digestive discomfort…" at bounding box center [907, 530] width 274 height 89
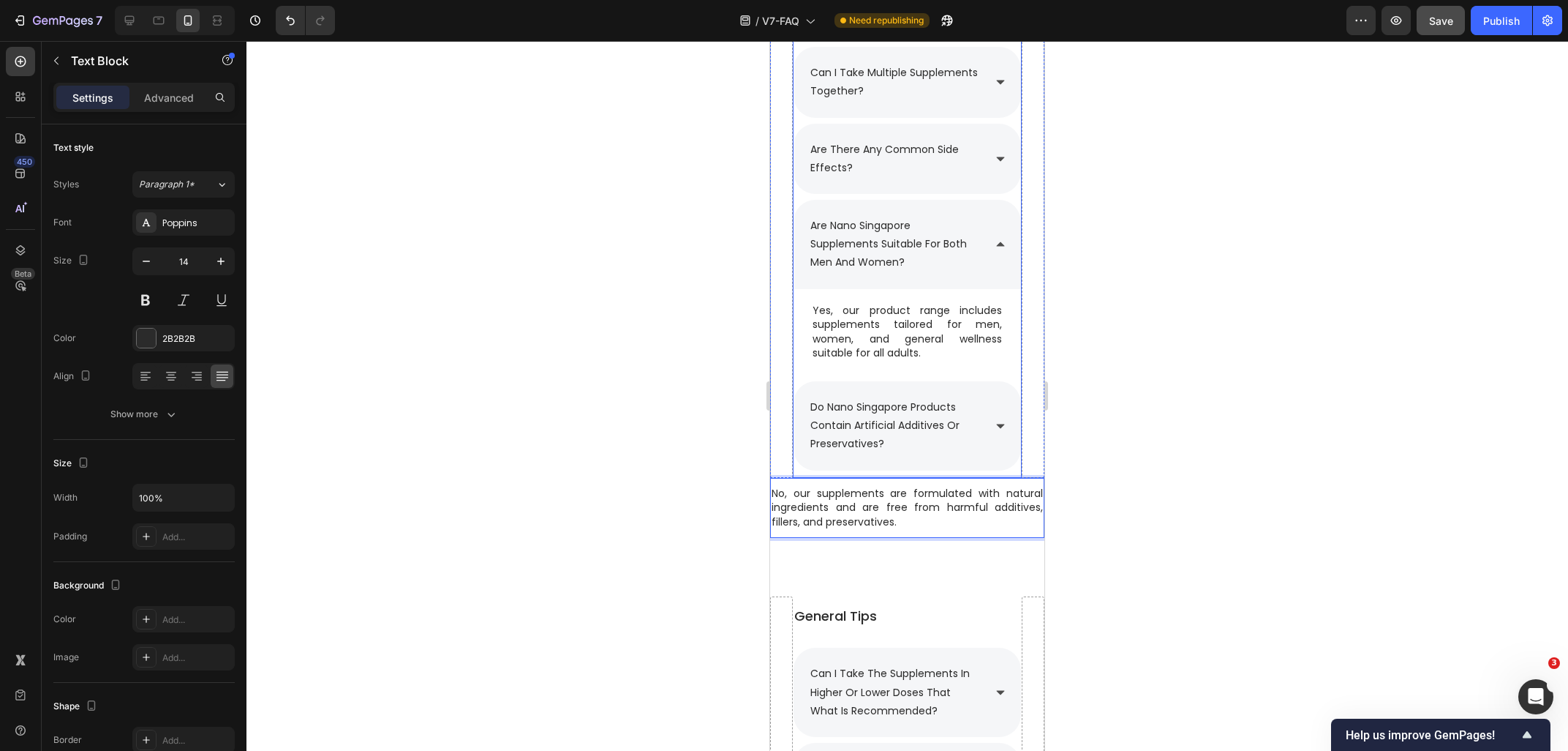
click at [997, 436] on div "do nano singapore products contain artificial additives or preservatives?" at bounding box center [907, 426] width 228 height 89
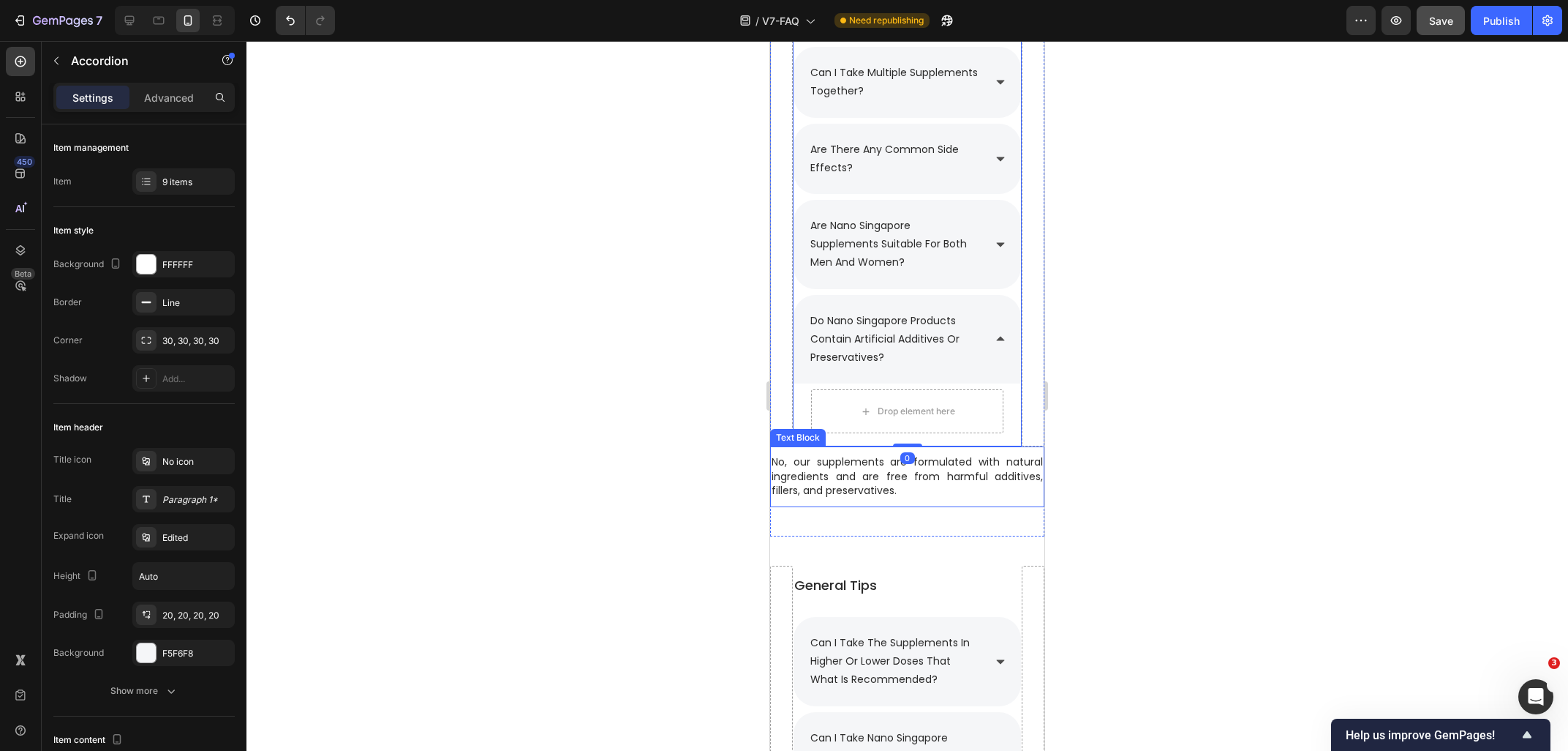
click at [858, 487] on p "No, our supplements are formulated with natural ingredients and are free from h…" at bounding box center [907, 476] width 272 height 43
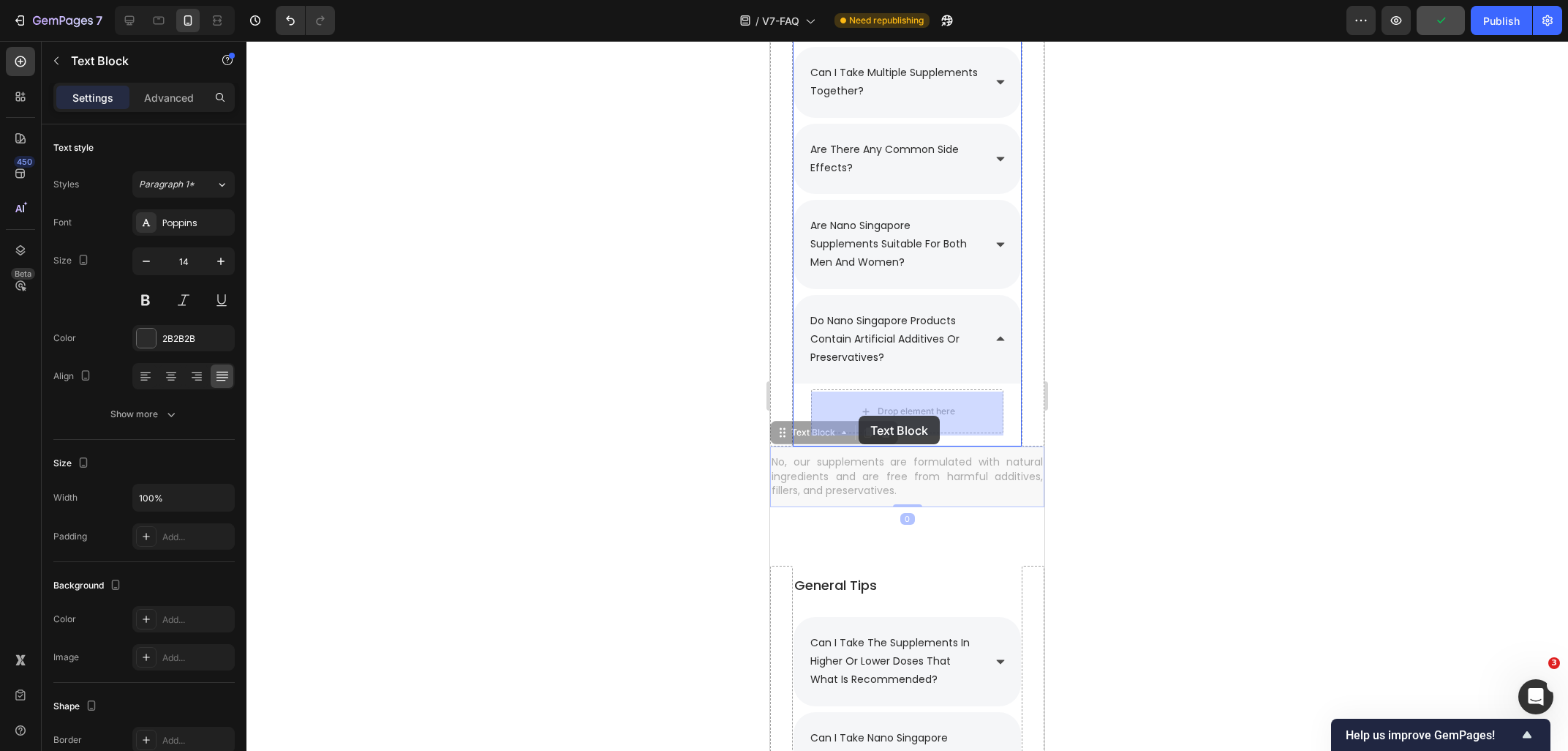
drag, startPoint x: 803, startPoint y: 436, endPoint x: 859, endPoint y: 415, distance: 59.8
click at [859, 415] on div "iPhone 13 Mini ( 375 px) iPhone 13 Mini iPhone 13 Pro iPhone 11 Pro Max iPhone …" at bounding box center [907, 237] width 274 height 3196
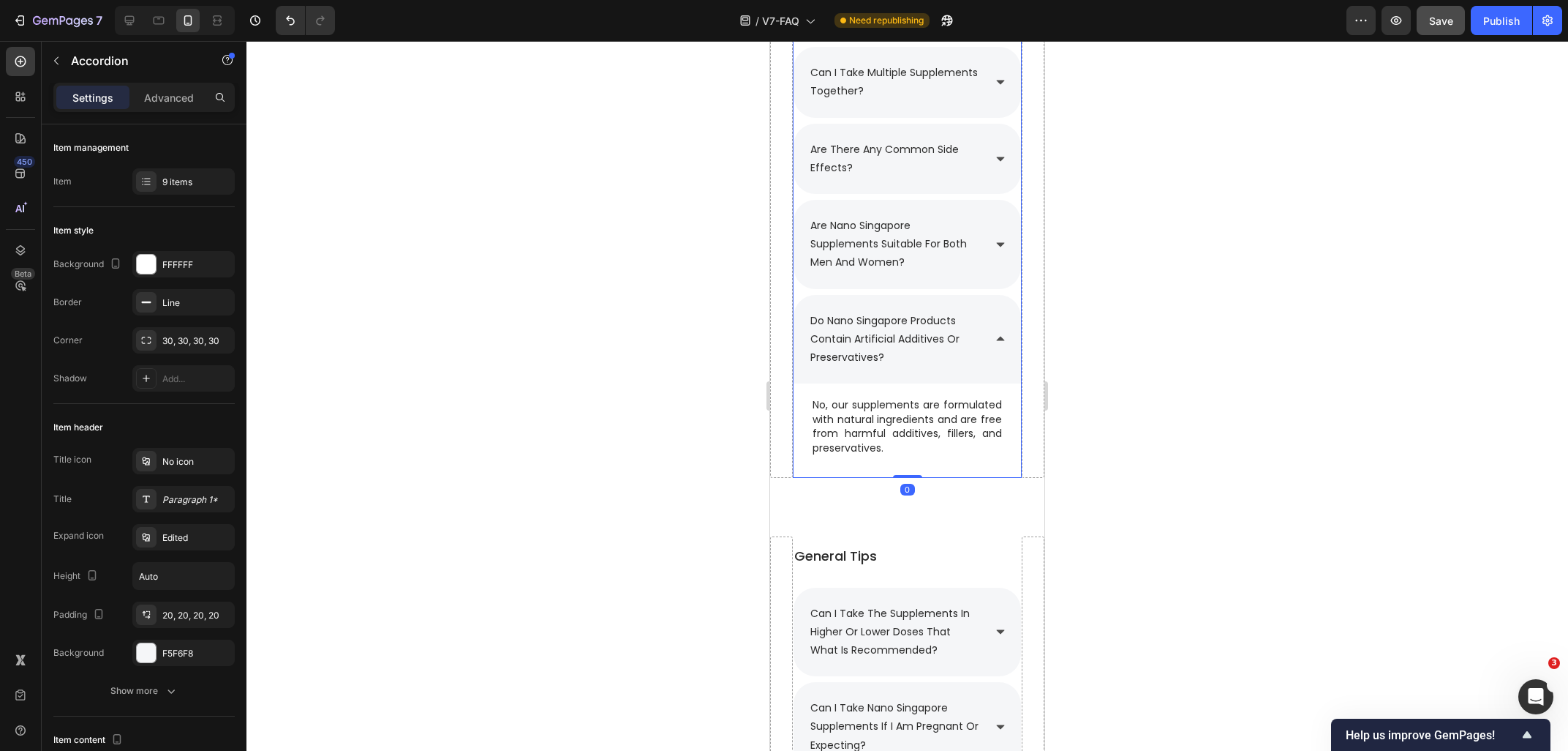
click at [1007, 264] on div "are nano singapore supplements suitable for both men and women?" at bounding box center [907, 244] width 228 height 89
click at [984, 174] on div "are there any common side effects?" at bounding box center [907, 158] width 228 height 71
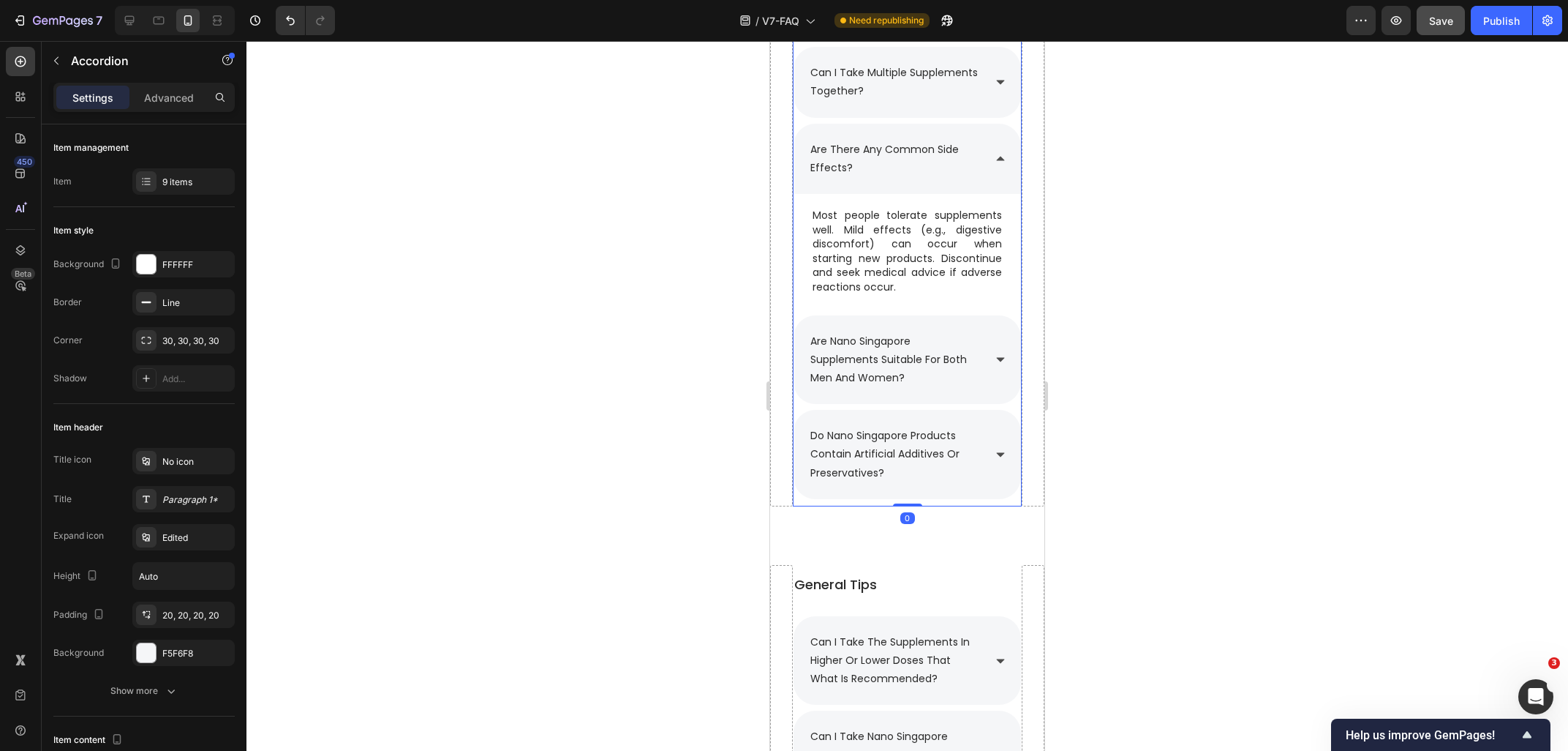
click at [984, 174] on div "are there any common side effects?" at bounding box center [907, 158] width 228 height 71
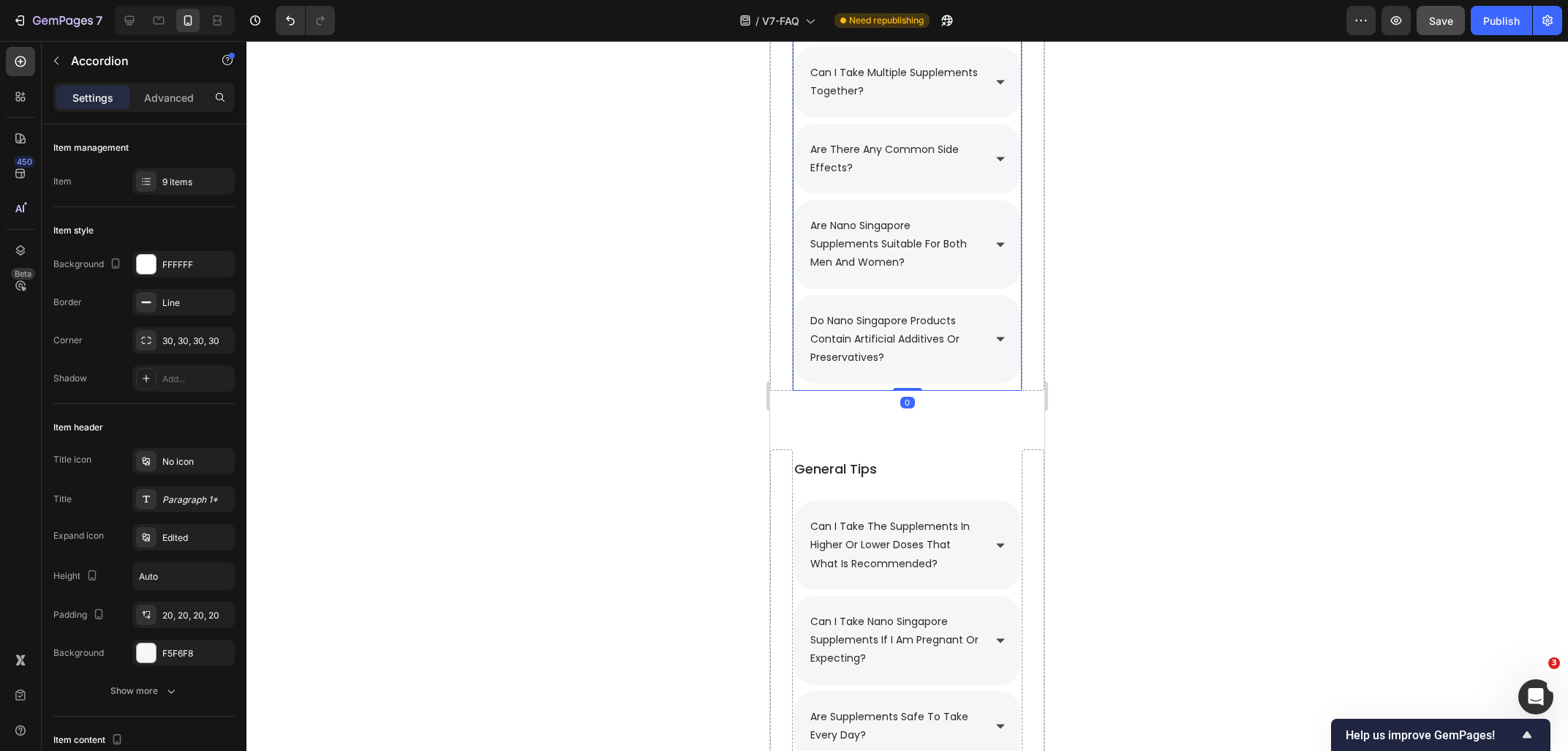
click at [996, 259] on div "are nano singapore supplements suitable for both men and women?" at bounding box center [907, 244] width 228 height 89
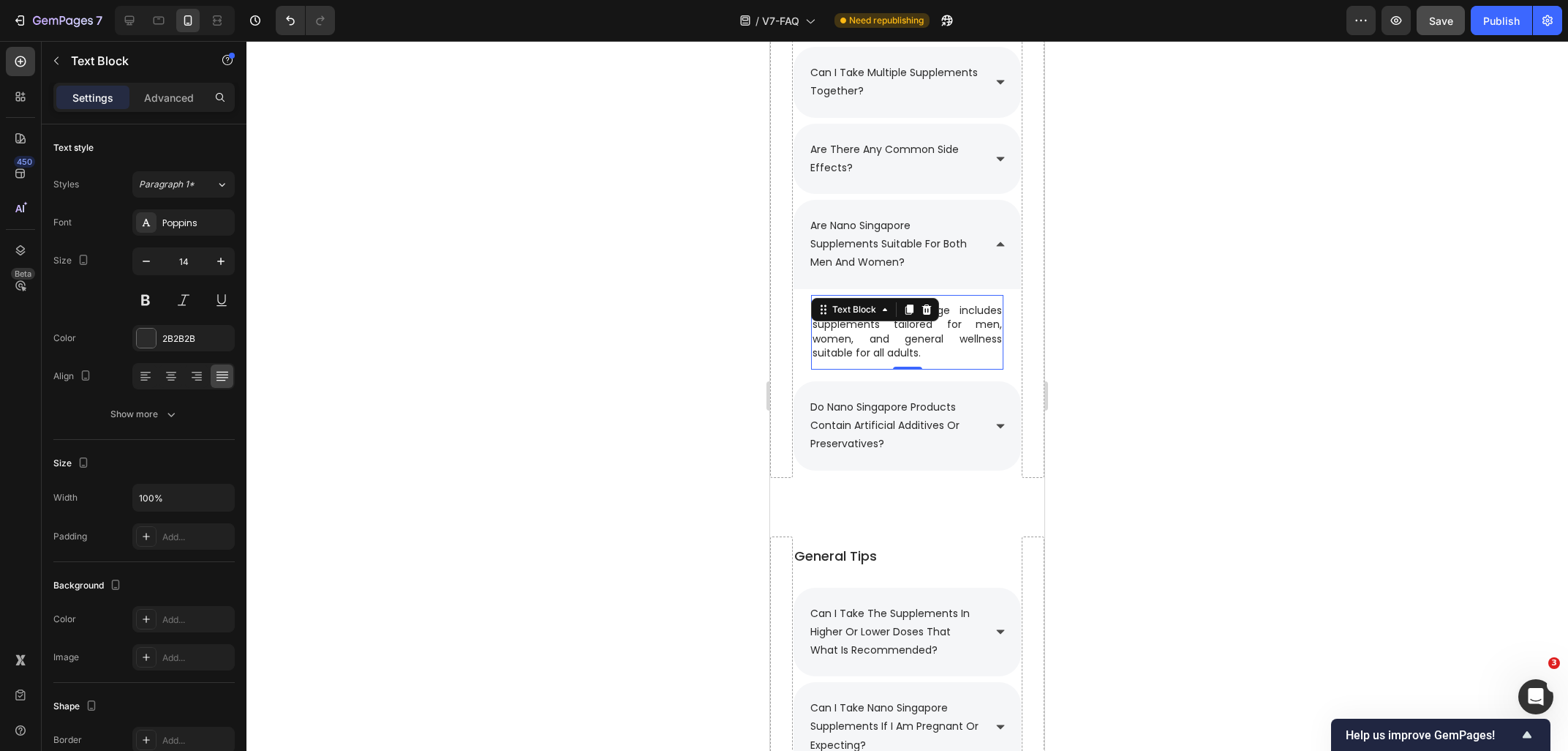
click at [830, 326] on p "Yes, our product range includes supplements tailored for men, women, and genera…" at bounding box center [907, 332] width 190 height 57
click at [180, 92] on p "Advanced" at bounding box center [169, 97] width 49 height 15
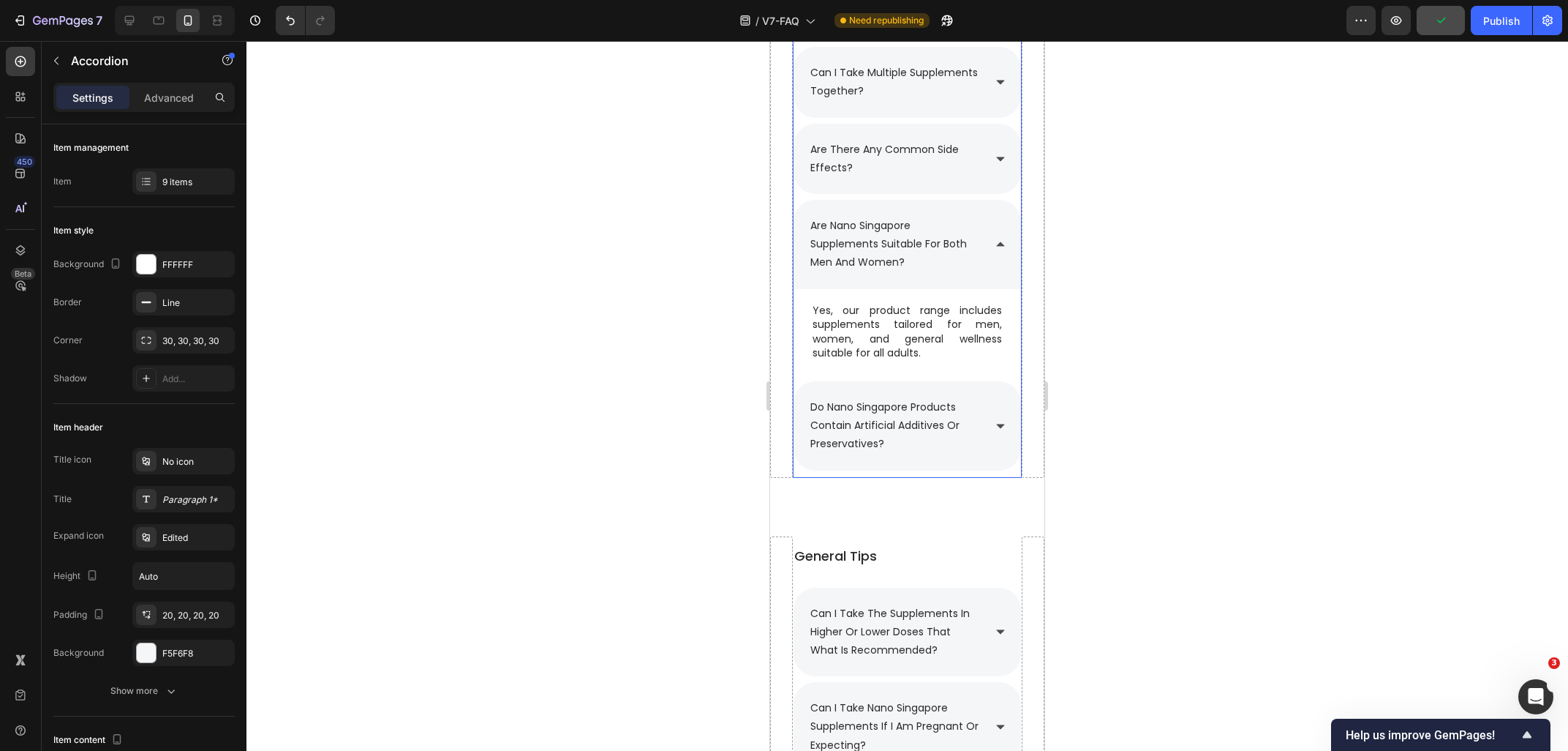
click at [992, 434] on div "do nano singapore products contain artificial additives or preservatives?" at bounding box center [907, 426] width 228 height 89
click at [1436, 35] on div "7 Version history / V7-FAQ Need republishing Preview Save Publish" at bounding box center [784, 20] width 1568 height 41
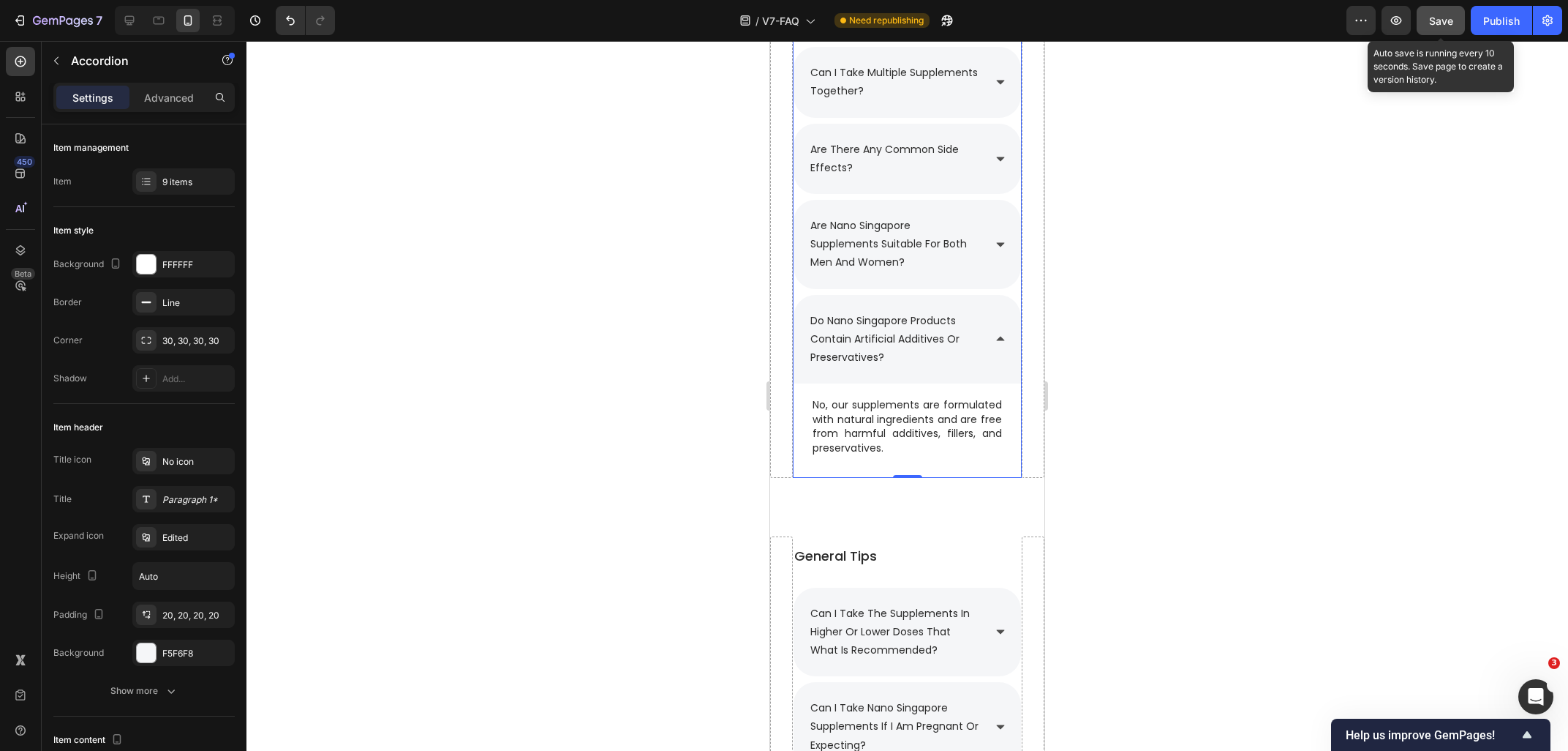
click at [1444, 22] on span "Save" at bounding box center [1442, 20] width 24 height 12
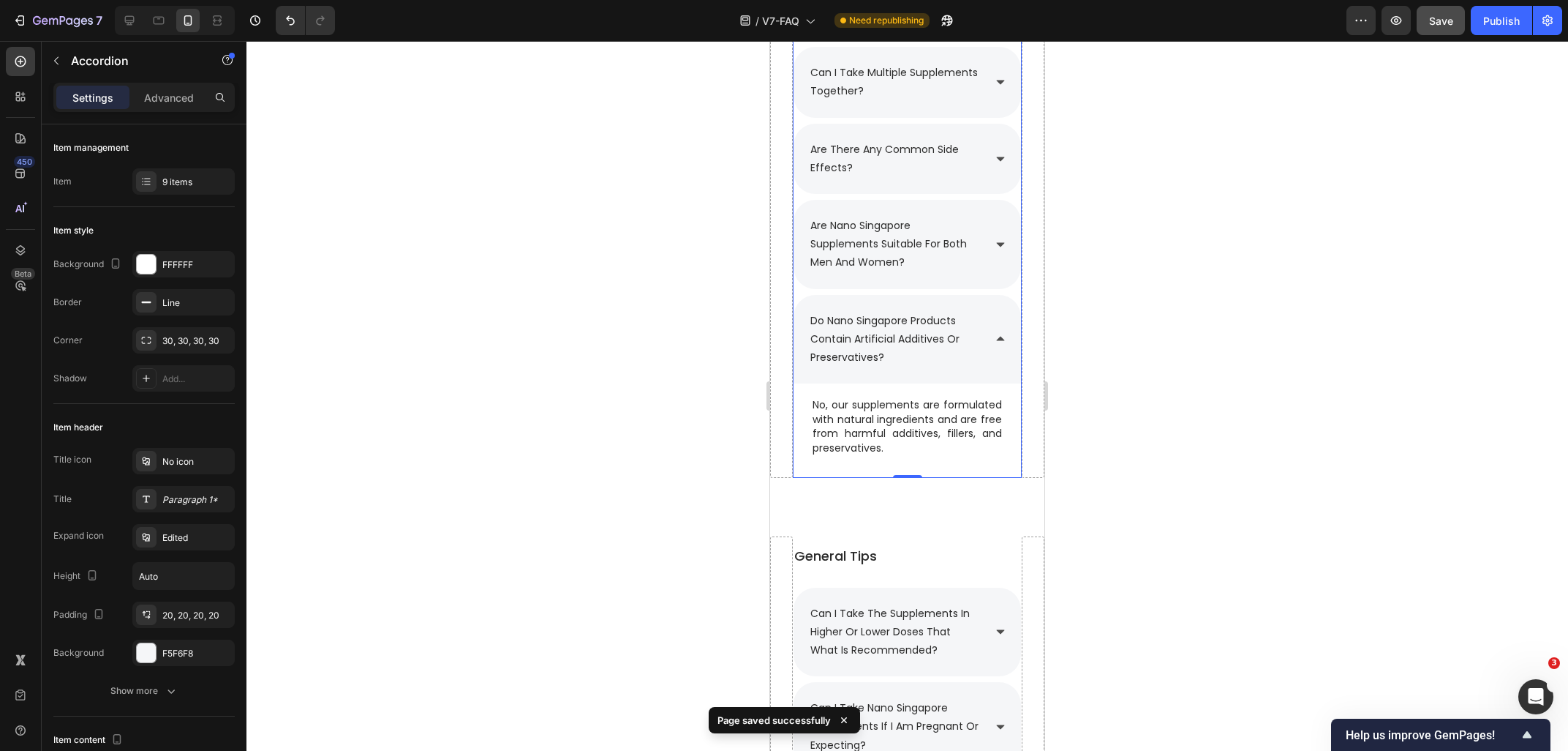
click at [1000, 353] on div "do nano singapore products contain artificial additives or preservatives?" at bounding box center [907, 340] width 228 height 89
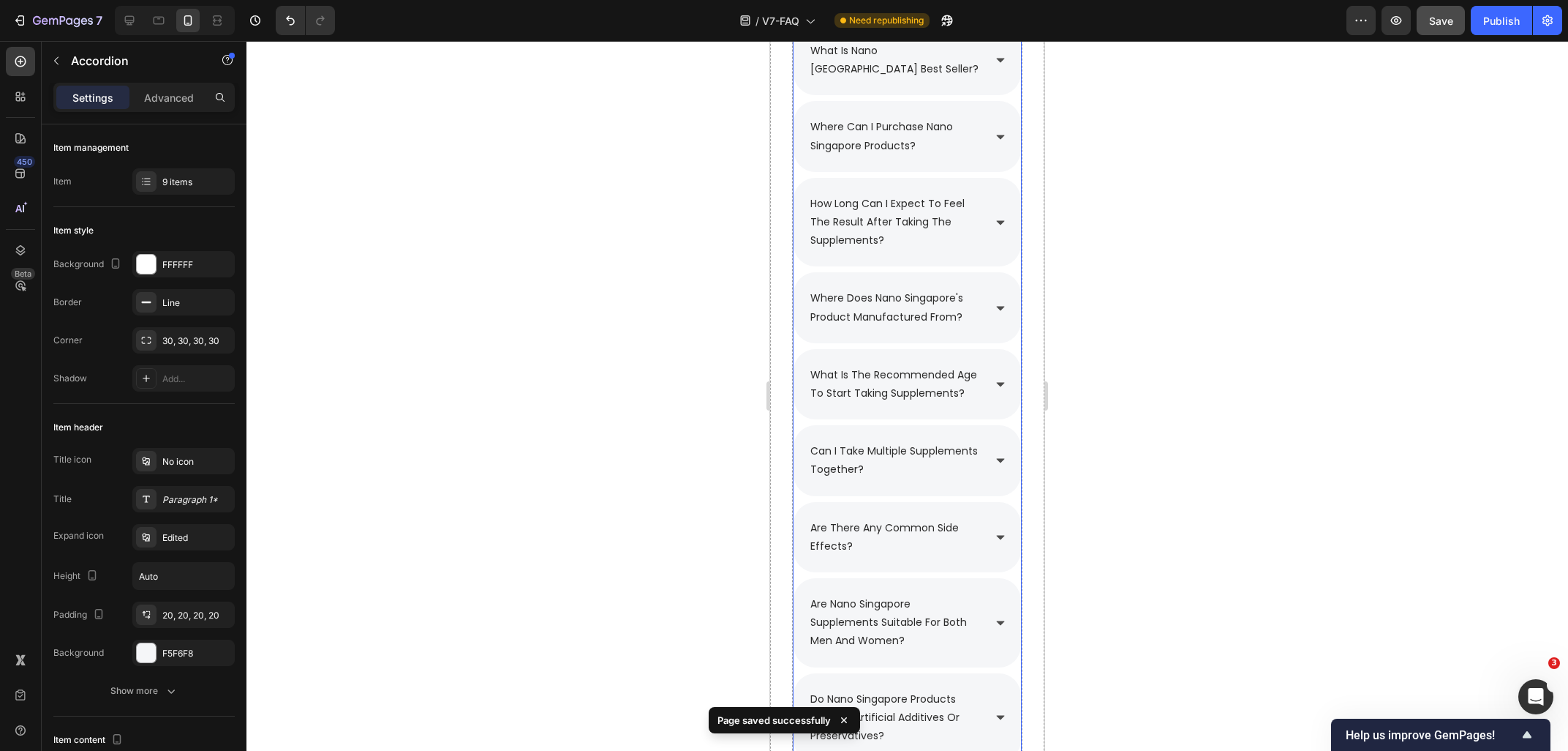
scroll to position [1088, 0]
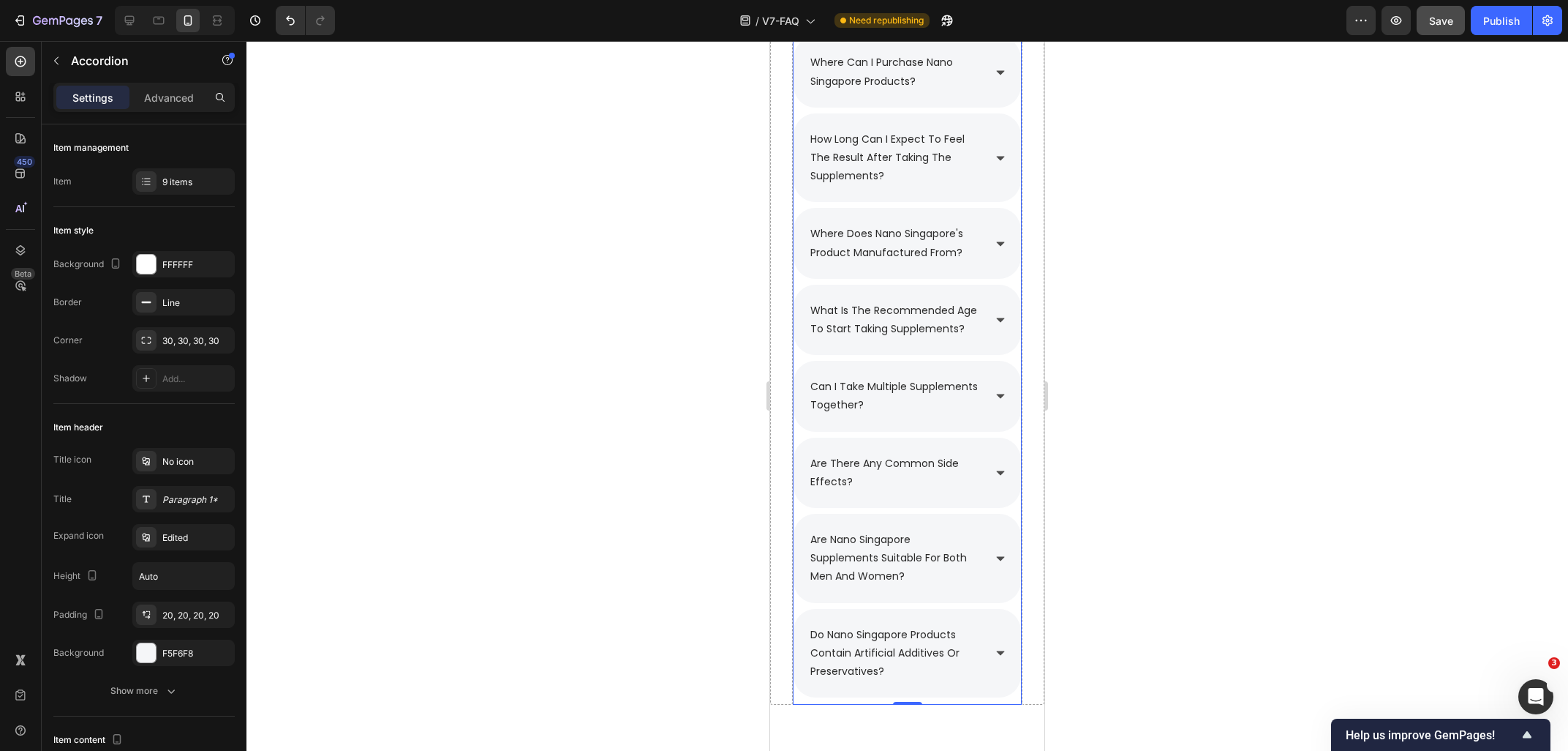
click at [1438, 28] on button "Save" at bounding box center [1441, 20] width 49 height 29
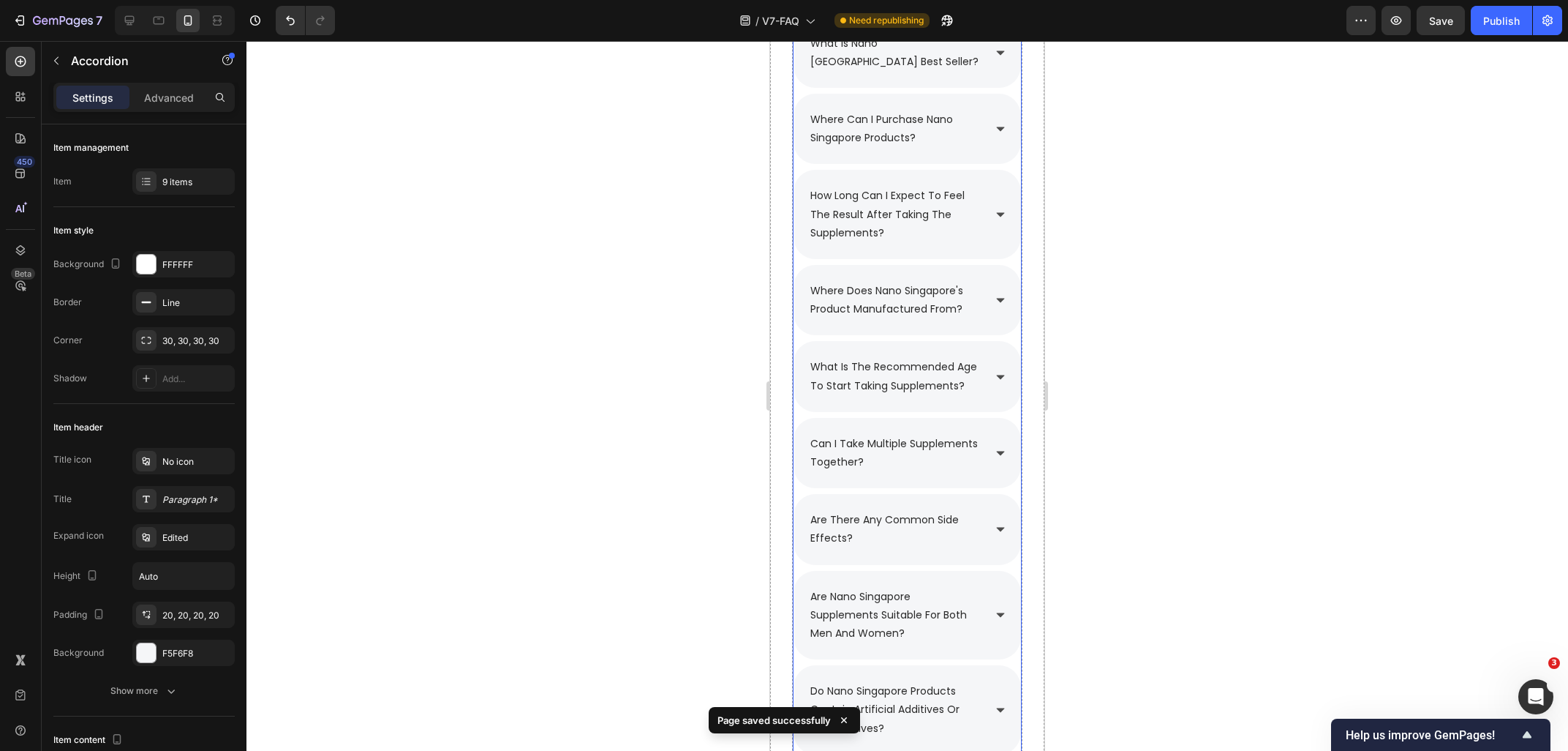
scroll to position [1480, 0]
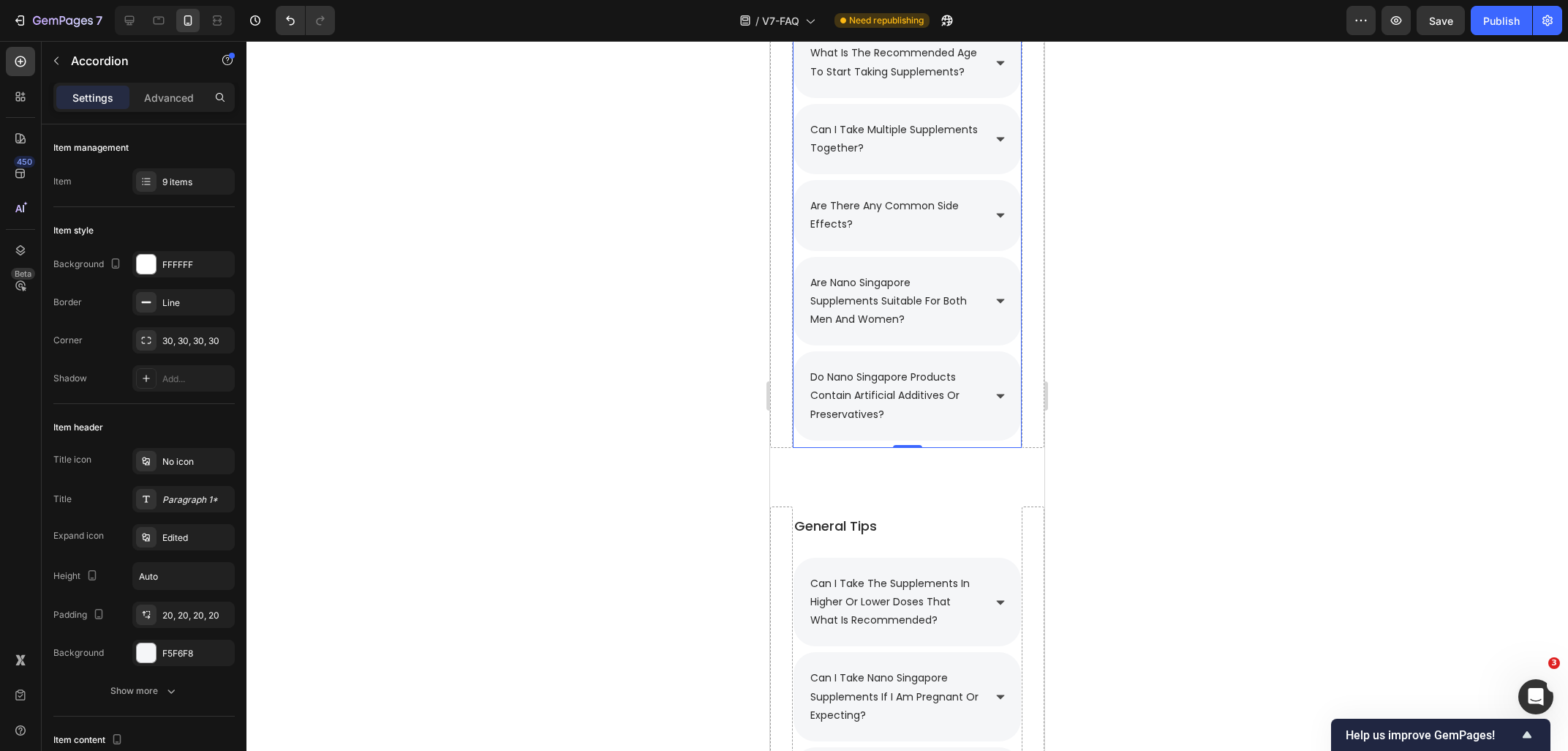
click at [994, 315] on div "are nano singapore supplements suitable for both men and women?" at bounding box center [907, 302] width 228 height 89
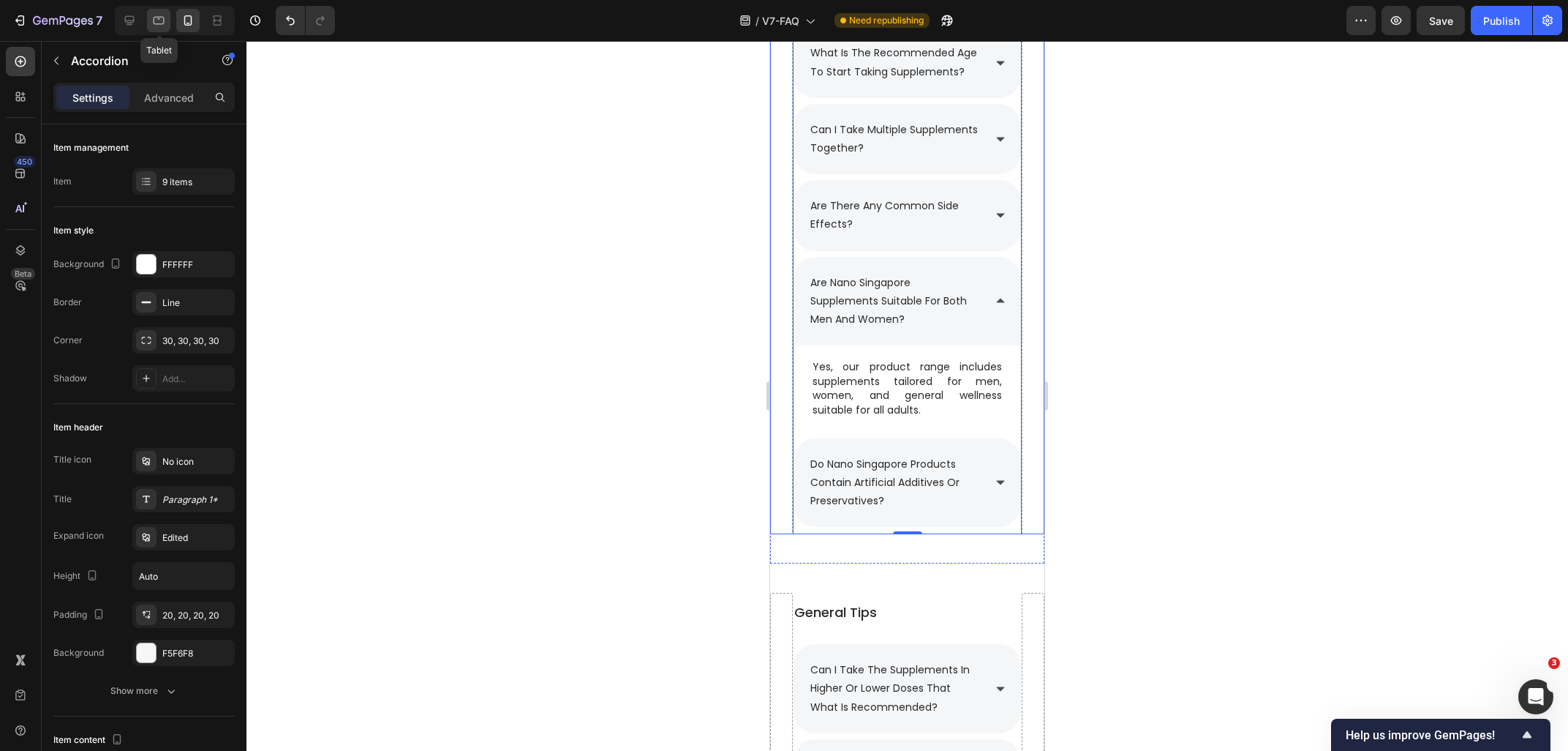
click at [165, 22] on icon at bounding box center [159, 20] width 15 height 15
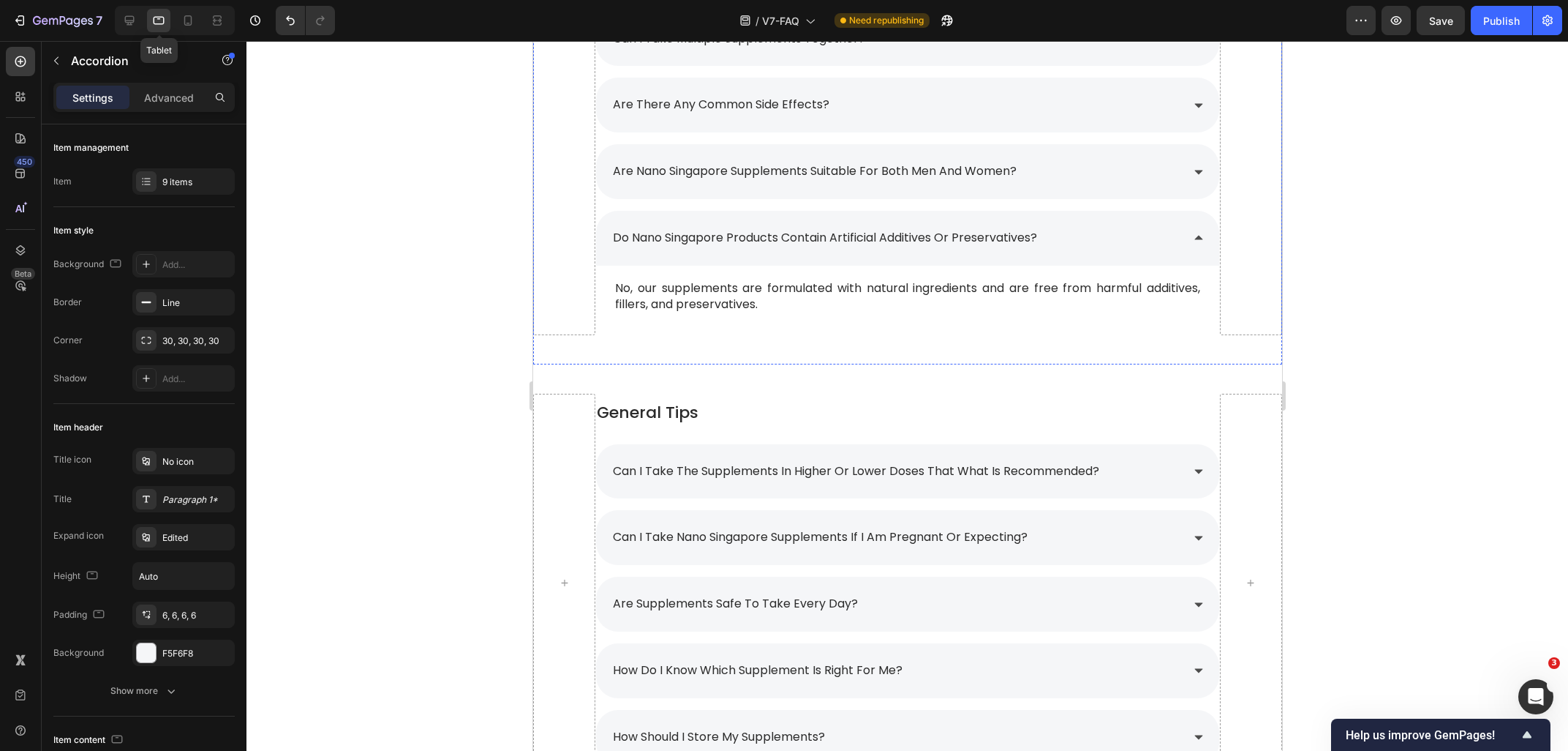
scroll to position [1429, 0]
click at [135, 19] on icon at bounding box center [130, 20] width 15 height 15
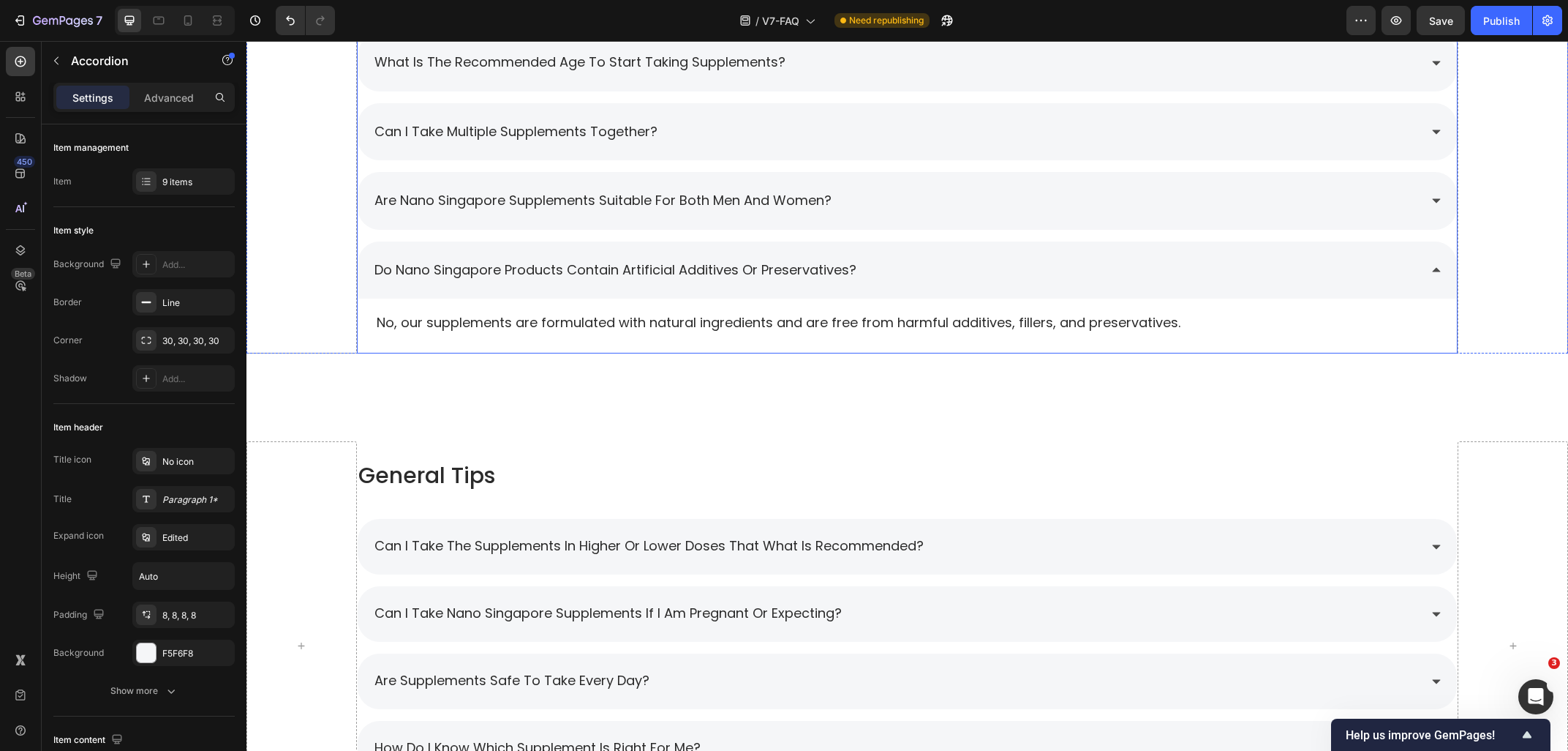
scroll to position [1377, 0]
click at [1187, 265] on div "do nano singapore products contain artificial additives or preservatives?" at bounding box center [896, 271] width 1047 height 28
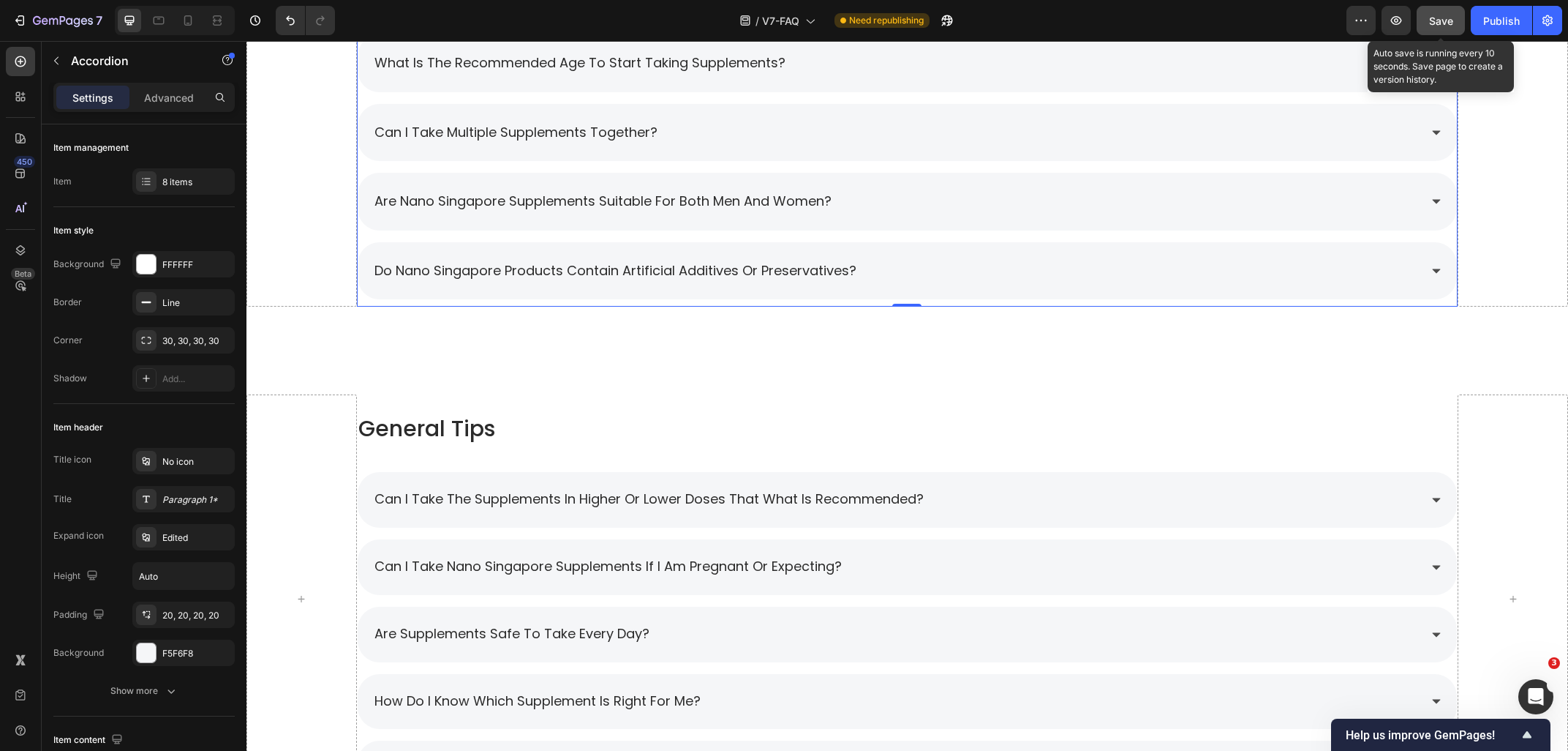
click at [1441, 31] on button "Save" at bounding box center [1441, 20] width 49 height 29
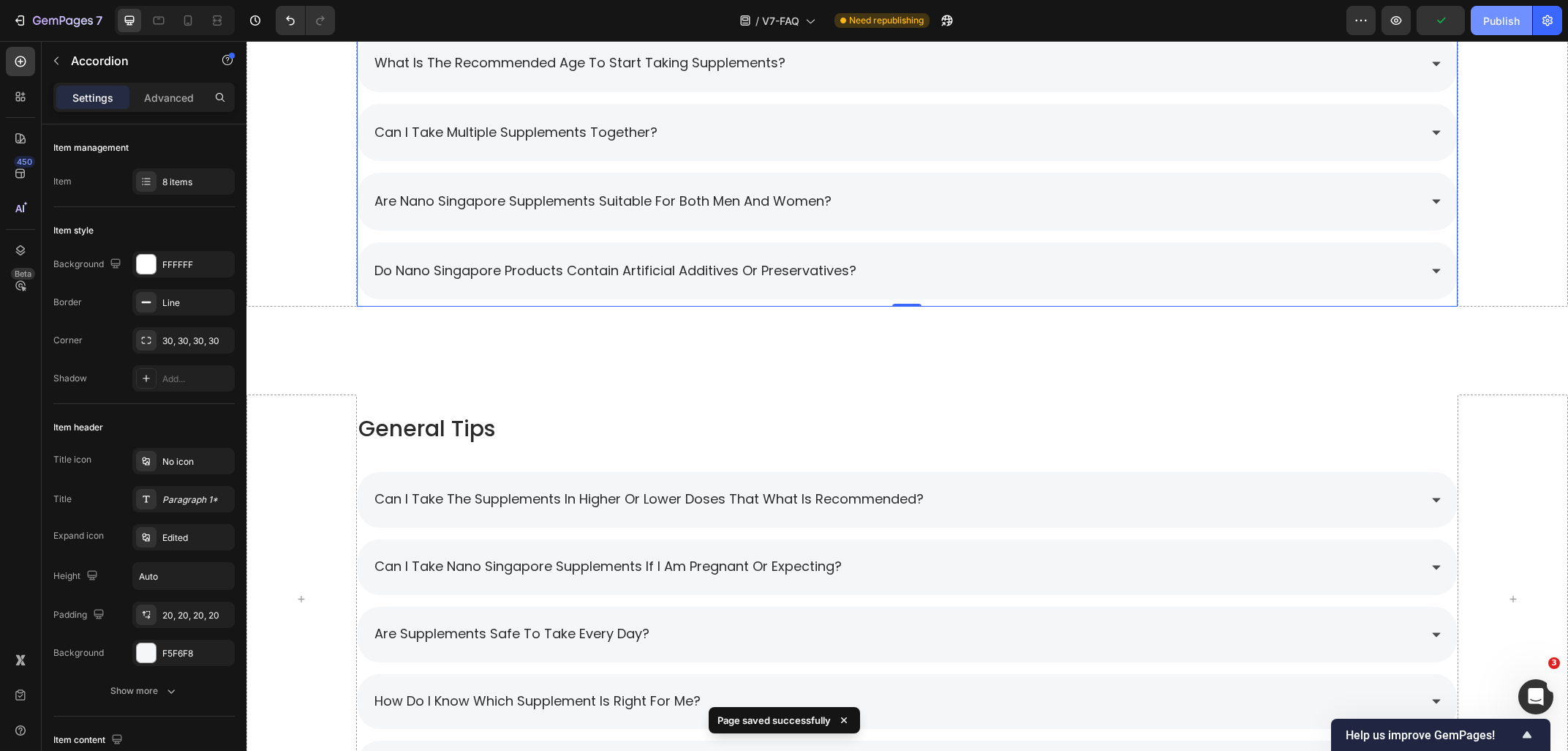
click at [1495, 21] on div "Publish" at bounding box center [1502, 20] width 36 height 15
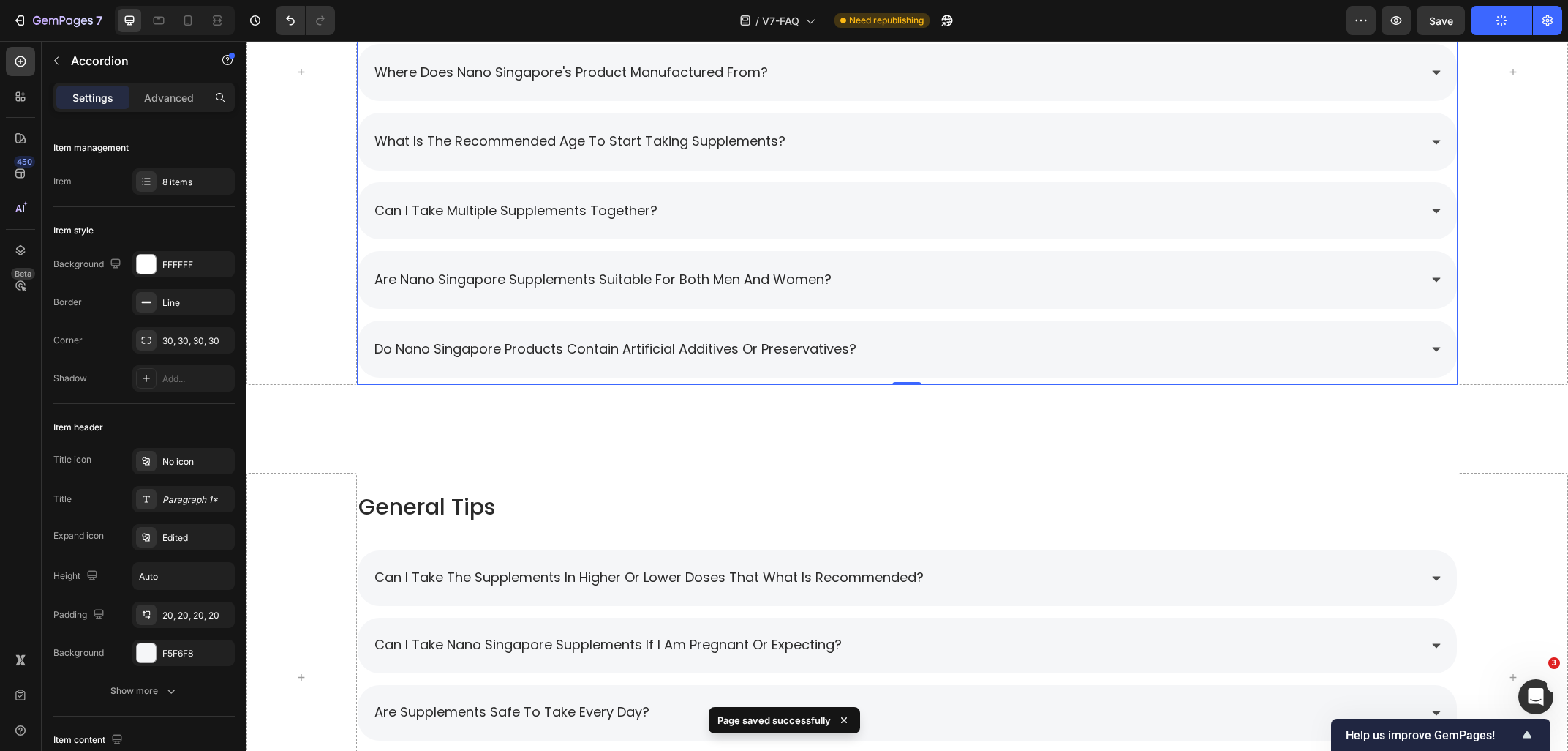
scroll to position [1691, 0]
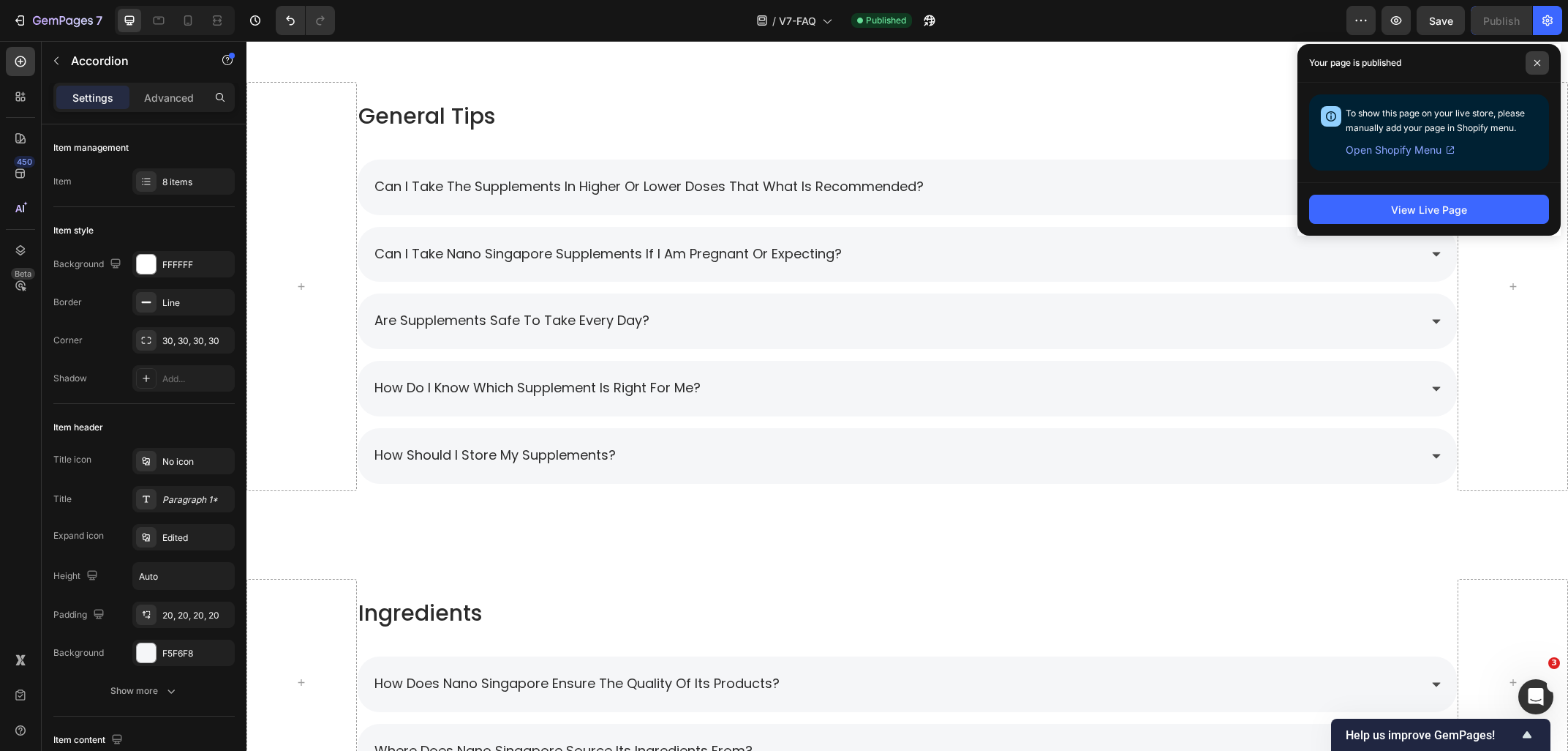
click at [1540, 62] on icon at bounding box center [1537, 62] width 7 height 7
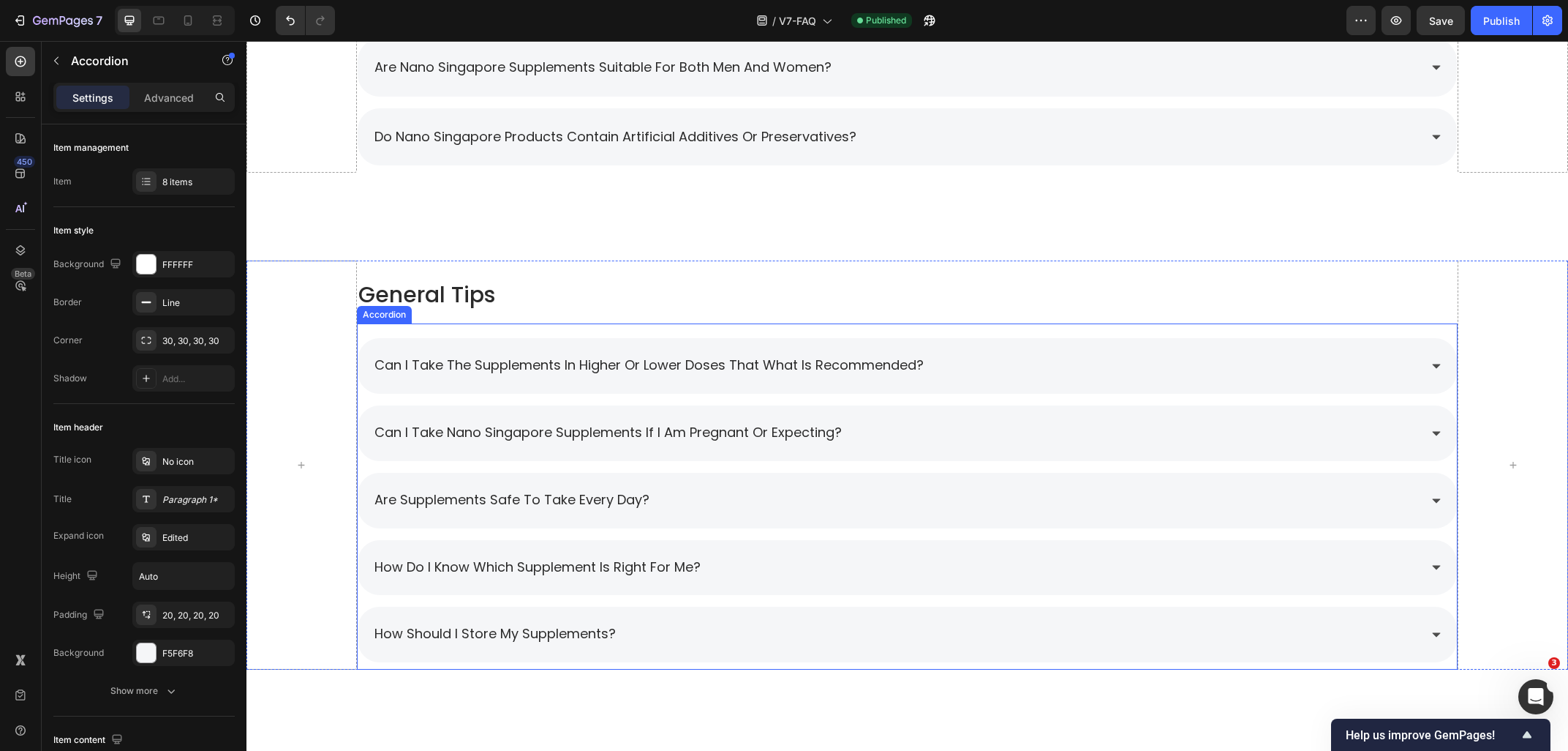
scroll to position [1534, 0]
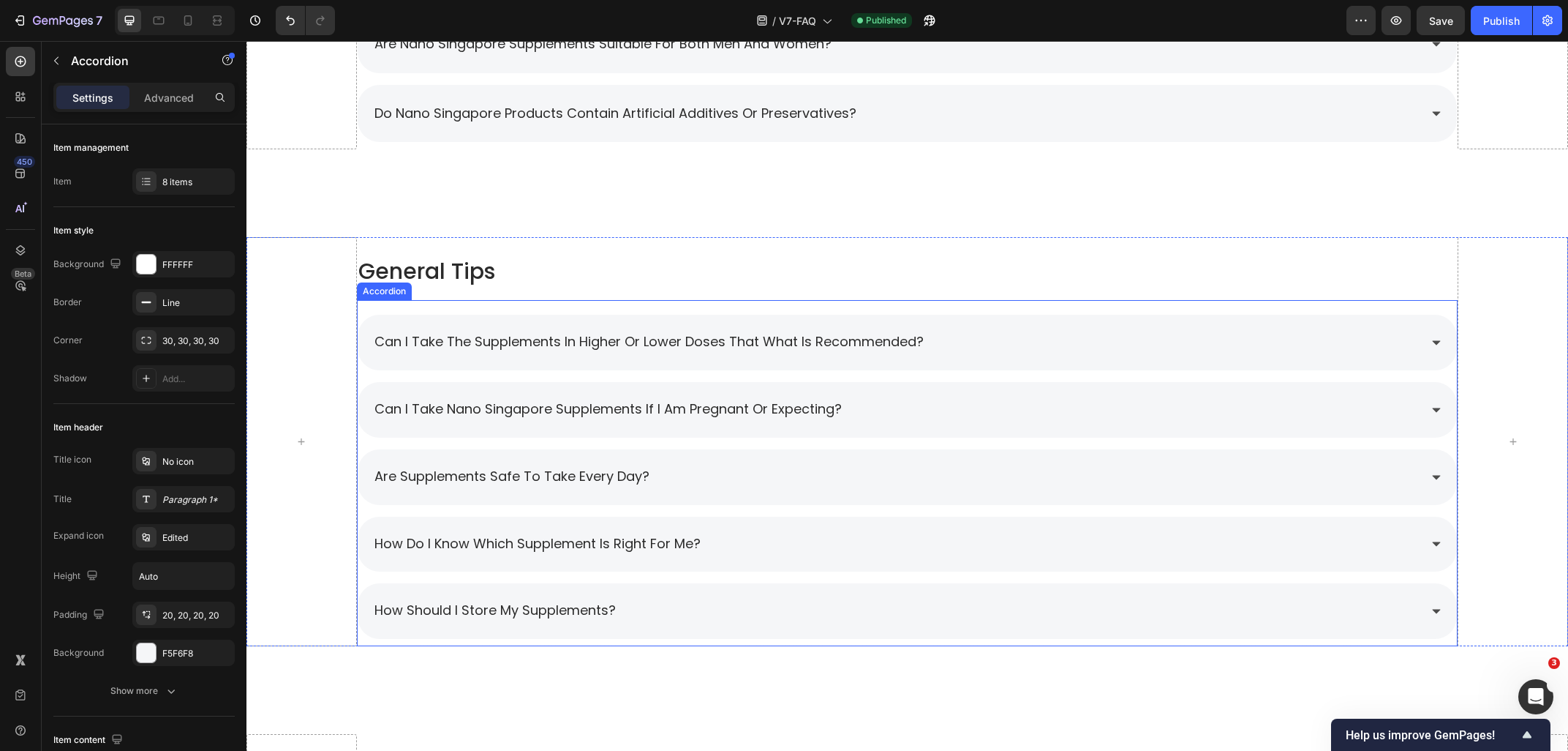
click at [474, 303] on div "can i take the supplements in higher or lower doses that what is recommended? c…" at bounding box center [907, 473] width 1102 height 346
click at [401, 294] on div "Accordion" at bounding box center [400, 286] width 79 height 18
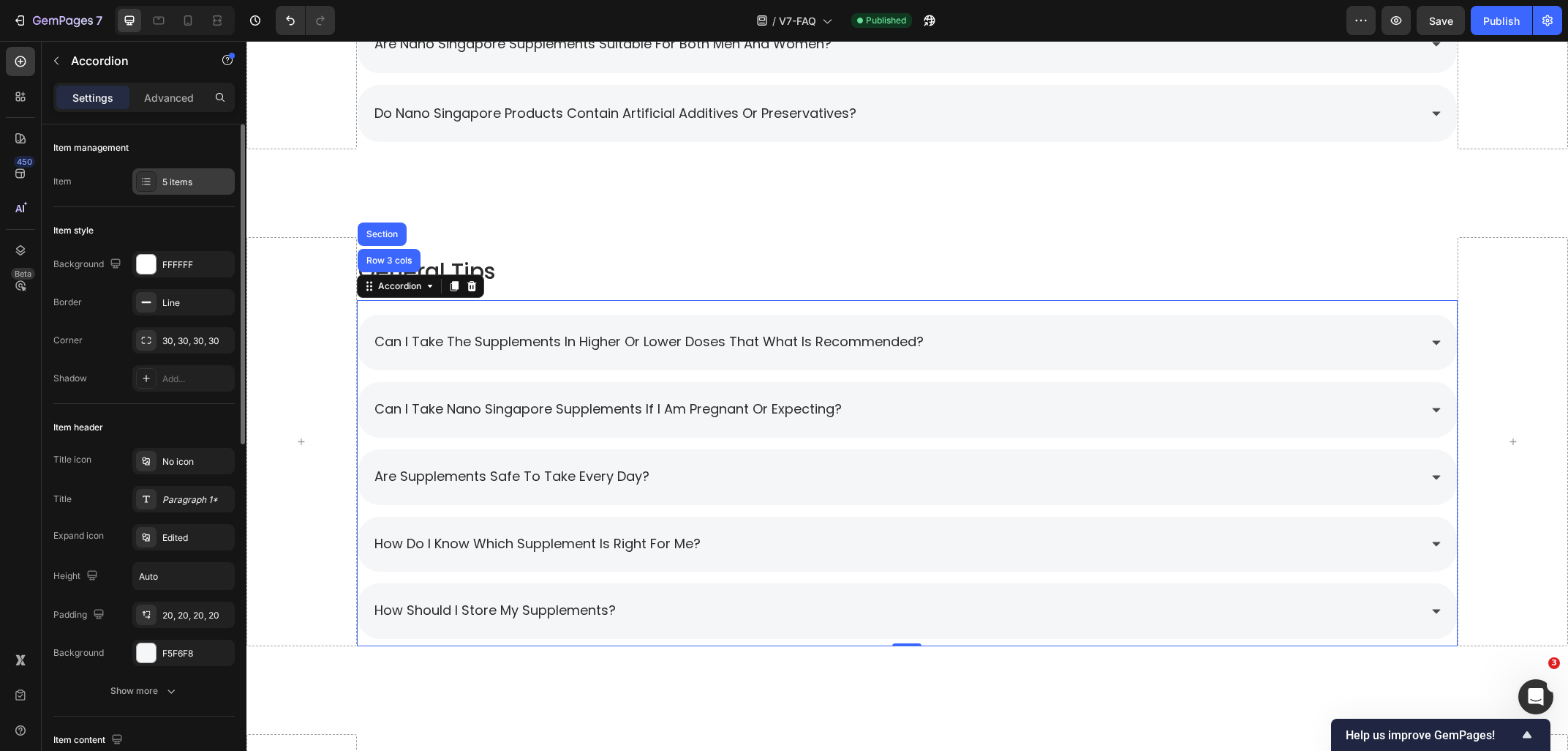
click at [161, 182] on div "5 items" at bounding box center [183, 181] width 102 height 26
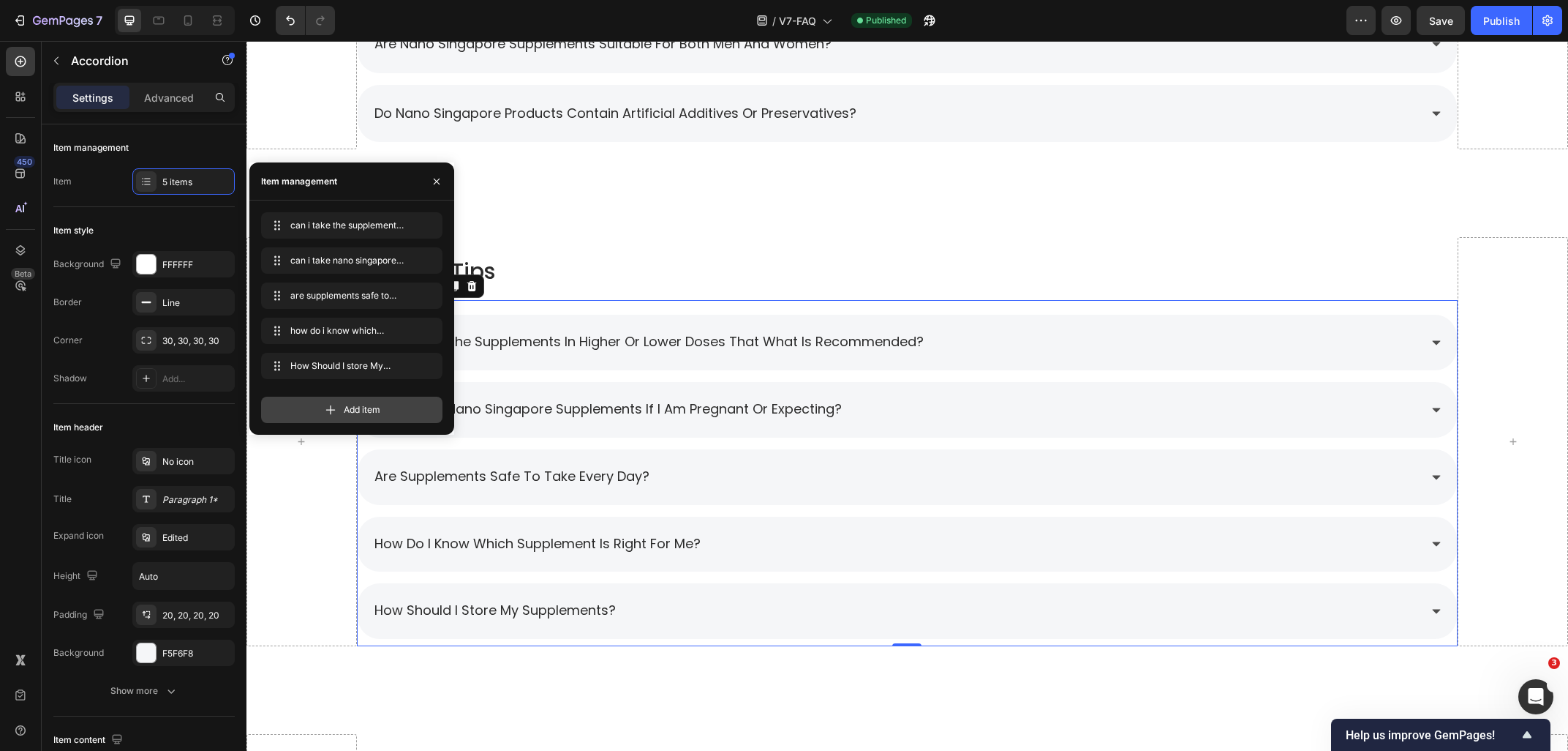
click at [302, 414] on div "Add item" at bounding box center [352, 410] width 182 height 26
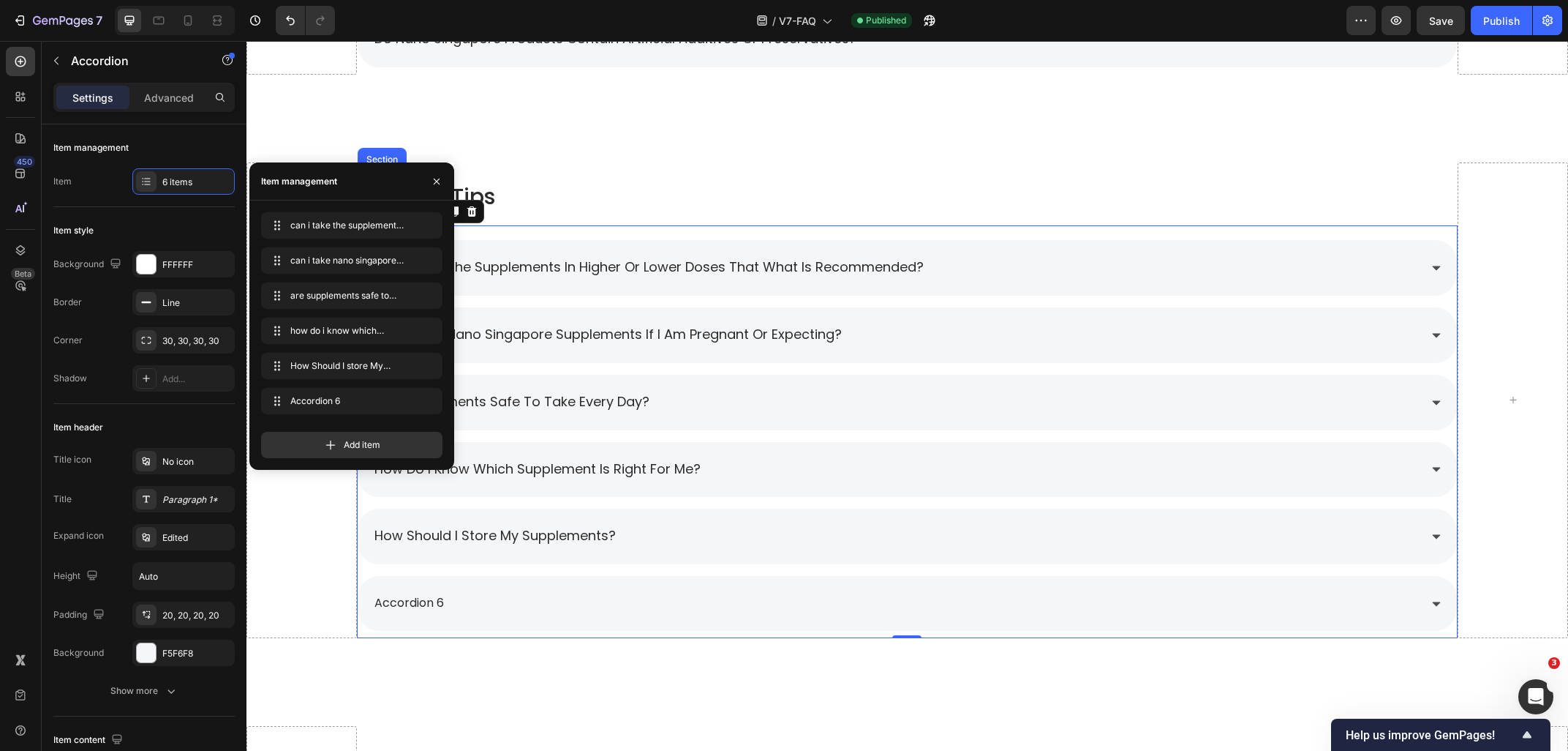
scroll to position [1612, 0]
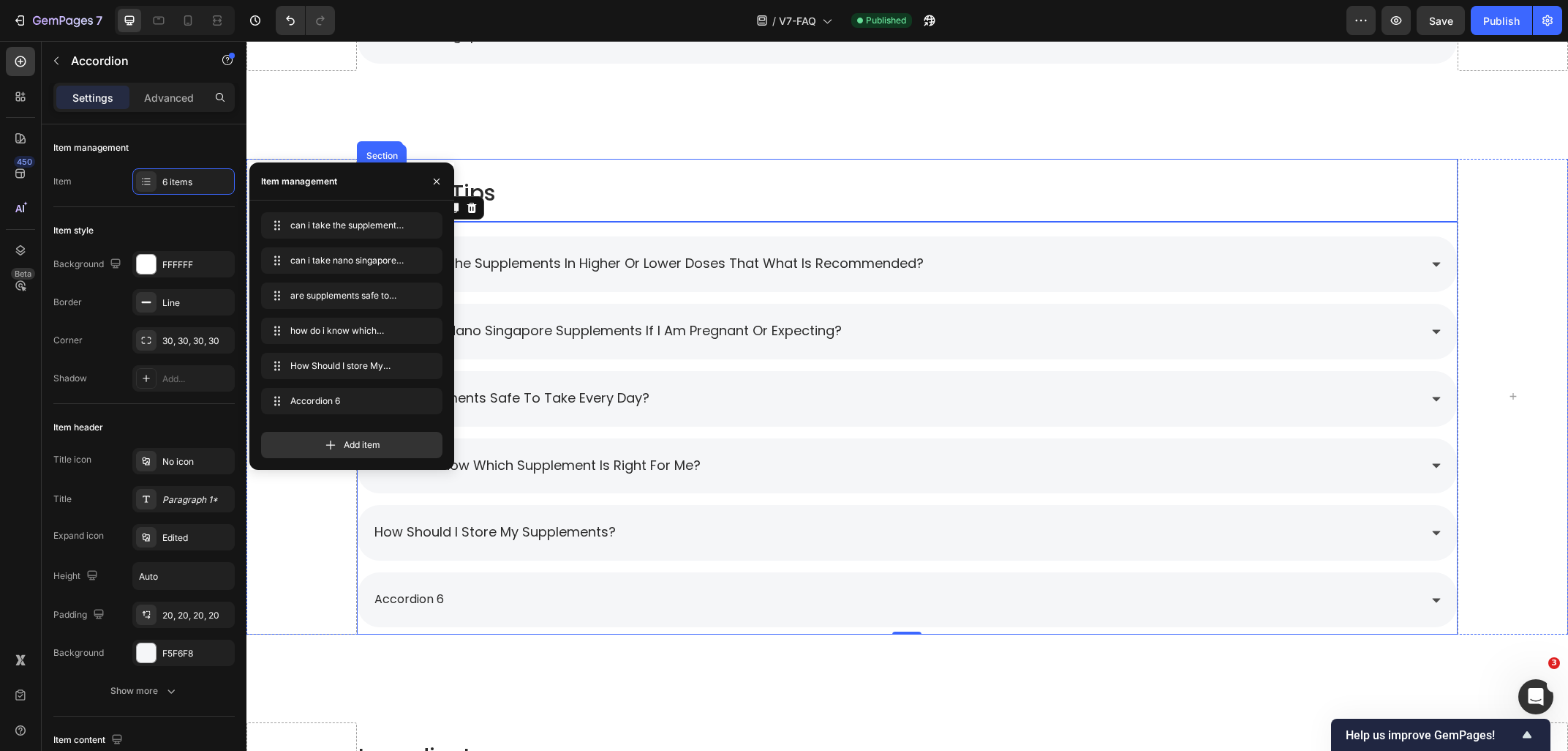
click at [581, 153] on div "General Tips Heading can i take the supplements in higher or lower doses that w…" at bounding box center [907, 397] width 1322 height 564
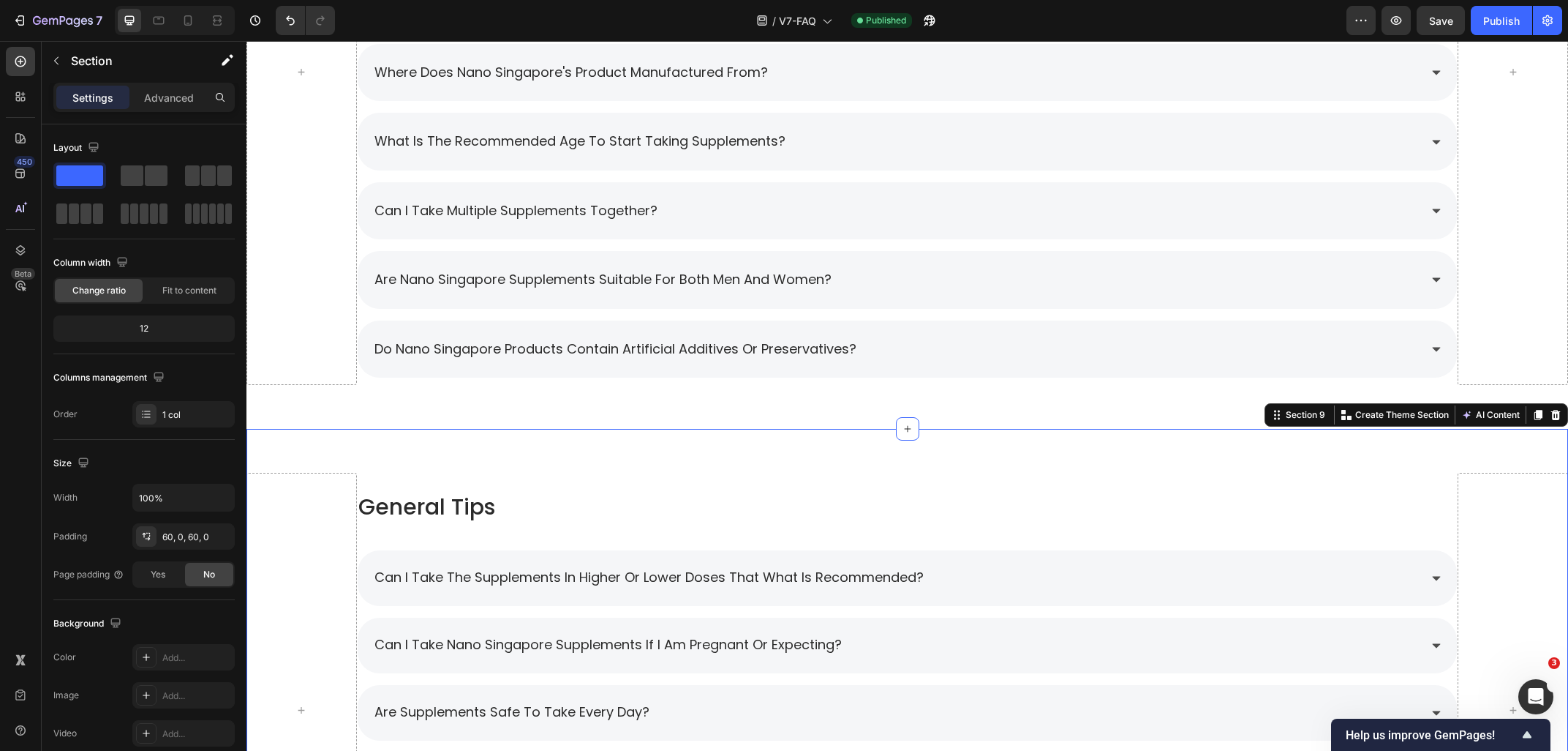
scroll to position [1691, 0]
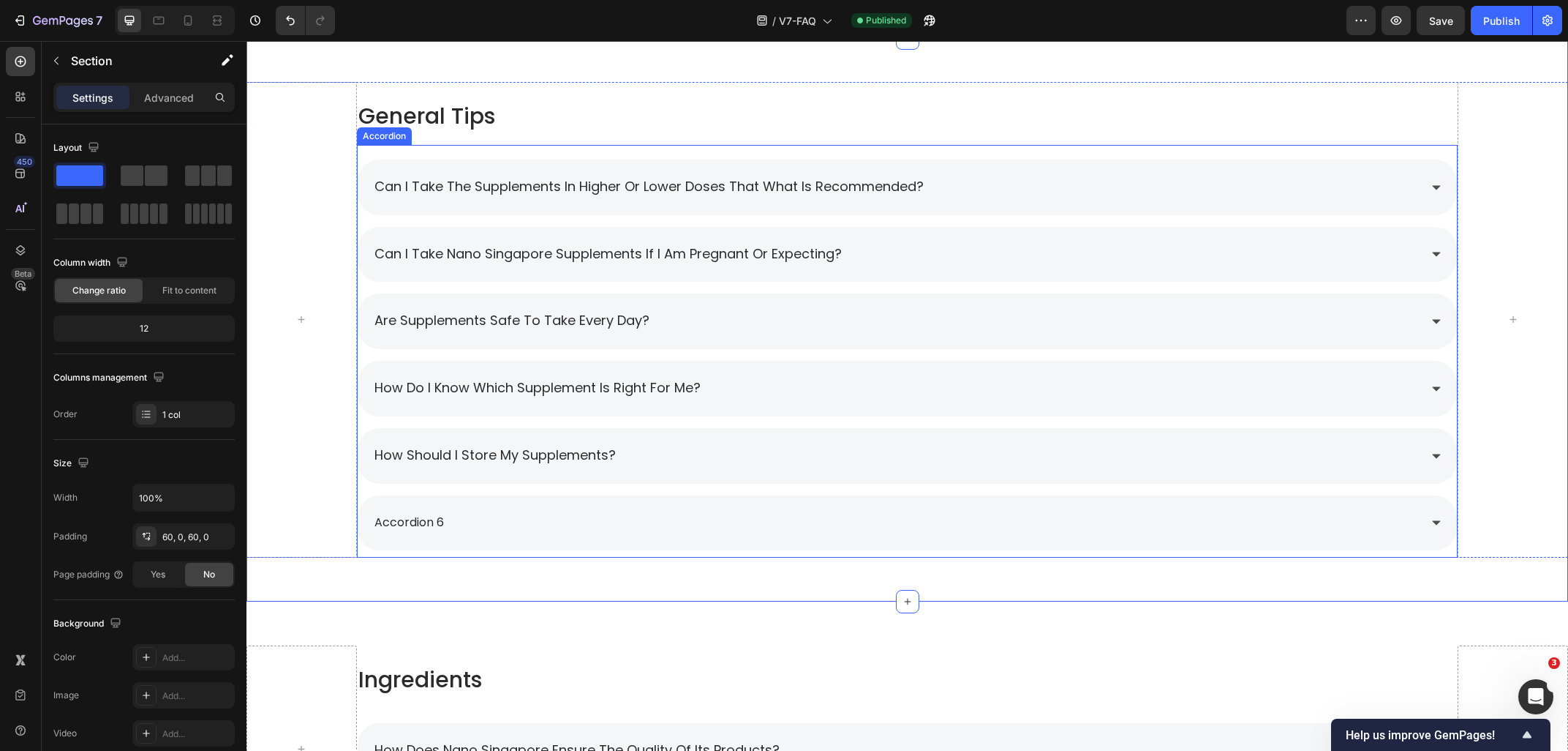
click at [491, 461] on span "how should i store my supplements?" at bounding box center [495, 454] width 242 height 19
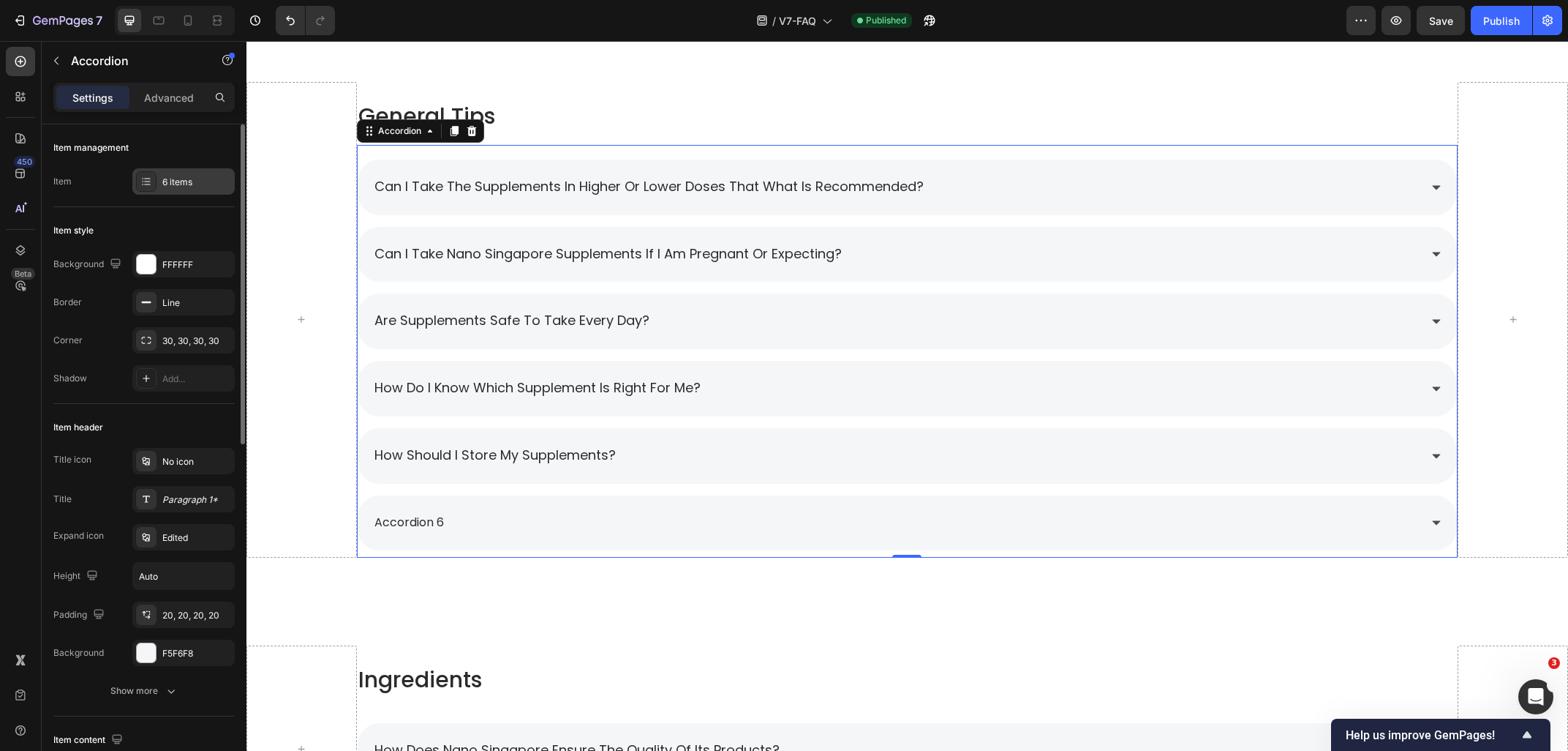
click at [182, 180] on div "6 items" at bounding box center [196, 182] width 69 height 13
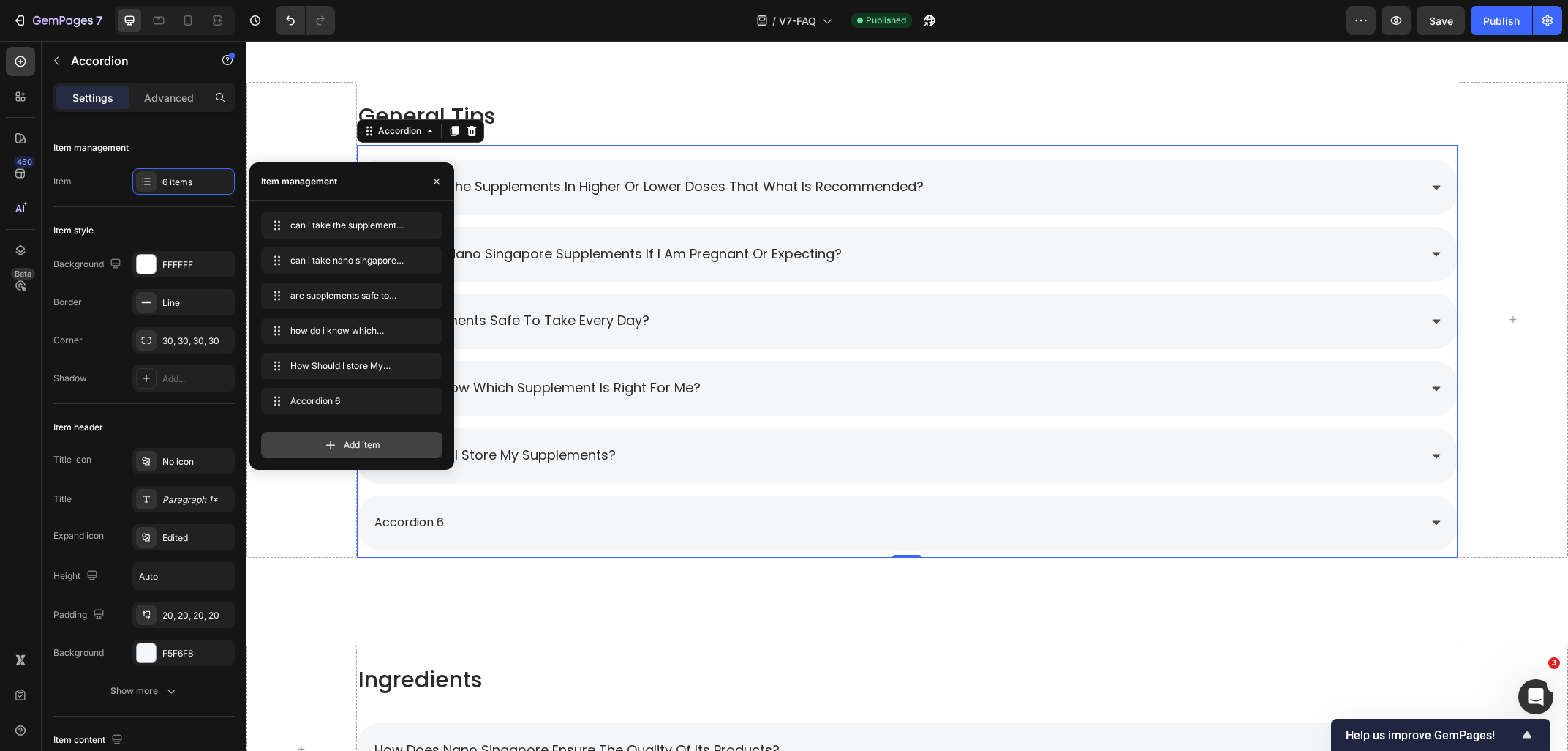
click at [368, 439] on span "Add item" at bounding box center [362, 444] width 36 height 13
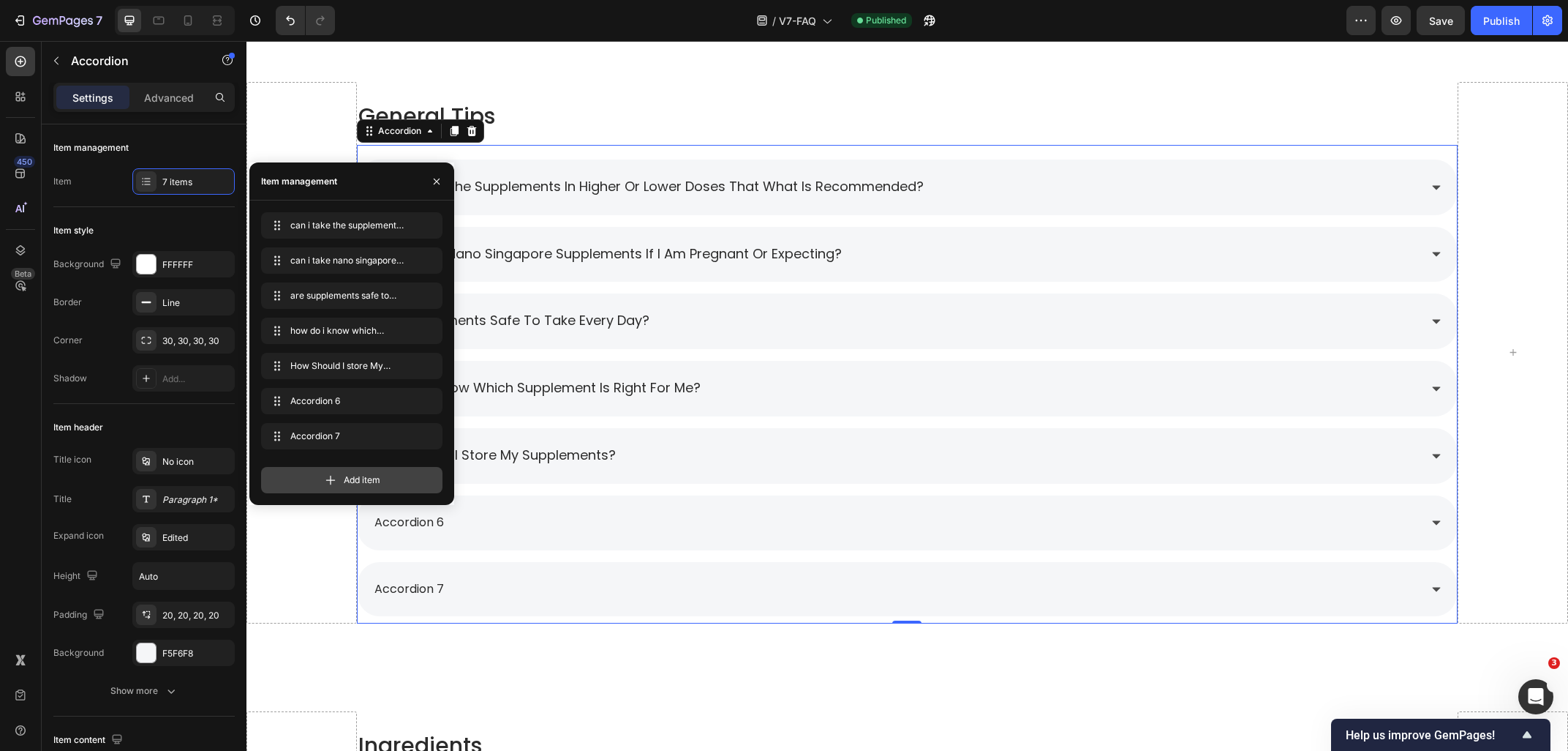
drag, startPoint x: 362, startPoint y: 484, endPoint x: 174, endPoint y: 500, distance: 188.7
click at [362, 484] on span "Add item" at bounding box center [362, 480] width 36 height 13
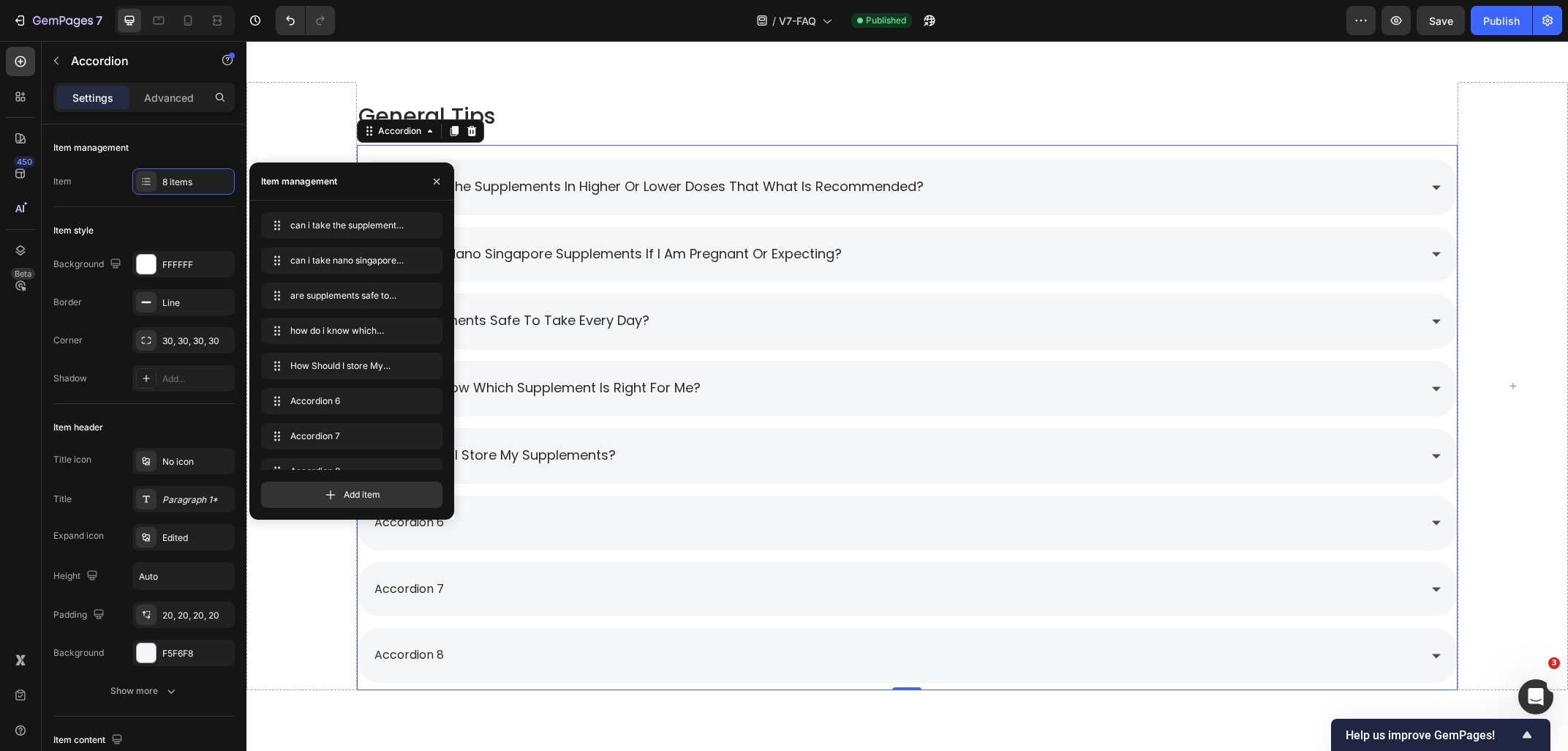
scroll to position [19, 0]
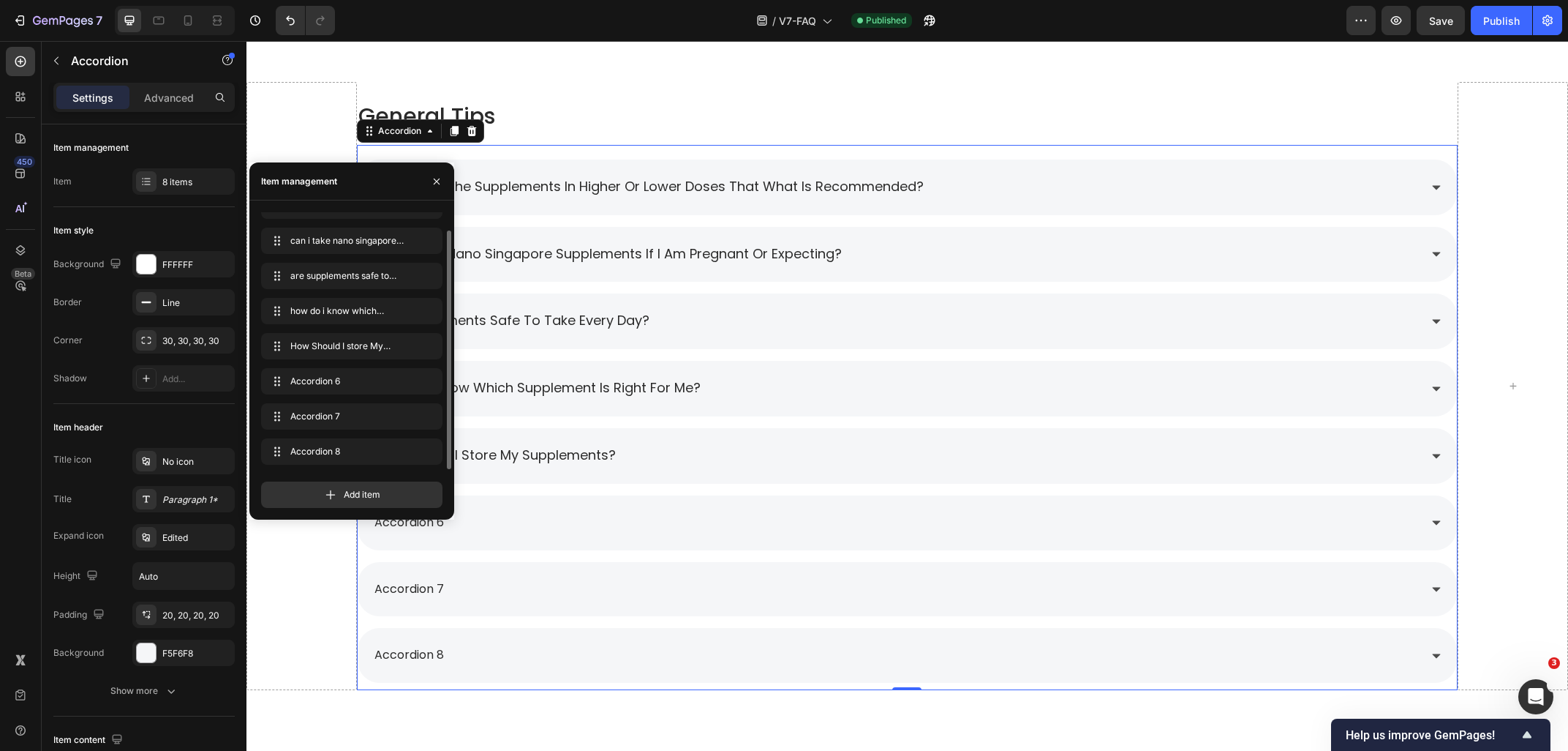
click at [471, 524] on div "accordion 6" at bounding box center [896, 523] width 1047 height 26
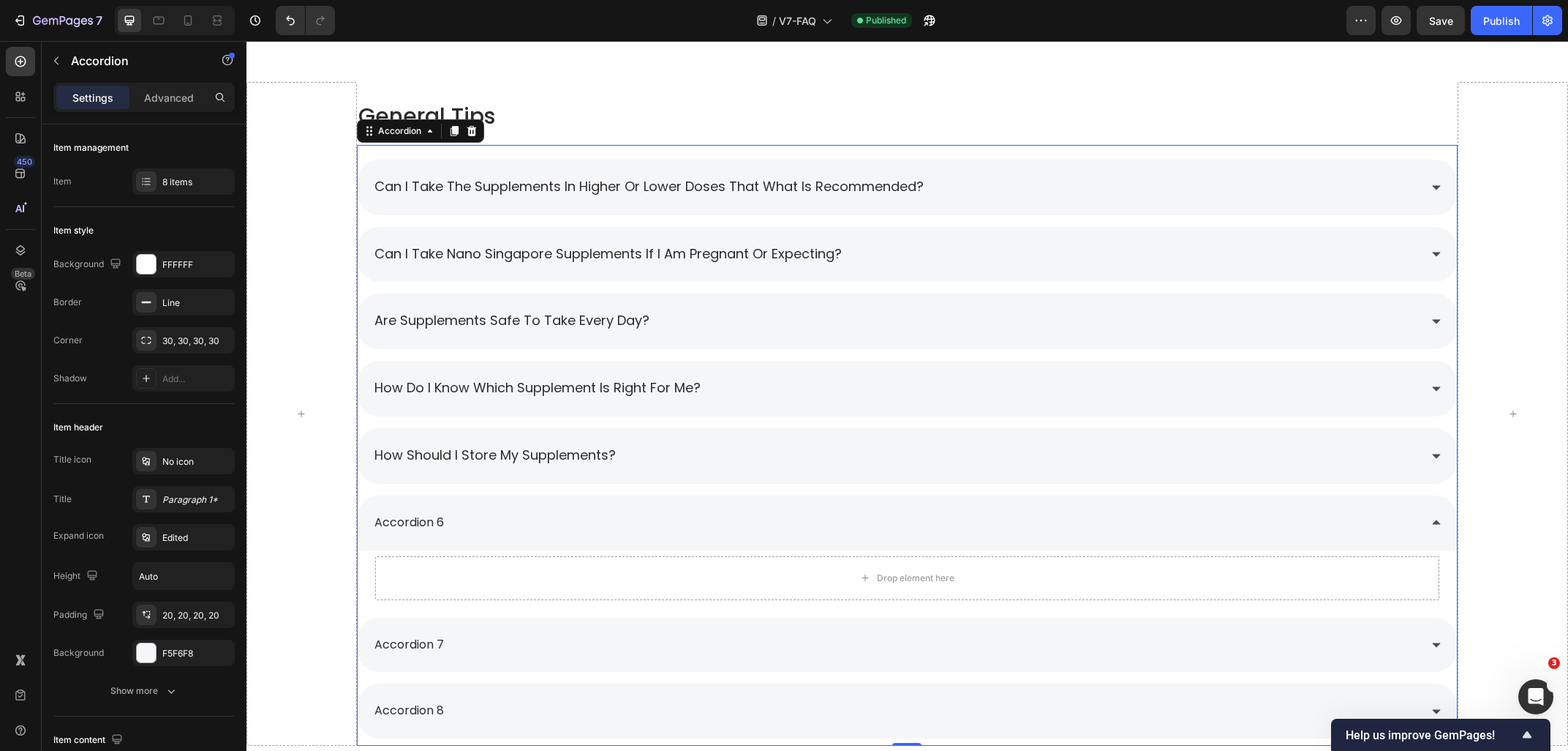
click at [440, 524] on div "accordion 6" at bounding box center [409, 523] width 74 height 26
click at [442, 524] on p "accordion 6" at bounding box center [409, 523] width 70 height 21
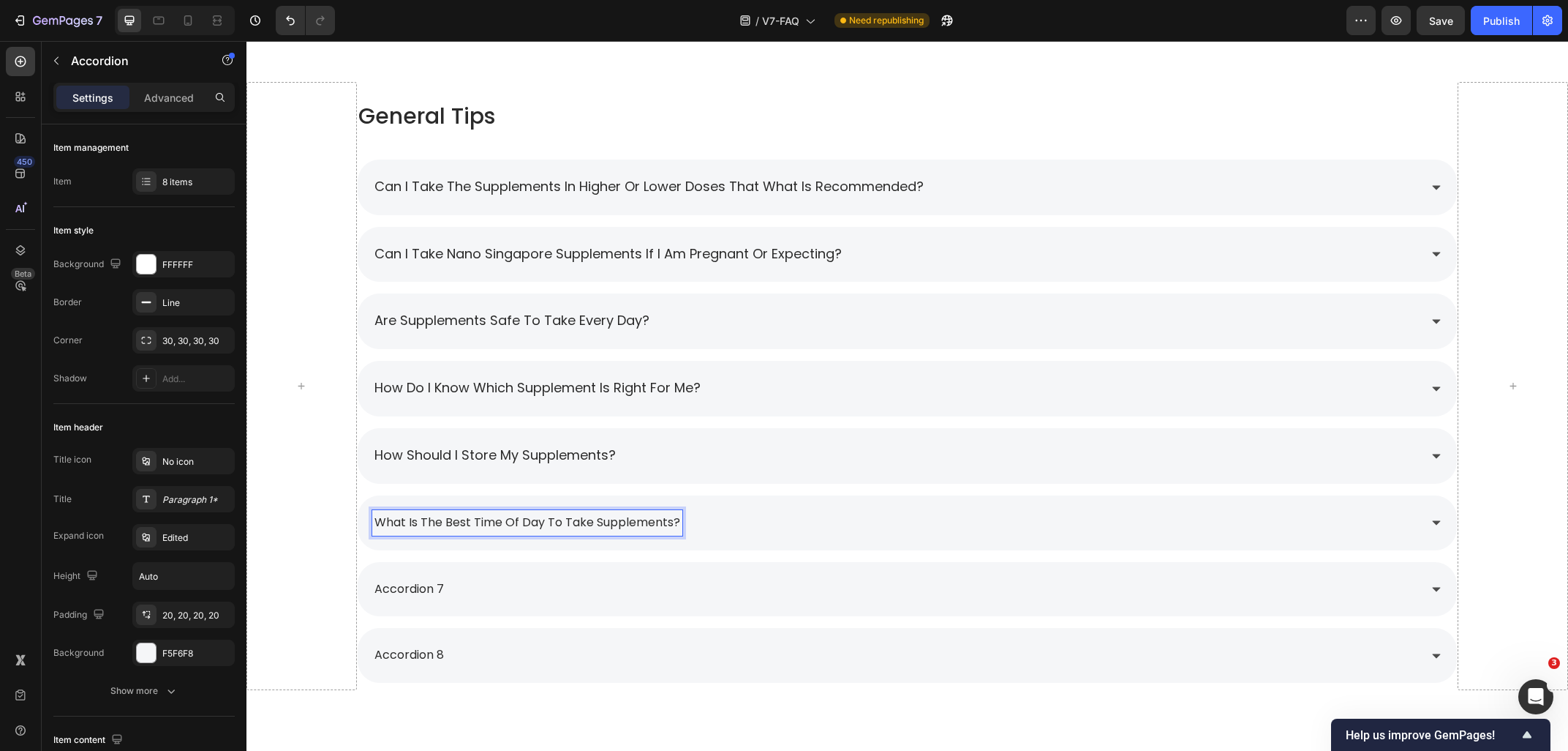
click at [628, 527] on p "What is the best time of day to take supplements?" at bounding box center [527, 523] width 306 height 21
click at [625, 527] on p "What is the best time of day to take supplements?" at bounding box center [527, 523] width 306 height 21
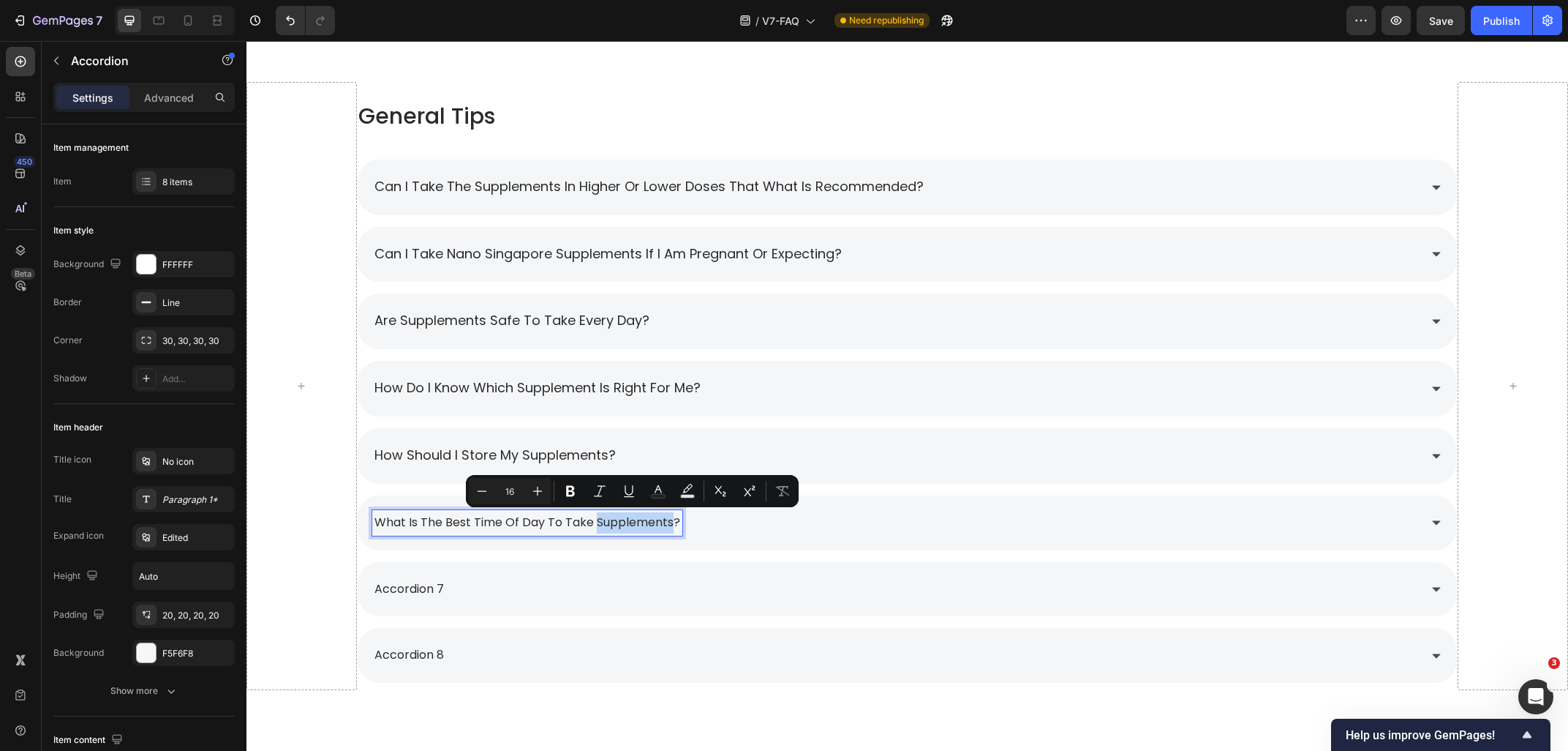
click at [625, 527] on p "What is the best time of day to take supplements?" at bounding box center [527, 523] width 306 height 21
click at [624, 525] on p "What is the best time of day to take supplements?" at bounding box center [527, 523] width 306 height 21
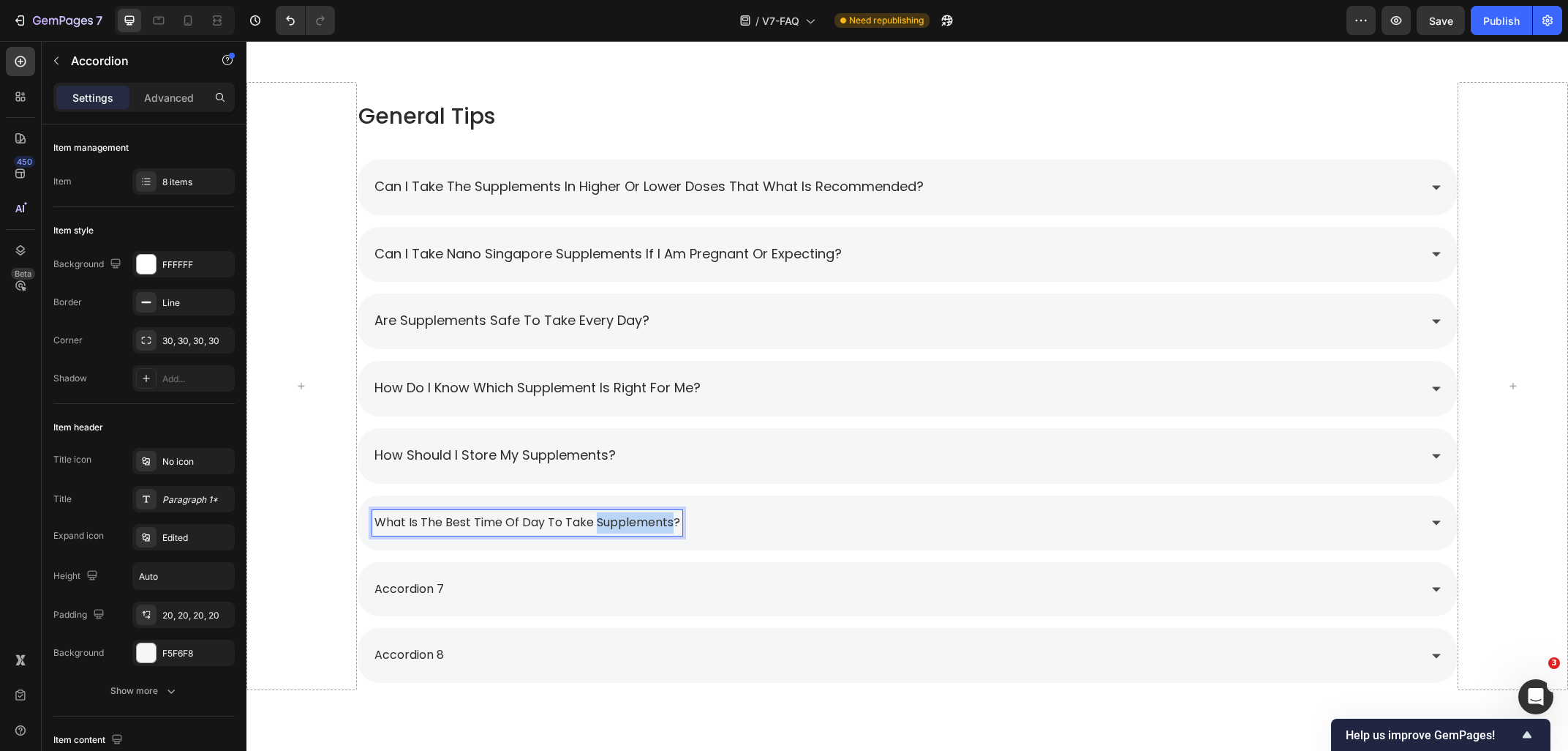
click at [624, 525] on p "What is the best time of day to take supplements?" at bounding box center [527, 523] width 306 height 21
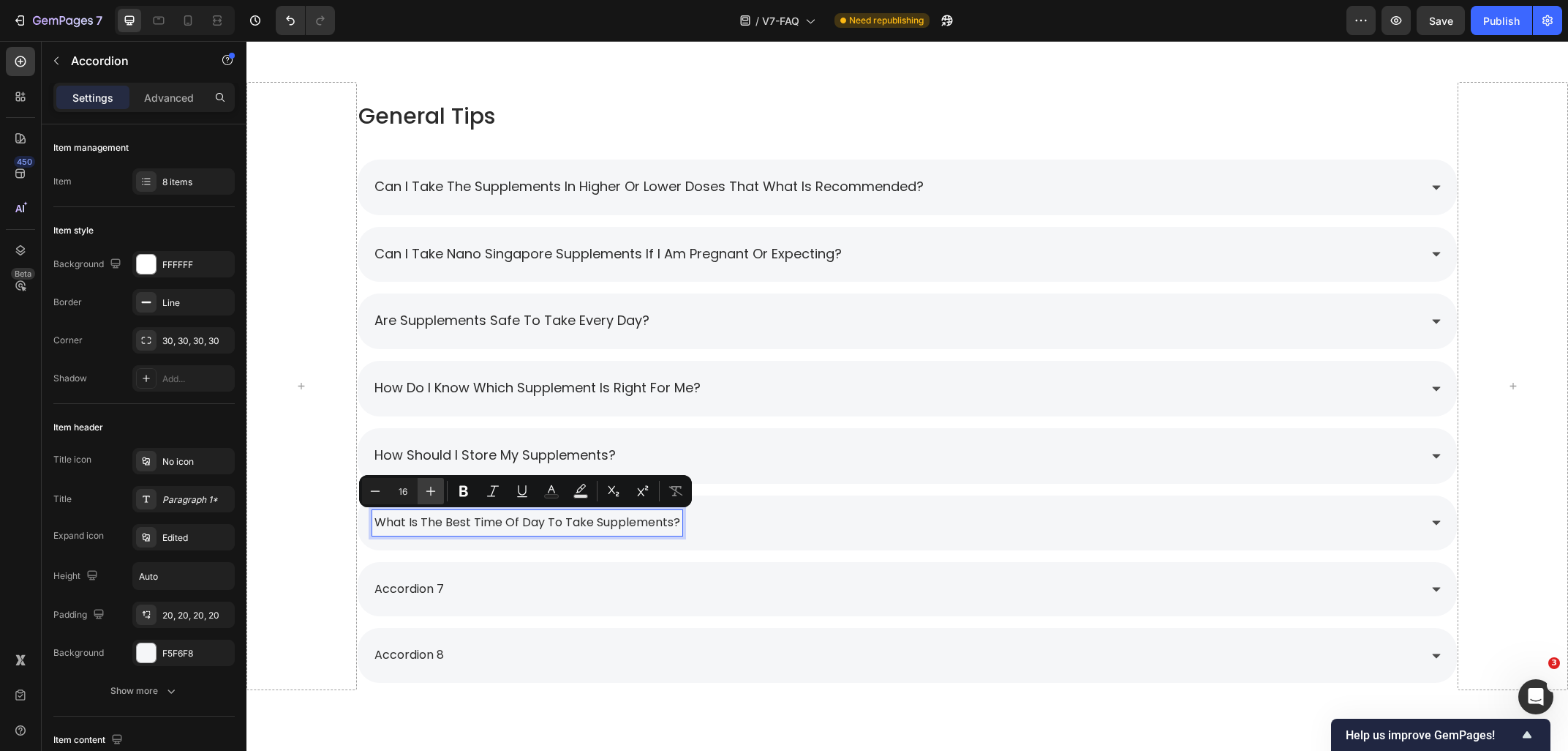
click at [432, 491] on icon "Editor contextual toolbar" at bounding box center [431, 491] width 10 height 10
type input "18"
click at [586, 575] on div "accordion 7" at bounding box center [907, 590] width 1100 height 55
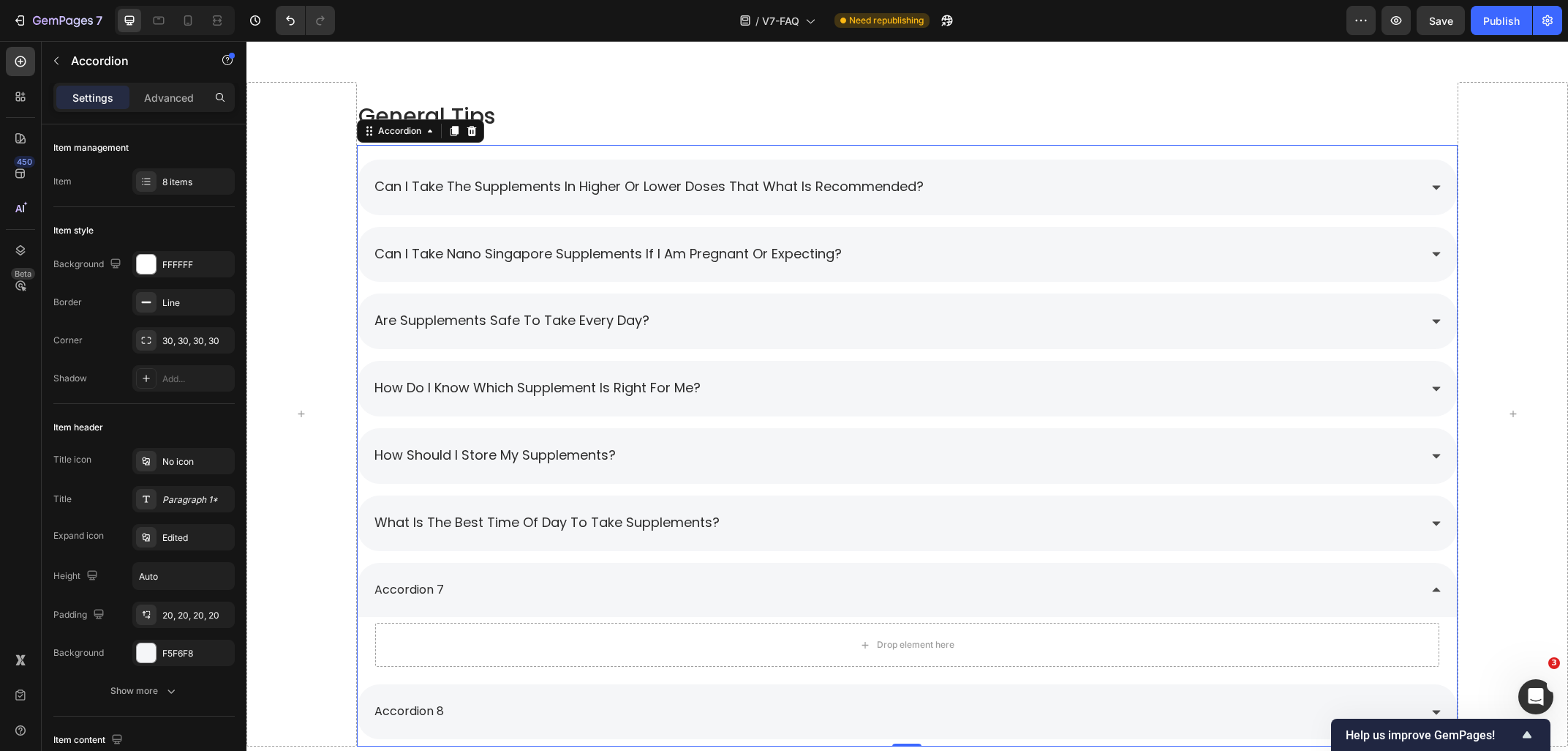
click at [567, 582] on div "accordion 7" at bounding box center [896, 590] width 1047 height 26
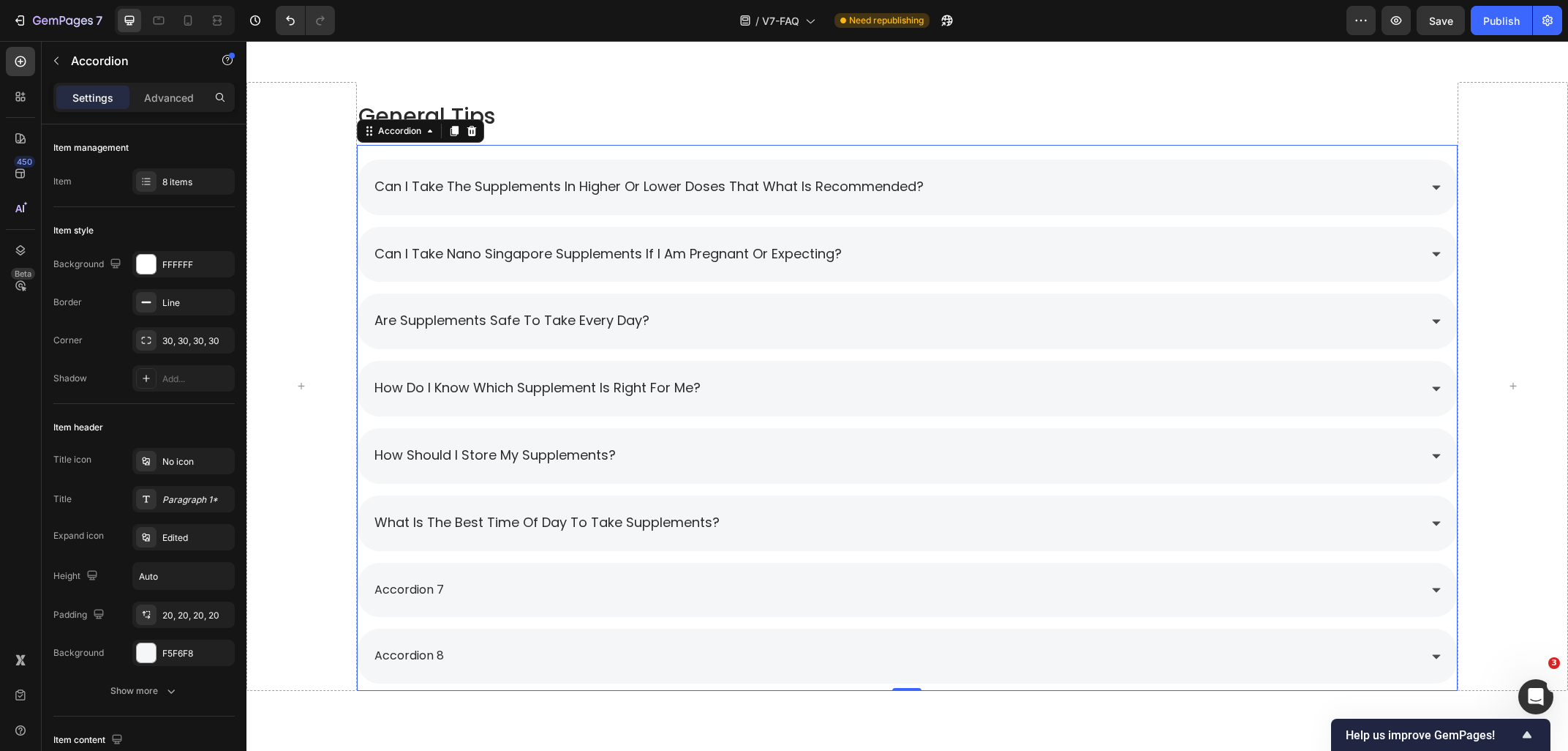
click at [451, 589] on div "accordion 7" at bounding box center [896, 590] width 1047 height 26
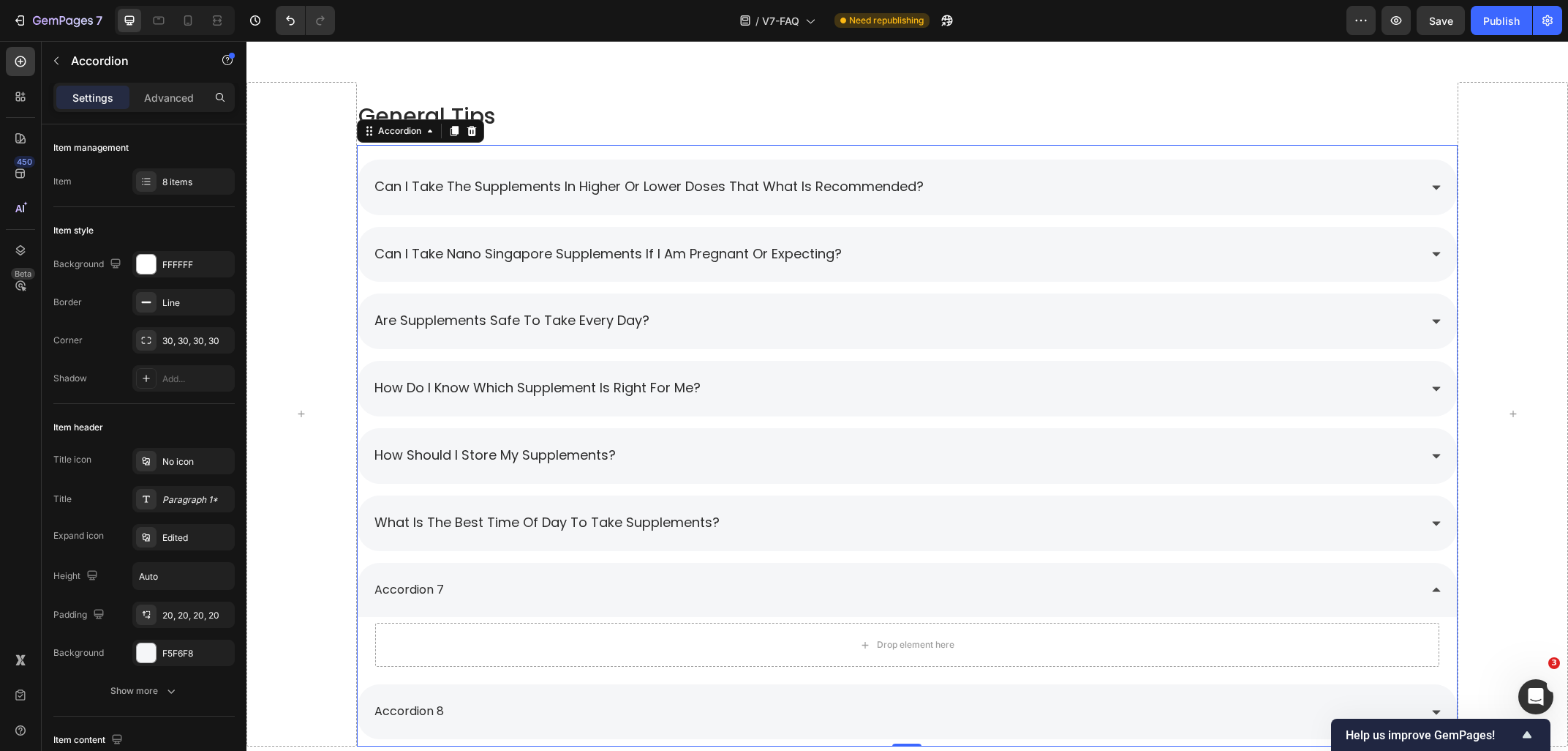
click at [439, 587] on p "accordion 7" at bounding box center [409, 590] width 70 height 21
click at [443, 588] on div "accordion 7" at bounding box center [409, 590] width 74 height 26
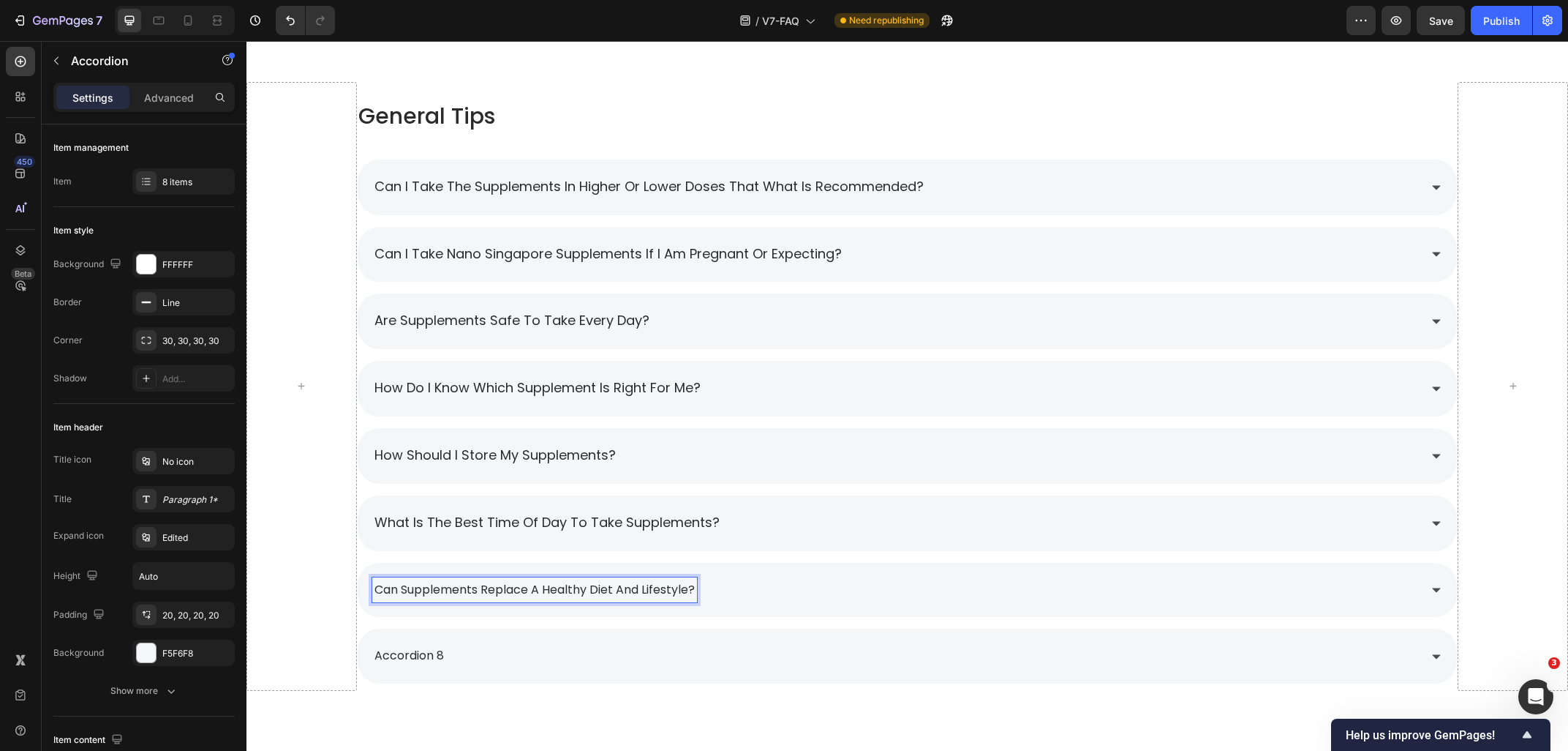
click at [437, 594] on p "Can supplements replace a healthy diet and lifestyle?" at bounding box center [534, 590] width 320 height 21
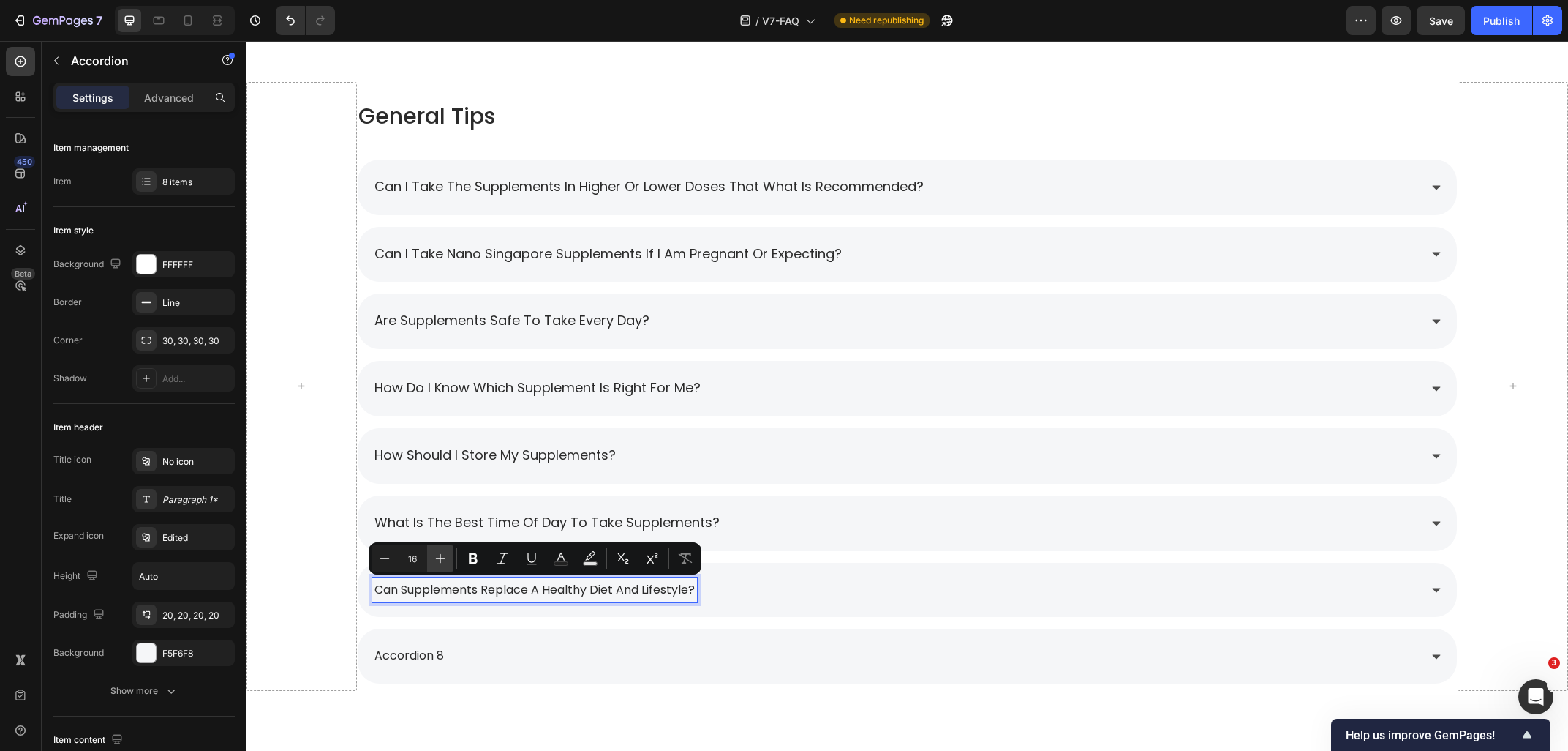
click at [435, 557] on icon "Editor contextual toolbar" at bounding box center [440, 558] width 15 height 15
type input "18"
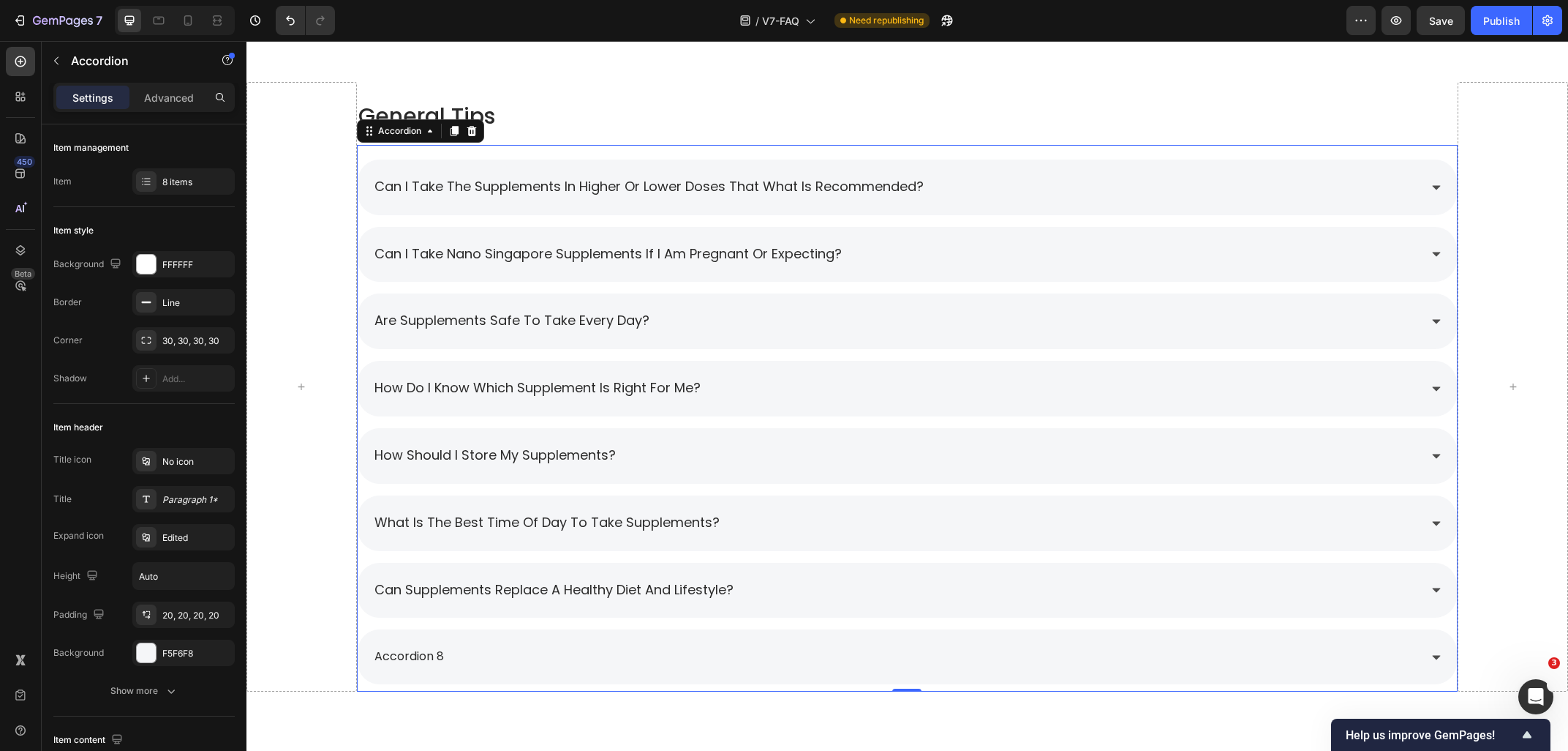
click at [422, 652] on p "accordion 8" at bounding box center [409, 657] width 70 height 21
click at [443, 654] on p "accordion 8" at bounding box center [409, 657] width 70 height 21
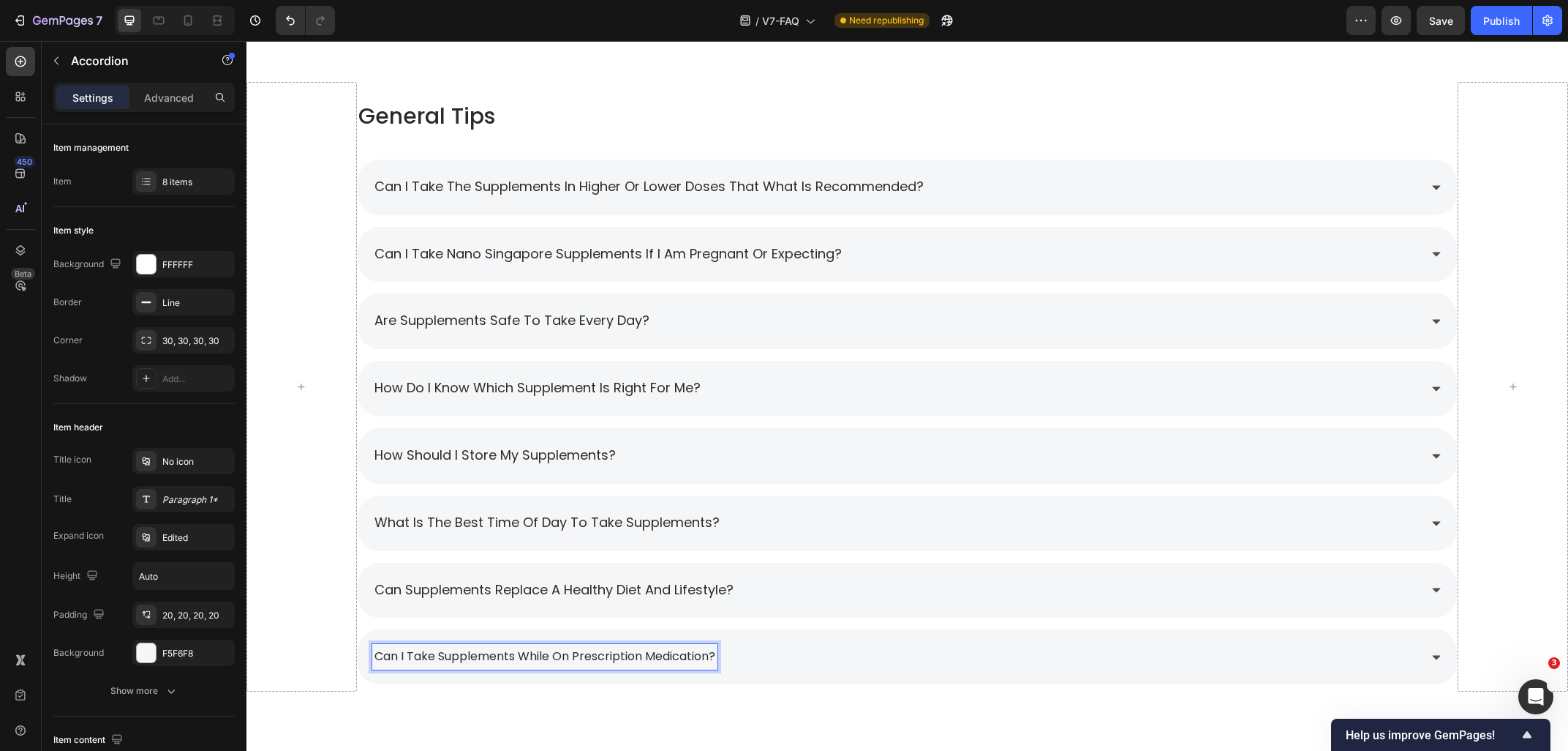
click at [451, 655] on p "Can I take supplements while on prescription medication?" at bounding box center [545, 657] width 341 height 21
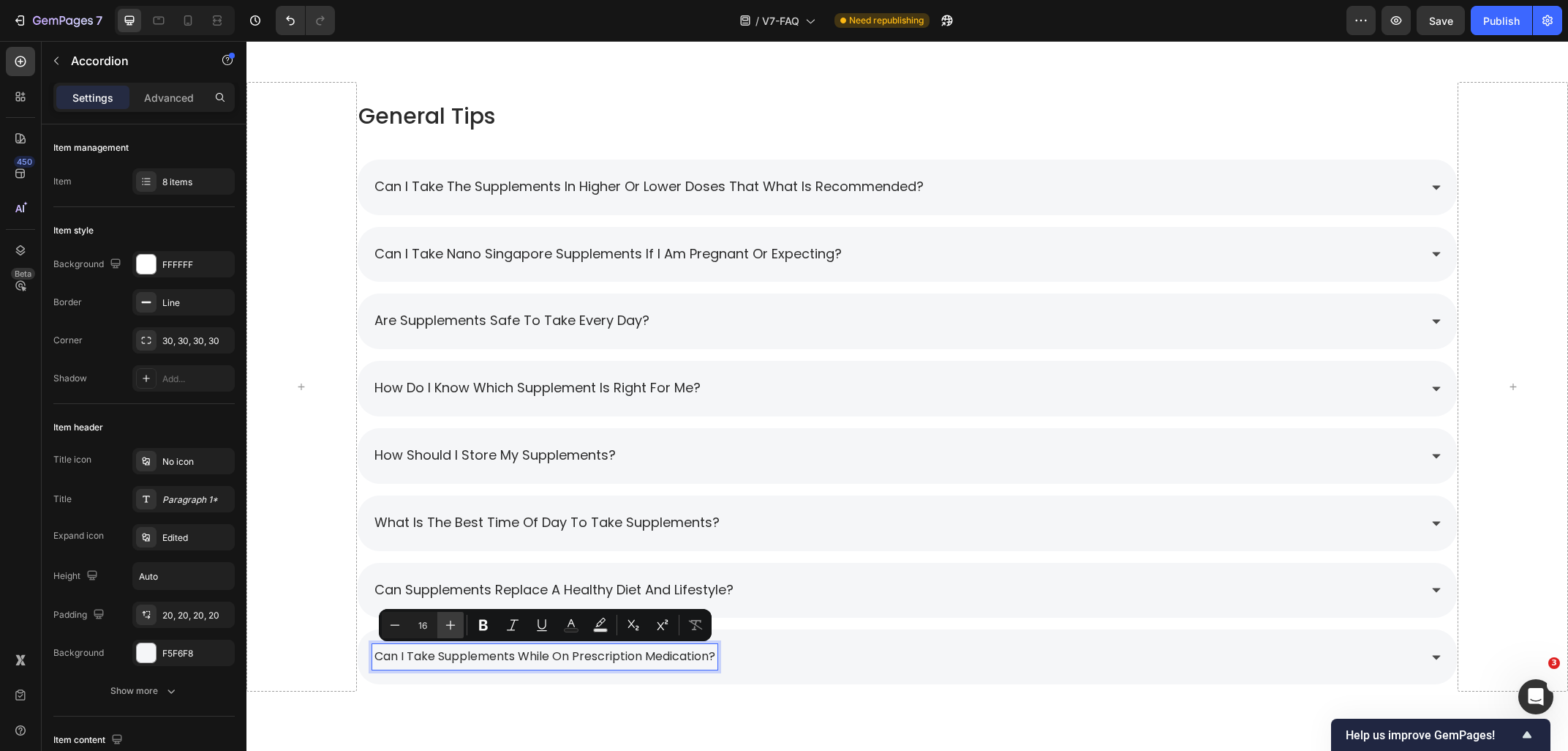
click at [448, 621] on icon "Editor contextual toolbar" at bounding box center [451, 624] width 15 height 15
type input "18"
click at [516, 680] on div "Can I take supplements while on prescription medication?" at bounding box center [907, 657] width 1100 height 56
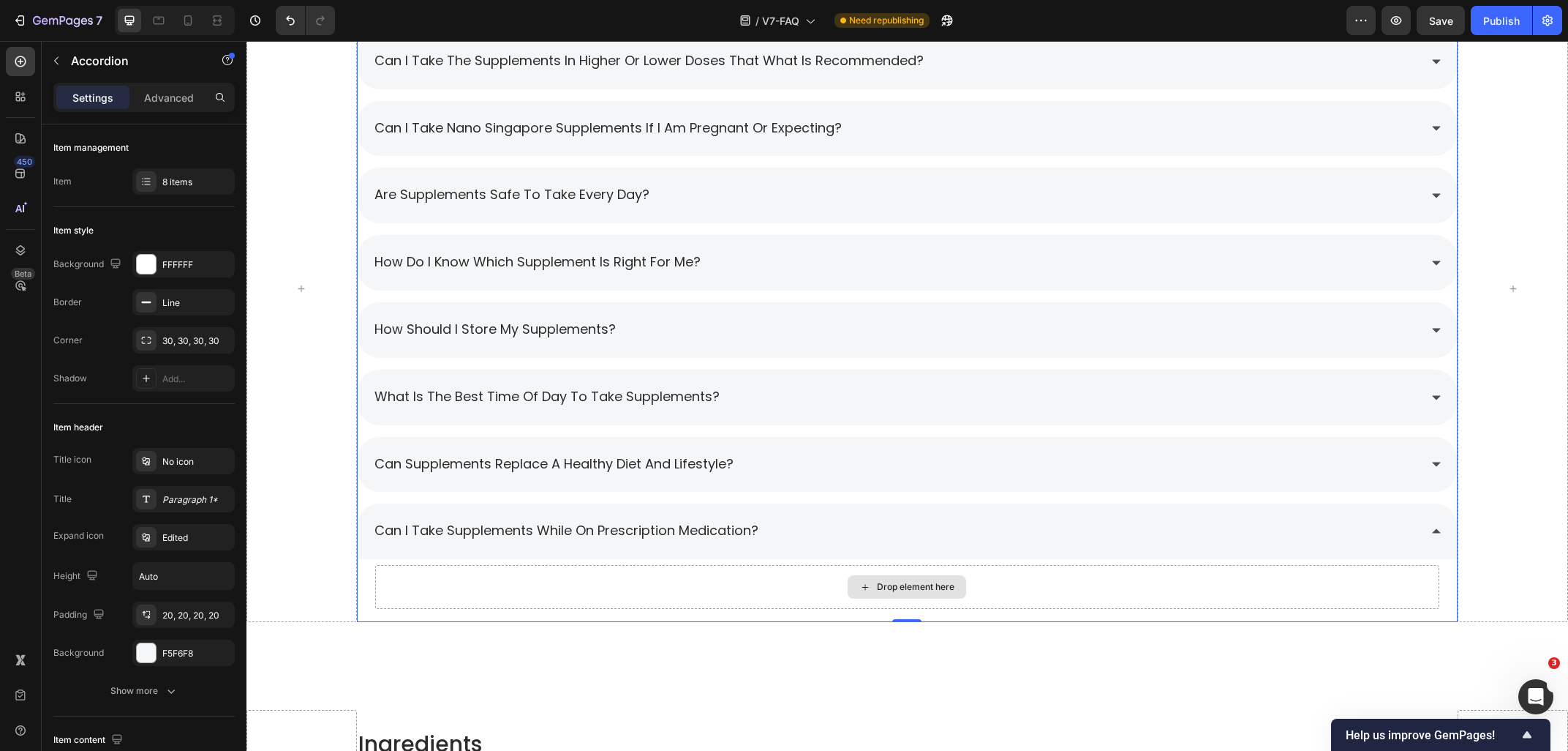
scroll to position [1847, 0]
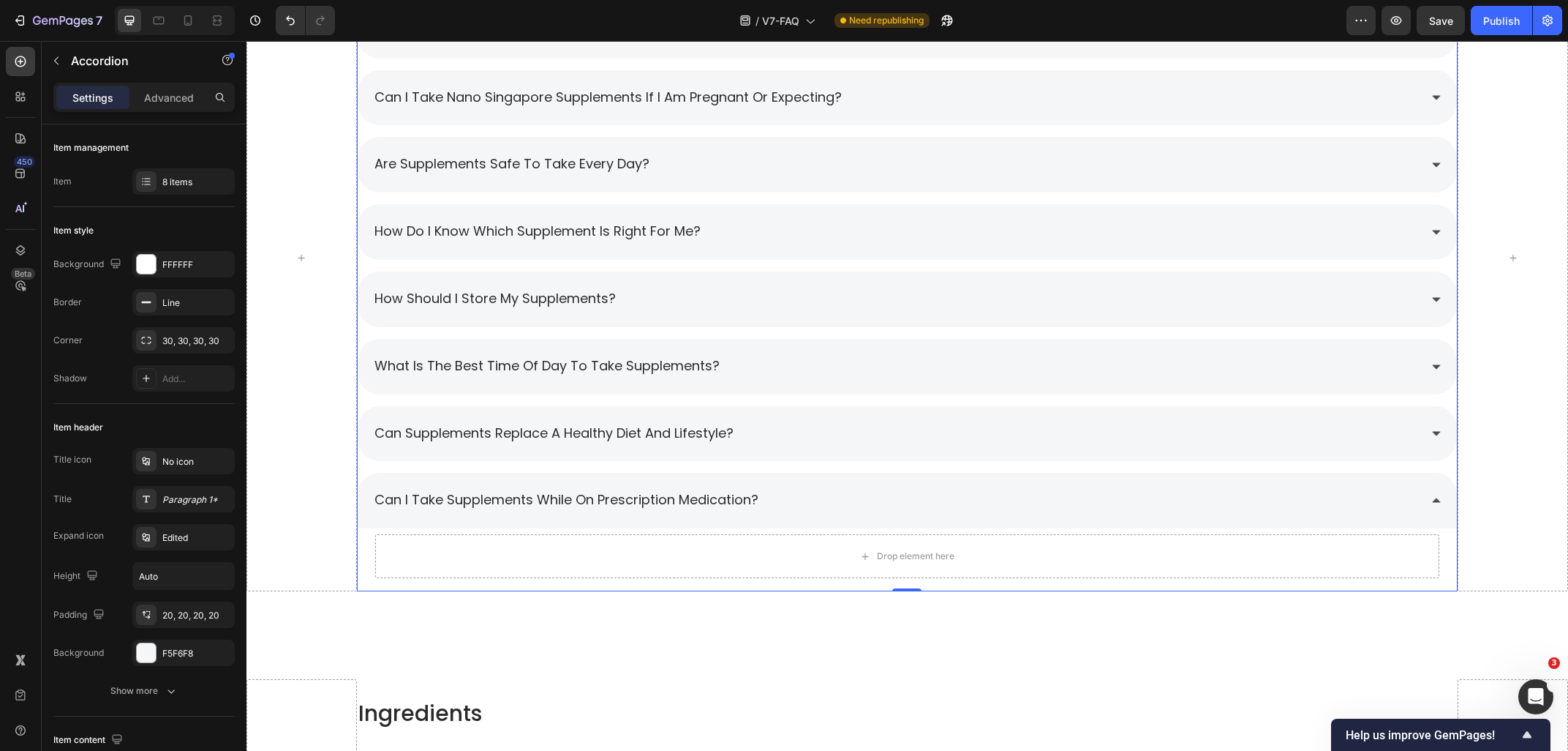
click at [801, 490] on div "Can I take supplements while on prescription medication?" at bounding box center [896, 500] width 1047 height 26
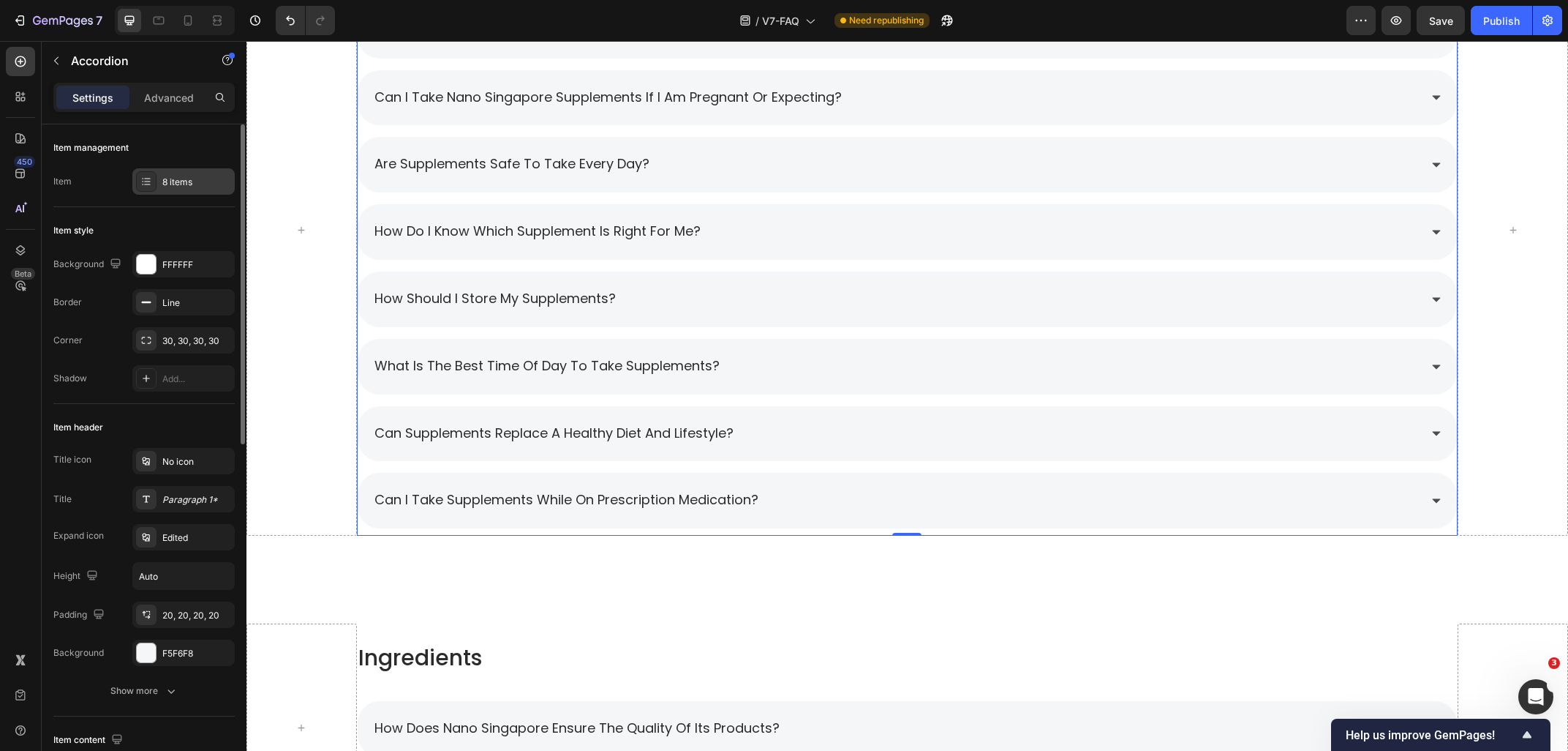
click at [152, 182] on icon at bounding box center [146, 182] width 11 height 11
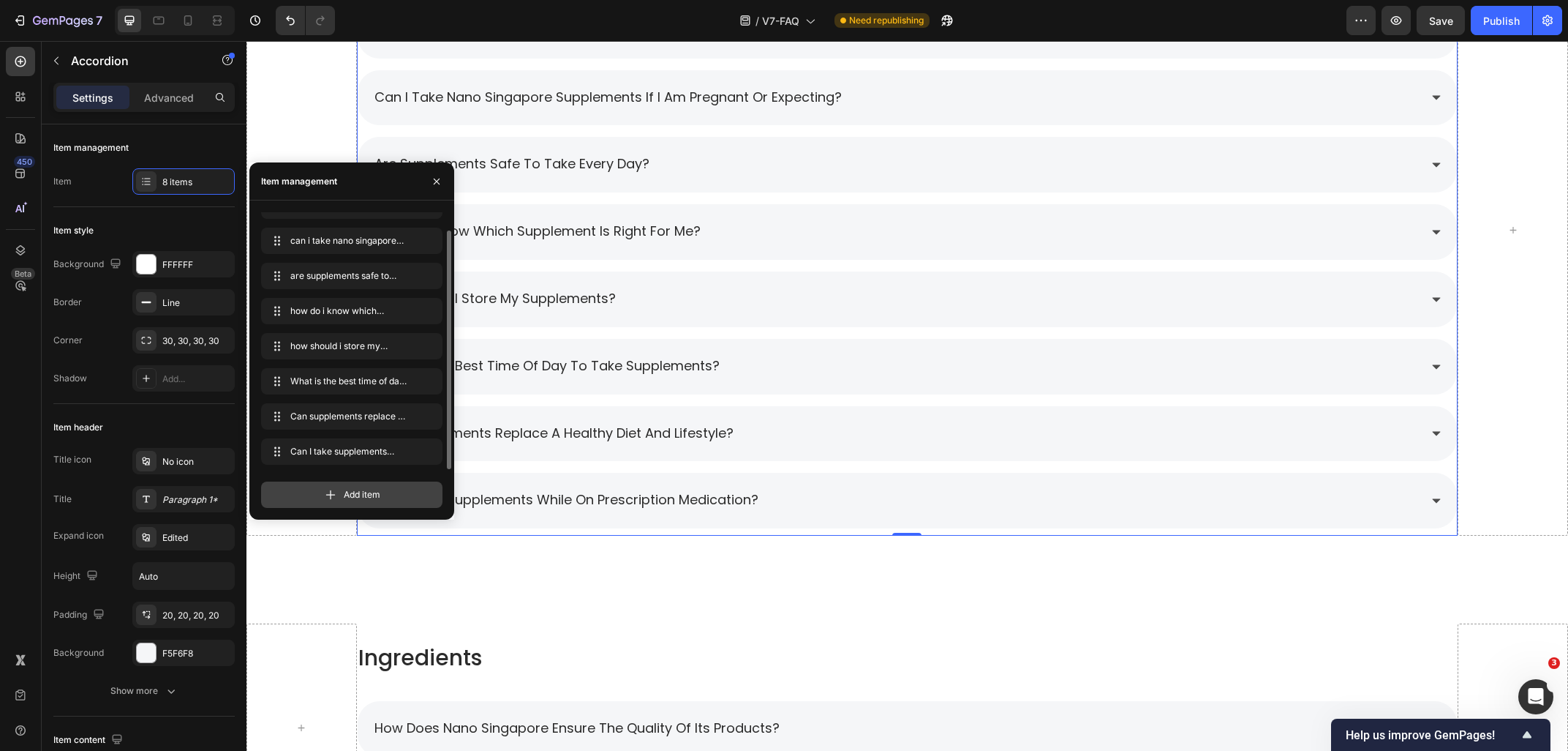
drag, startPoint x: 332, startPoint y: 491, endPoint x: 230, endPoint y: 512, distance: 104.1
click at [332, 491] on icon at bounding box center [331, 495] width 15 height 15
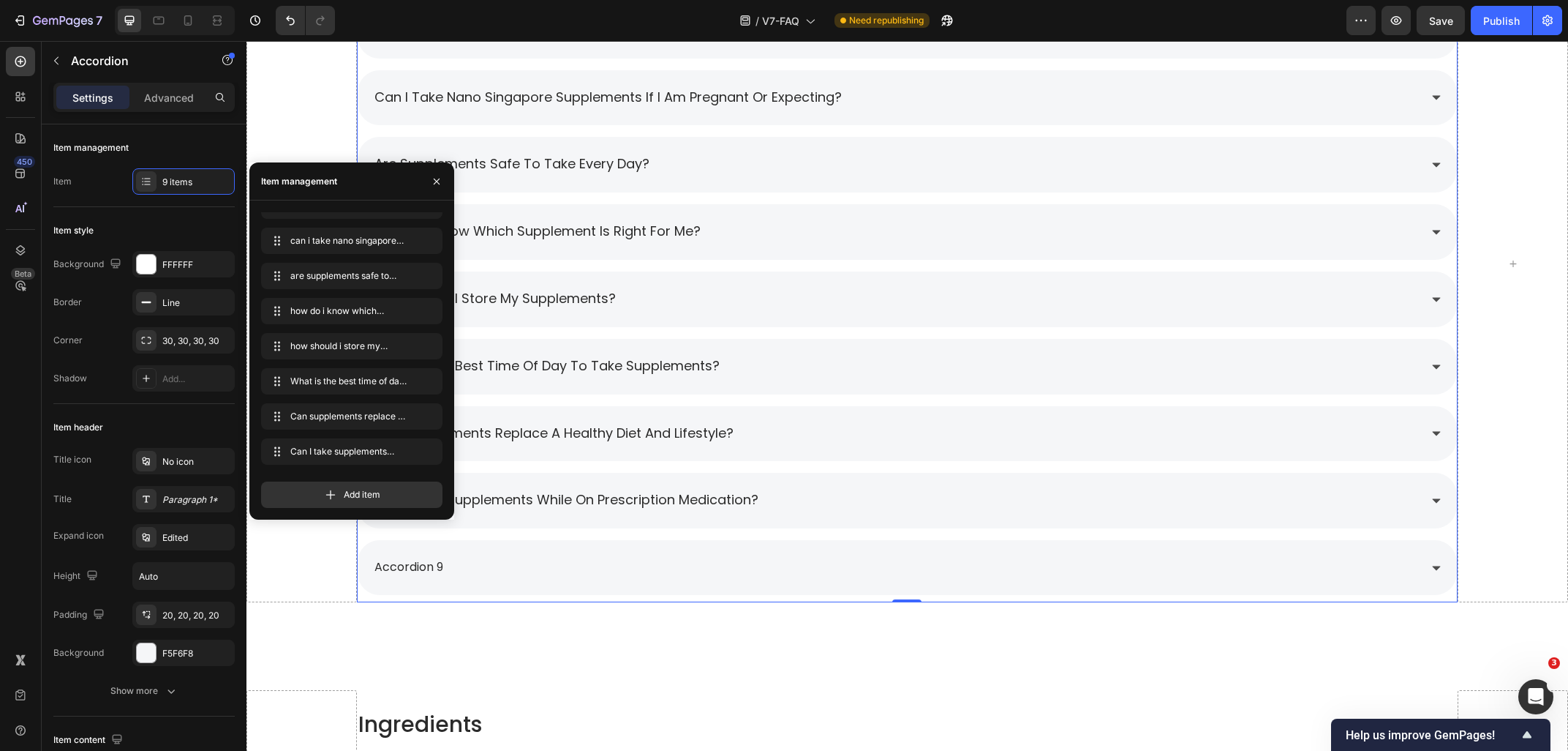
scroll to position [55, 0]
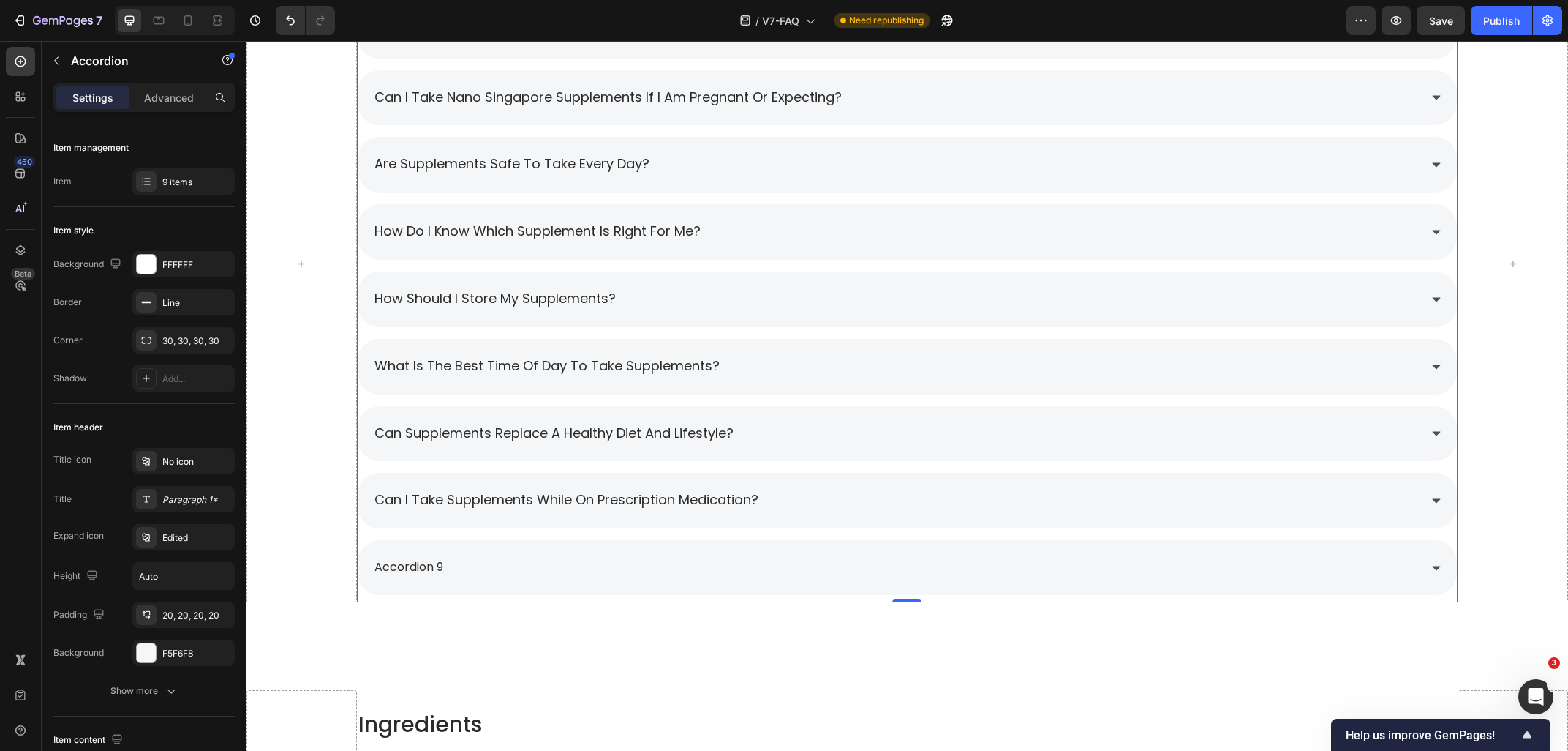
click at [454, 561] on div "accordion 9" at bounding box center [896, 568] width 1047 height 26
click at [440, 565] on div "accordion 9" at bounding box center [409, 568] width 73 height 26
click at [443, 565] on p "accordion 9" at bounding box center [409, 568] width 69 height 21
click at [445, 567] on p "accordion 9What should I do if I miss a supplement dose?" at bounding box center [541, 568] width 332 height 21
click at [765, 569] on div "What should I do if I miss a supplement dose?" at bounding box center [896, 568] width 1047 height 26
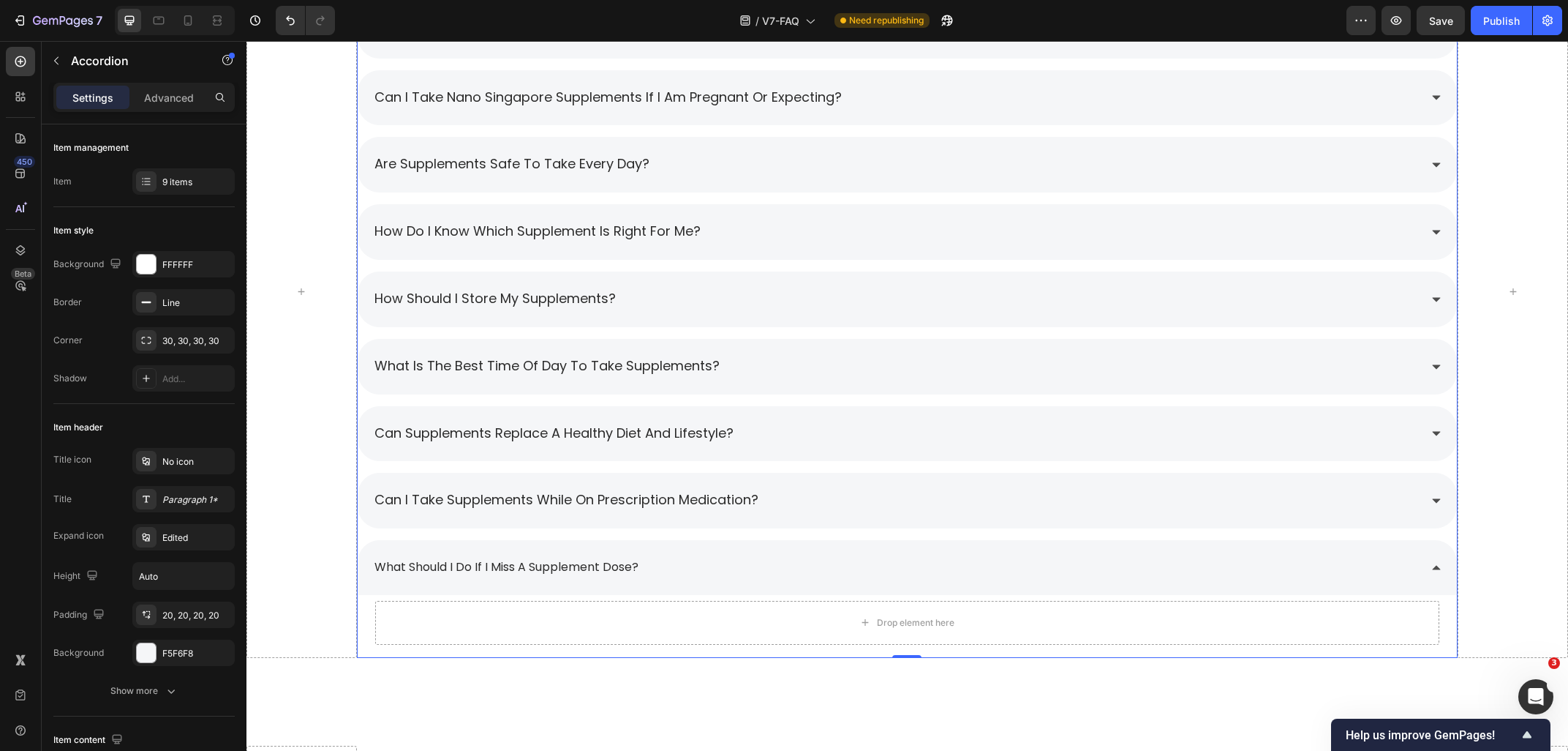
click at [848, 498] on div "Can I take supplements while on prescription medication?" at bounding box center [896, 500] width 1047 height 26
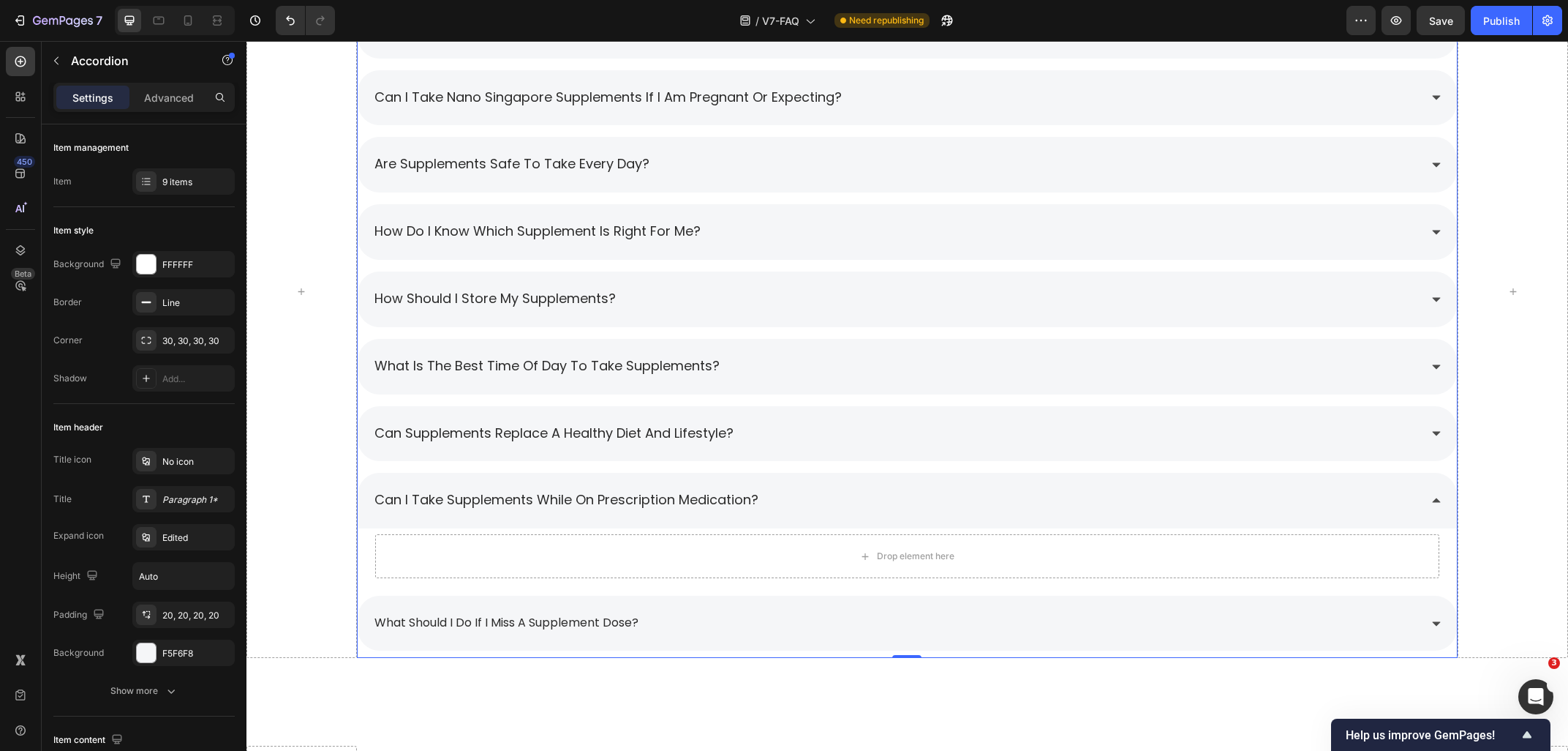
click at [848, 498] on div "Can I take supplements while on prescription medication?" at bounding box center [896, 500] width 1047 height 26
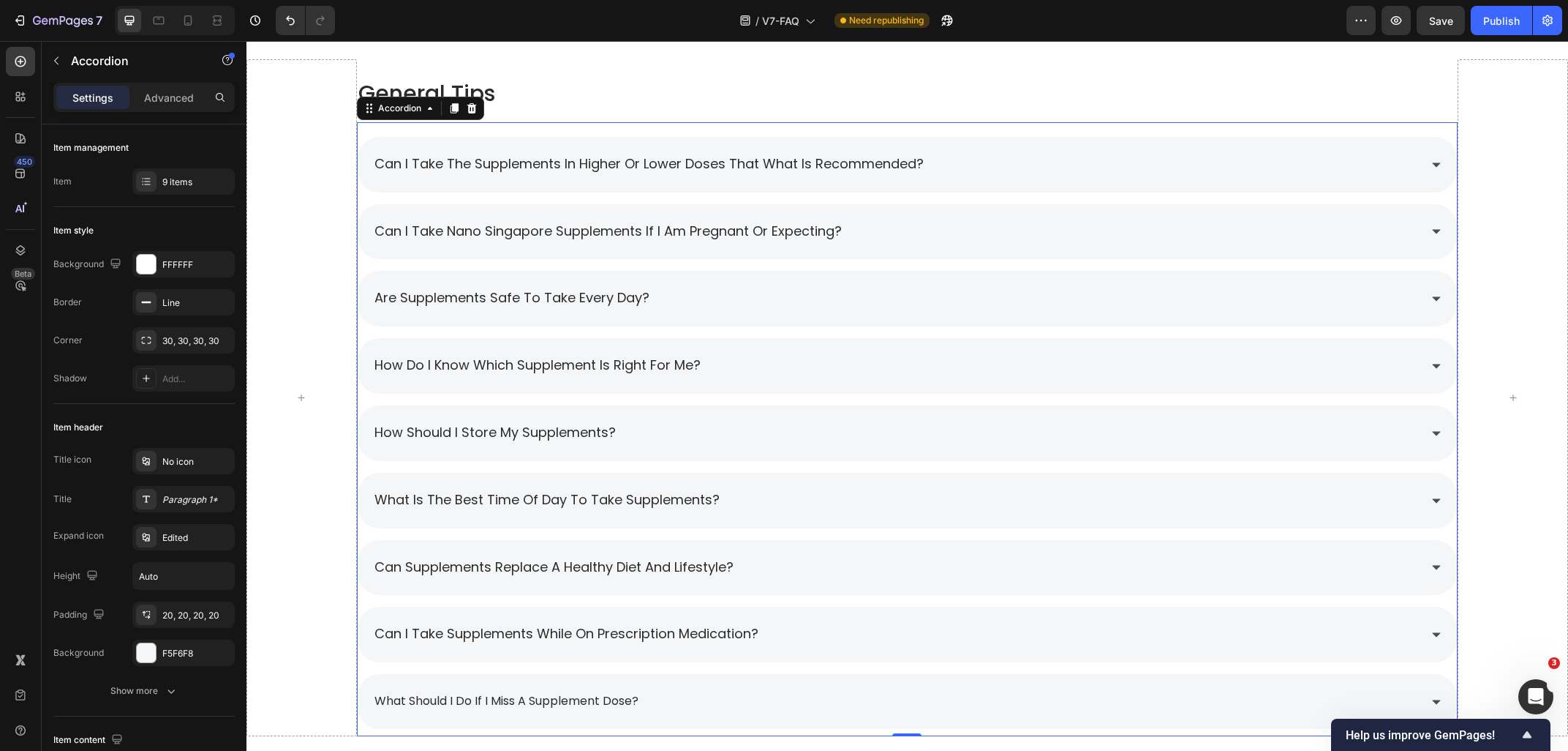
scroll to position [1769, 0]
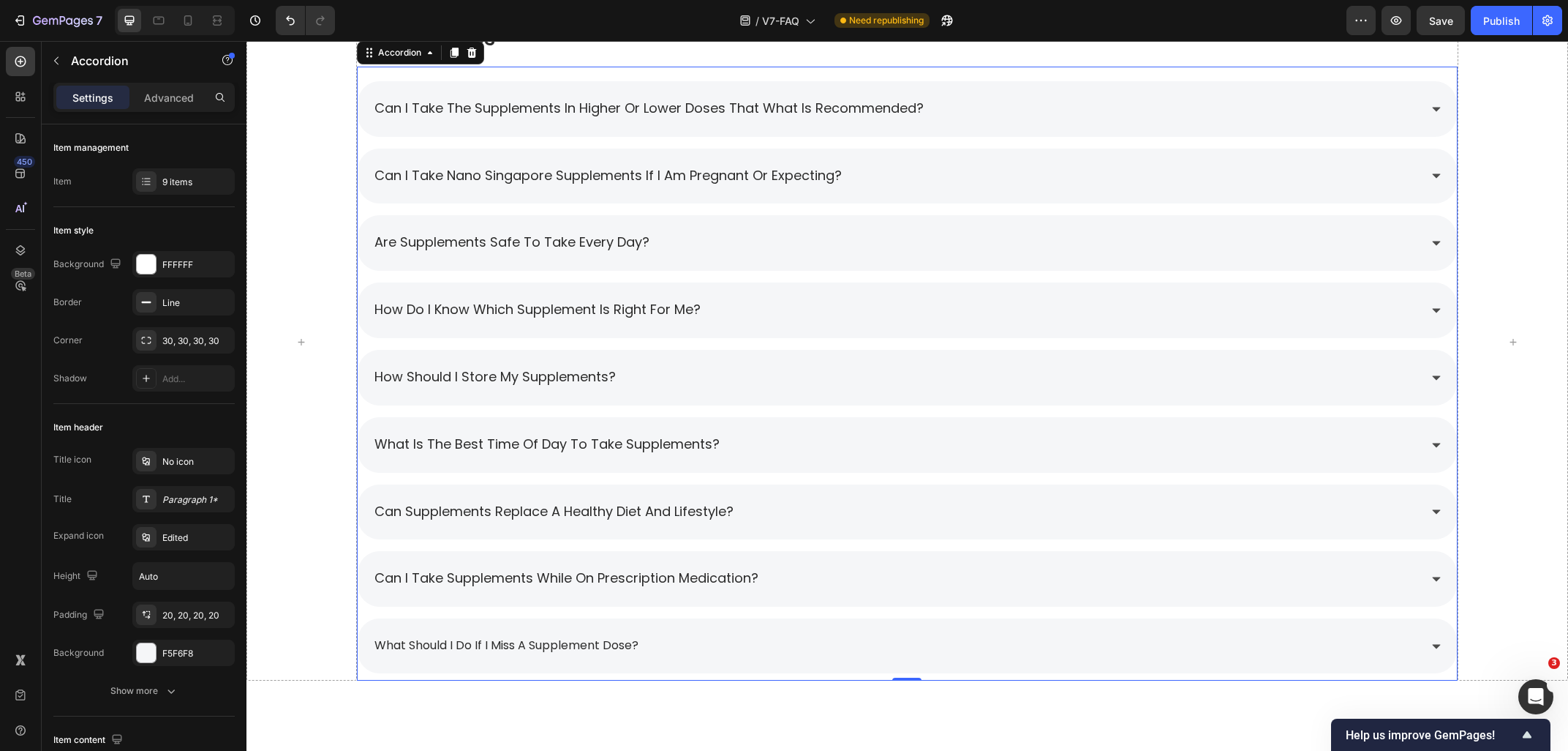
click at [785, 453] on div "What is the best time of day to take supplements?" at bounding box center [896, 444] width 1047 height 26
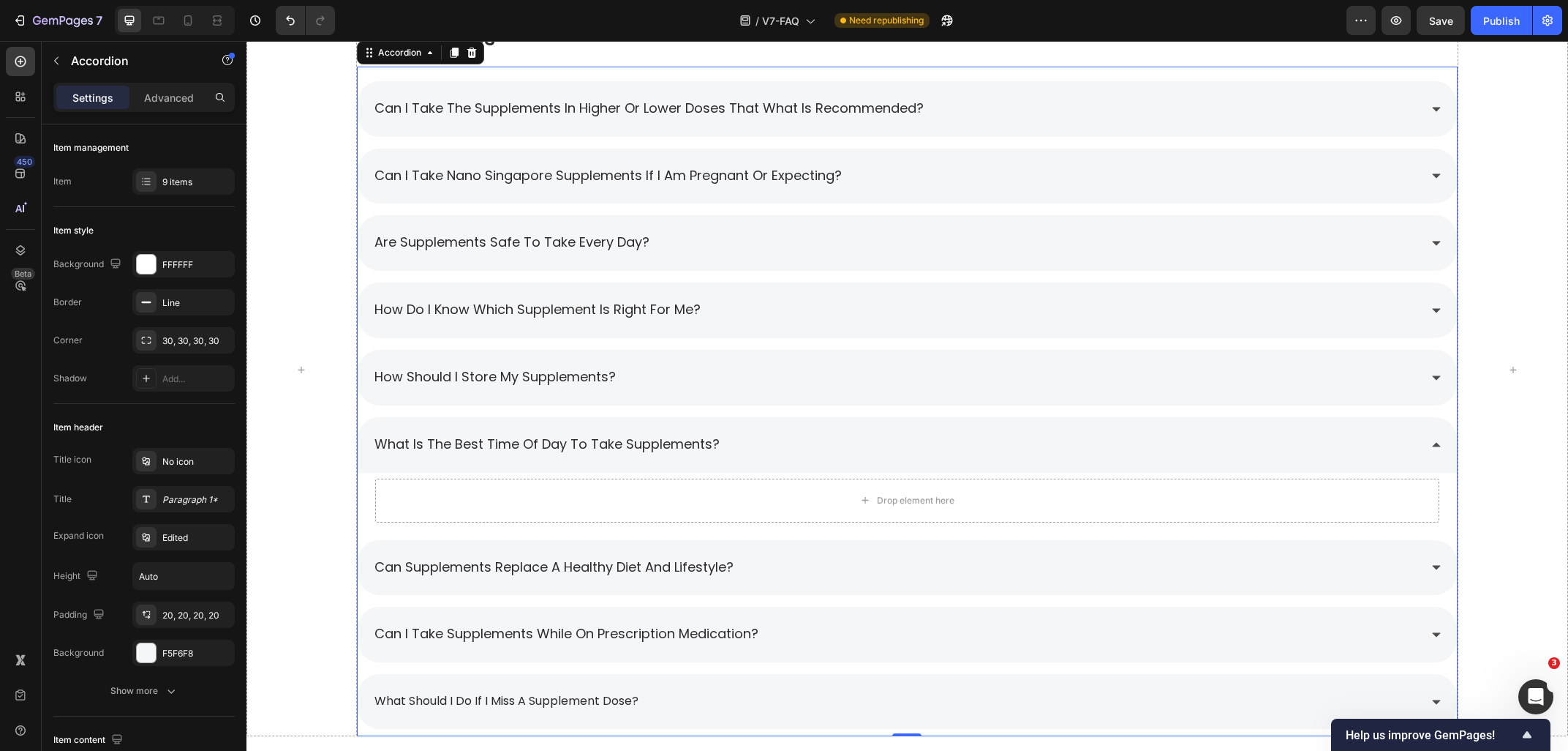
click at [797, 439] on div "What is the best time of day to take supplements?" at bounding box center [896, 444] width 1047 height 26
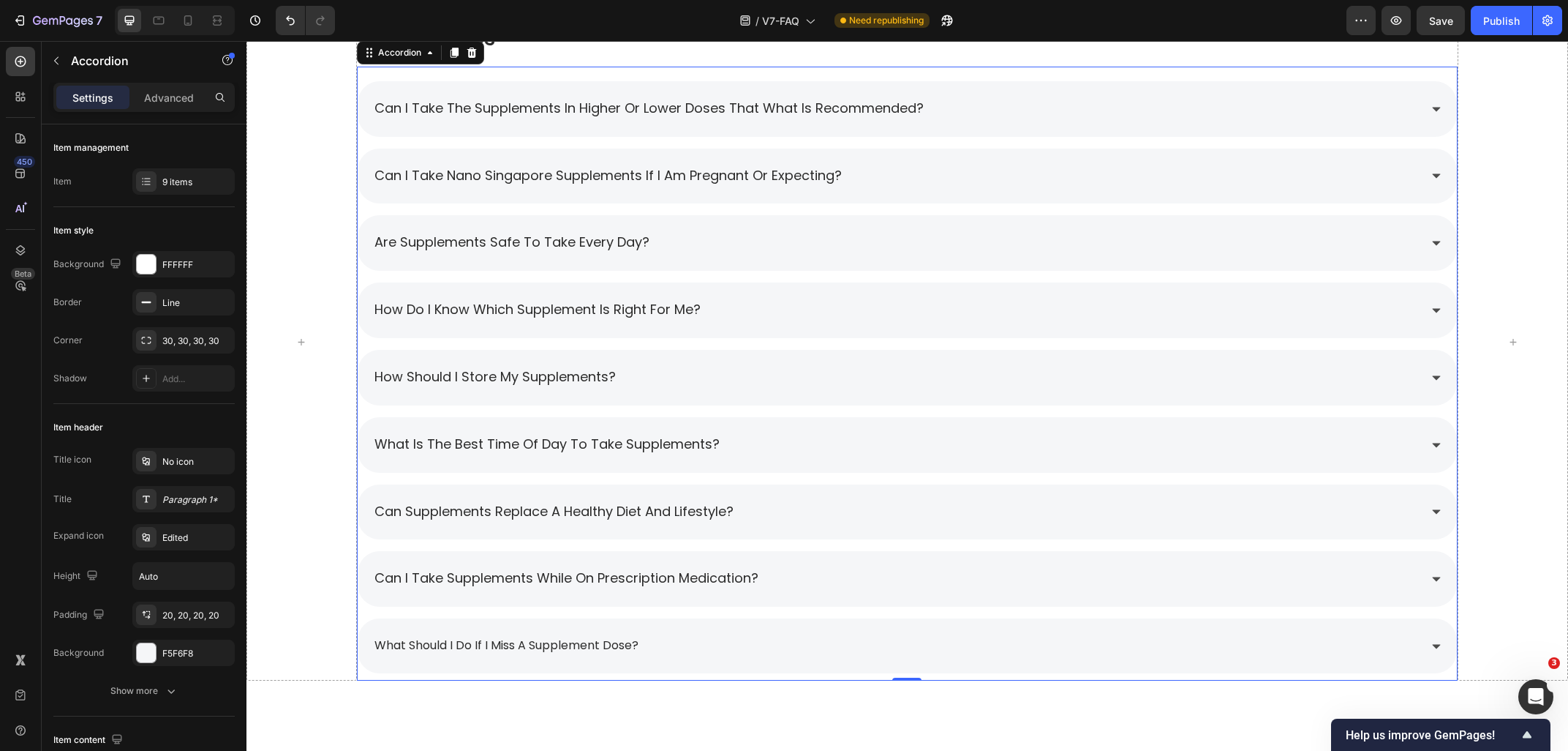
click at [771, 393] on div "how should i store my supplements?" at bounding box center [907, 377] width 1100 height 56
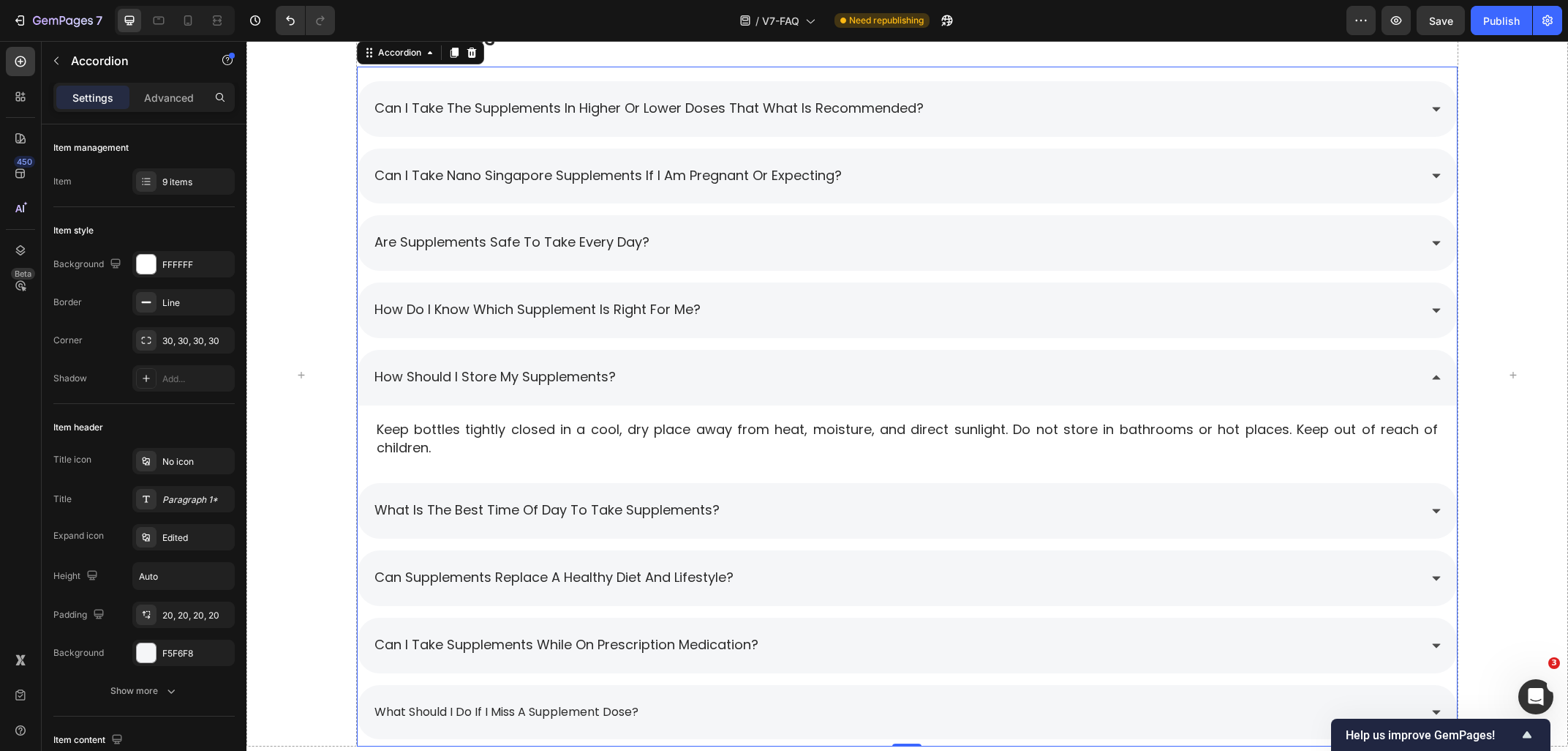
click at [764, 384] on div "how should i store my supplements?" at bounding box center [896, 377] width 1047 height 26
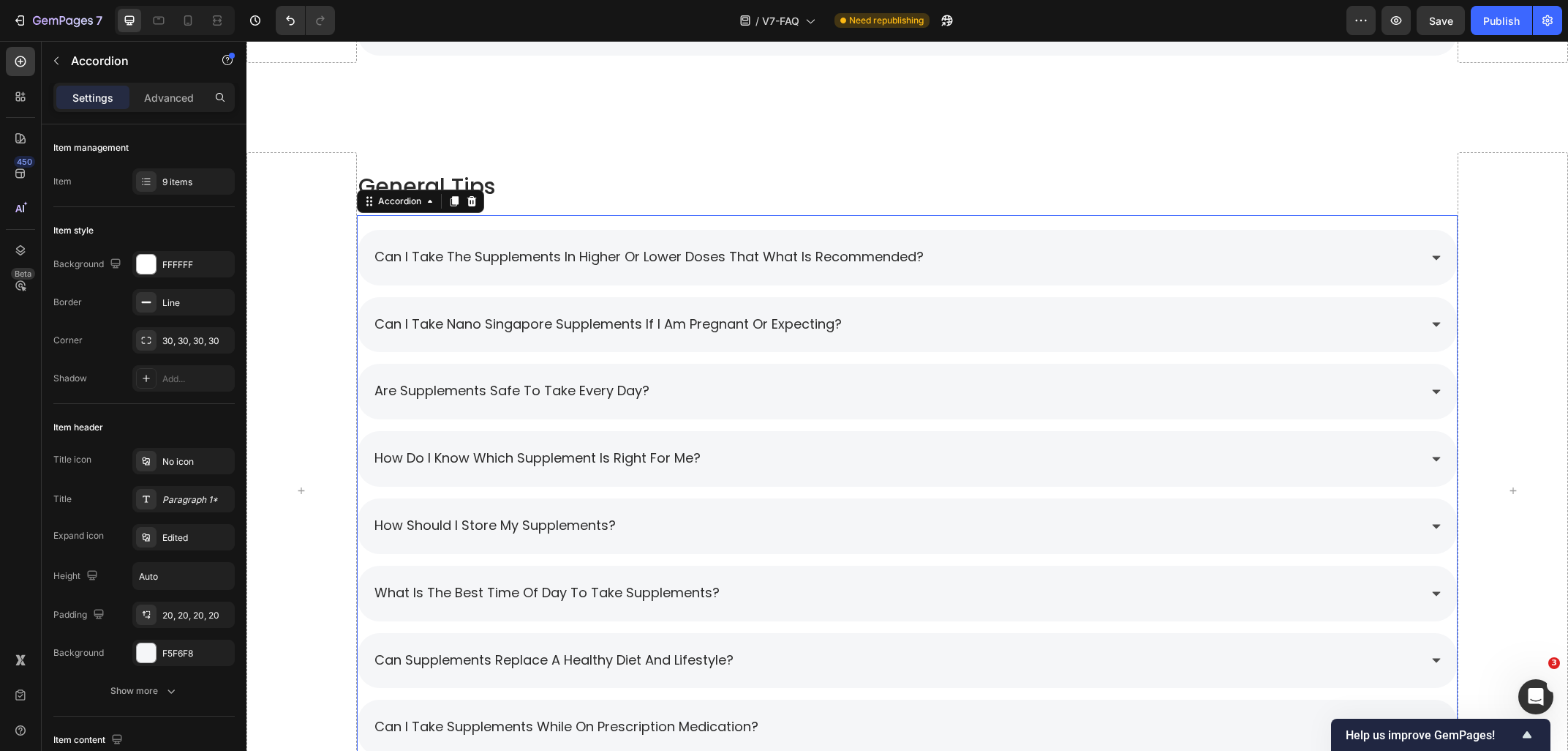
scroll to position [1534, 0]
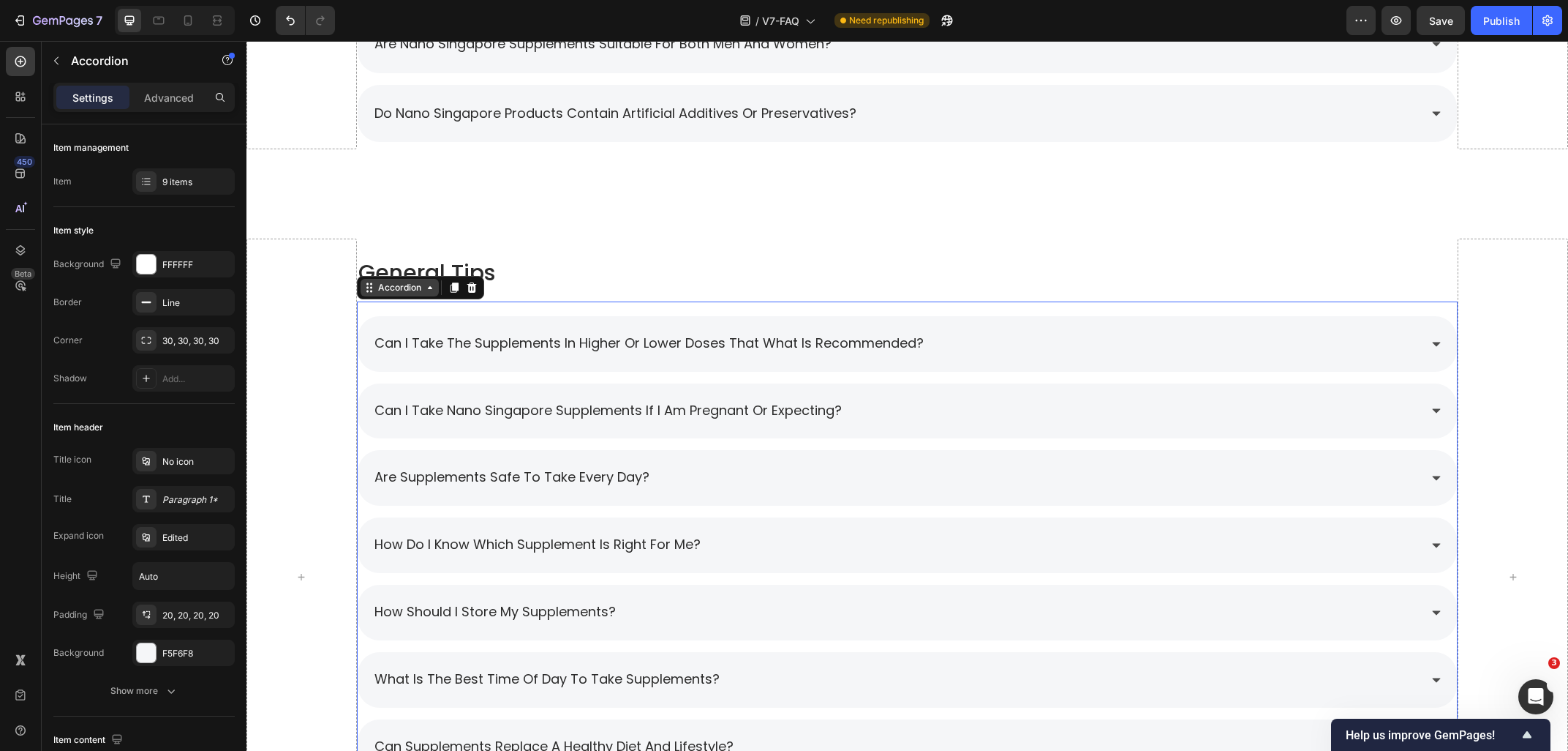
click at [397, 294] on div "Accordion" at bounding box center [400, 287] width 49 height 13
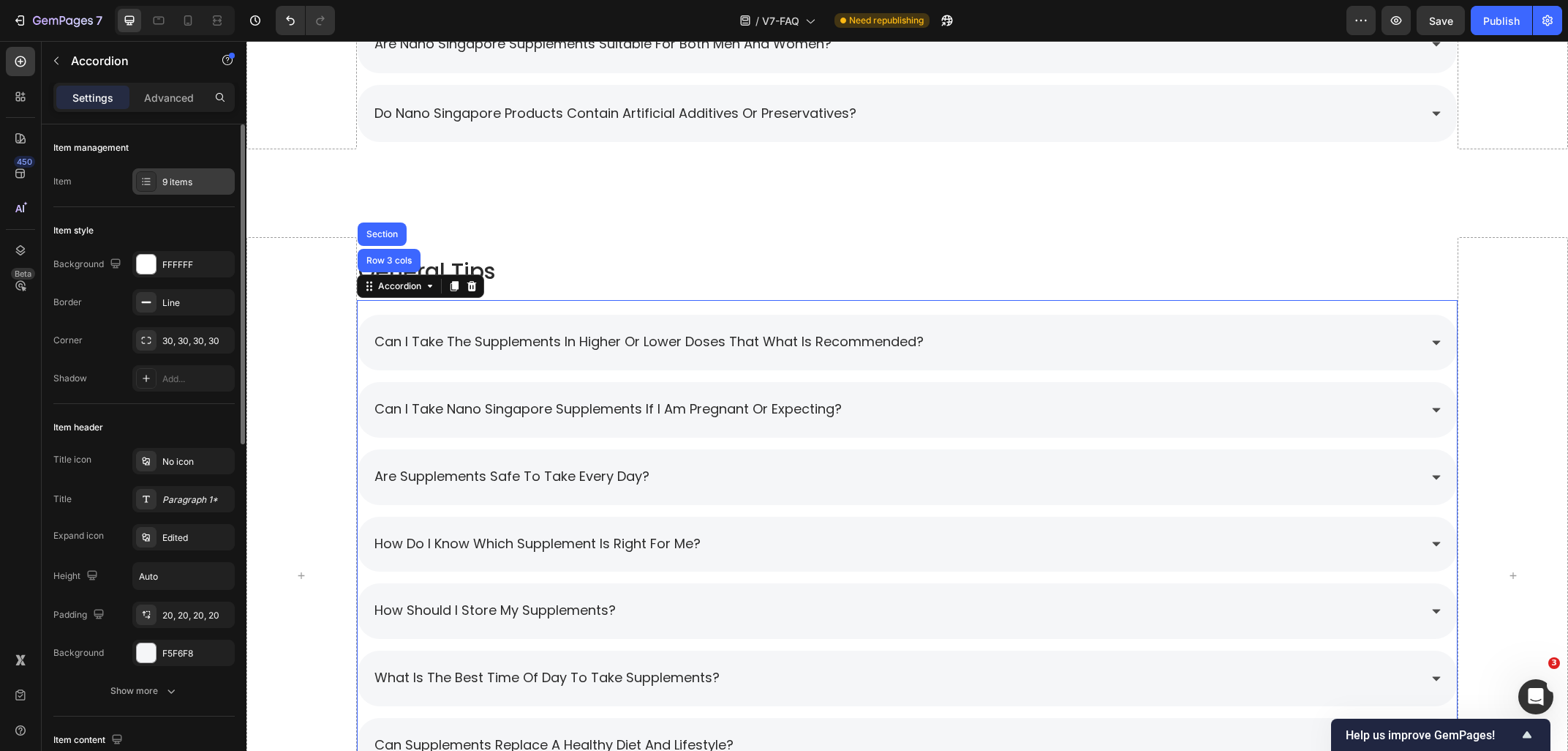
click at [174, 185] on div "9 items" at bounding box center [196, 182] width 69 height 13
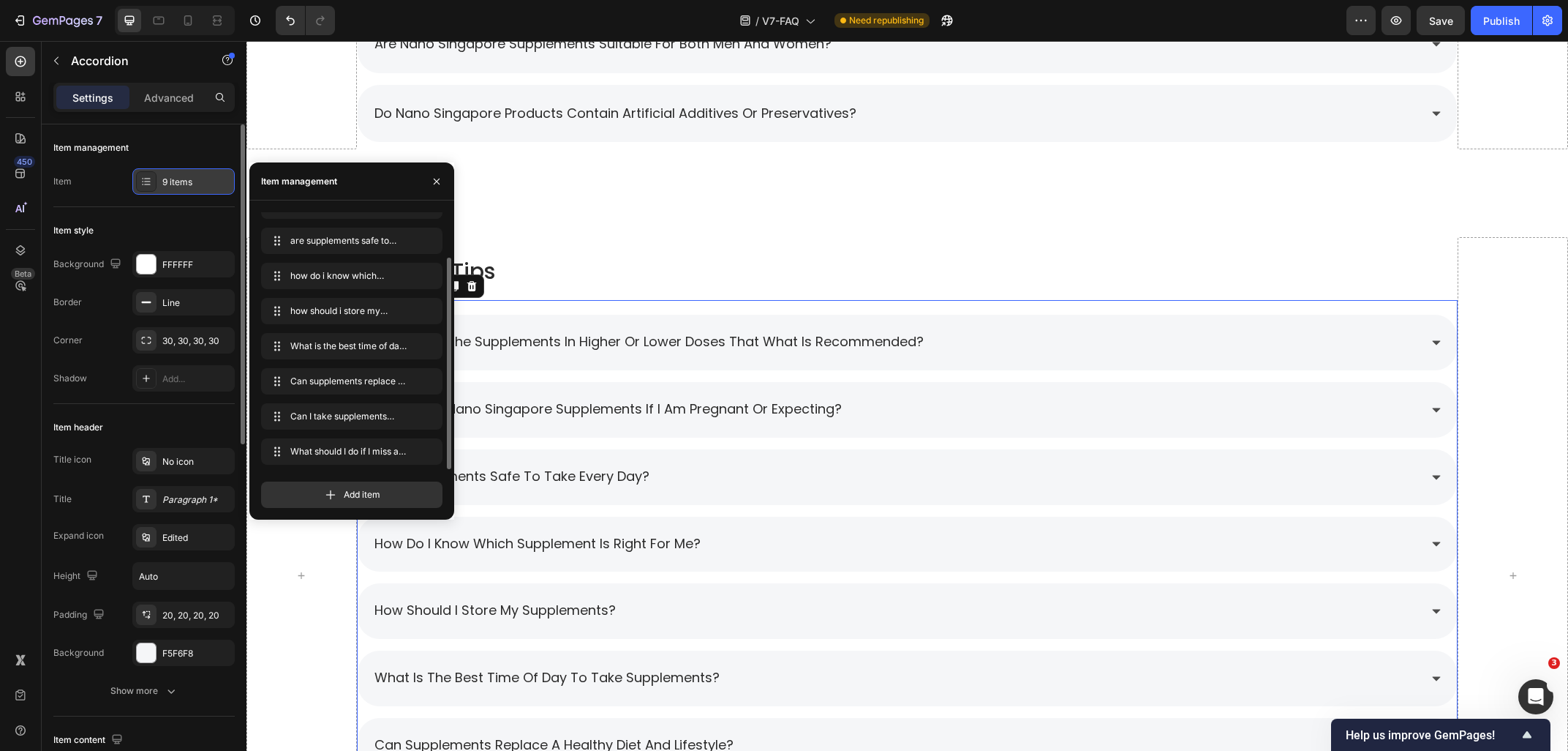
scroll to position [55, 0]
drag, startPoint x: 355, startPoint y: 496, endPoint x: 181, endPoint y: 493, distance: 174.0
click at [355, 496] on span "Add item" at bounding box center [362, 495] width 36 height 13
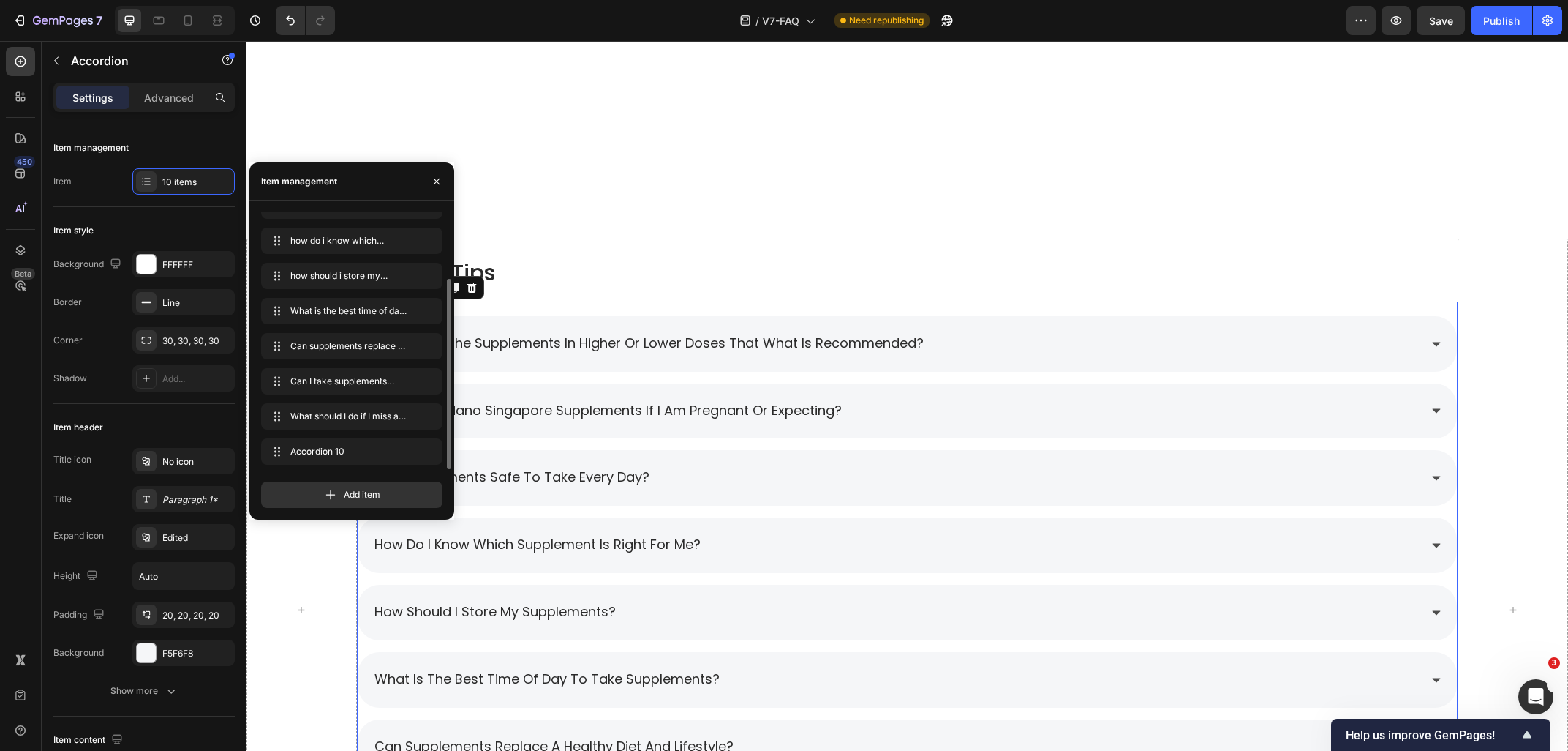
scroll to position [1847, 0]
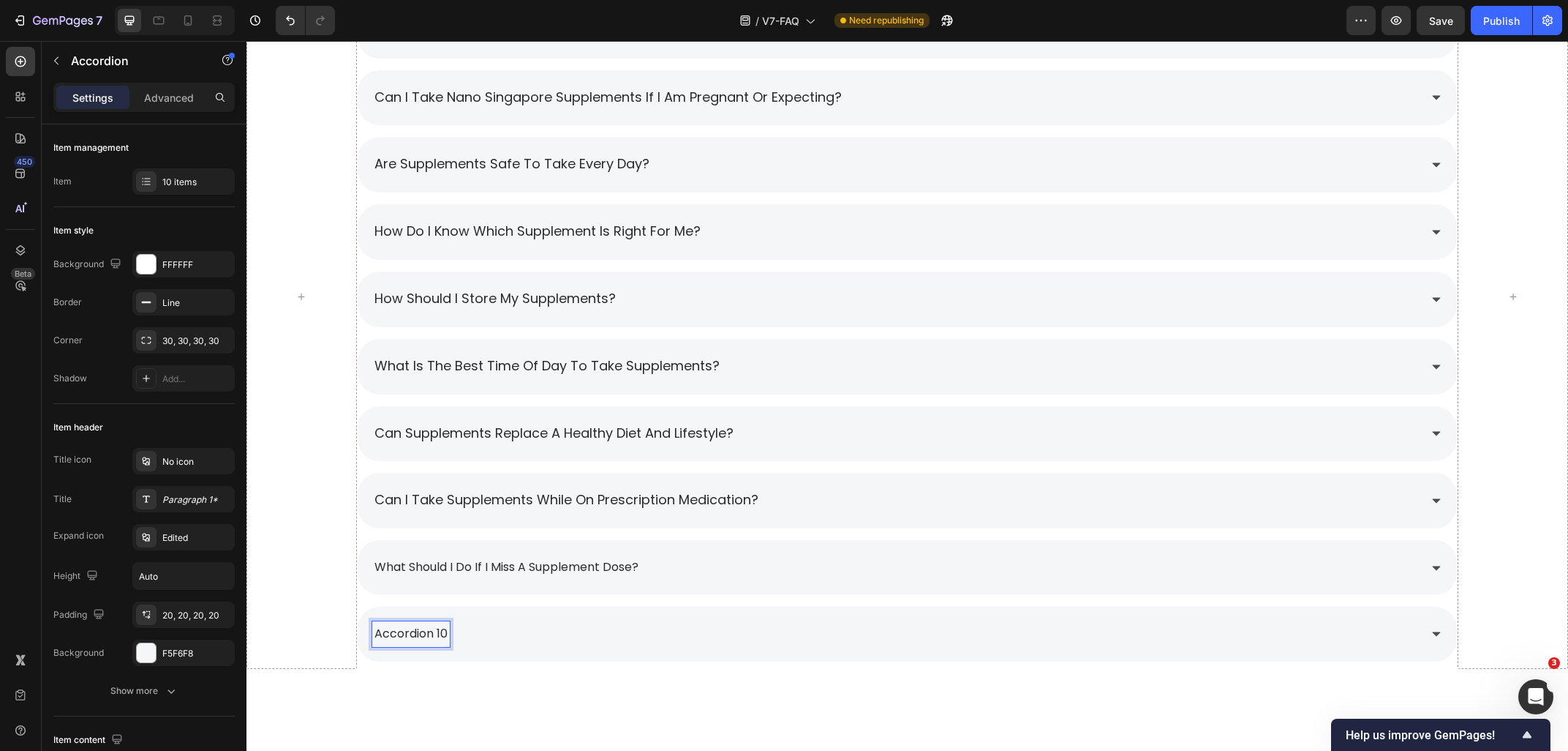
click at [442, 630] on p "accordion 10" at bounding box center [411, 634] width 73 height 21
click at [443, 630] on p "accordion 10" at bounding box center [411, 634] width 73 height 21
click at [447, 634] on p "accordion 10" at bounding box center [411, 634] width 73 height 21
click at [443, 634] on p "accordion 10Can I take supplements on an empty stomach?" at bounding box center [552, 634] width 355 height 21
drag, startPoint x: 447, startPoint y: 634, endPoint x: 374, endPoint y: 634, distance: 73.0
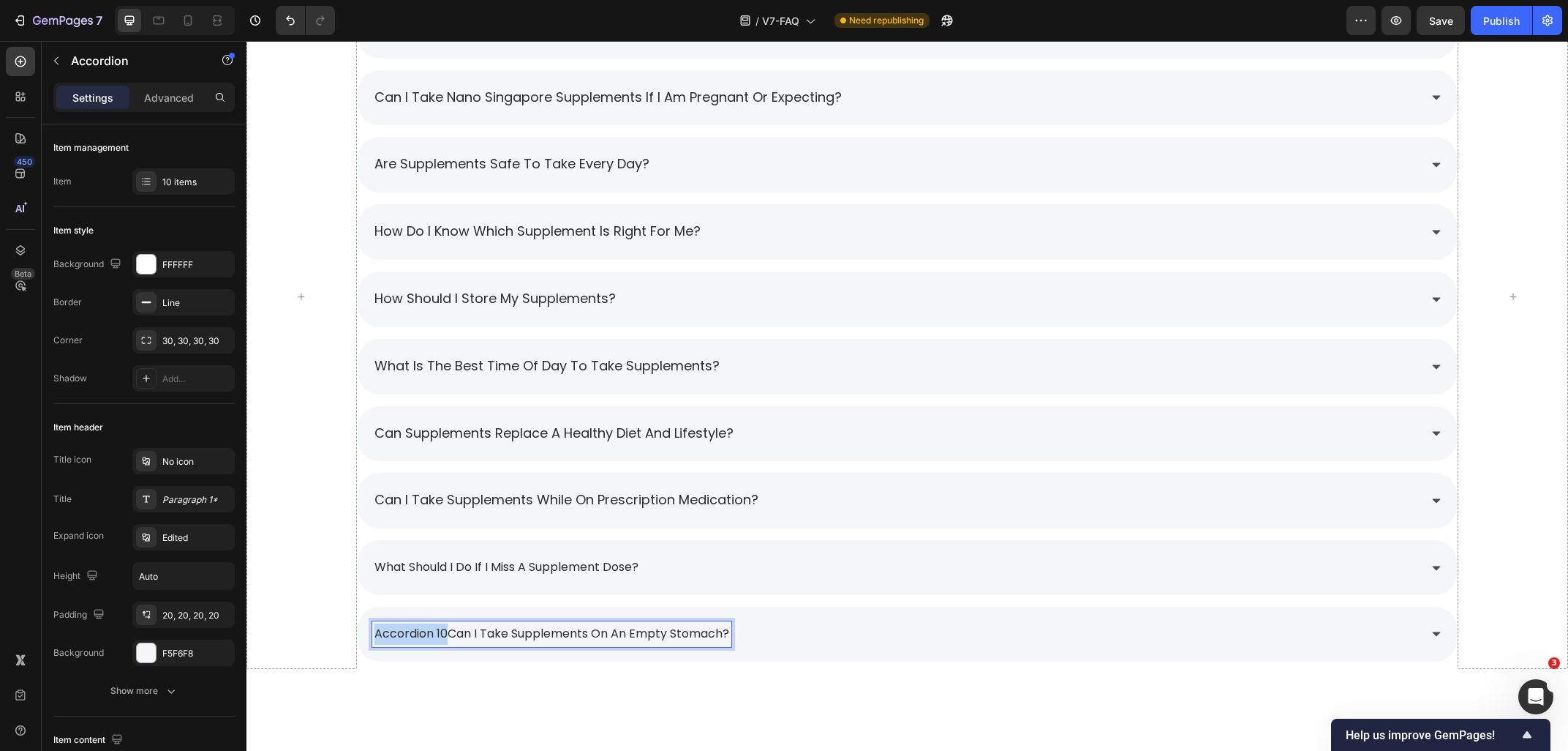
click at [374, 634] on div "accordion 10Can I take supplements on an empty stomach?" at bounding box center [551, 634] width 359 height 26
click at [482, 559] on p "What should I do if I miss a supplement dose?" at bounding box center [507, 568] width 264 height 21
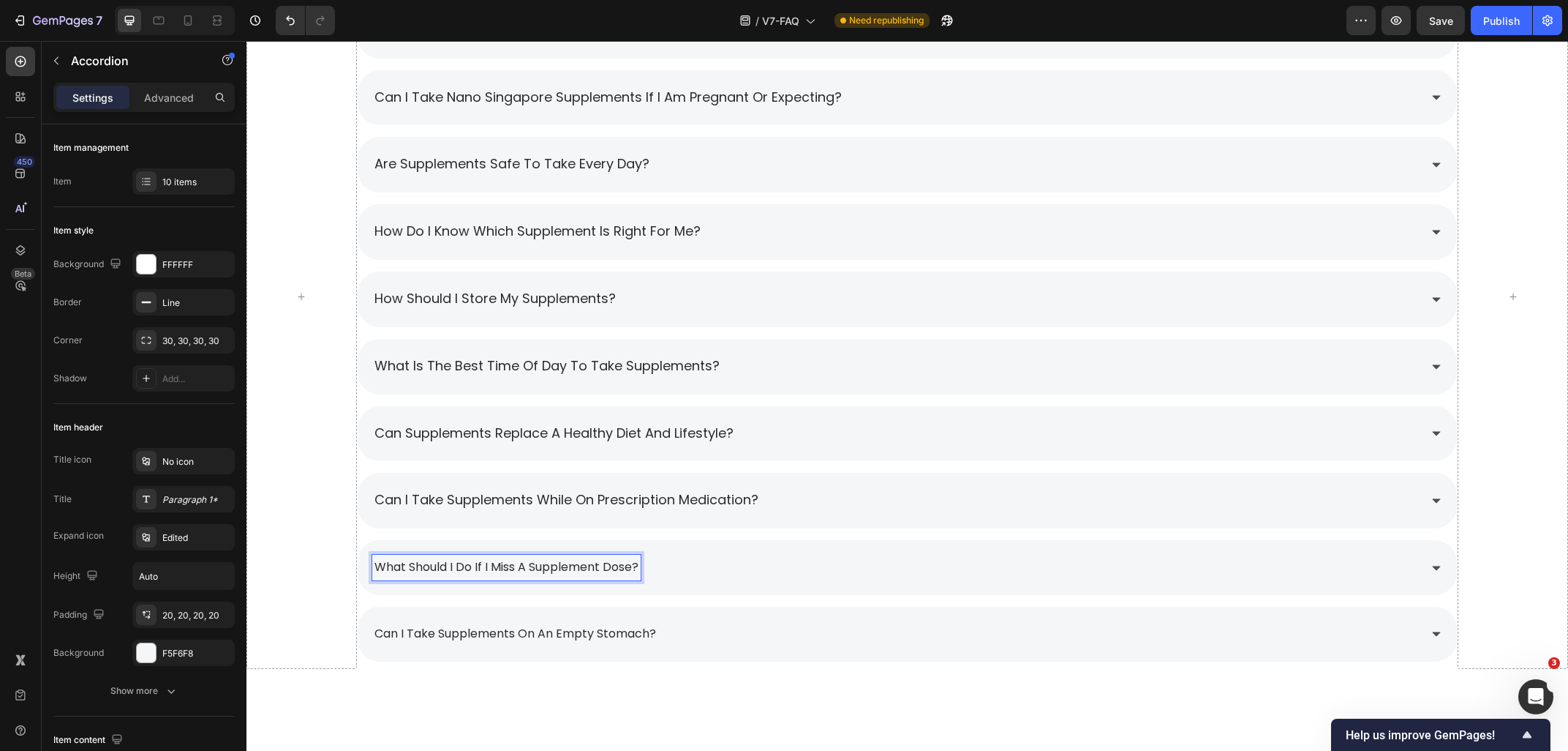
click at [499, 564] on p "What should I do if I miss a supplement dose?" at bounding box center [507, 568] width 264 height 21
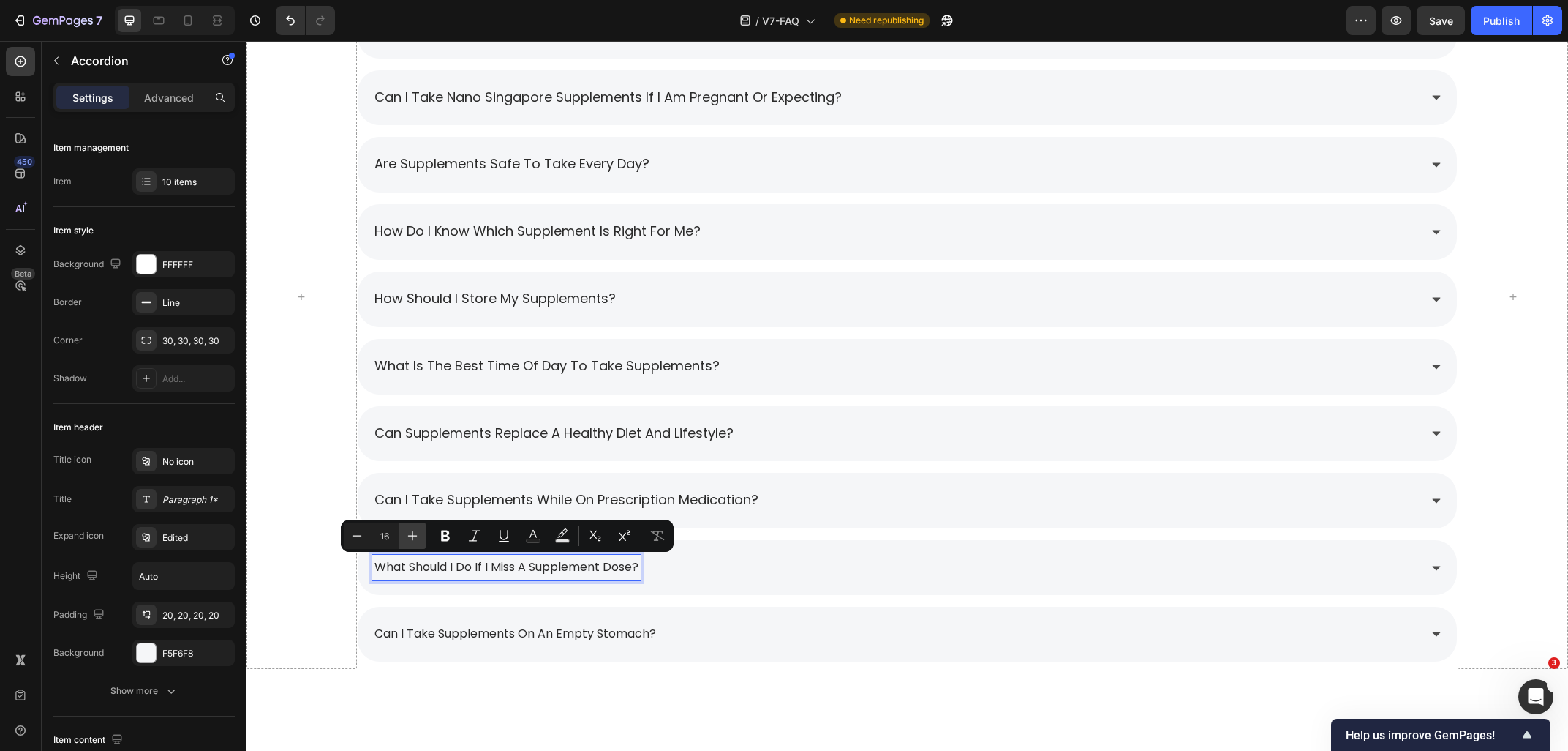
click at [413, 534] on icon "Editor contextual toolbar" at bounding box center [413, 535] width 15 height 15
type input "18"
click at [439, 633] on p "Can I take supplements on an empty stomach?" at bounding box center [515, 635] width 281 height 21
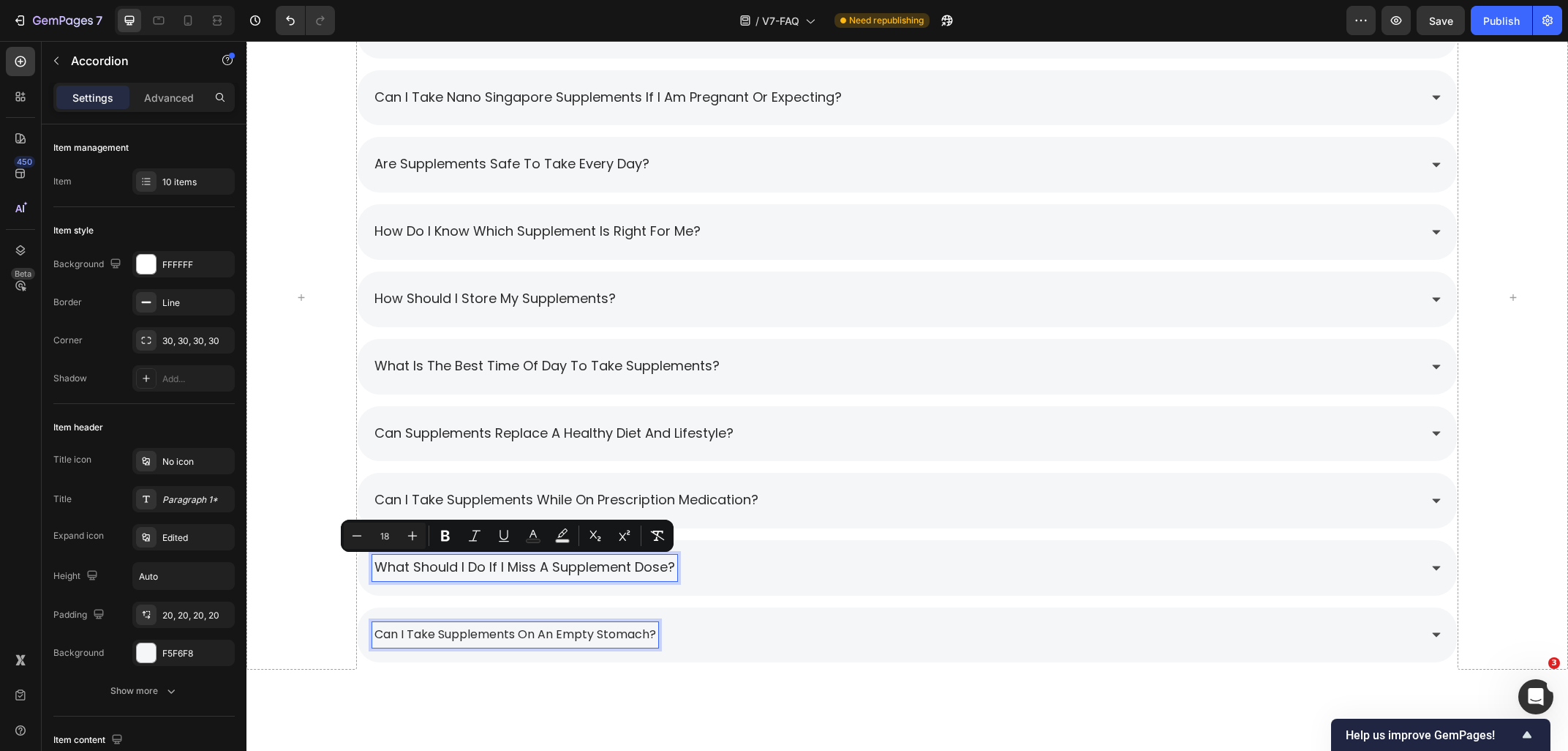
click at [439, 633] on p "Can I take supplements on an empty stomach?" at bounding box center [515, 635] width 281 height 21
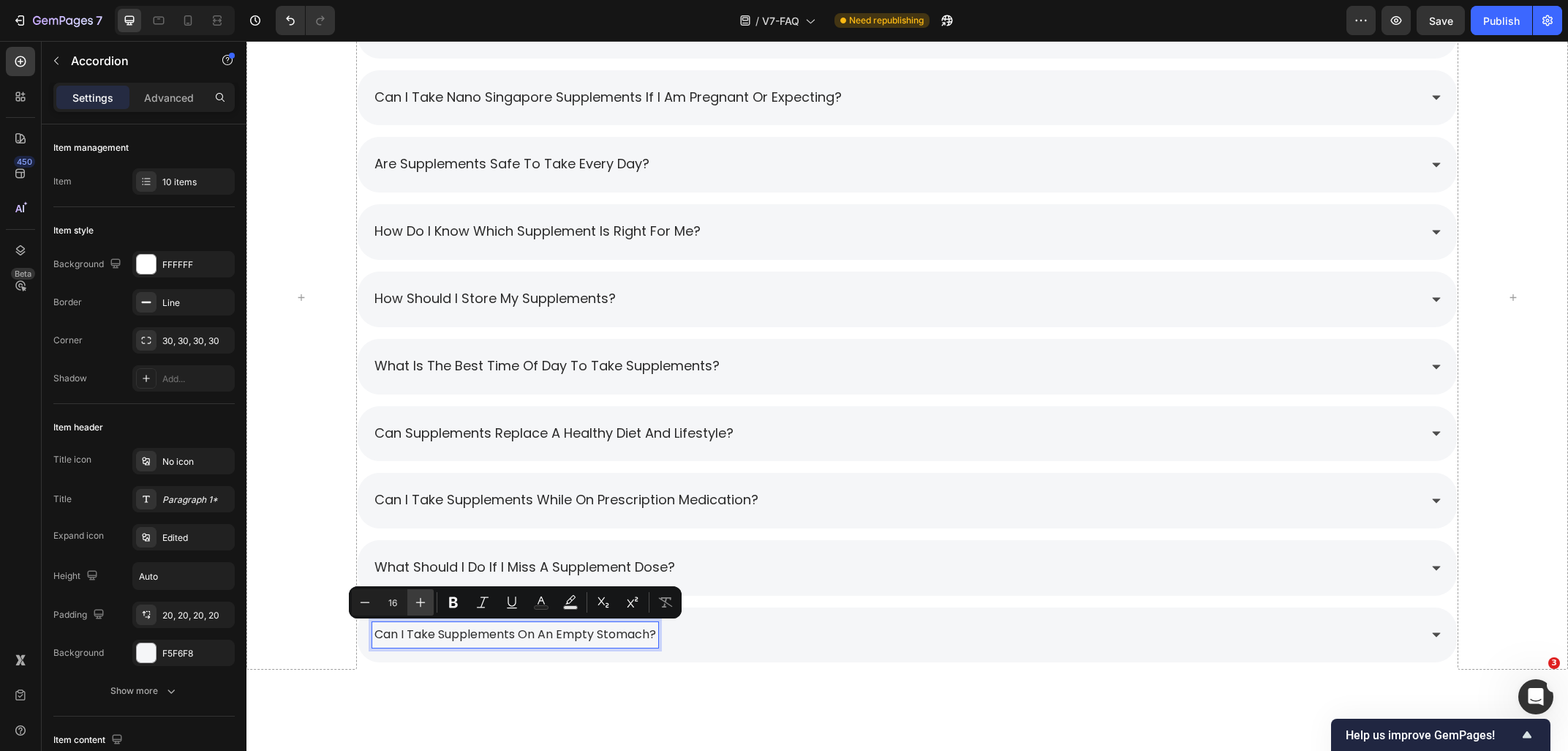
click at [422, 603] on icon "Editor contextual toolbar" at bounding box center [421, 602] width 15 height 15
type input "18"
click at [448, 674] on div "General Tips Heading can i take the supplements in higher or lower doses that w…" at bounding box center [907, 298] width 1322 height 833
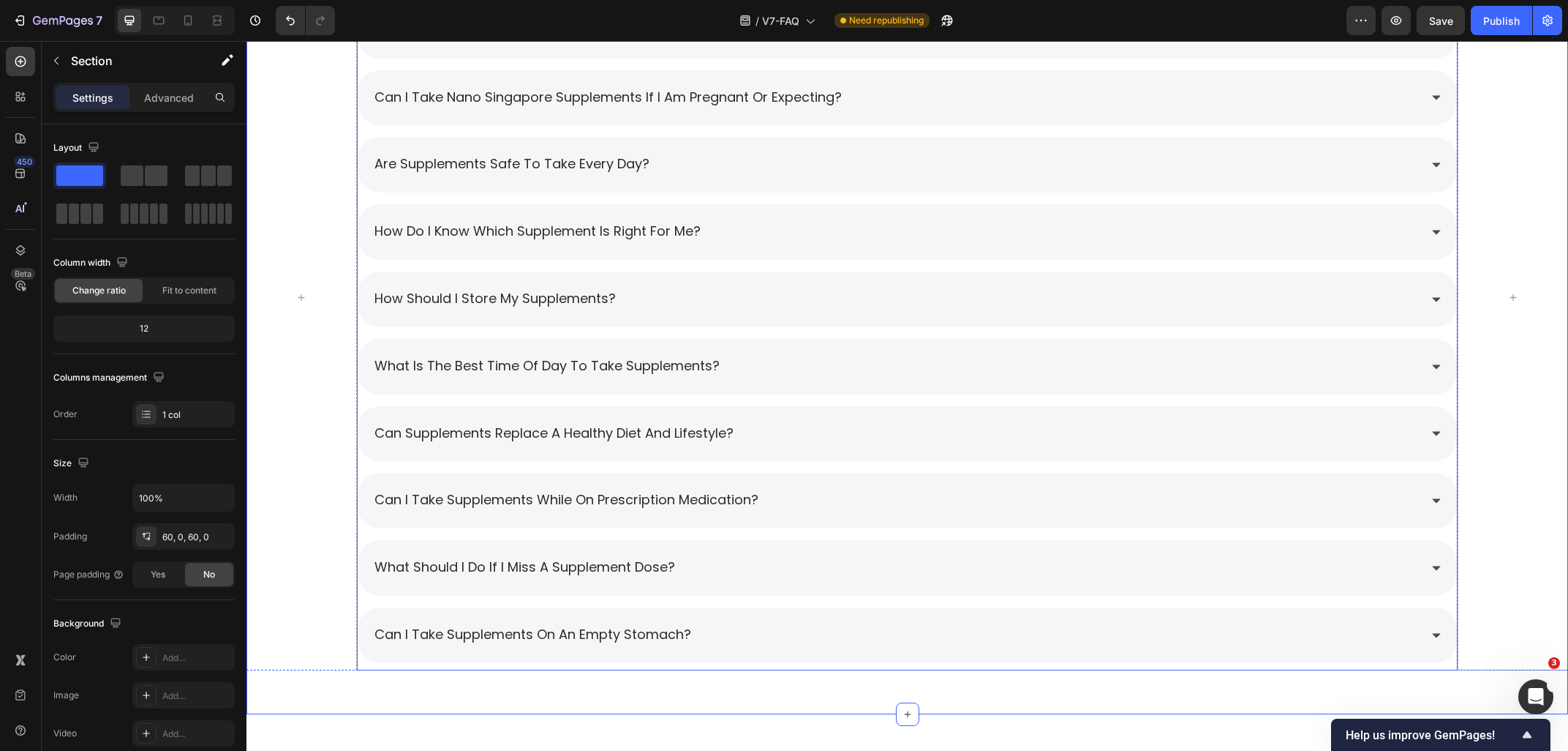
click at [368, 603] on div "can i take the supplements in higher or lower doses that what is recommended? c…" at bounding box center [907, 333] width 1102 height 660
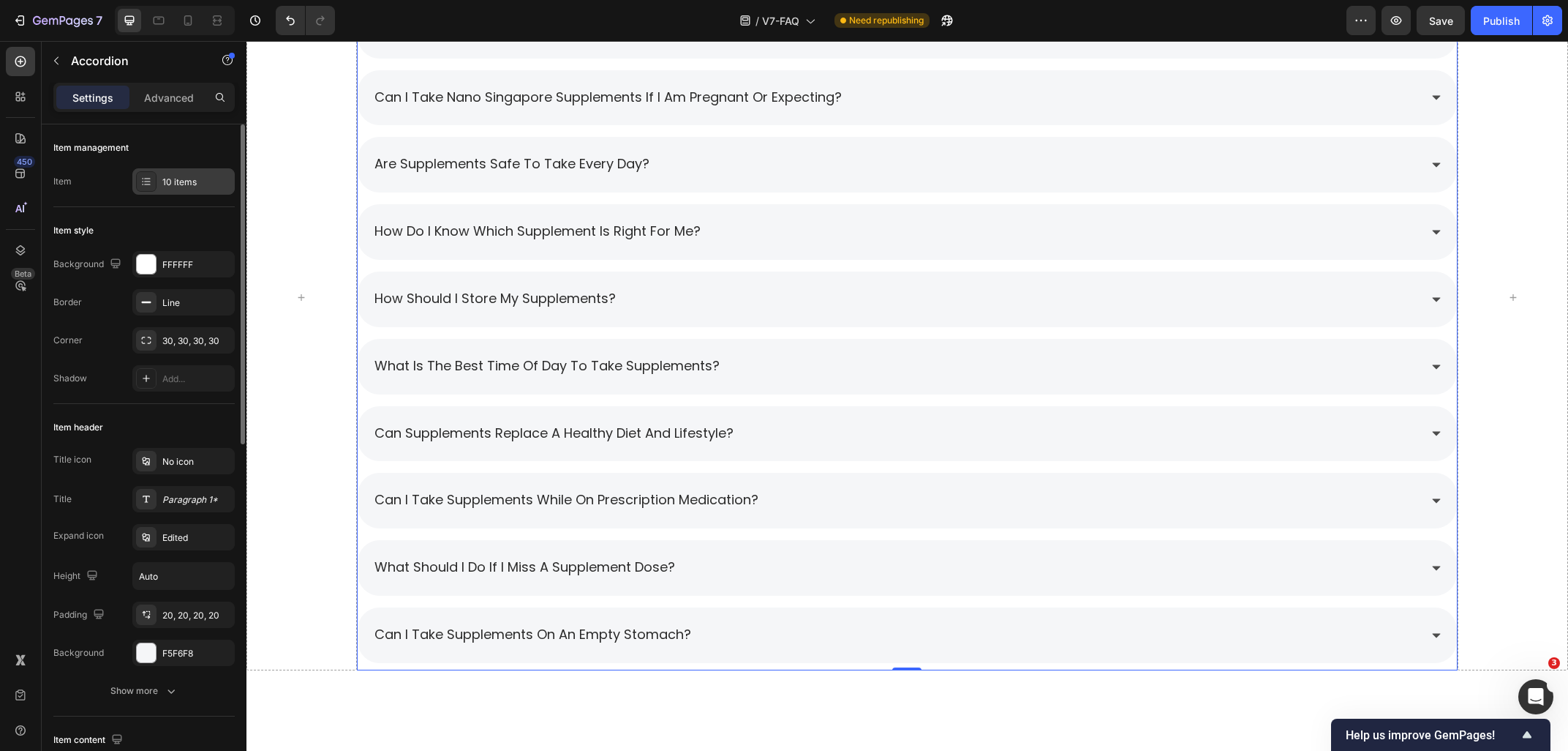
click at [180, 184] on div "10 items" at bounding box center [196, 182] width 69 height 13
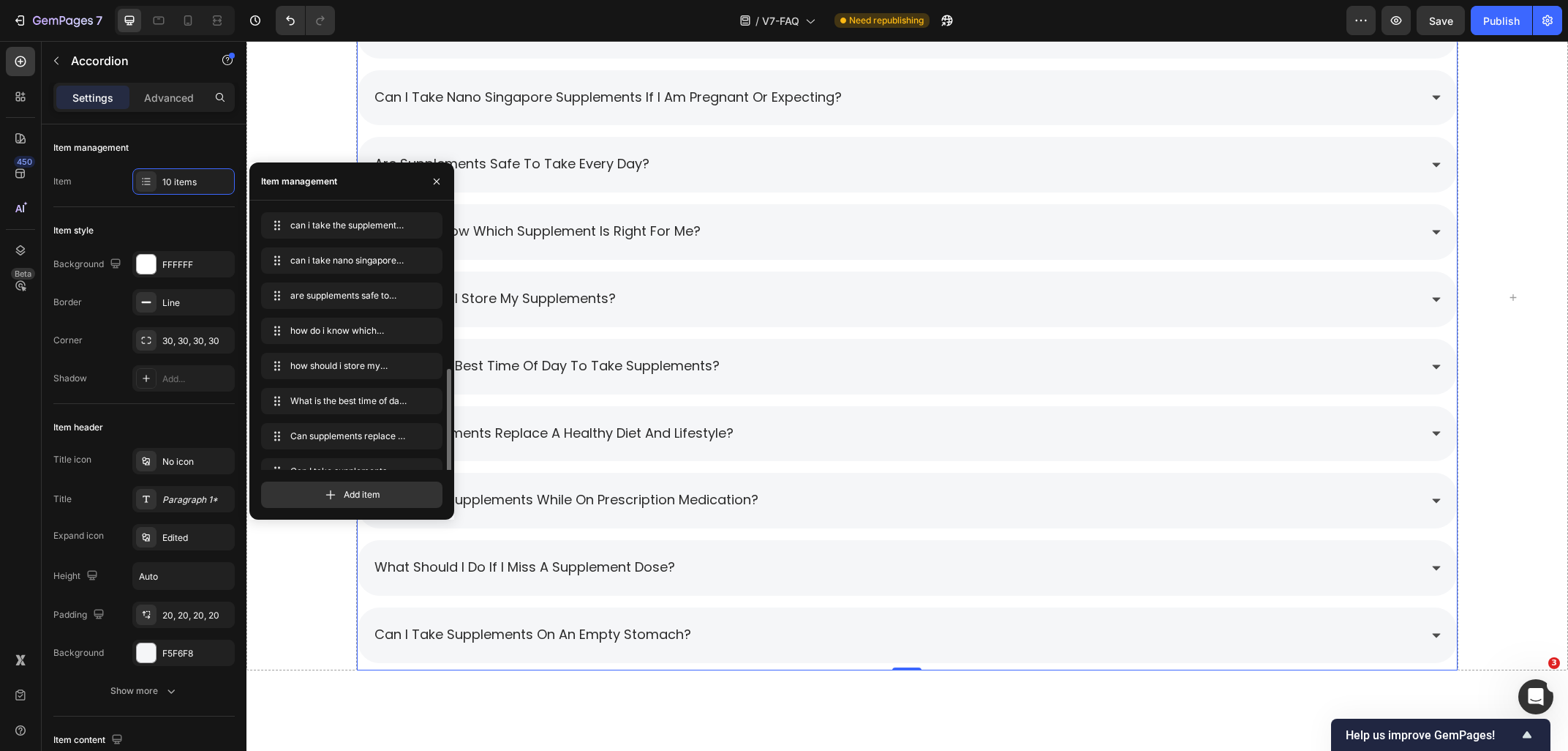
scroll to position [90, 0]
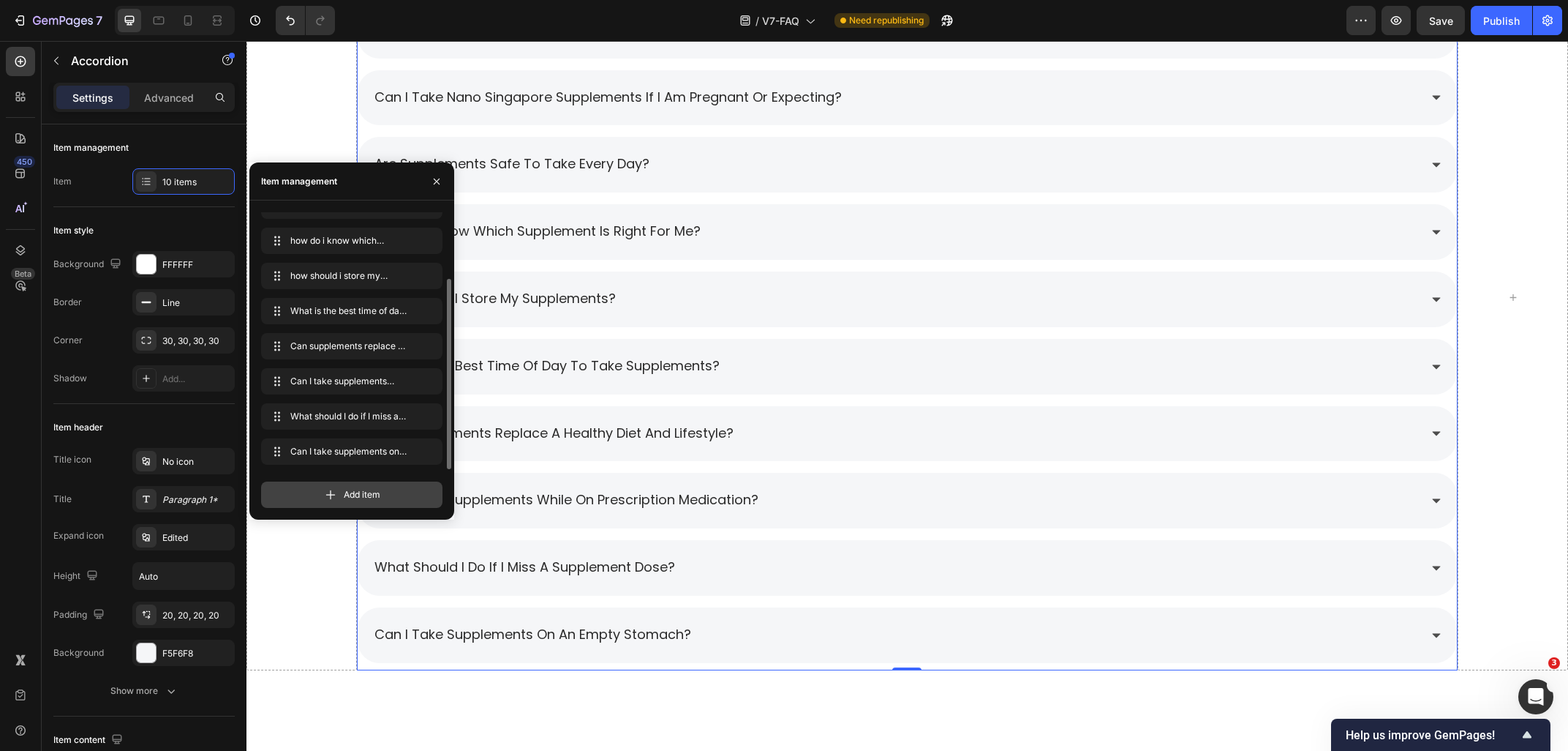
click at [342, 503] on div "Add item" at bounding box center [352, 495] width 182 height 26
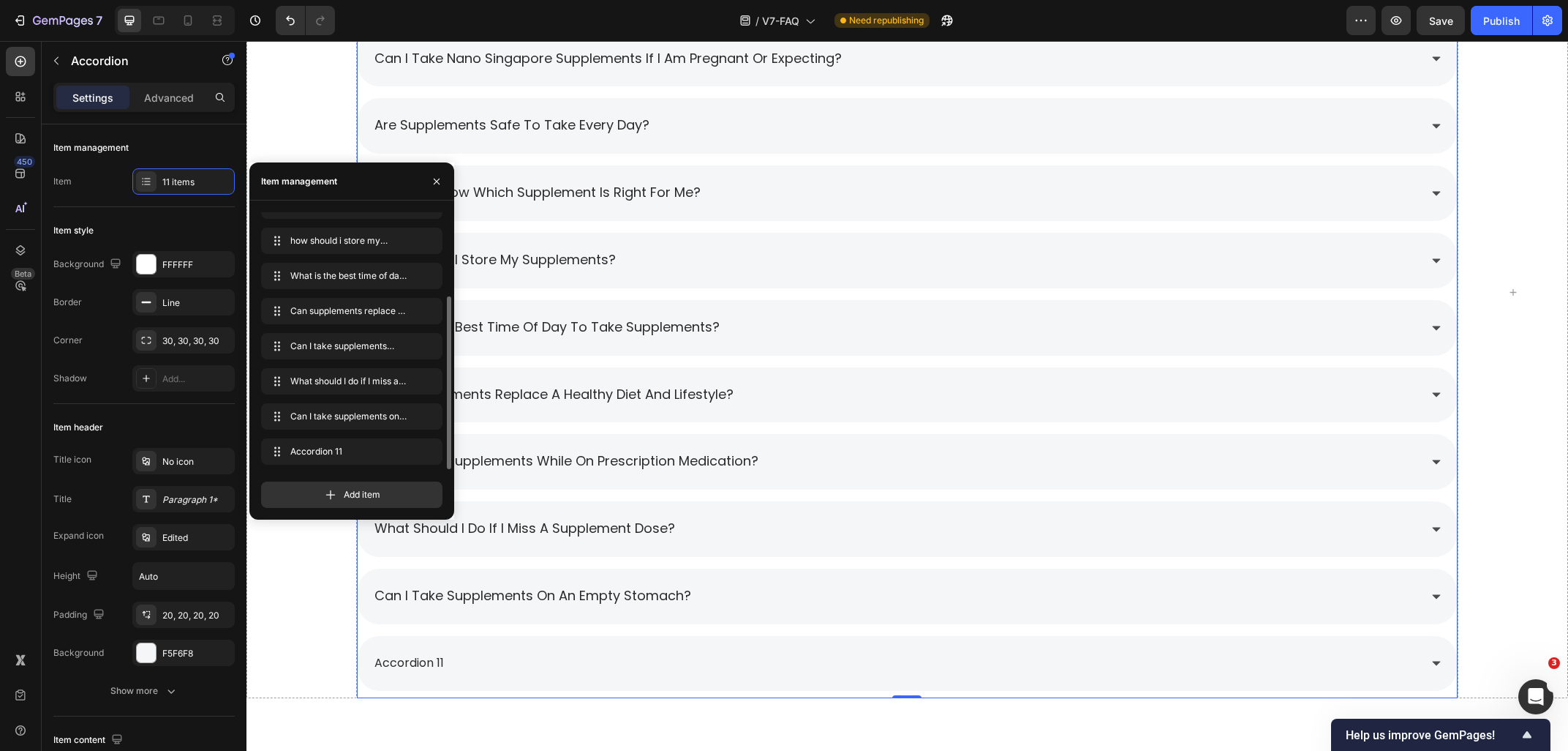
scroll to position [1926, 0]
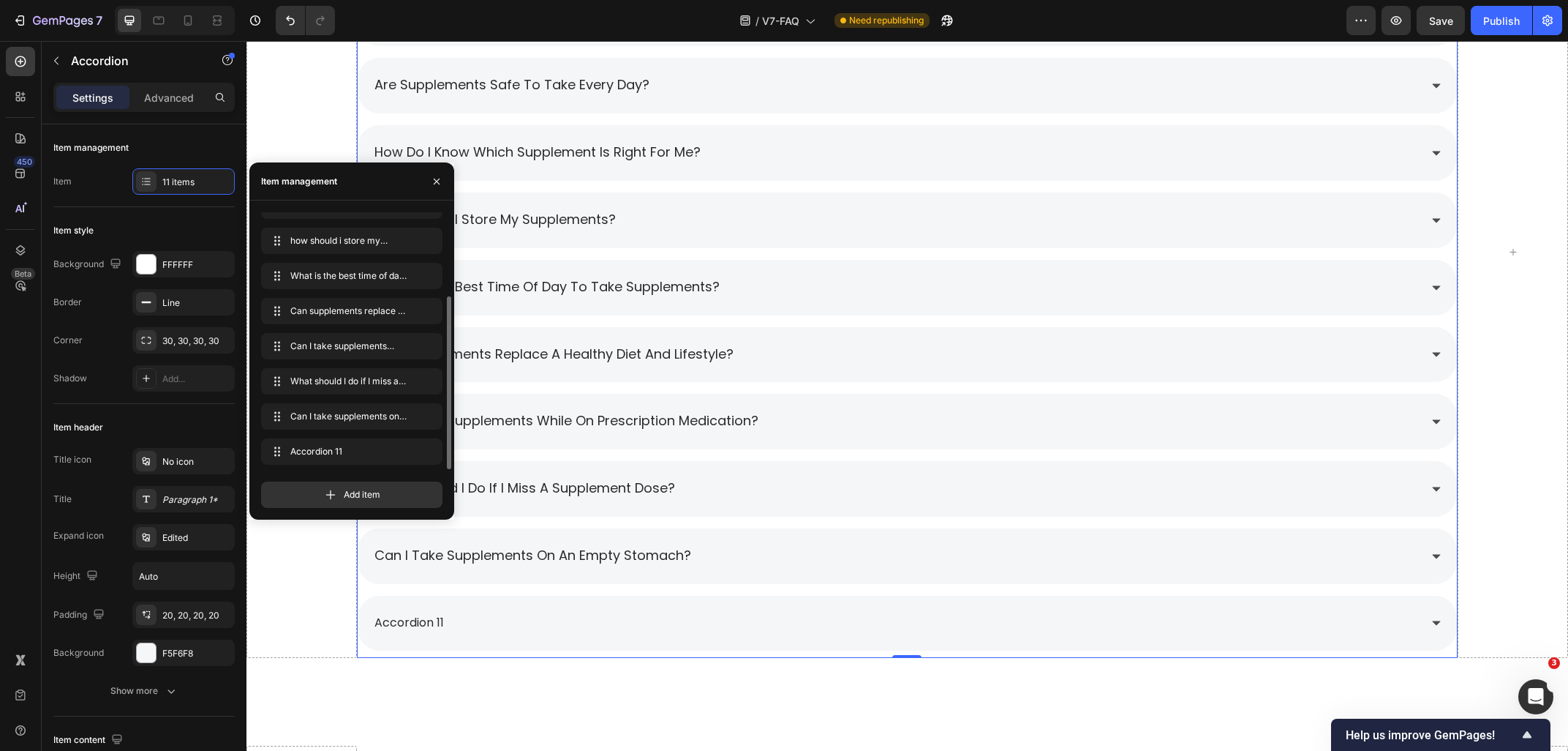
click at [439, 619] on div "accordion 11" at bounding box center [409, 623] width 74 height 26
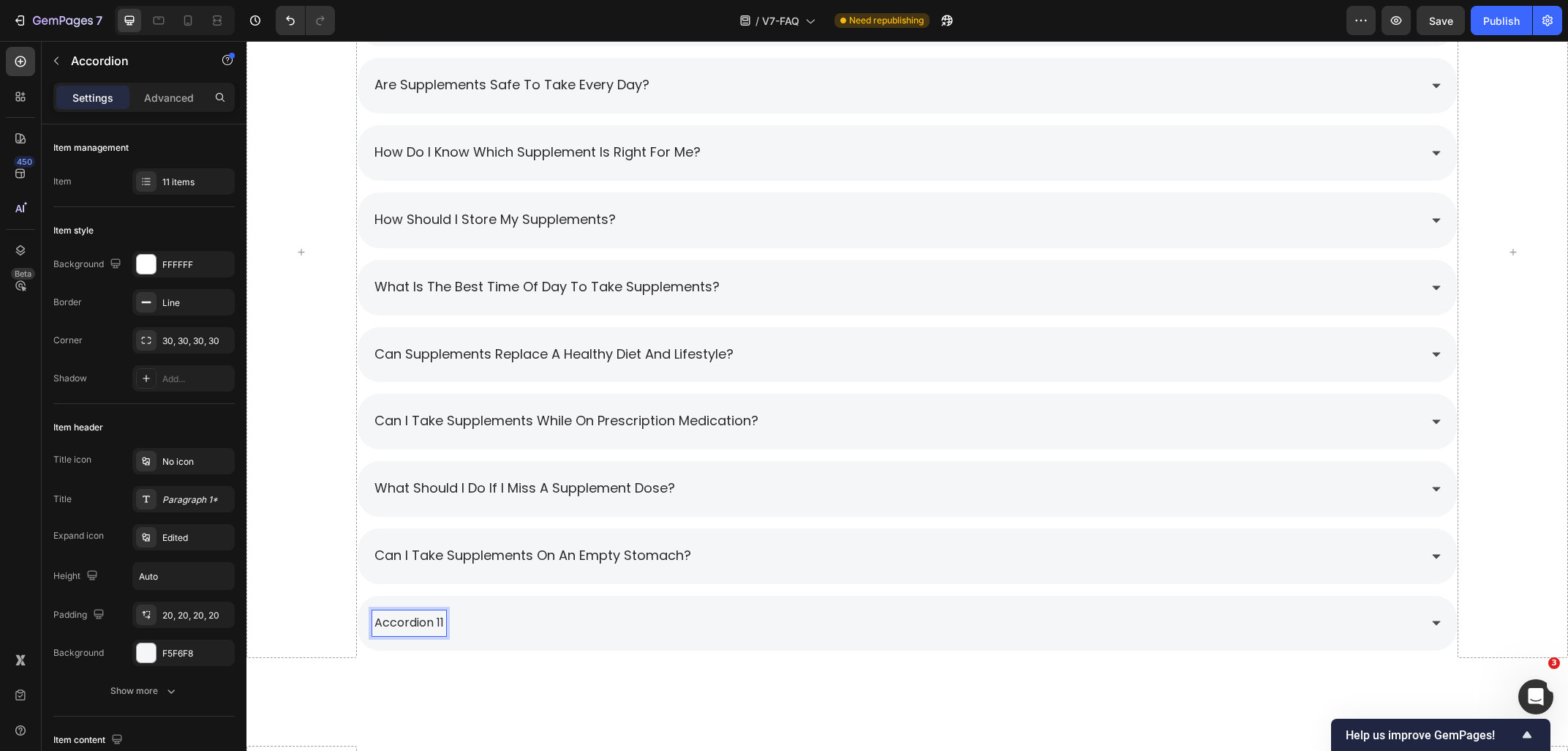
click at [444, 624] on p "accordion 11" at bounding box center [409, 623] width 70 height 21
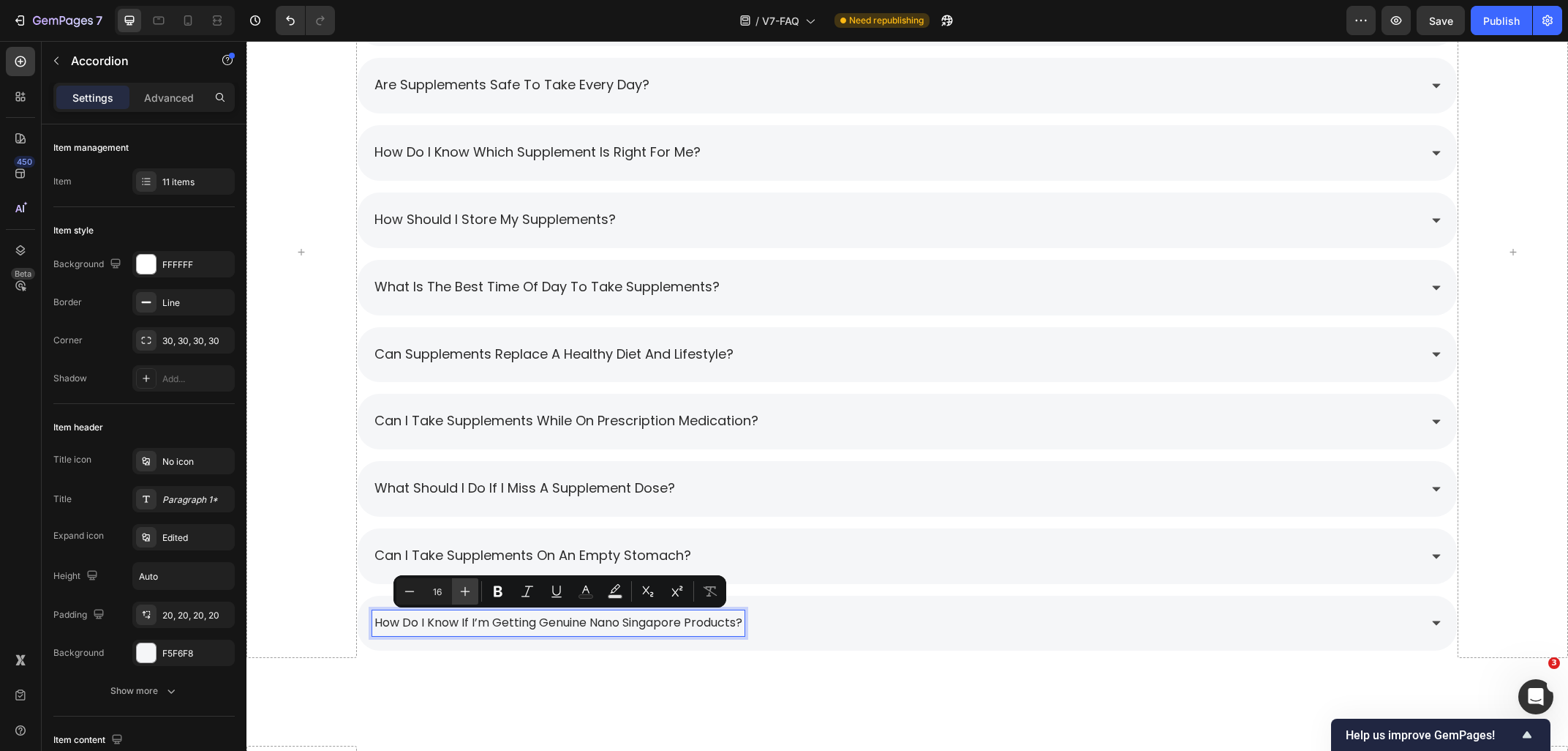
click at [470, 593] on icon "Editor contextual toolbar" at bounding box center [465, 591] width 15 height 15
type input "18"
click at [876, 632] on div "How do I know if I’m getting genuine Nano Singapore products?" at bounding box center [896, 623] width 1047 height 26
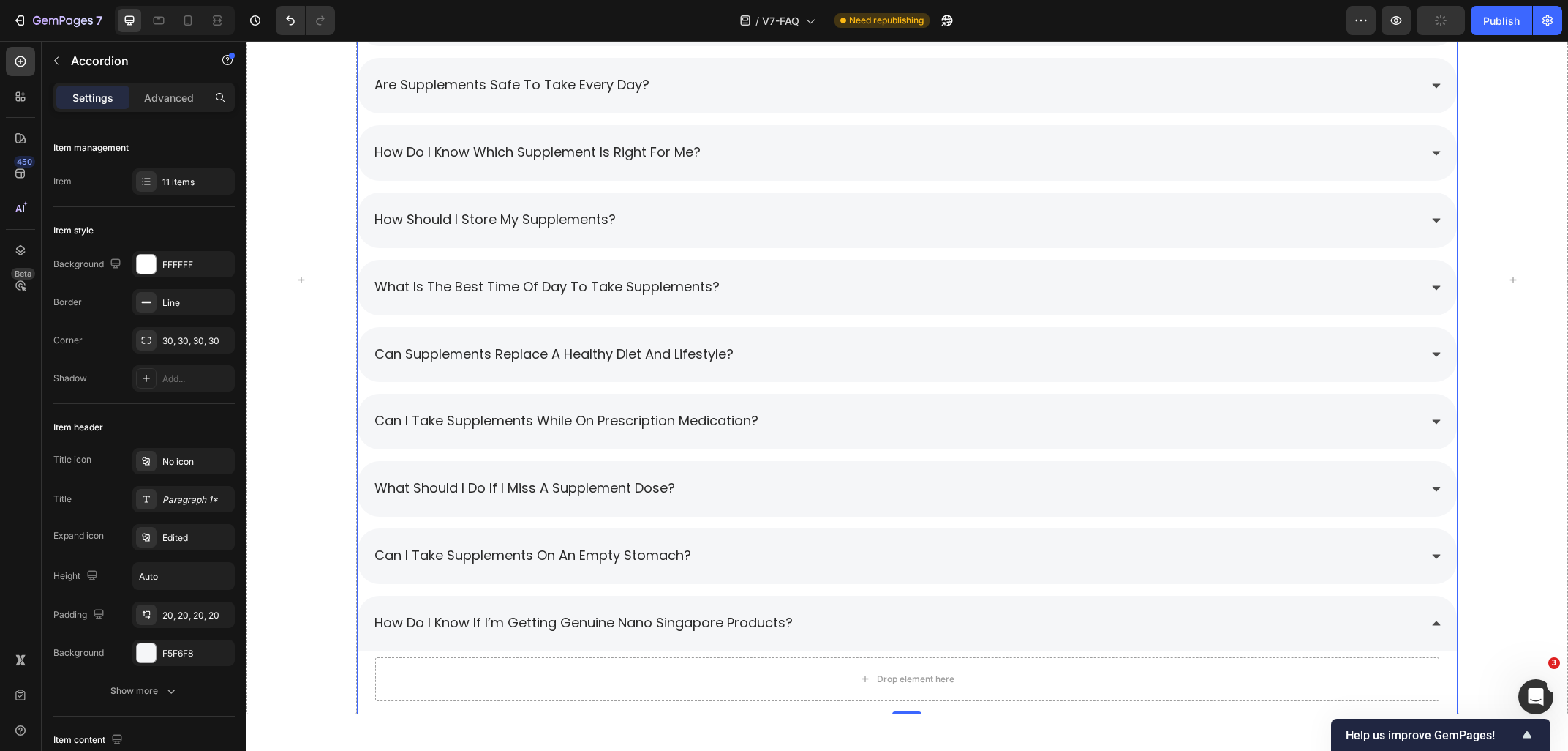
click at [876, 632] on div "How do I know if I’m getting genuine Nano Singapore products?" at bounding box center [896, 623] width 1047 height 26
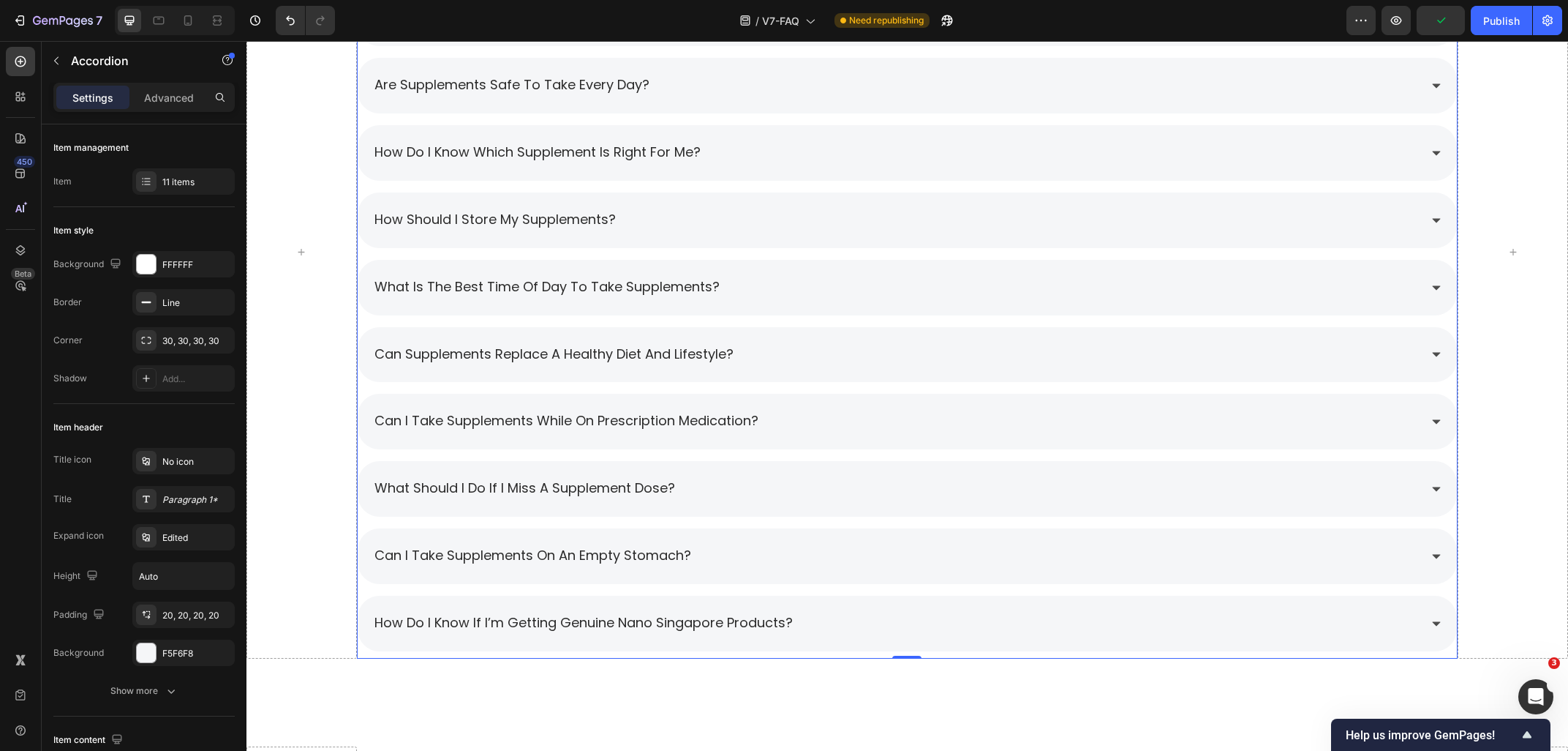
click at [754, 229] on div "how should i store my supplements?" at bounding box center [896, 220] width 1047 height 26
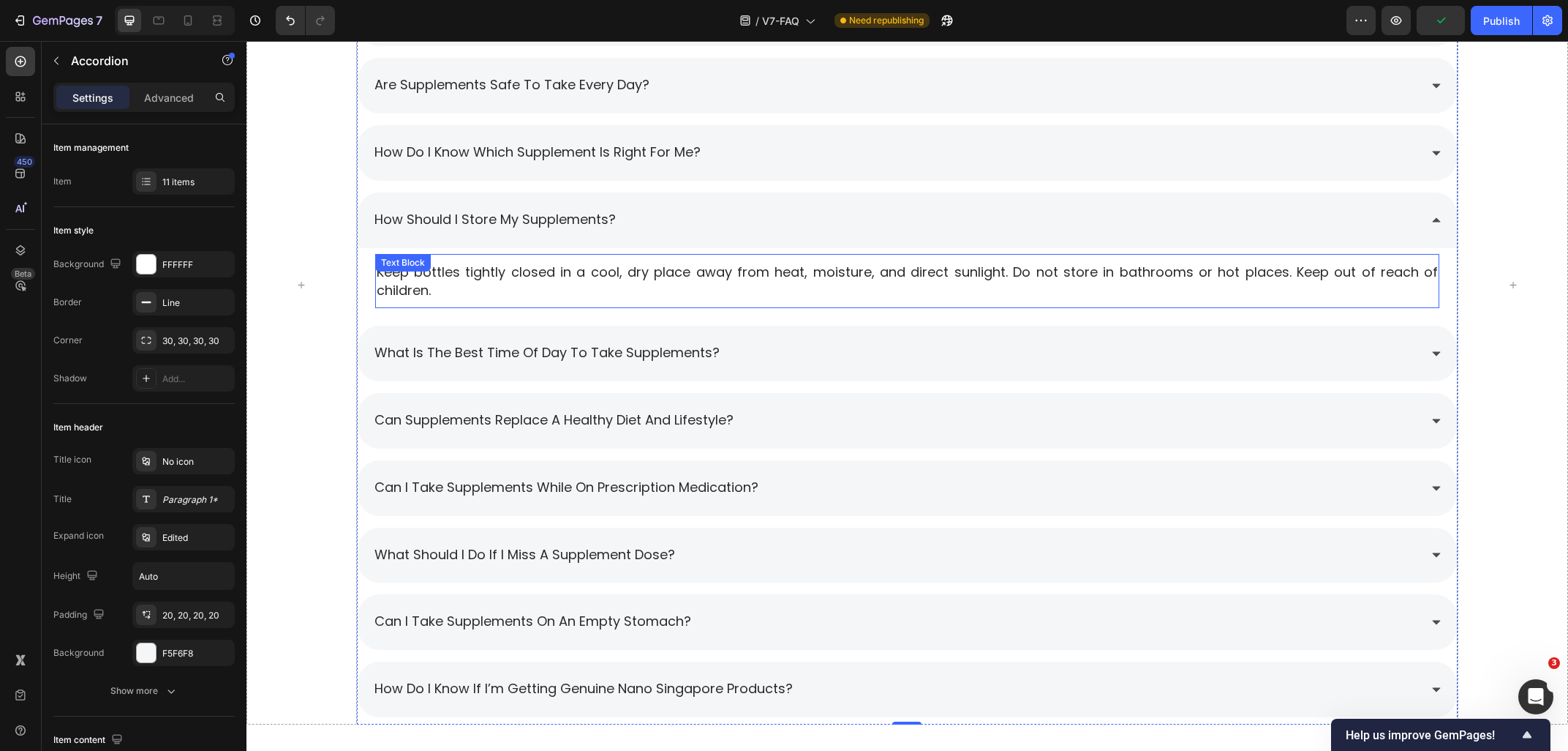
click at [648, 274] on p "Keep bottles tightly closed in a cool, dry place away from heat, moisture, and …" at bounding box center [908, 281] width 1062 height 36
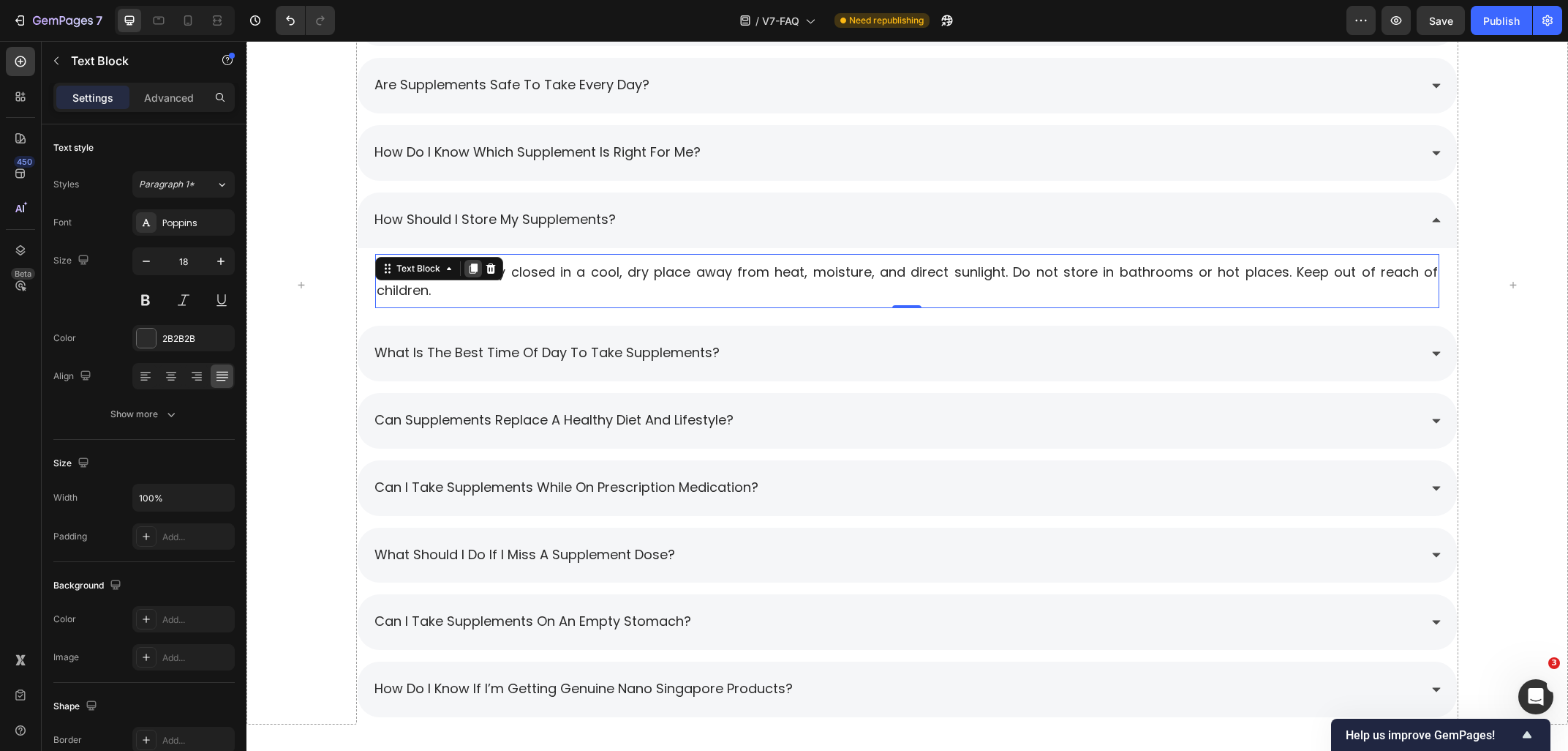
click at [472, 260] on div at bounding box center [473, 268] width 18 height 18
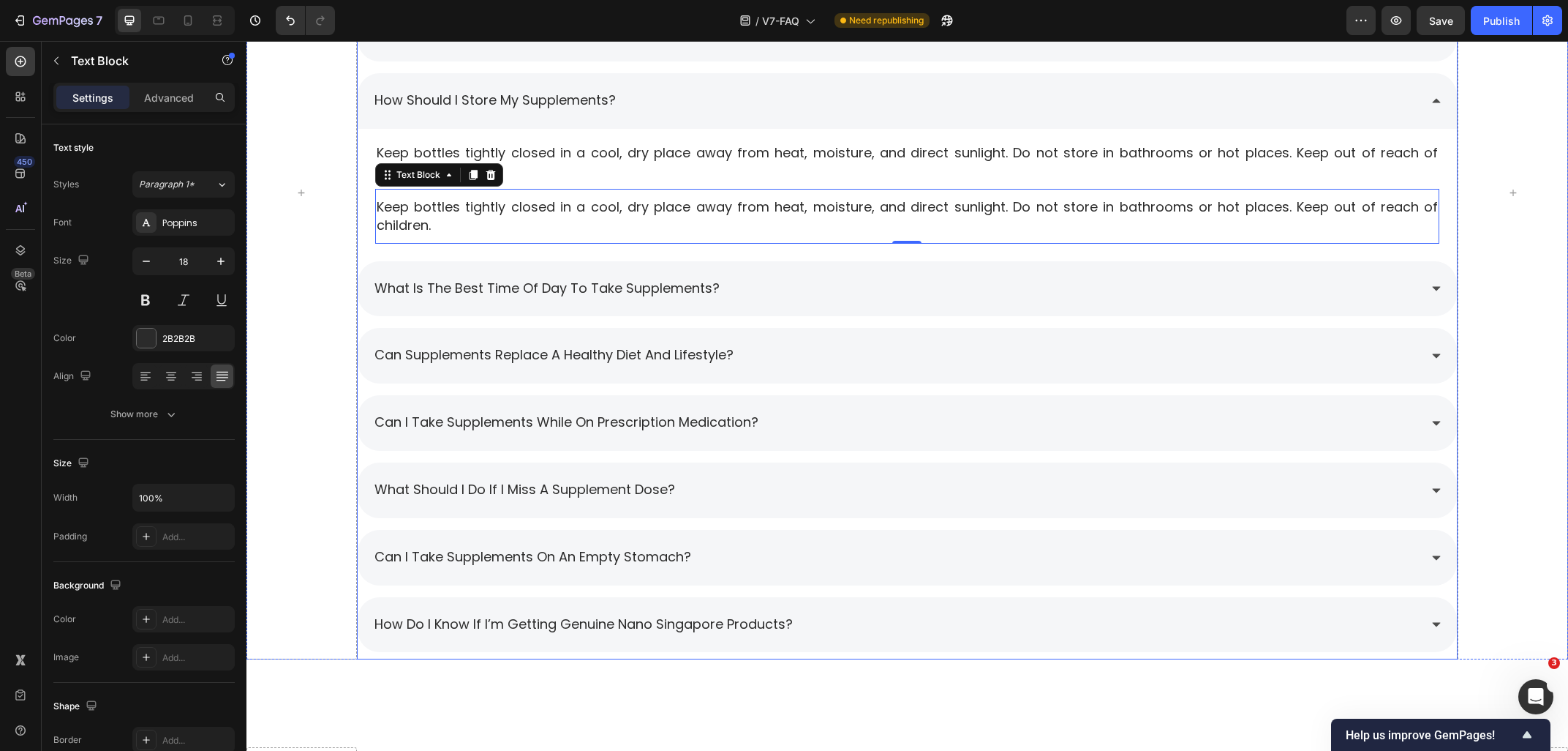
scroll to position [2083, 0]
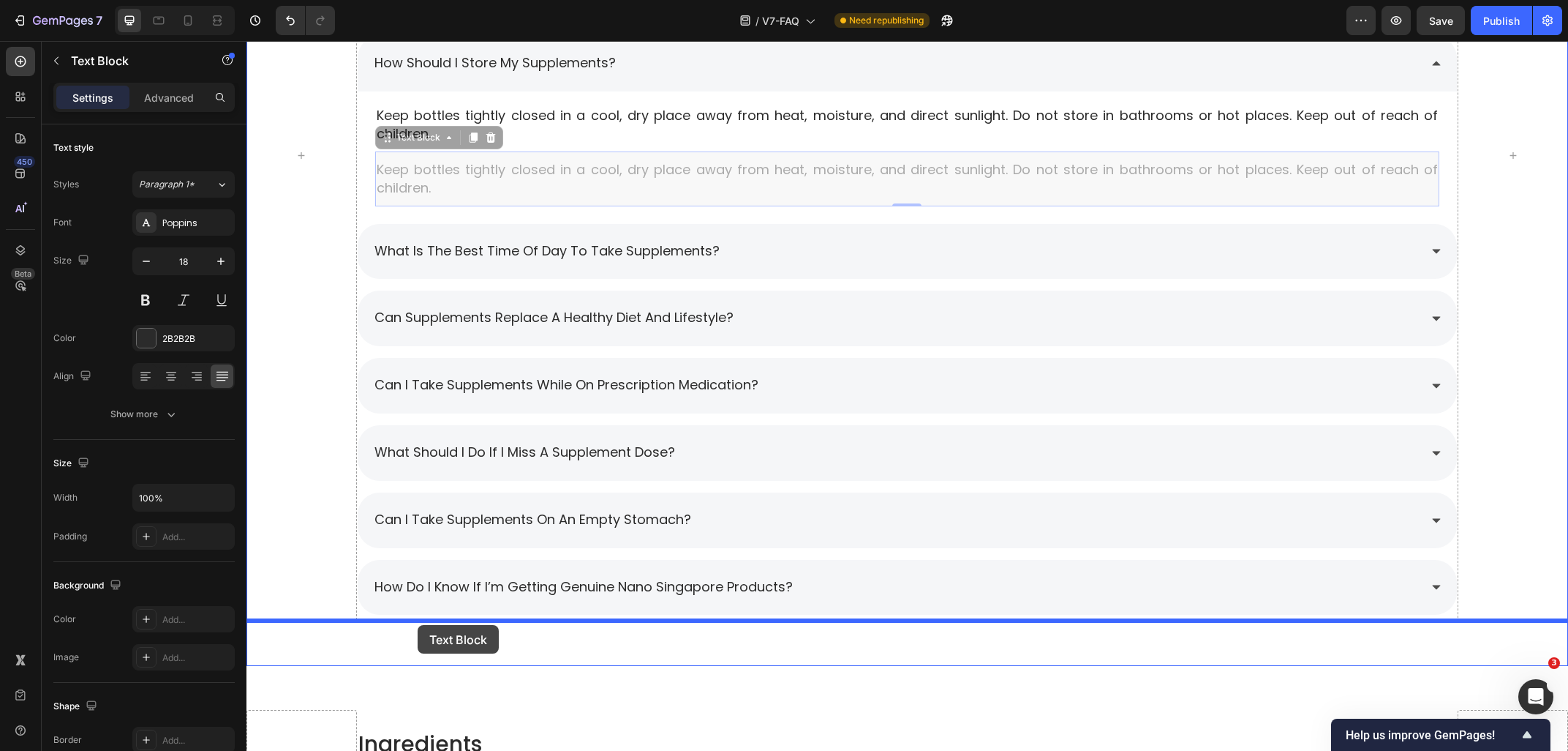
drag, startPoint x: 405, startPoint y: 145, endPoint x: 418, endPoint y: 624, distance: 479.2
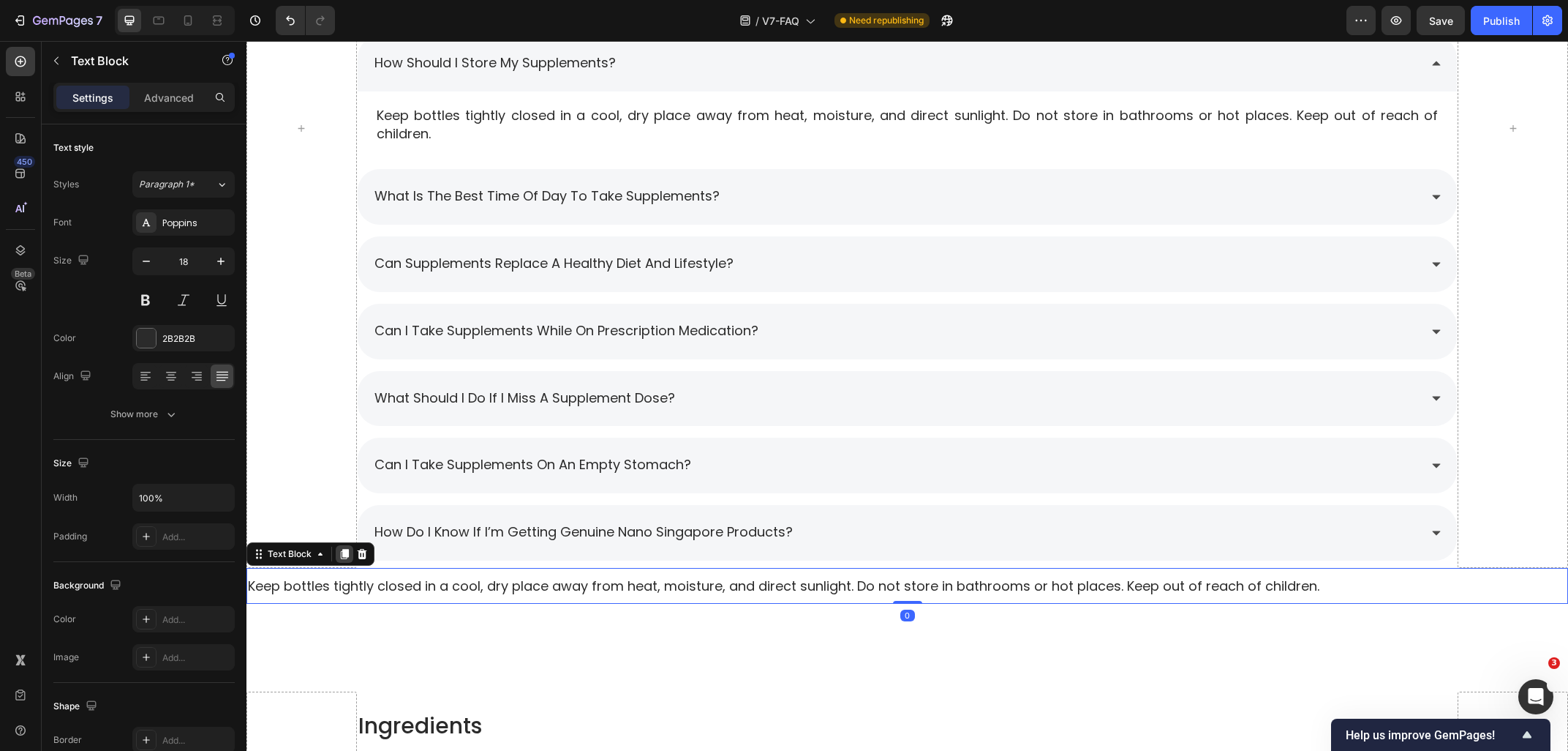
click at [344, 553] on icon at bounding box center [345, 554] width 8 height 11
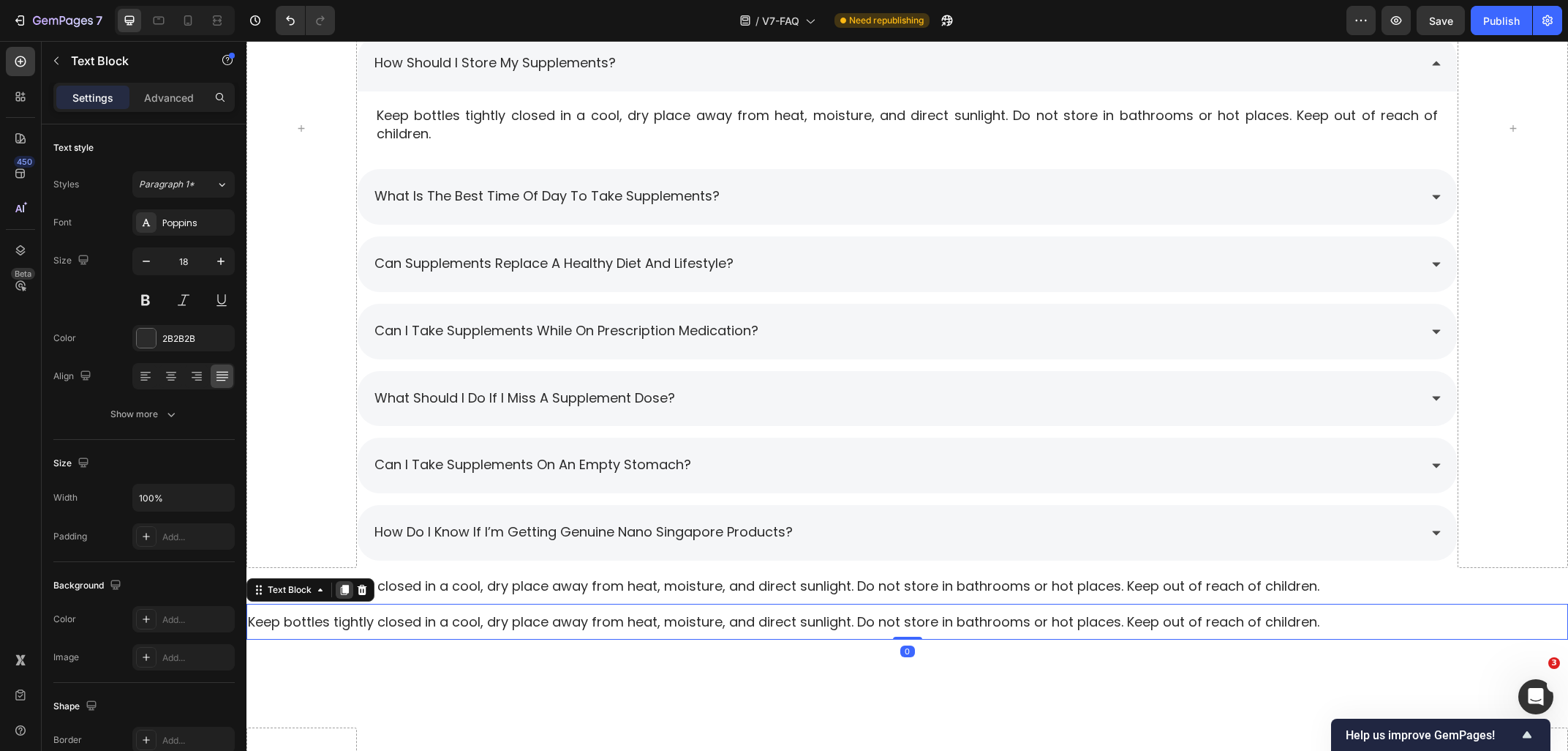
click at [345, 594] on icon at bounding box center [345, 590] width 11 height 11
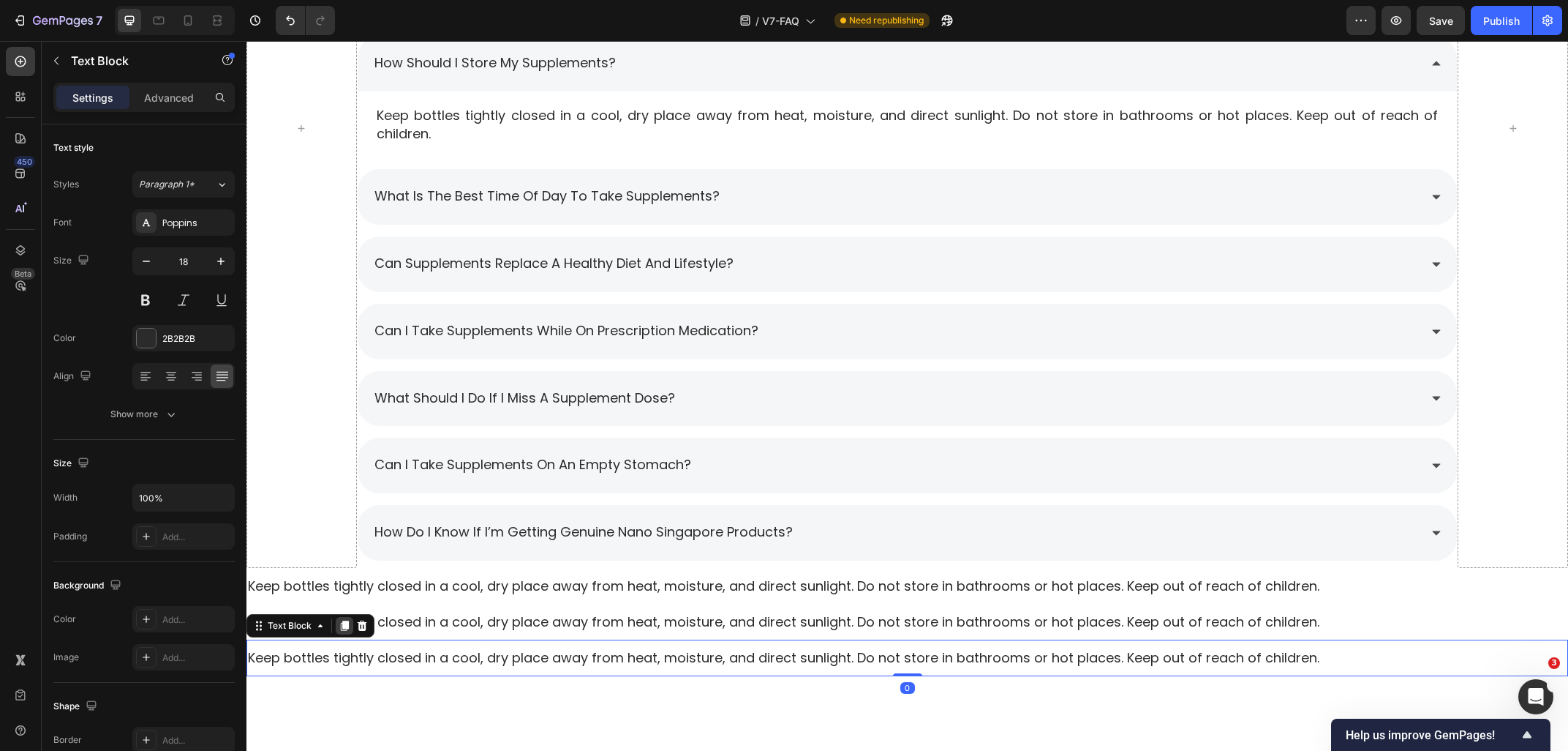
click at [348, 621] on icon at bounding box center [345, 626] width 8 height 11
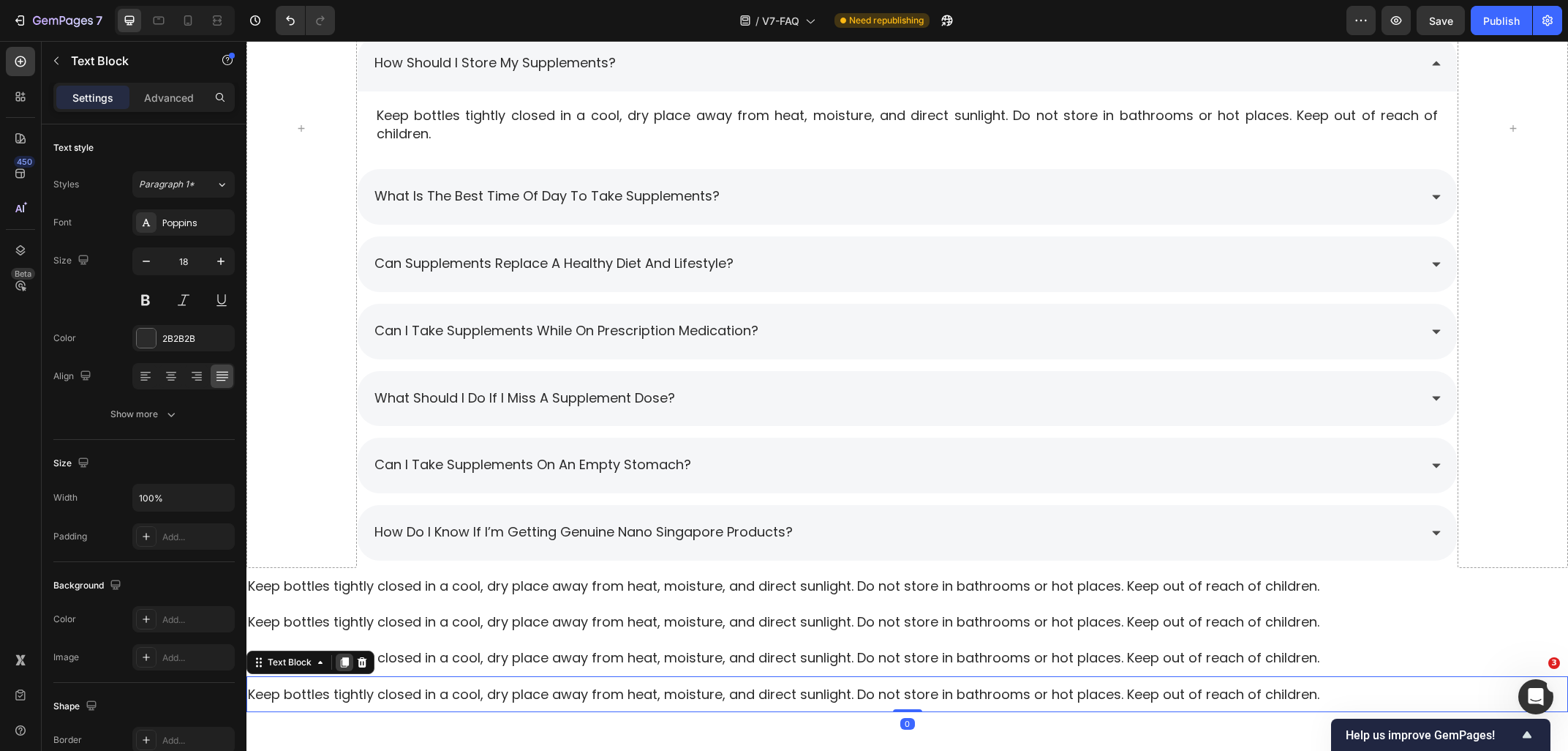
click at [344, 657] on icon at bounding box center [345, 662] width 8 height 11
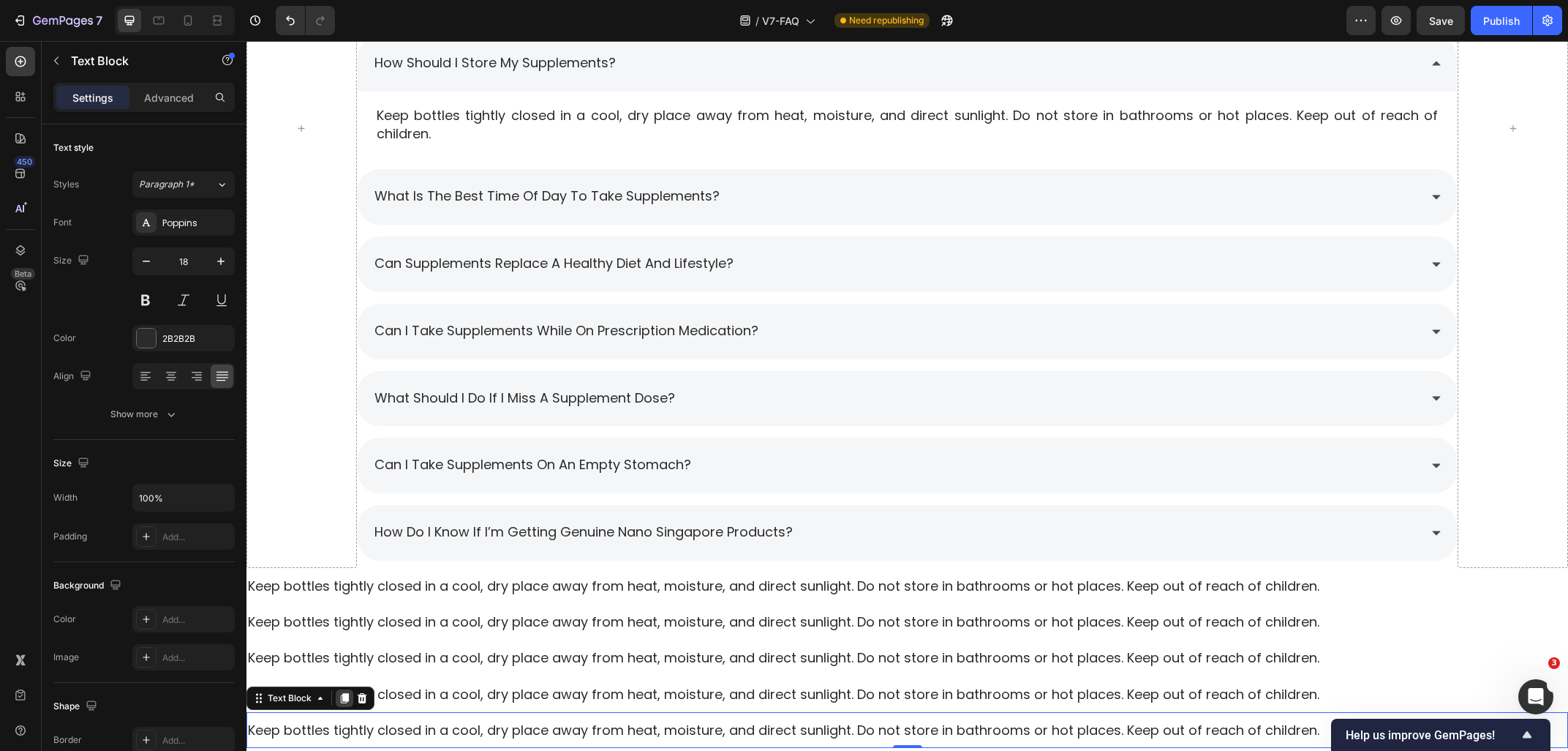
click at [343, 693] on icon at bounding box center [345, 697] width 8 height 11
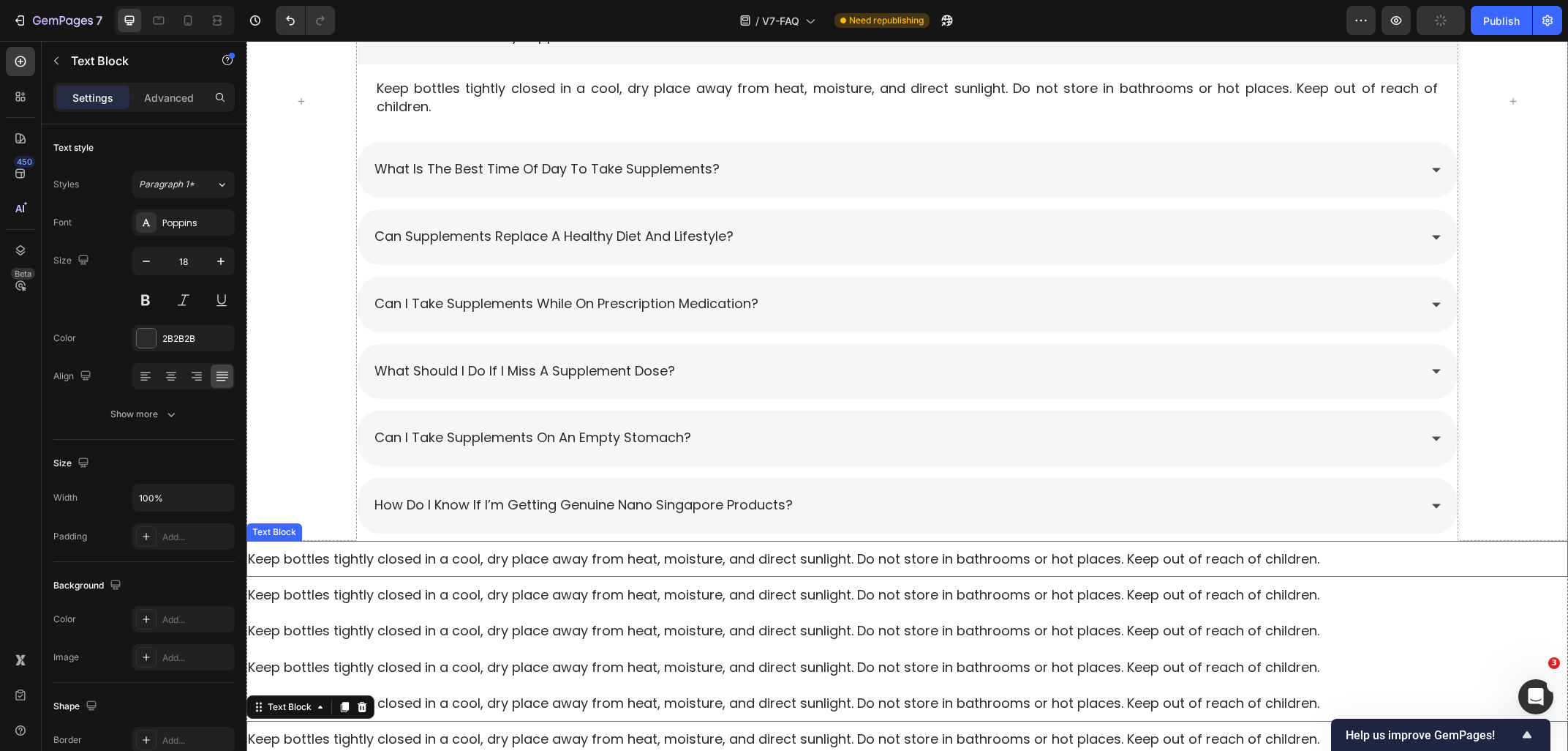
scroll to position [2109, 0]
click at [517, 550] on div "Keep bottles tightly closed in a cool, dry place away from heat, moisture, and …" at bounding box center [907, 560] width 1322 height 21
click at [1160, 517] on div "How do I know if I’m getting genuine Nano Singapore products?" at bounding box center [896, 507] width 1047 height 26
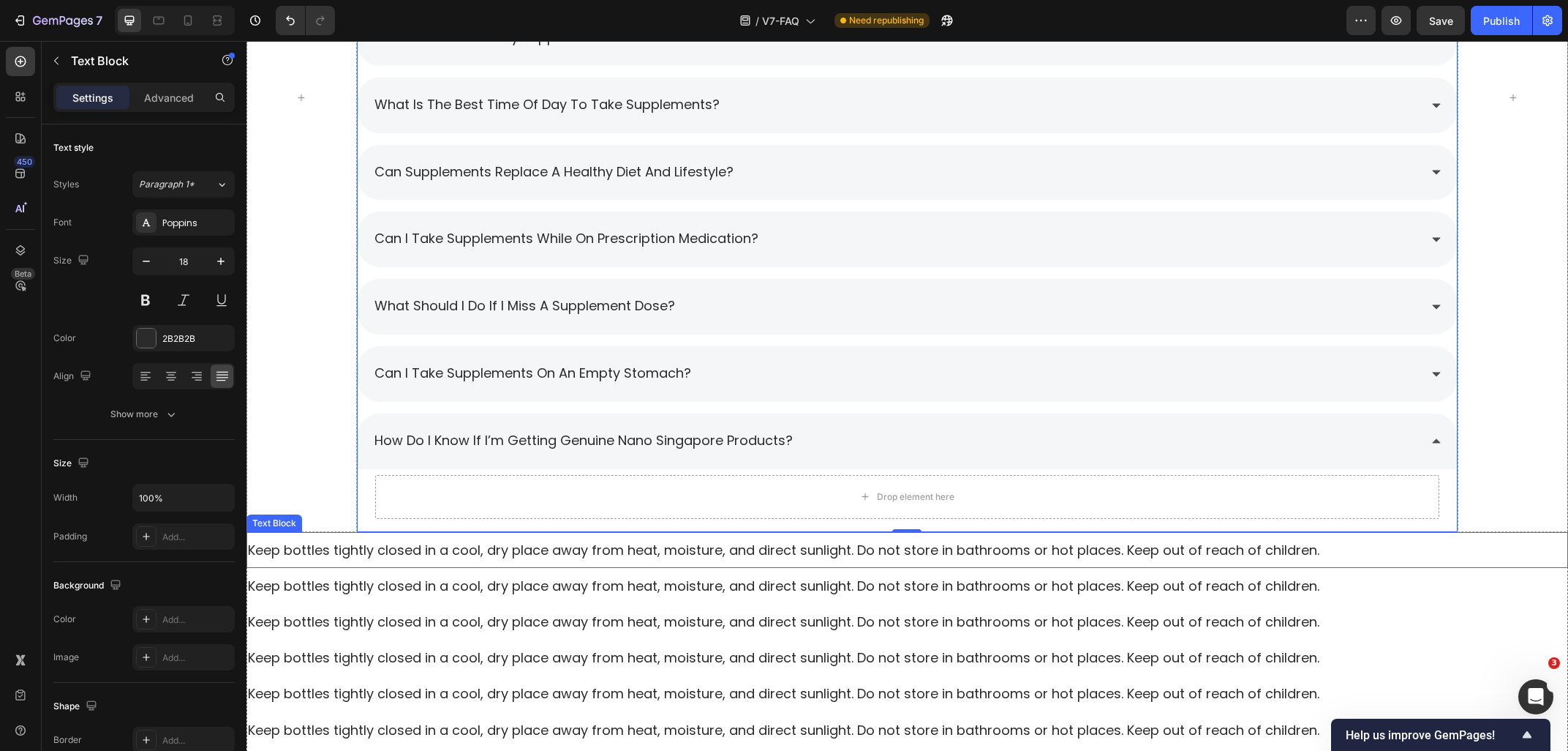
click at [365, 542] on p "Keep bottles tightly closed in a cool, dry place away from heat, moisture, and …" at bounding box center [907, 550] width 1319 height 19
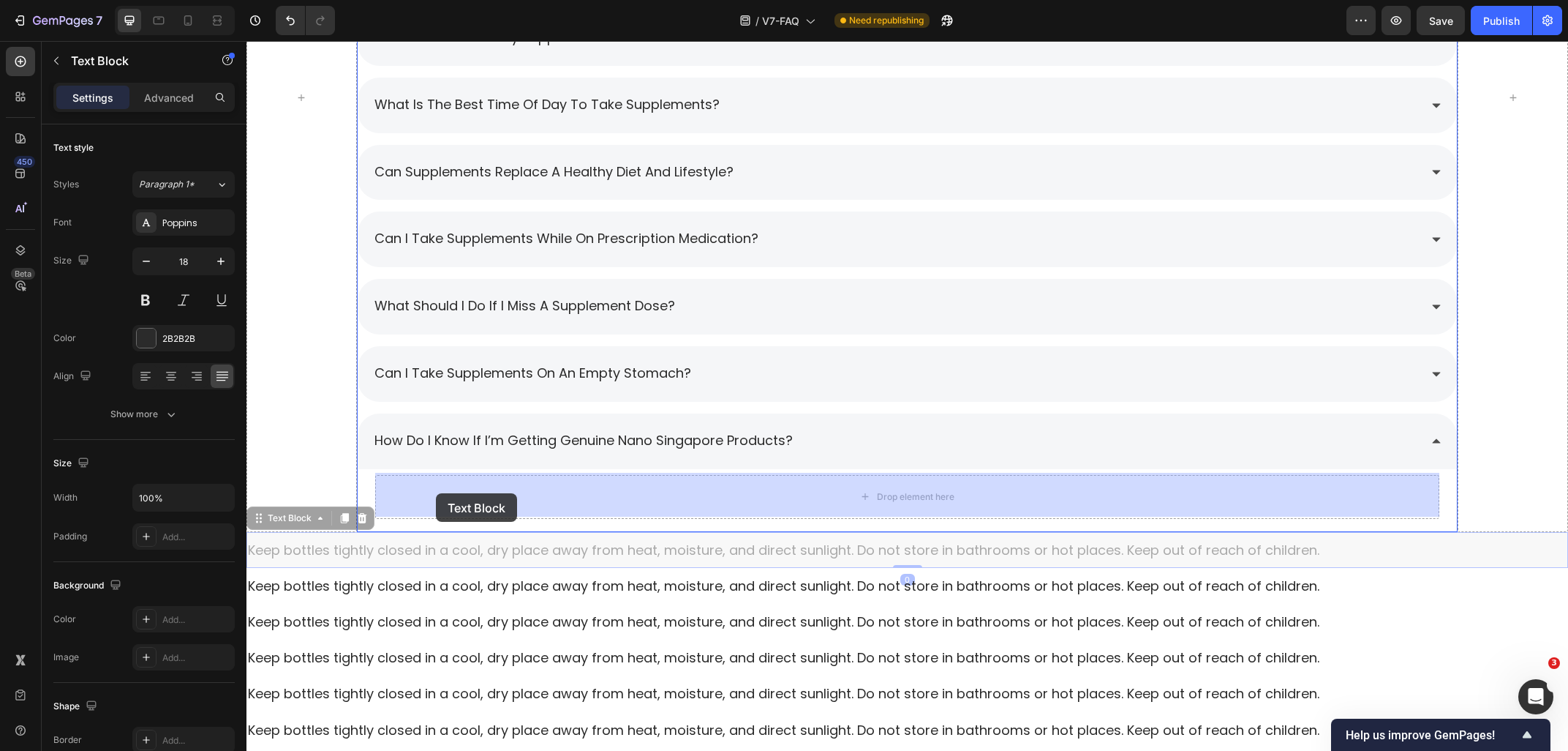
drag, startPoint x: 293, startPoint y: 515, endPoint x: 436, endPoint y: 493, distance: 144.7
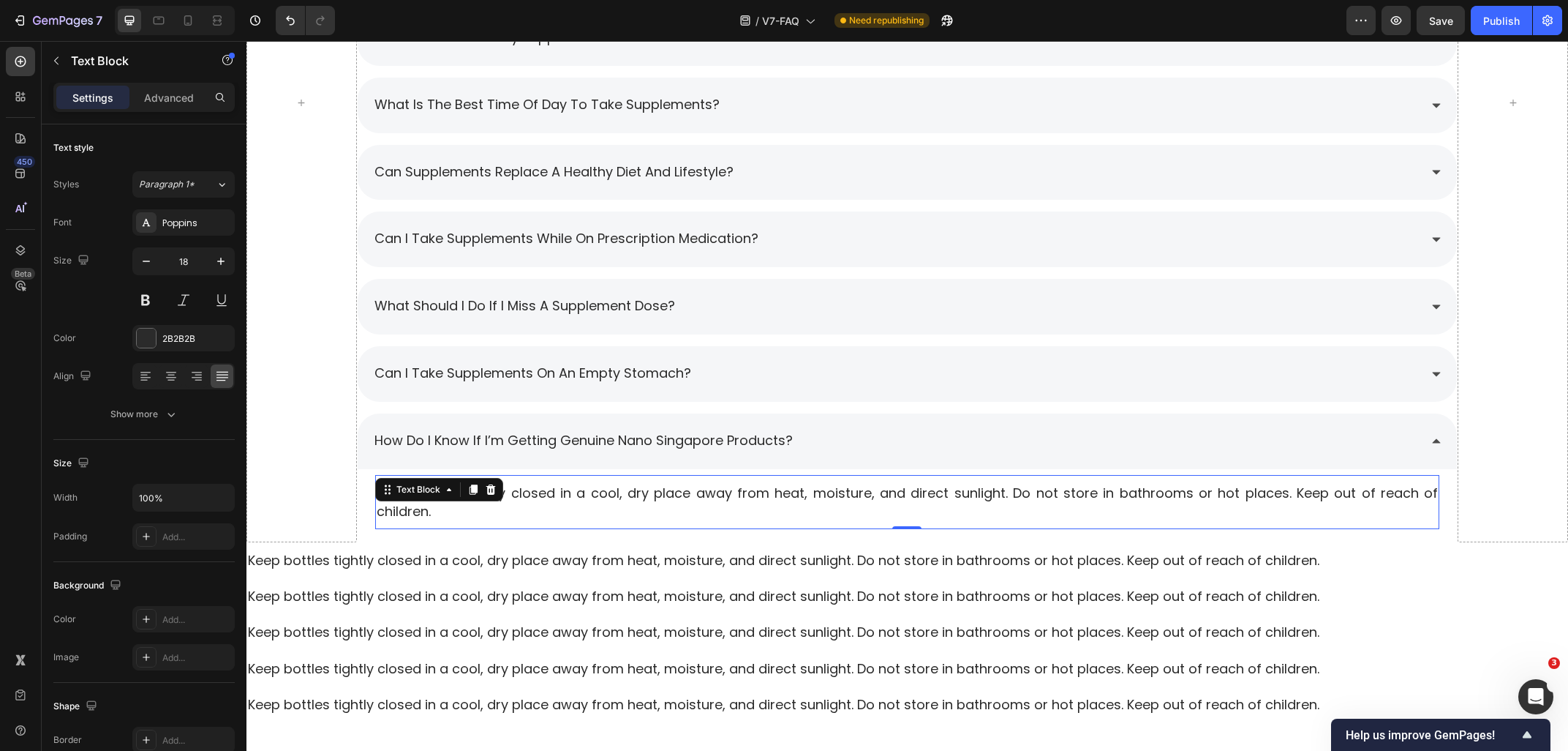
click at [518, 513] on p "Keep bottles tightly closed in a cool, dry place away from heat, moisture, and …" at bounding box center [908, 501] width 1062 height 36
